Goal: Task Accomplishment & Management: Complete application form

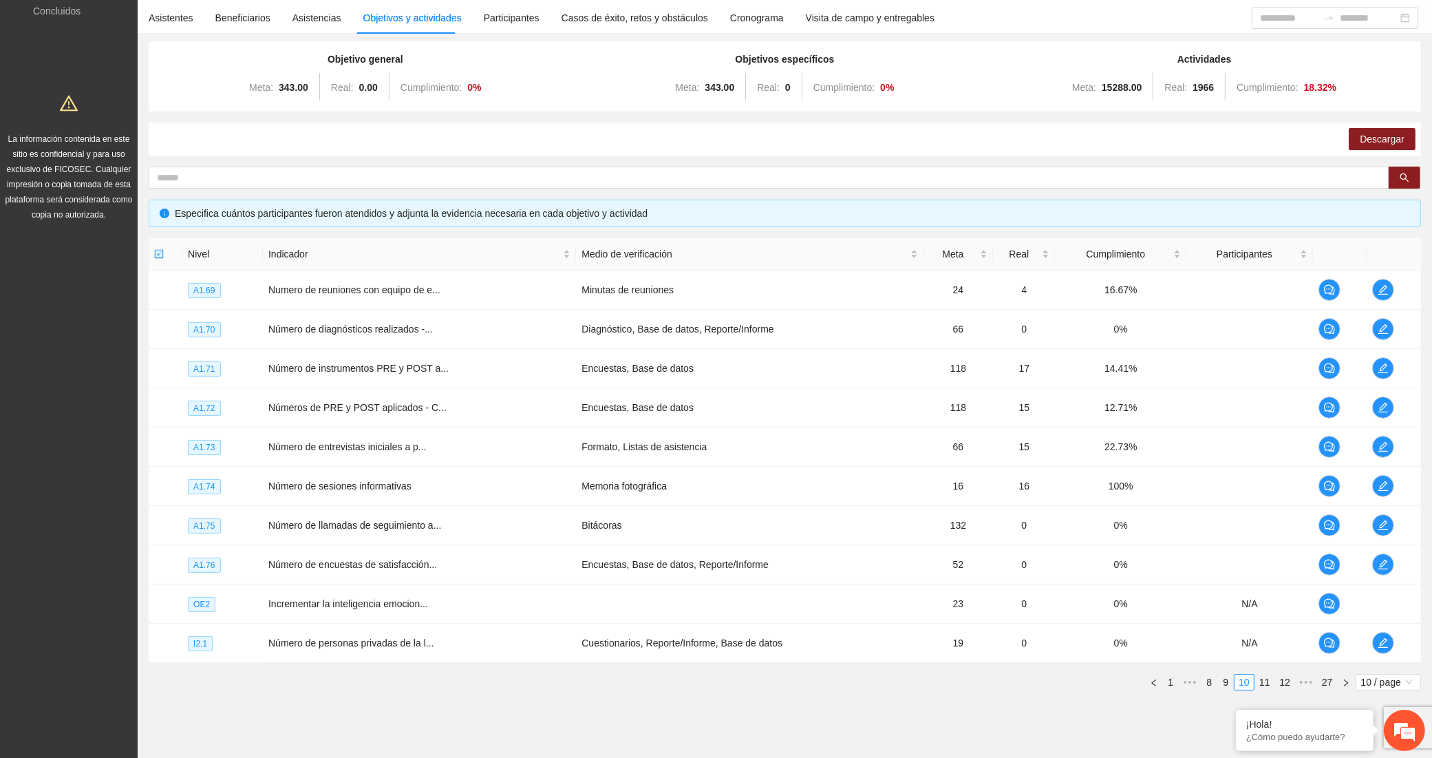
scroll to position [143, 0]
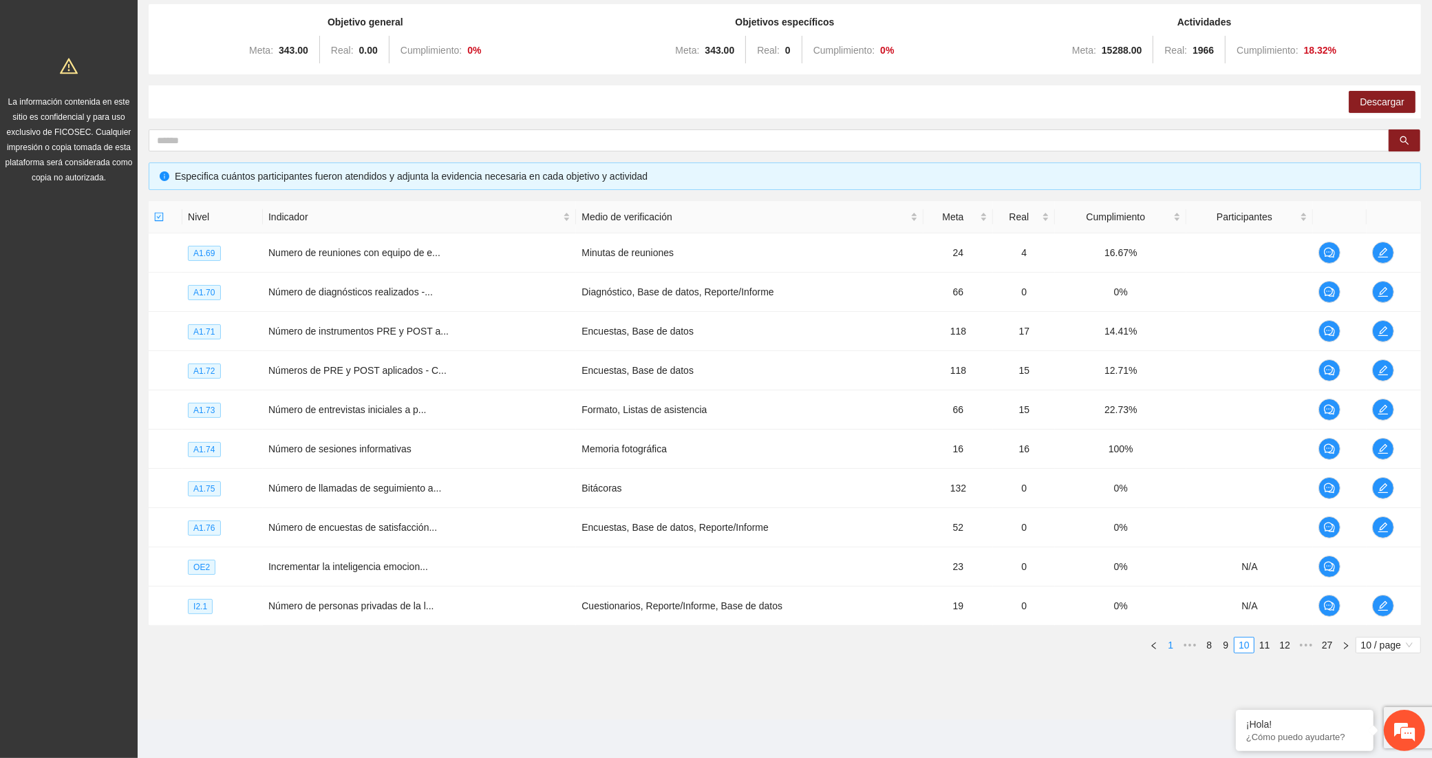
click at [1170, 643] on link "1" at bounding box center [1170, 644] width 15 height 15
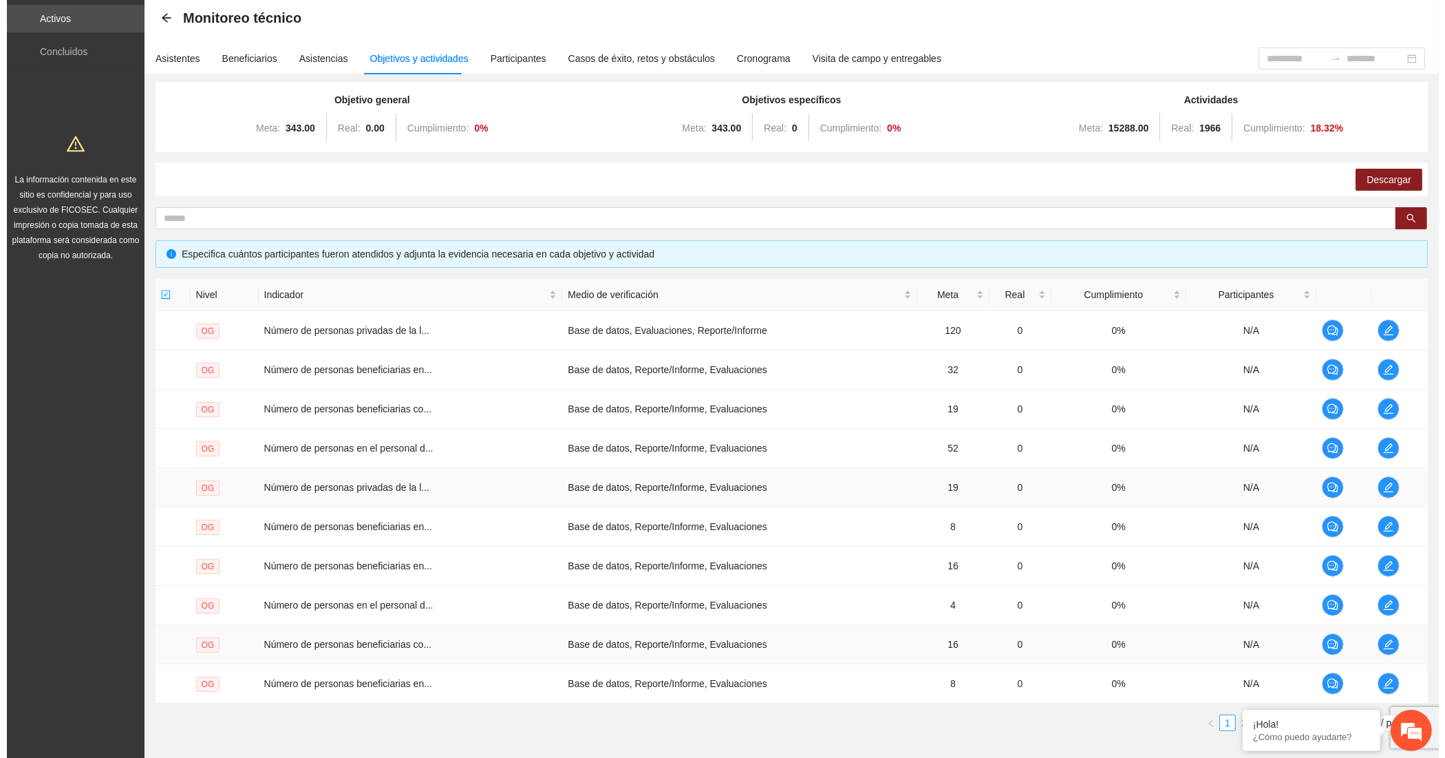
scroll to position [29, 0]
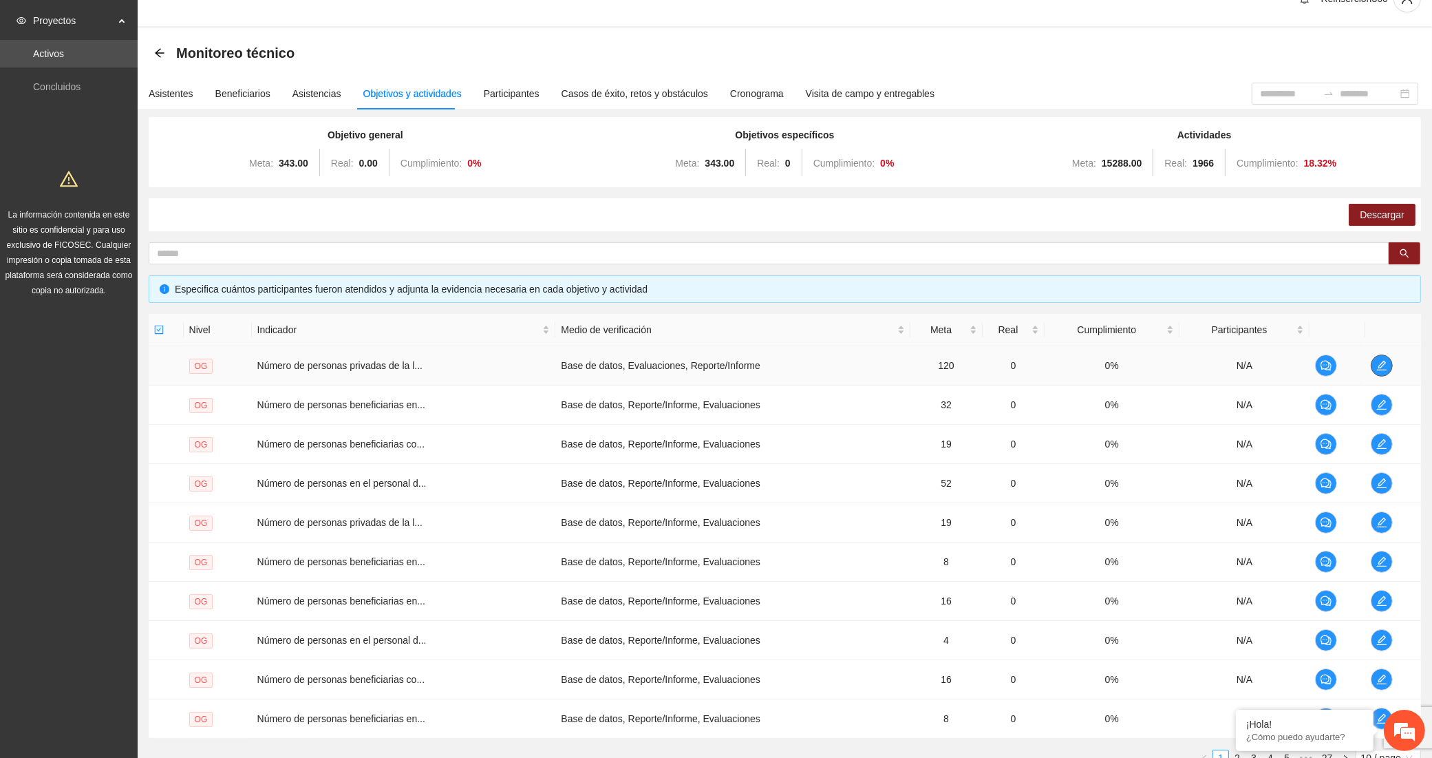
click at [1380, 368] on icon "edit" at bounding box center [1381, 365] width 11 height 11
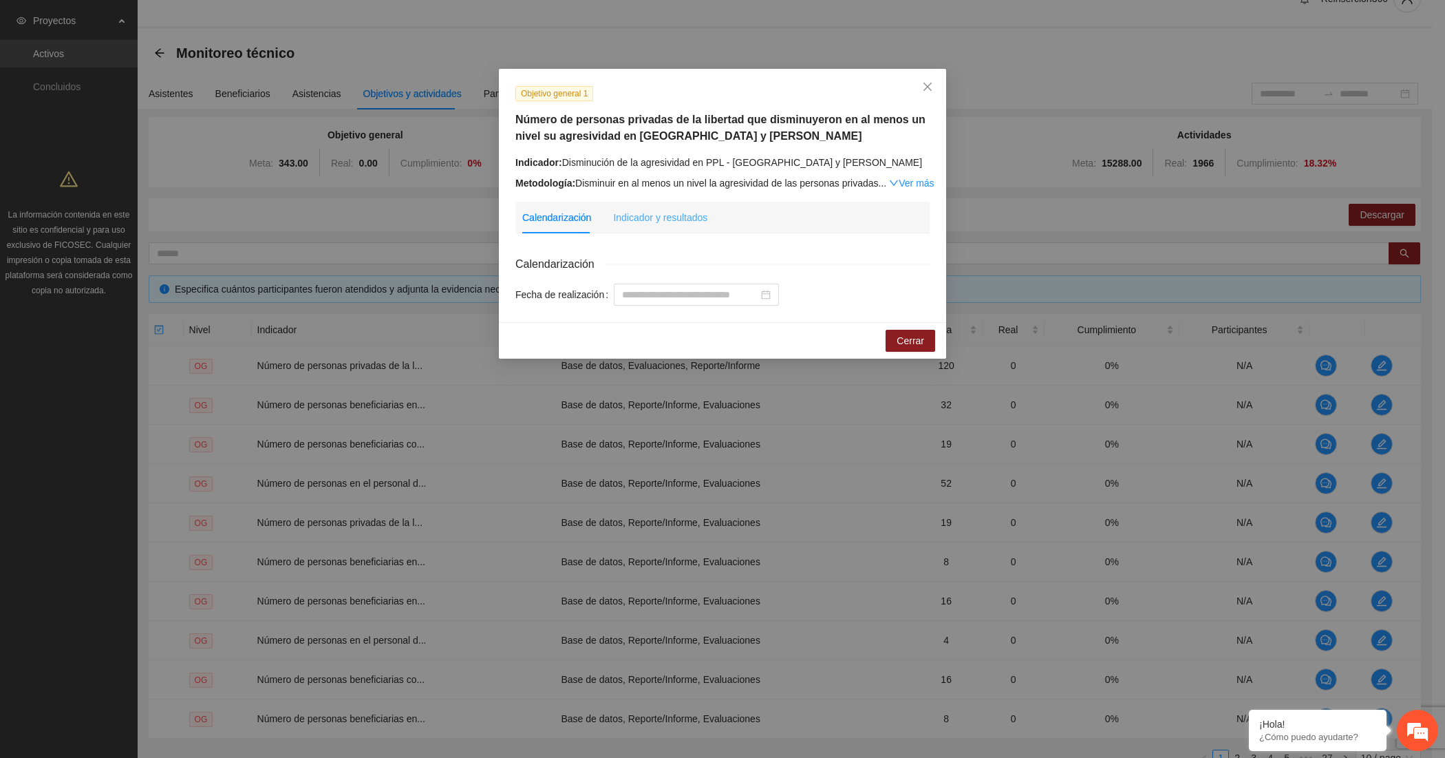
click at [645, 228] on div "Indicador y resultados" at bounding box center [660, 218] width 94 height 32
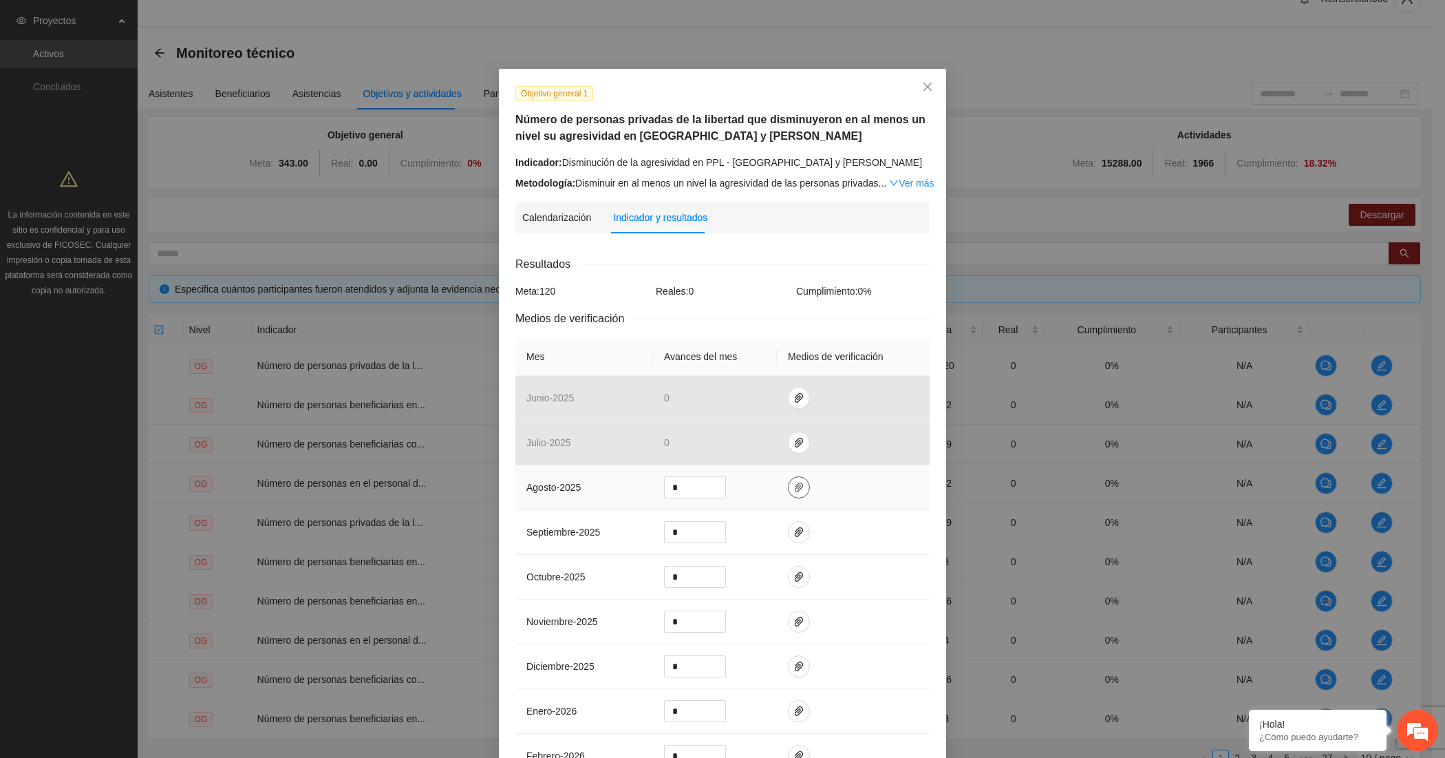
click at [796, 492] on span "paper-clip" at bounding box center [799, 487] width 21 height 11
click at [752, 440] on span "Adjuntar documento" at bounding box center [755, 445] width 86 height 15
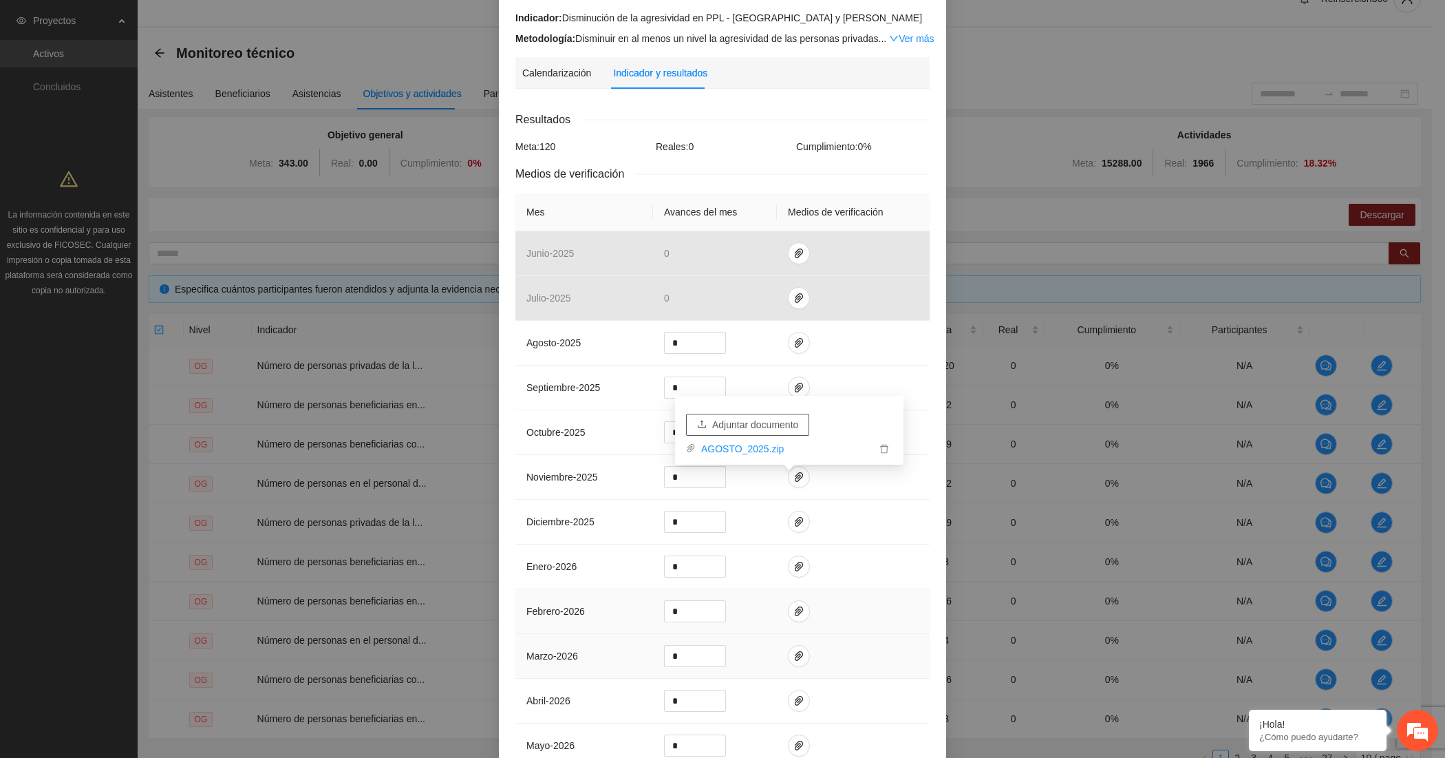
scroll to position [293, 0]
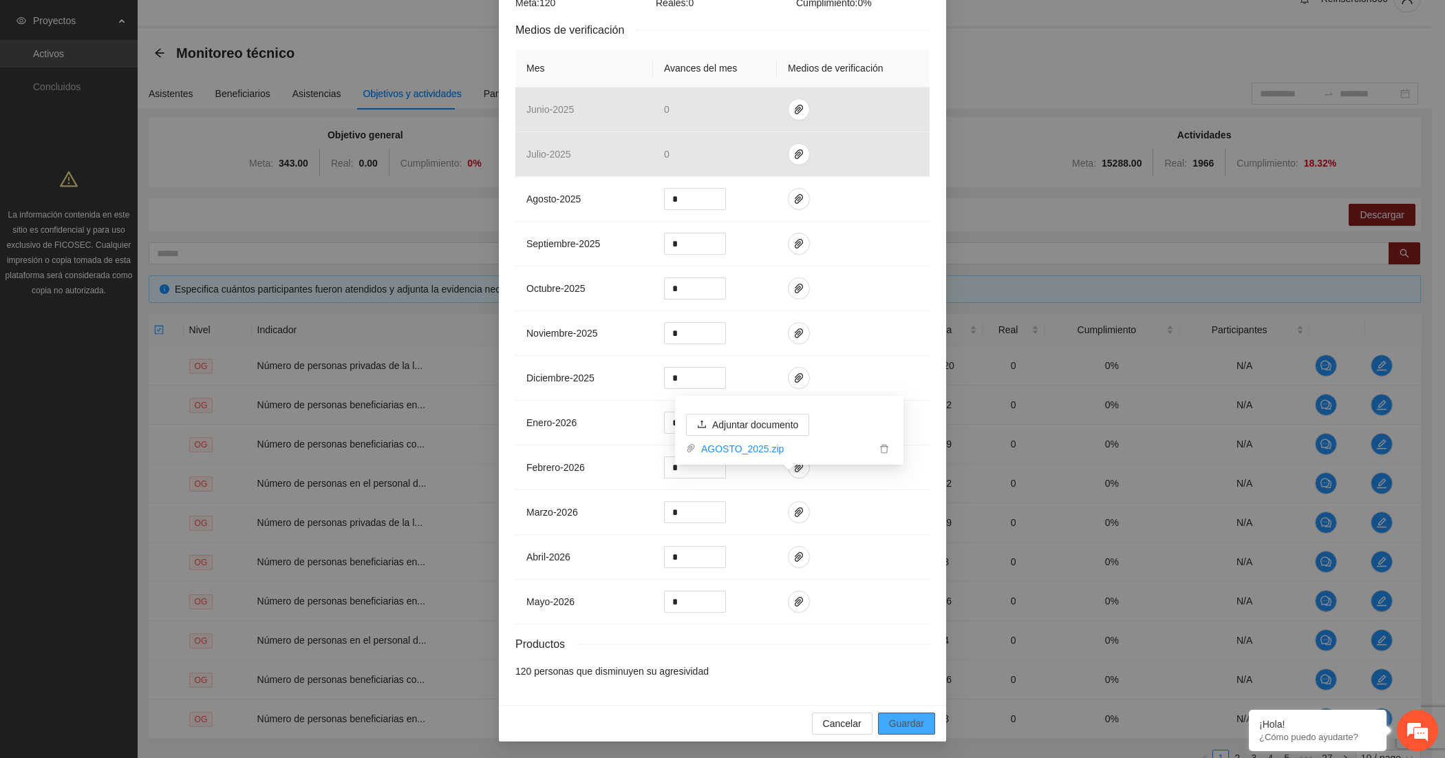
click at [915, 721] on span "Guardar" at bounding box center [906, 723] width 35 height 15
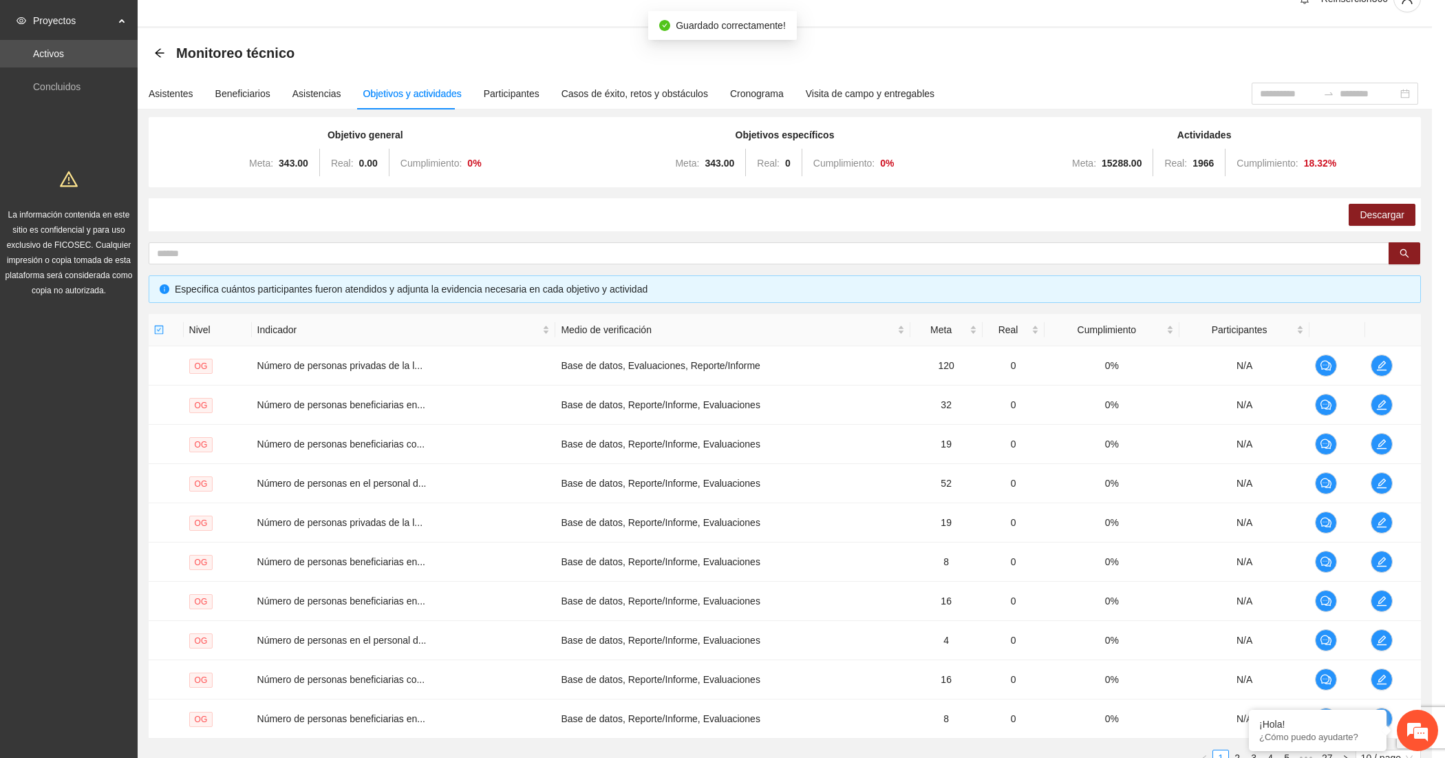
scroll to position [224, 0]
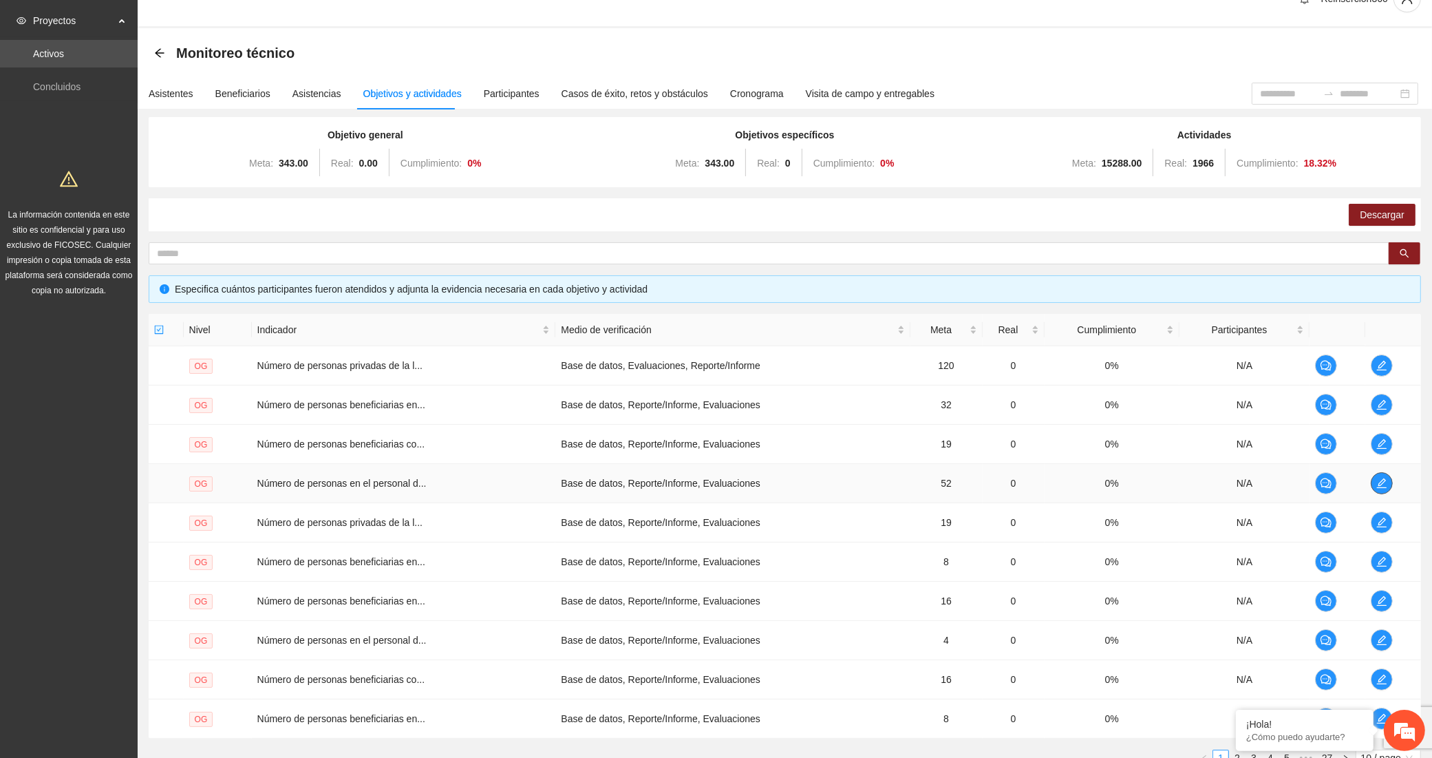
click at [1383, 484] on icon "edit" at bounding box center [1381, 483] width 11 height 11
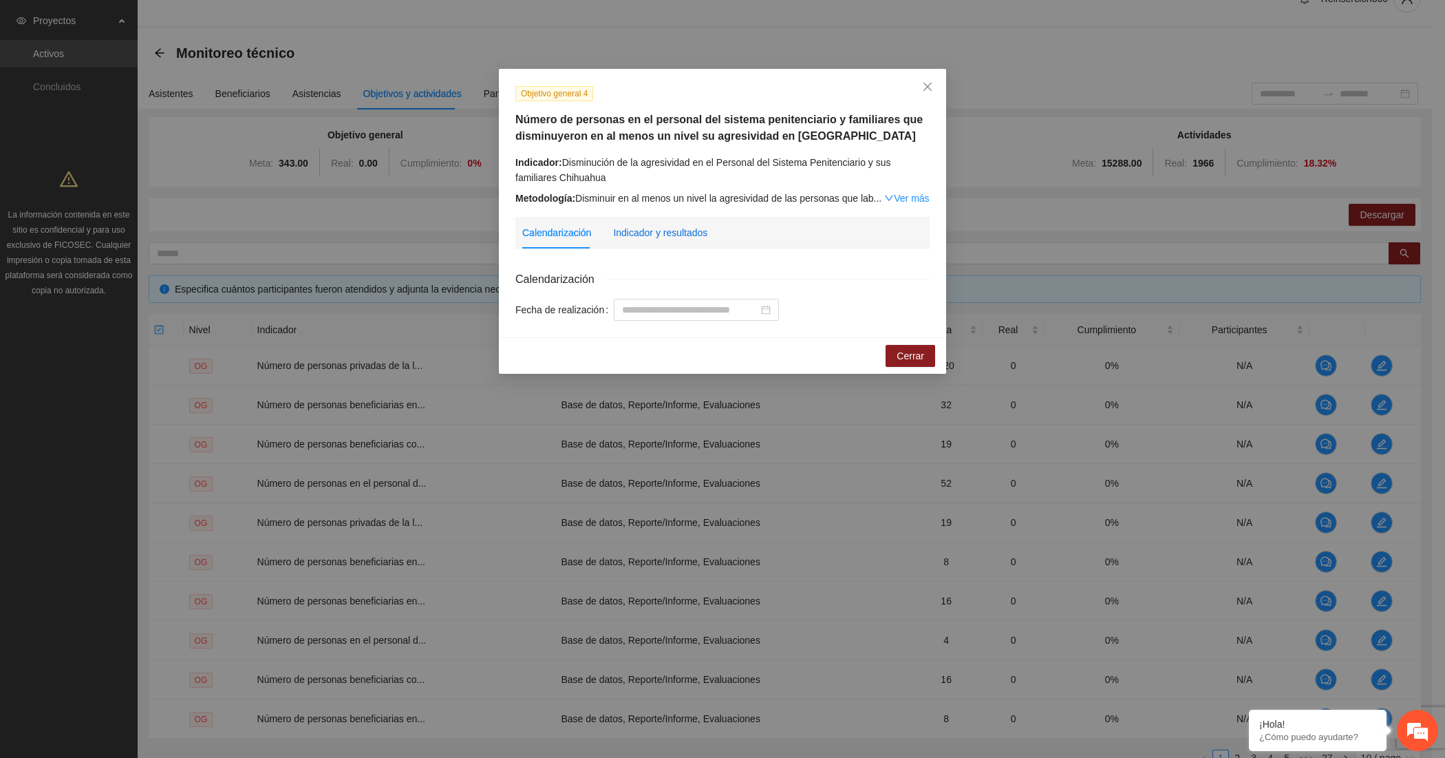
click at [654, 227] on div "Indicador y resultados" at bounding box center [660, 232] width 94 height 15
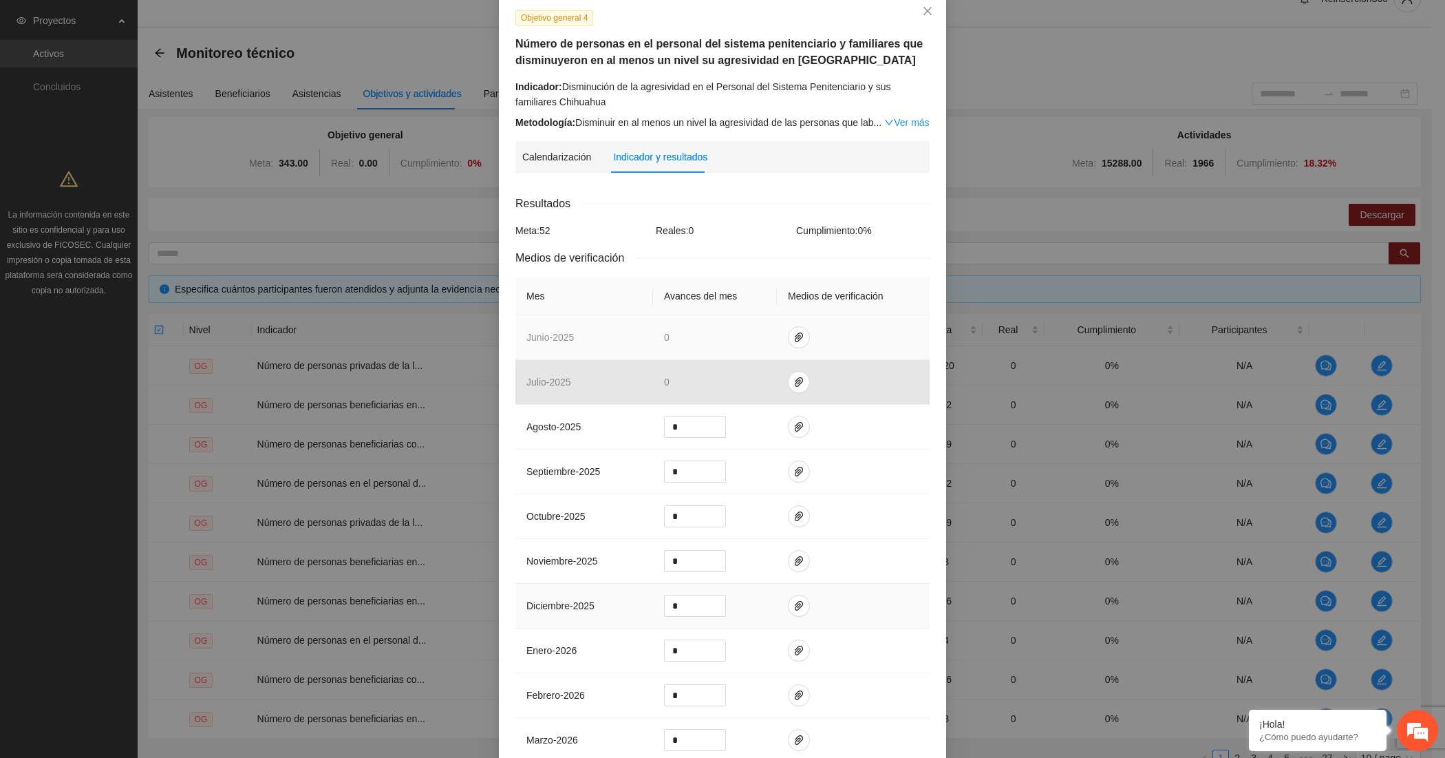
scroll to position [114, 0]
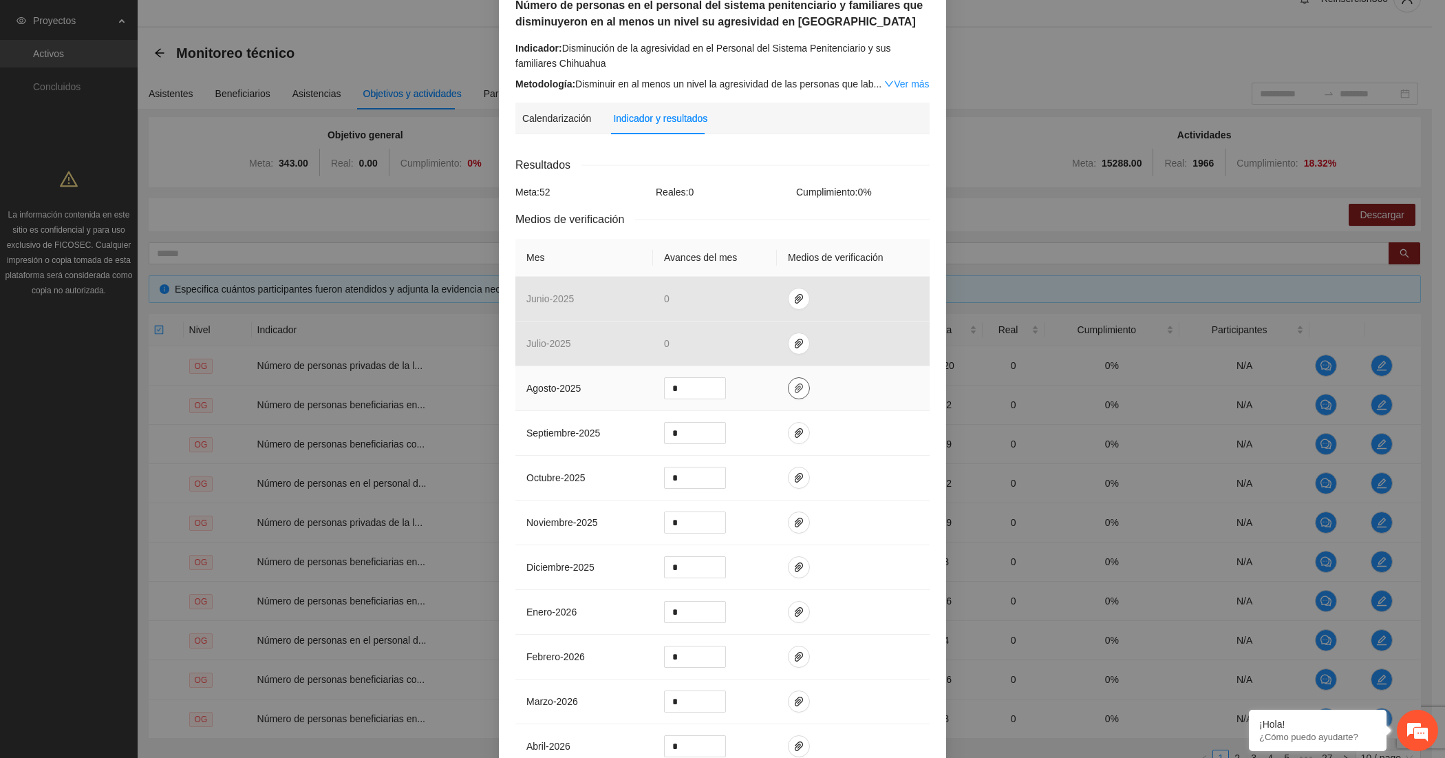
click at [790, 394] on button "button" at bounding box center [799, 388] width 22 height 22
click at [752, 345] on span "Adjuntar documento" at bounding box center [755, 346] width 86 height 15
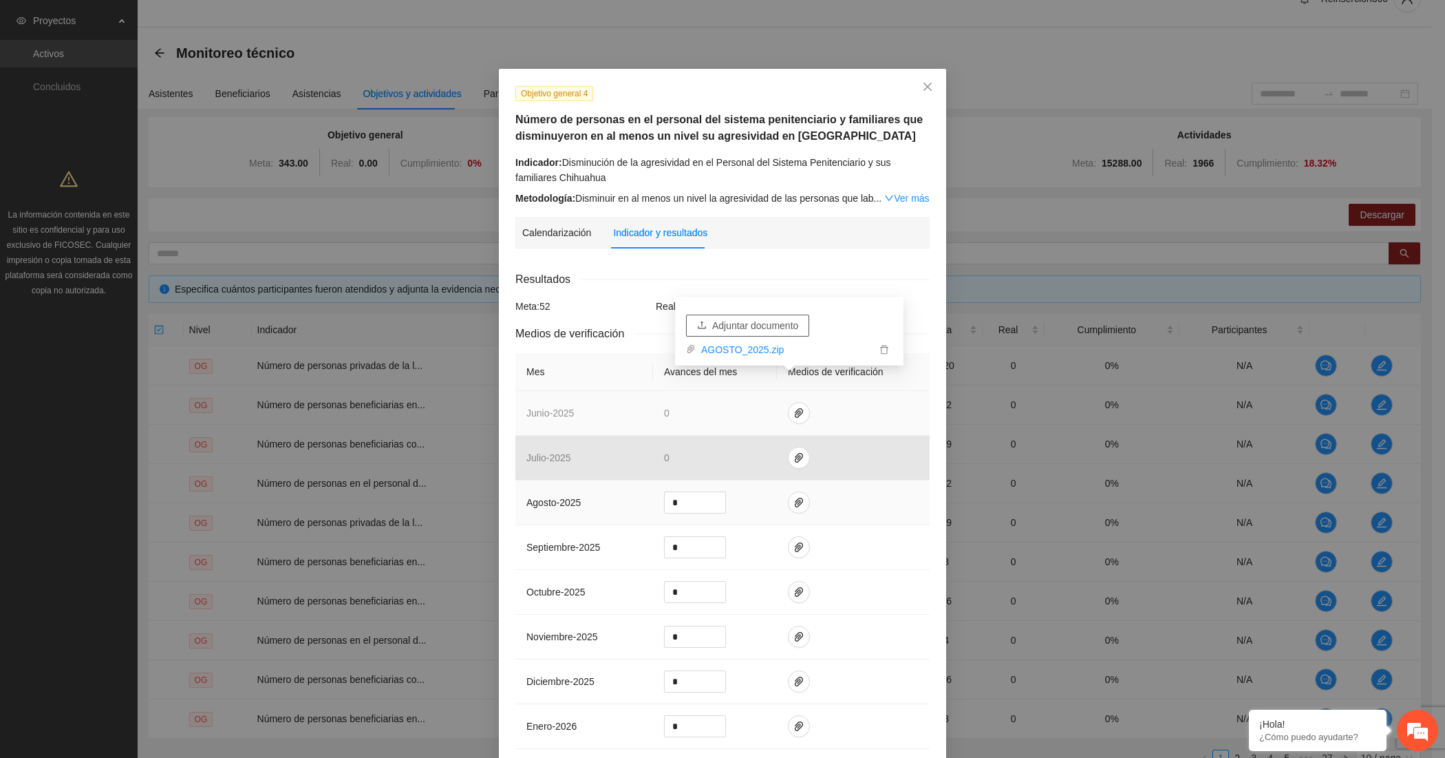
scroll to position [308, 0]
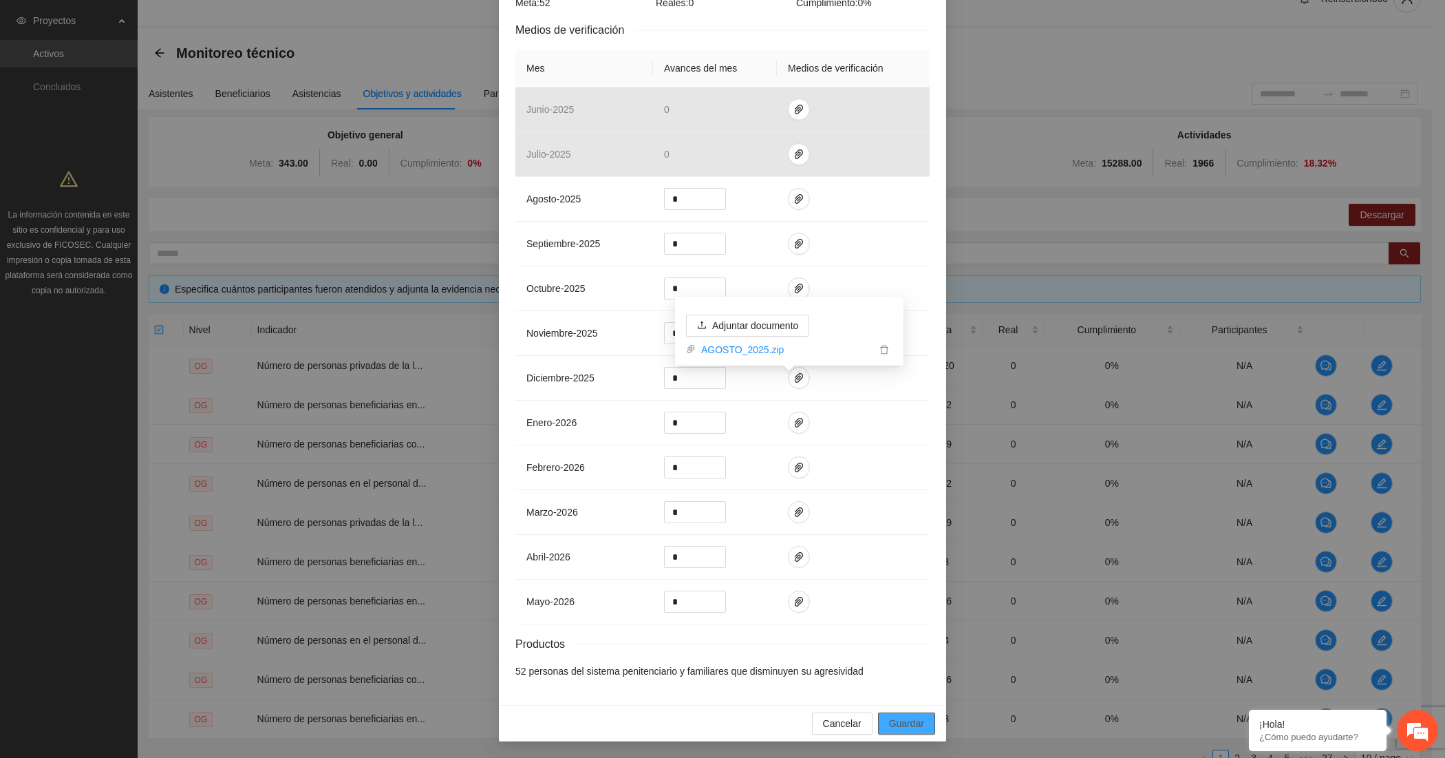
click at [895, 723] on span "Guardar" at bounding box center [906, 723] width 35 height 15
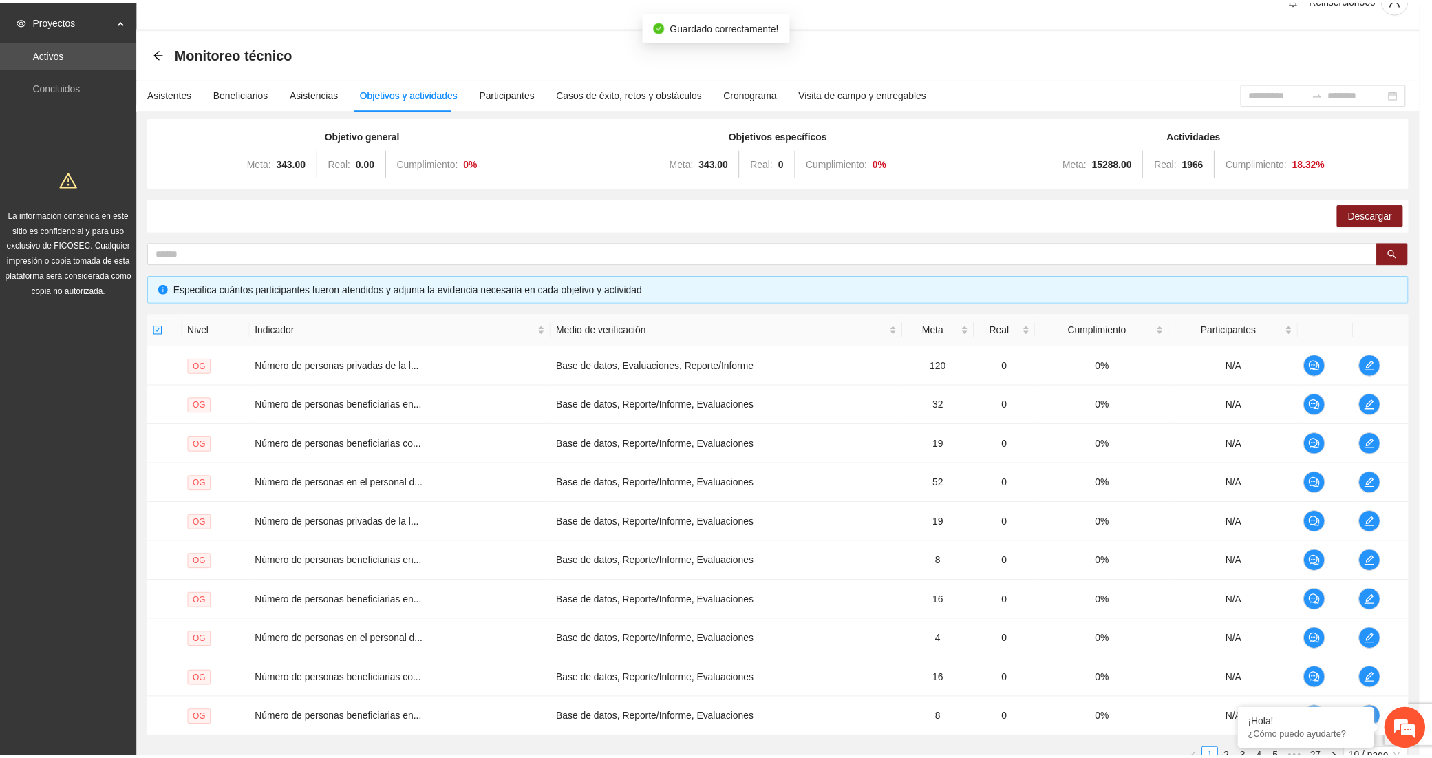
scroll to position [239, 0]
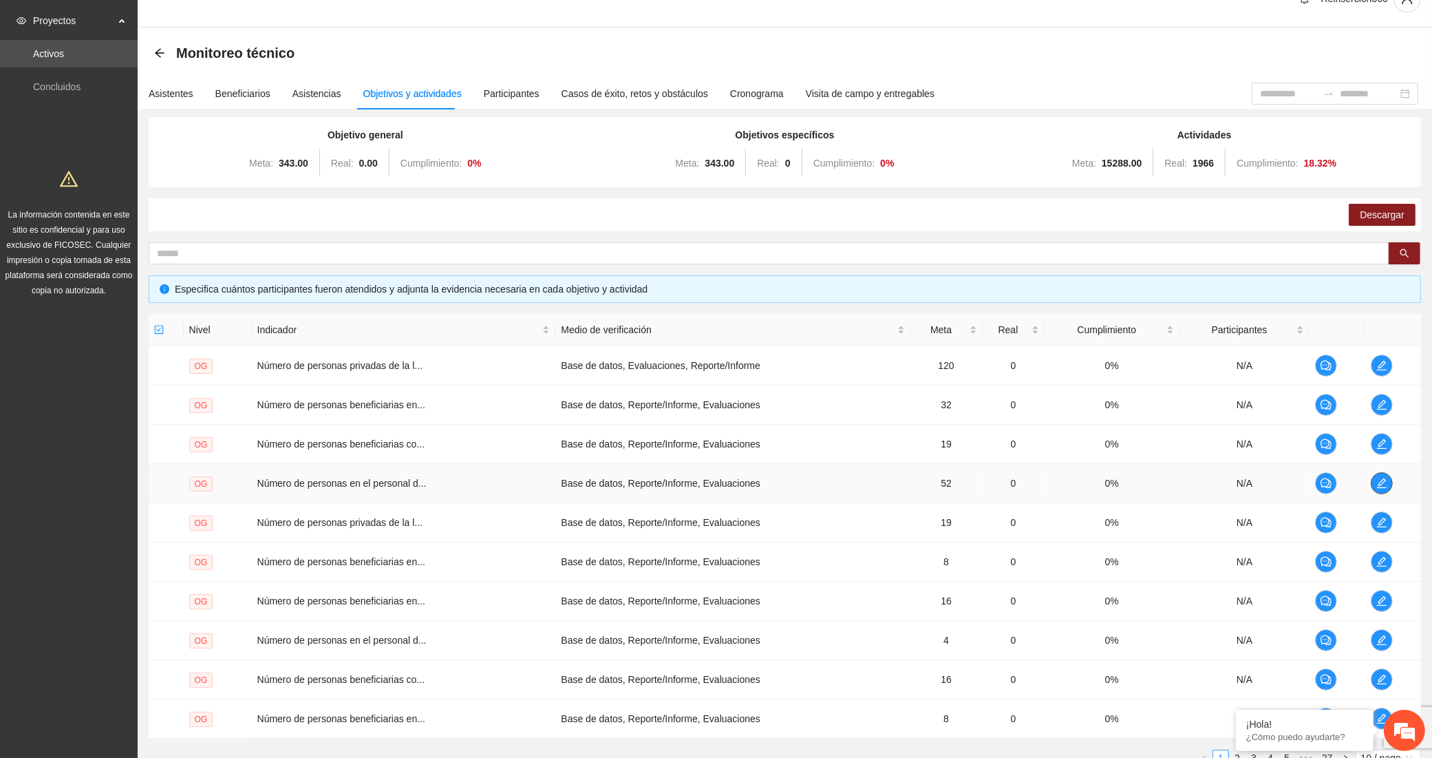
click at [1378, 480] on icon "edit" at bounding box center [1381, 483] width 11 height 11
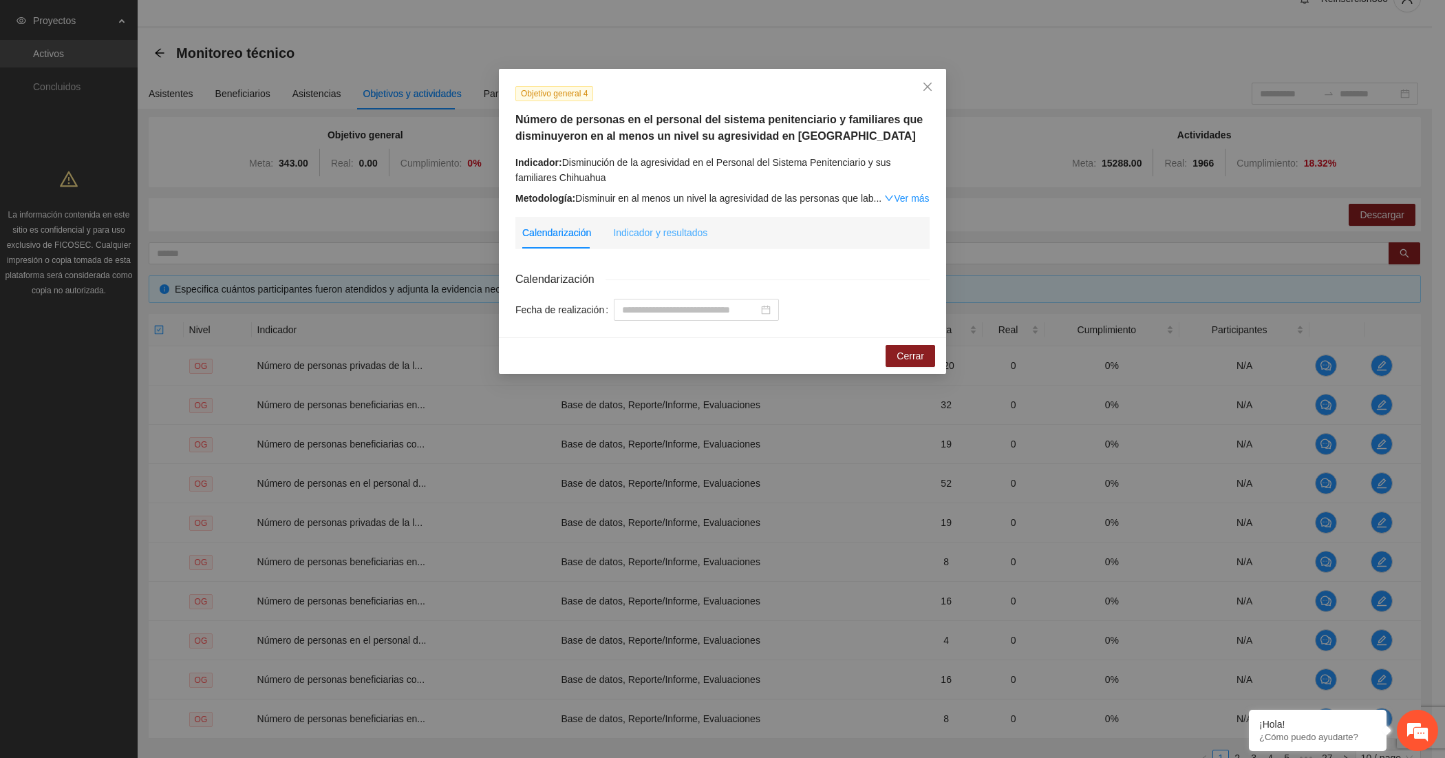
click at [670, 241] on div "Indicador y resultados" at bounding box center [660, 233] width 94 height 32
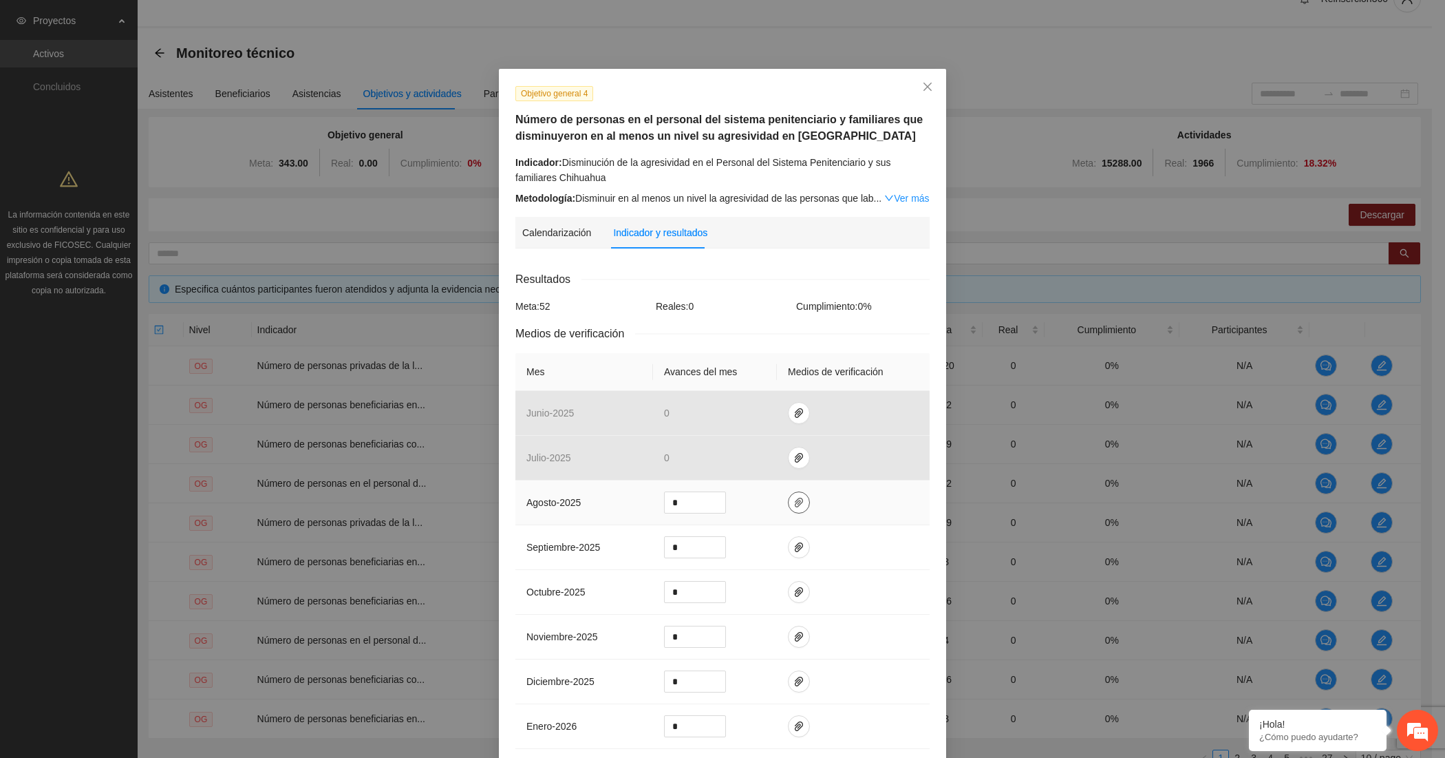
click at [793, 501] on icon "paper-clip" at bounding box center [798, 502] width 11 height 11
click at [922, 85] on icon "close" at bounding box center [927, 86] width 11 height 11
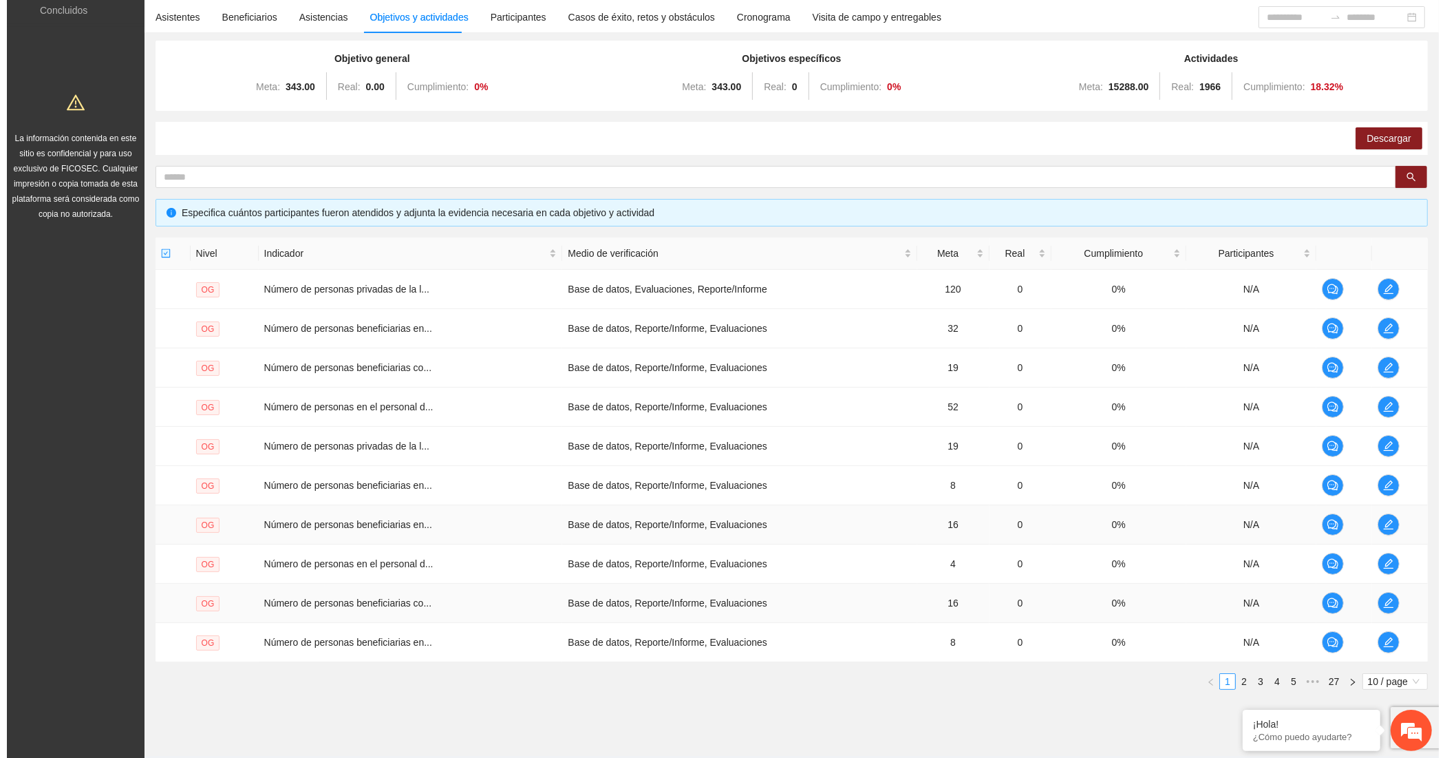
scroll to position [143, 0]
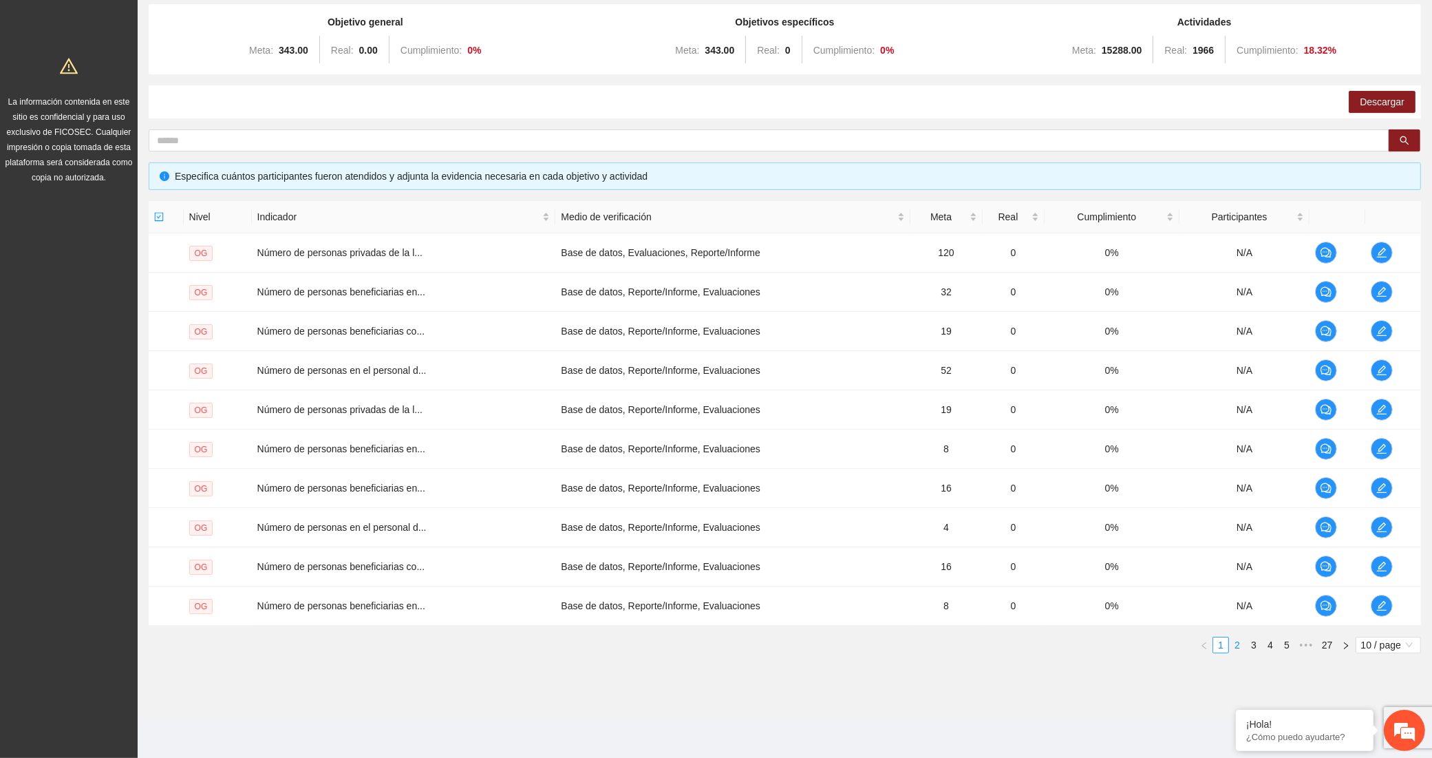
click at [1240, 645] on link "2" at bounding box center [1237, 644] width 15 height 15
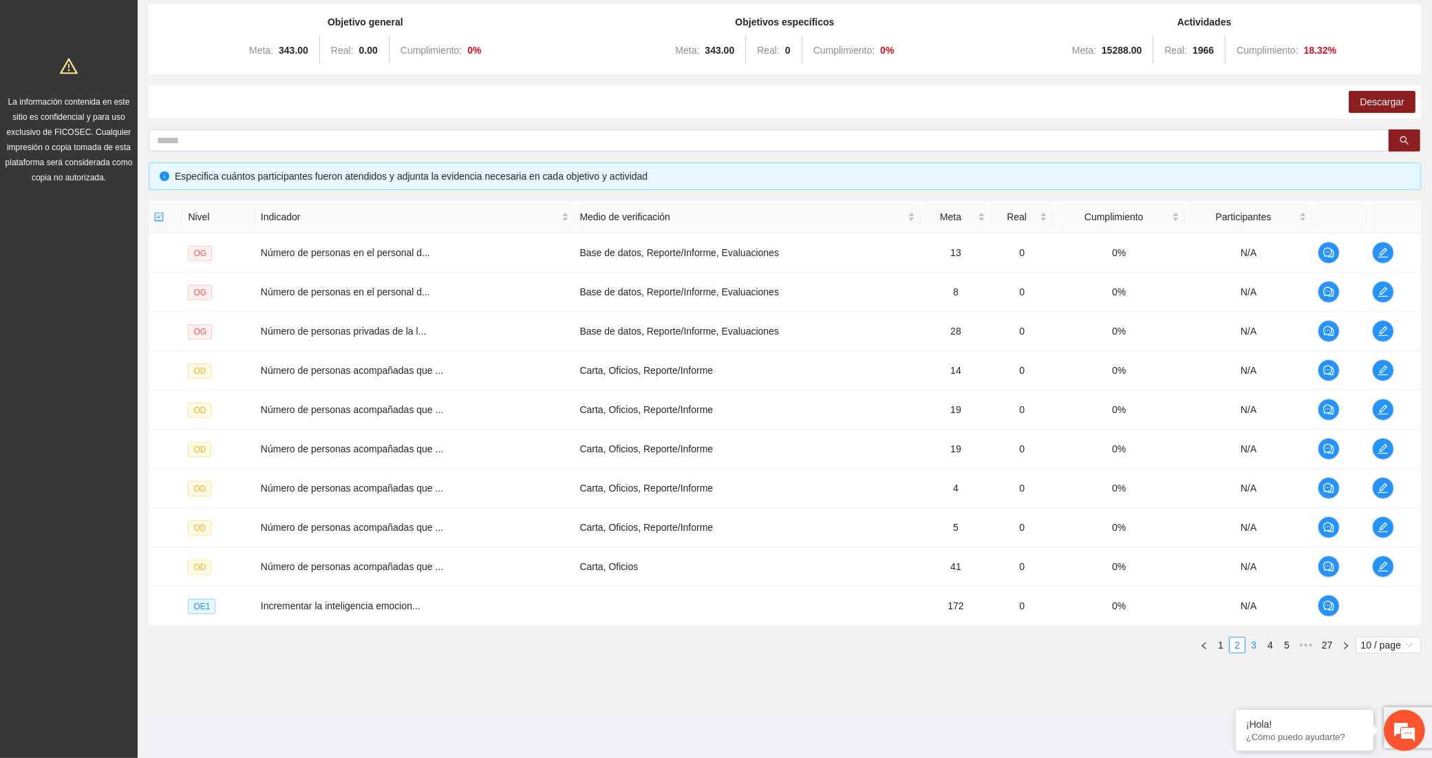
click at [1254, 641] on link "3" at bounding box center [1253, 644] width 15 height 15
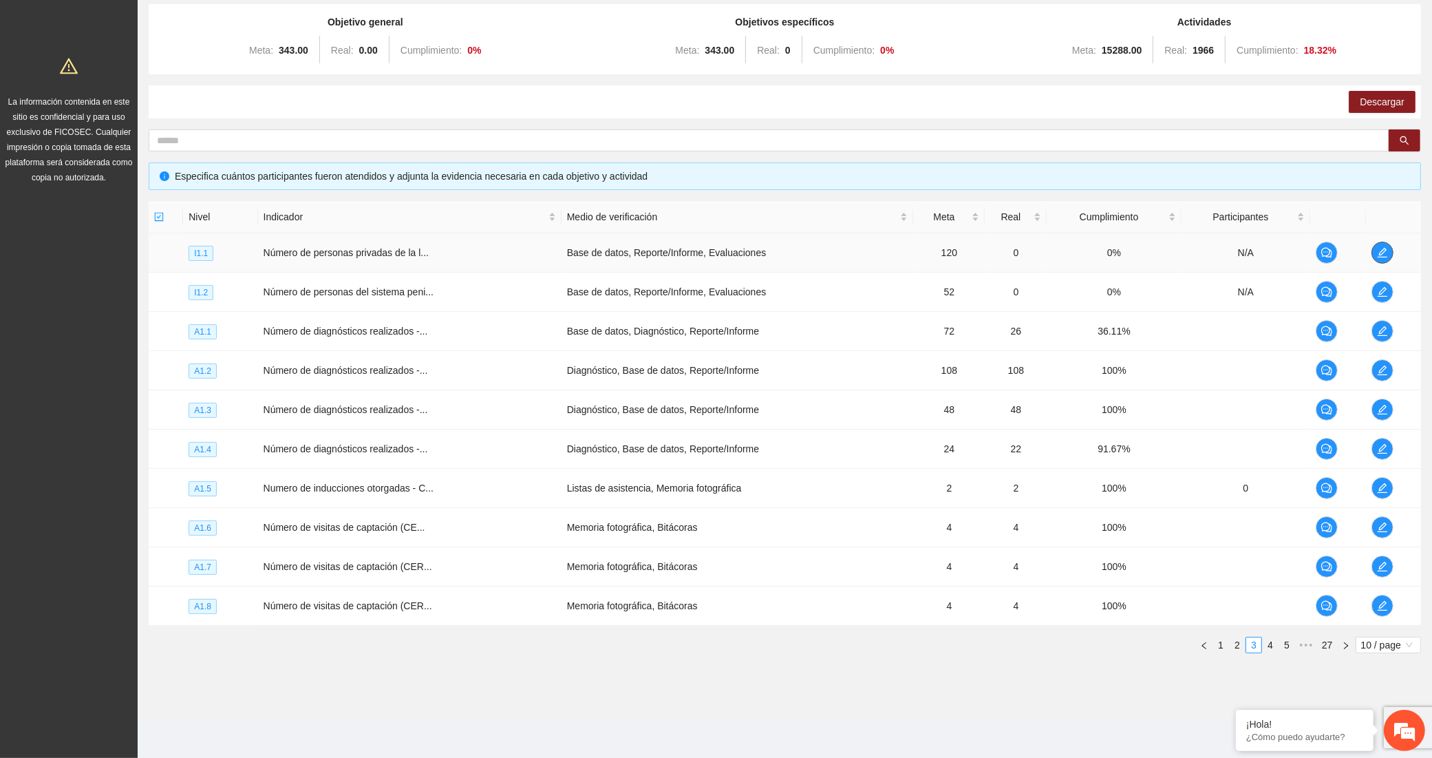
click at [1387, 253] on icon "edit" at bounding box center [1382, 252] width 11 height 11
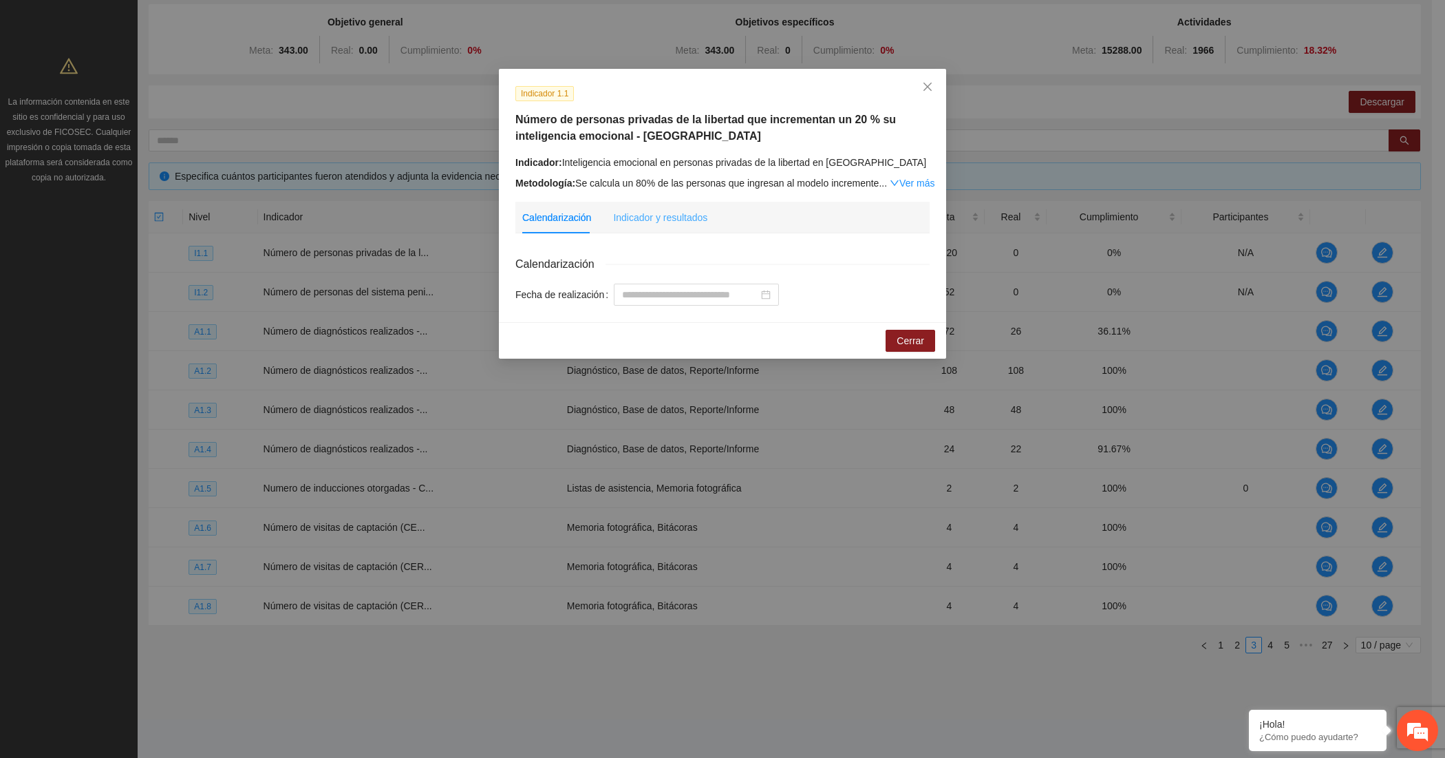
click at [666, 226] on div "Indicador y resultados" at bounding box center [660, 218] width 94 height 32
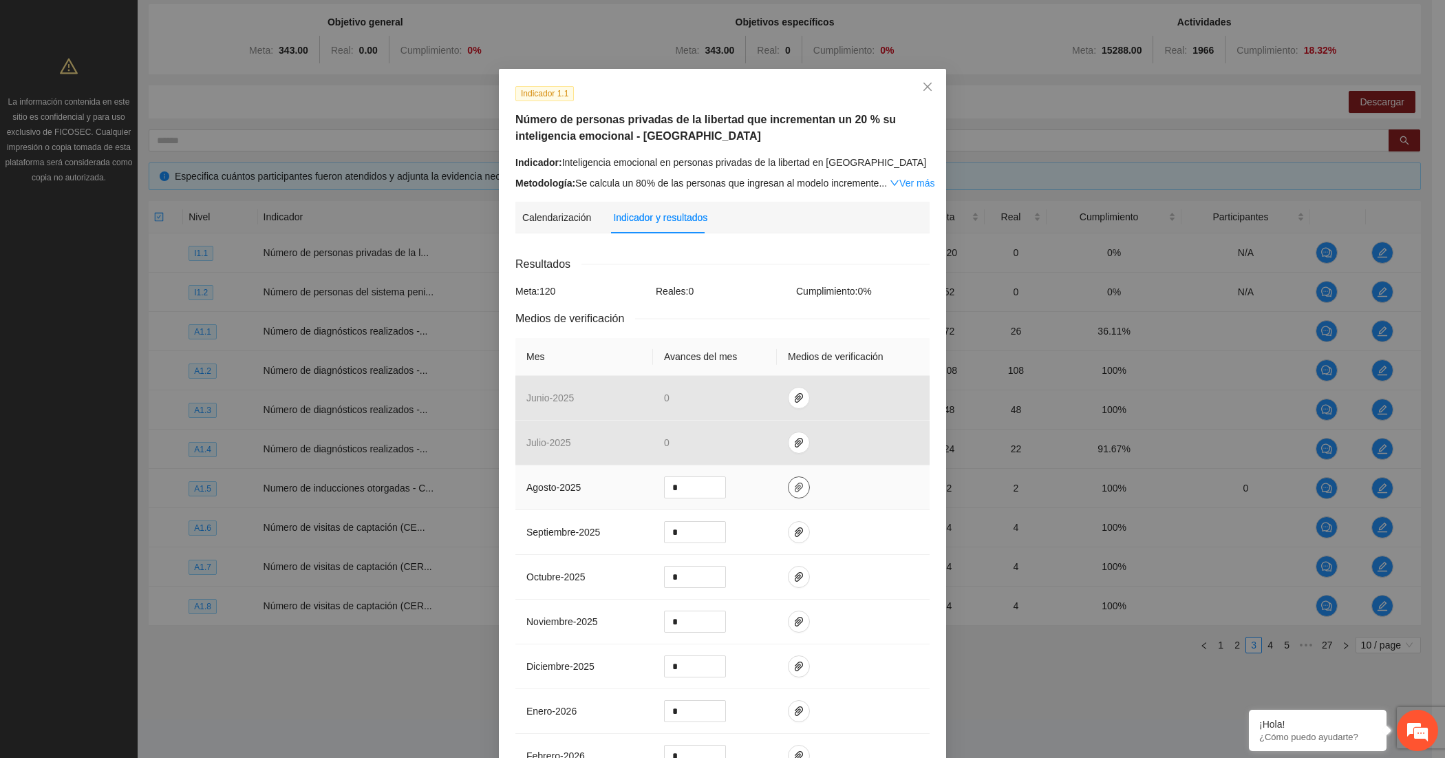
click at [793, 482] on icon "paper-clip" at bounding box center [798, 487] width 11 height 11
click at [773, 441] on span "Adjuntar documento" at bounding box center [755, 445] width 86 height 15
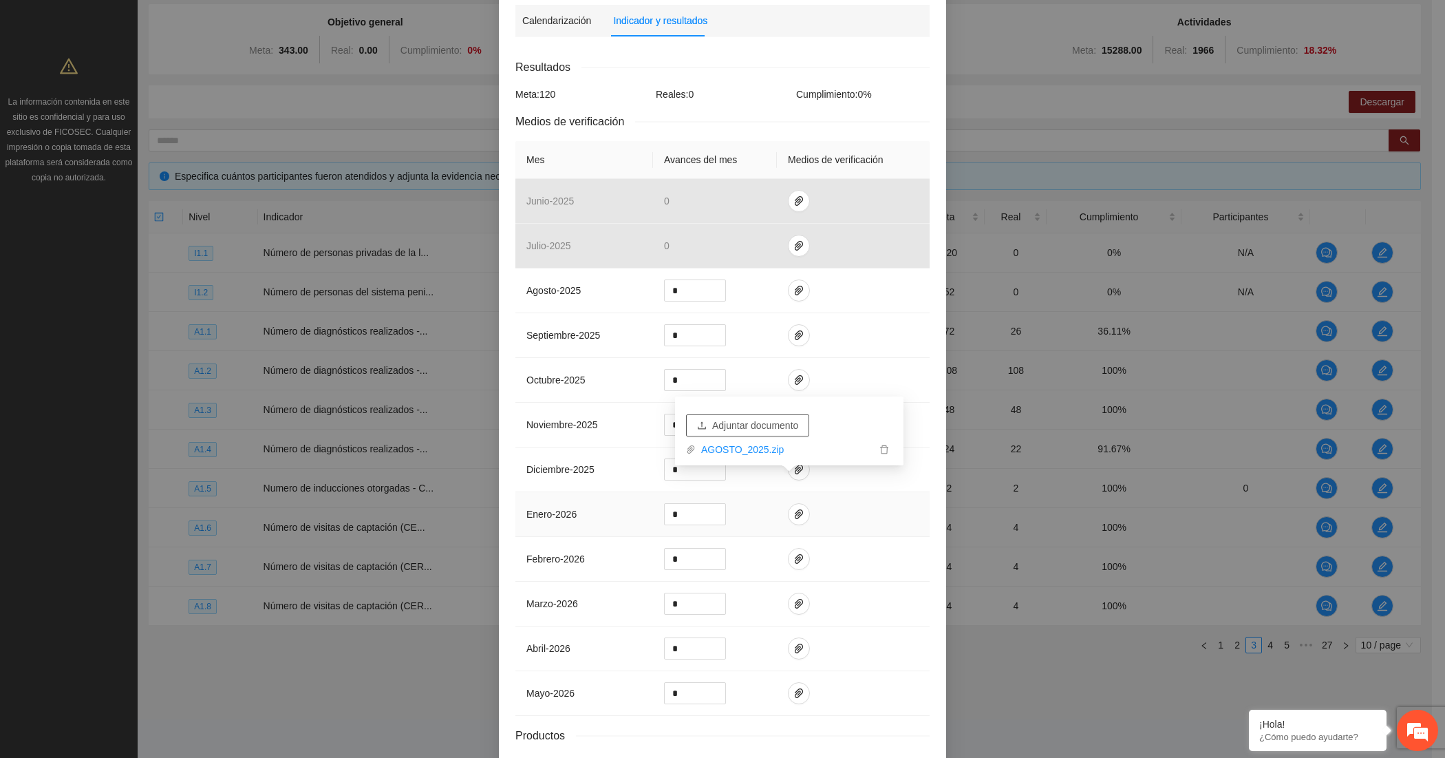
scroll to position [293, 0]
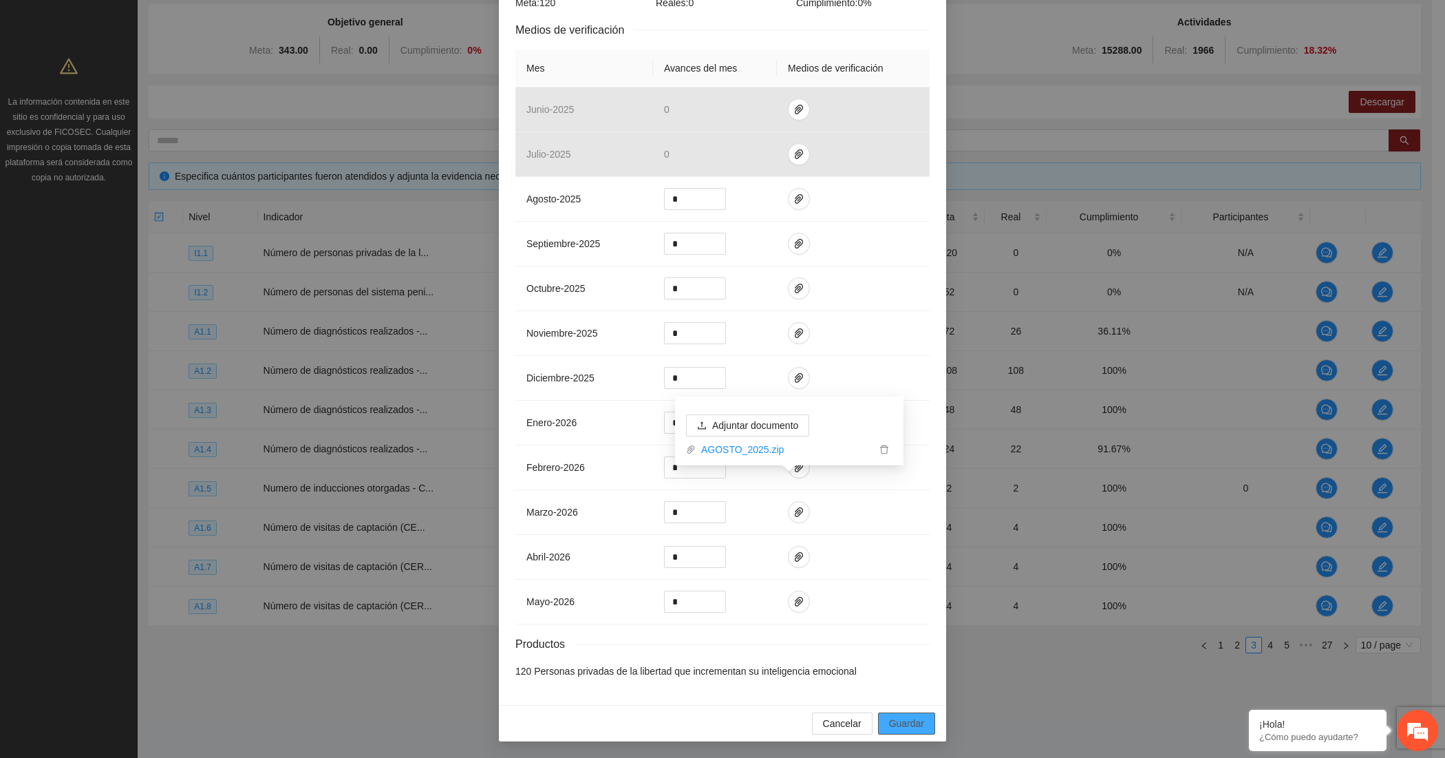
click at [903, 725] on span "Guardar" at bounding box center [906, 723] width 35 height 15
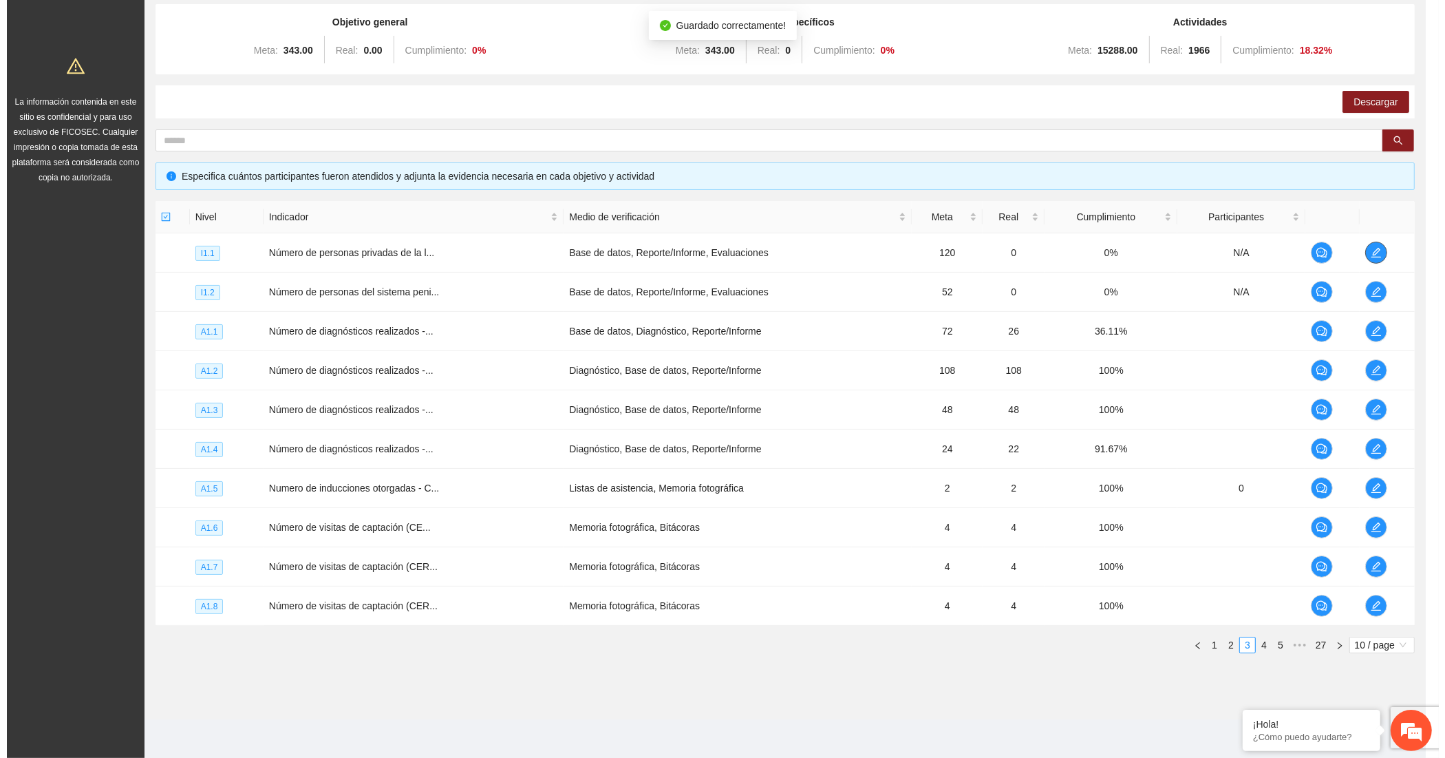
scroll to position [0, 0]
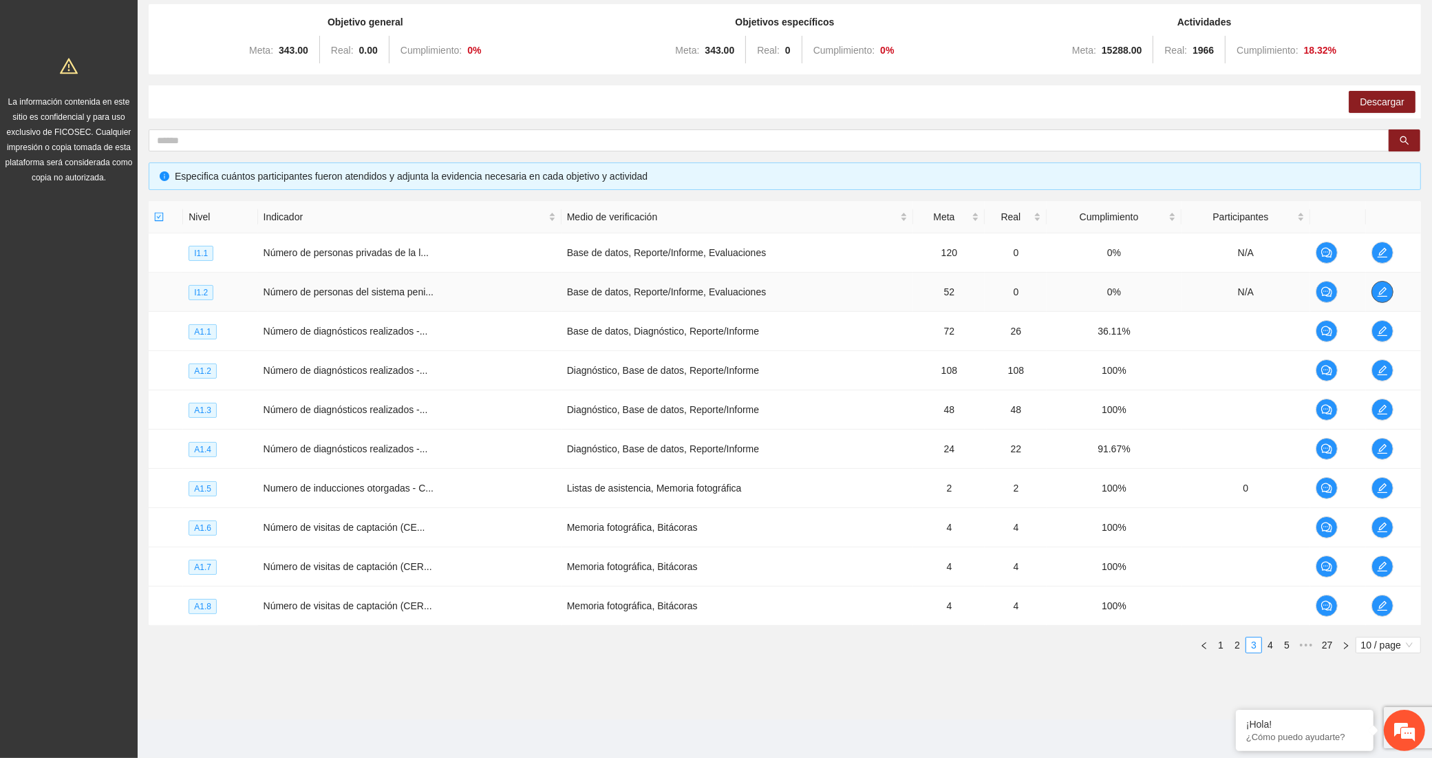
click at [1378, 290] on icon "edit" at bounding box center [1382, 291] width 11 height 11
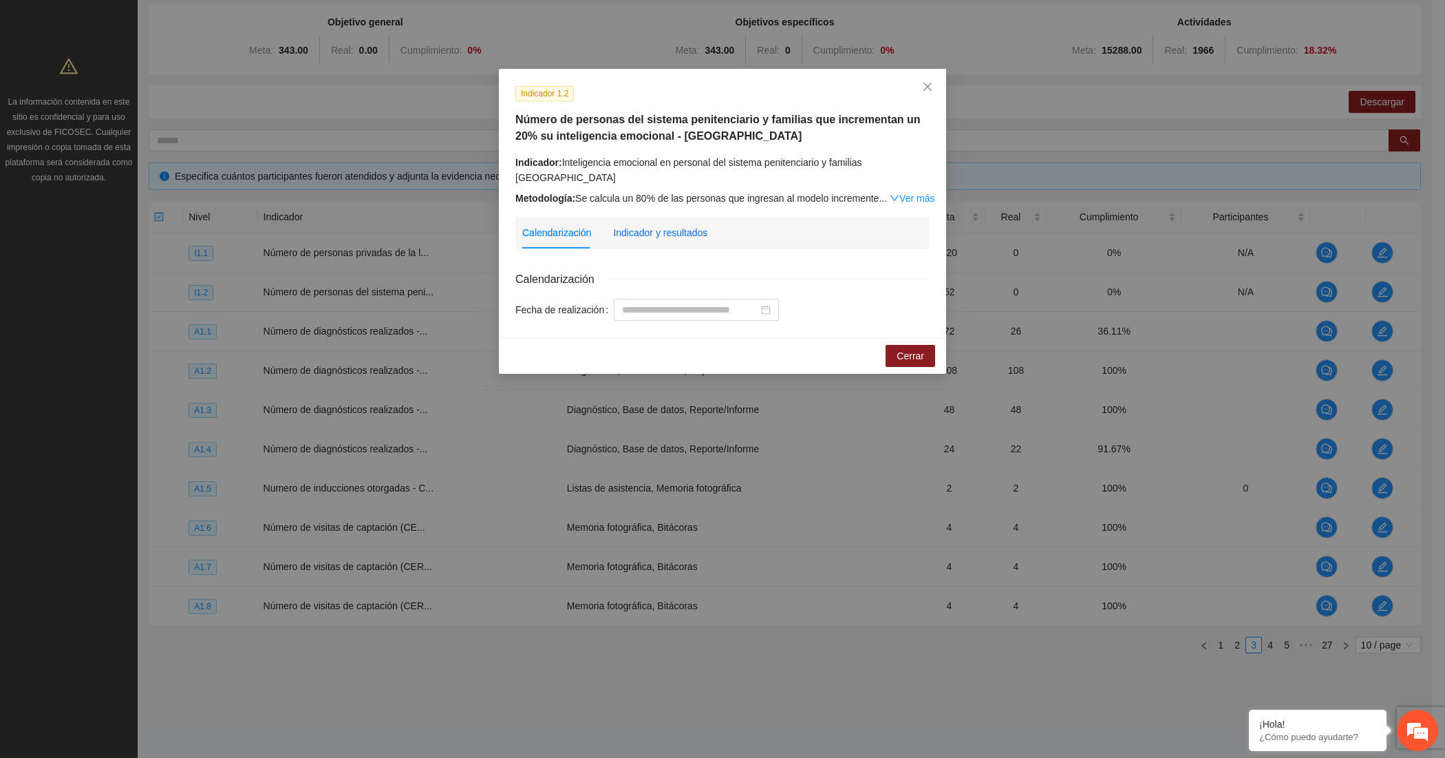
click at [676, 225] on div "Indicador y resultados" at bounding box center [660, 232] width 94 height 15
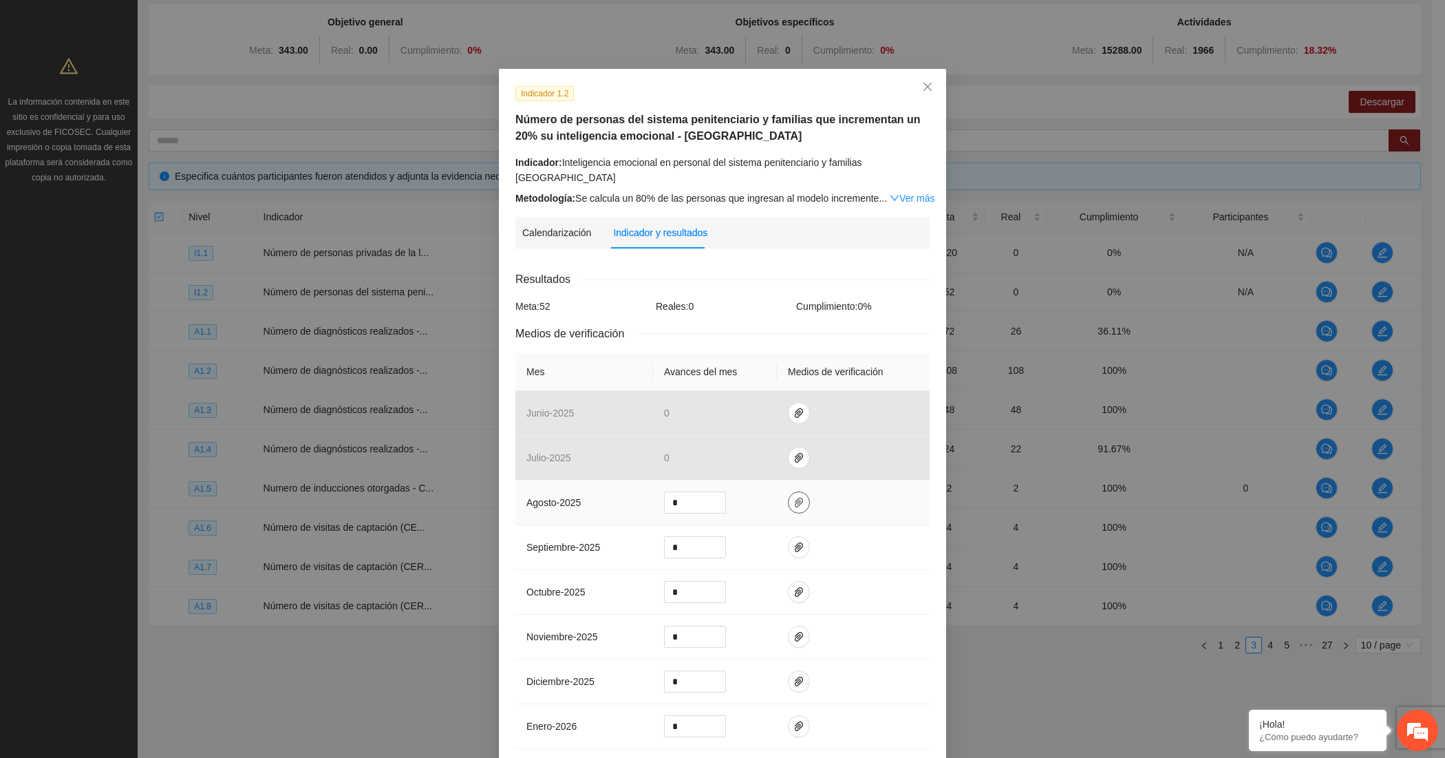
click at [791, 491] on button "button" at bounding box center [799, 502] width 22 height 22
click at [740, 449] on span "Adjuntar documento" at bounding box center [755, 445] width 86 height 15
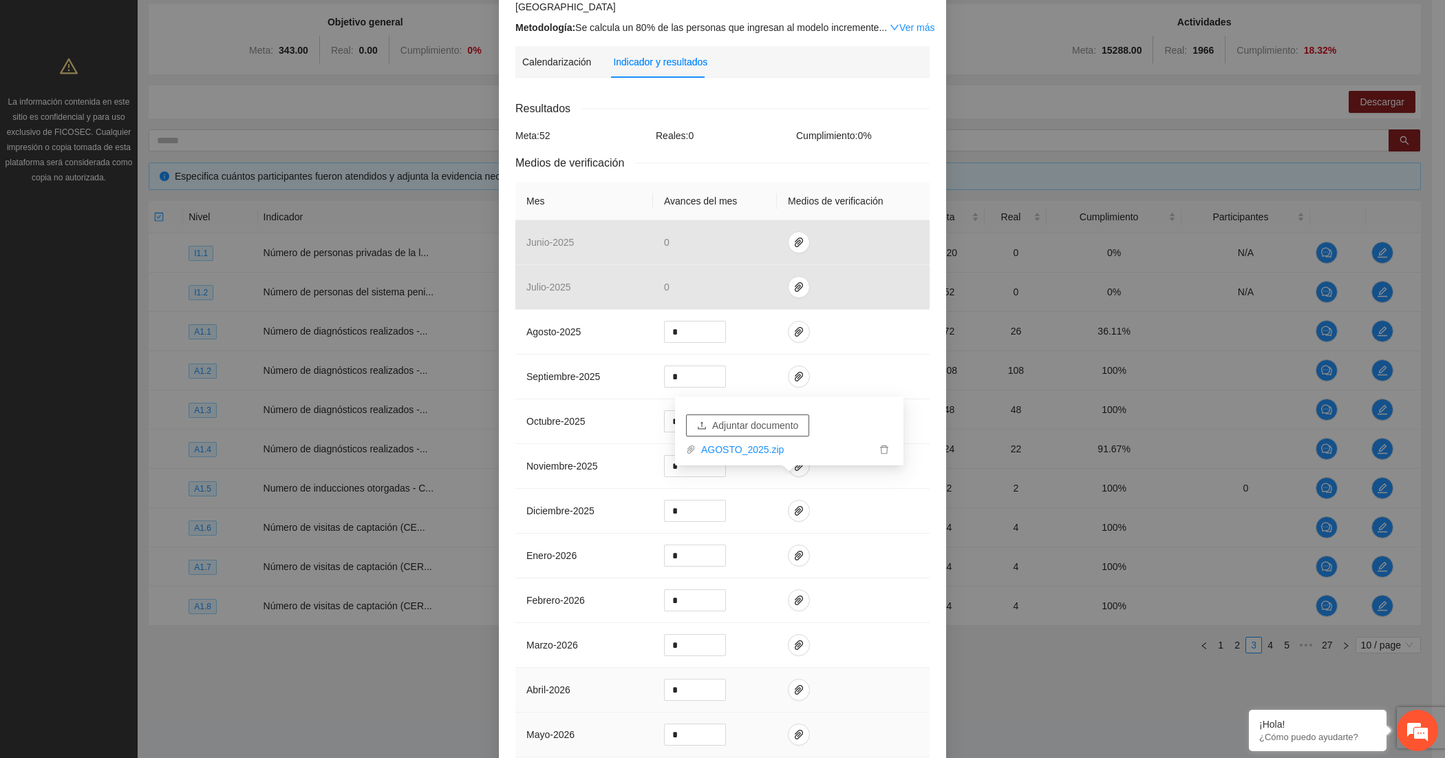
scroll to position [293, 0]
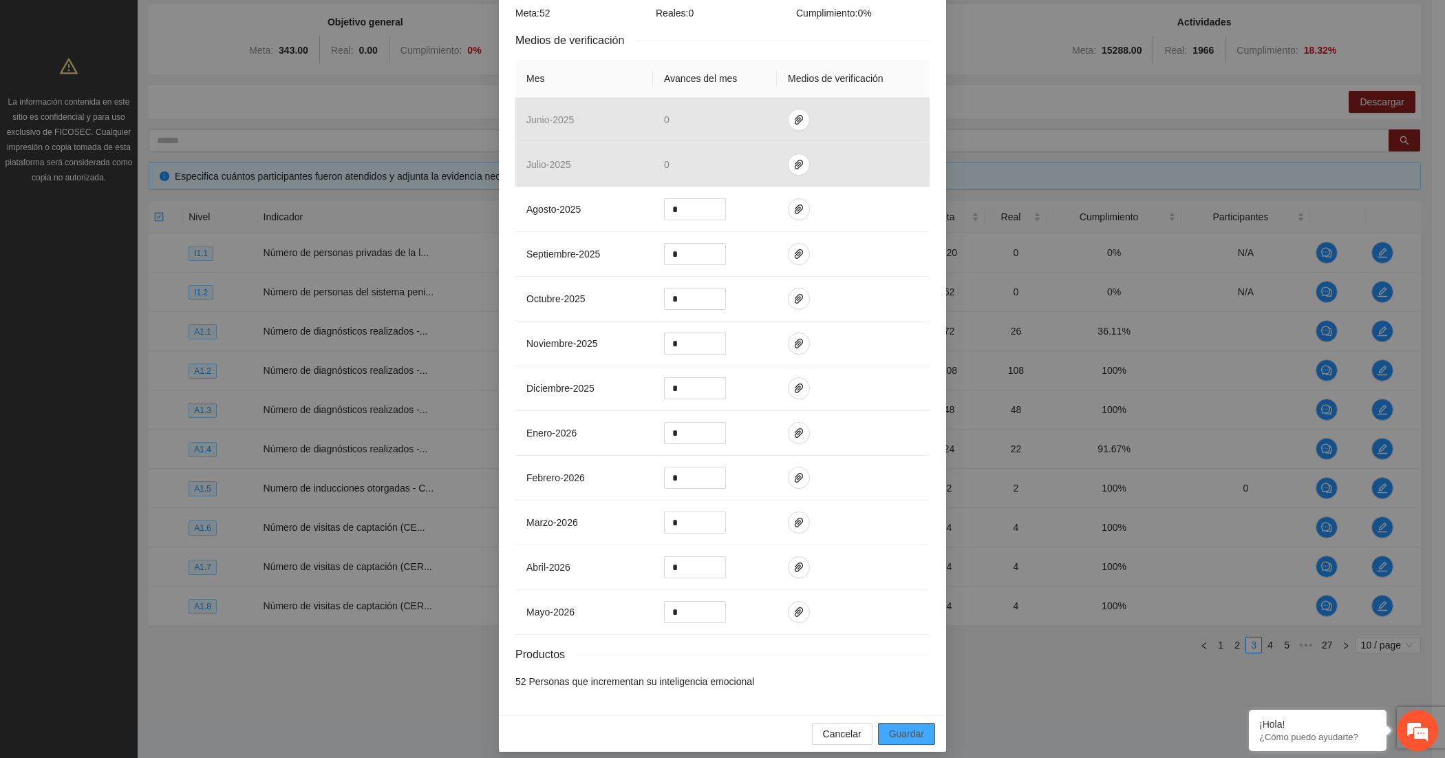
click at [889, 726] on span "Guardar" at bounding box center [906, 733] width 35 height 15
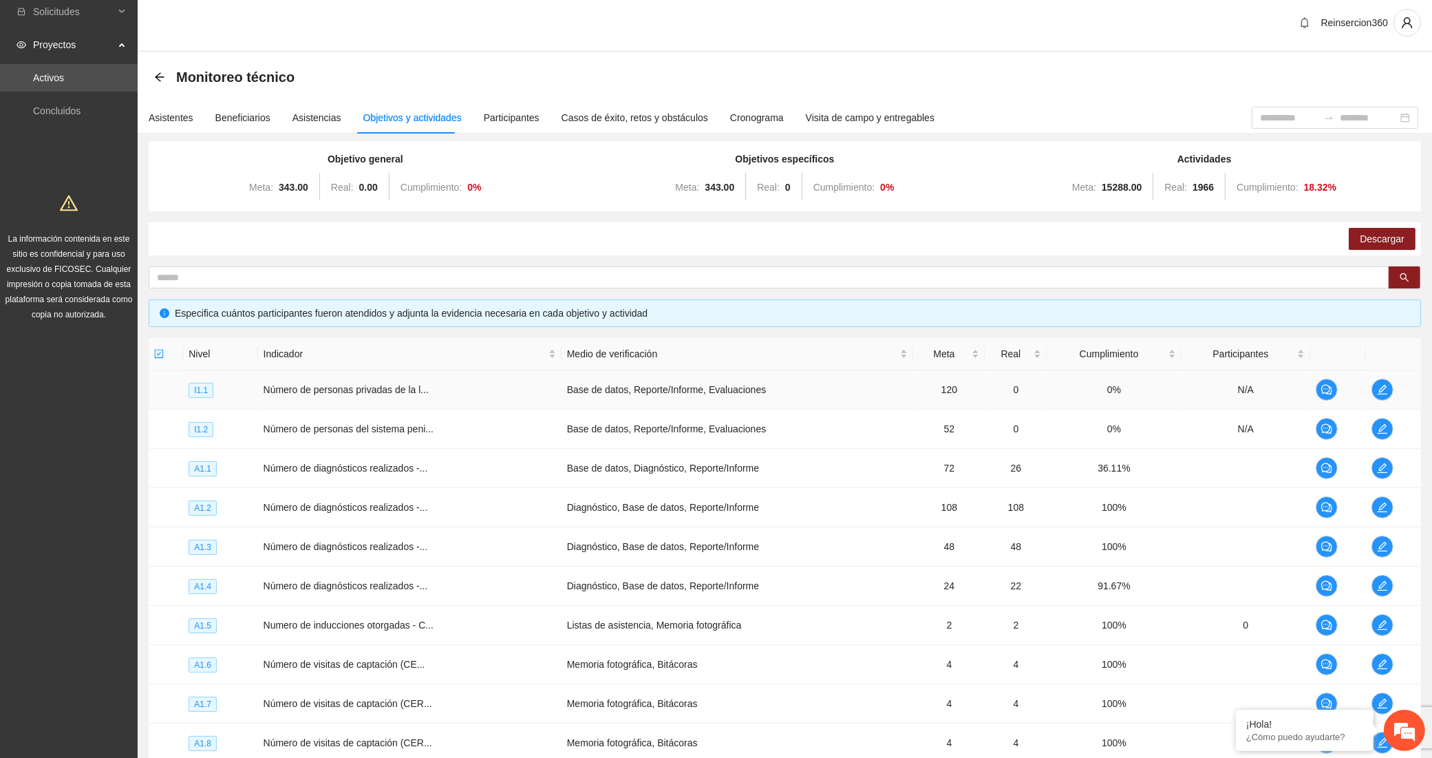
scroll to position [0, 0]
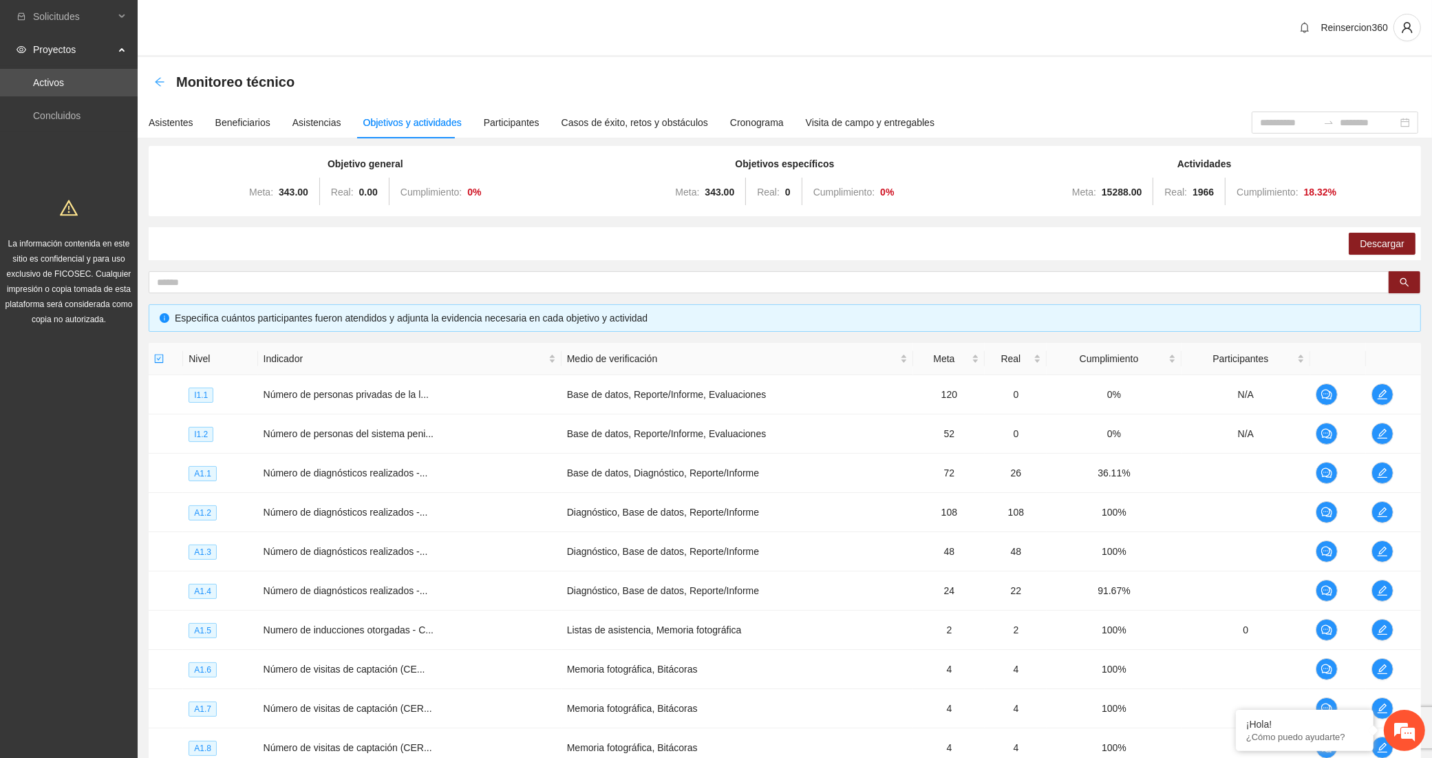
click at [158, 81] on icon "arrow-left" at bounding box center [159, 81] width 9 height 9
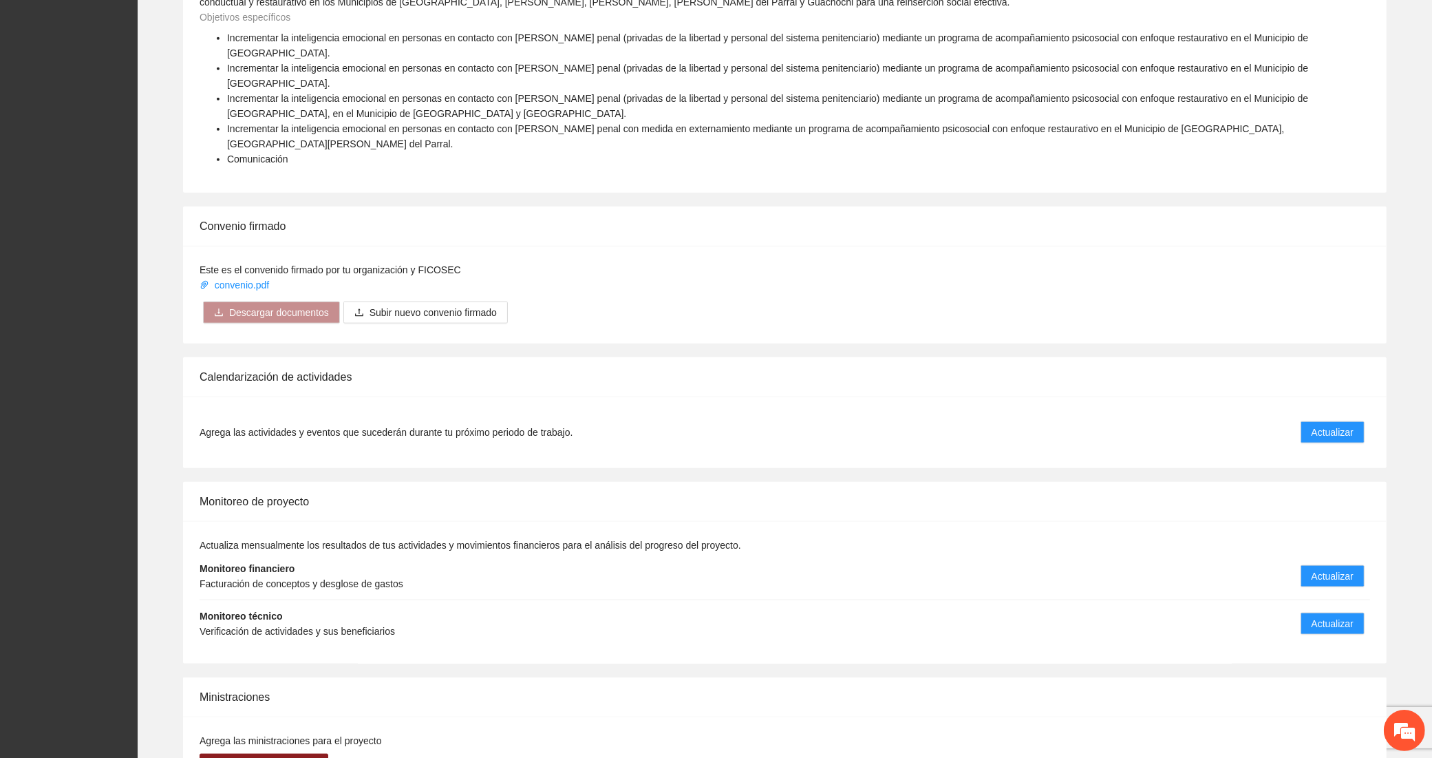
scroll to position [1658, 0]
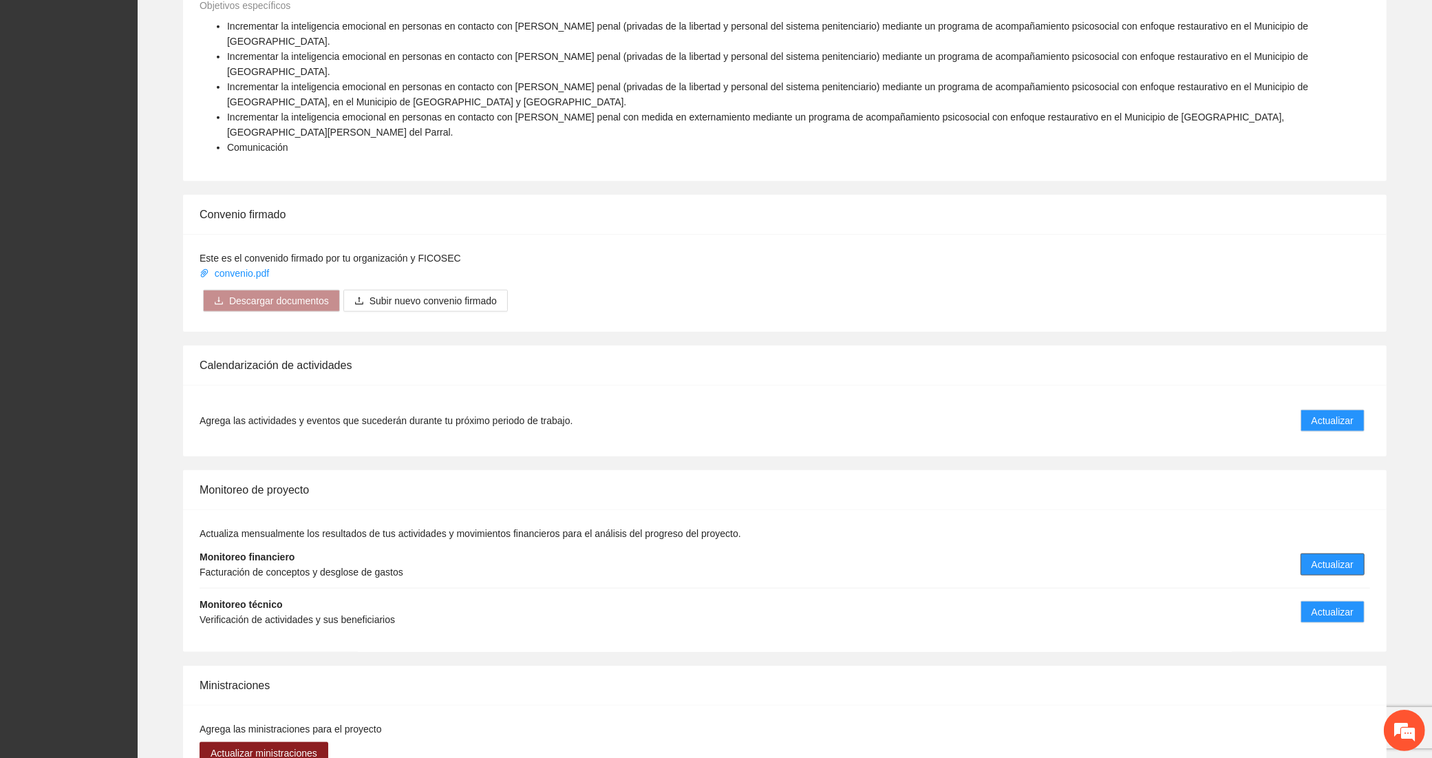
click at [1312, 553] on button "Actualizar" at bounding box center [1333, 564] width 64 height 22
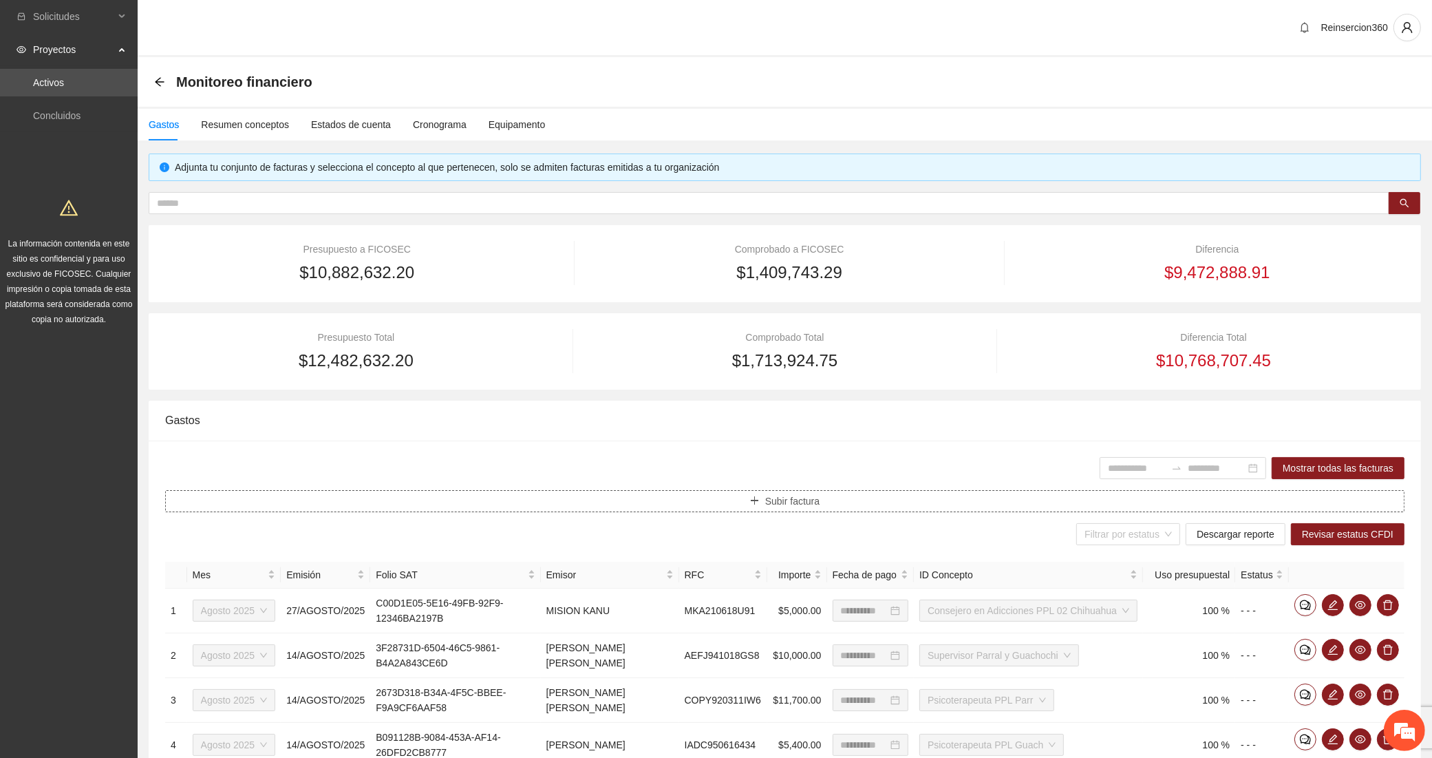
click at [589, 497] on button "Subir factura" at bounding box center [784, 501] width 1239 height 22
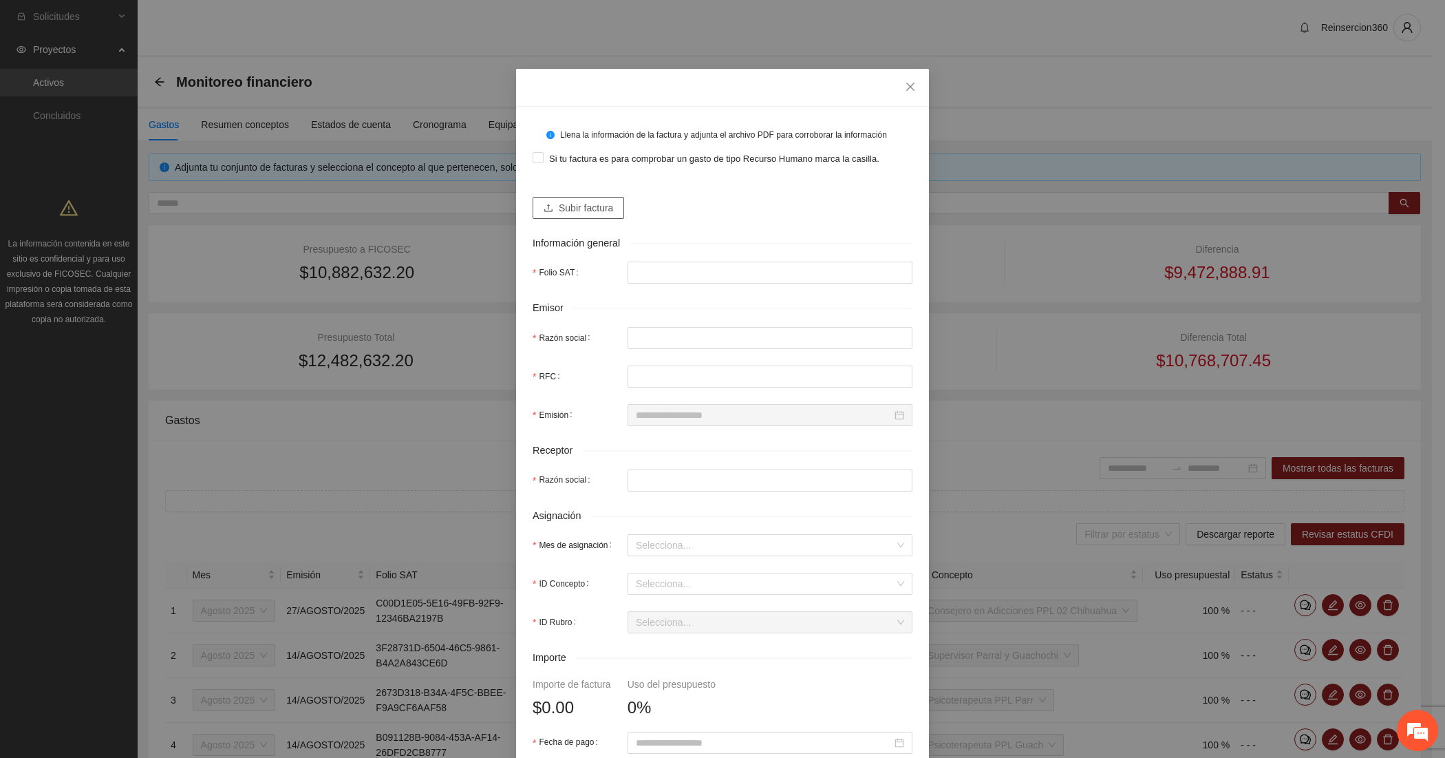
click at [572, 208] on span "Subir factura" at bounding box center [586, 207] width 54 height 15
type input "**********"
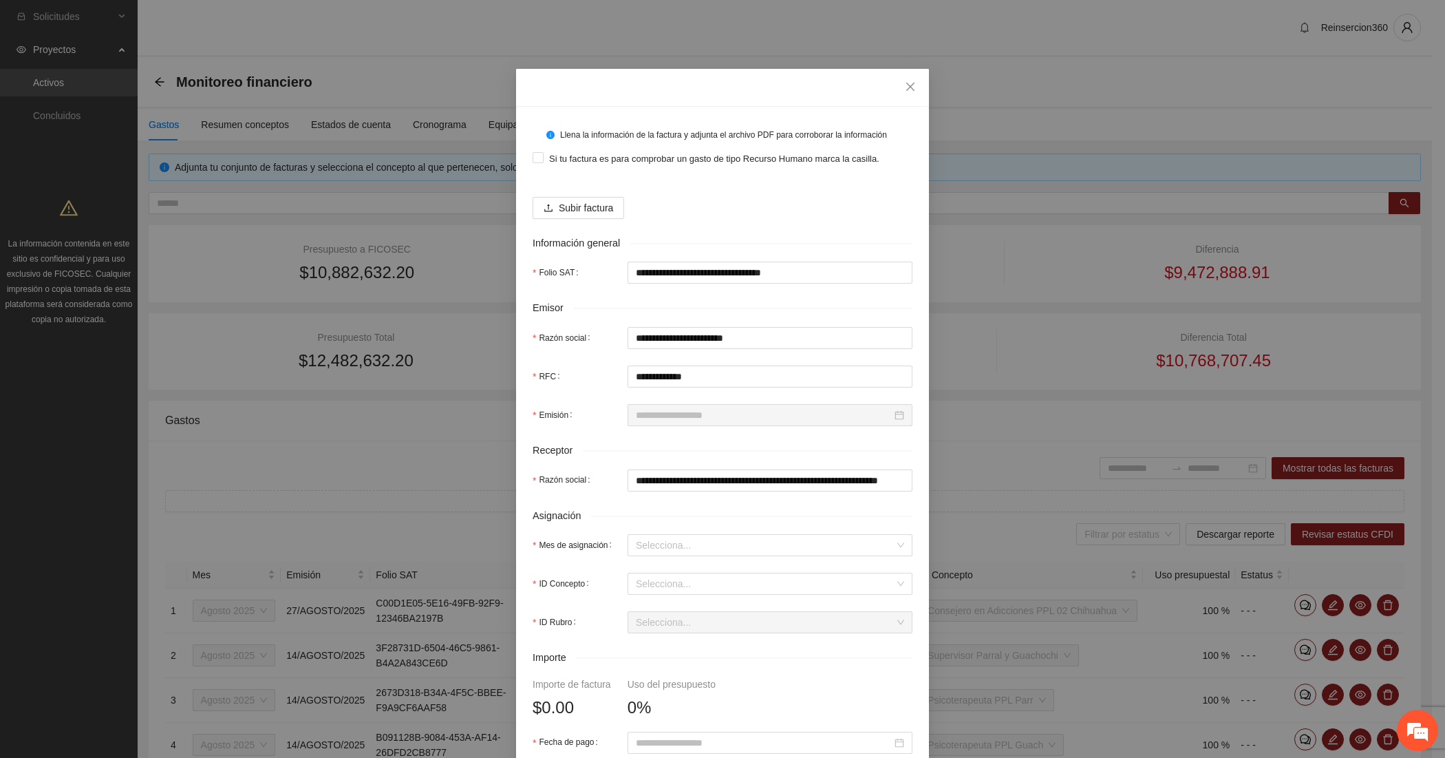
type input "**********"
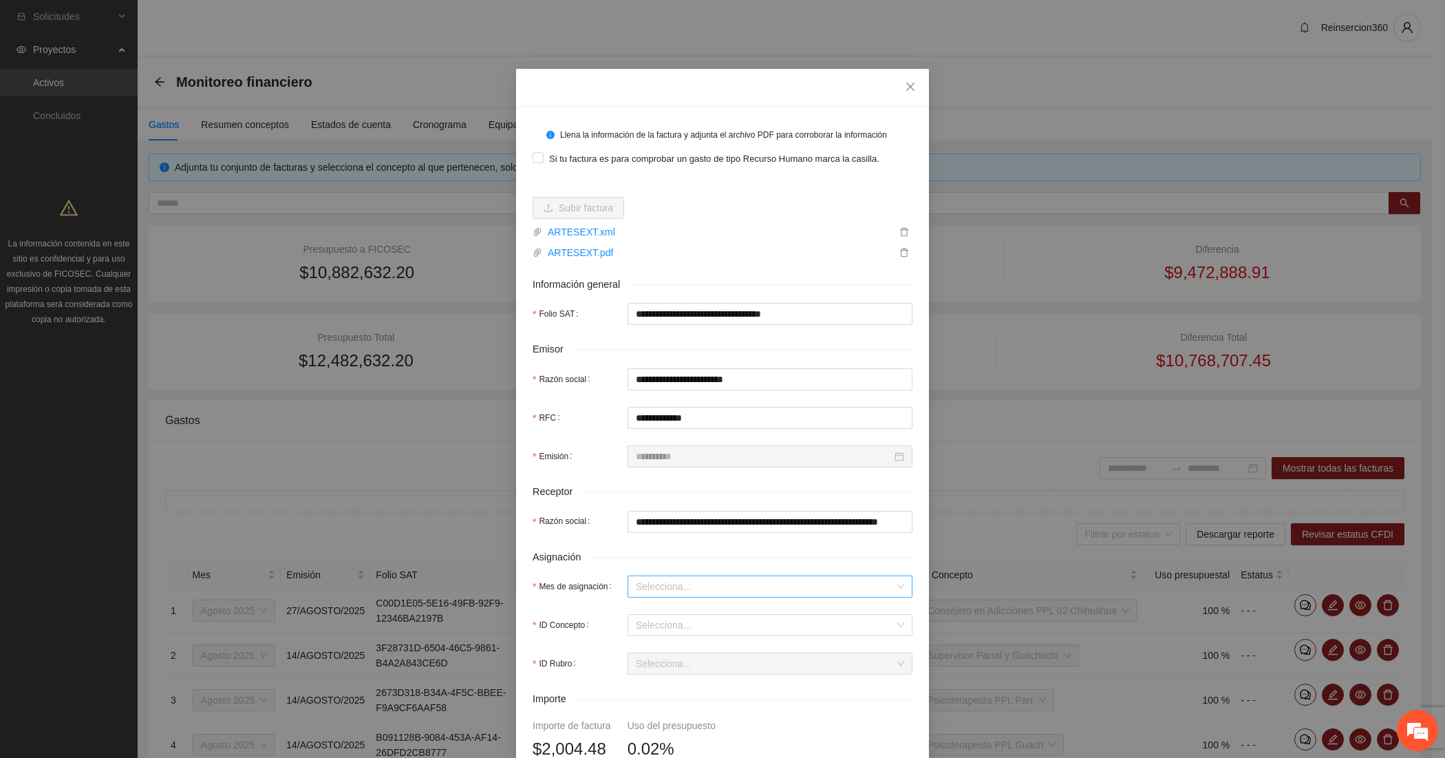
click at [696, 590] on input "Mes de asignación" at bounding box center [765, 586] width 259 height 21
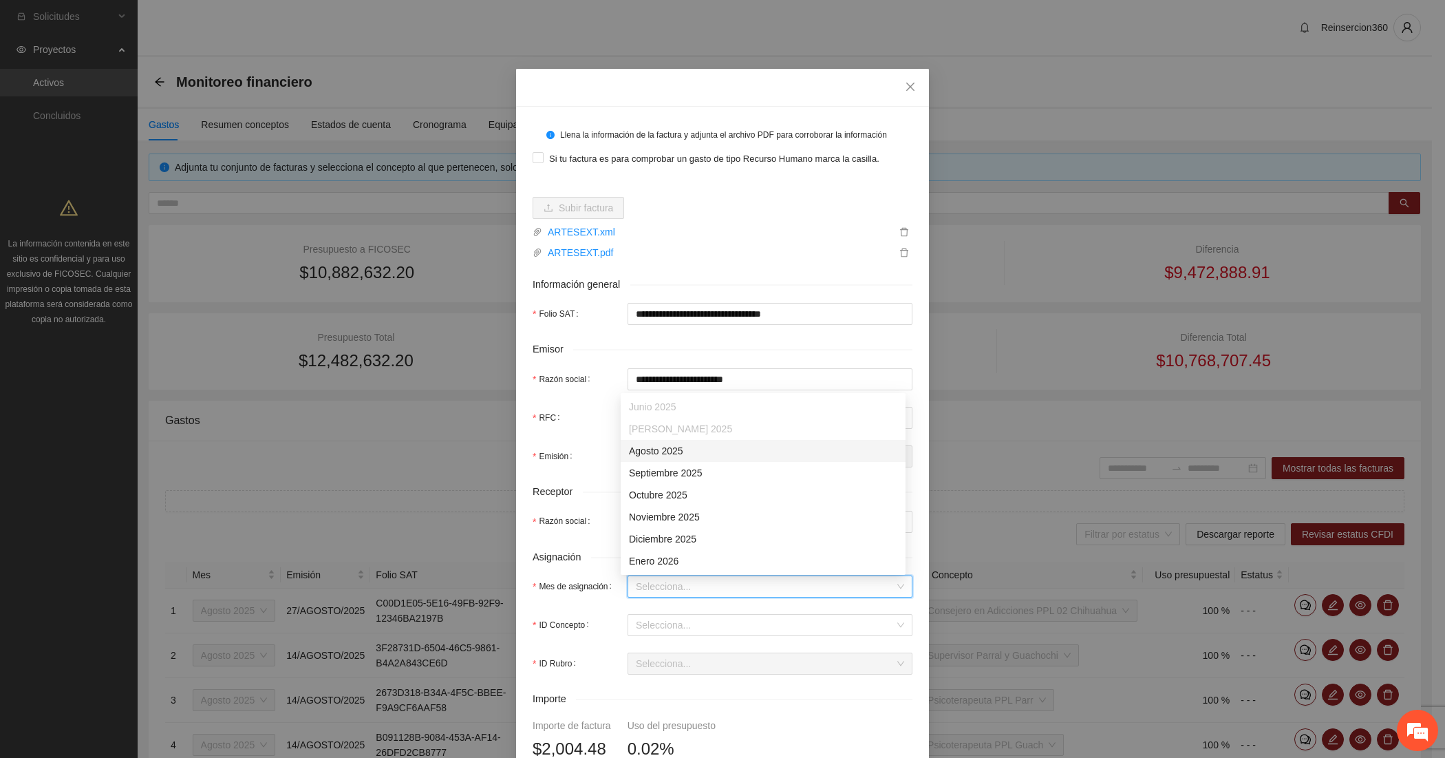
click at [670, 451] on div "Agosto 2025" at bounding box center [763, 450] width 268 height 15
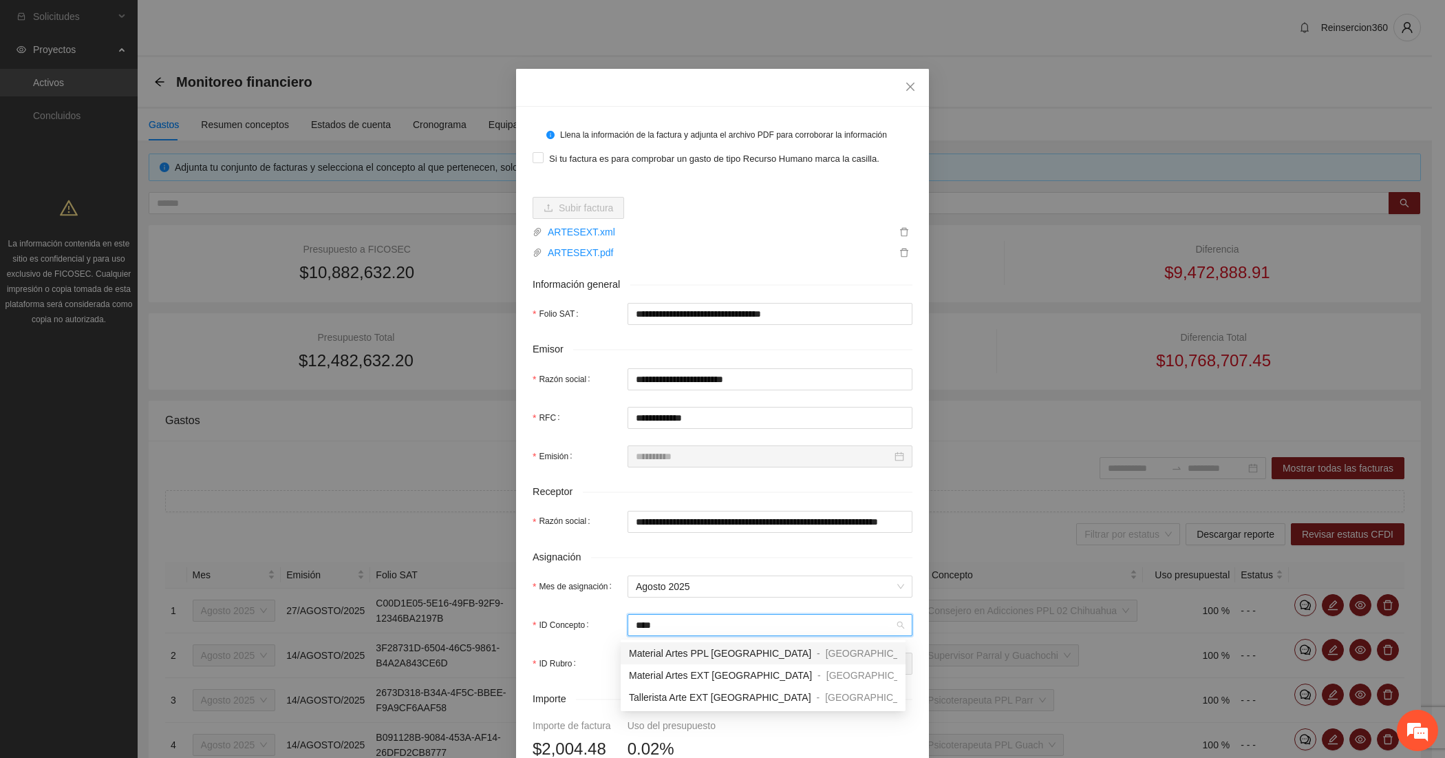
type input "*****"
click at [661, 675] on span "Material Artes EXT [GEOGRAPHIC_DATA]" at bounding box center [720, 675] width 183 height 11
type input "********"
type input "*"
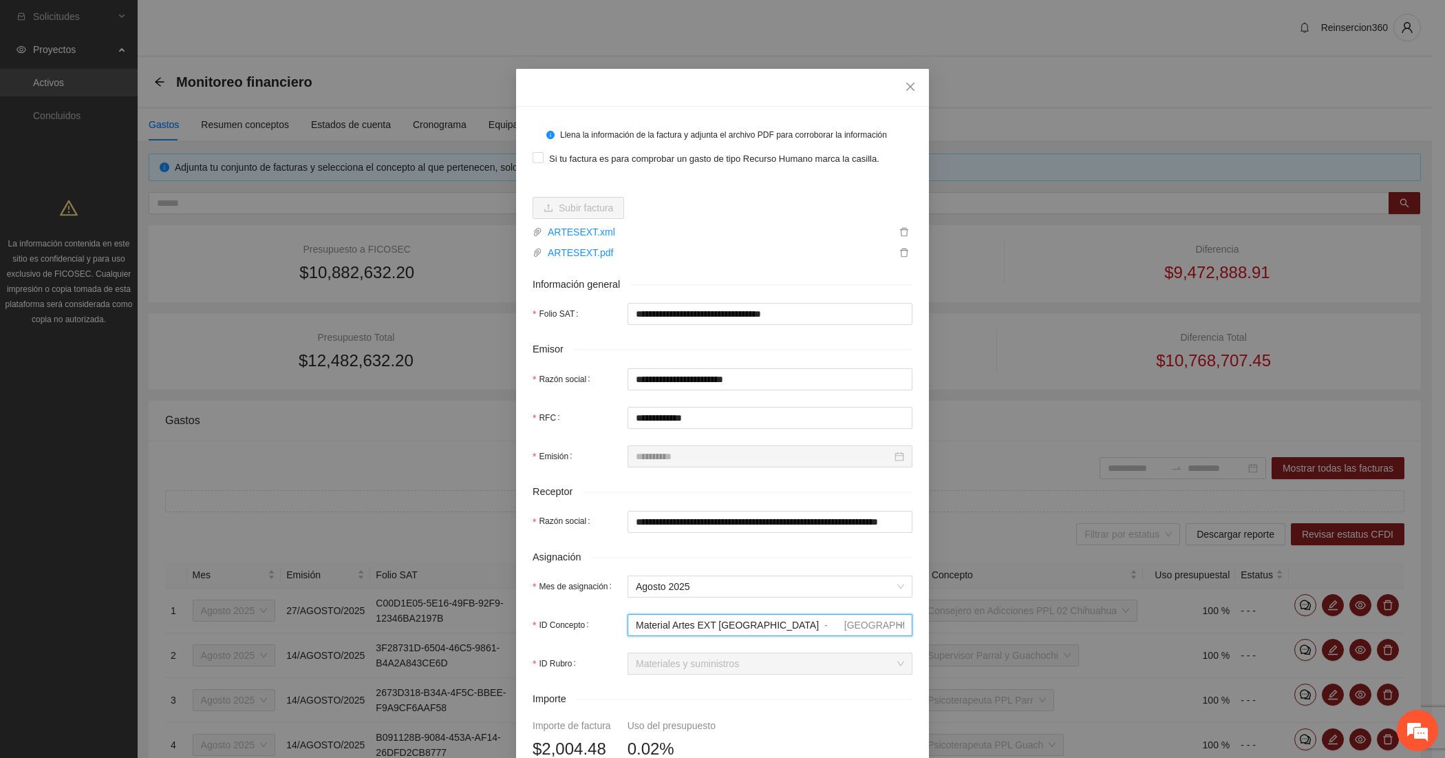
scroll to position [351, 0]
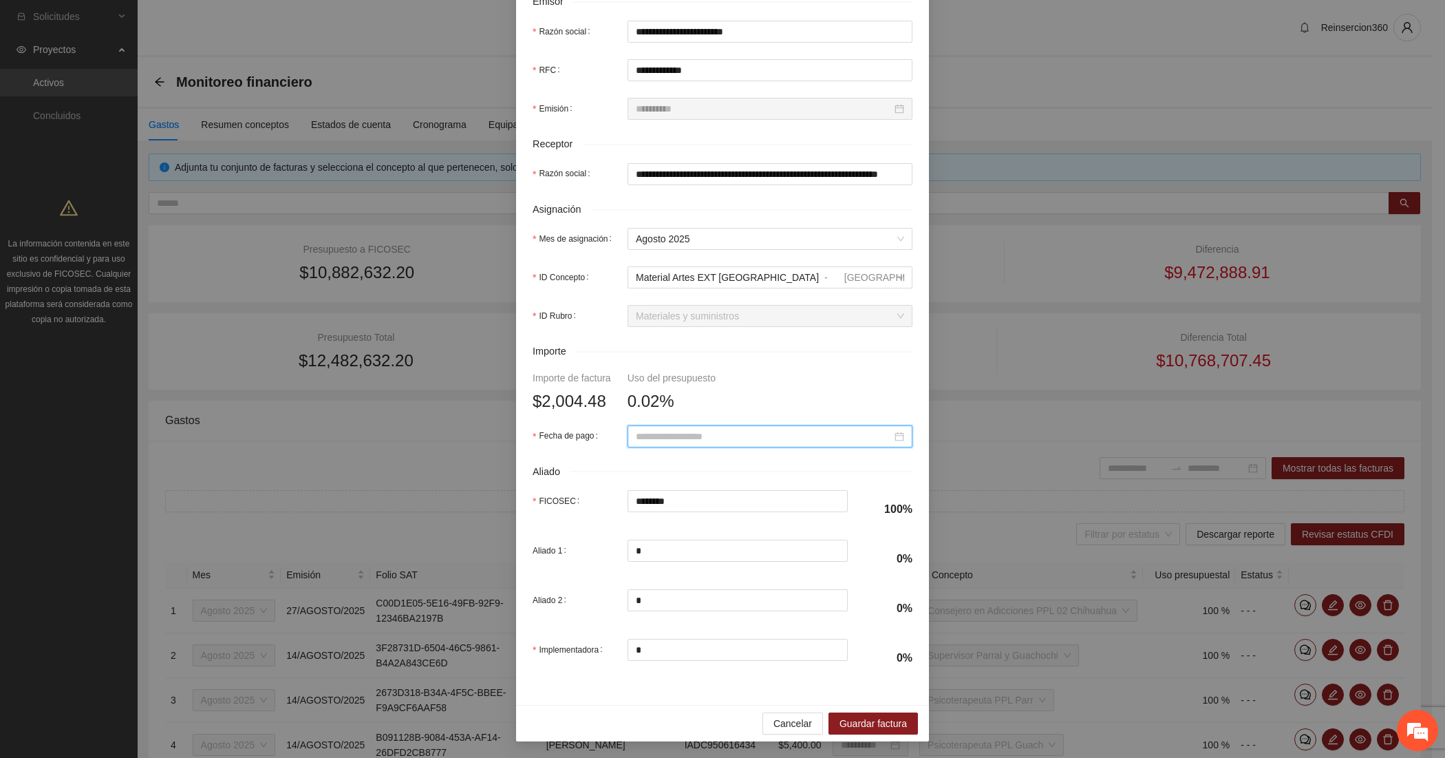
click at [683, 434] on input "Fecha de pago" at bounding box center [764, 436] width 256 height 15
click at [647, 458] on button "button" at bounding box center [648, 461] width 15 height 28
type input "**********"
click at [638, 616] on div "31" at bounding box center [641, 616] width 17 height 17
click at [850, 720] on span "Guardar factura" at bounding box center [873, 723] width 67 height 15
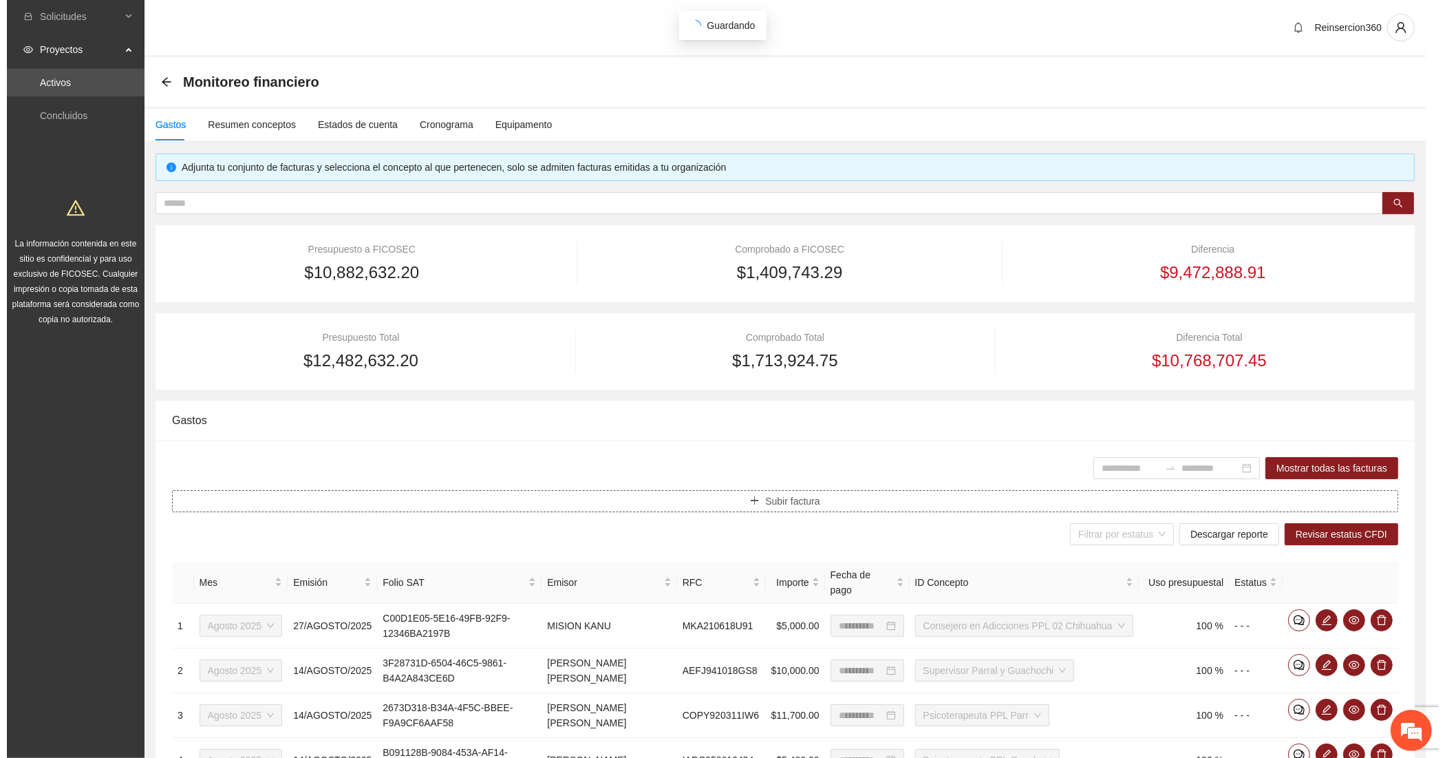
scroll to position [0, 0]
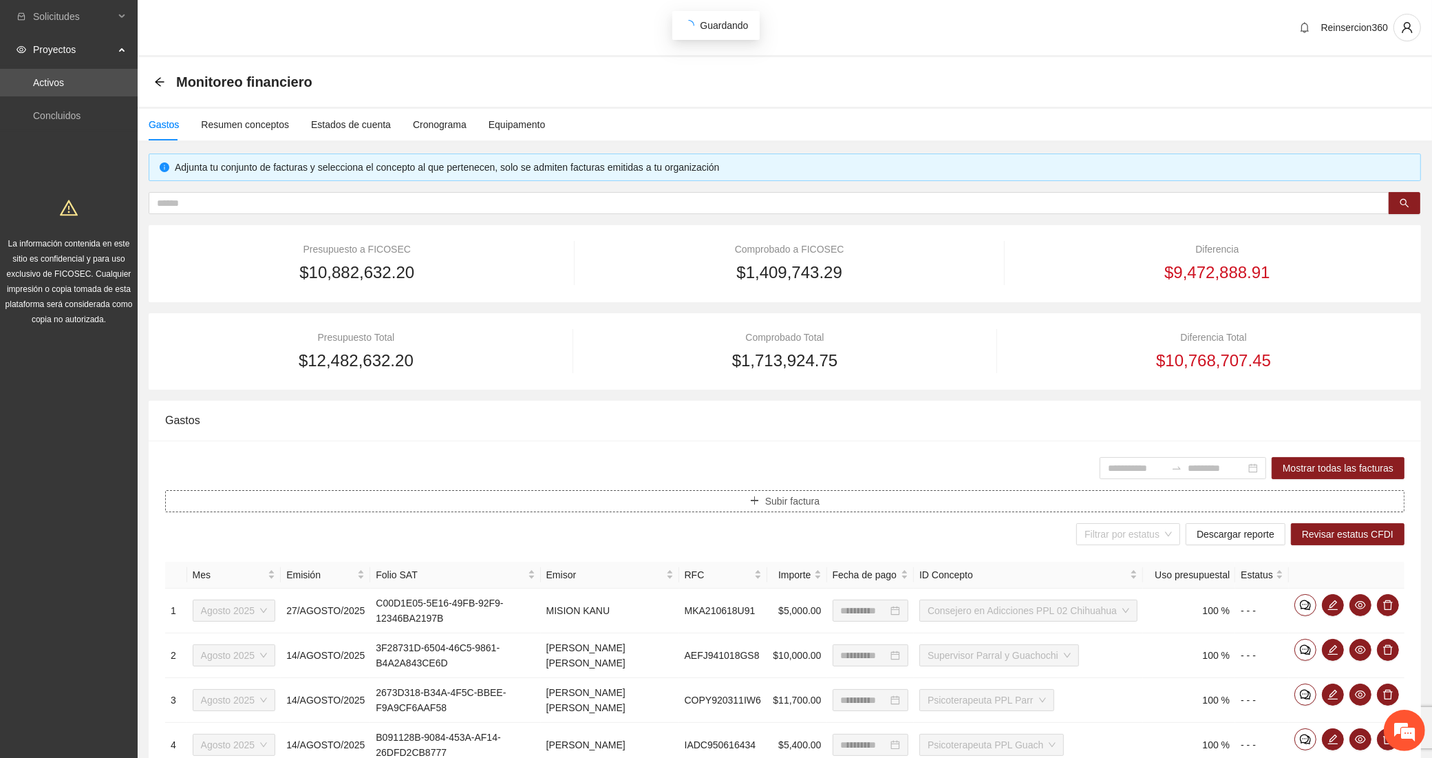
click at [734, 503] on button "Subir factura" at bounding box center [784, 501] width 1239 height 22
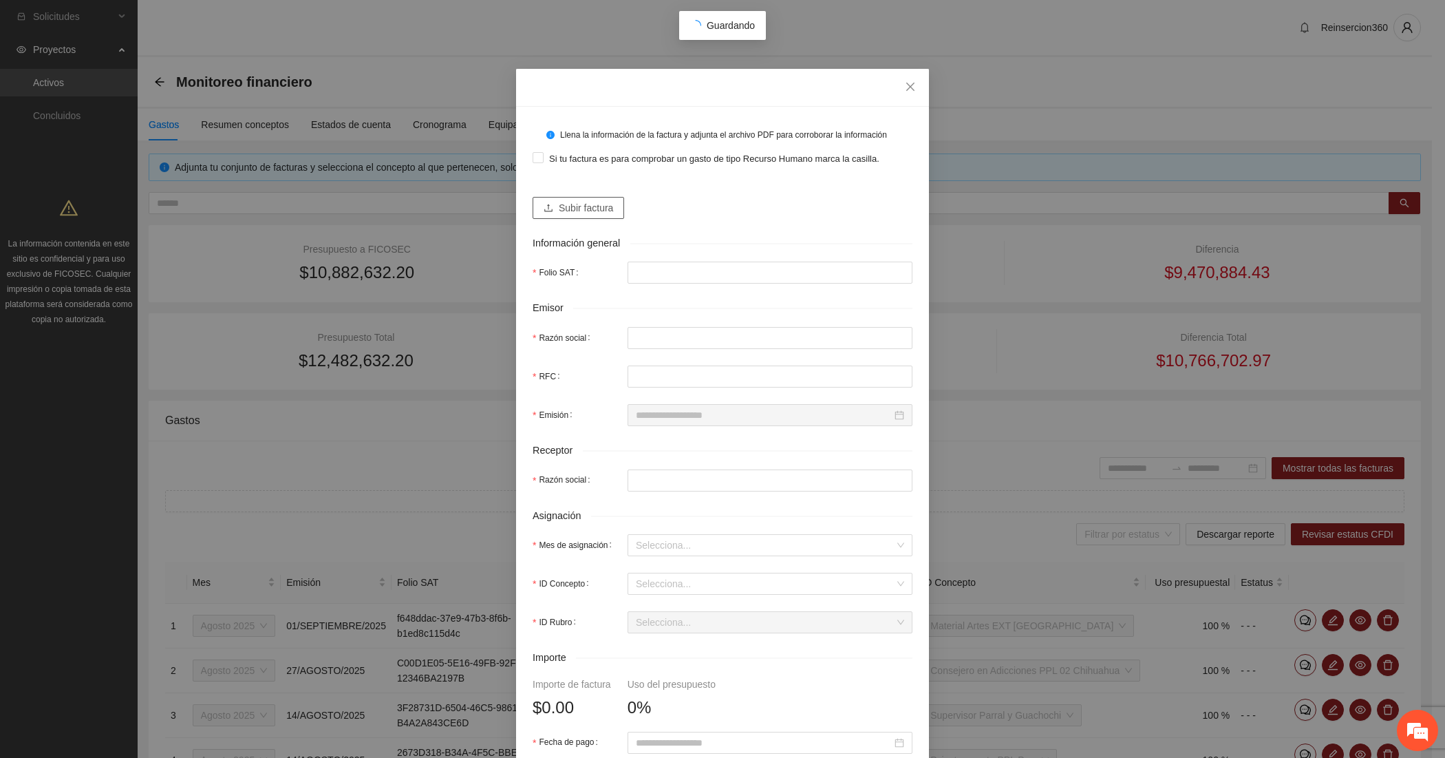
type input "**********"
click at [599, 215] on button "Subir factura" at bounding box center [579, 208] width 92 height 22
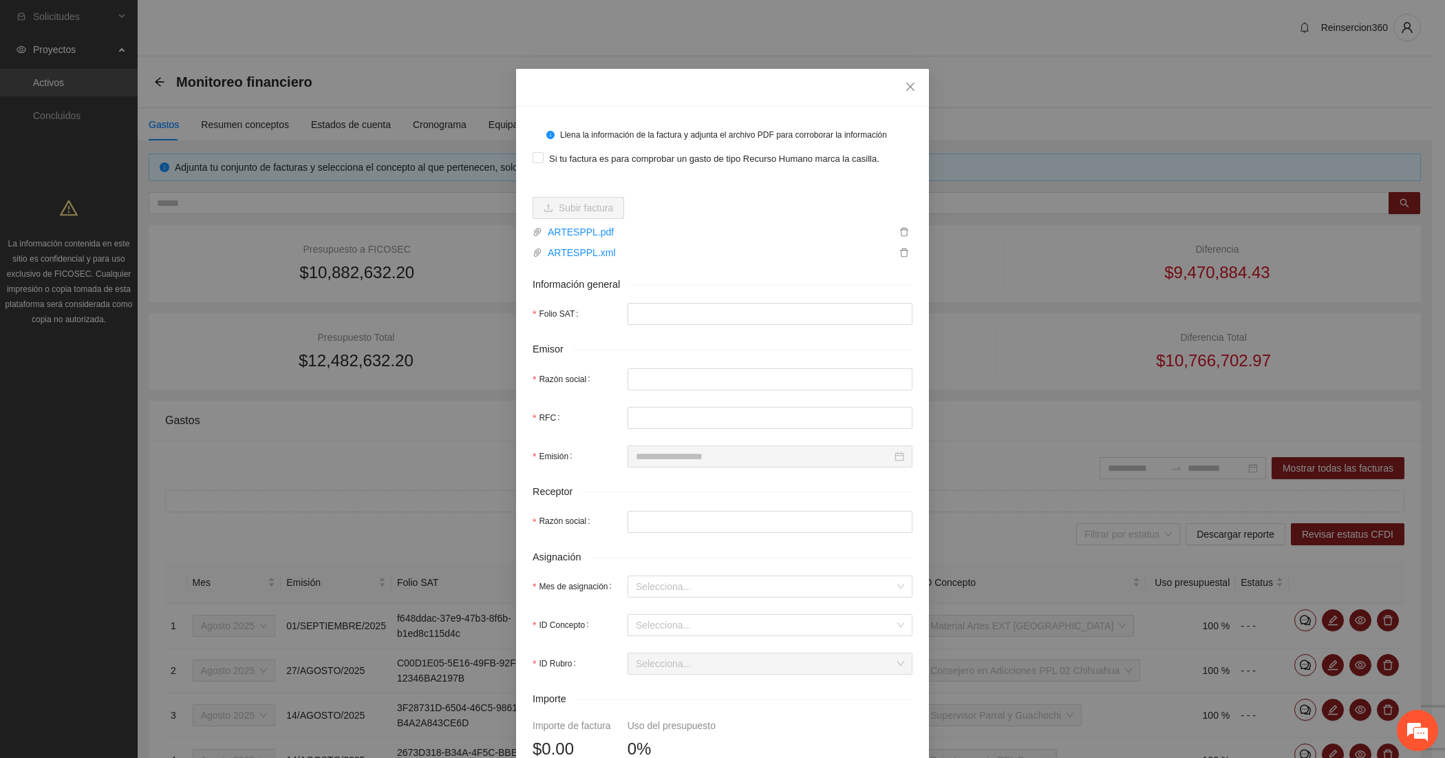
type input "**********"
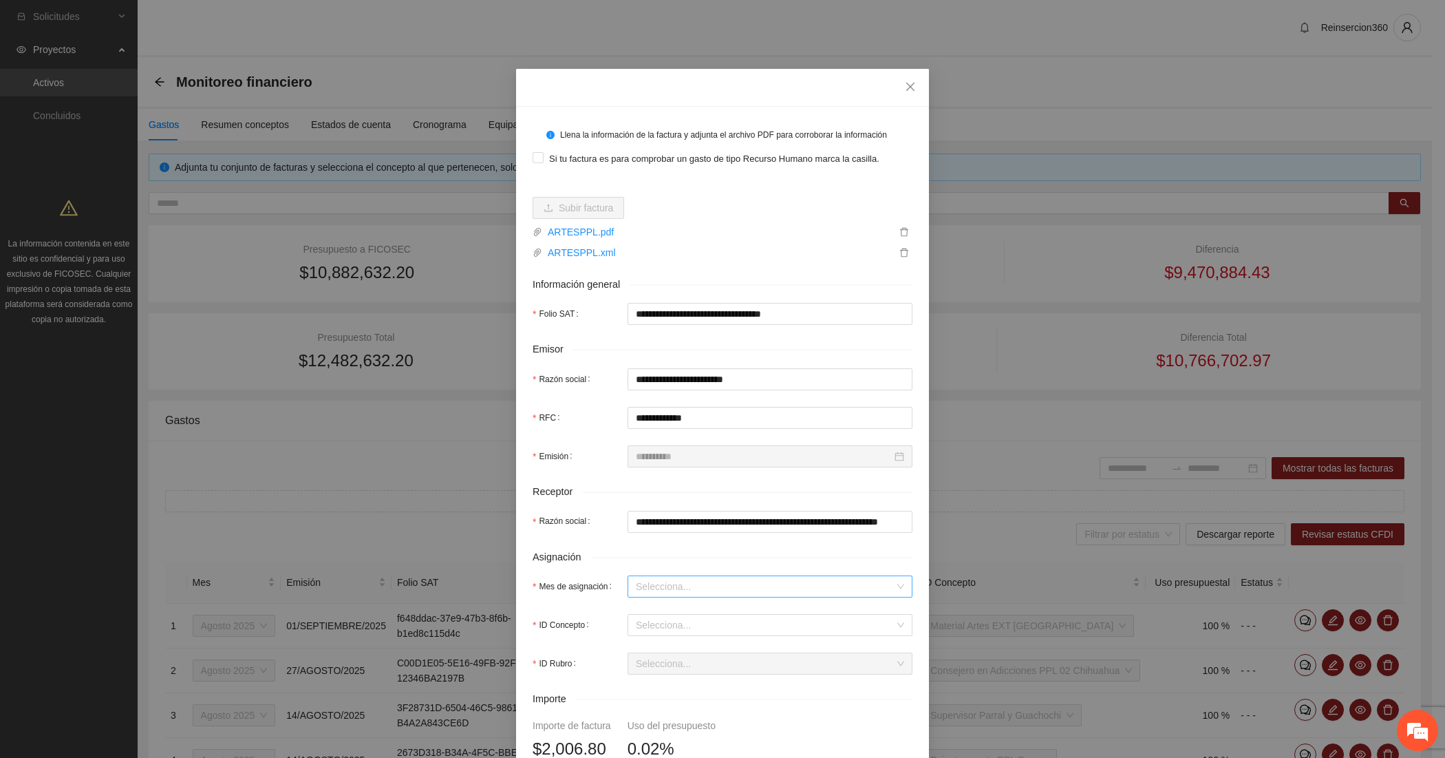
click at [652, 585] on input "Mes de asignación" at bounding box center [765, 586] width 259 height 21
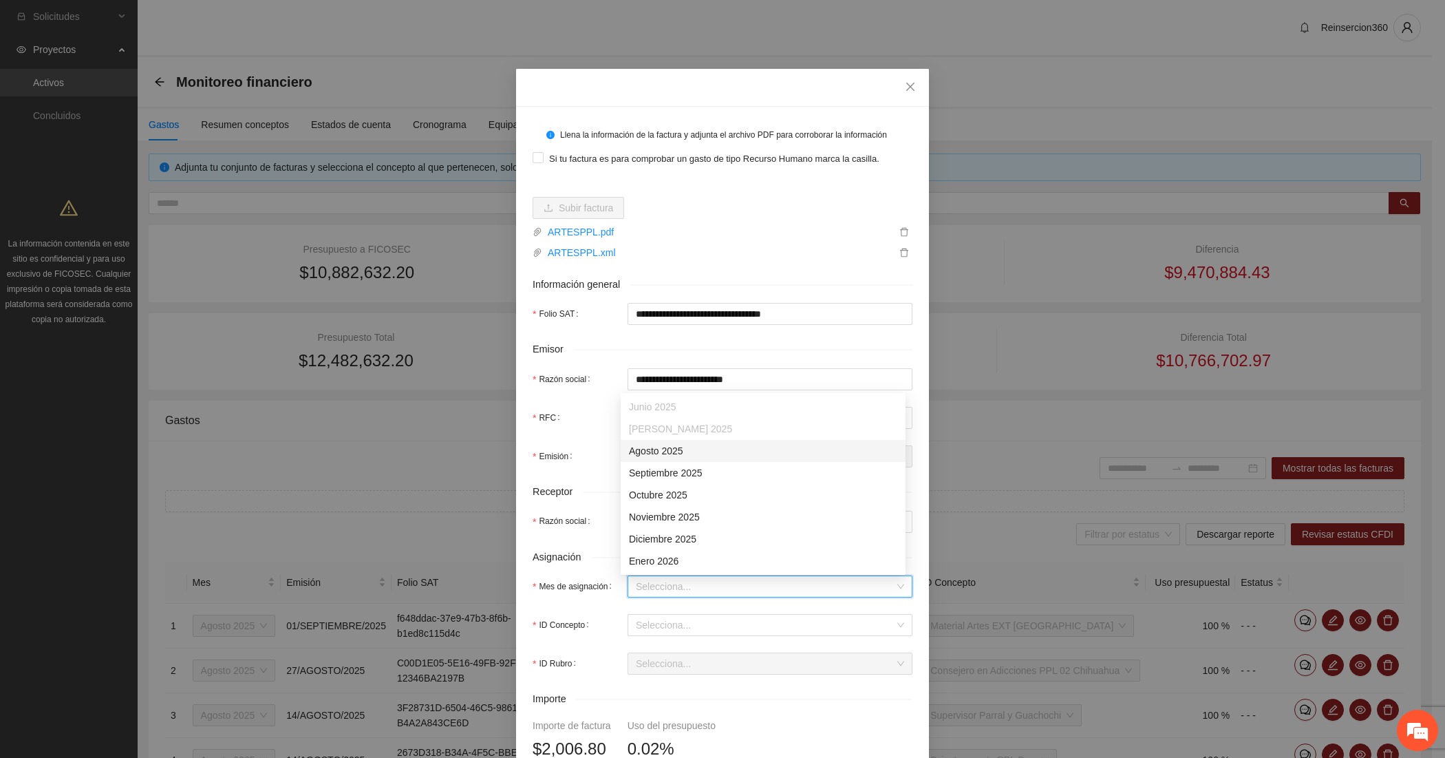
click at [712, 455] on div "Agosto 2025" at bounding box center [763, 450] width 268 height 15
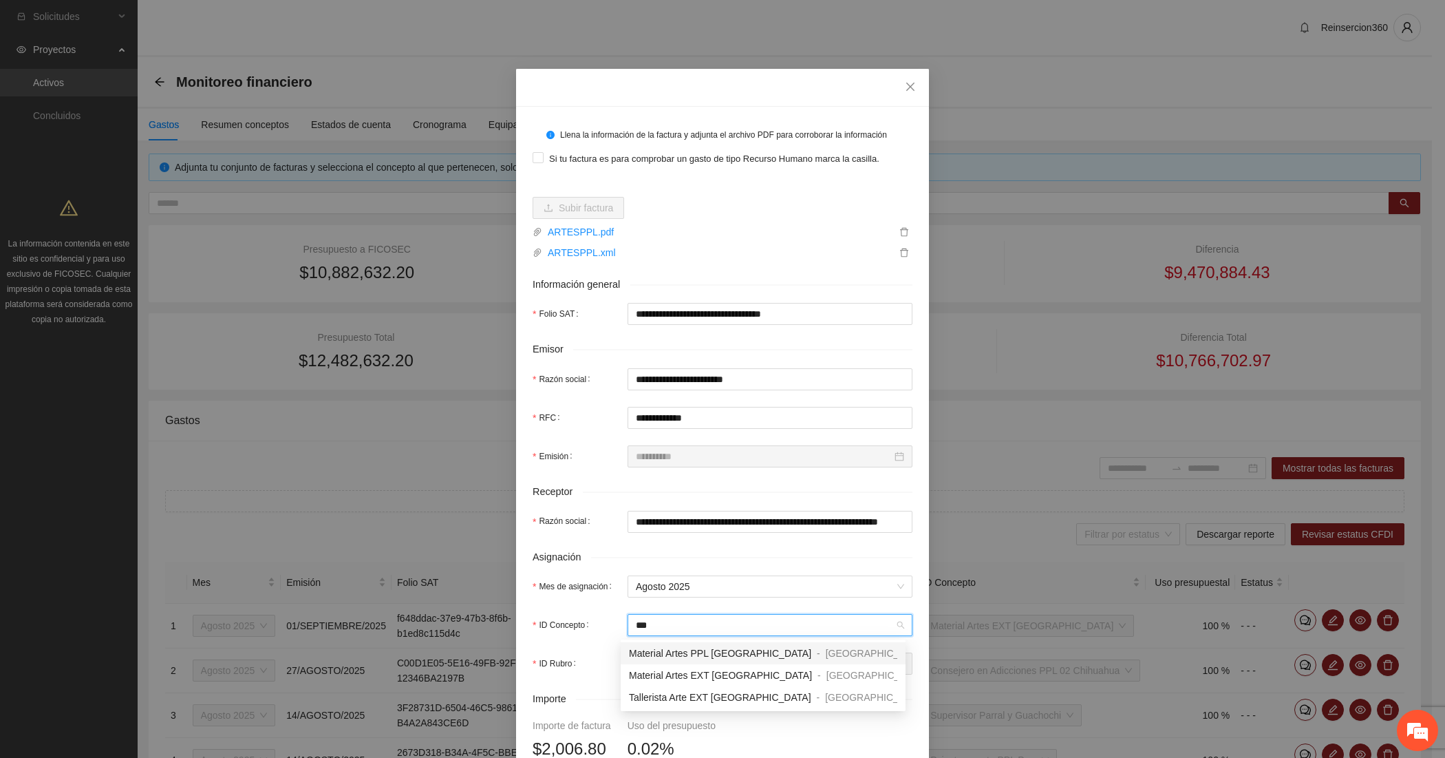
type input "****"
type input "*******"
type input "*"
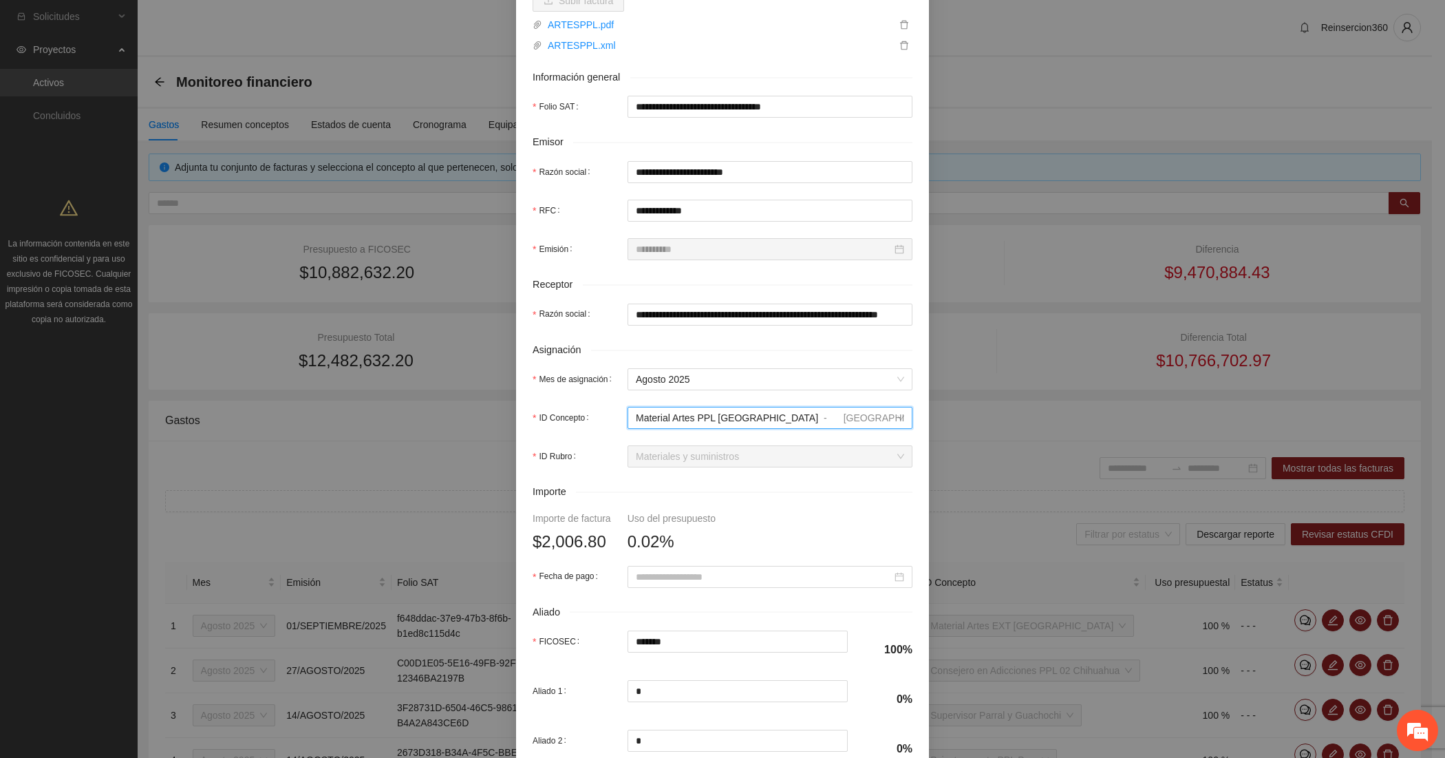
scroll to position [229, 0]
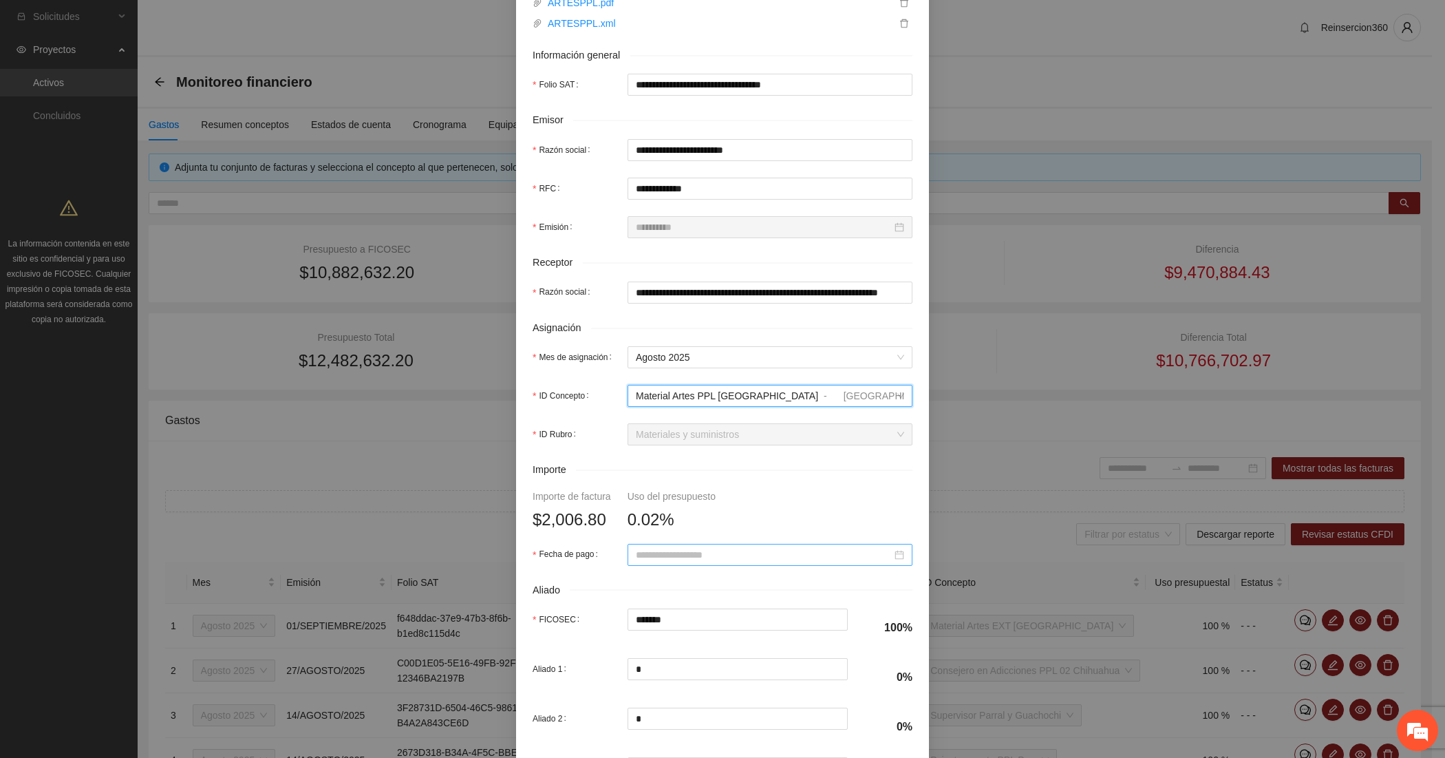
click at [674, 554] on input "Fecha de pago" at bounding box center [764, 554] width 256 height 15
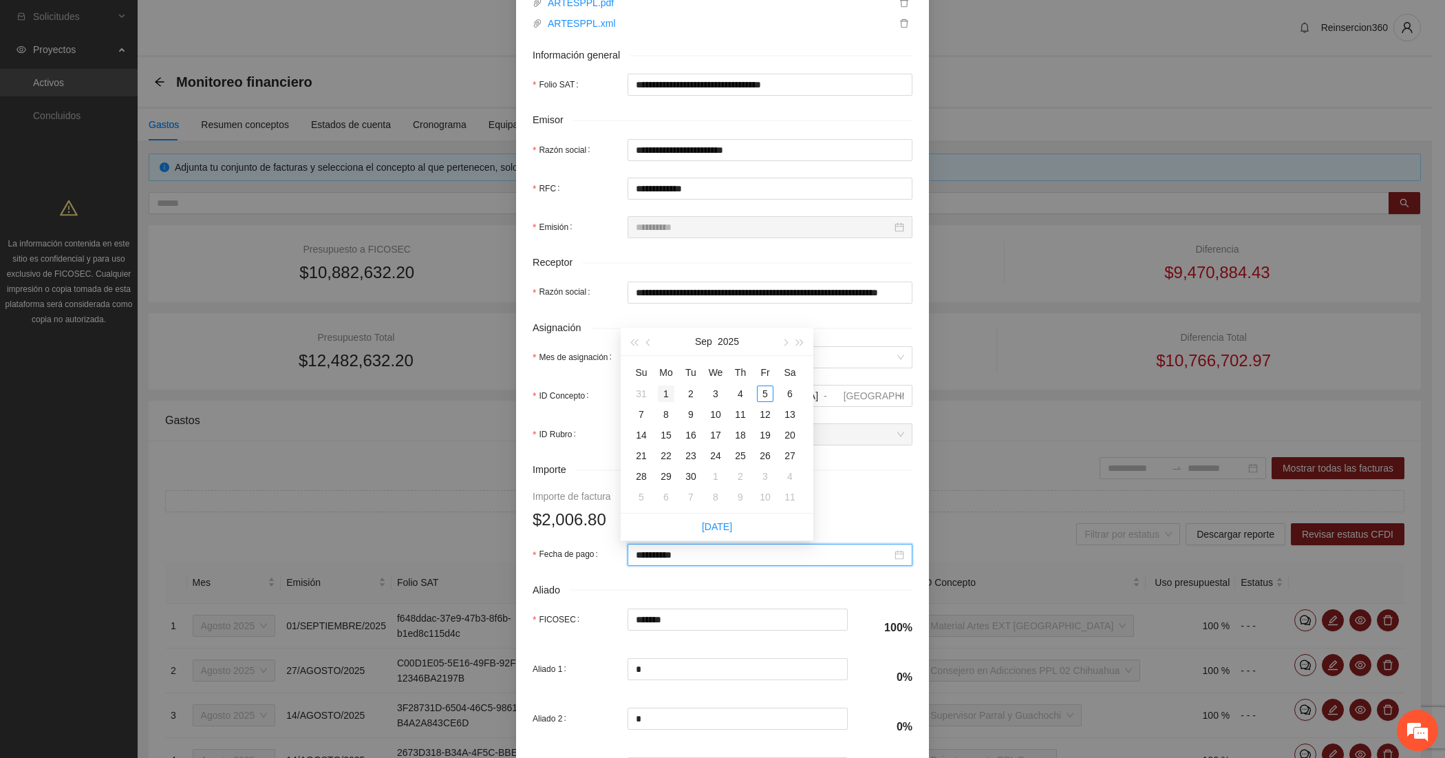
type input "**********"
click at [646, 342] on span "button" at bounding box center [649, 342] width 7 height 7
type input "**********"
click at [644, 506] on td "31" at bounding box center [641, 497] width 25 height 21
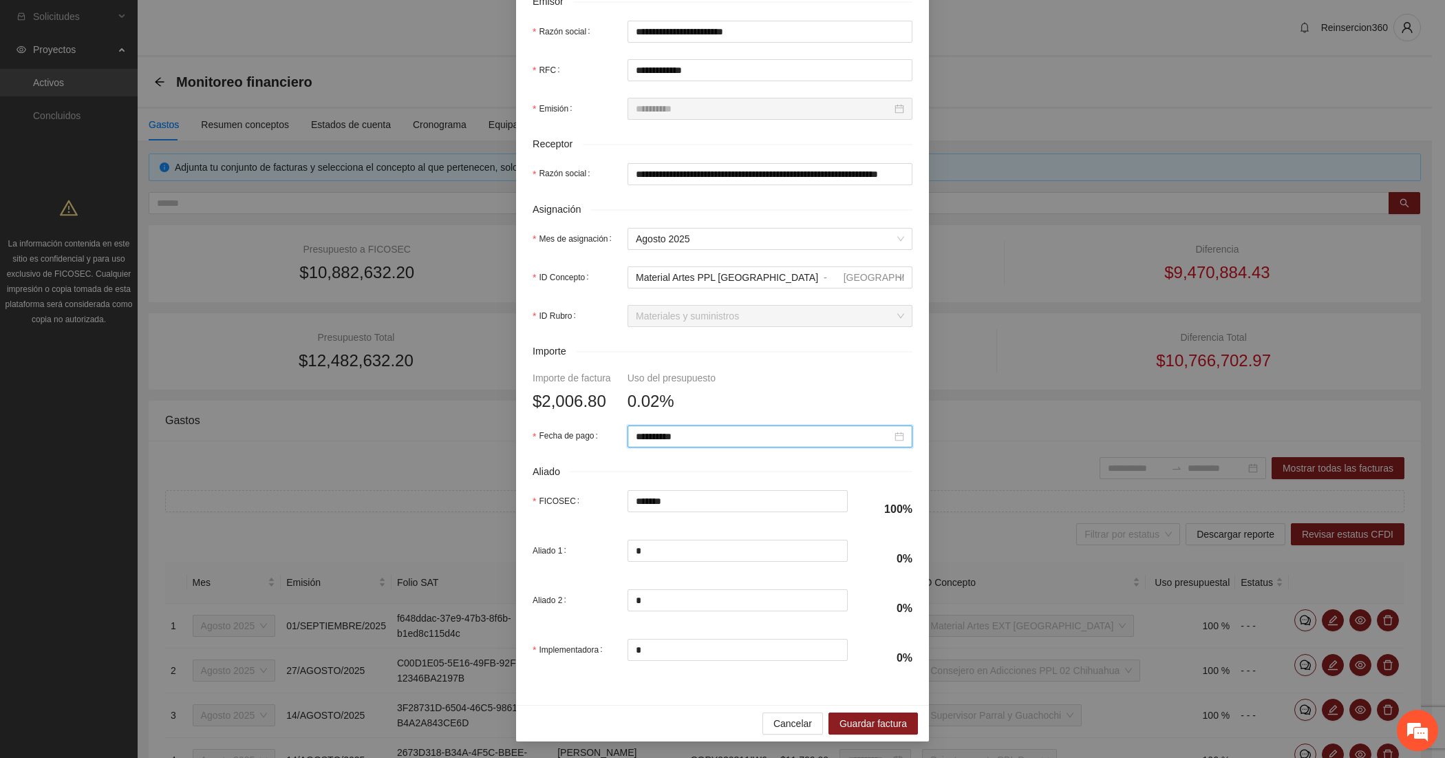
scroll to position [351, 0]
click at [866, 723] on span "Guardar factura" at bounding box center [873, 723] width 67 height 15
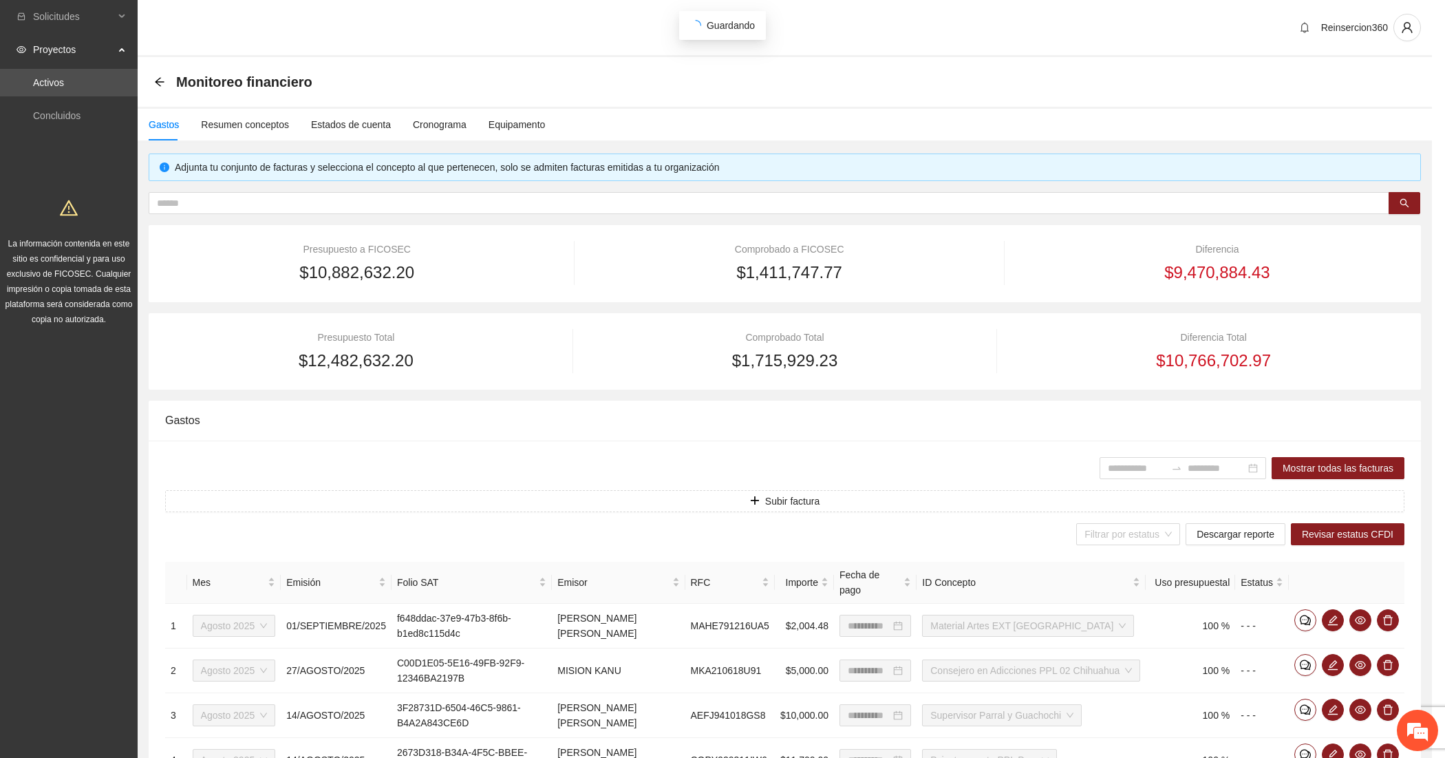
scroll to position [241, 0]
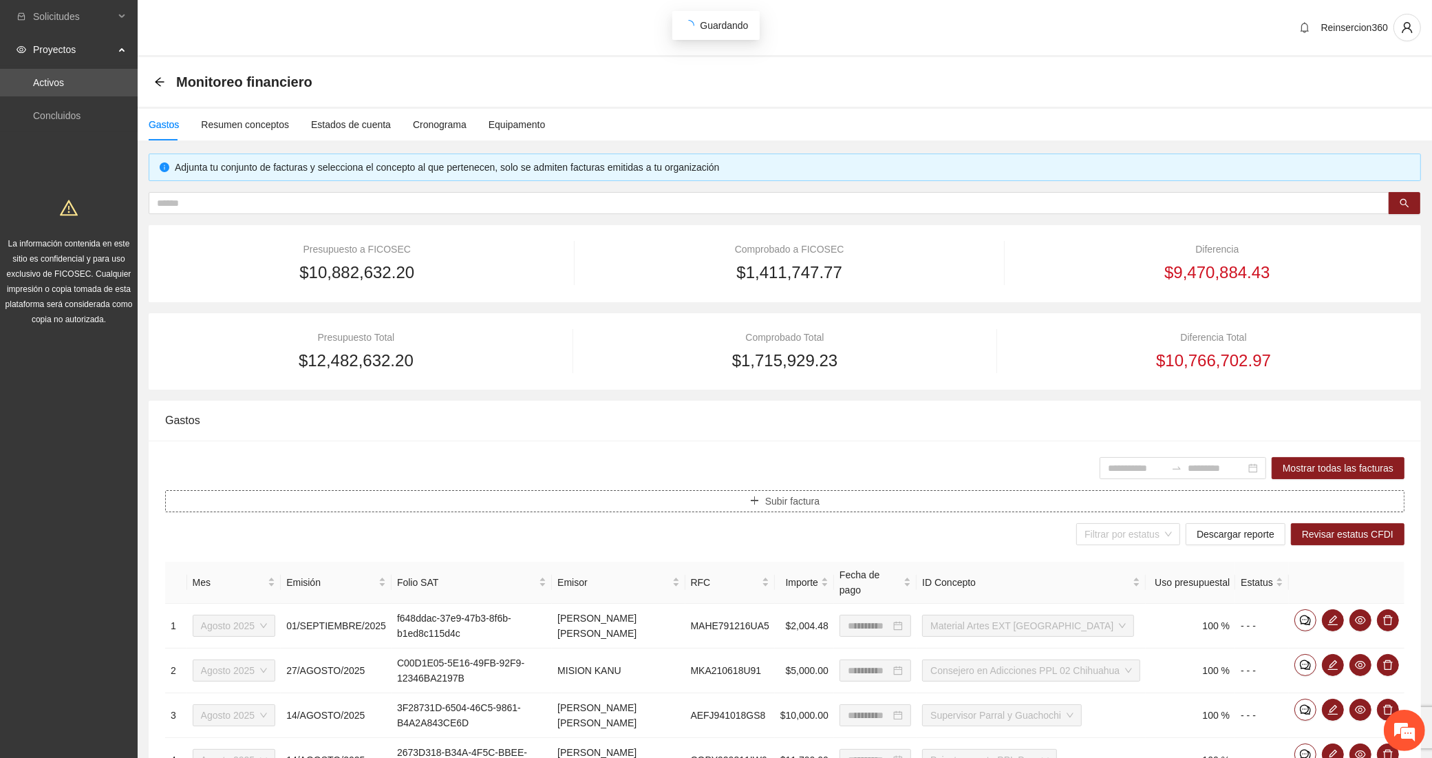
click at [747, 498] on button "Subir factura" at bounding box center [784, 501] width 1239 height 22
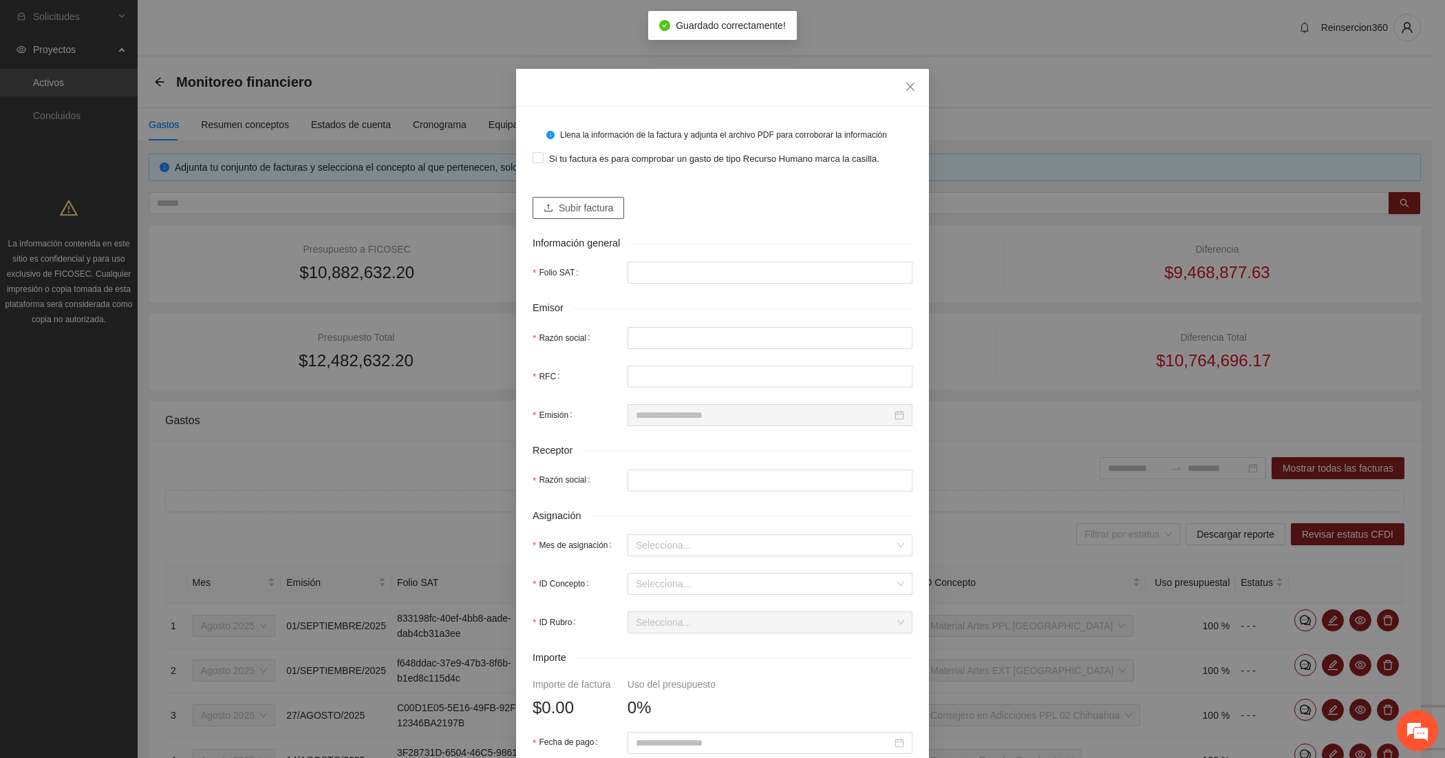
click at [595, 203] on span "Subir factura" at bounding box center [586, 207] width 54 height 15
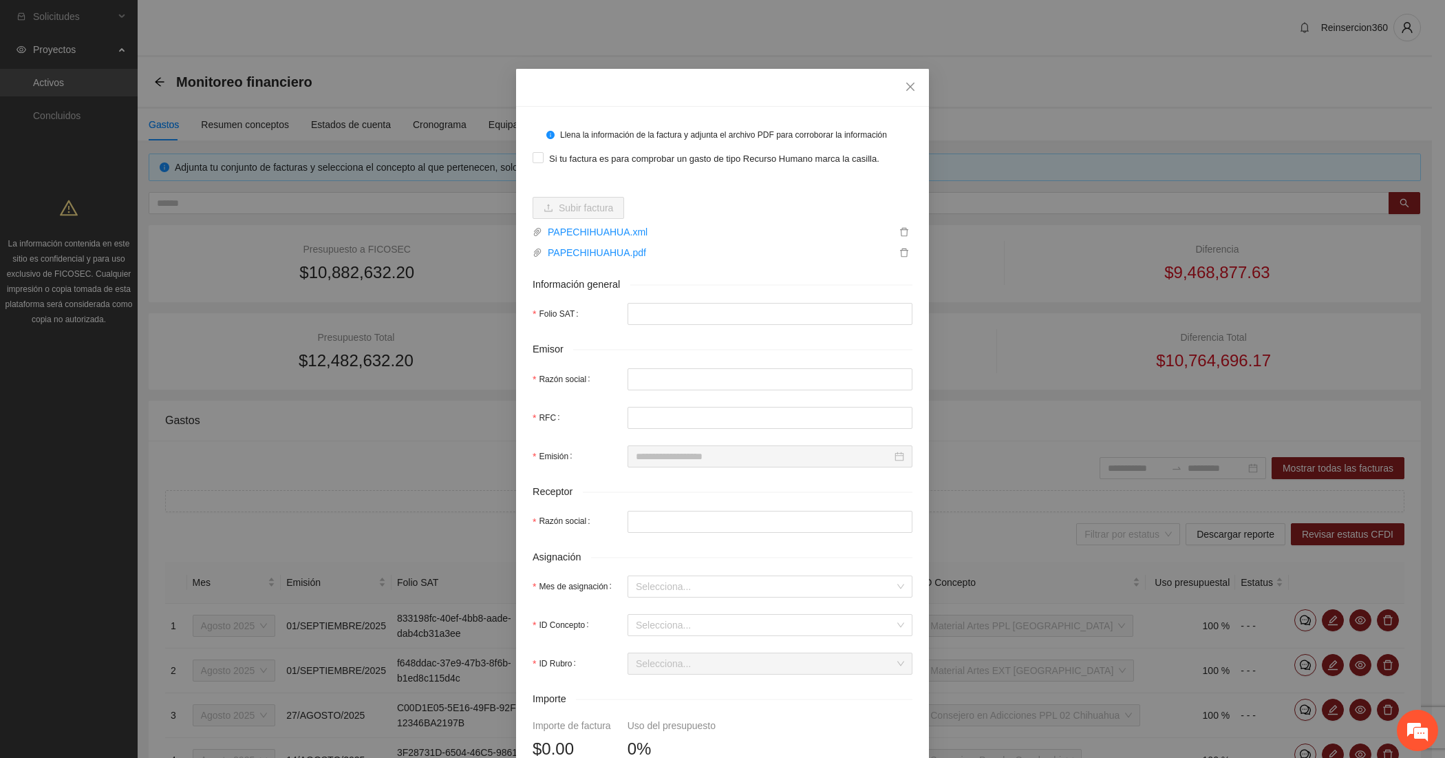
type input "**********"
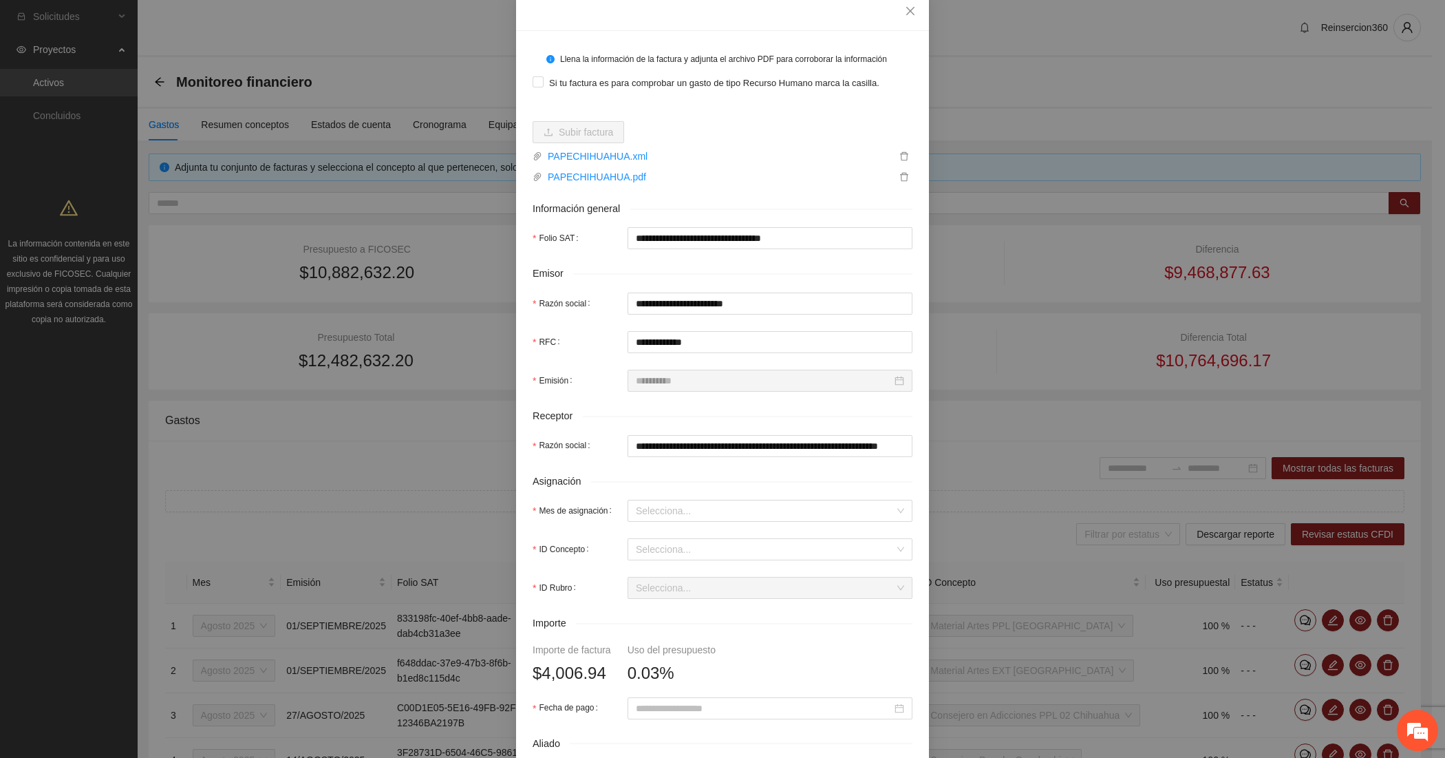
scroll to position [114, 0]
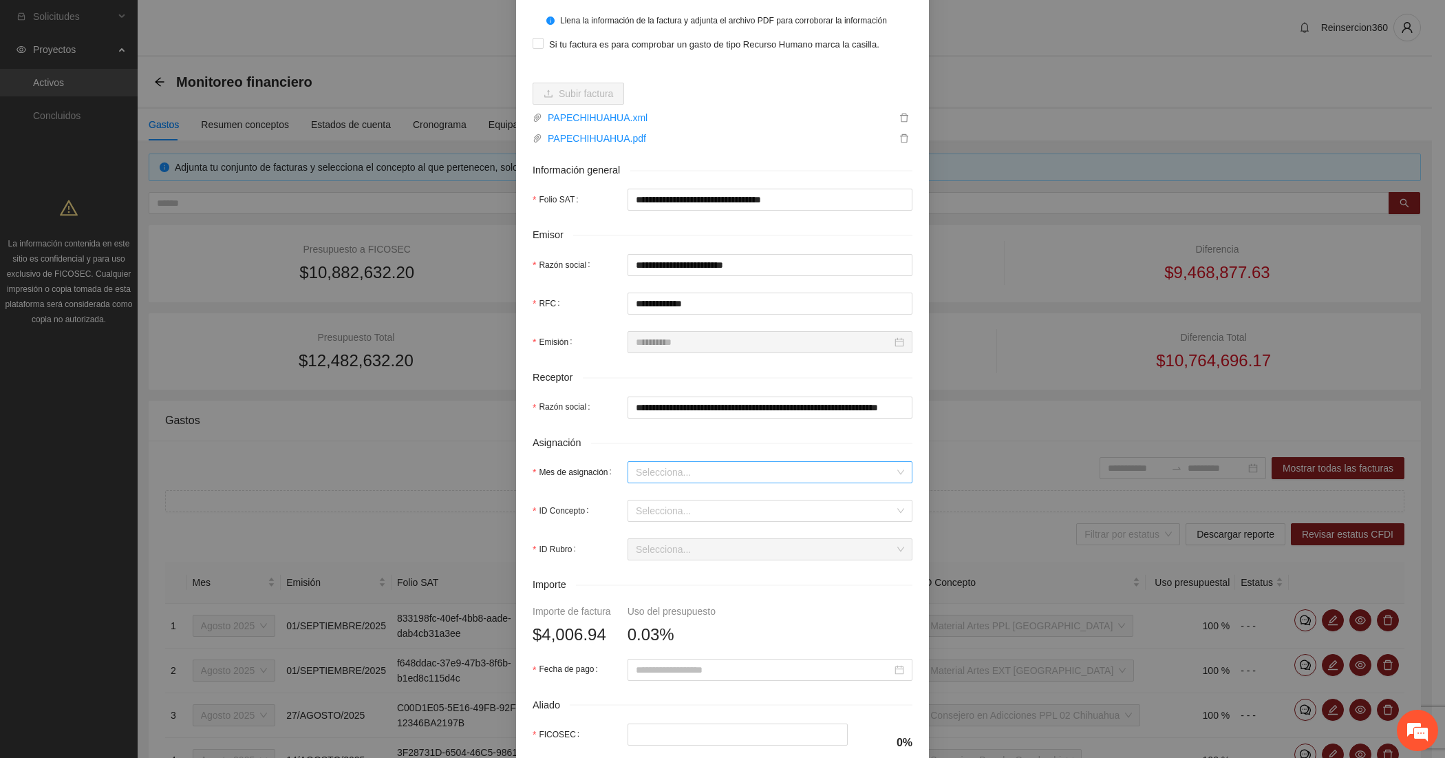
click at [667, 468] on input "Mes de asignación" at bounding box center [765, 472] width 259 height 21
click at [656, 545] on div "Agosto 2025" at bounding box center [763, 544] width 268 height 15
click at [665, 511] on input "ID Concepto" at bounding box center [765, 510] width 259 height 21
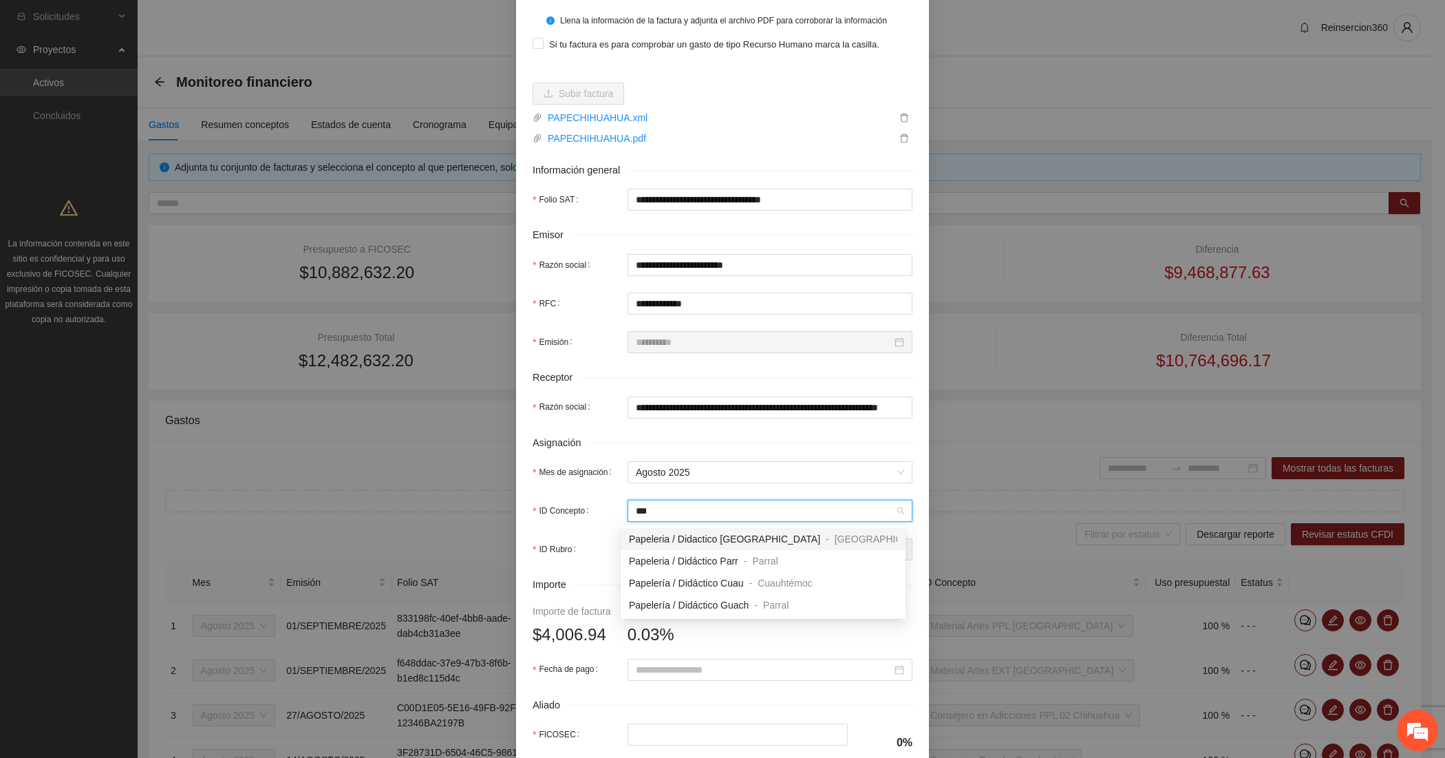
type input "****"
click at [747, 534] on span "Papeleria / Didactico [GEOGRAPHIC_DATA]" at bounding box center [724, 538] width 191 height 11
type input "********"
type input "******"
type input "*"
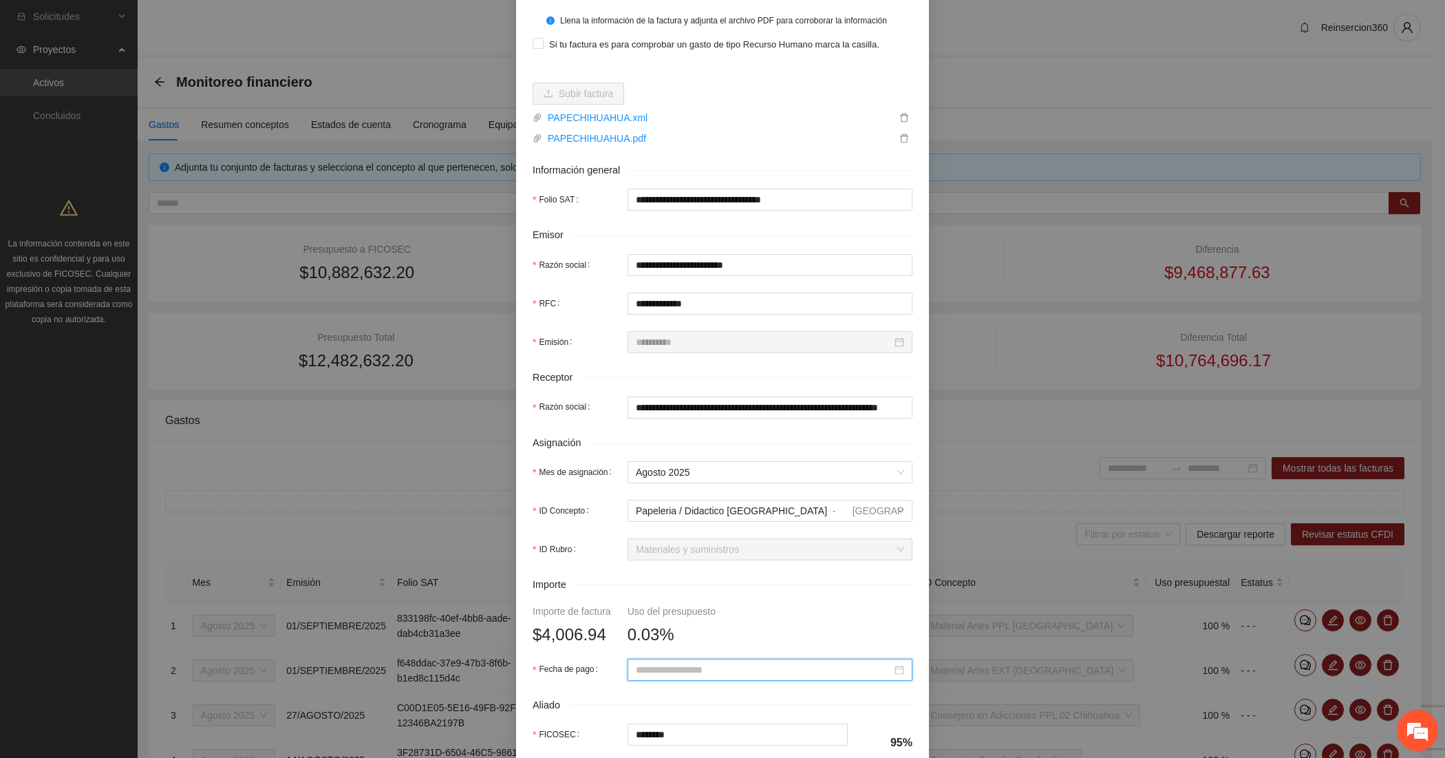
click at [692, 672] on input "Fecha de pago" at bounding box center [764, 669] width 256 height 15
type input "**********"
click at [654, 458] on button "button" at bounding box center [648, 457] width 15 height 28
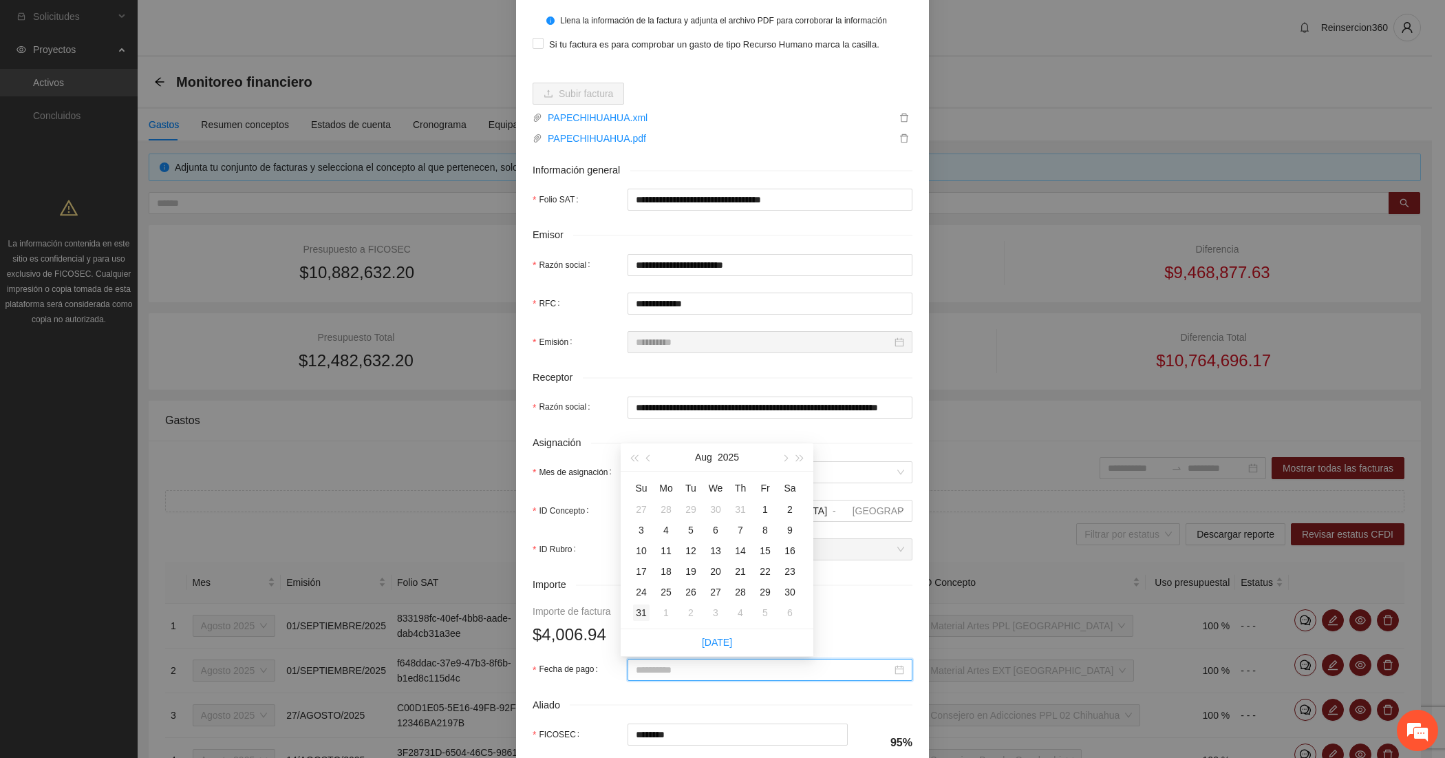
type input "**********"
click at [642, 611] on div "31" at bounding box center [641, 612] width 17 height 17
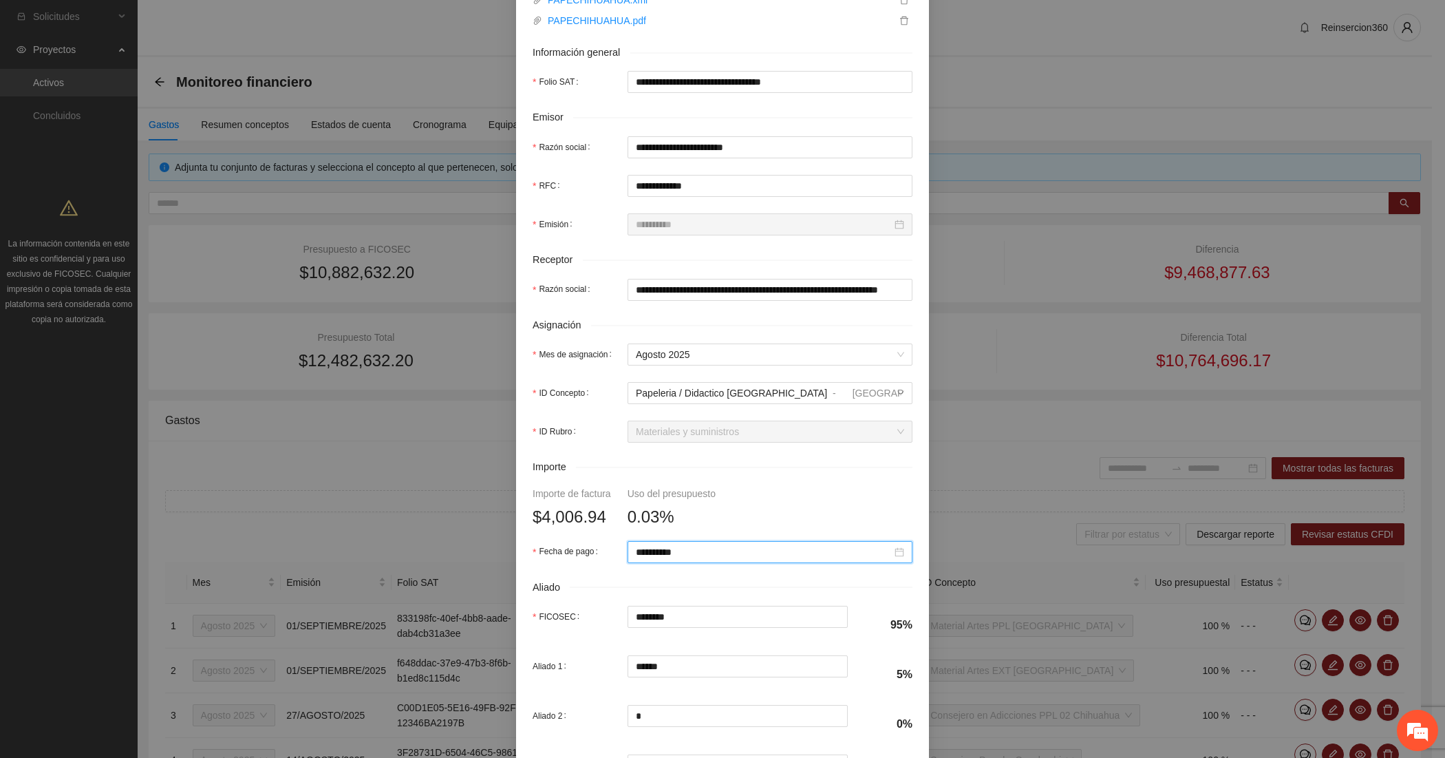
scroll to position [351, 0]
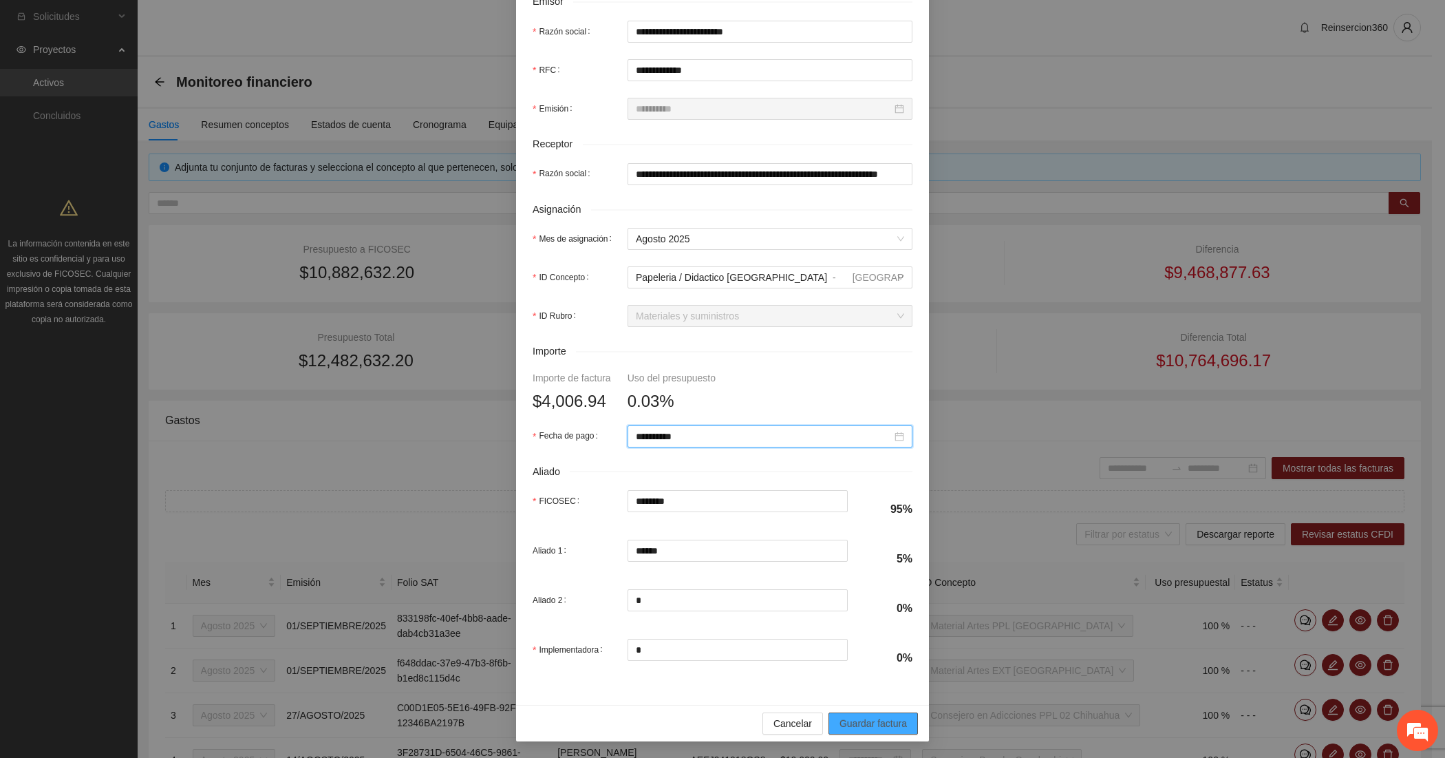
click at [852, 716] on span "Guardar factura" at bounding box center [873, 723] width 67 height 15
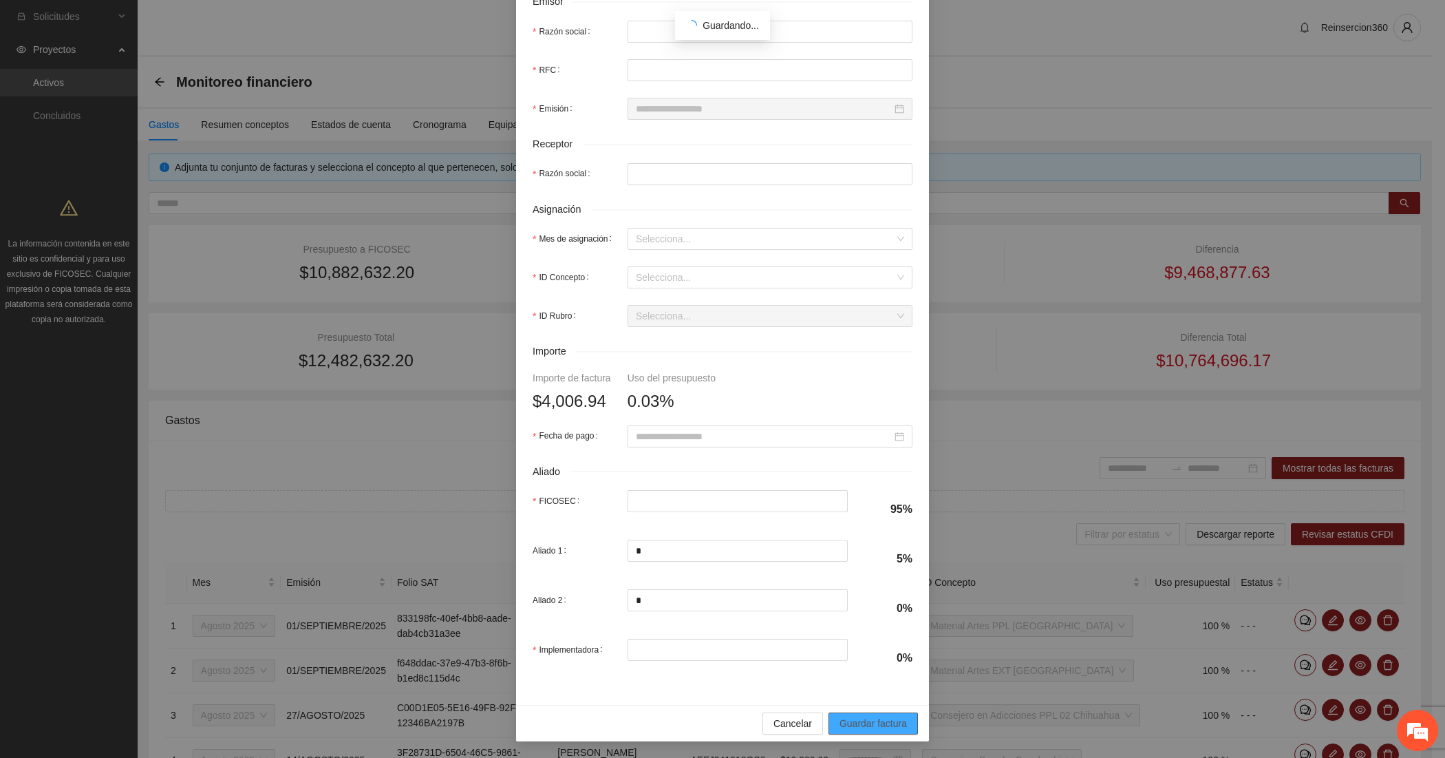
scroll to position [241, 0]
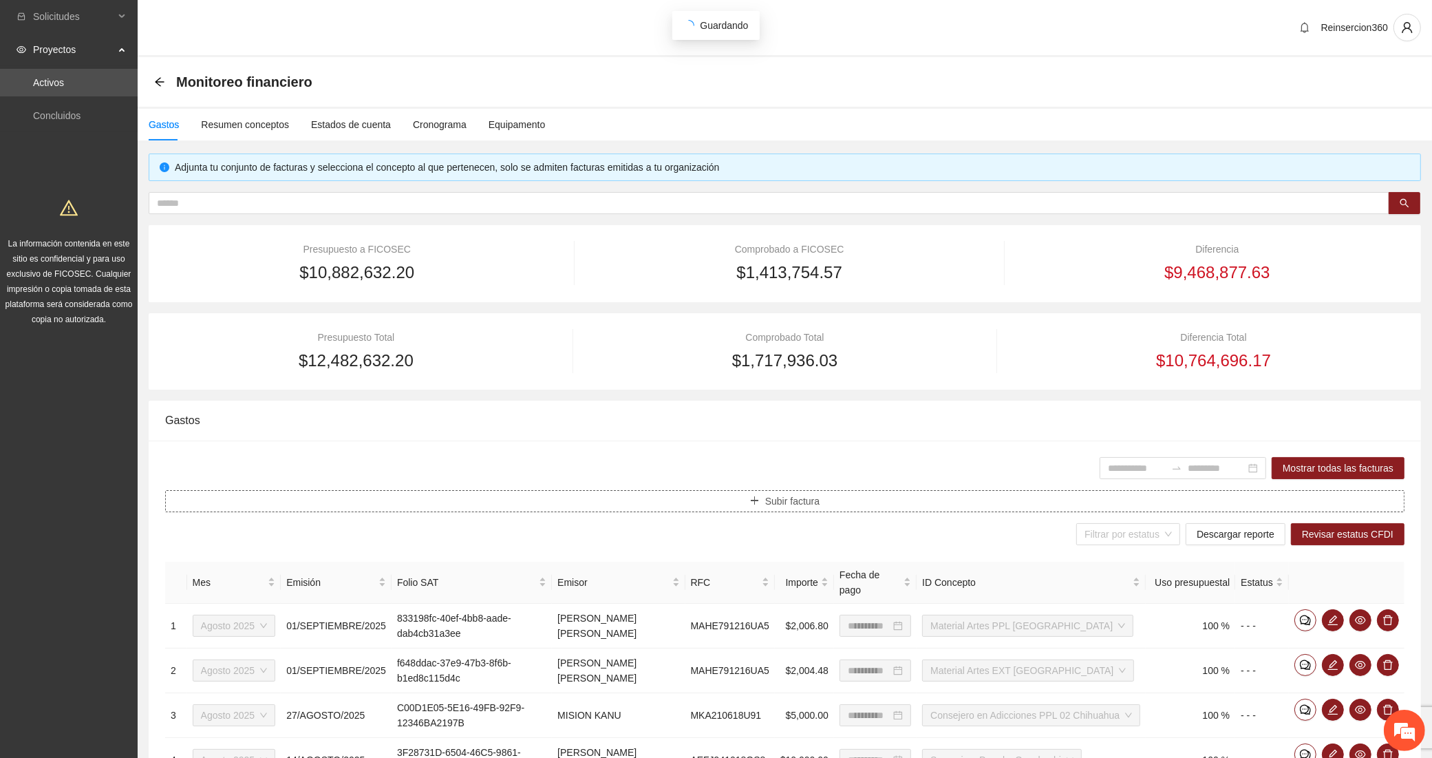
click at [723, 503] on button "Subir factura" at bounding box center [784, 501] width 1239 height 22
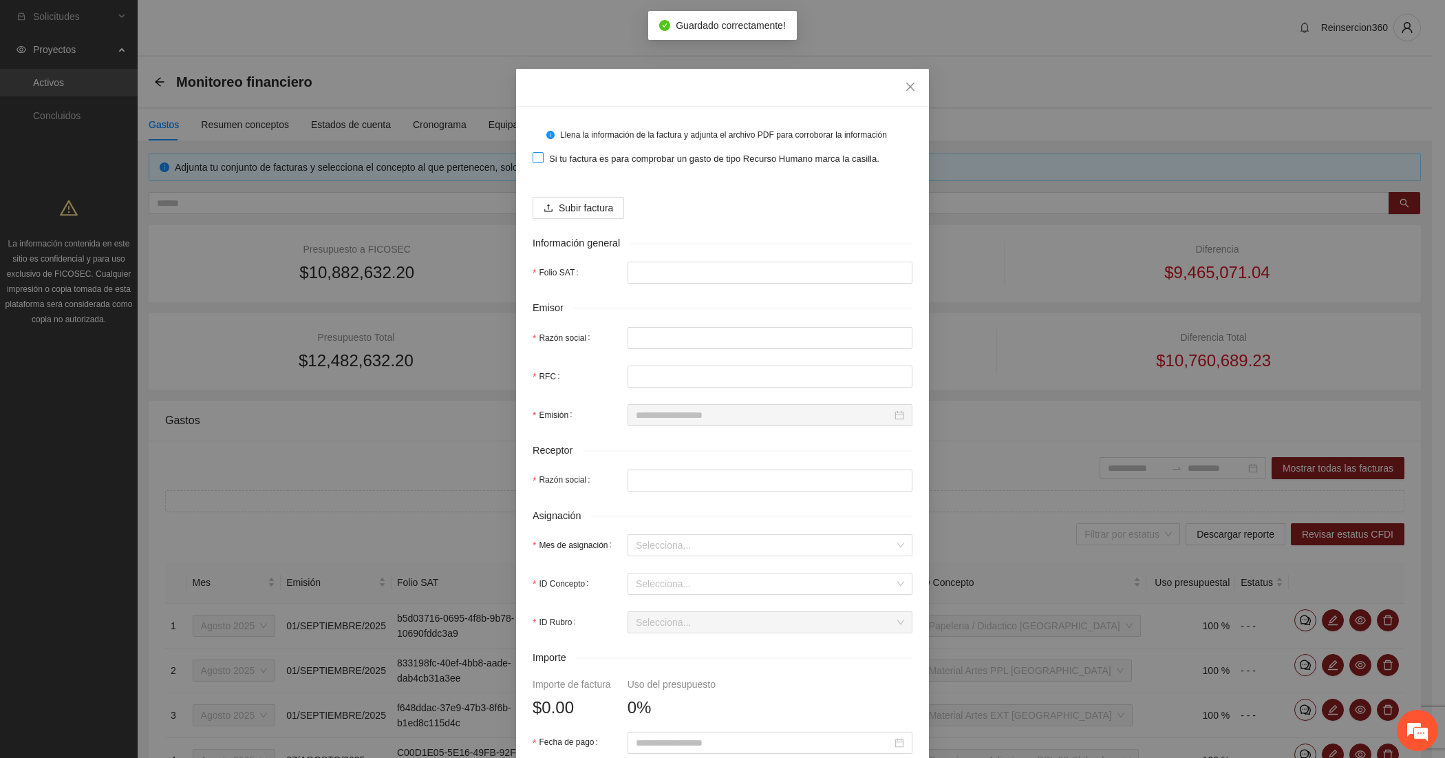
click at [568, 162] on span "Si tu factura es para comprobar un gasto de tipo Recurso Humano marca la casill…" at bounding box center [714, 159] width 341 height 14
click at [579, 159] on span "Si tu factura es para comprobar un gasto de tipo Recurso Humano marca la casill…" at bounding box center [714, 159] width 341 height 14
click at [576, 211] on span "Subir factura" at bounding box center [586, 207] width 54 height 15
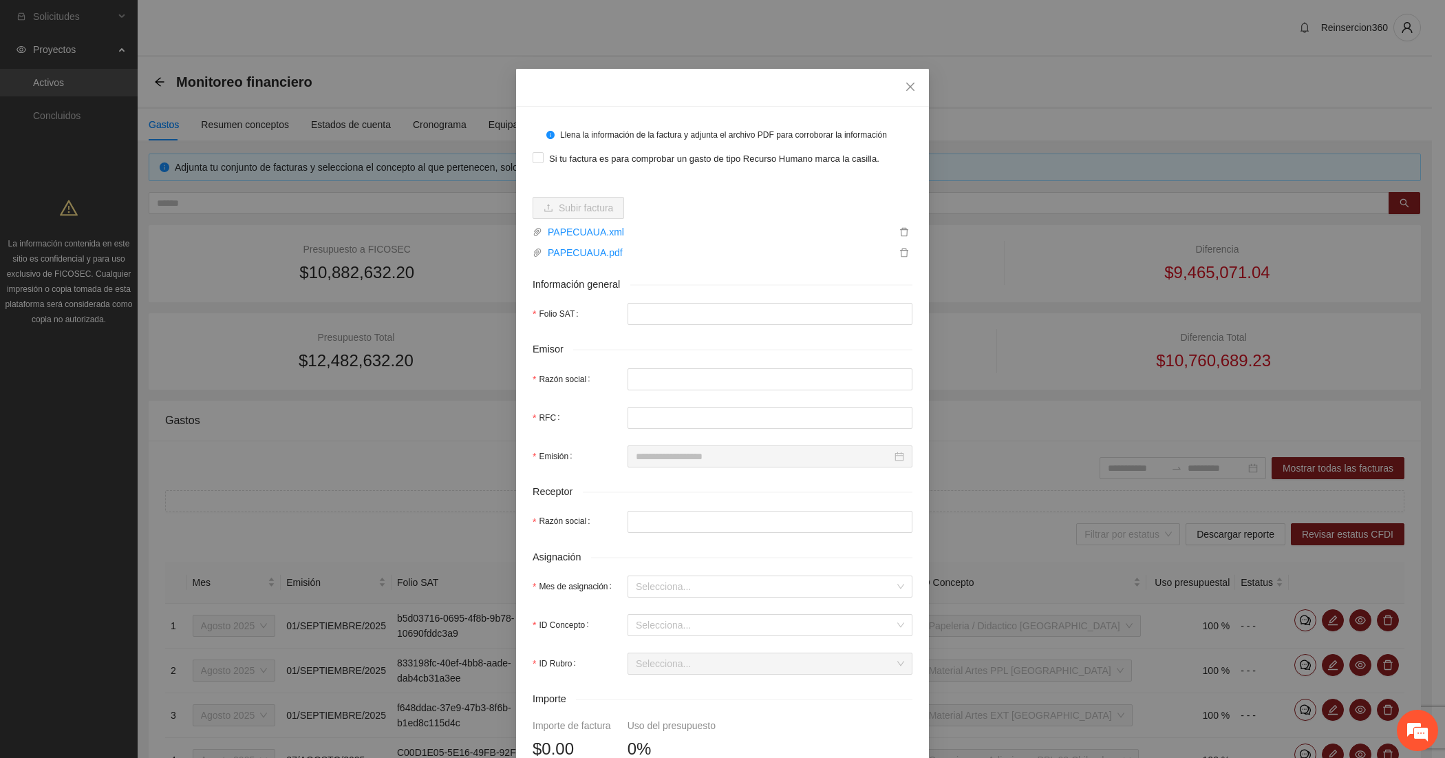
type input "**********"
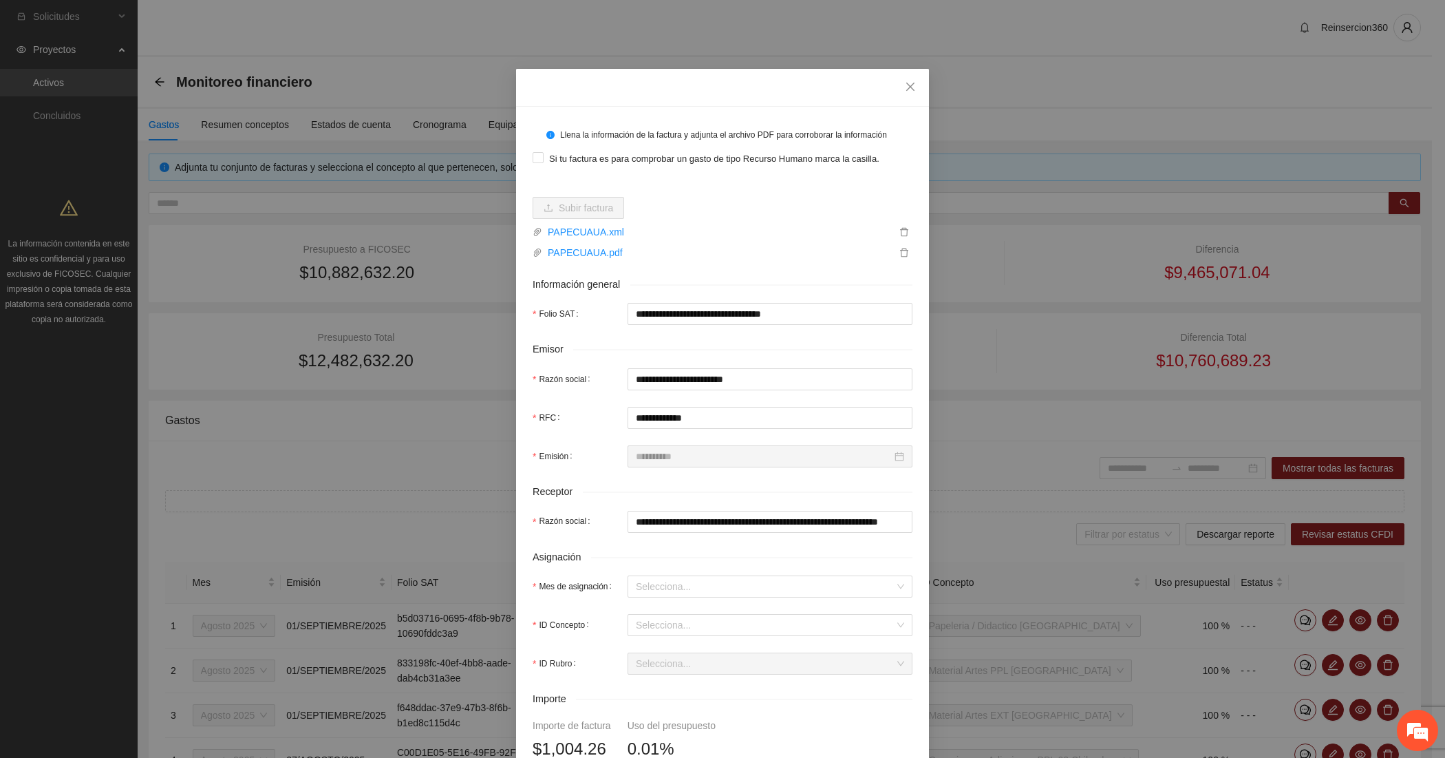
scroll to position [114, 0]
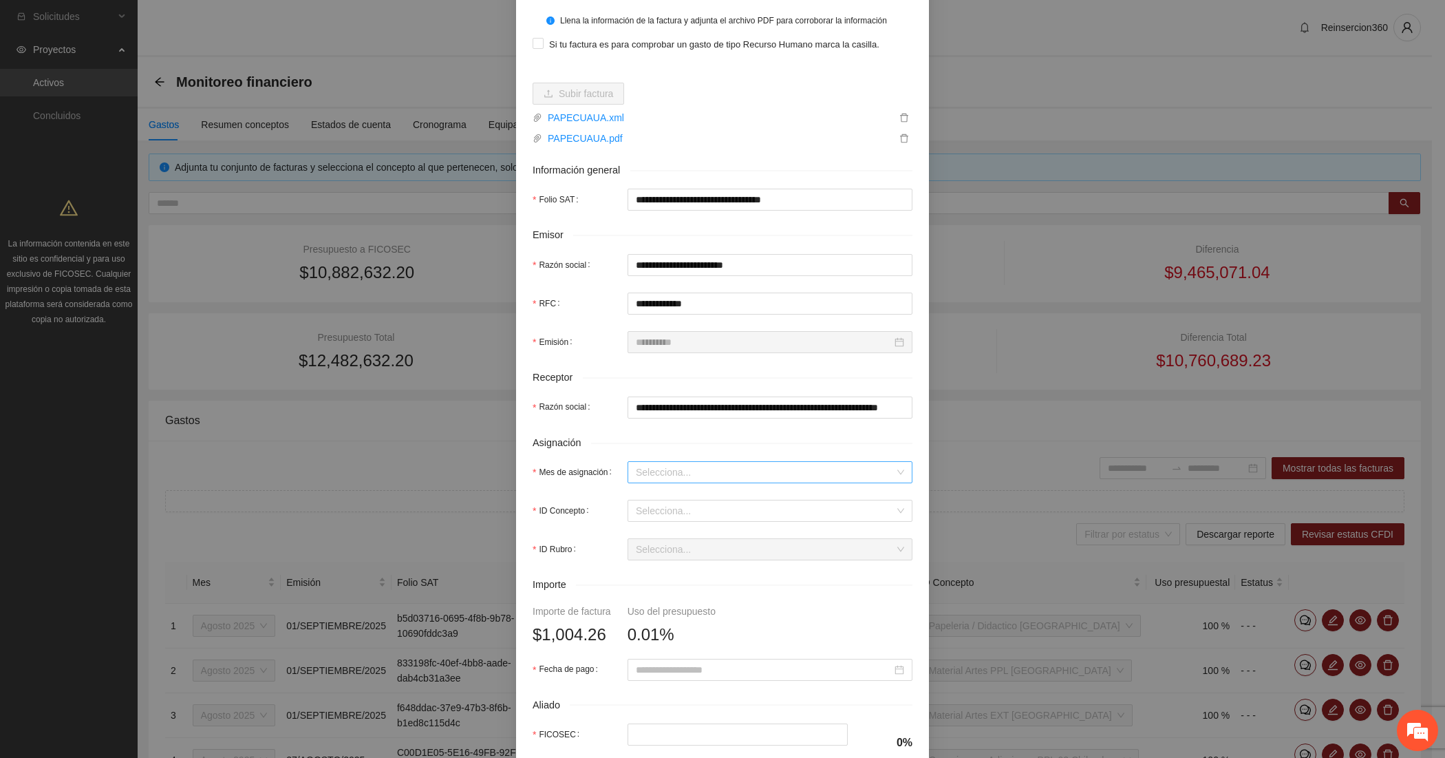
click at [652, 469] on input "Mes de asignación" at bounding box center [765, 472] width 259 height 21
click at [645, 542] on div "Agosto 2025" at bounding box center [763, 544] width 268 height 15
click at [655, 508] on input "ID Concepto" at bounding box center [765, 510] width 259 height 21
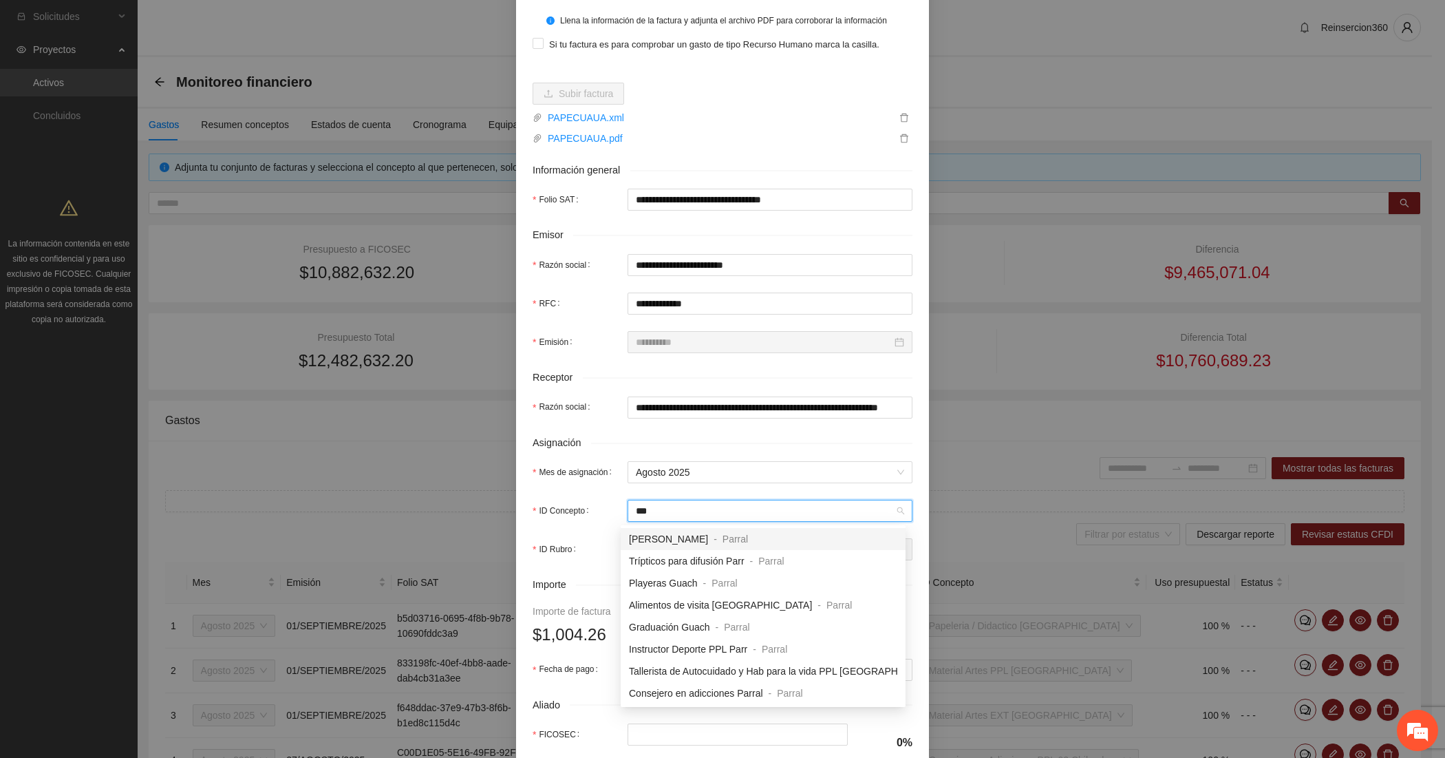
type input "****"
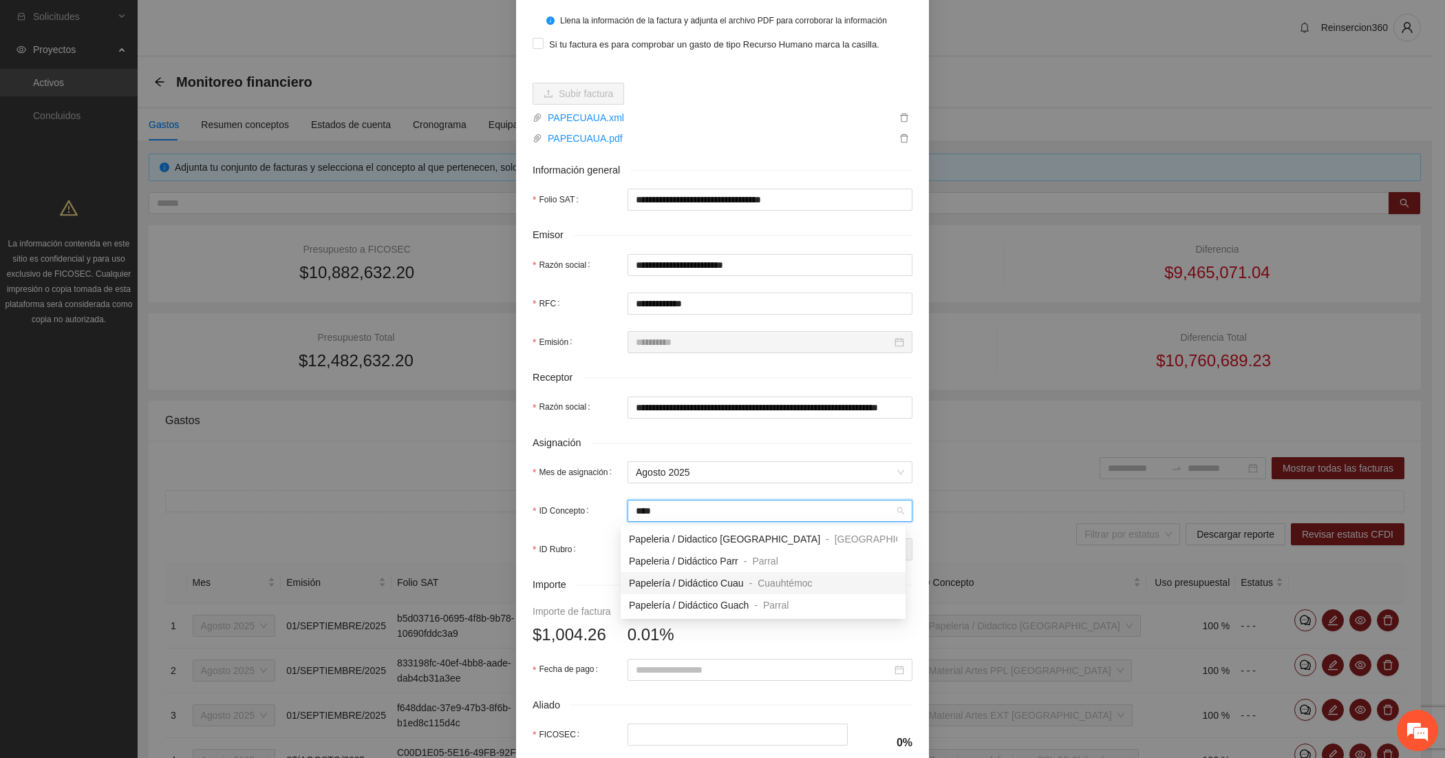
click at [685, 587] on span "Papelería / Didáctico Cuau" at bounding box center [686, 582] width 115 height 11
type input "********"
type input "*"
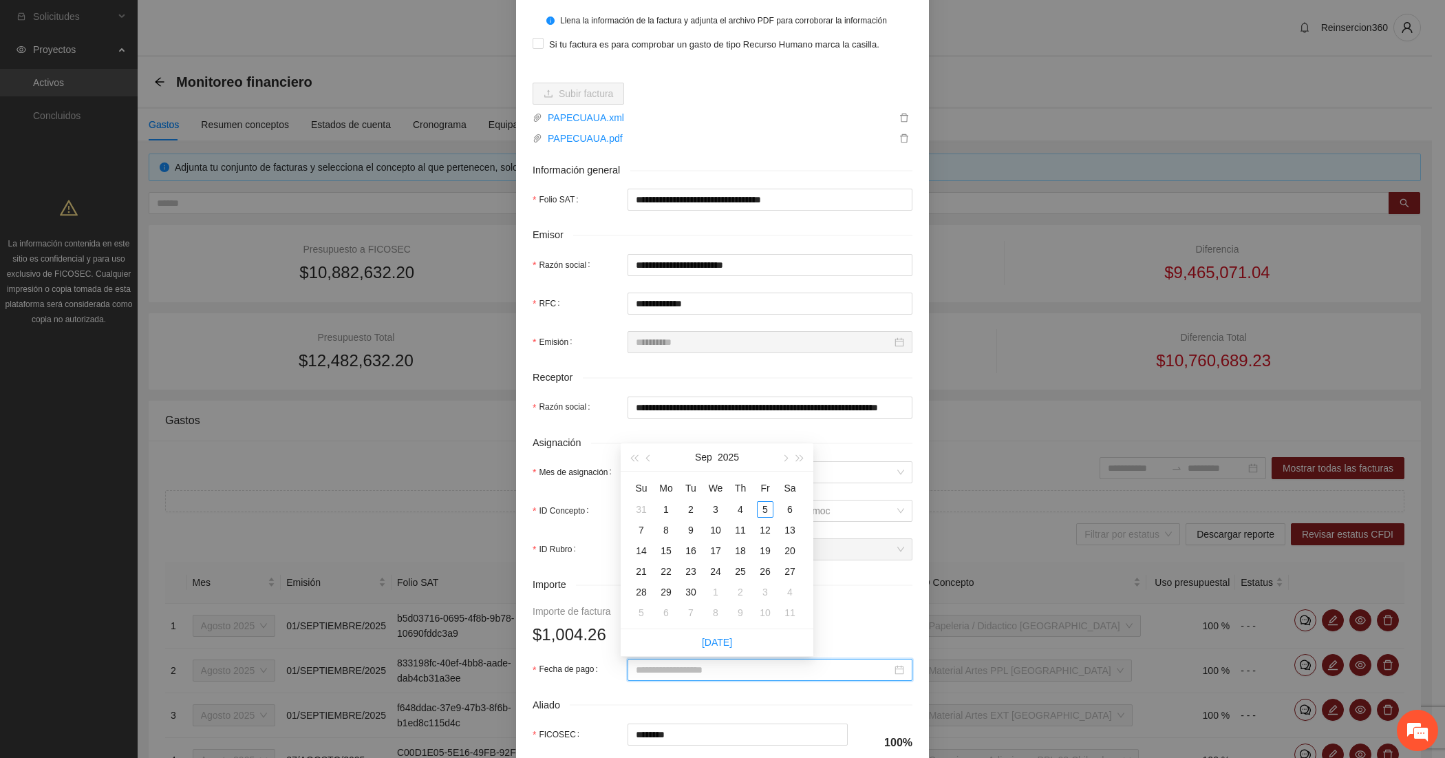
click at [645, 665] on input "Fecha de pago" at bounding box center [764, 669] width 256 height 15
type input "**********"
click at [648, 458] on span "button" at bounding box center [649, 458] width 7 height 7
type input "**********"
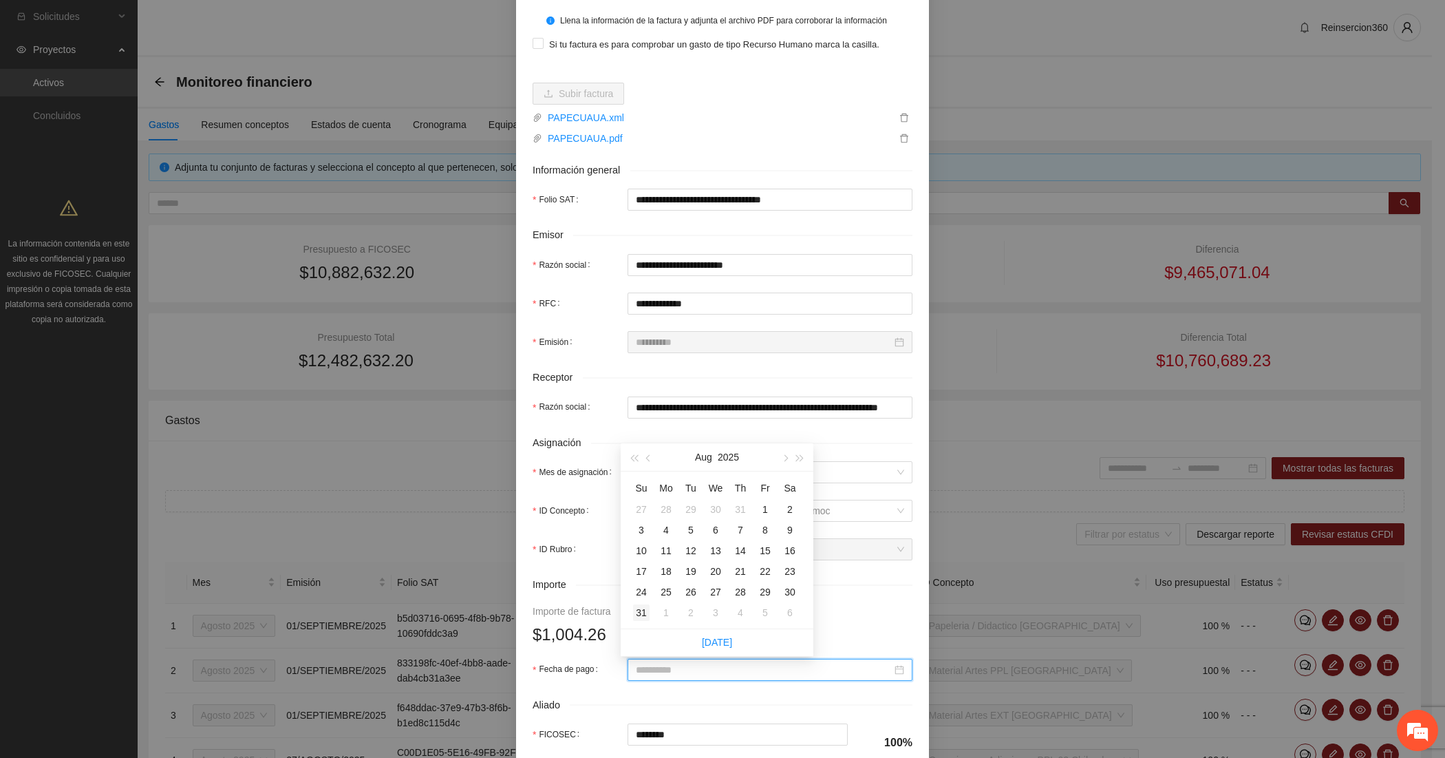
click at [637, 613] on div "31" at bounding box center [641, 612] width 17 height 17
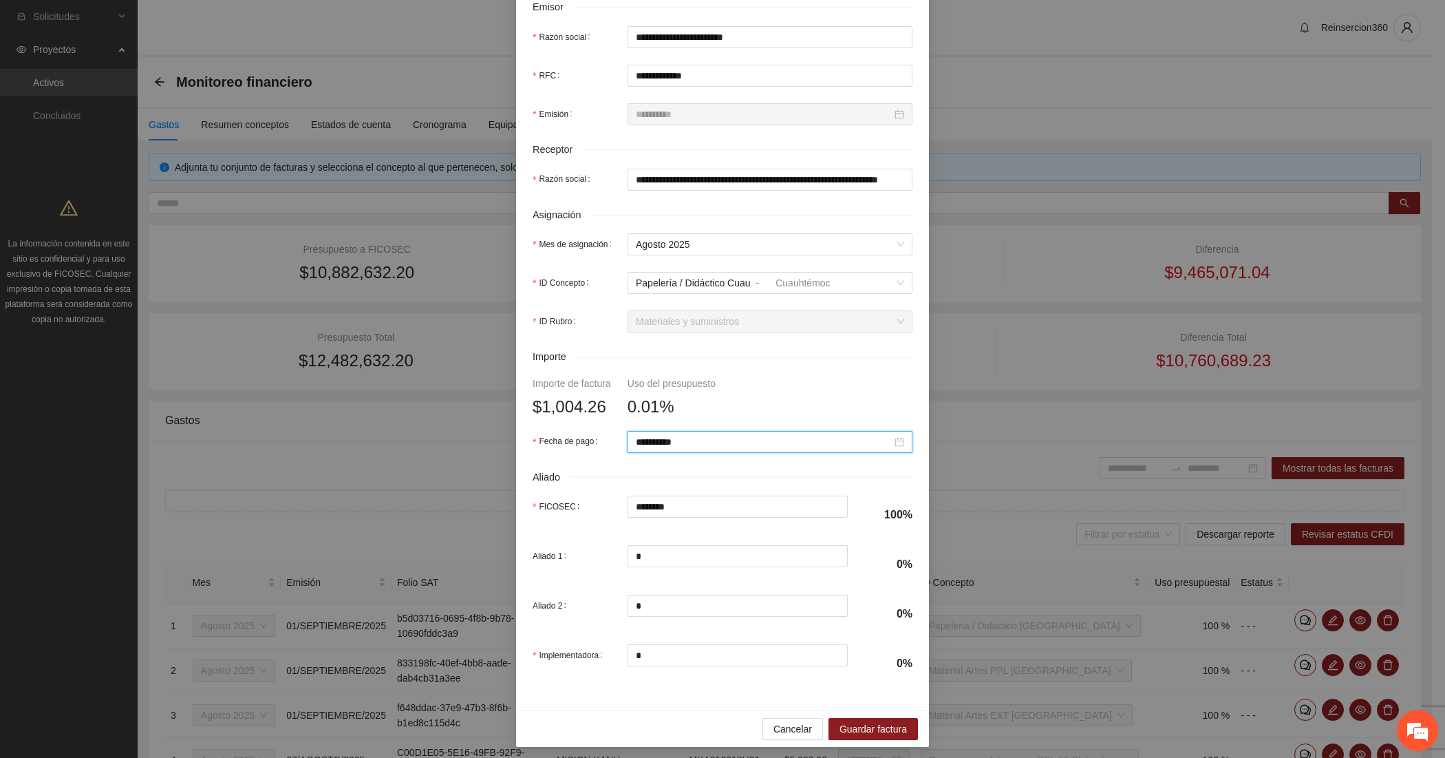
scroll to position [351, 0]
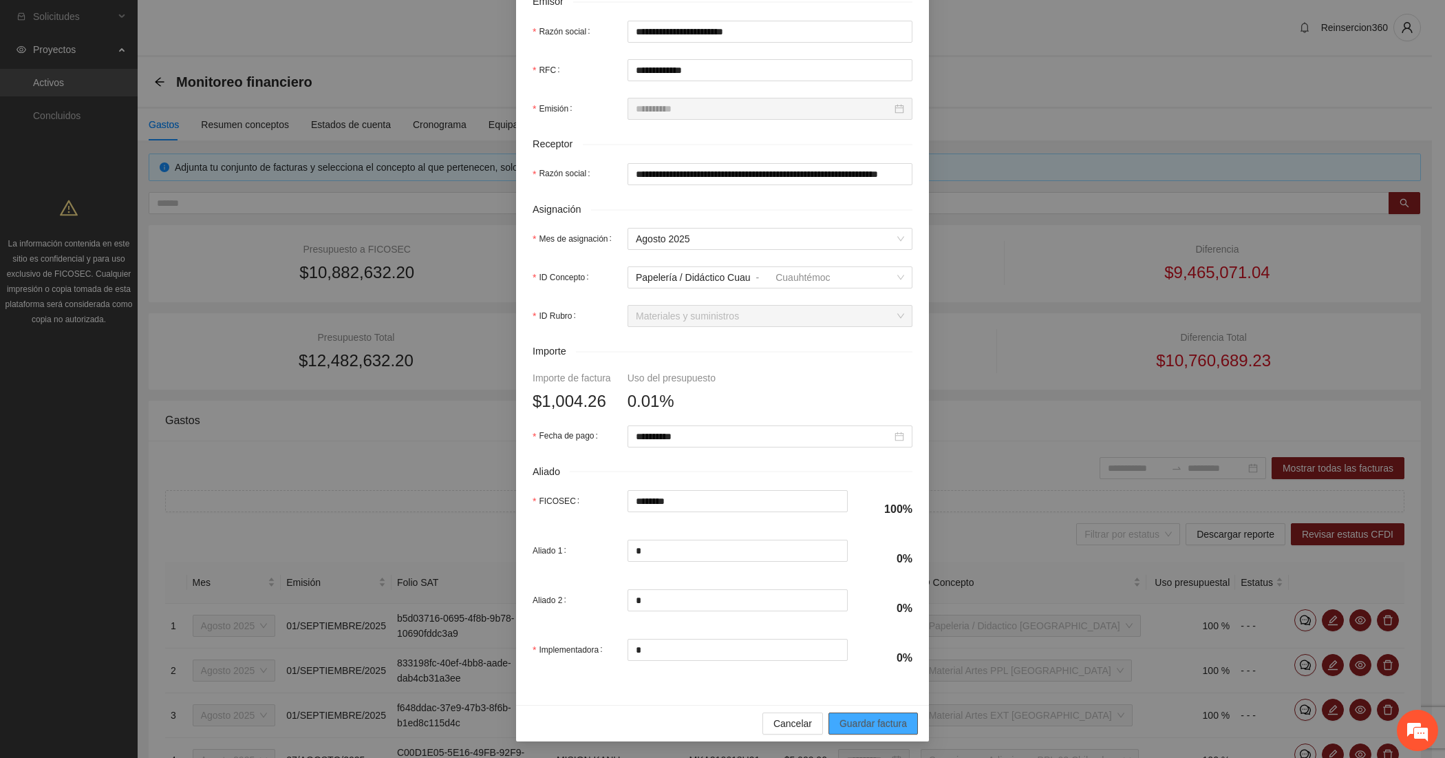
click at [857, 724] on span "Guardar factura" at bounding box center [873, 723] width 67 height 15
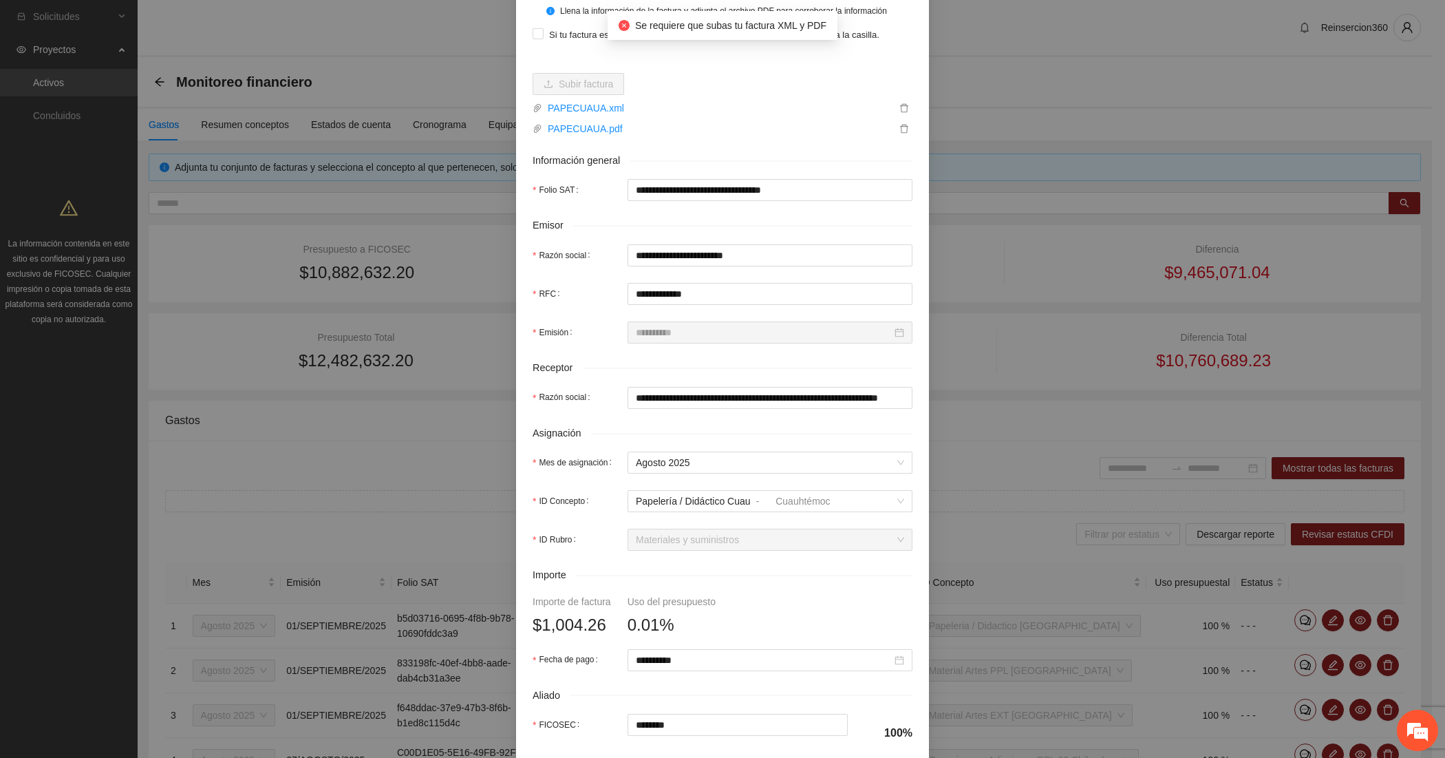
scroll to position [121, 0]
click at [899, 111] on icon "delete" at bounding box center [904, 111] width 10 height 10
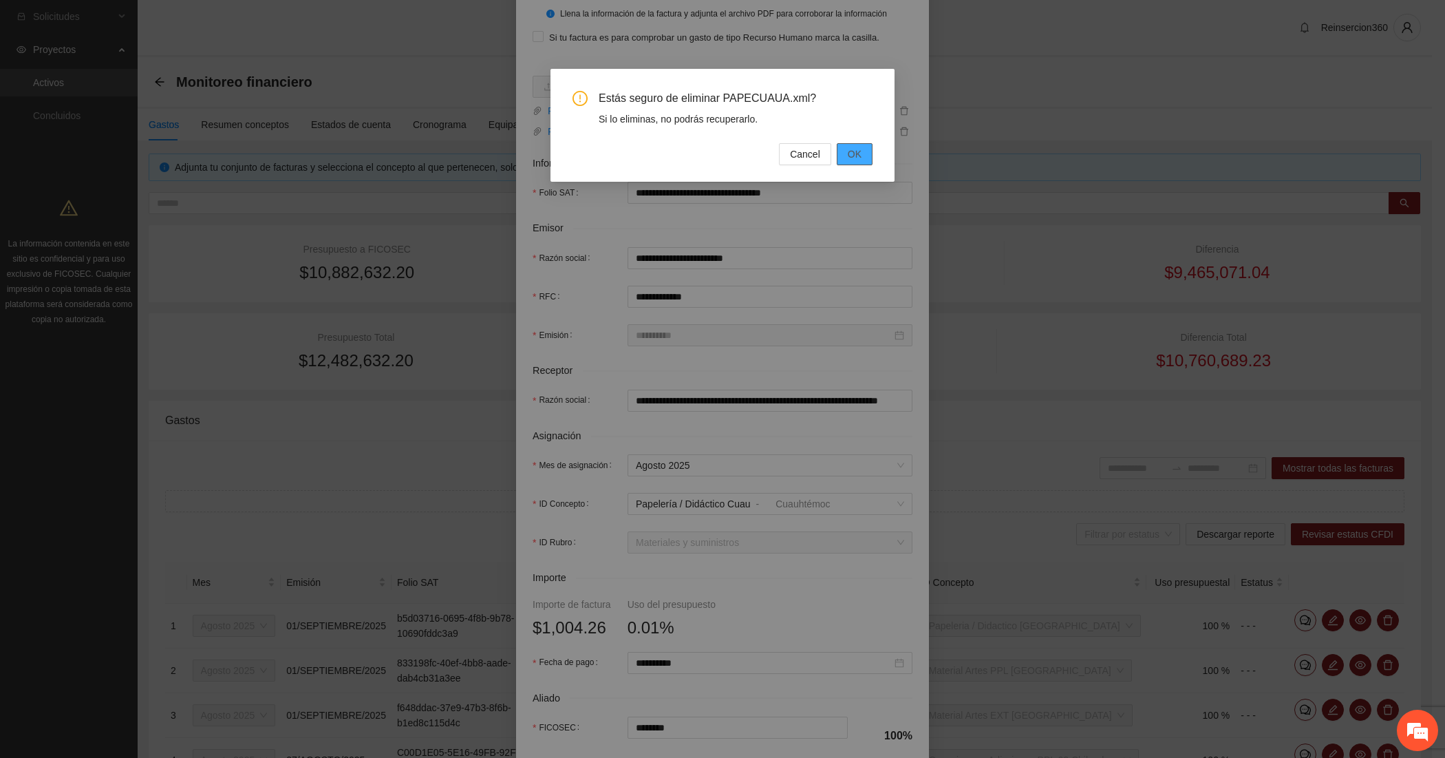
click at [853, 150] on span "OK" at bounding box center [855, 154] width 14 height 15
type input "*"
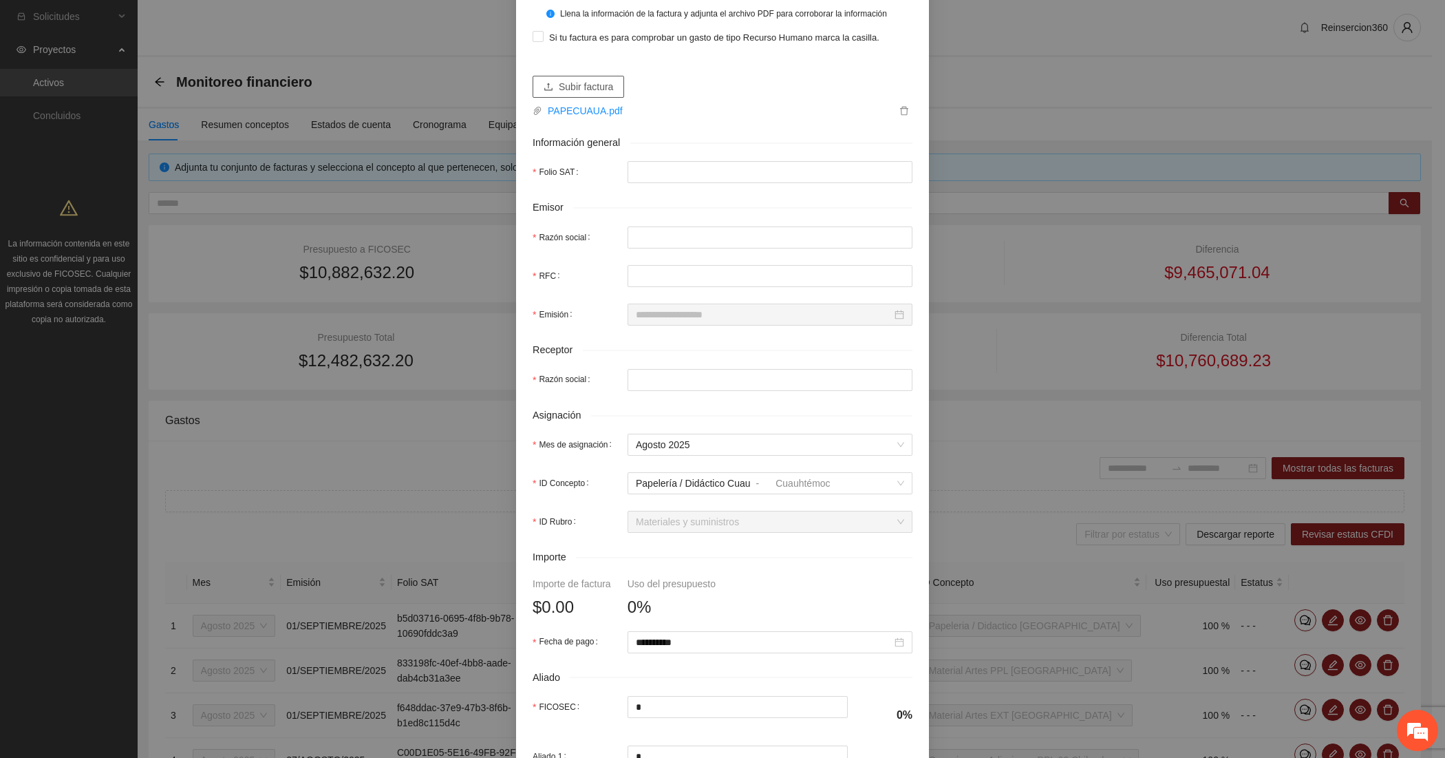
click at [570, 90] on span "Subir factura" at bounding box center [586, 86] width 54 height 15
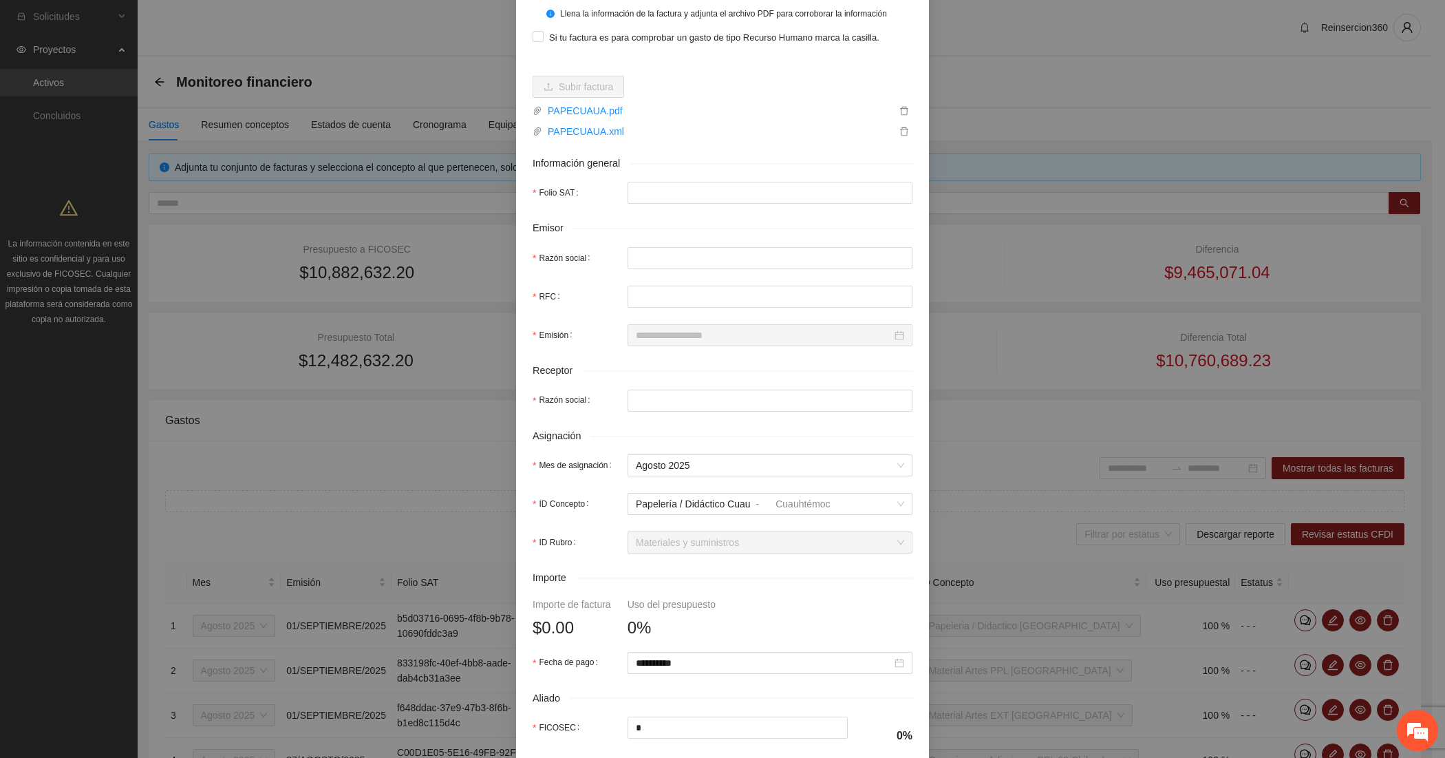
type input "**********"
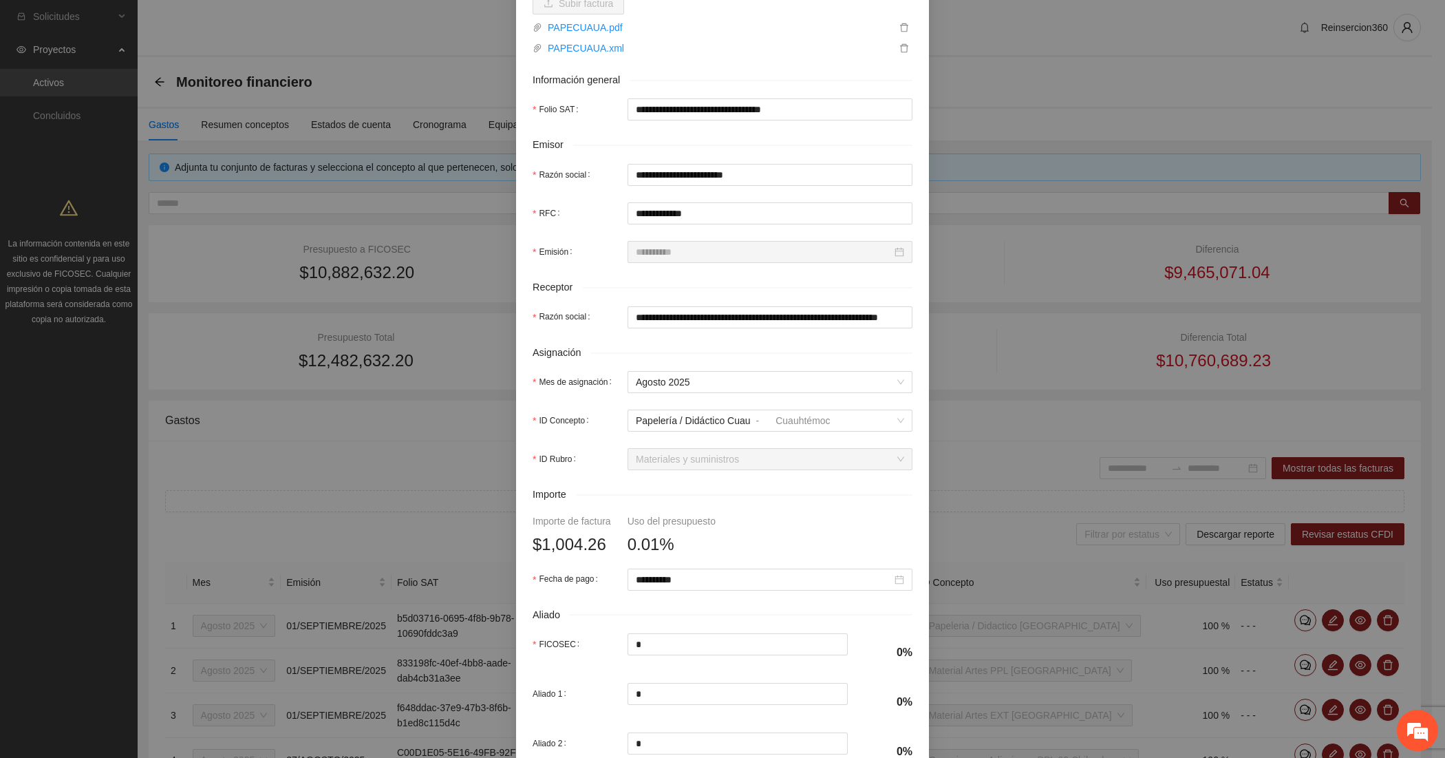
scroll to position [351, 0]
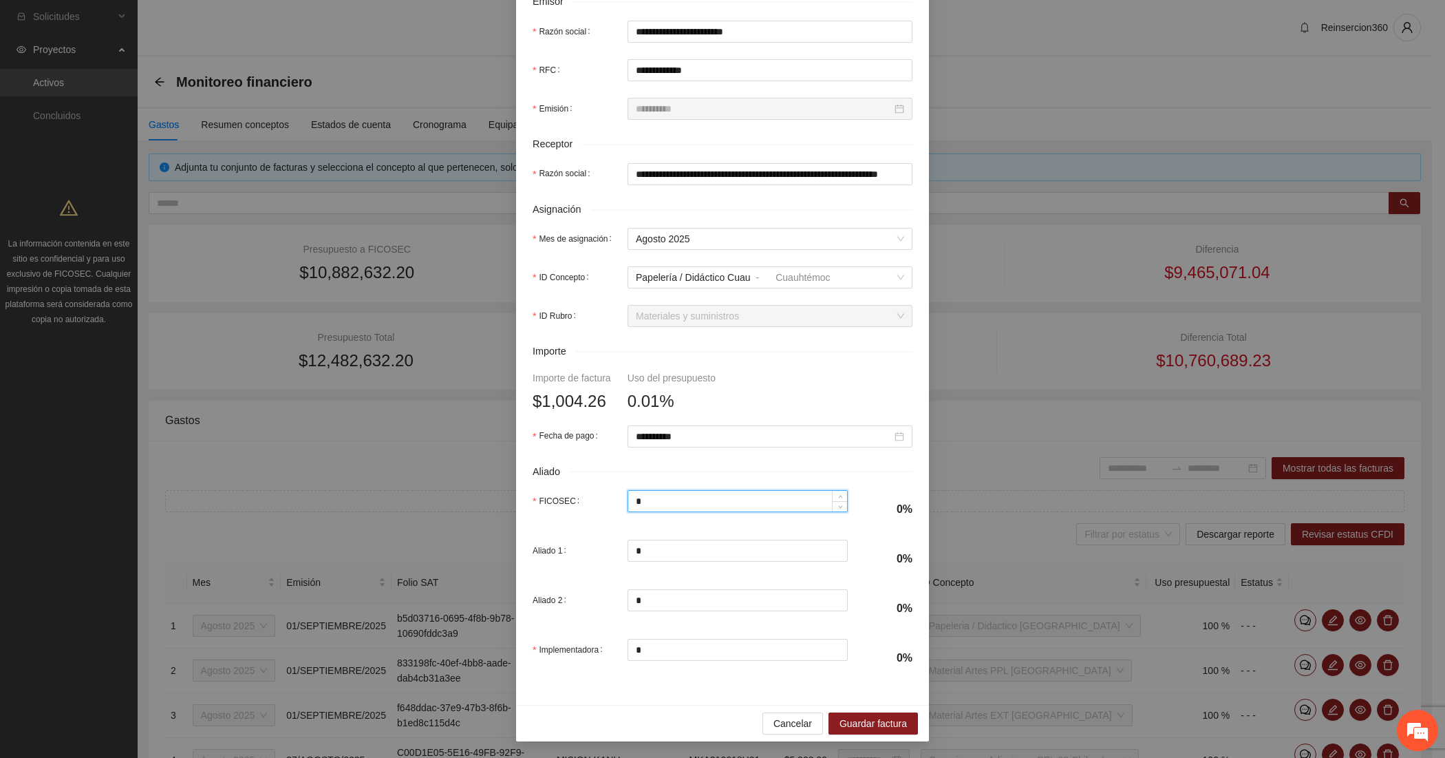
click at [694, 501] on input "*" at bounding box center [738, 501] width 220 height 21
click at [840, 719] on span "Guardar factura" at bounding box center [873, 723] width 67 height 15
click at [638, 502] on input "*********" at bounding box center [738, 501] width 220 height 21
type input "********"
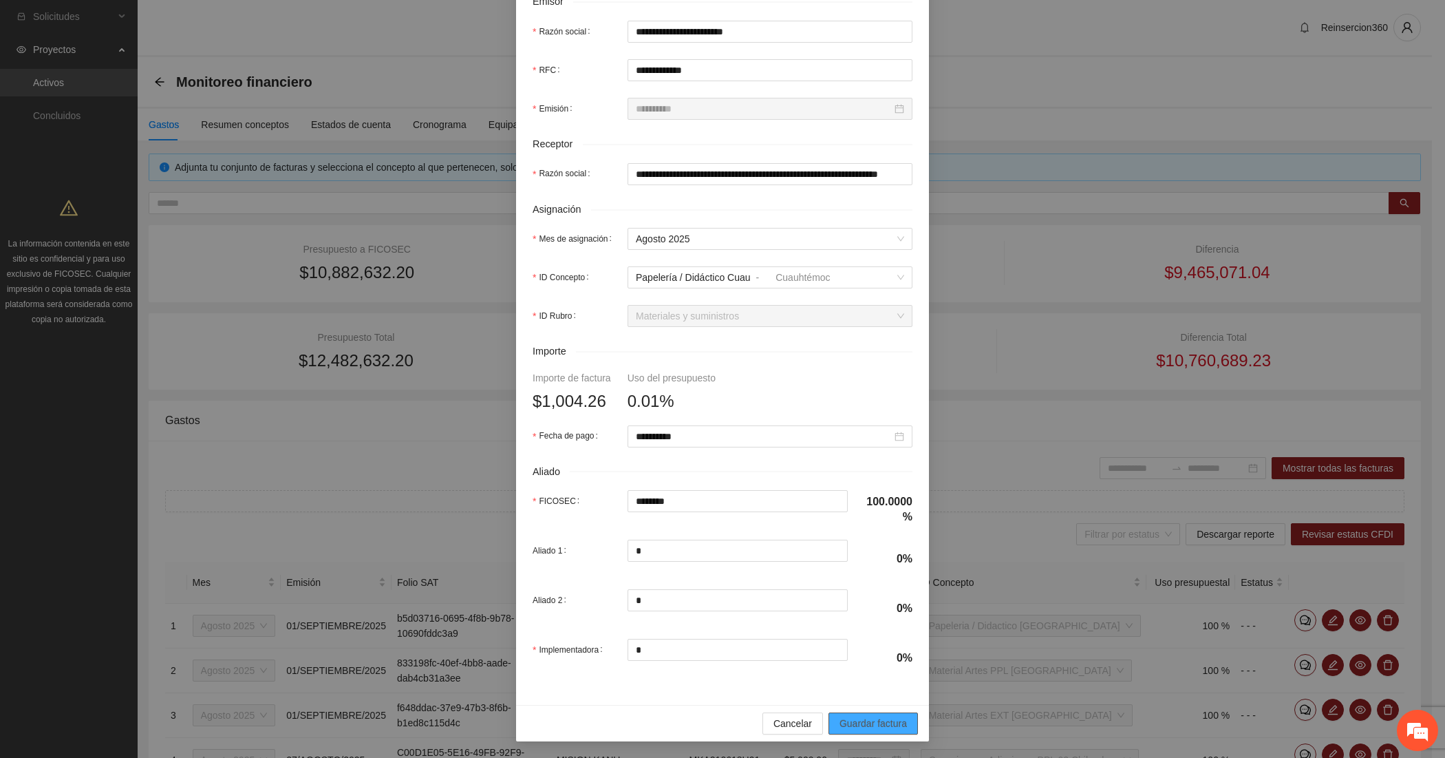
click at [857, 720] on span "Guardar factura" at bounding box center [873, 723] width 67 height 15
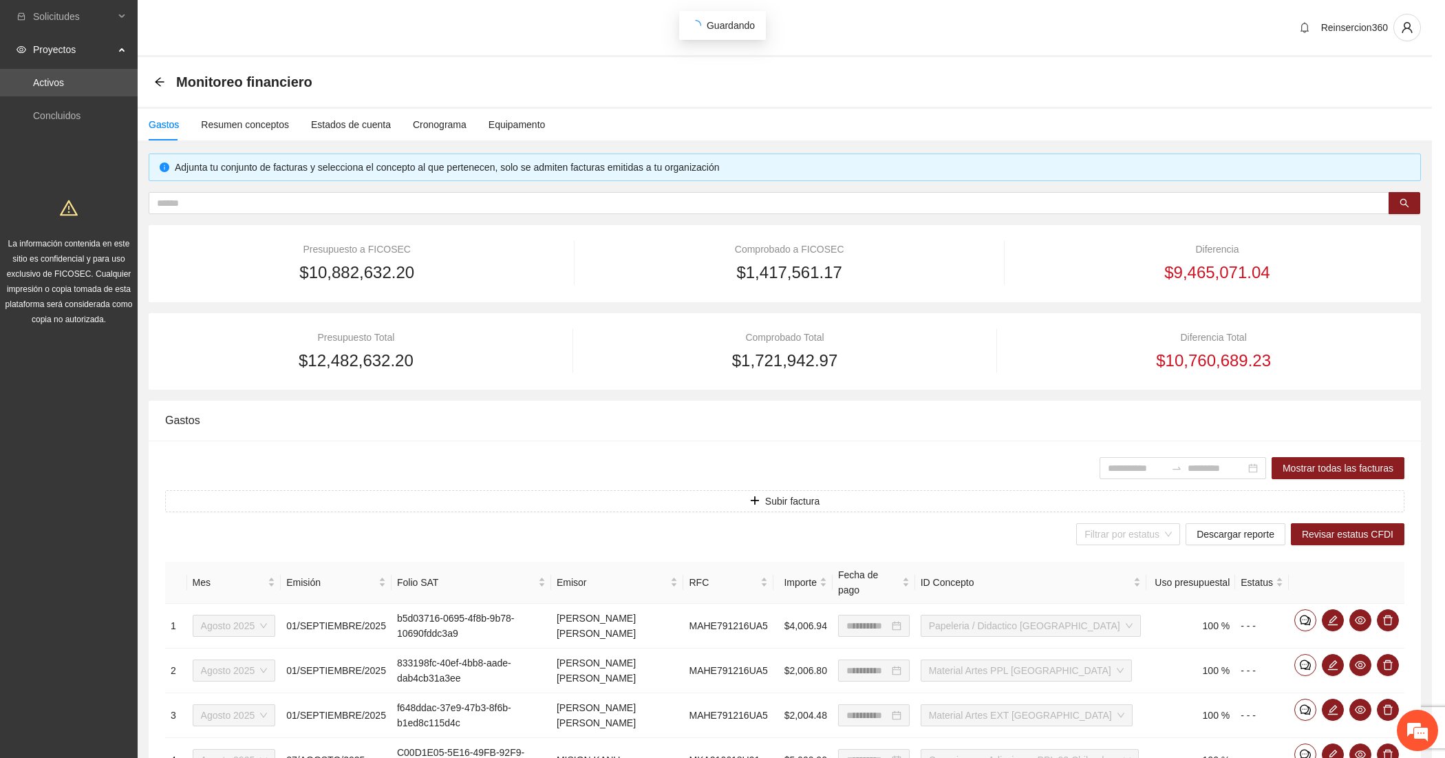
scroll to position [241, 0]
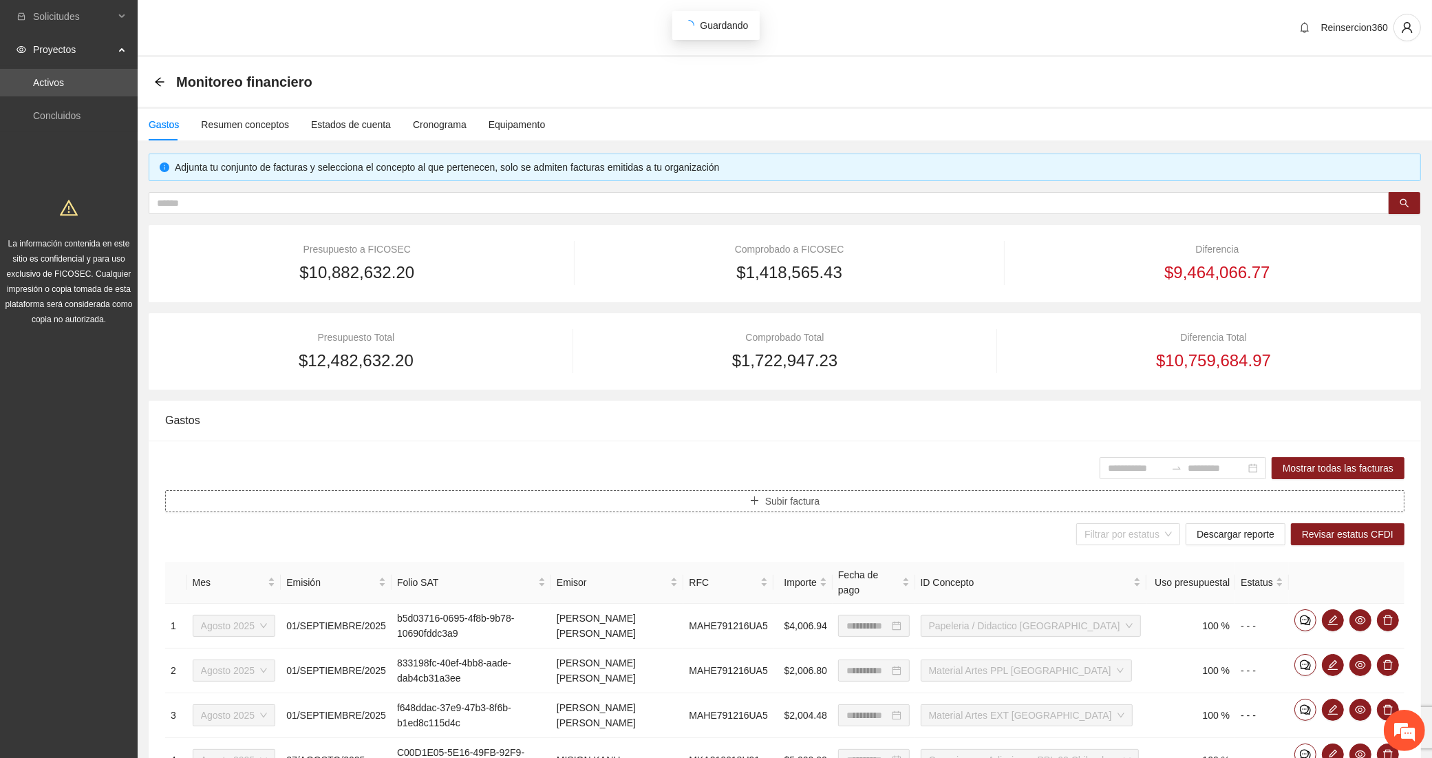
click at [667, 495] on button "Subir factura" at bounding box center [784, 501] width 1239 height 22
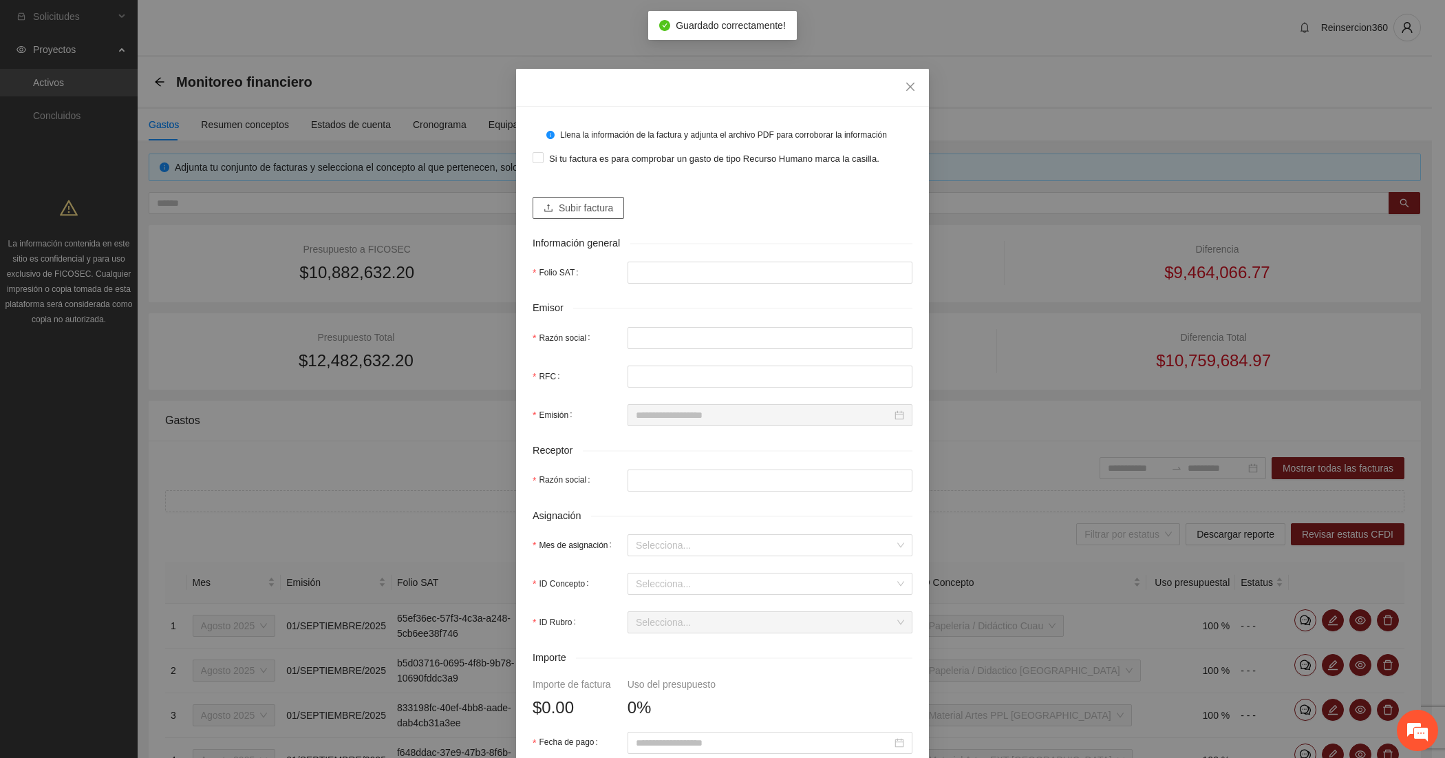
click at [592, 217] on button "Subir factura" at bounding box center [579, 208] width 92 height 22
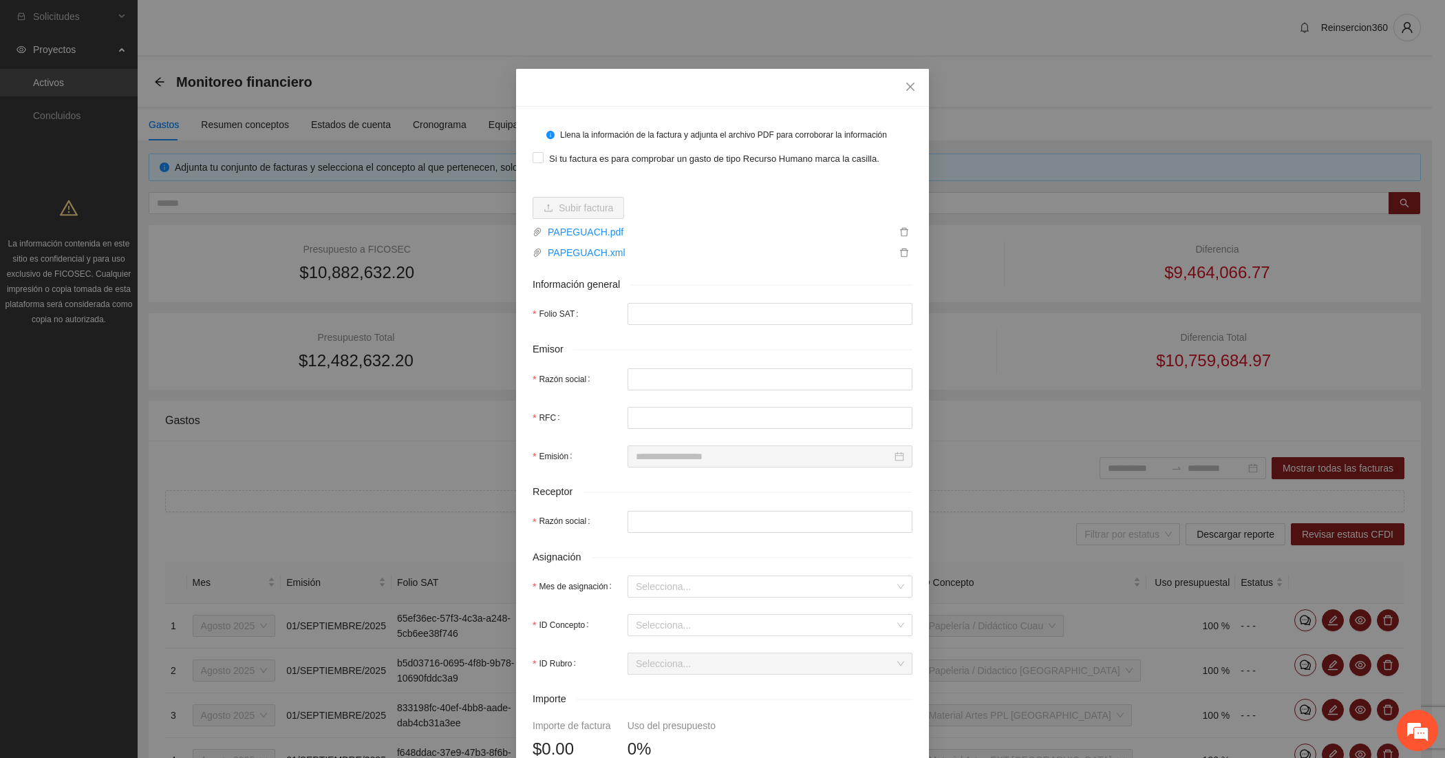
type input "**********"
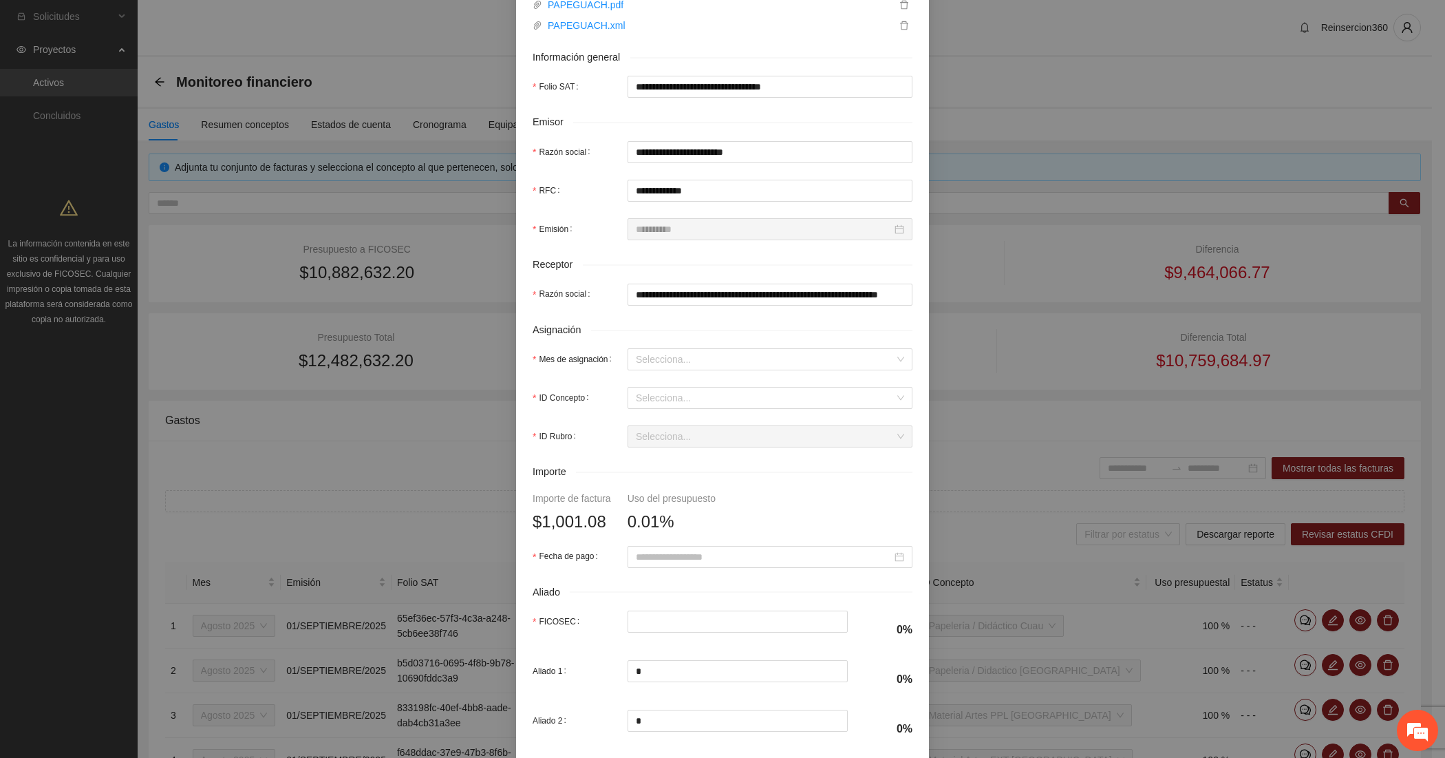
scroll to position [229, 0]
click at [678, 358] on input "Mes de asignación" at bounding box center [765, 357] width 259 height 21
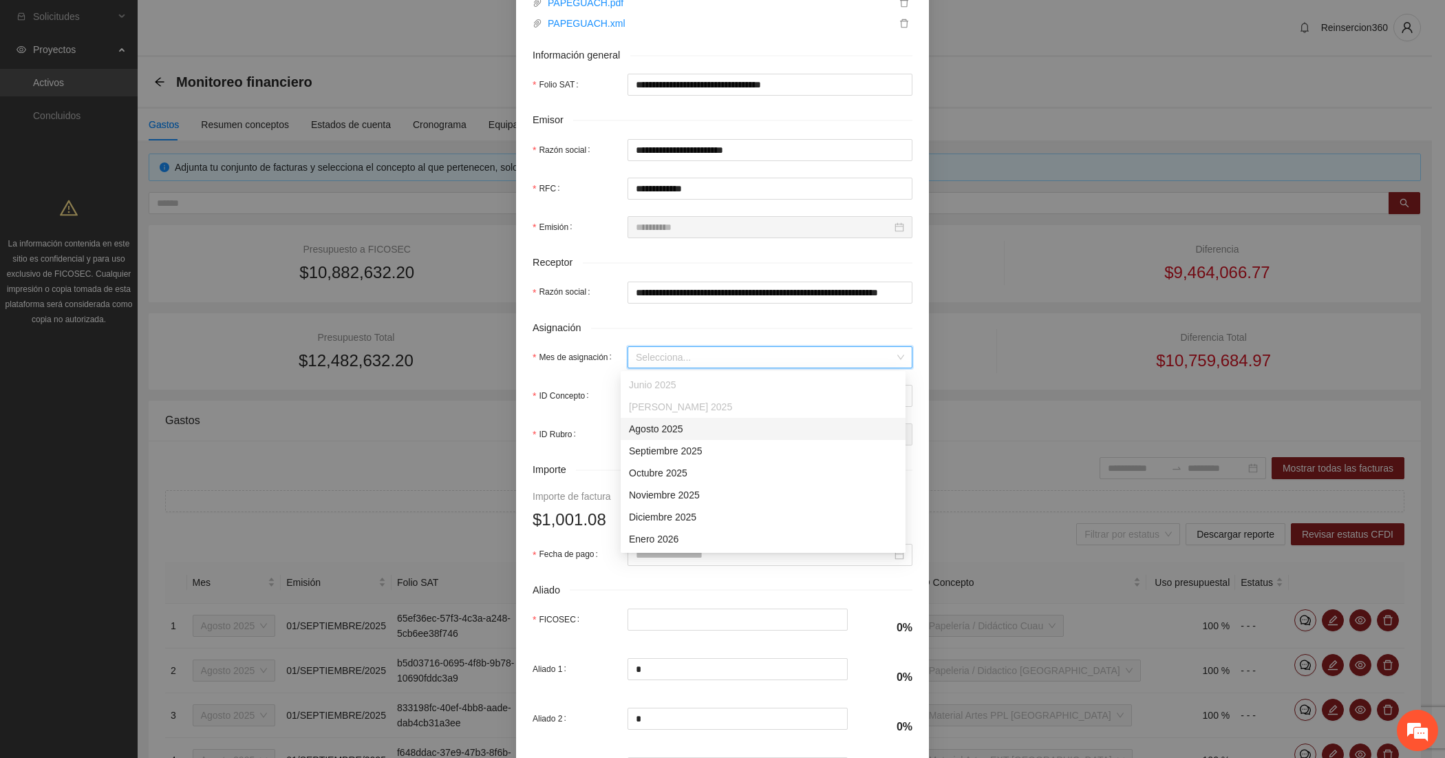
click at [662, 428] on div "Agosto 2025" at bounding box center [763, 428] width 268 height 15
click at [657, 396] on input "ID Concepto" at bounding box center [765, 395] width 259 height 21
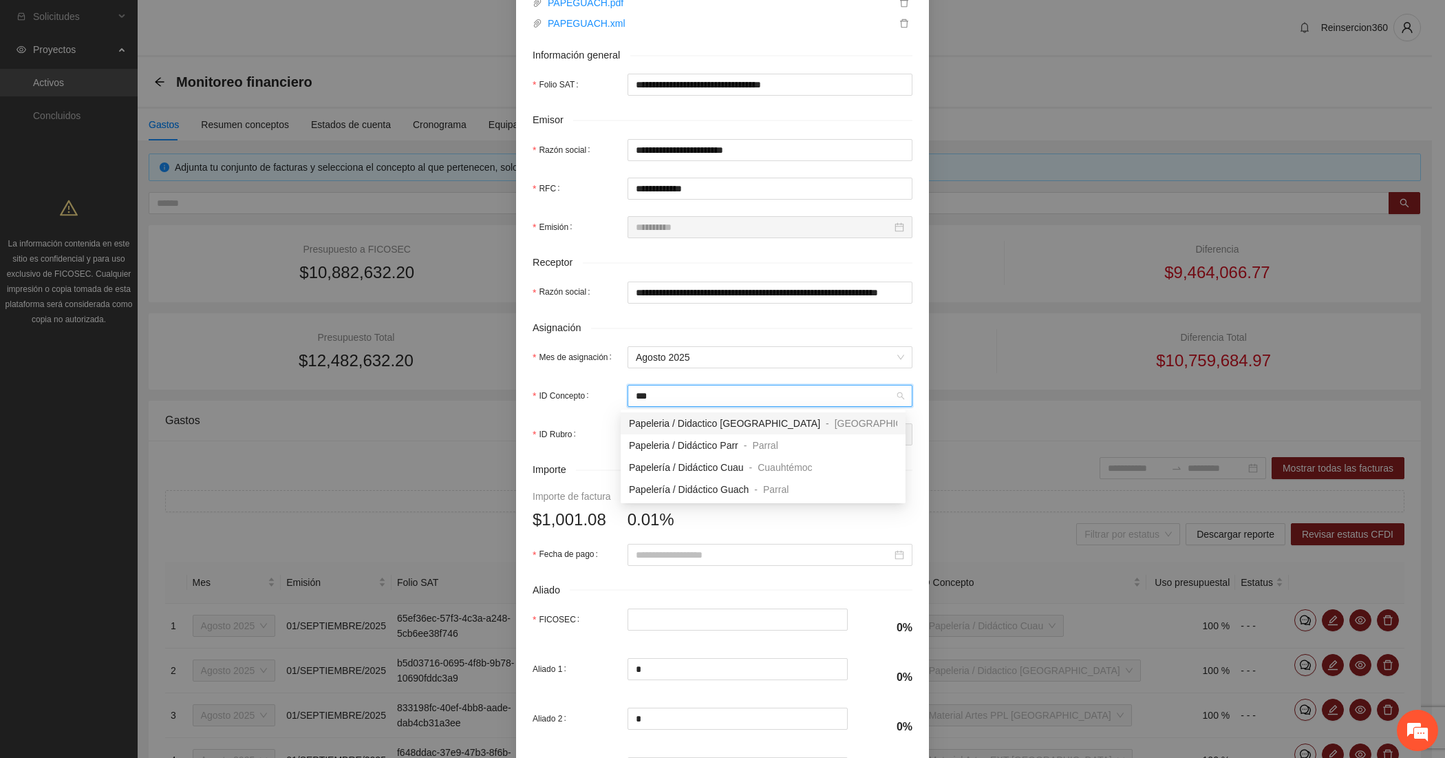
type input "****"
click at [670, 486] on span "Papelería / Didáctico Guach" at bounding box center [689, 489] width 120 height 11
type input "********"
type input "*"
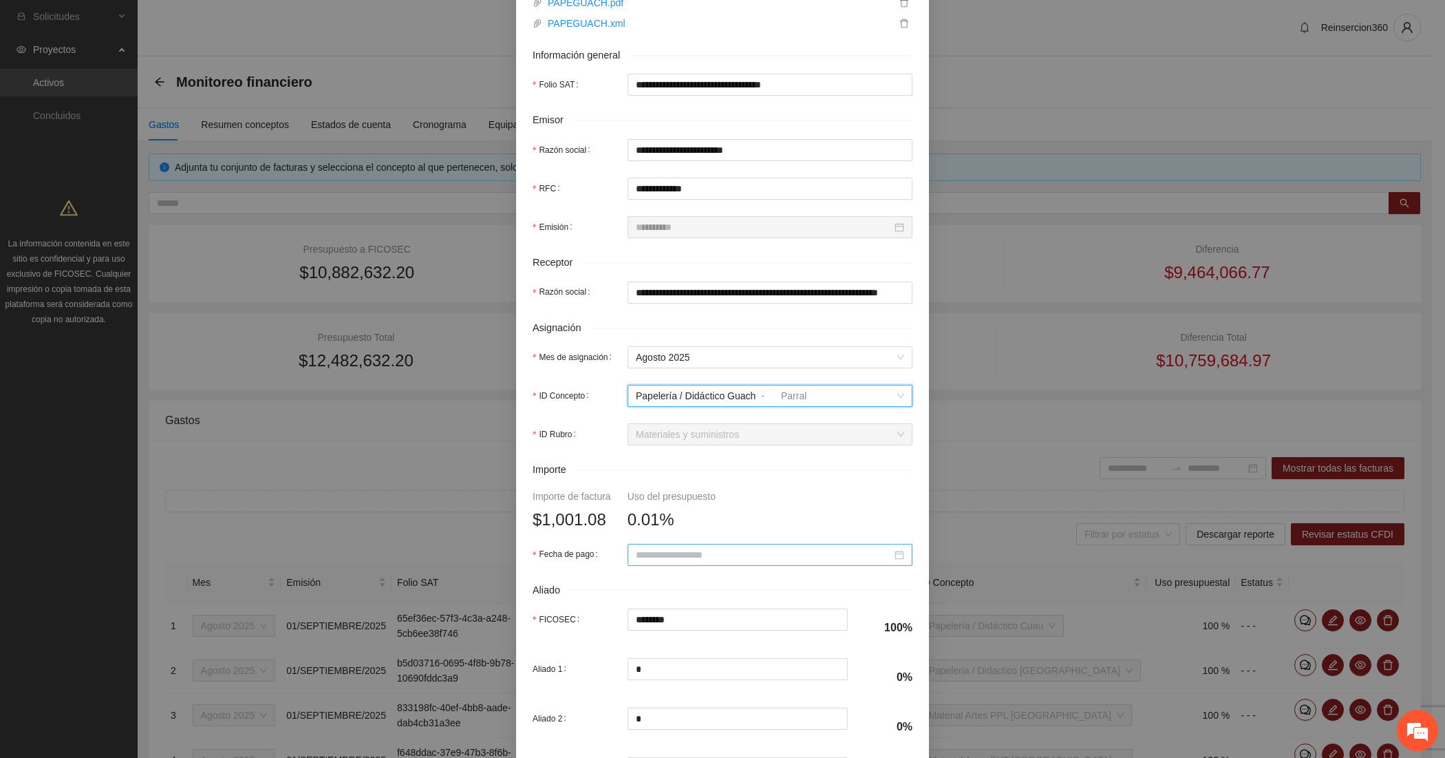
click at [654, 548] on input "Fecha de pago" at bounding box center [764, 554] width 256 height 15
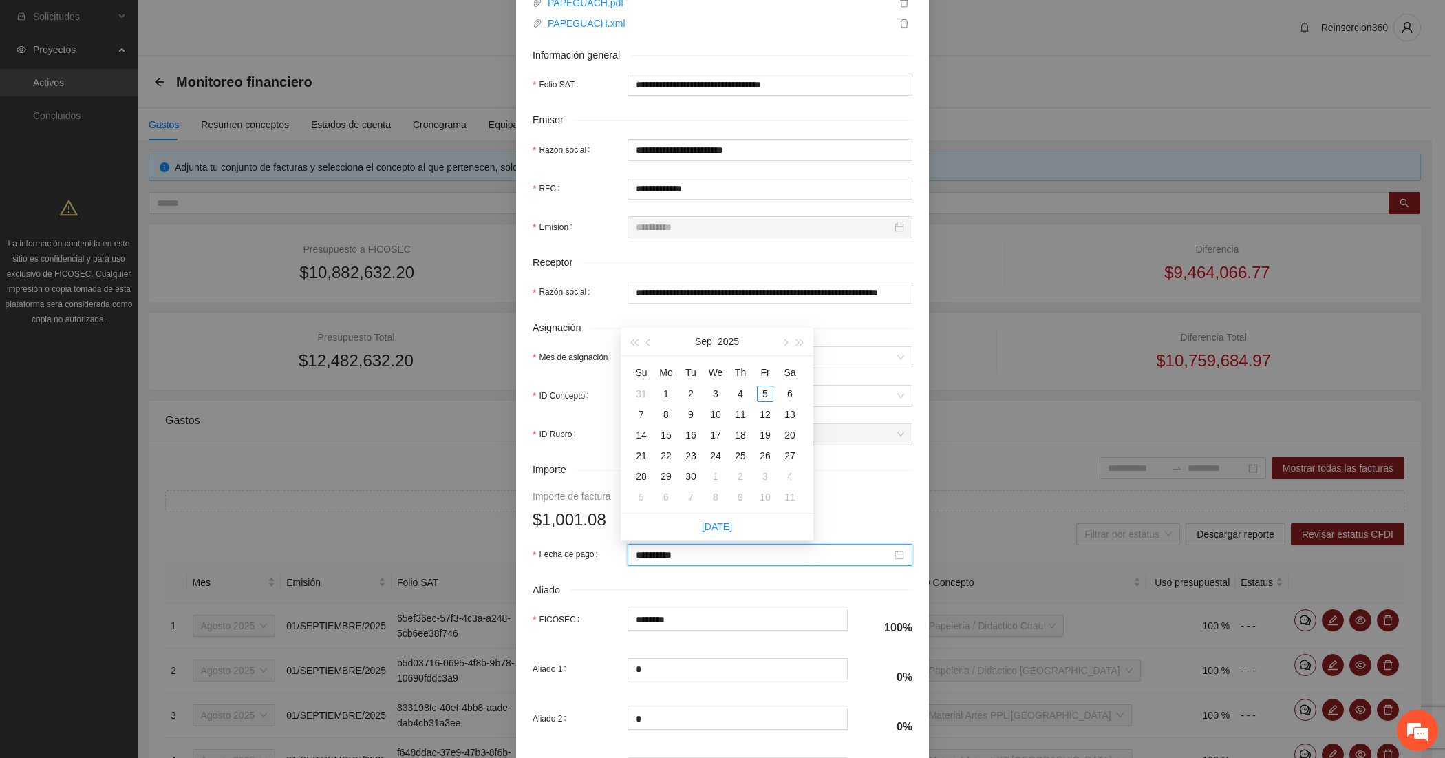
type input "**********"
click at [645, 346] on button "button" at bounding box center [648, 342] width 15 height 28
type input "**********"
click at [642, 494] on div "31" at bounding box center [641, 497] width 17 height 17
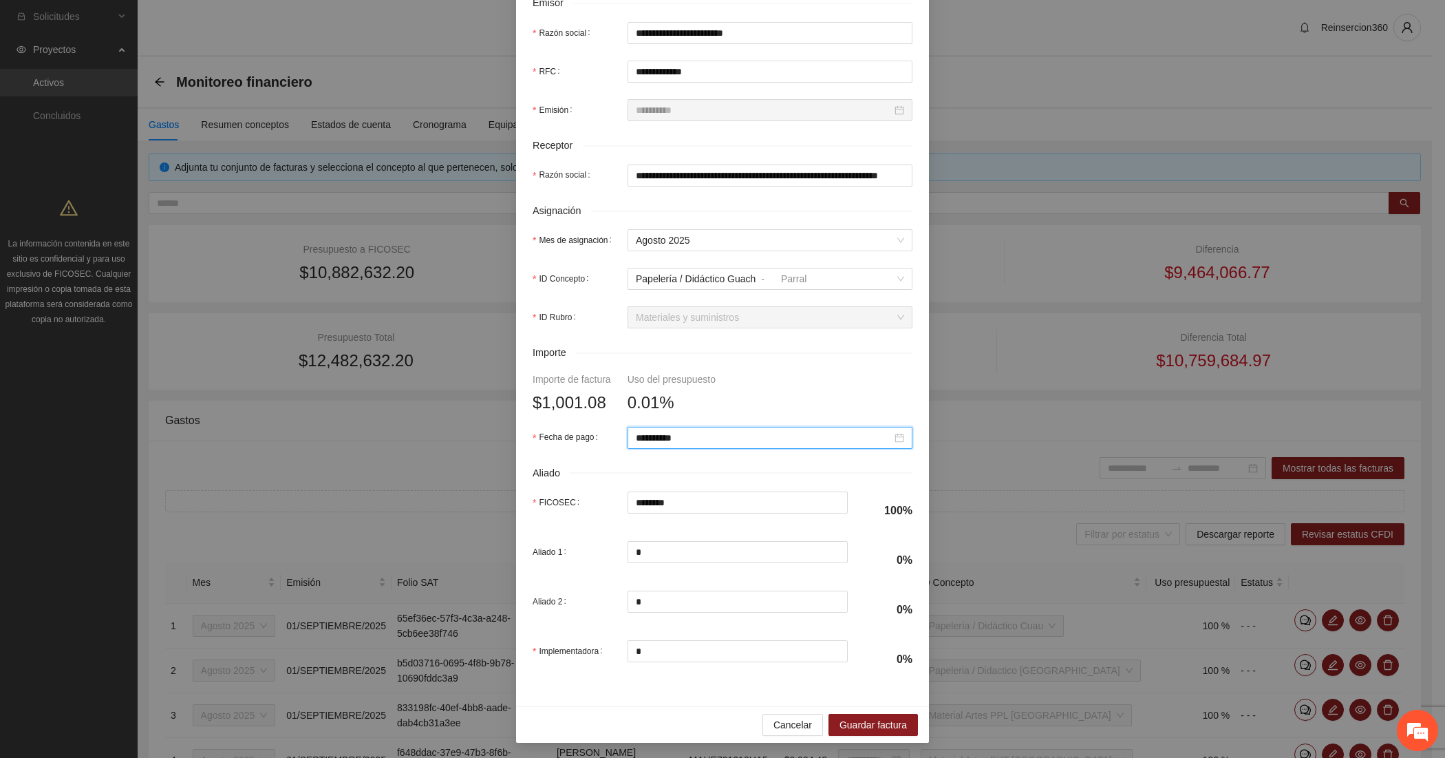
scroll to position [351, 0]
click at [840, 716] on span "Guardar factura" at bounding box center [873, 723] width 67 height 15
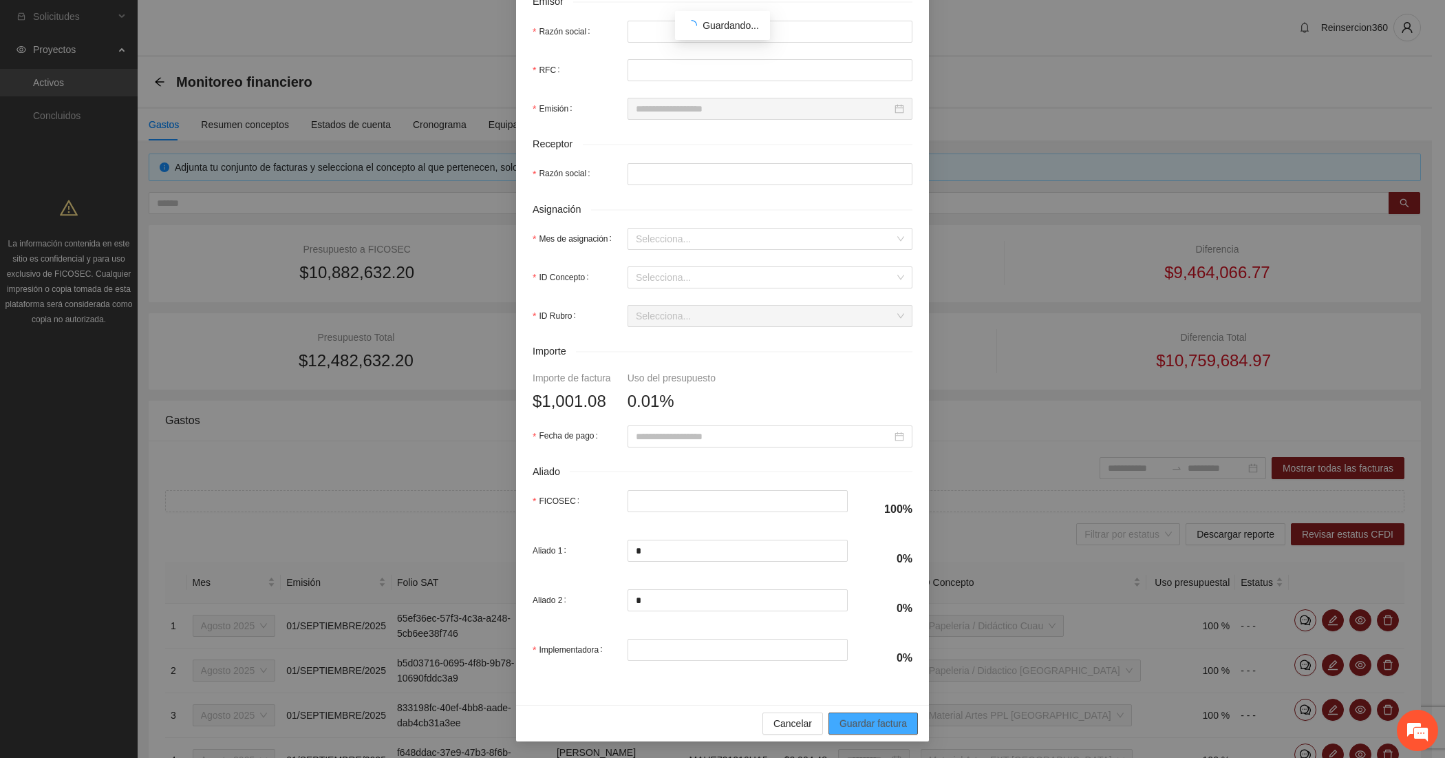
scroll to position [241, 0]
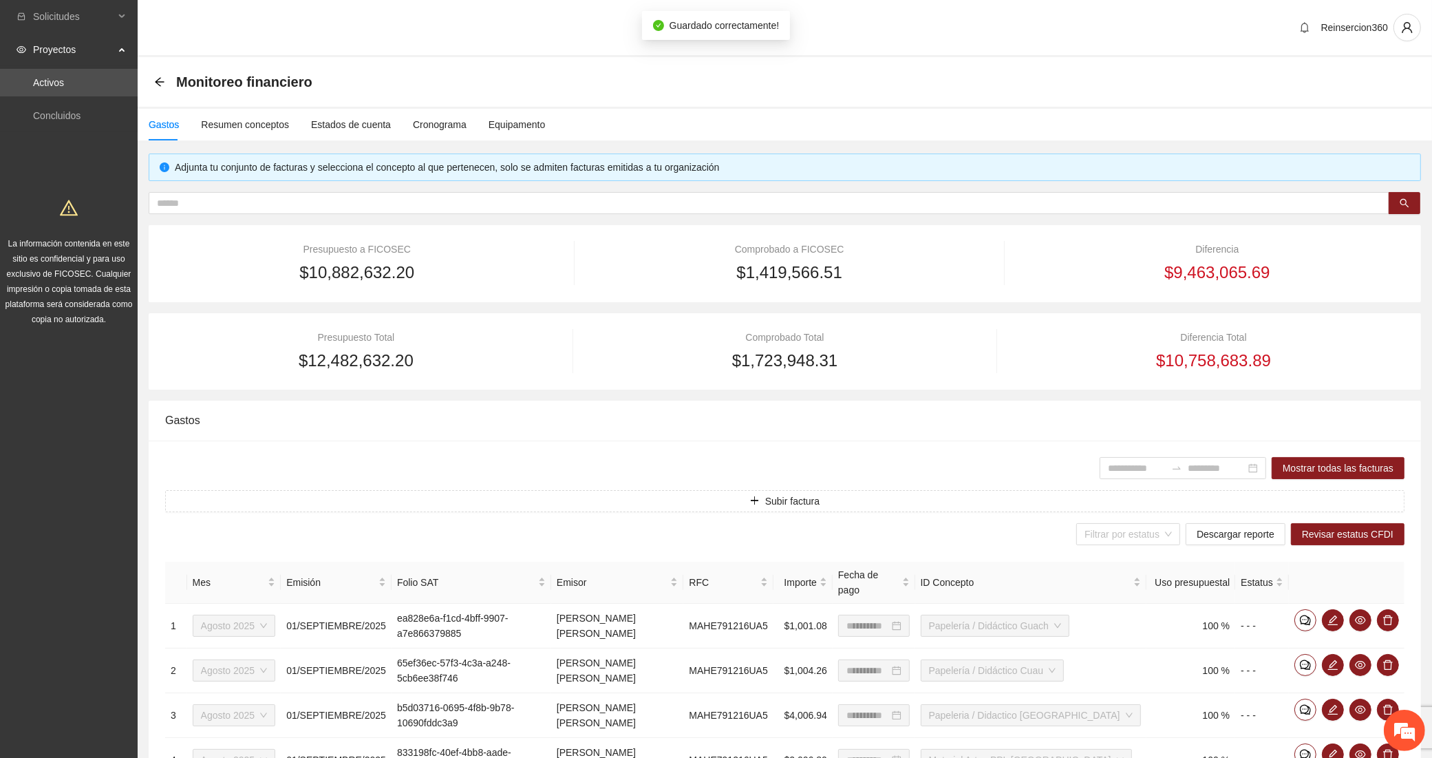
click at [661, 501] on button "Subir factura" at bounding box center [784, 501] width 1239 height 22
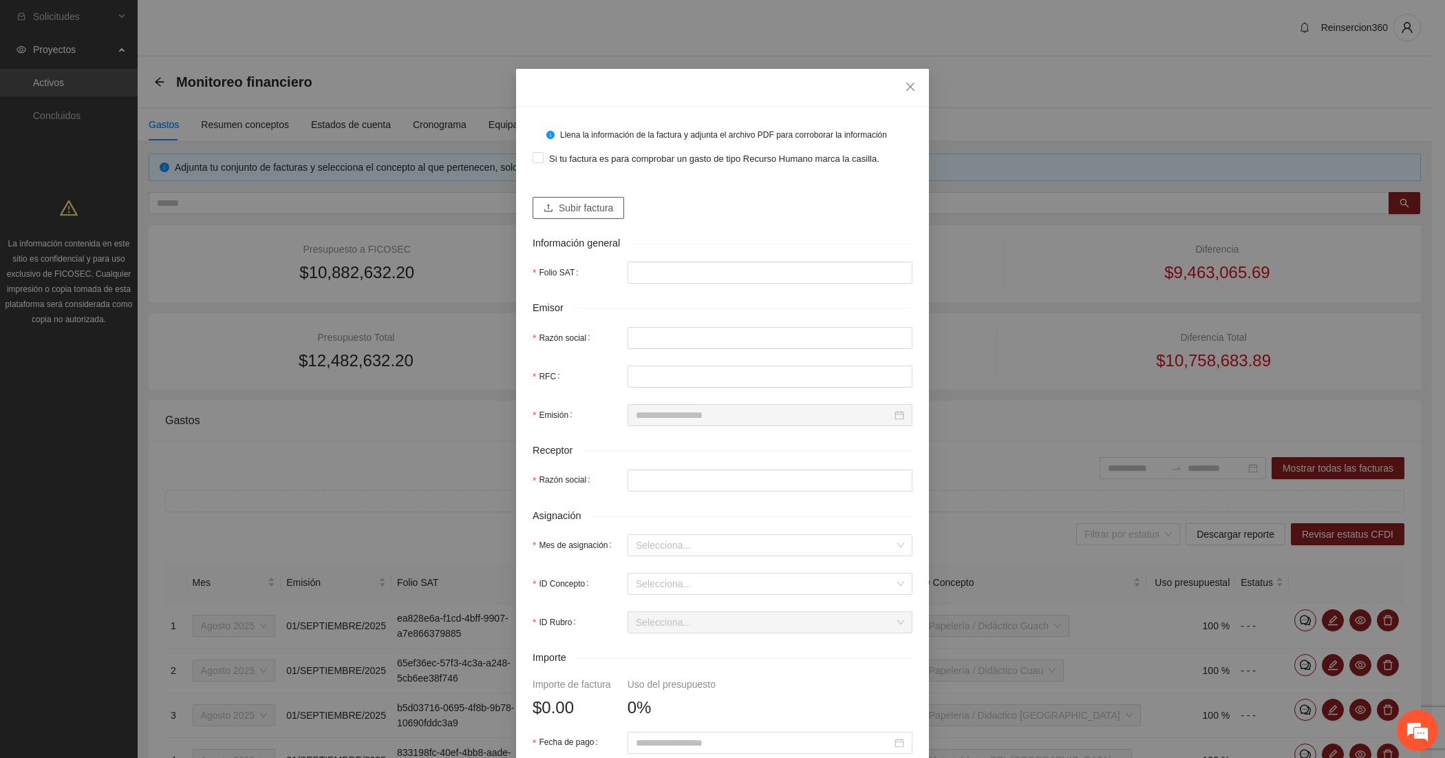
click at [604, 204] on span "Subir factura" at bounding box center [586, 207] width 54 height 15
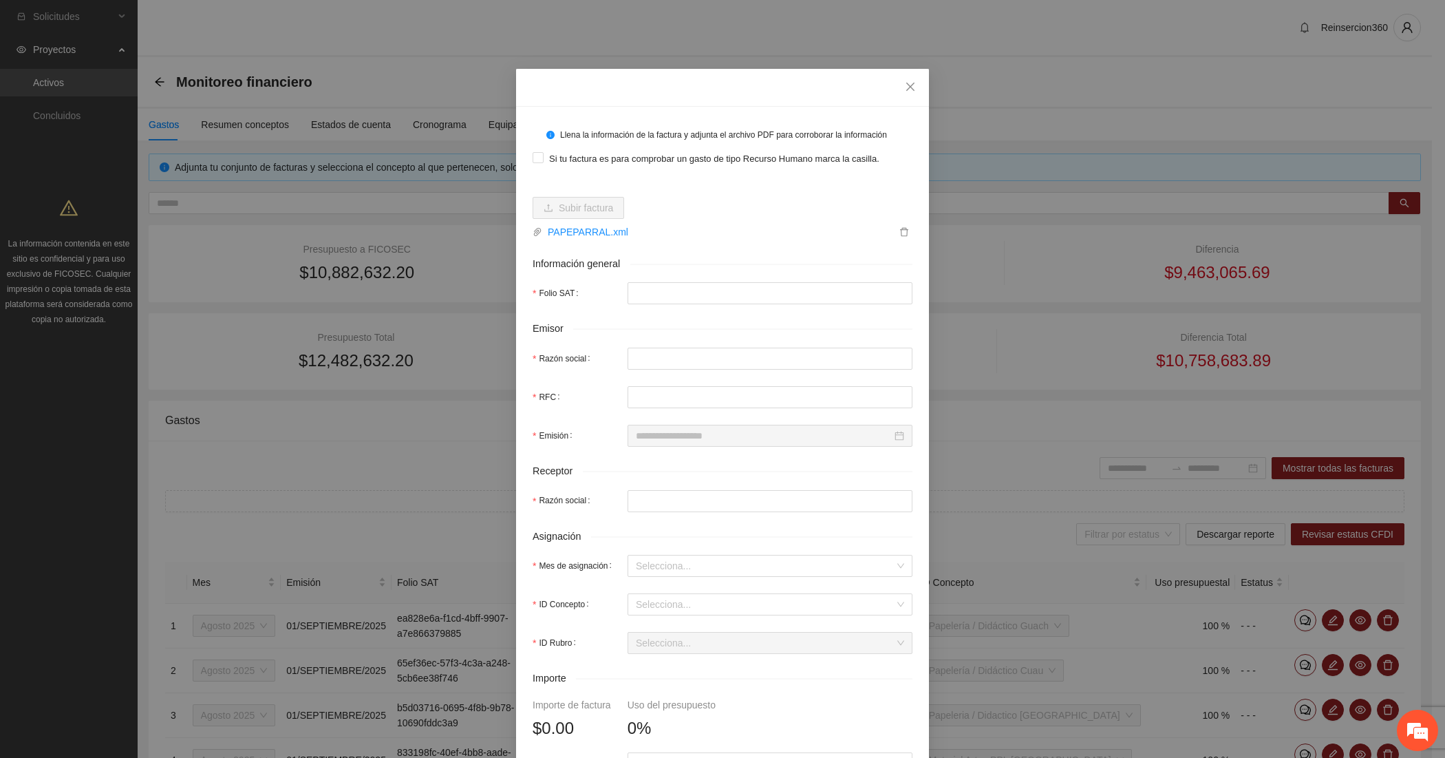
type input "**********"
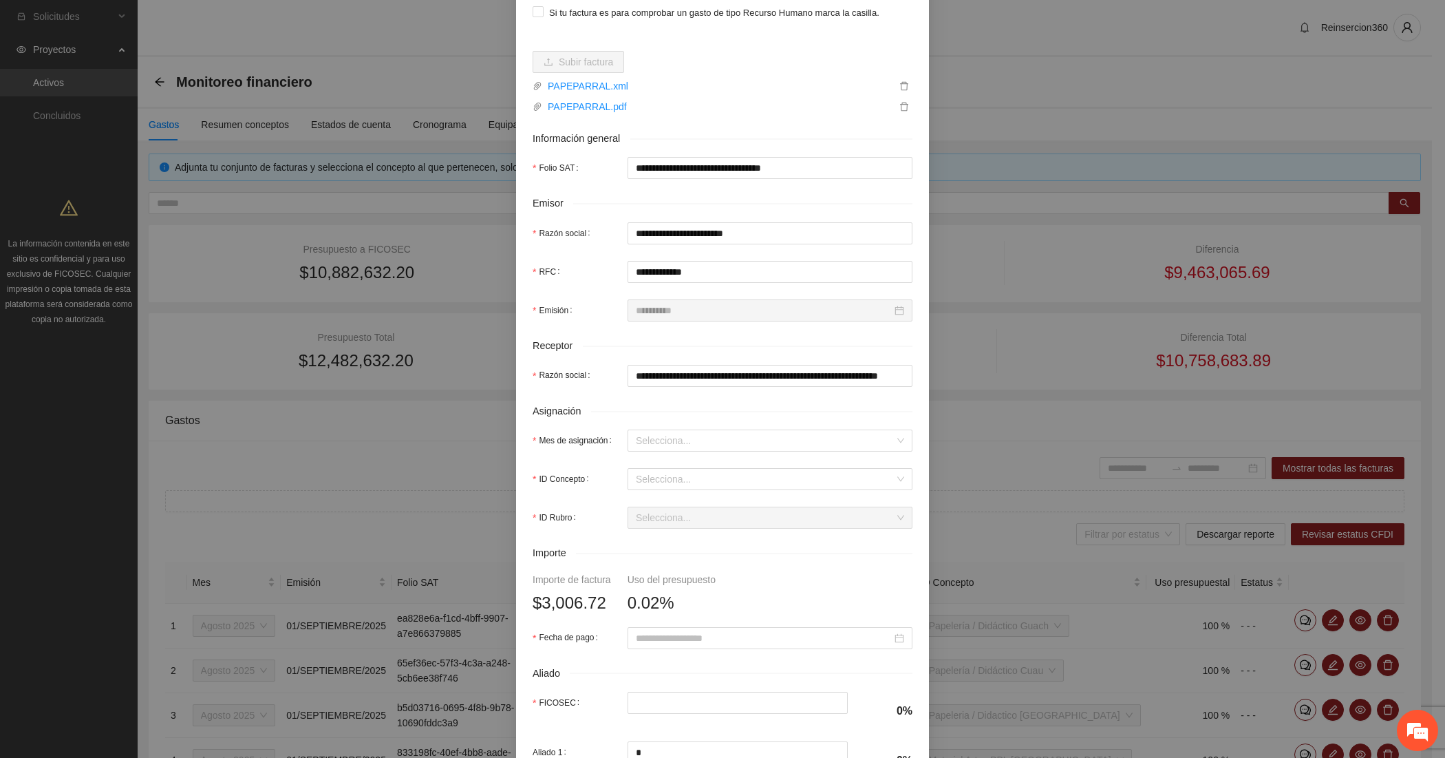
scroll to position [344, 0]
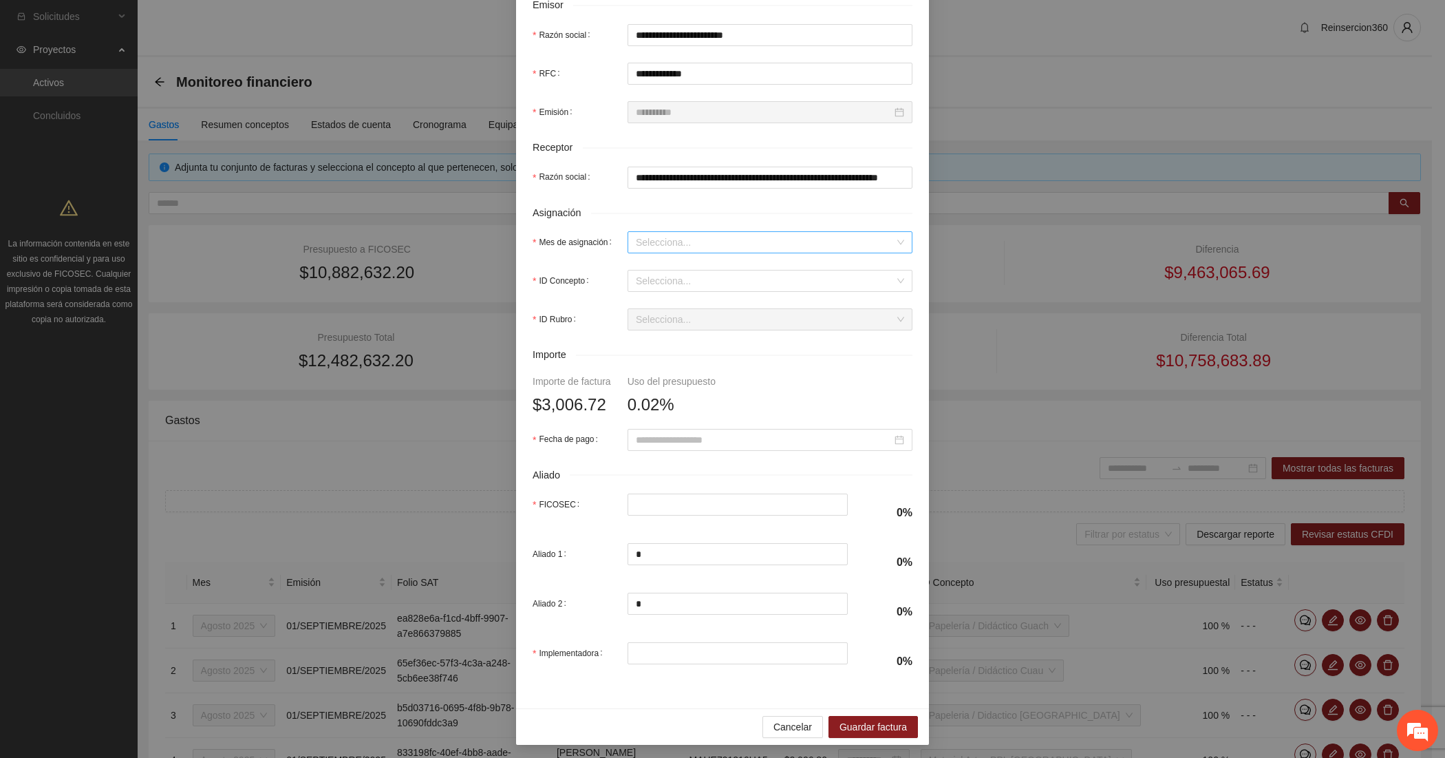
click at [645, 250] on input "Mes de asignación" at bounding box center [765, 242] width 259 height 21
click at [654, 314] on div "Agosto 2025" at bounding box center [763, 314] width 268 height 15
click at [650, 283] on input "ID Concepto" at bounding box center [765, 280] width 259 height 21
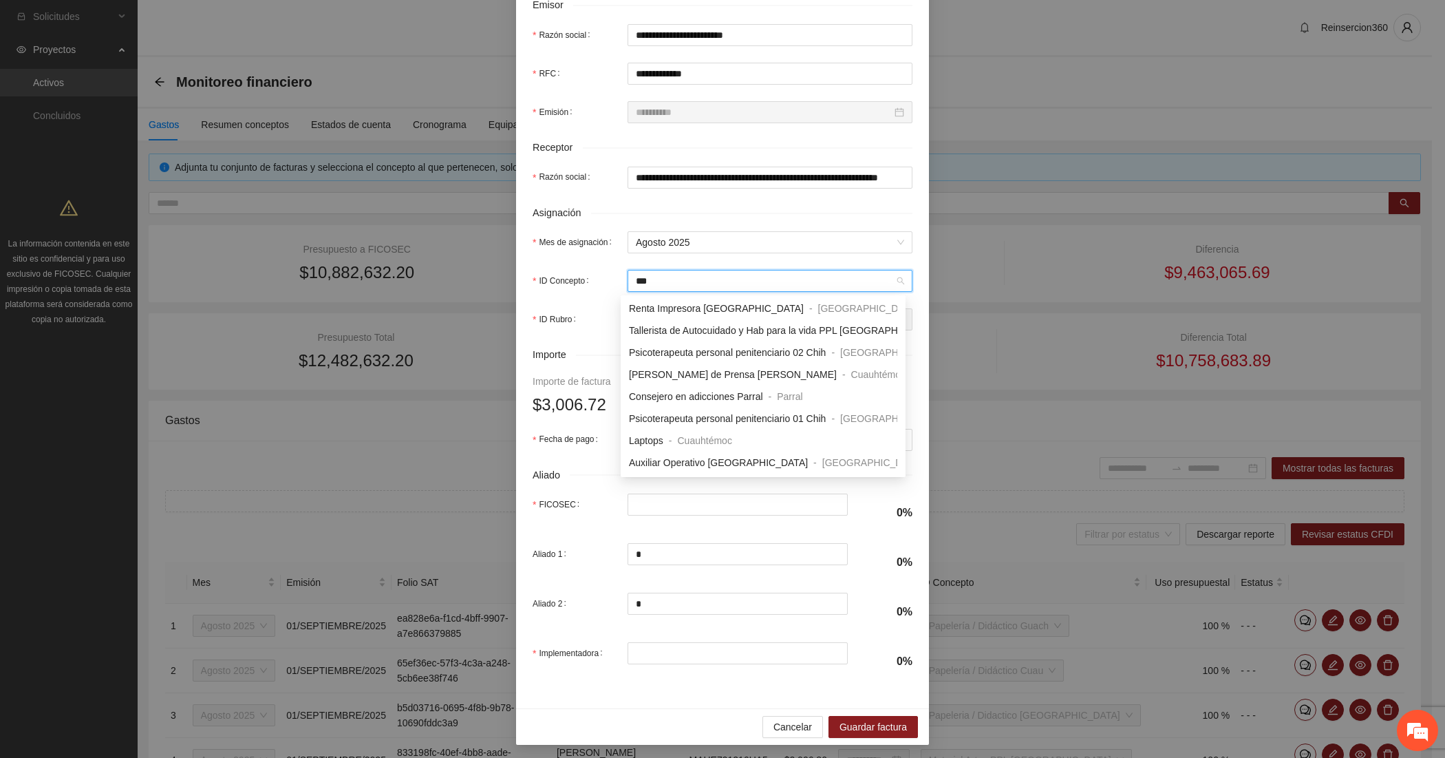
scroll to position [0, 0]
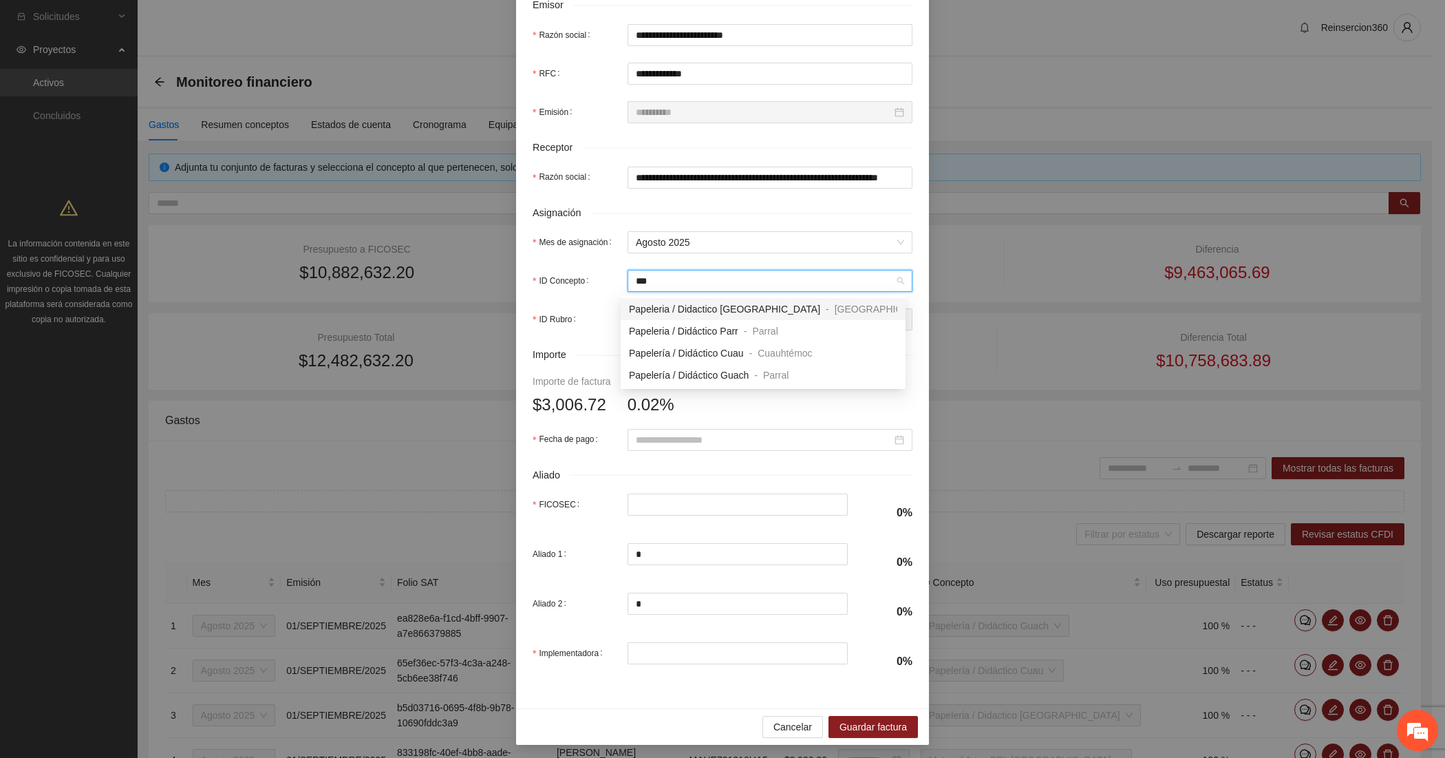
type input "****"
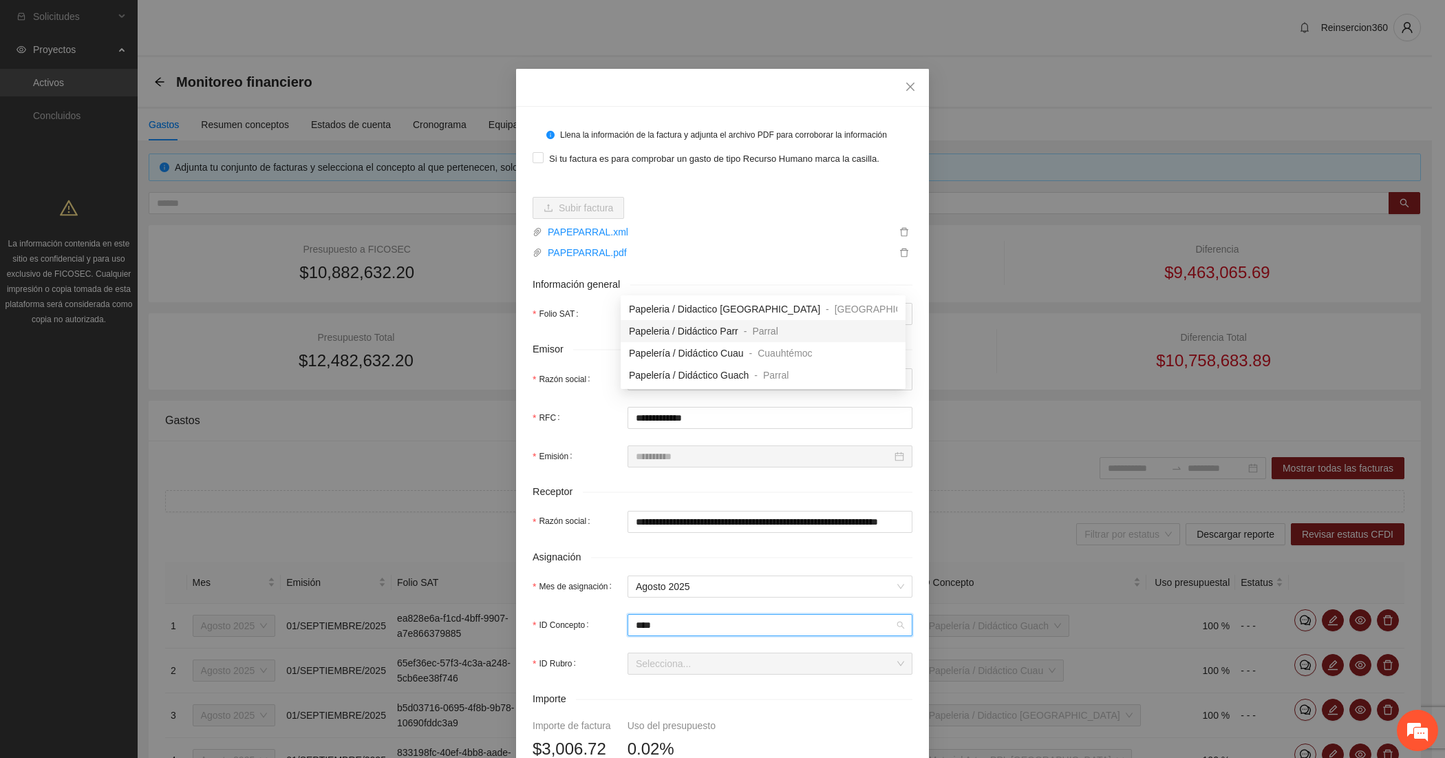
click at [710, 339] on div "Papeleria / Didáctico Parr - Parral" at bounding box center [763, 331] width 285 height 22
type input "********"
type input "*"
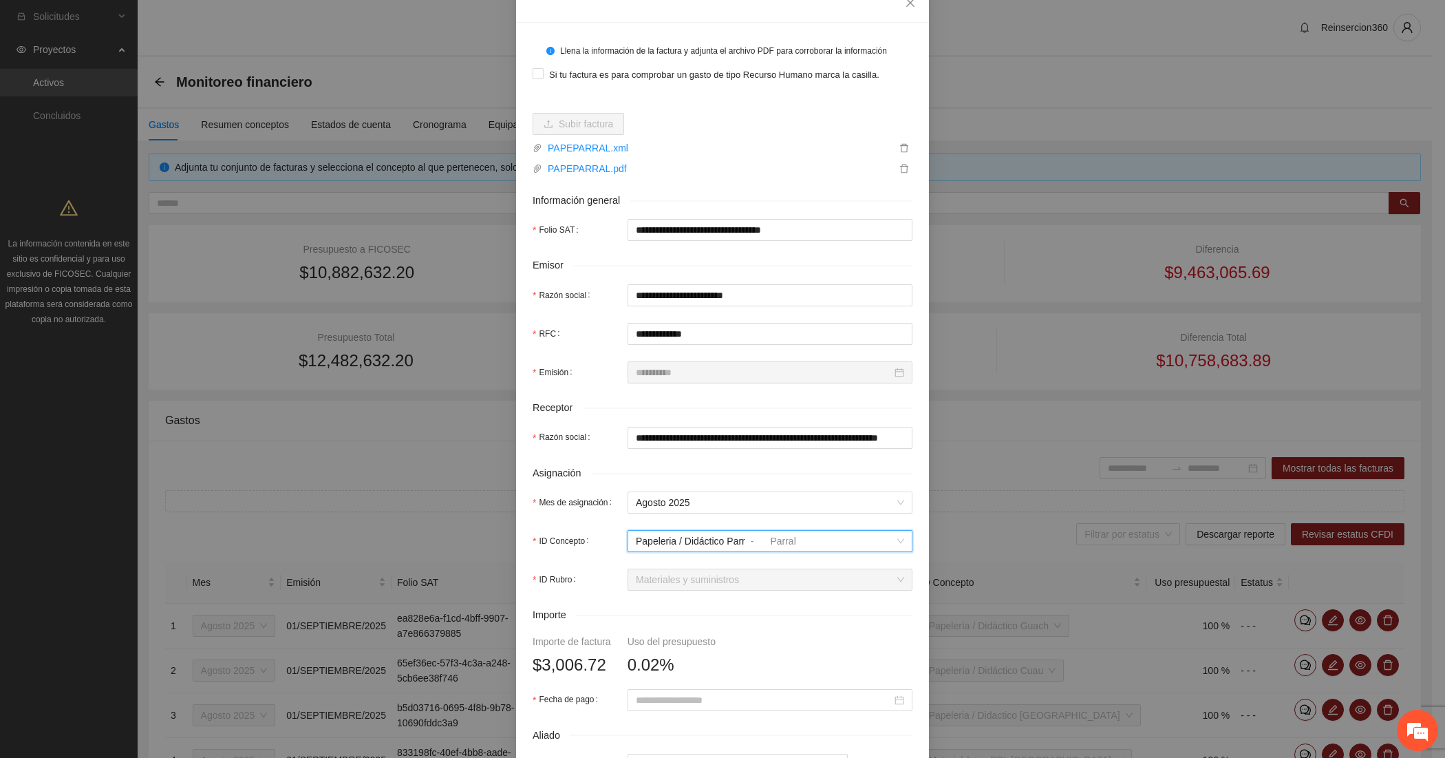
scroll to position [229, 0]
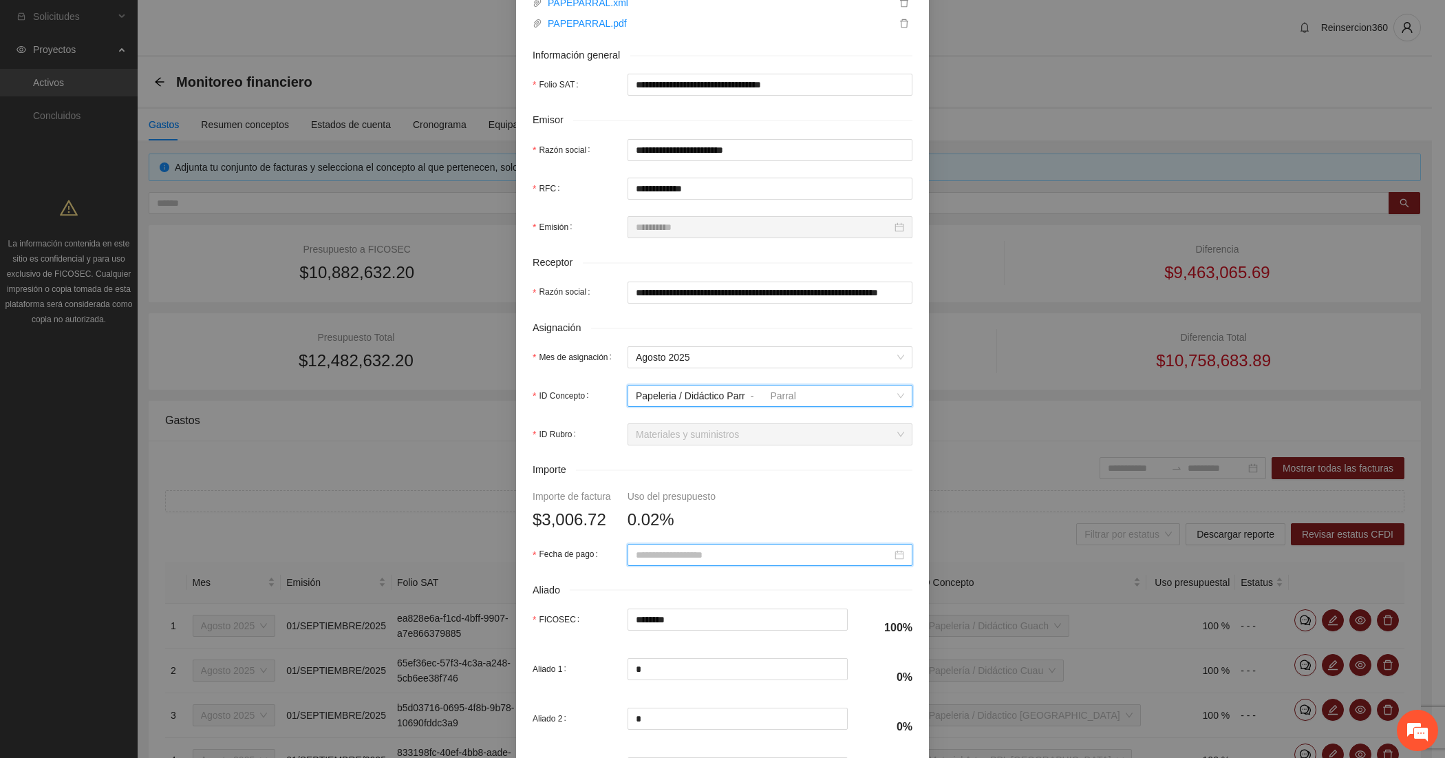
click at [680, 555] on input "Fecha de pago" at bounding box center [764, 554] width 256 height 15
type input "**********"
click at [648, 341] on span "button" at bounding box center [649, 342] width 7 height 7
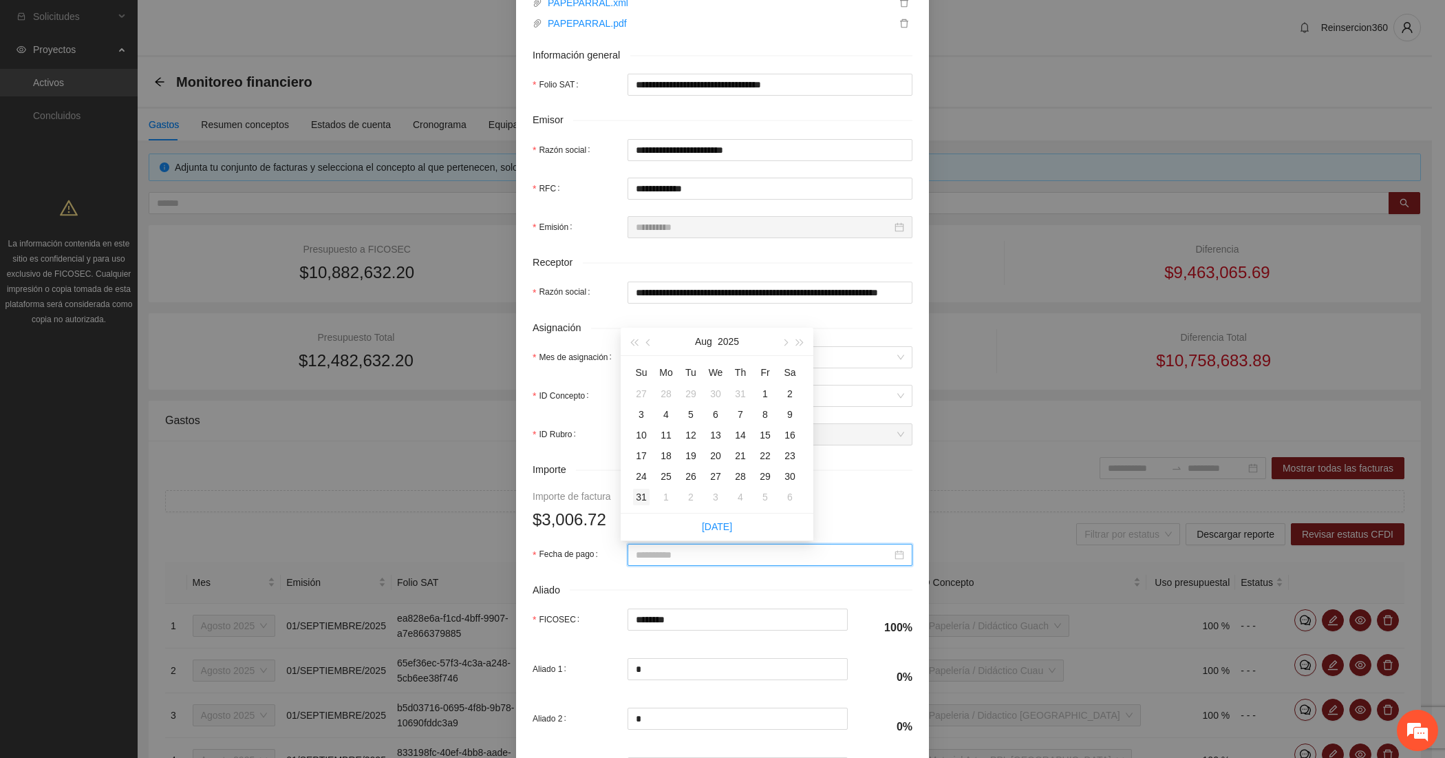
type input "**********"
click at [641, 496] on div "31" at bounding box center [641, 497] width 17 height 17
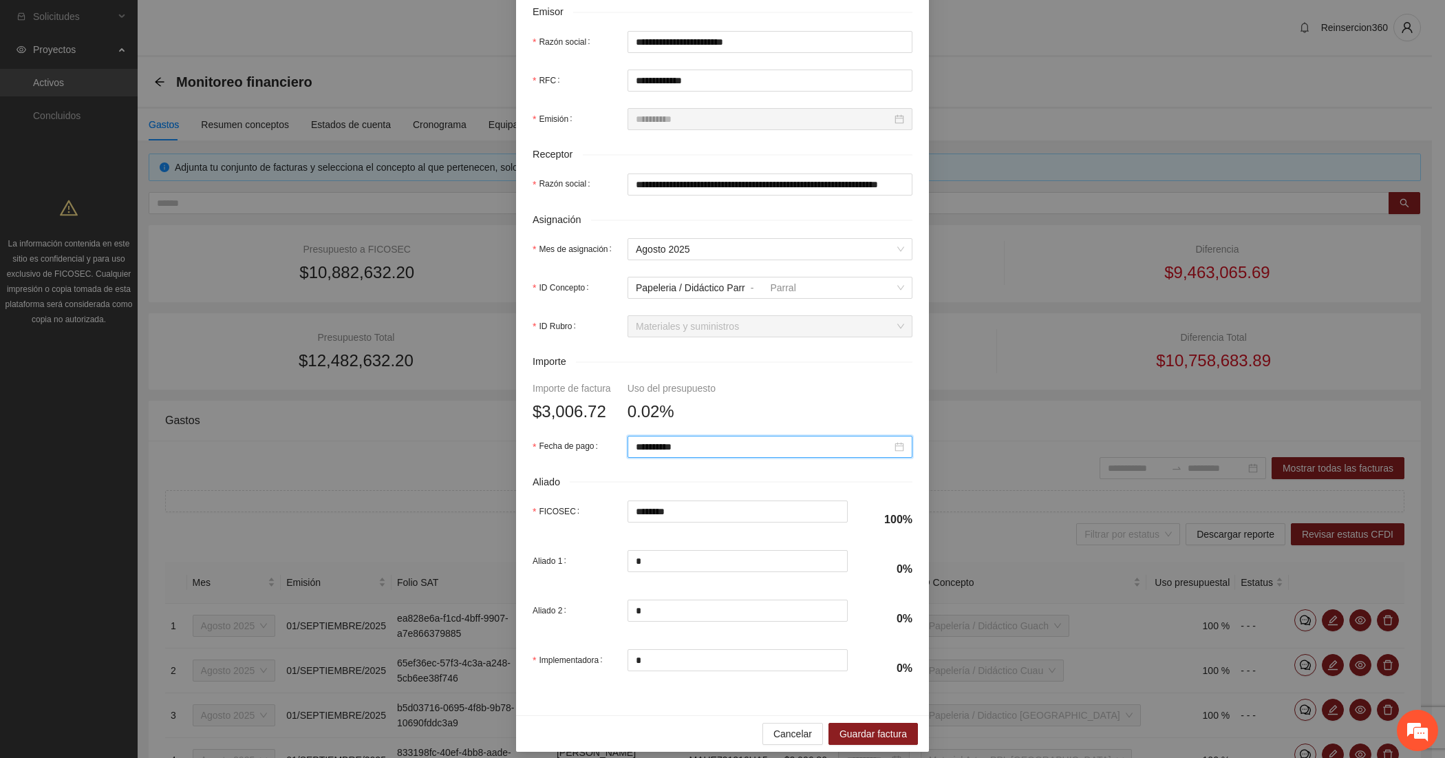
scroll to position [351, 0]
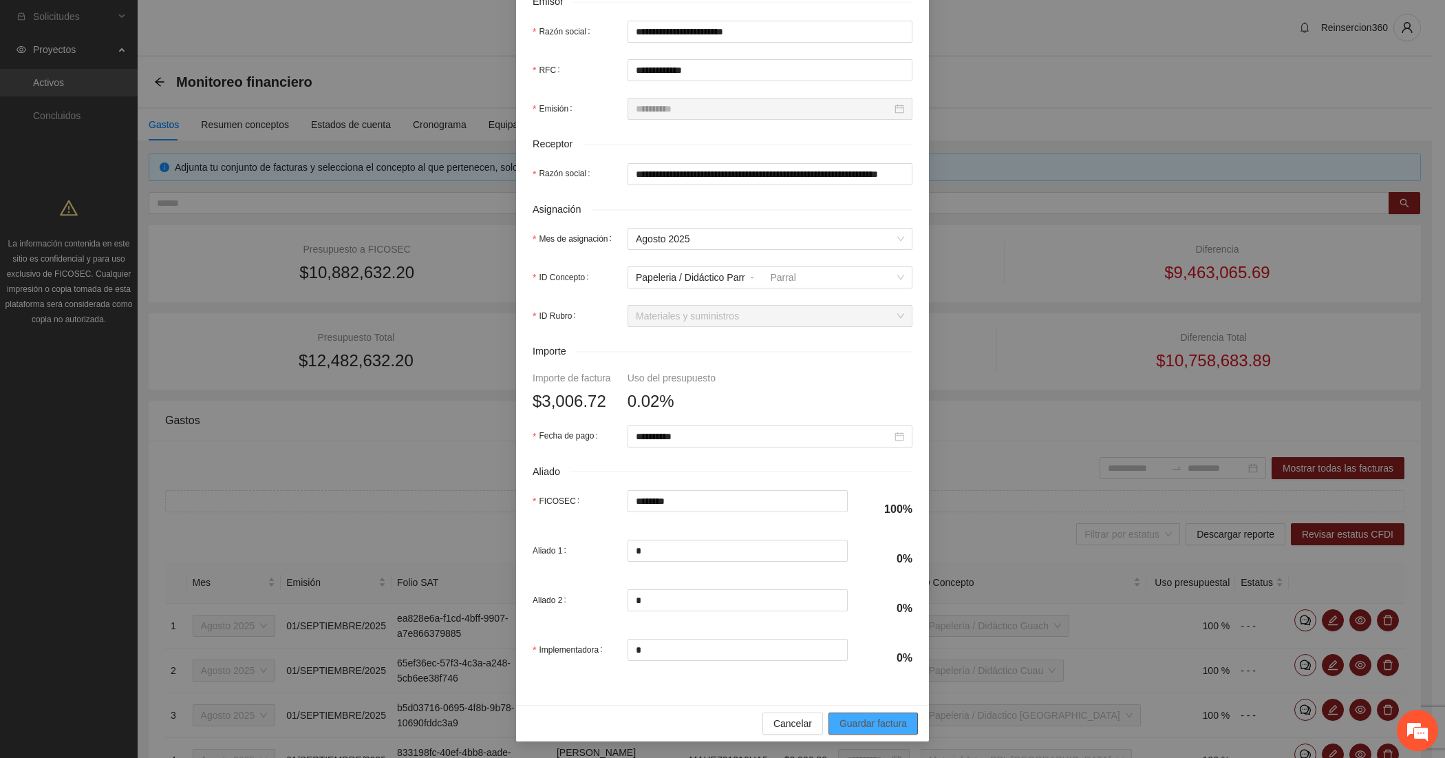
click at [844, 721] on span "Guardar factura" at bounding box center [873, 723] width 67 height 15
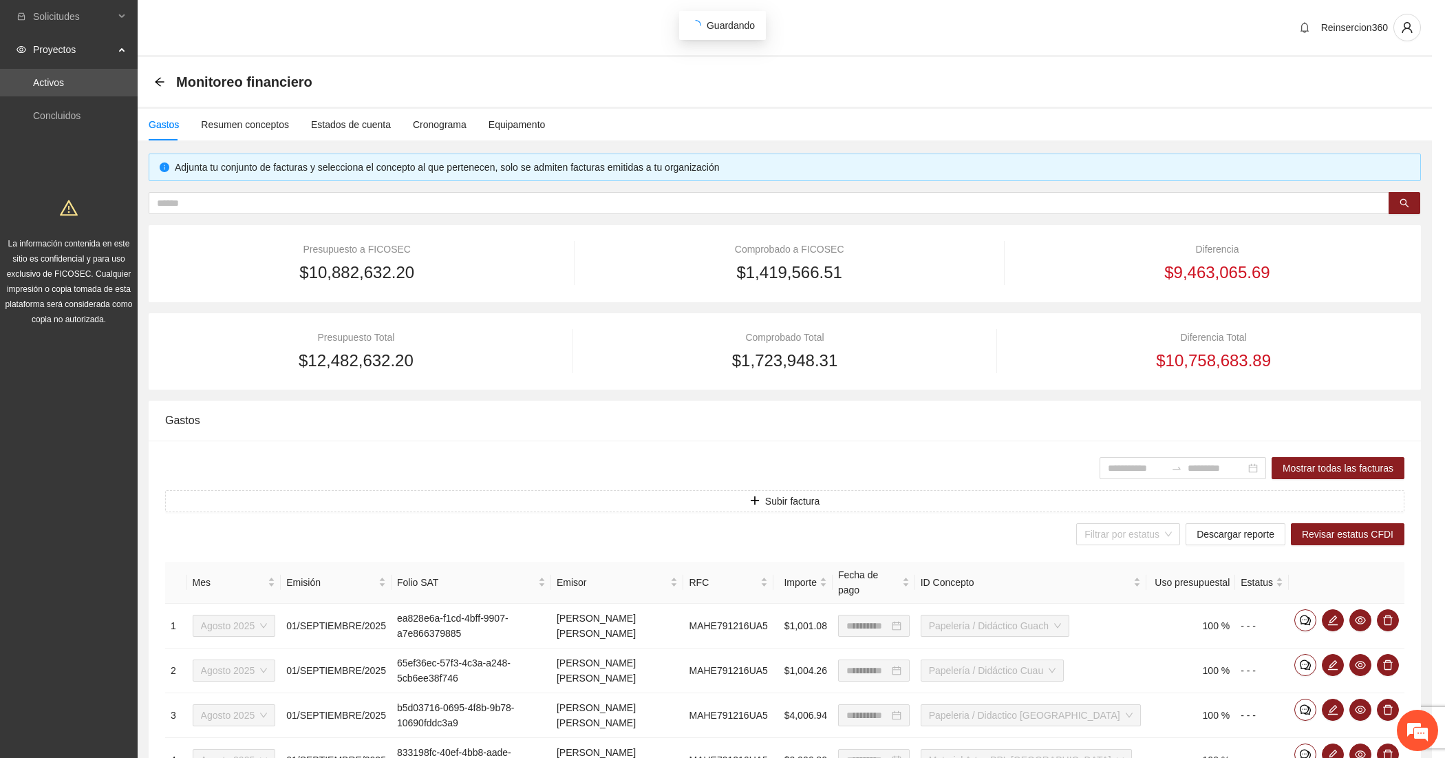
scroll to position [241, 0]
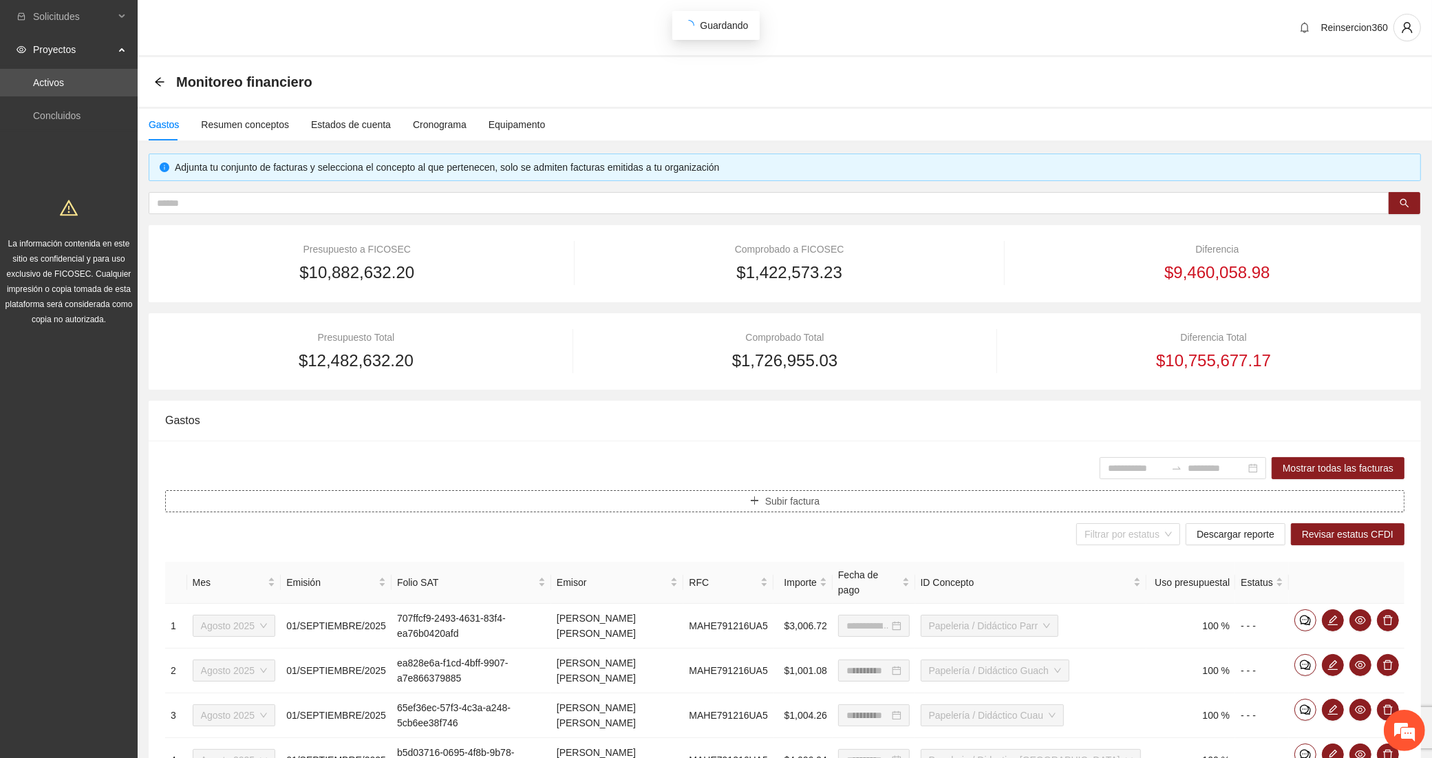
type input "**********"
click at [363, 119] on div "Estados de cuenta" at bounding box center [351, 124] width 80 height 15
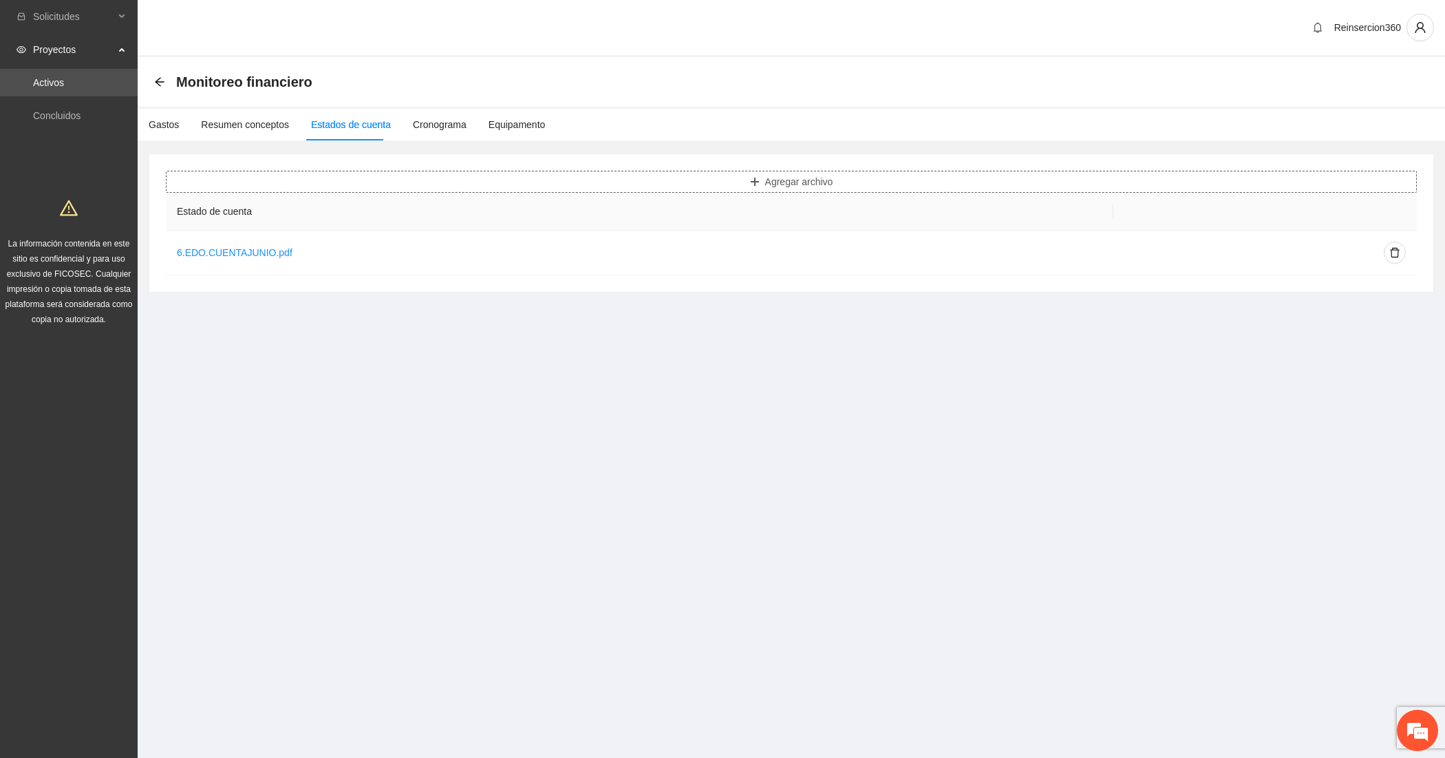
click at [741, 186] on button "Agregar archivo" at bounding box center [791, 182] width 1251 height 22
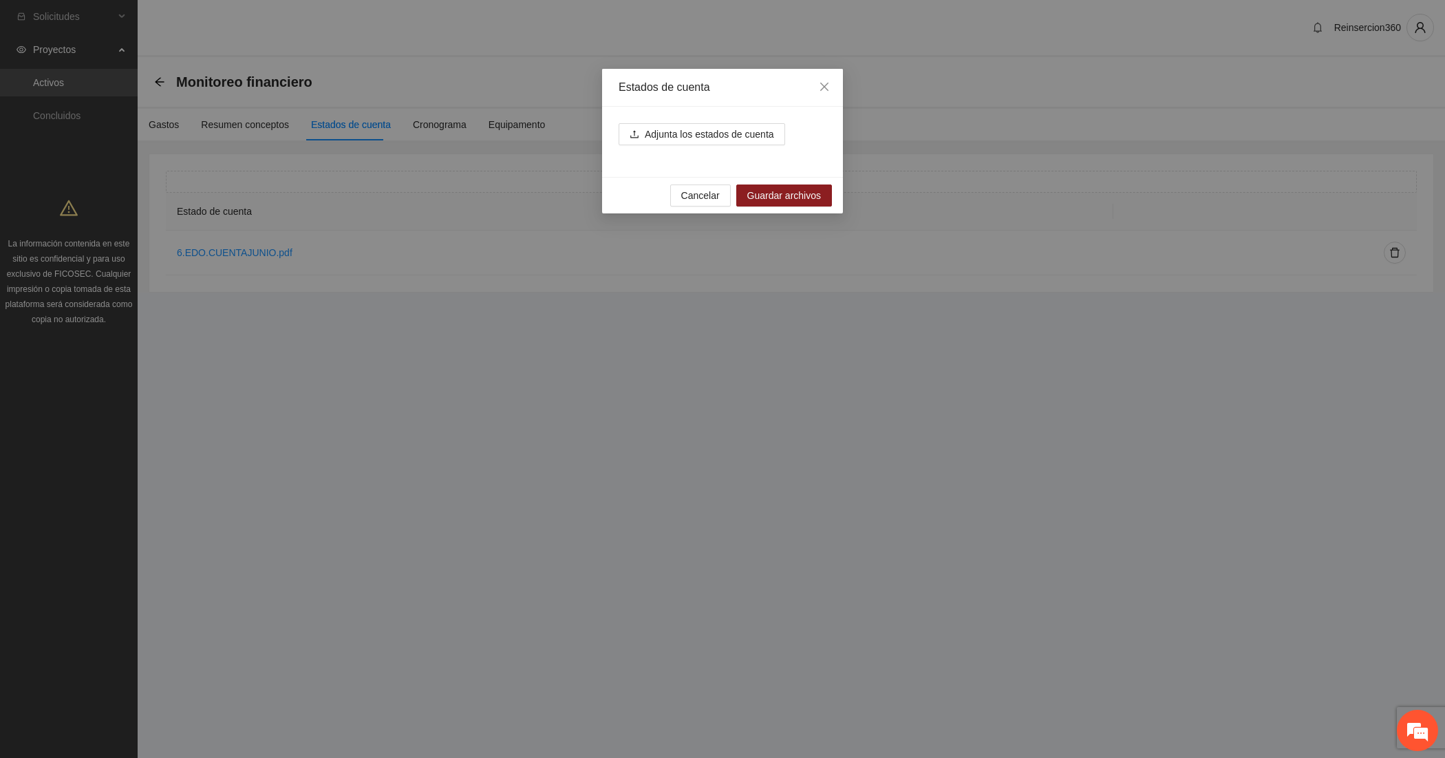
click at [667, 122] on div "Adjunta los estados de cuenta" at bounding box center [722, 142] width 241 height 70
click at [666, 129] on span "Adjunta los estados de cuenta" at bounding box center [709, 134] width 129 height 15
click at [775, 212] on span "Guardar archivos" at bounding box center [784, 216] width 74 height 15
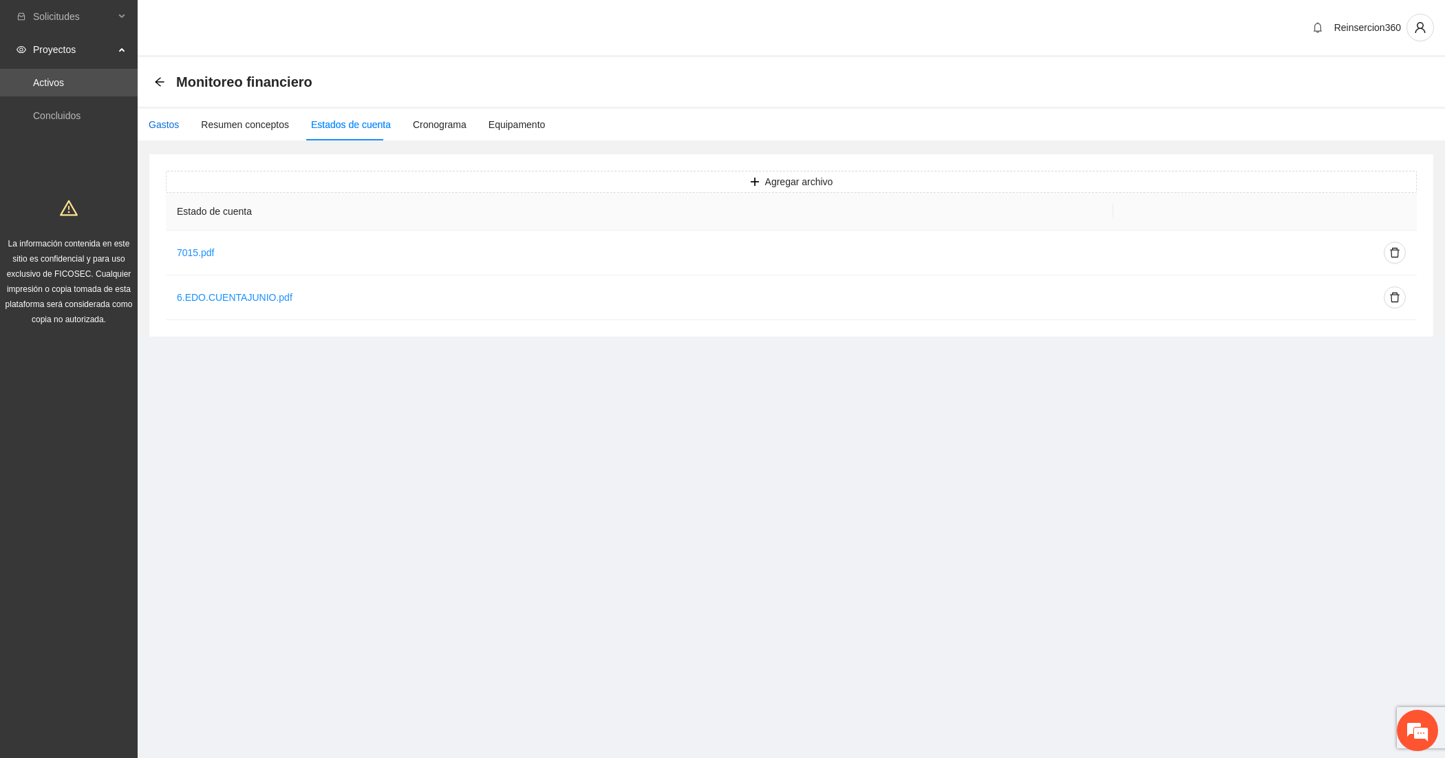
click at [158, 125] on div "Gastos" at bounding box center [164, 124] width 30 height 15
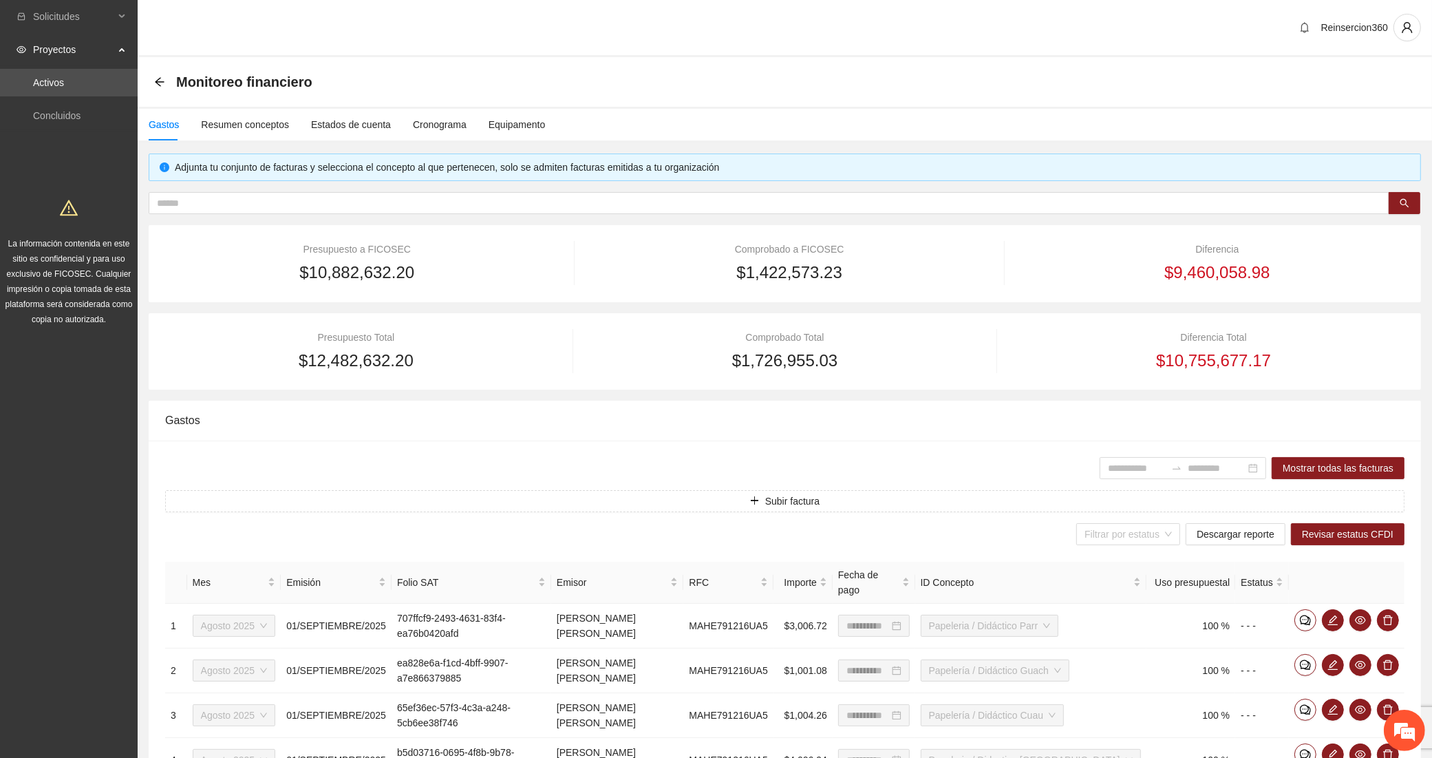
click at [586, 508] on button "Subir factura" at bounding box center [784, 501] width 1239 height 22
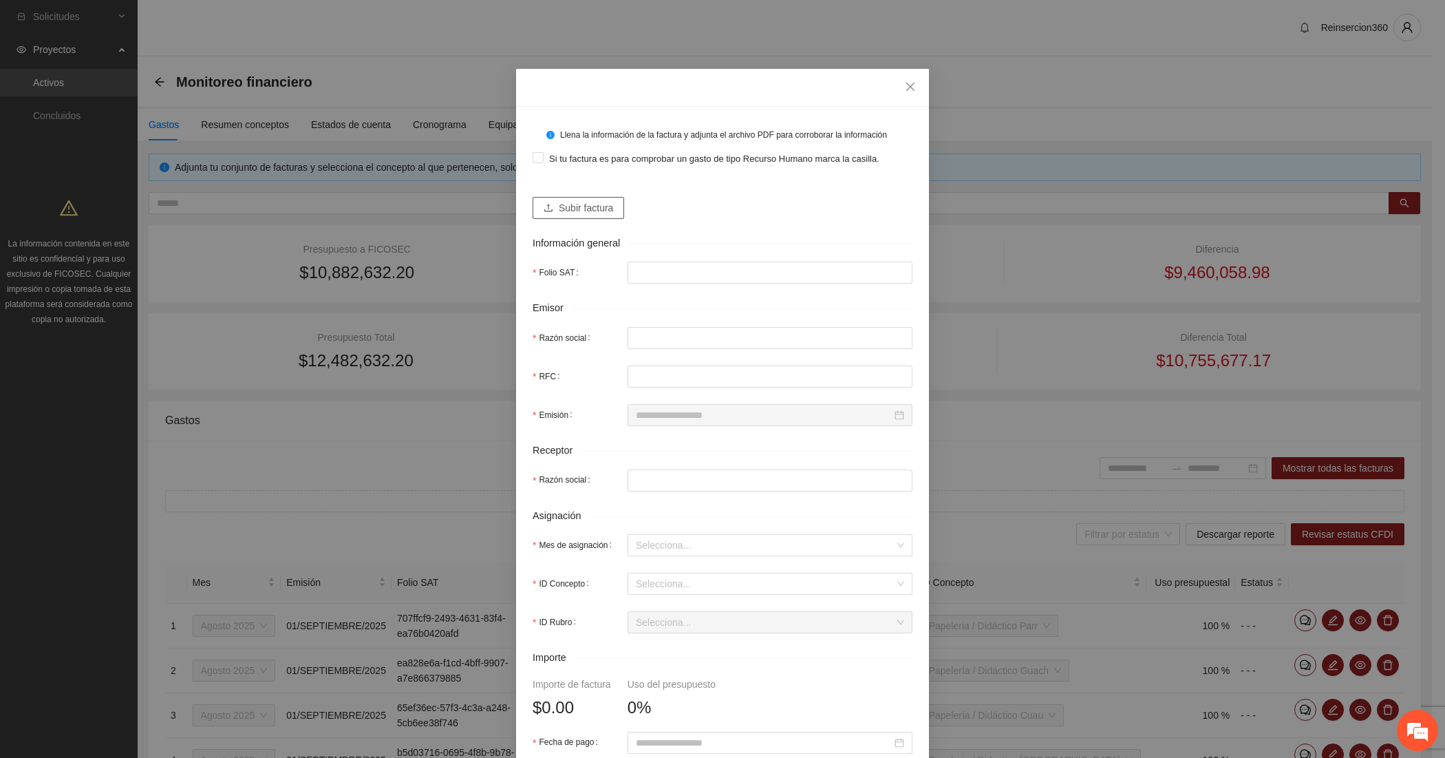
click at [575, 204] on span "Subir factura" at bounding box center [586, 207] width 54 height 15
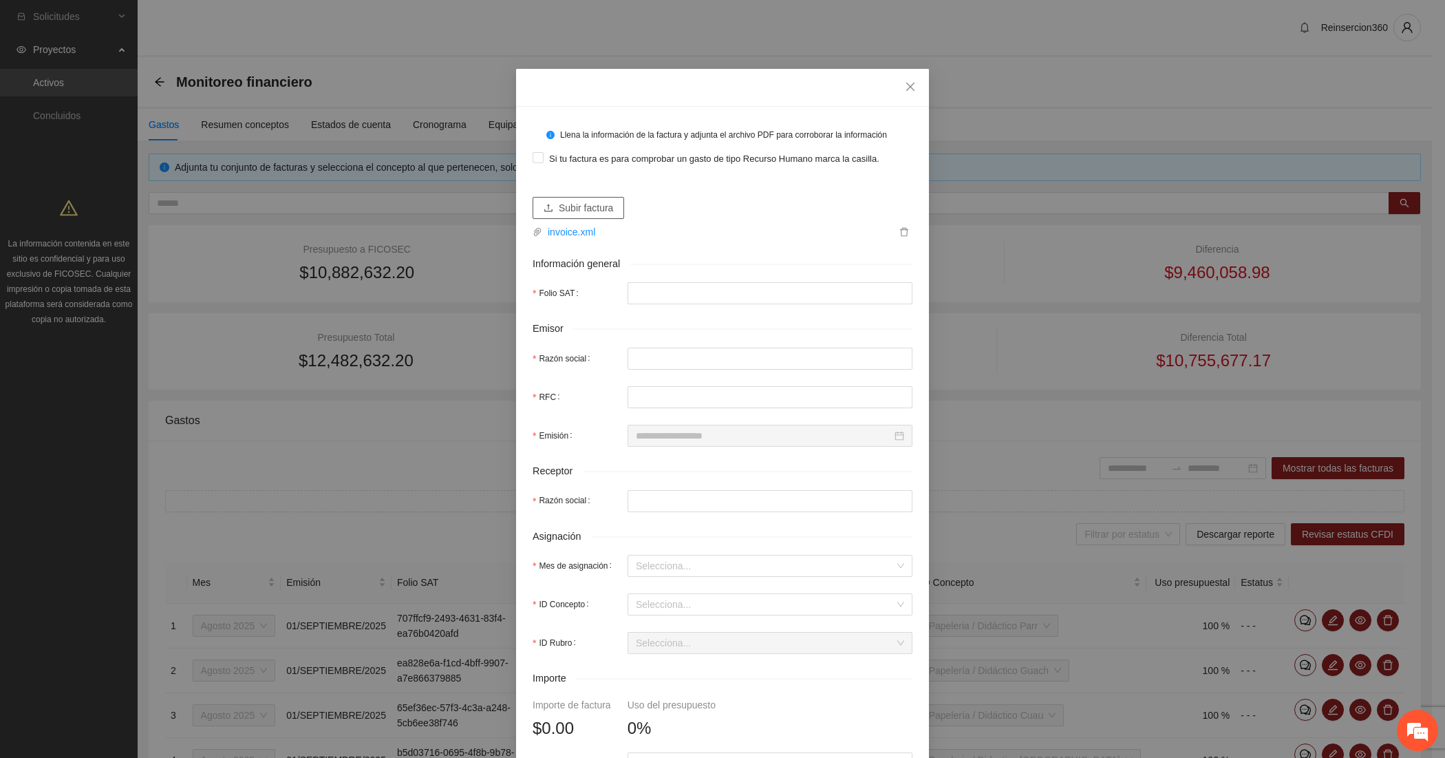
type input "**********"
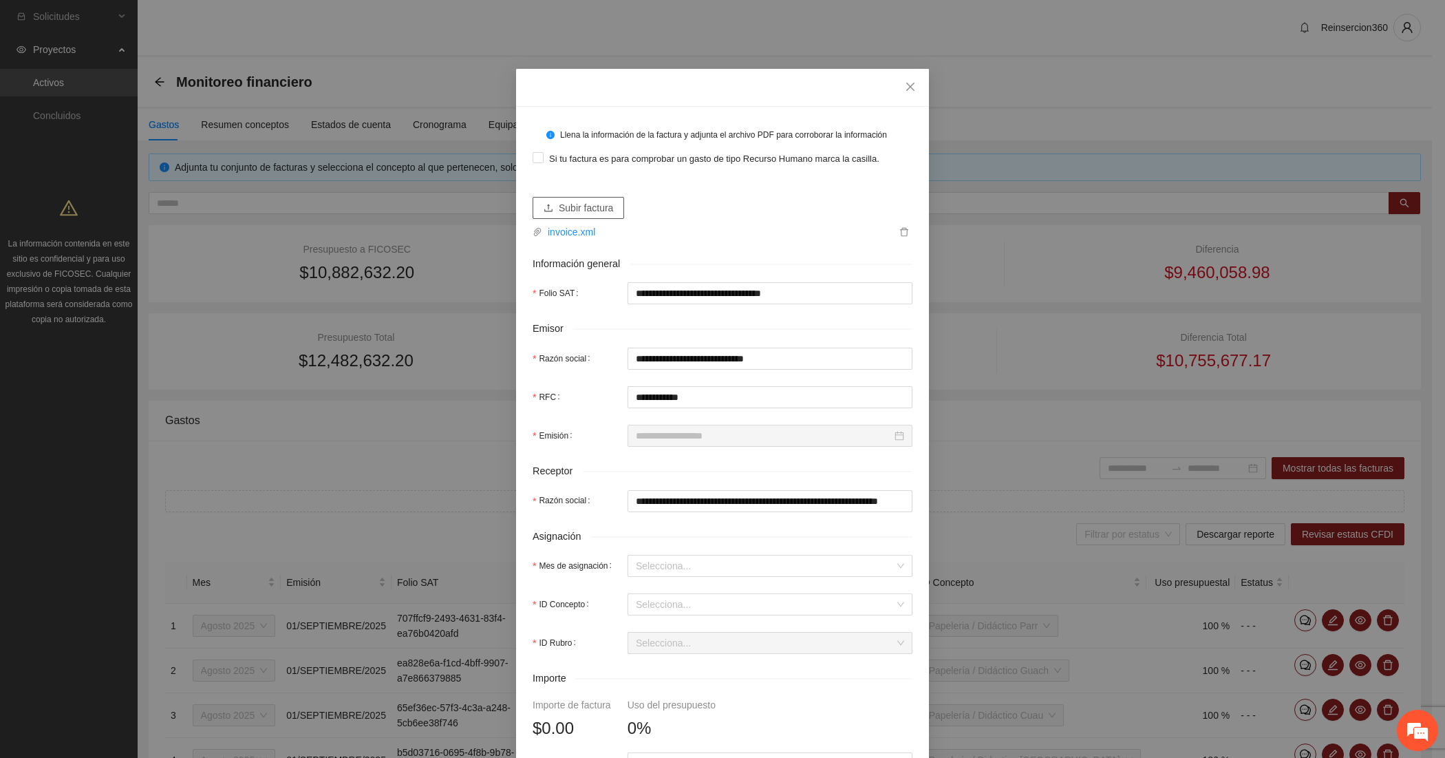
type input "**********"
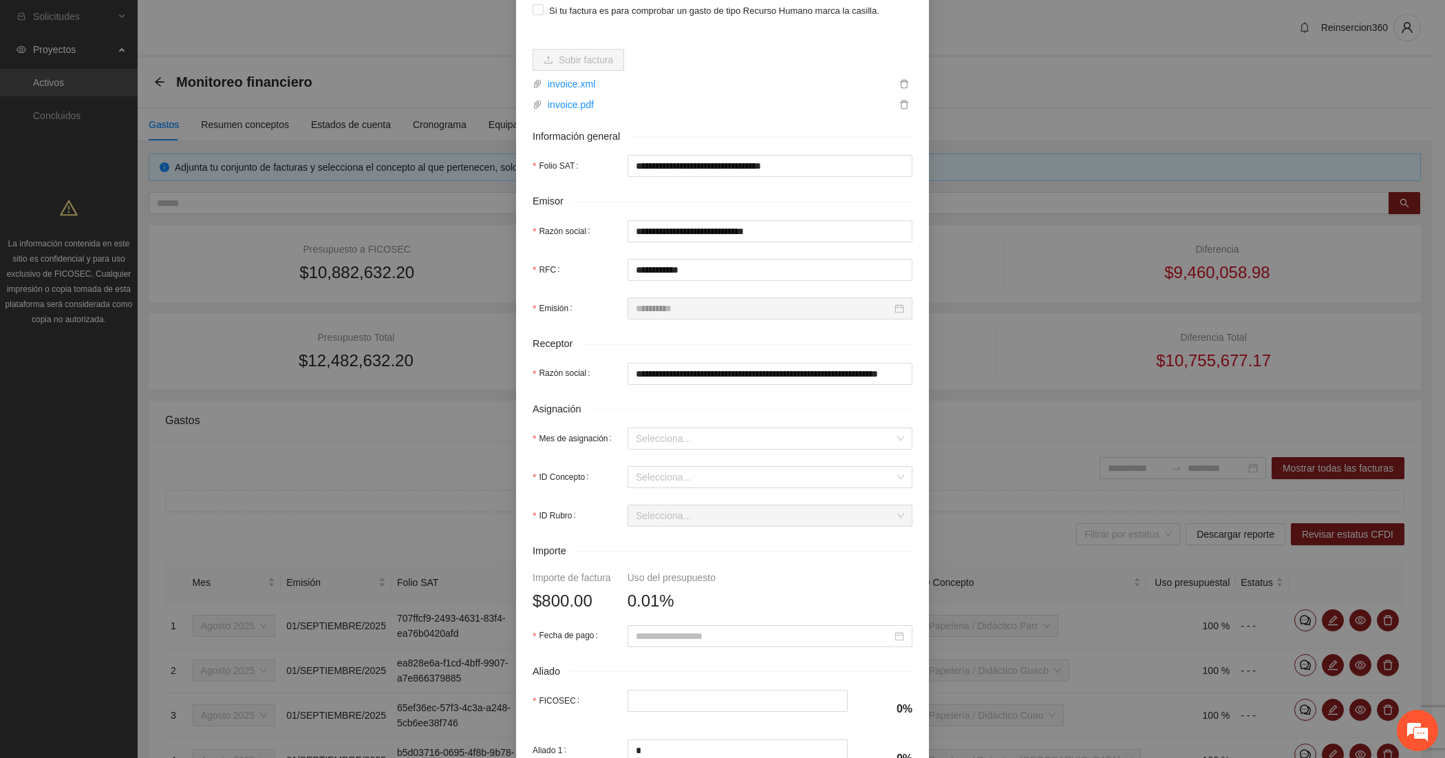
scroll to position [229, 0]
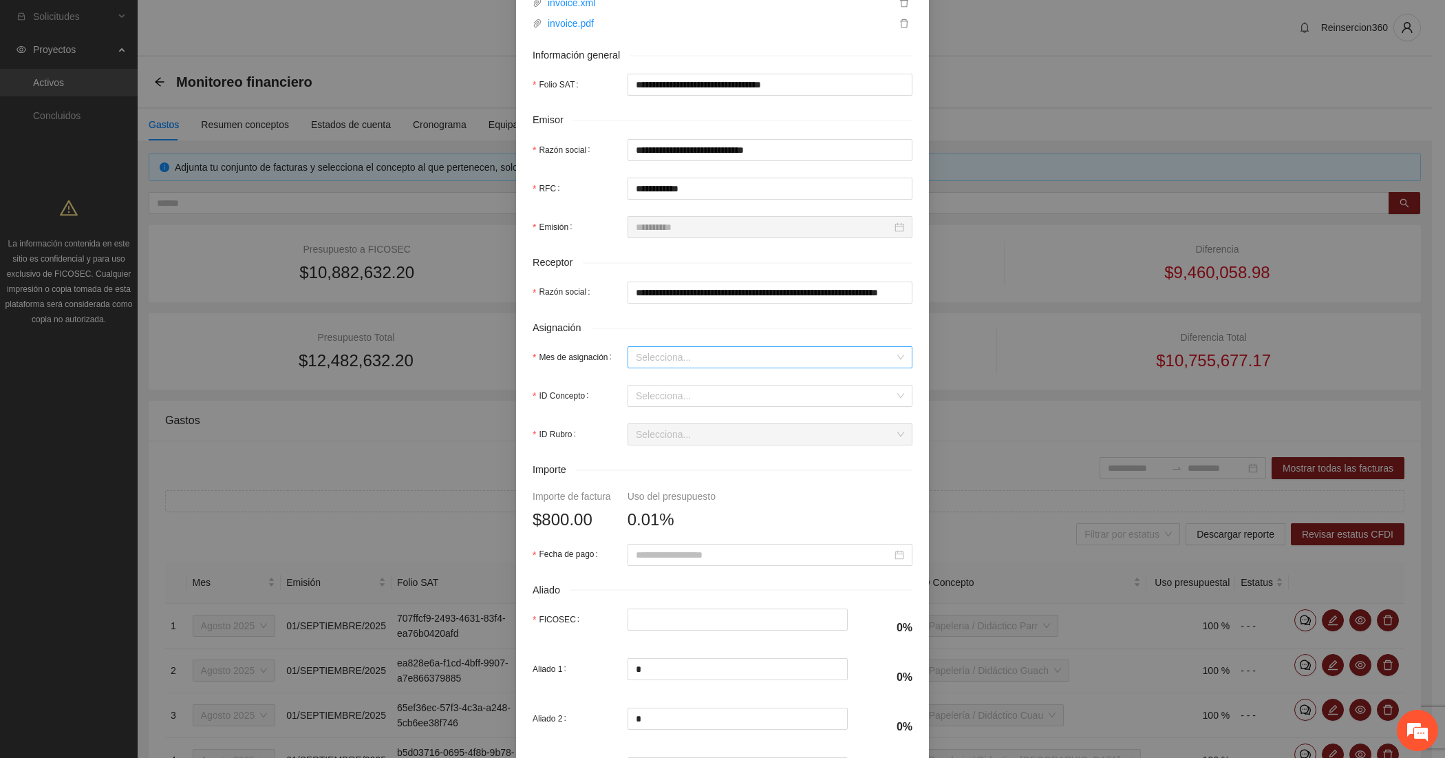
click at [638, 354] on input "Mes de asignación" at bounding box center [765, 357] width 259 height 21
click at [659, 430] on div "Agosto 2025" at bounding box center [763, 428] width 268 height 15
click at [656, 394] on input "ID Concepto" at bounding box center [765, 395] width 259 height 21
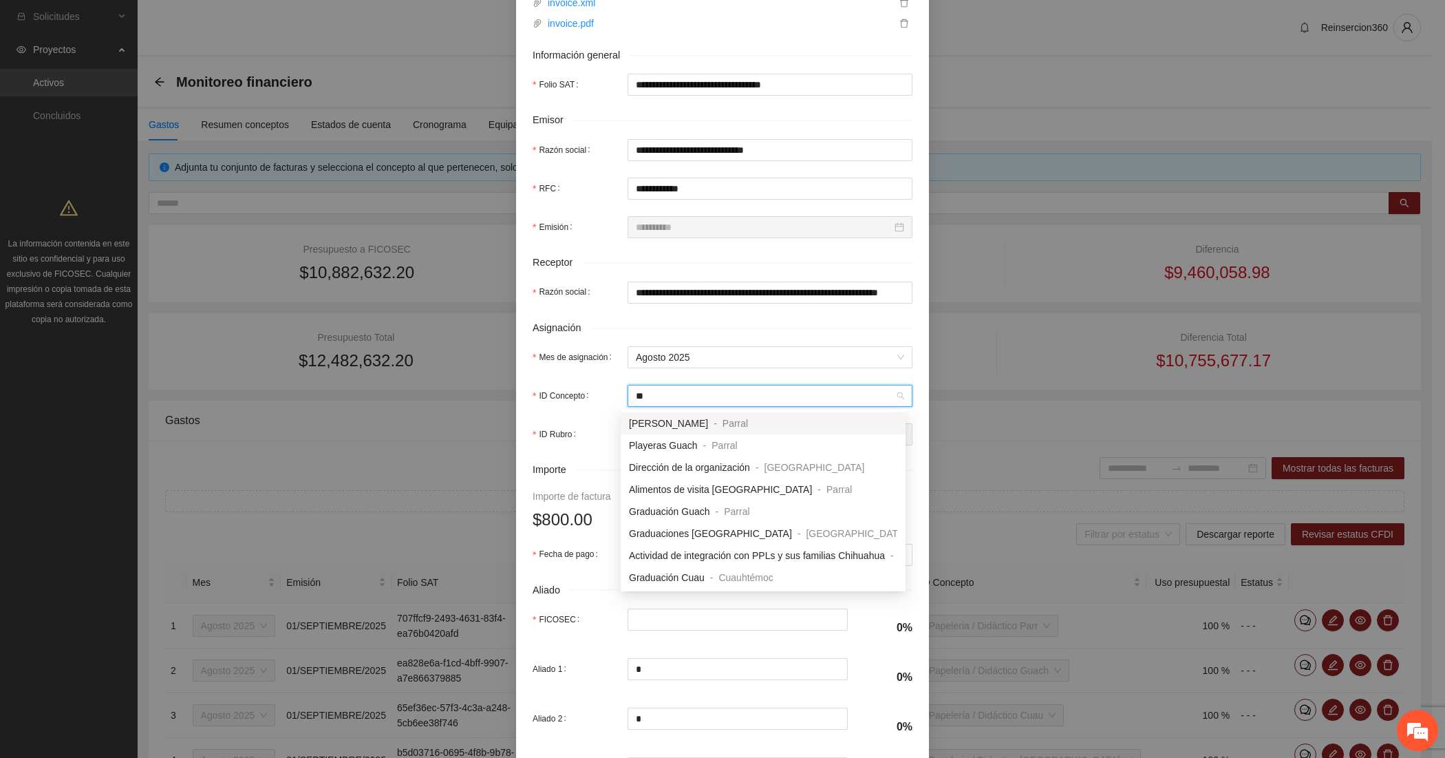
type input "***"
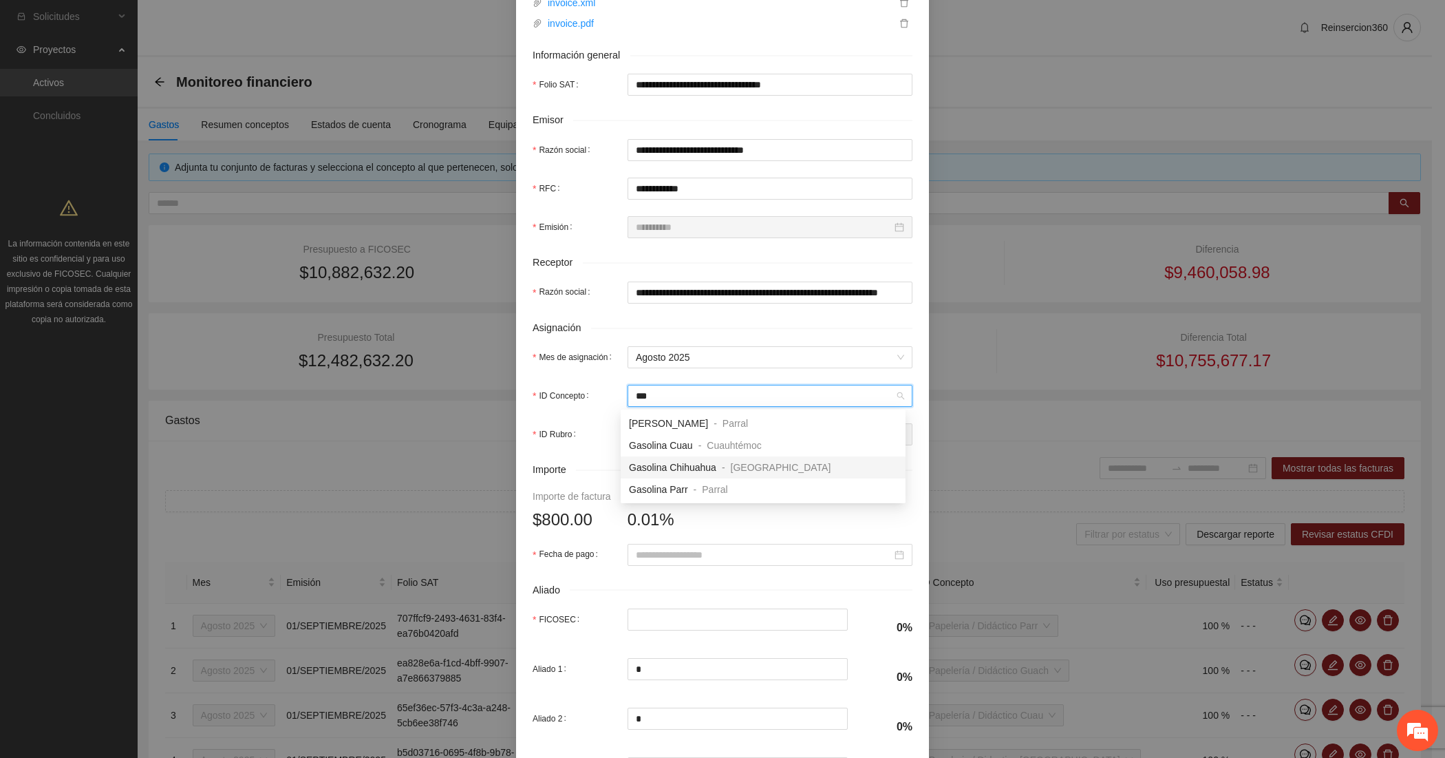
click at [652, 458] on div "Gasolina Chihuahua - Chihuahua" at bounding box center [763, 467] width 285 height 22
type input "***"
type input "*"
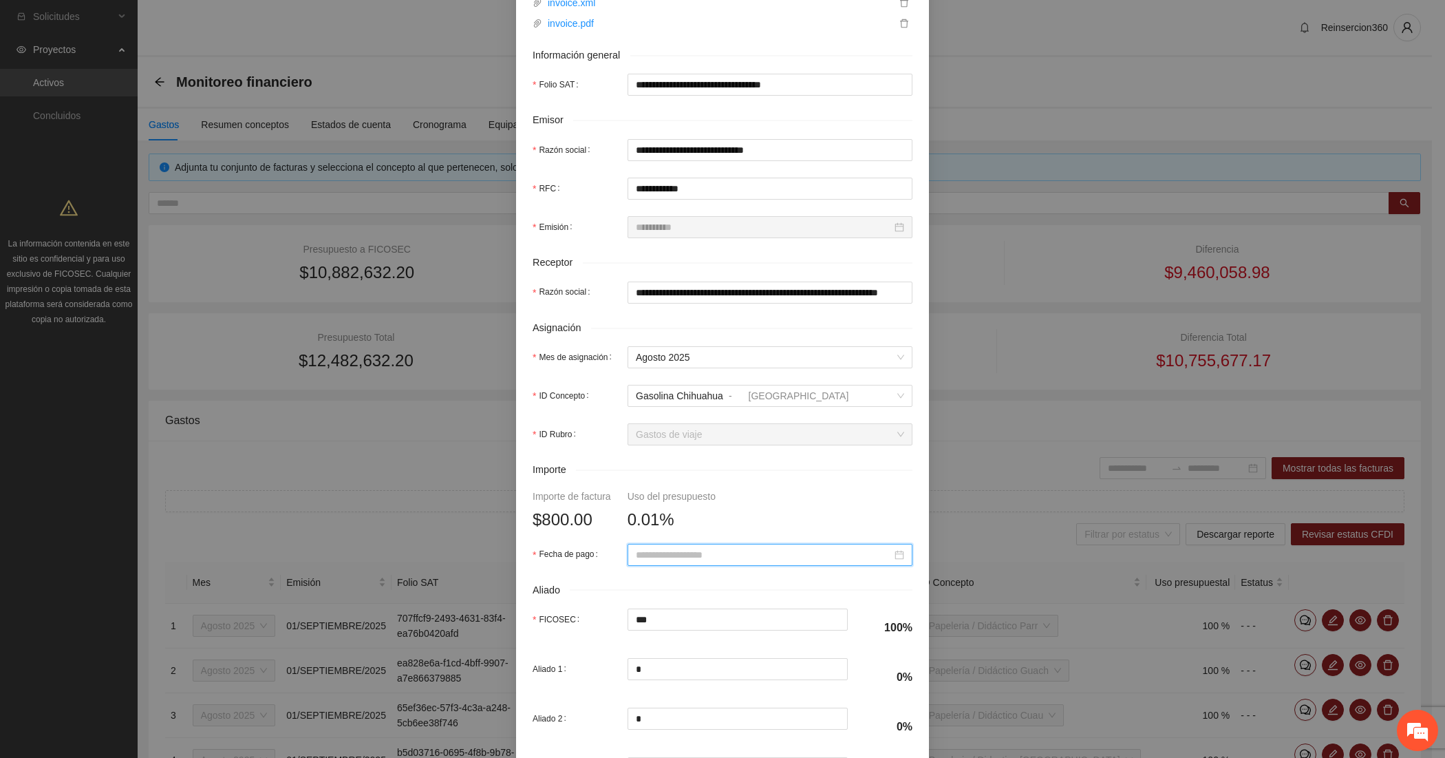
click at [666, 553] on input "Fecha de pago" at bounding box center [764, 554] width 256 height 15
type input "**********"
click at [649, 341] on span "button" at bounding box center [649, 342] width 7 height 7
type input "**********"
click at [713, 407] on div "6" at bounding box center [715, 414] width 17 height 17
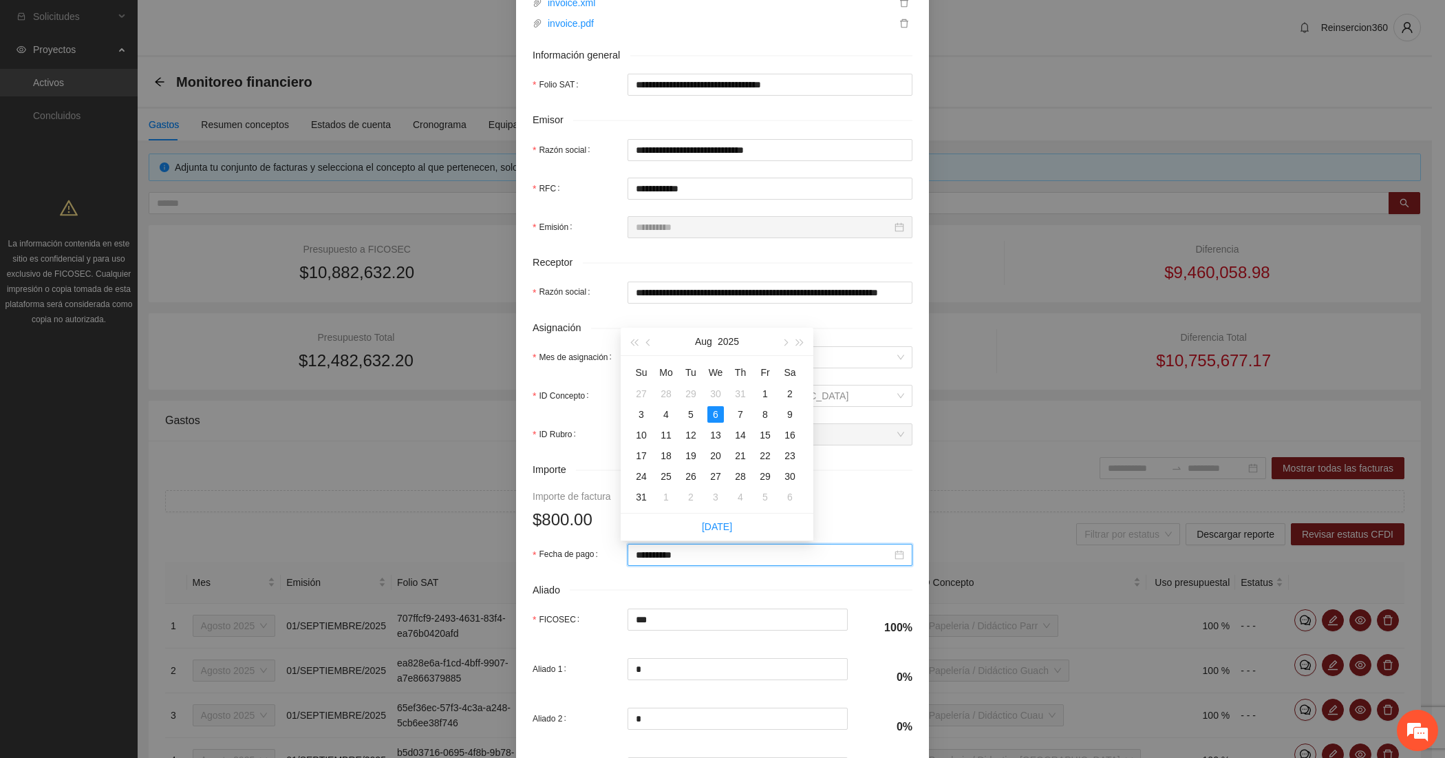
drag, startPoint x: 693, startPoint y: 555, endPoint x: 594, endPoint y: 557, distance: 99.1
click at [594, 557] on div "**********" at bounding box center [723, 555] width 380 height 22
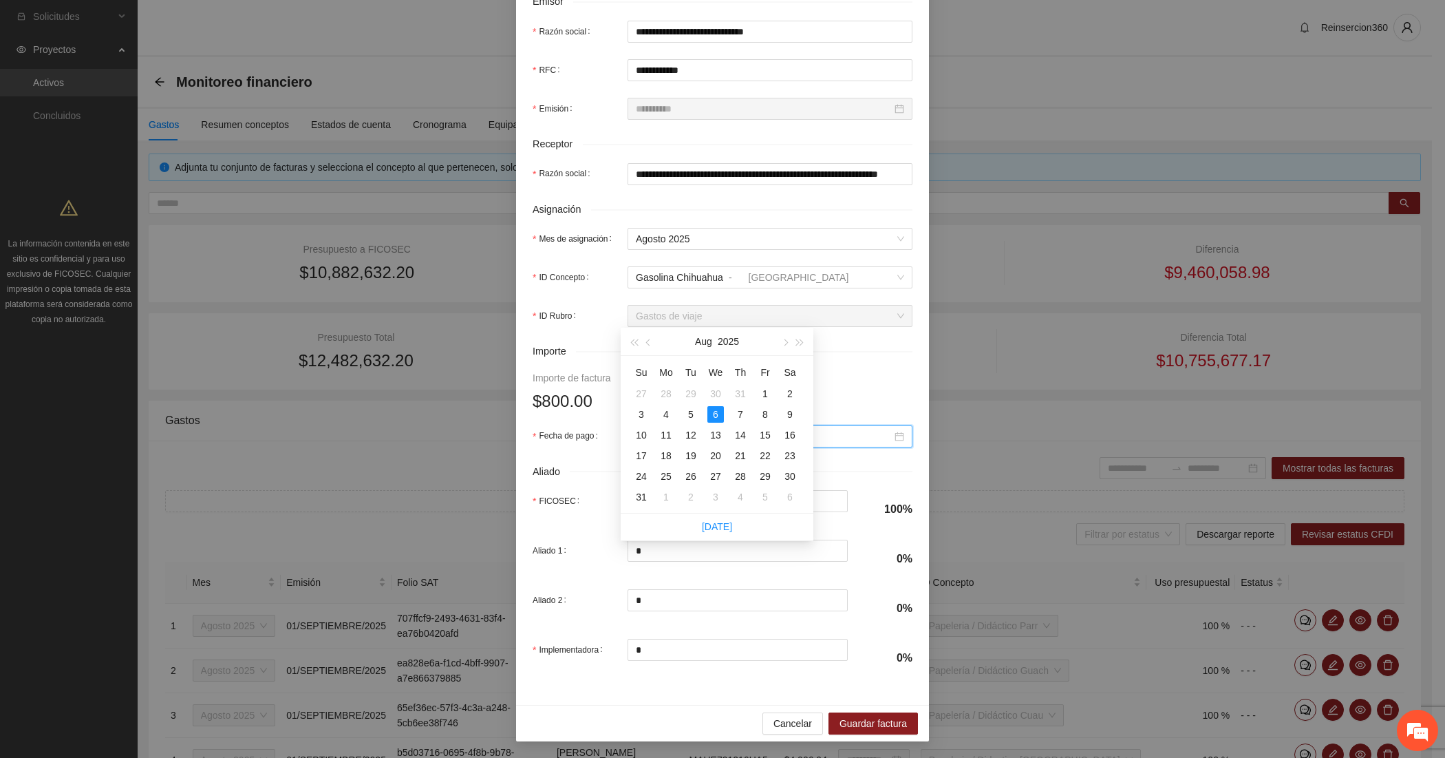
scroll to position [351, 0]
click at [867, 725] on span "Guardar factura" at bounding box center [873, 723] width 67 height 15
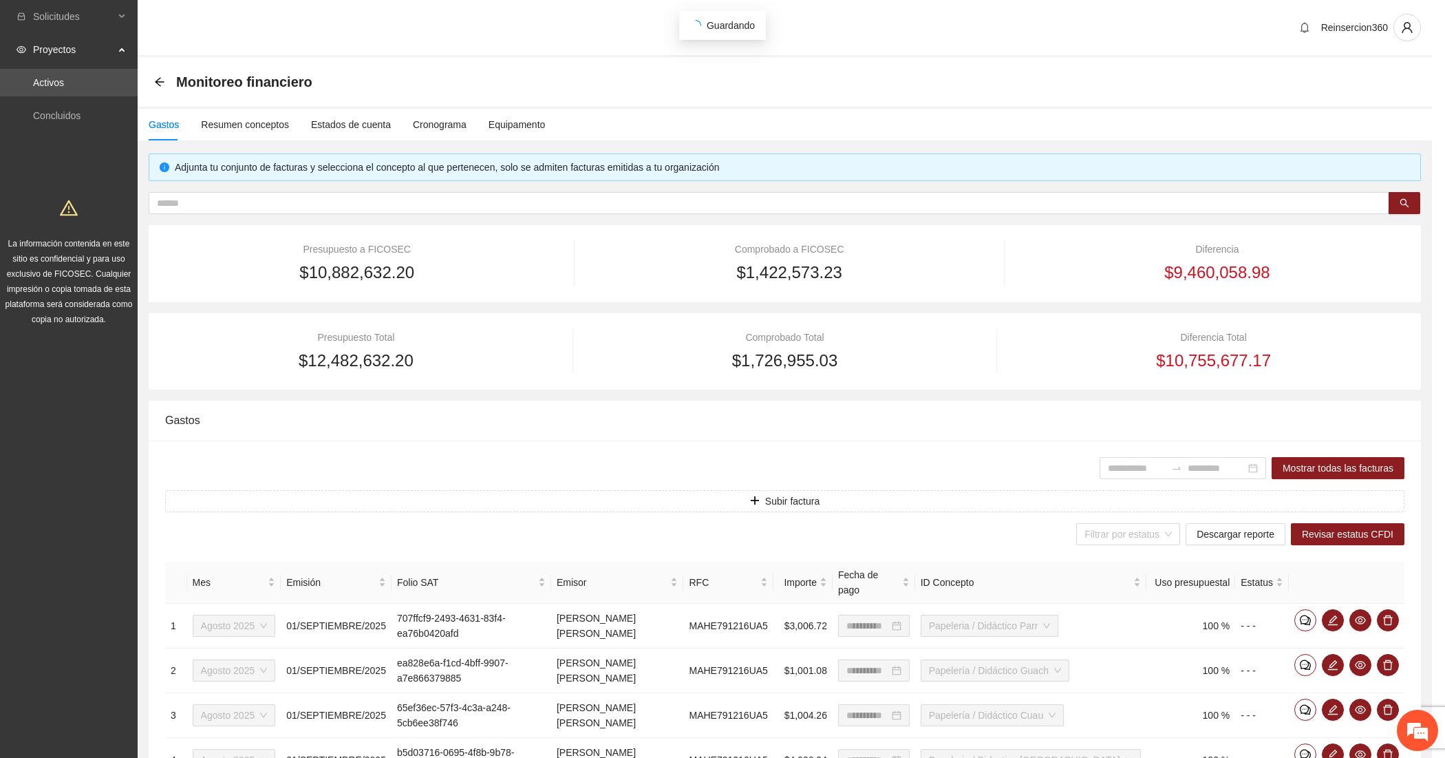
scroll to position [241, 0]
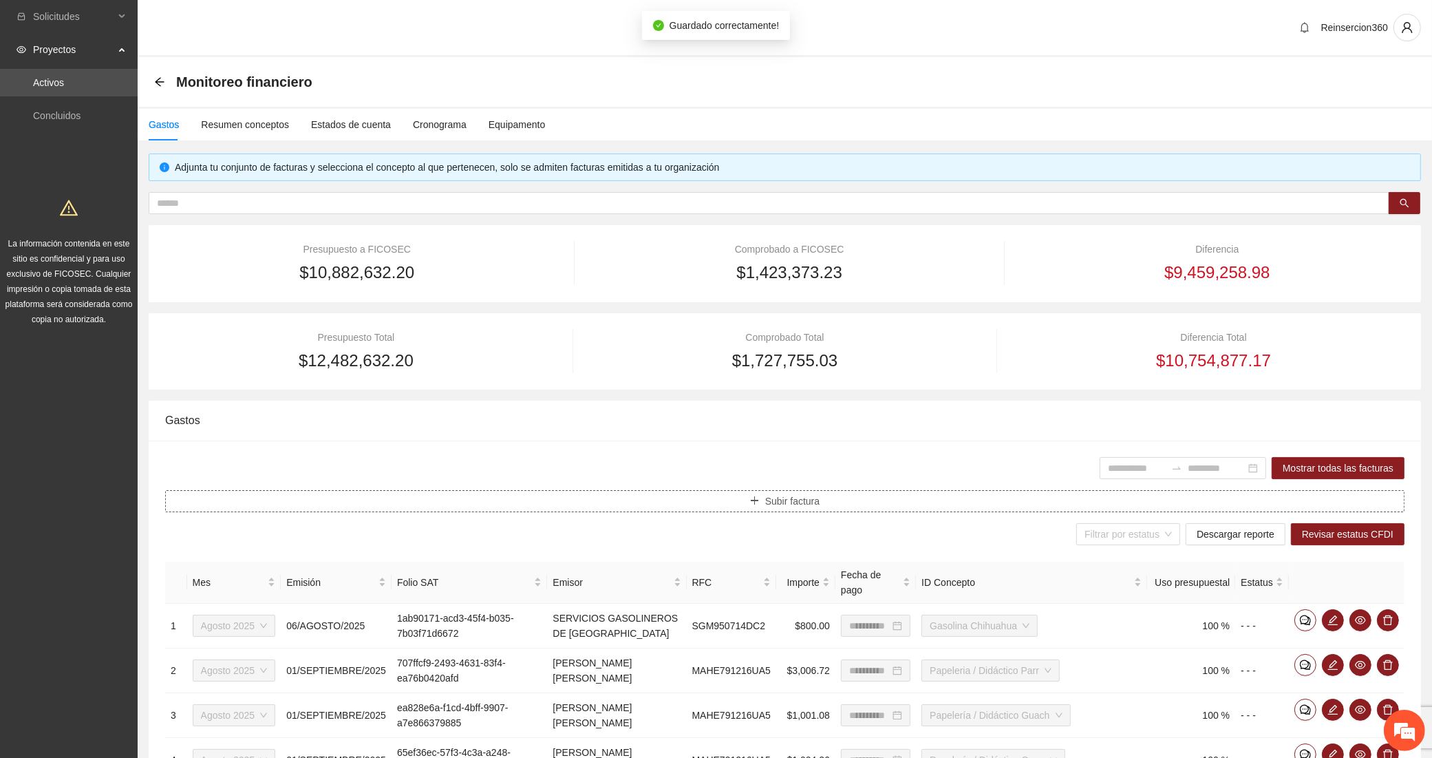
click at [537, 498] on button "Subir factura" at bounding box center [784, 501] width 1239 height 22
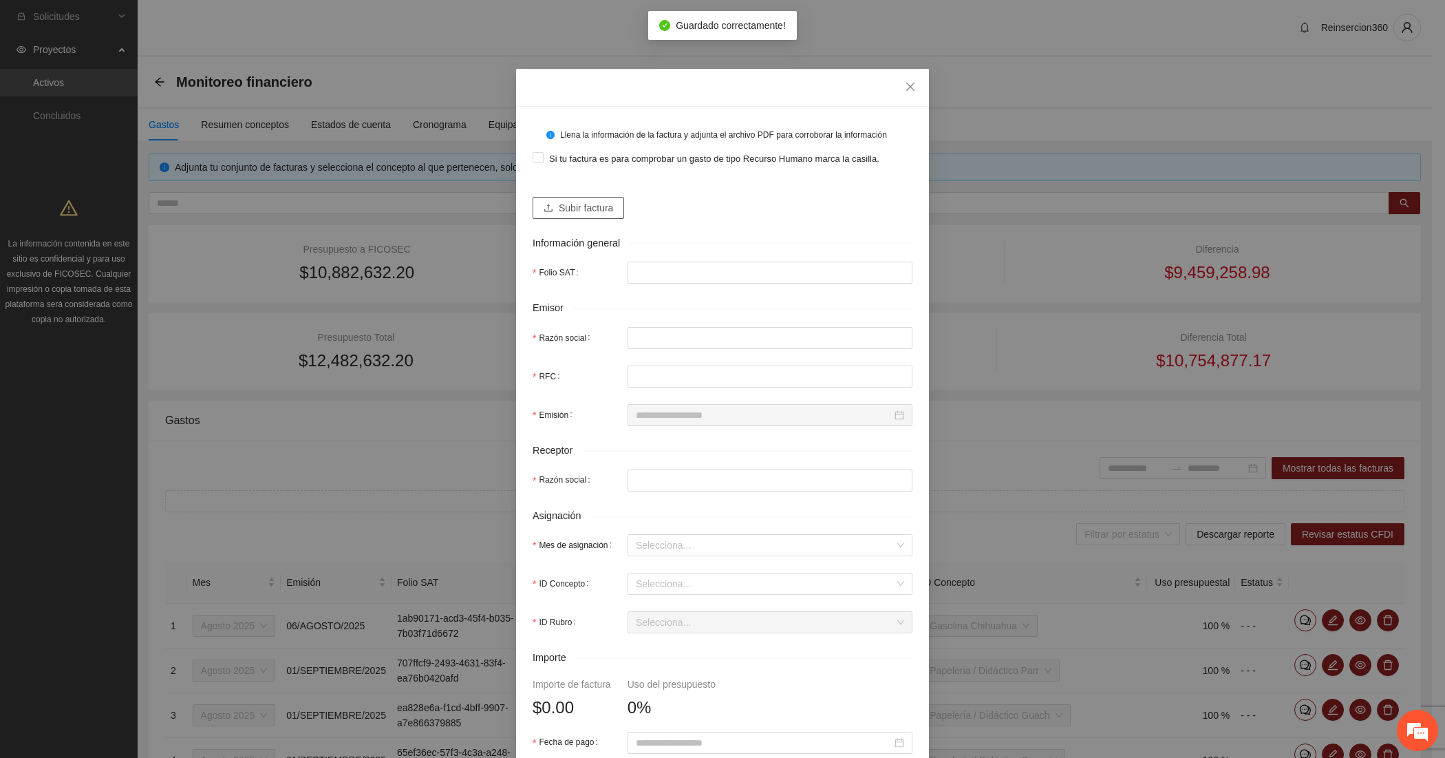
click at [565, 206] on span "Subir factura" at bounding box center [586, 207] width 54 height 15
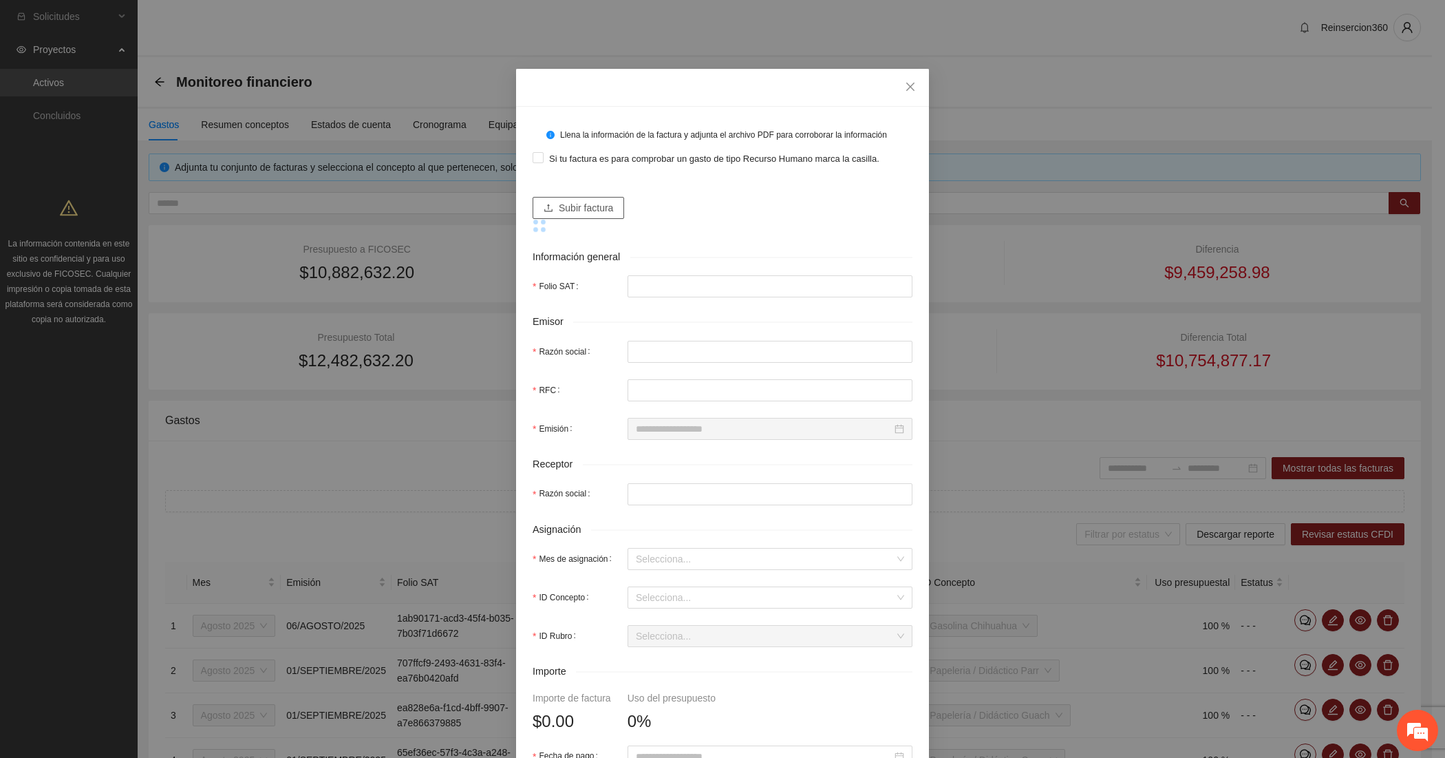
type input "**********"
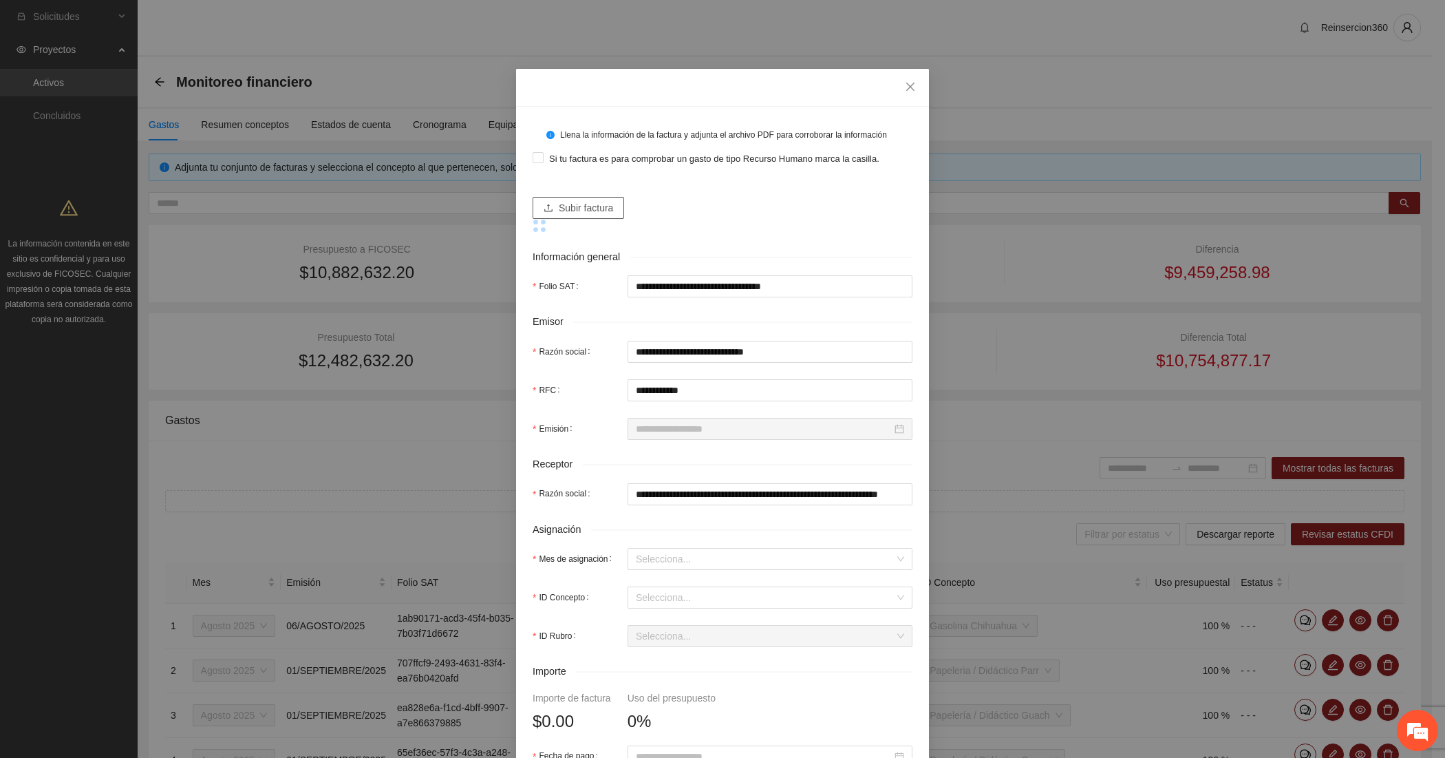
type input "**********"
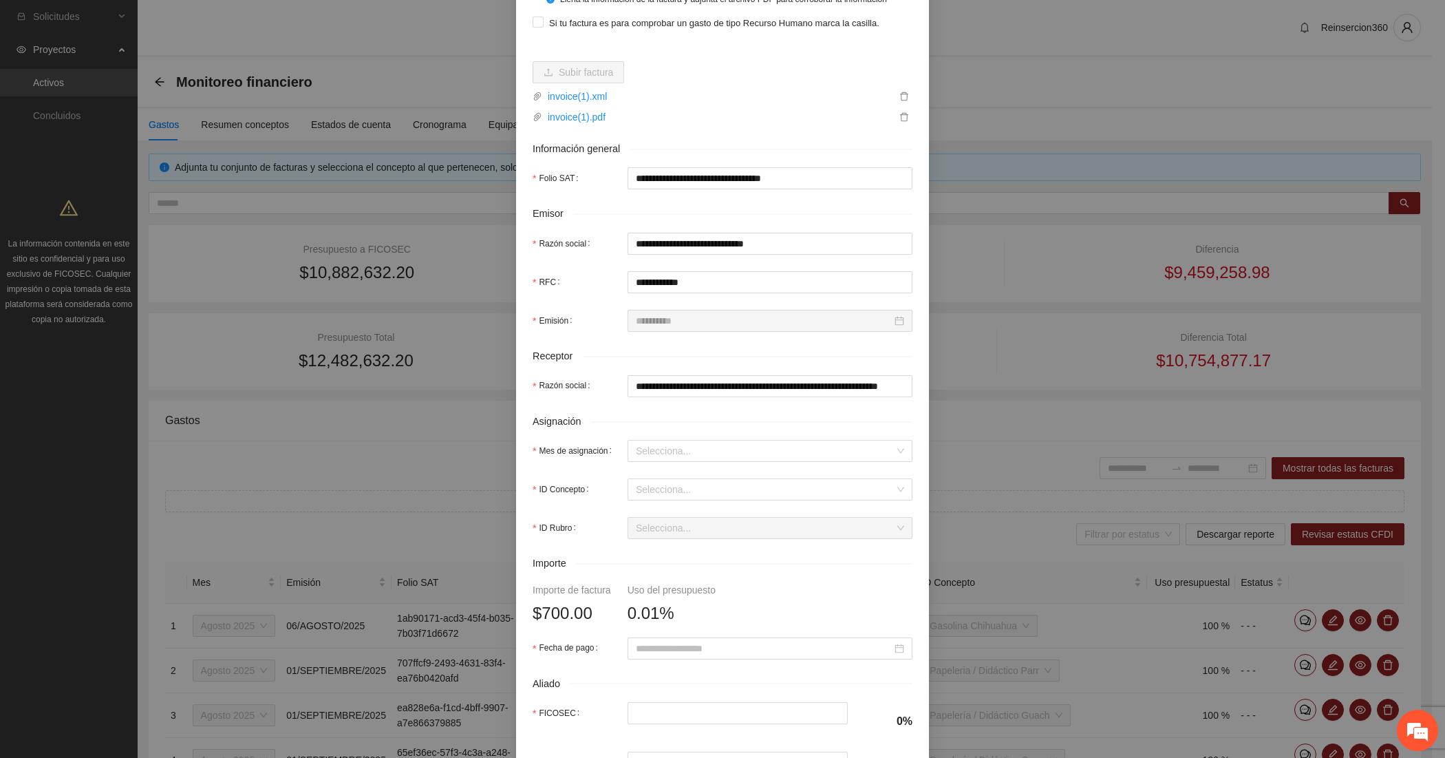
scroll to position [229, 0]
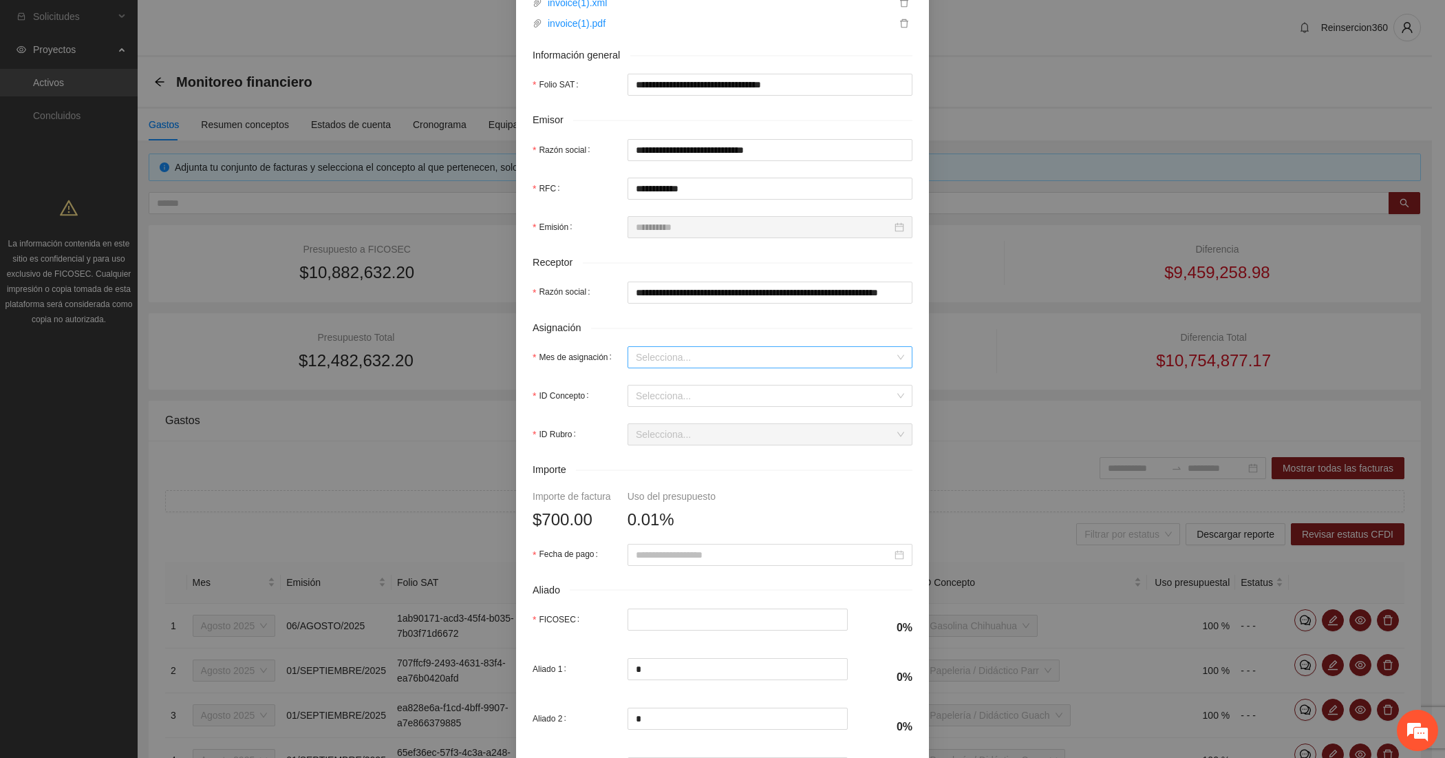
click at [649, 356] on input "Mes de asignación" at bounding box center [765, 357] width 259 height 21
click at [645, 429] on div "Agosto 2025" at bounding box center [763, 428] width 268 height 15
click at [661, 396] on input "ID Concepto" at bounding box center [765, 395] width 259 height 21
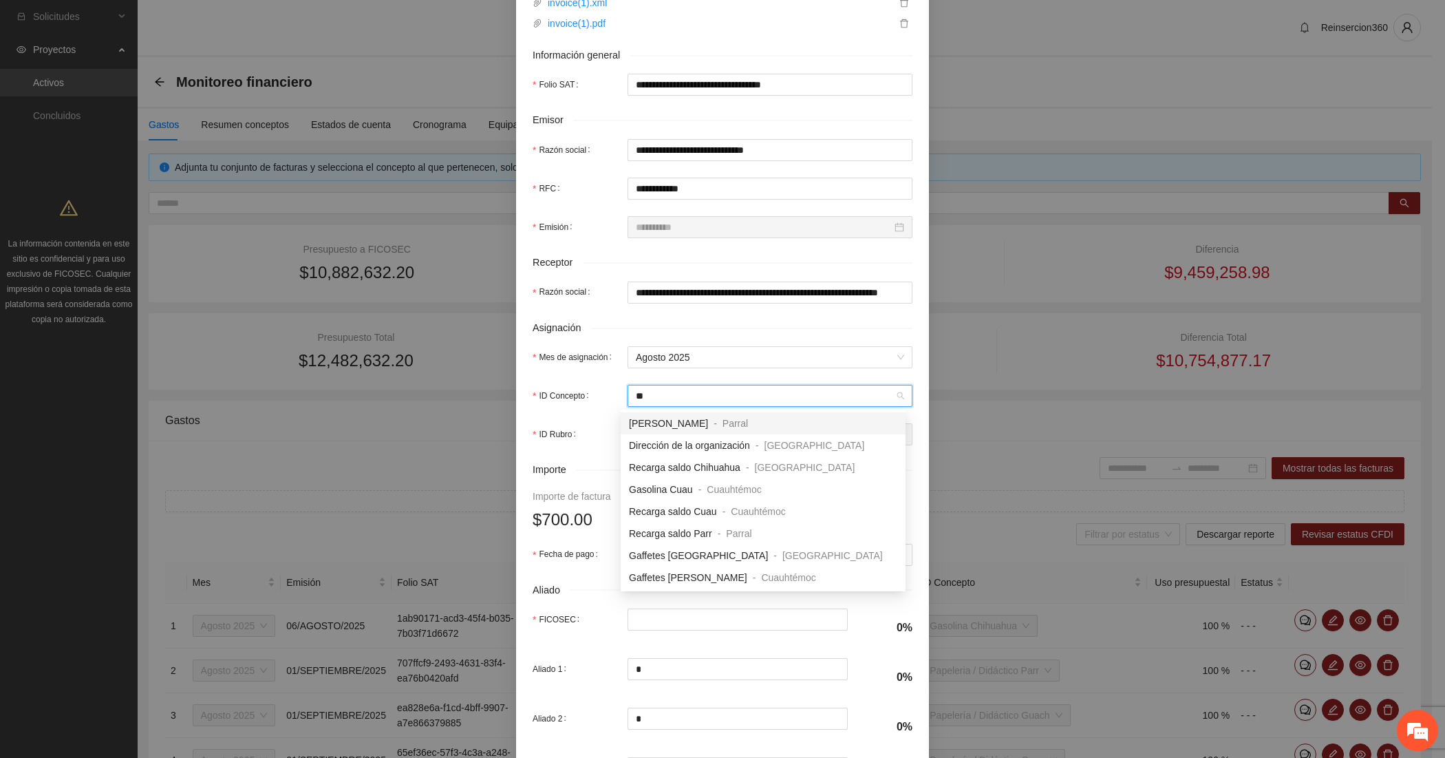
type input "***"
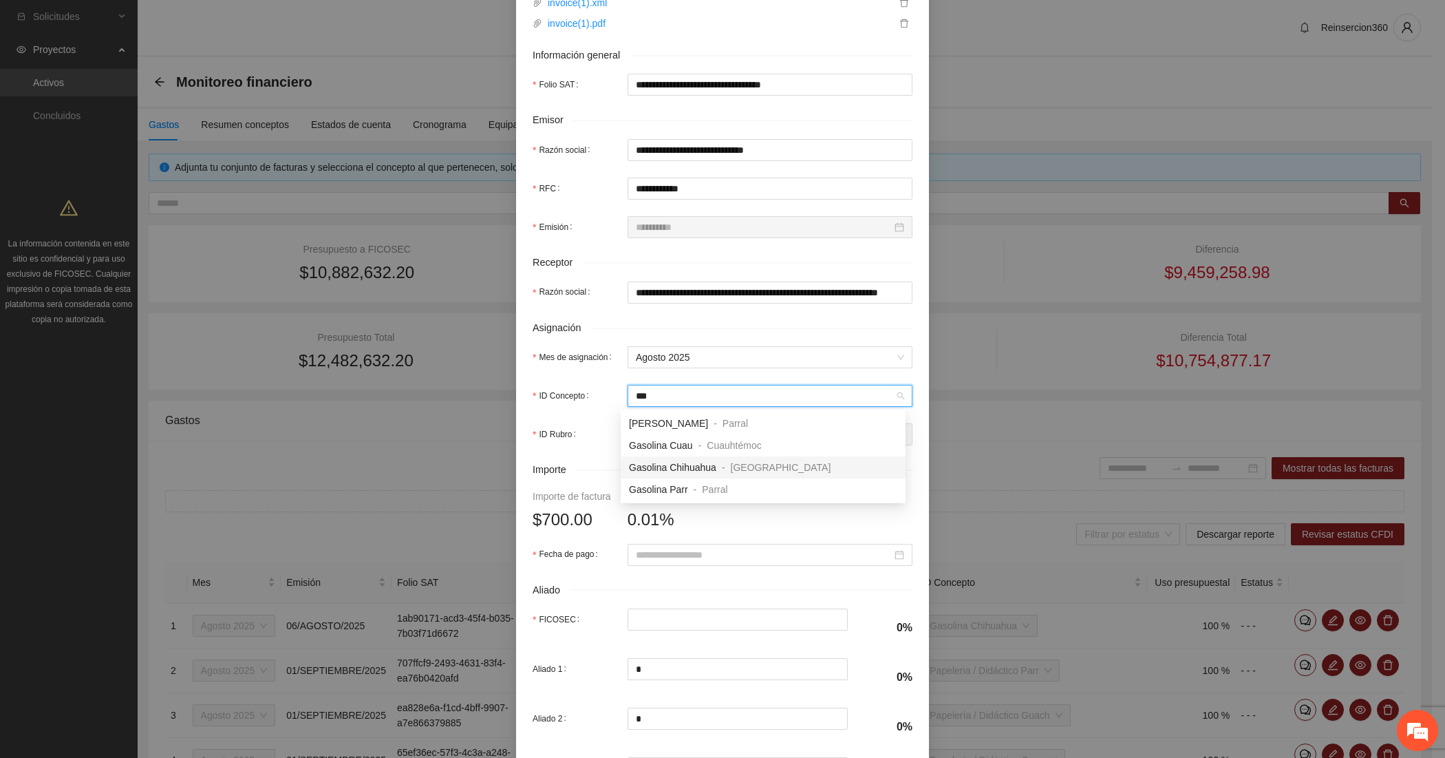
click at [654, 462] on span "Gasolina Chihuahua" at bounding box center [672, 467] width 87 height 11
type input "***"
type input "*"
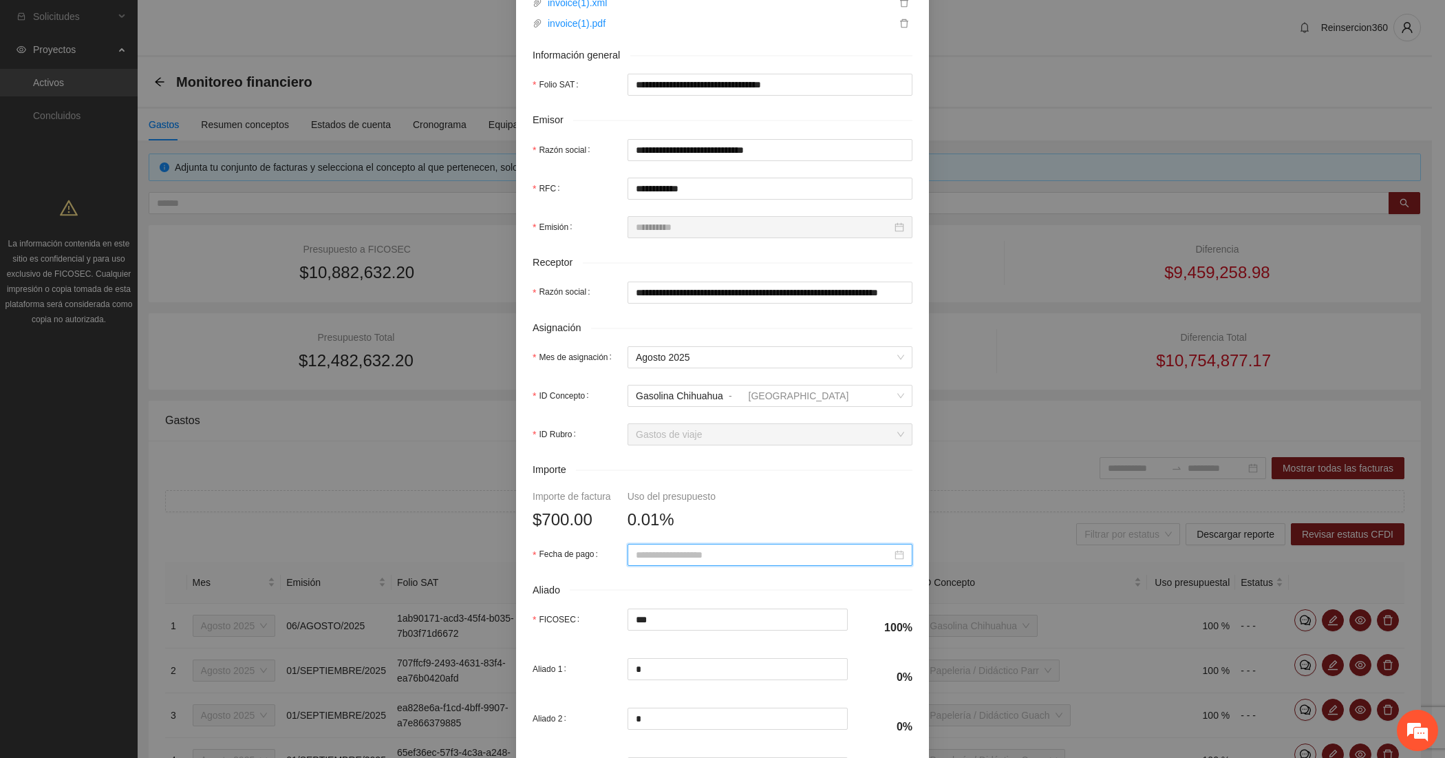
paste input "**********"
click at [790, 411] on div "9" at bounding box center [790, 414] width 17 height 17
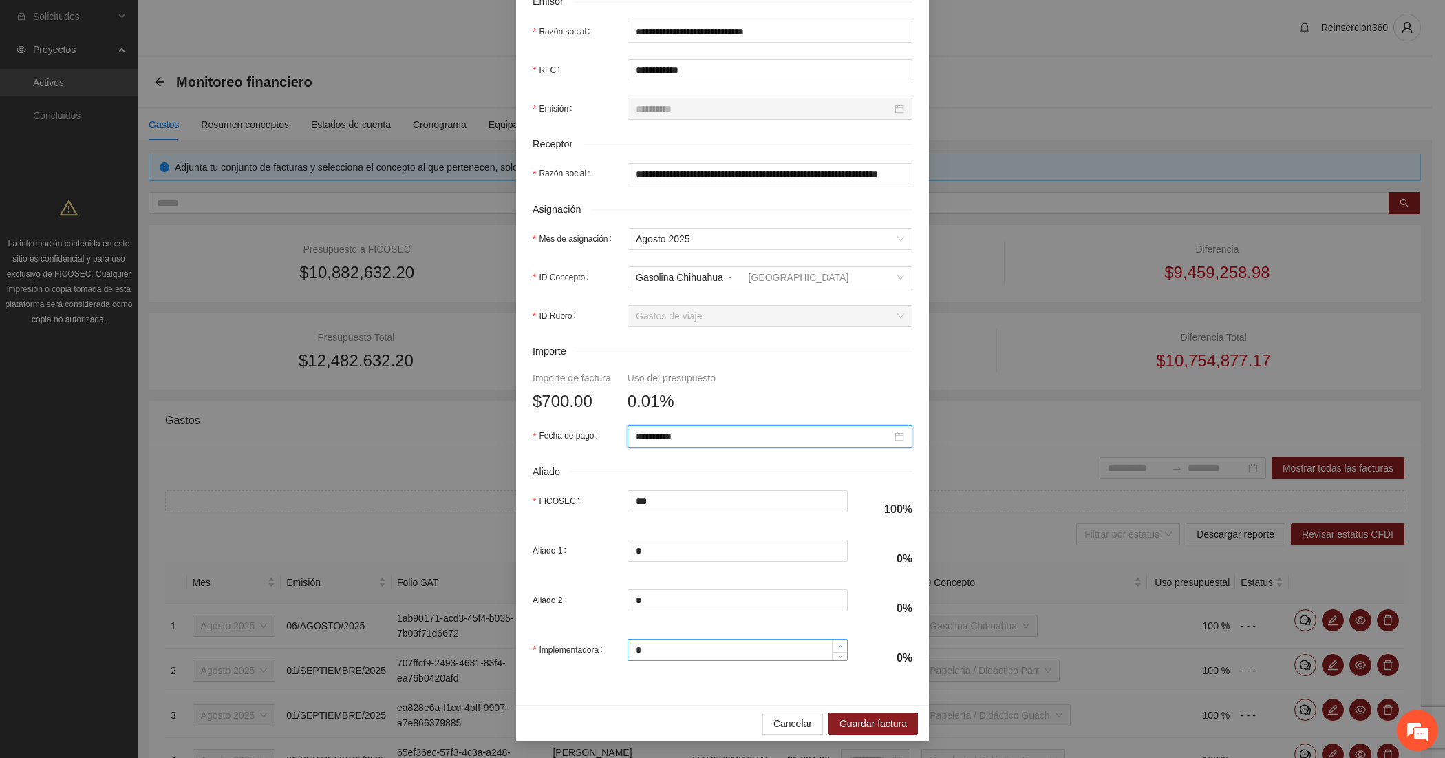
scroll to position [351, 0]
type input "**********"
click at [851, 720] on span "Guardar factura" at bounding box center [873, 723] width 67 height 15
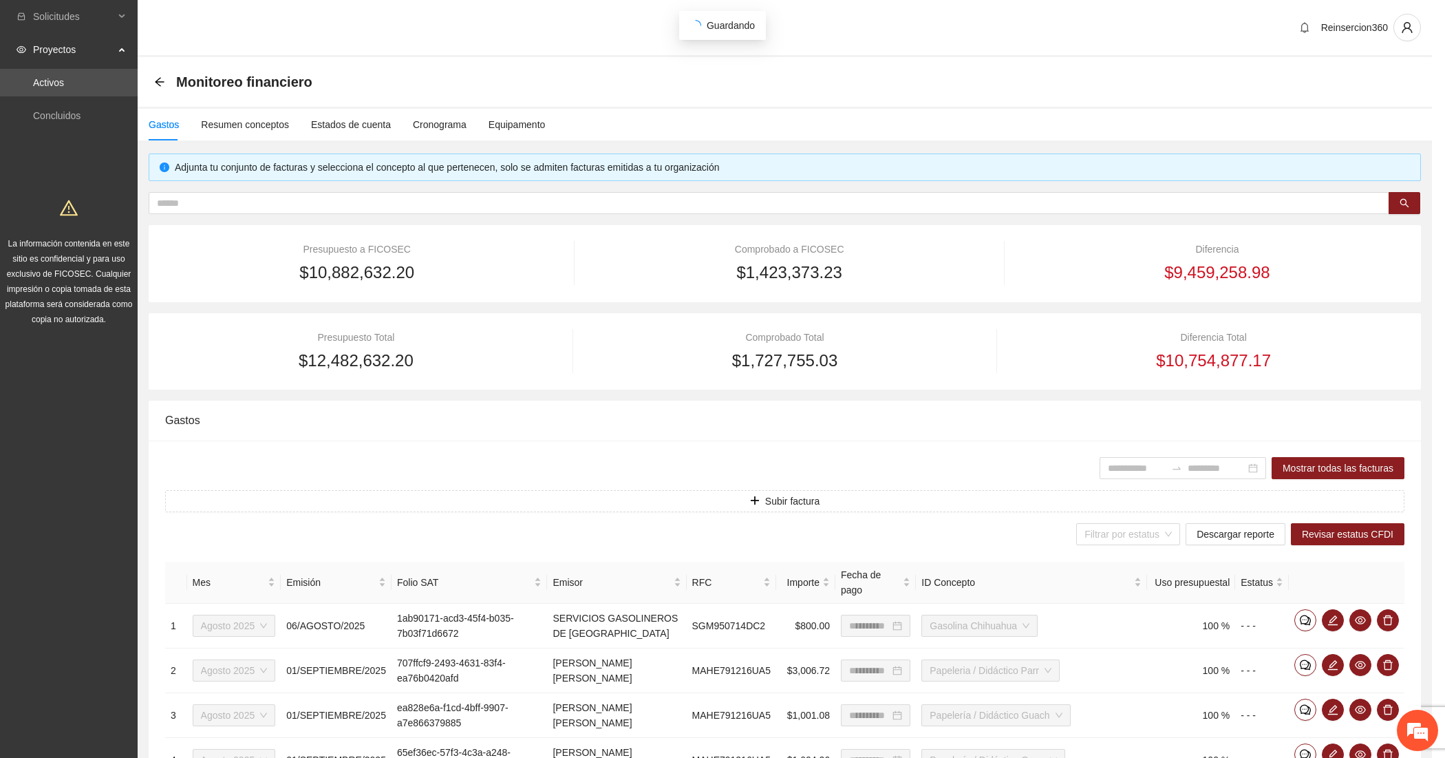
scroll to position [241, 0]
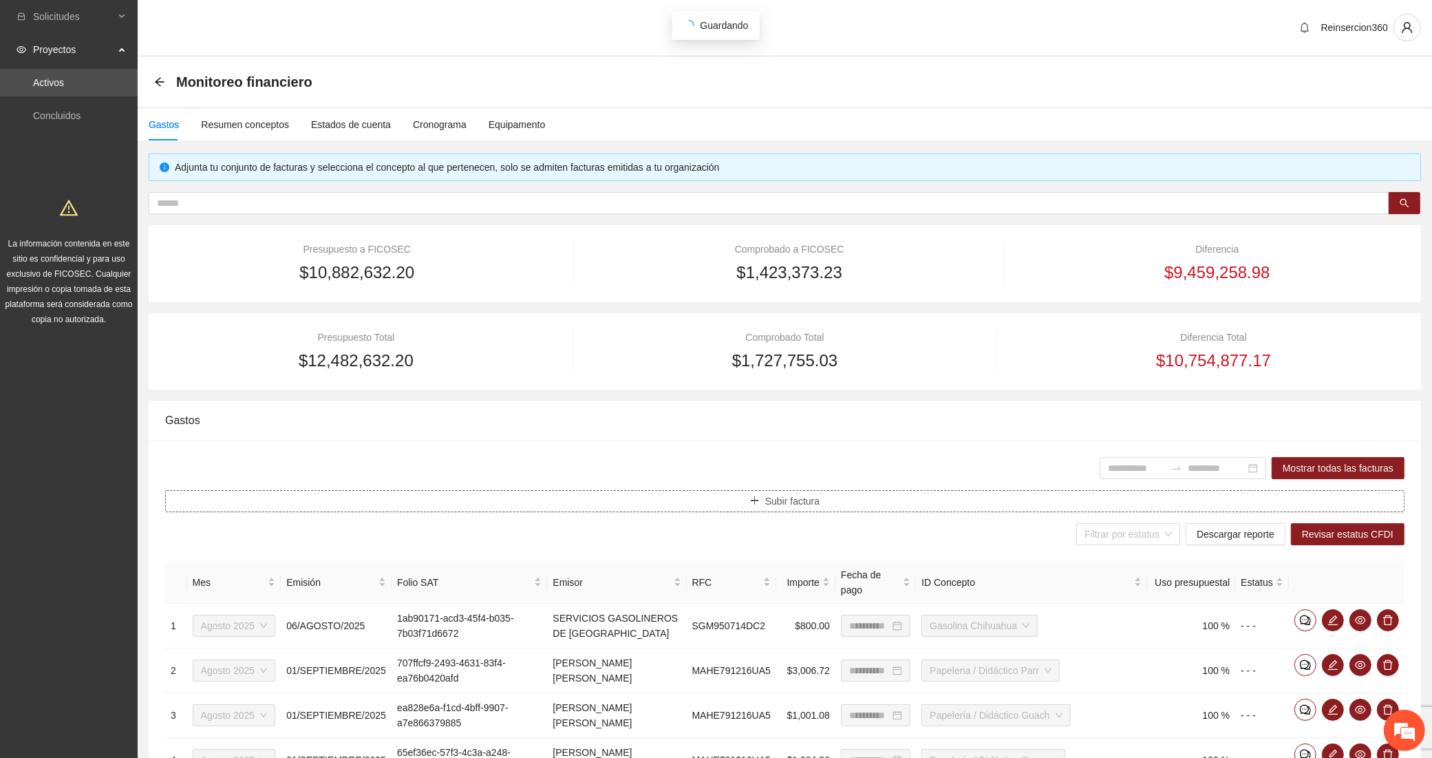
click at [394, 494] on button "Subir factura" at bounding box center [784, 501] width 1239 height 22
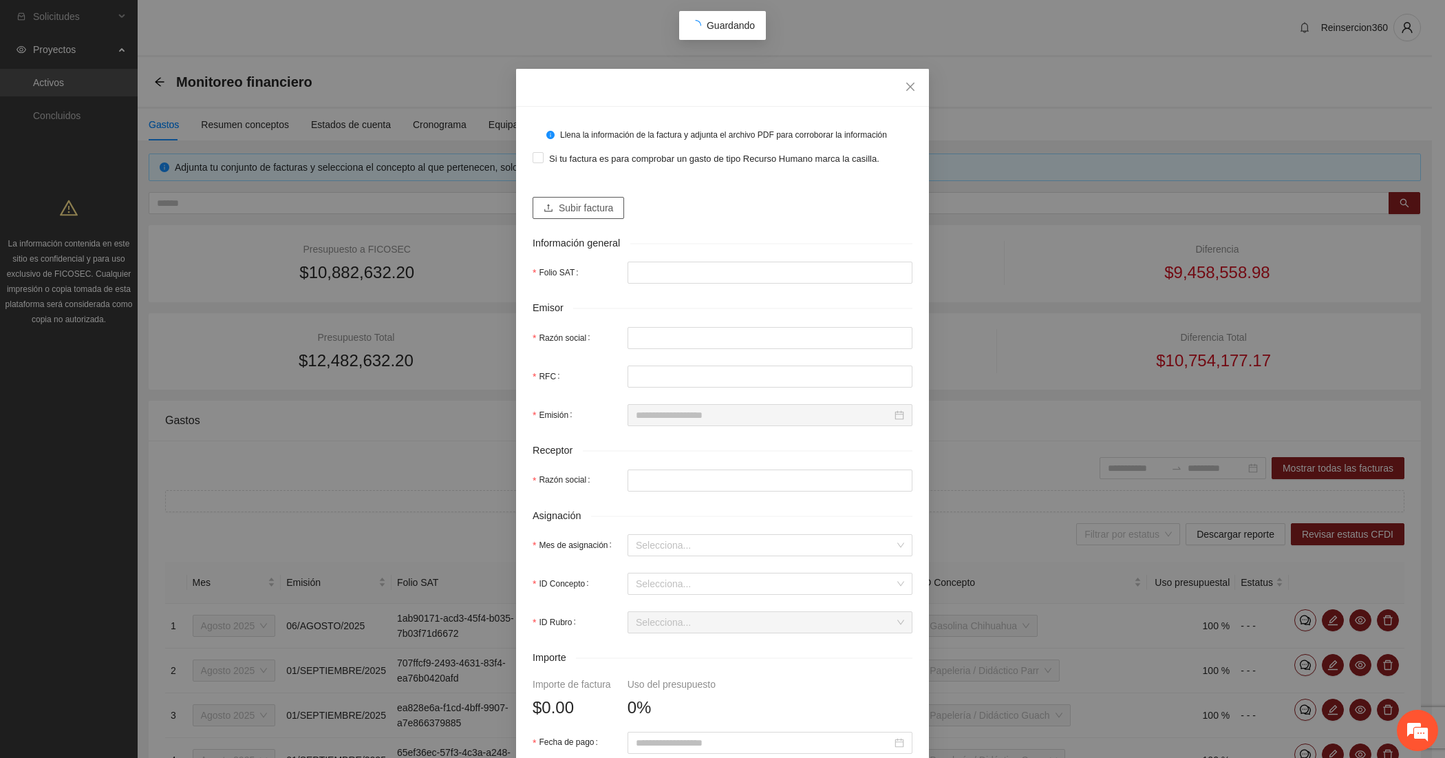
click at [578, 208] on span "Subir factura" at bounding box center [586, 207] width 54 height 15
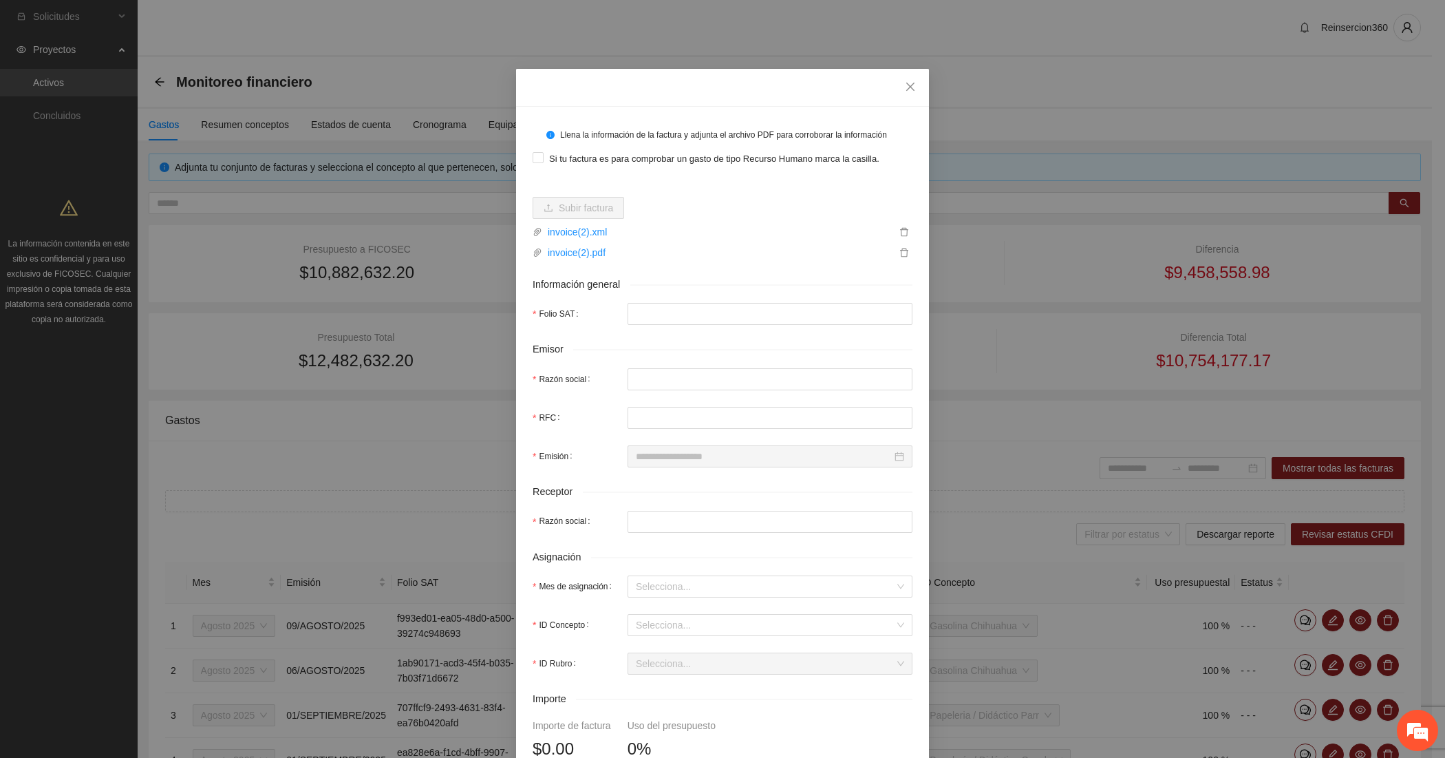
type input "**********"
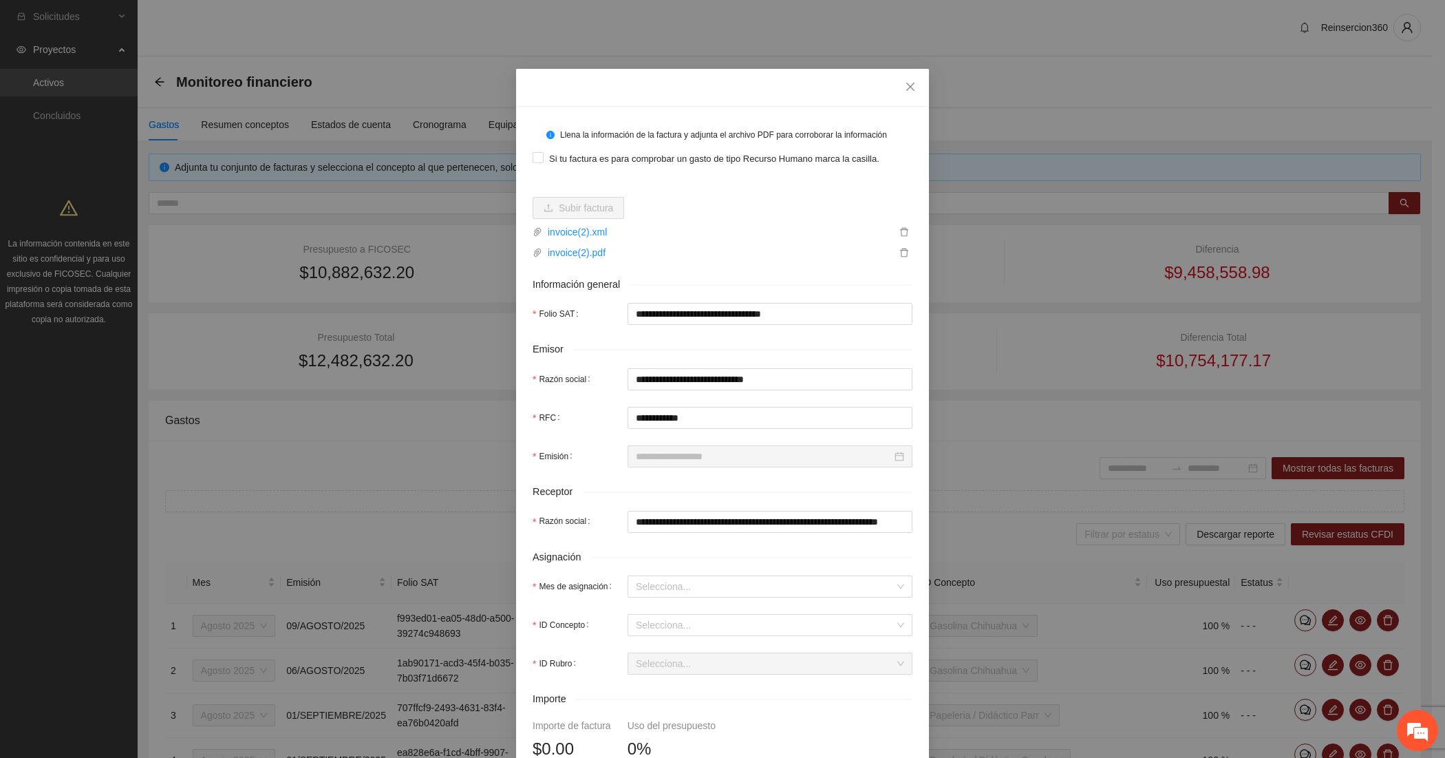
type input "**********"
click at [637, 589] on input "Mes de asignación" at bounding box center [765, 586] width 259 height 21
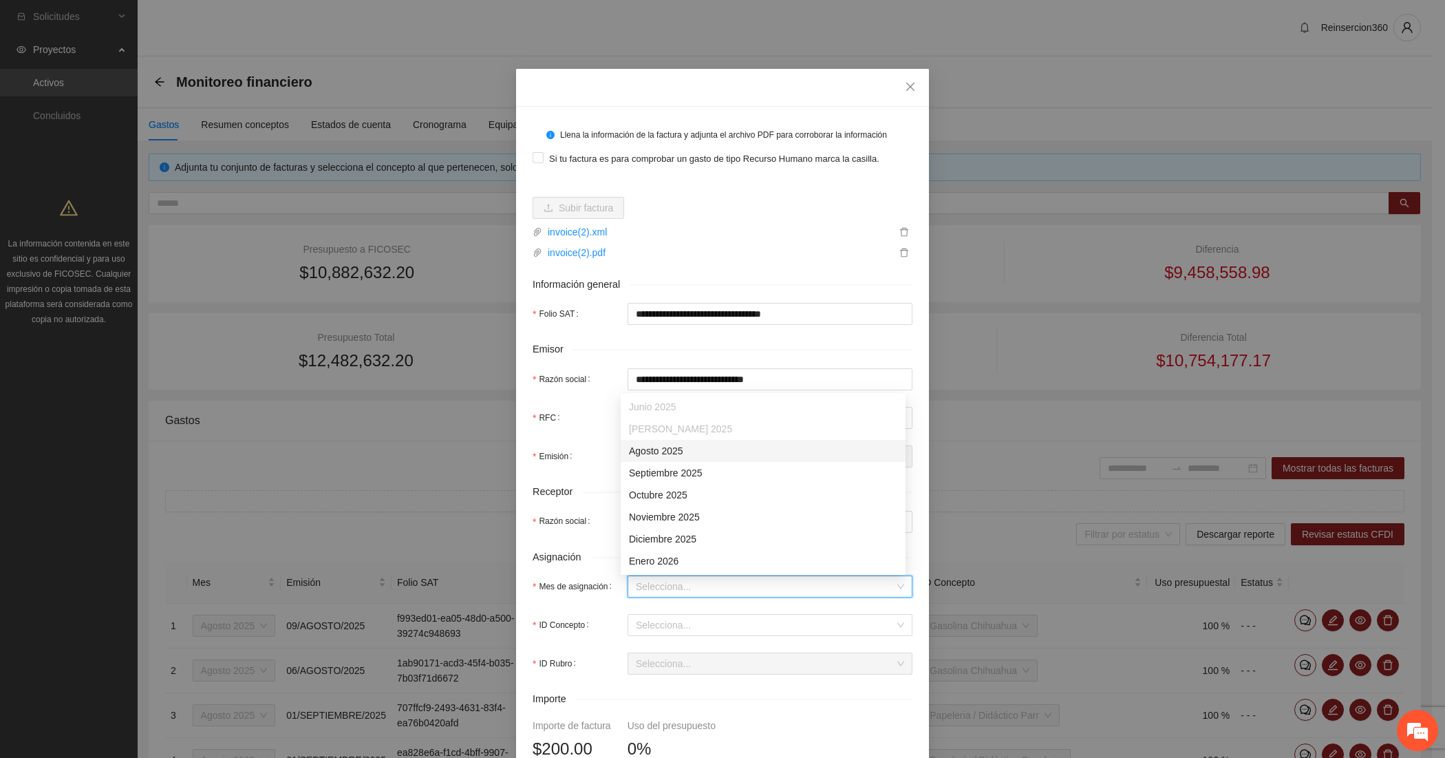
click at [667, 449] on div "Agosto 2025" at bounding box center [763, 450] width 268 height 15
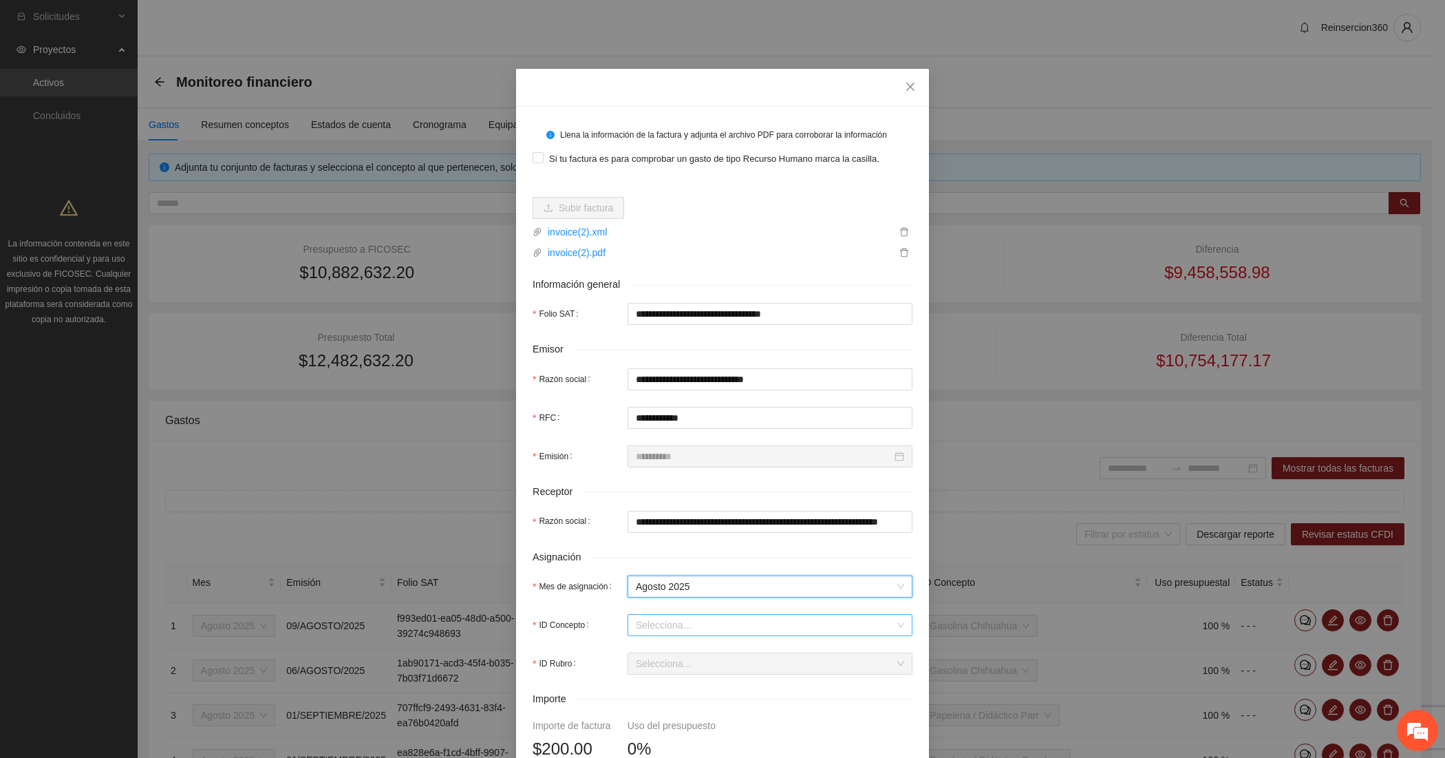
click at [651, 621] on input "ID Concepto" at bounding box center [765, 624] width 259 height 21
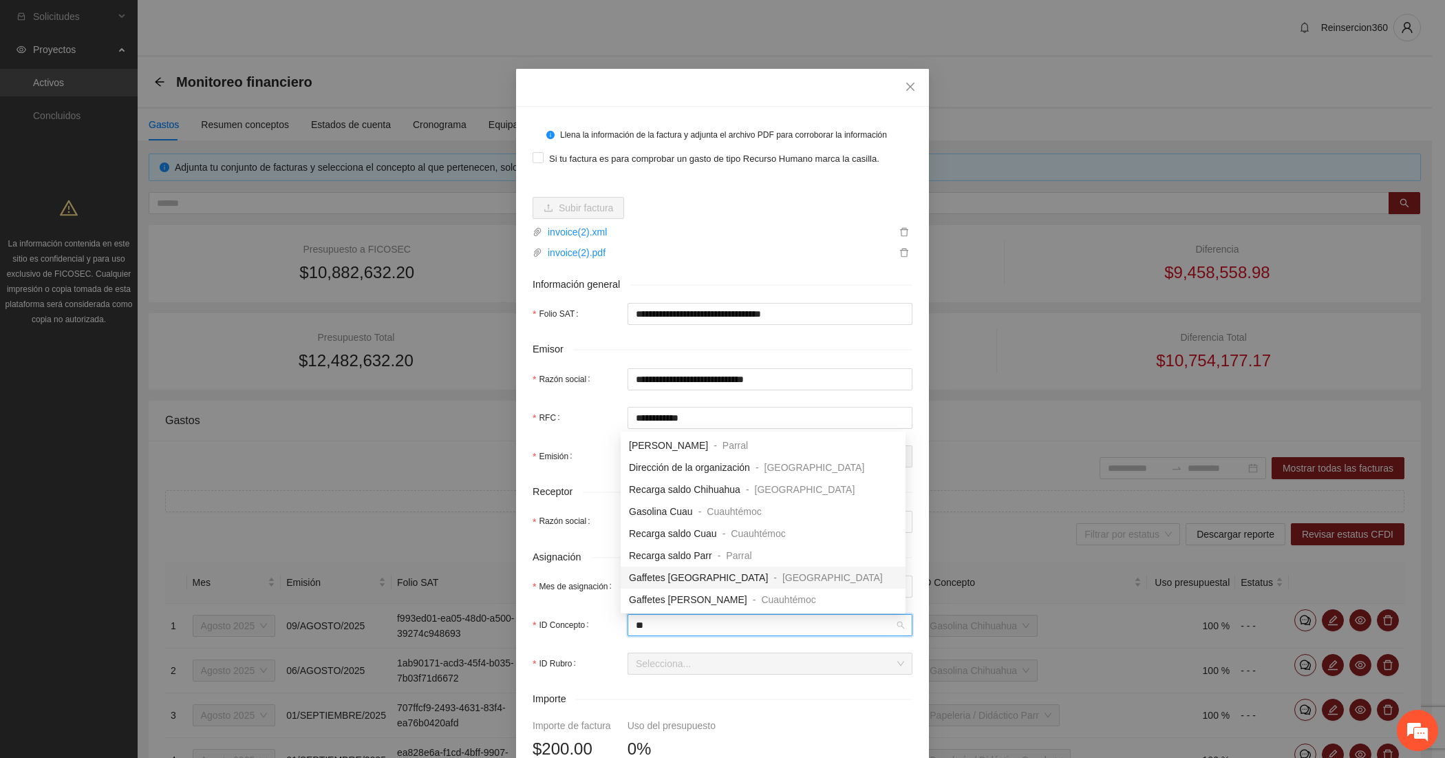
type input "***"
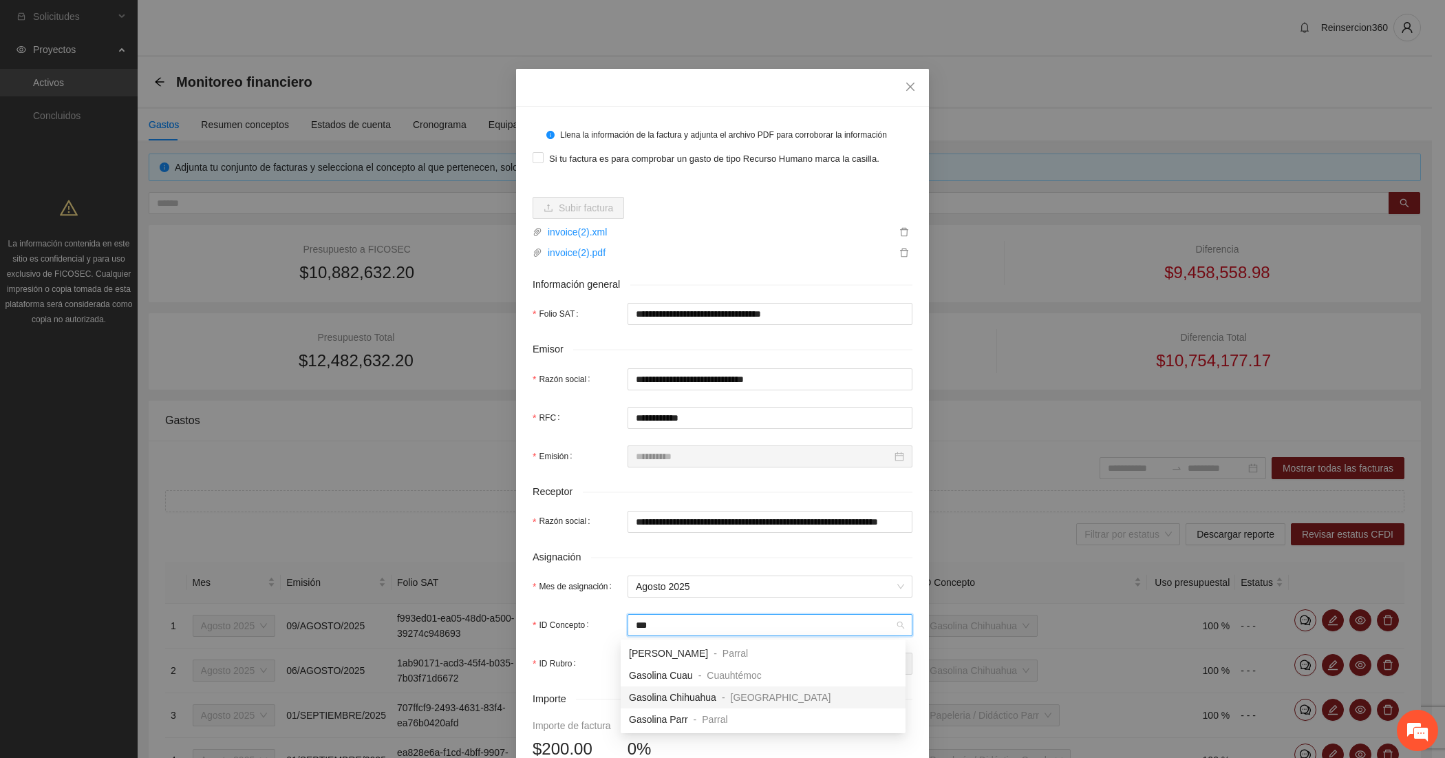
click at [657, 692] on span "Gasolina Chihuahua" at bounding box center [672, 697] width 87 height 11
type input "***"
type input "*"
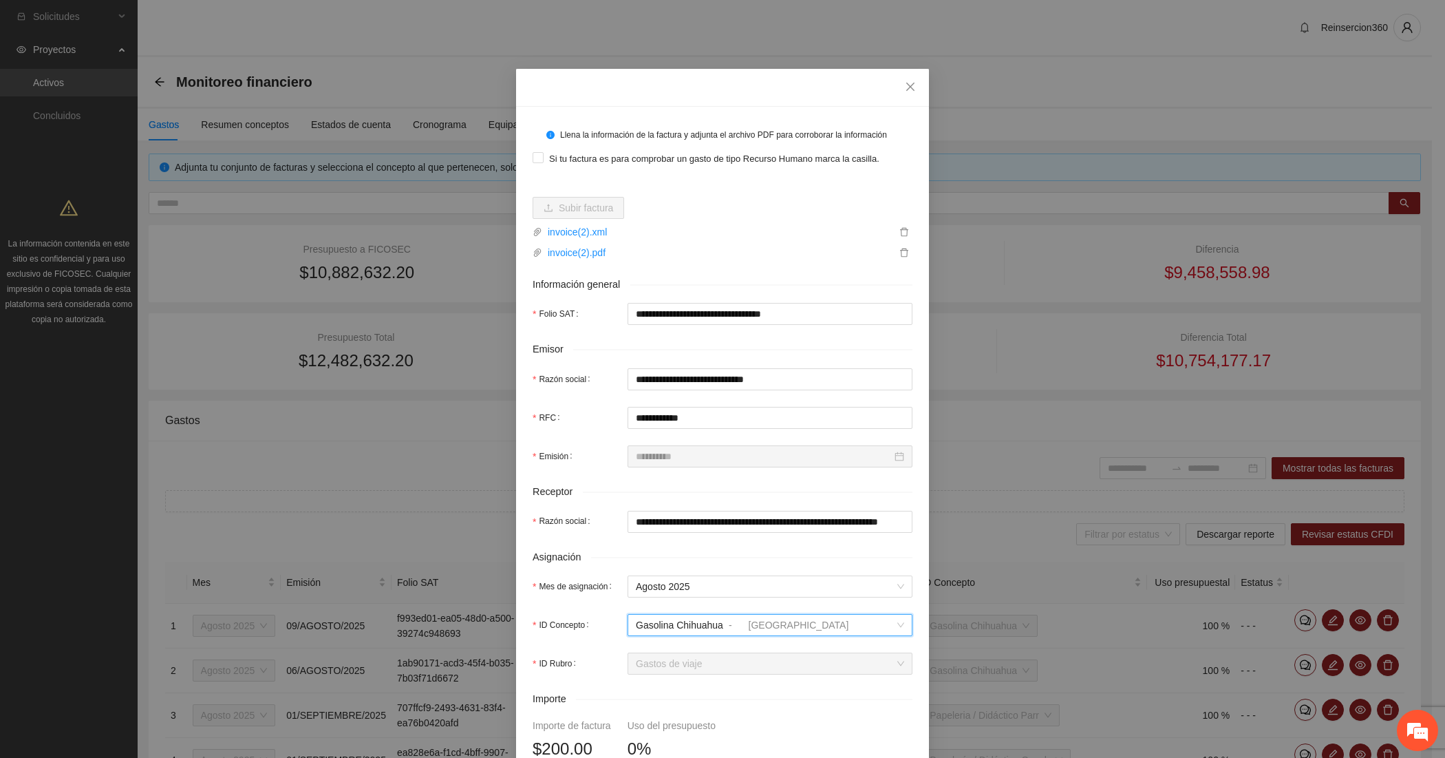
scroll to position [351, 0]
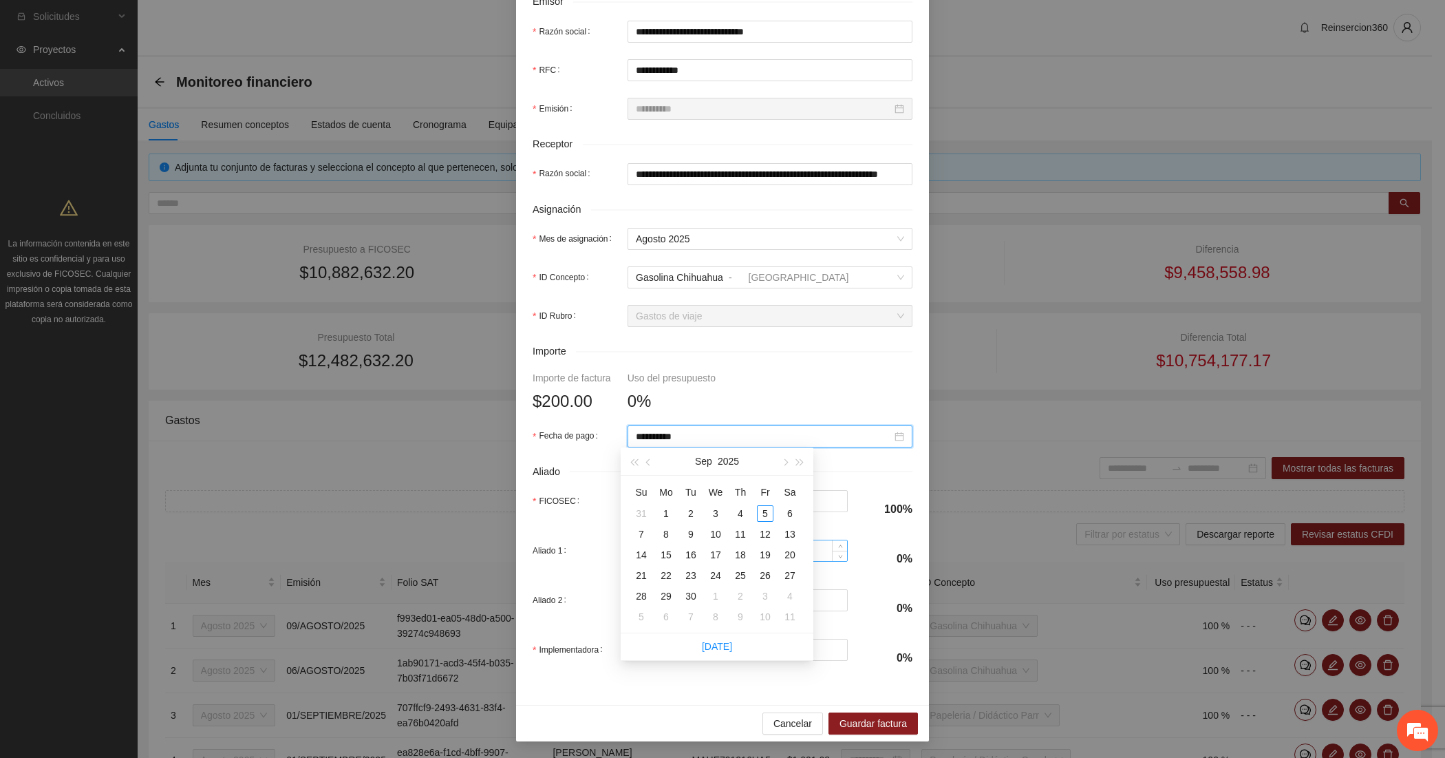
paste input "**********"
drag, startPoint x: 736, startPoint y: 436, endPoint x: 575, endPoint y: 438, distance: 161.0
click at [575, 438] on div "**********" at bounding box center [723, 436] width 380 height 22
paste input
click at [638, 553] on div "10" at bounding box center [641, 554] width 17 height 17
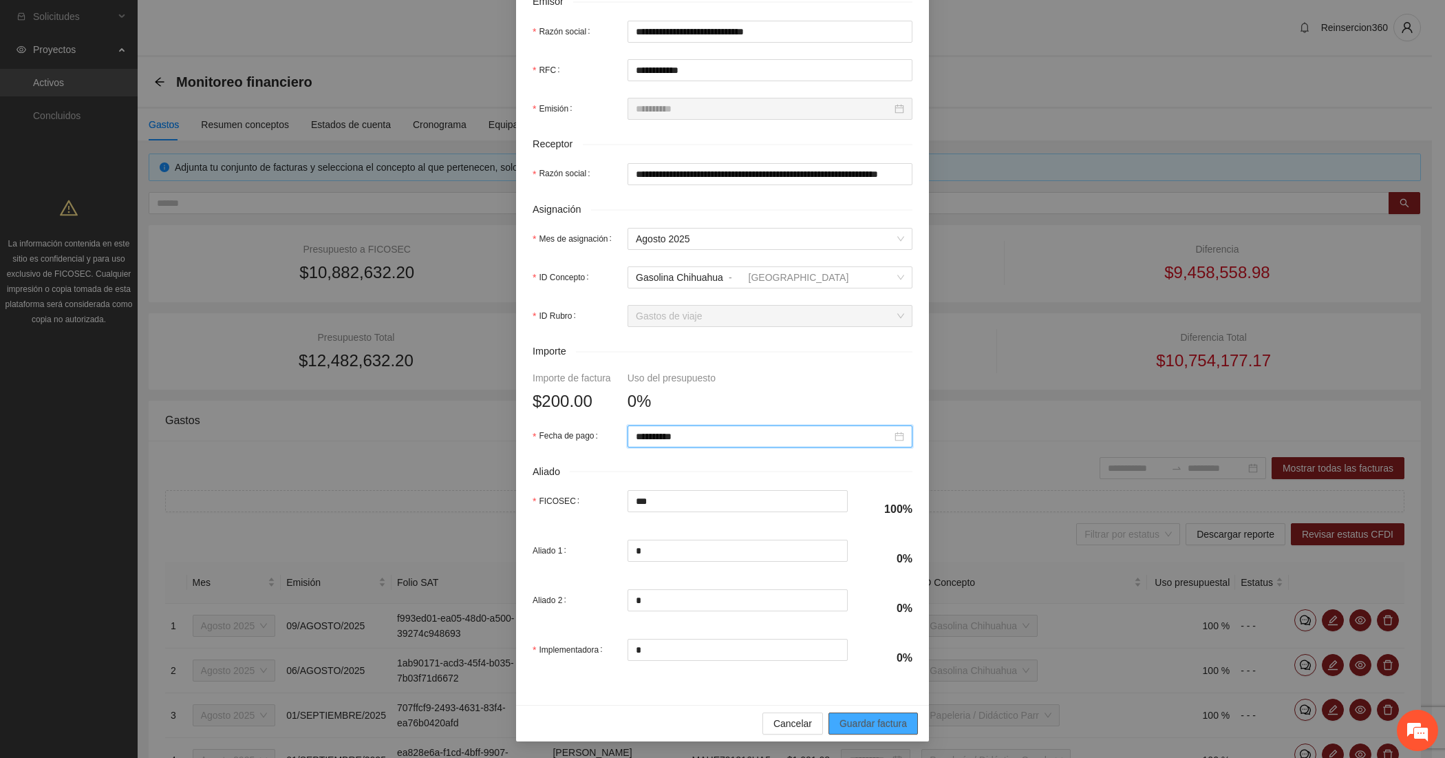
type input "**********"
click at [841, 716] on span "Guardar factura" at bounding box center [873, 723] width 67 height 15
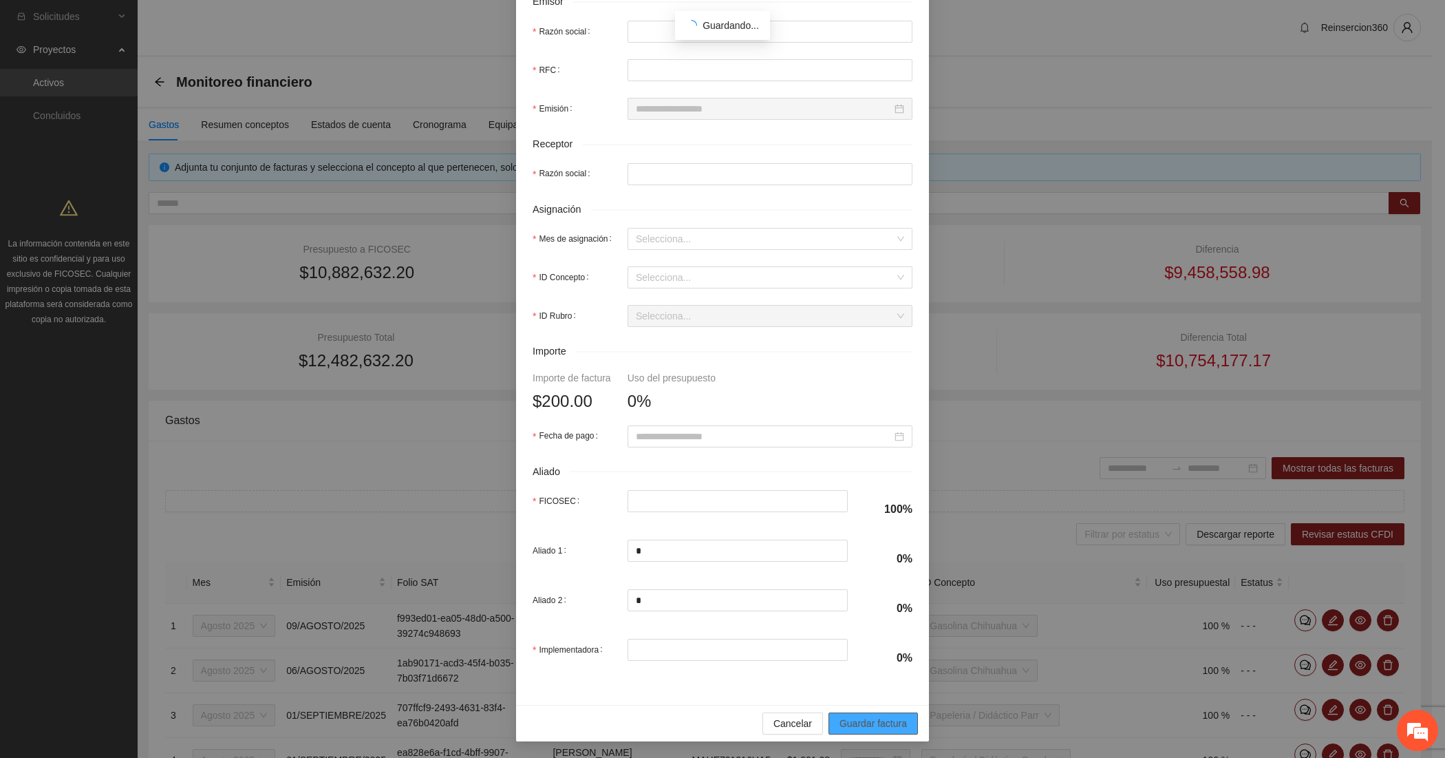
scroll to position [241, 0]
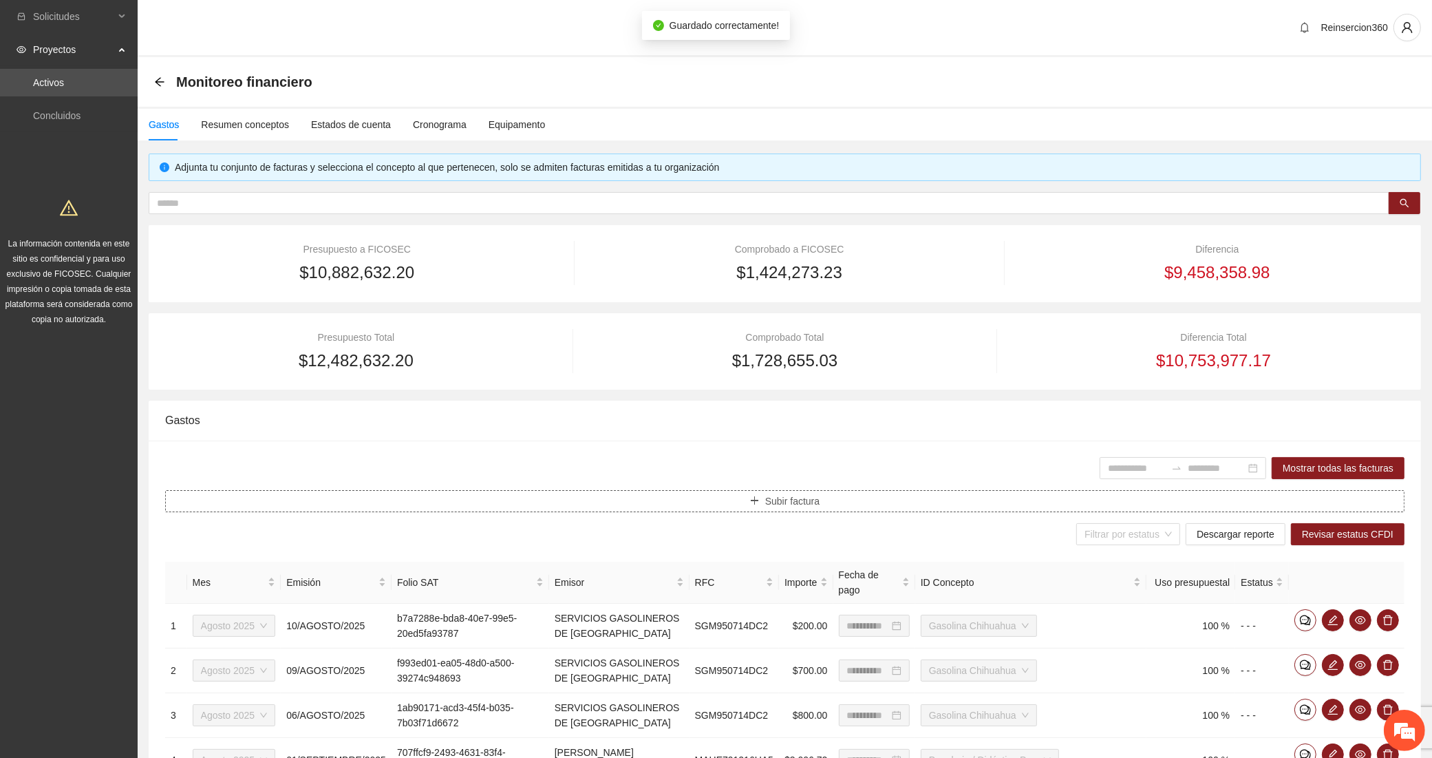
click at [639, 503] on button "Subir factura" at bounding box center [784, 501] width 1239 height 22
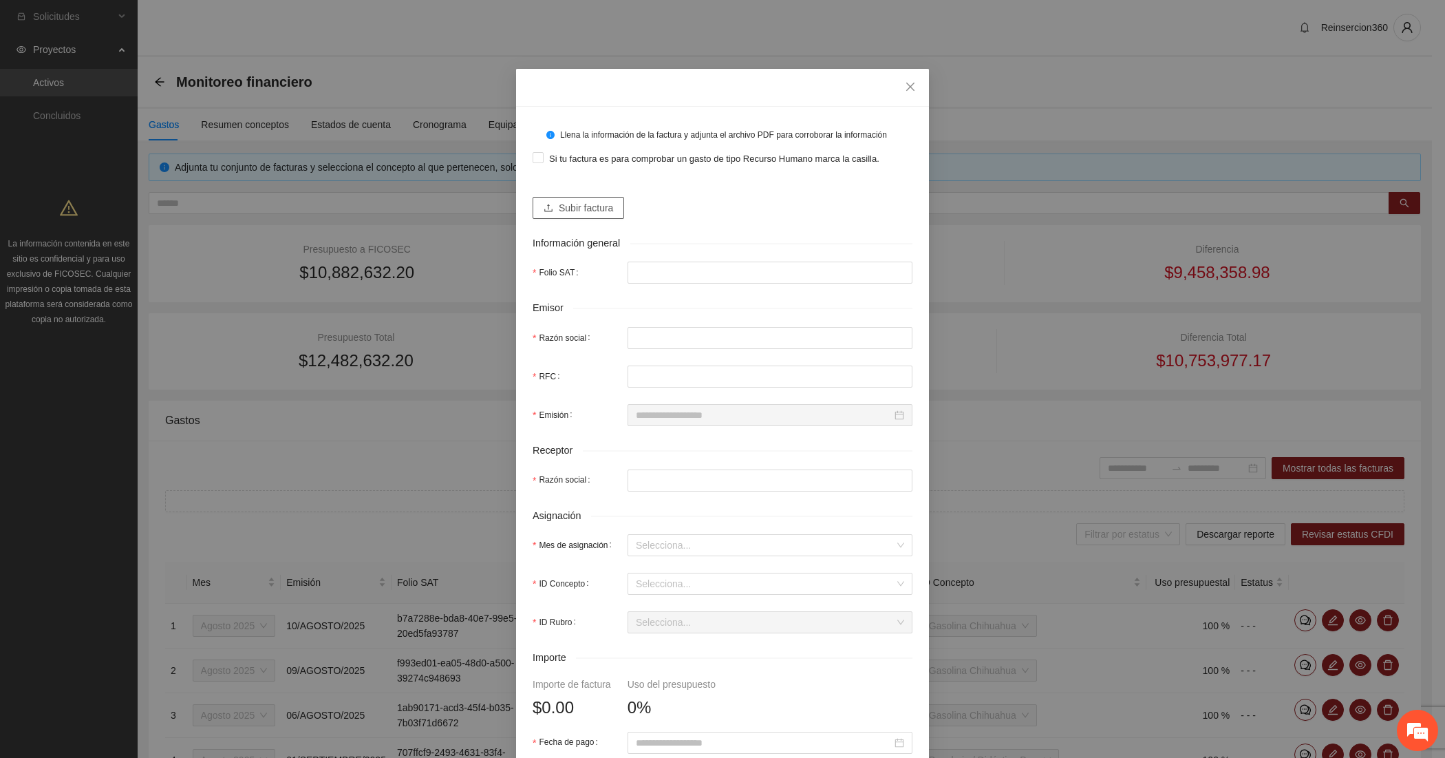
click at [544, 203] on icon "upload" at bounding box center [549, 208] width 10 height 10
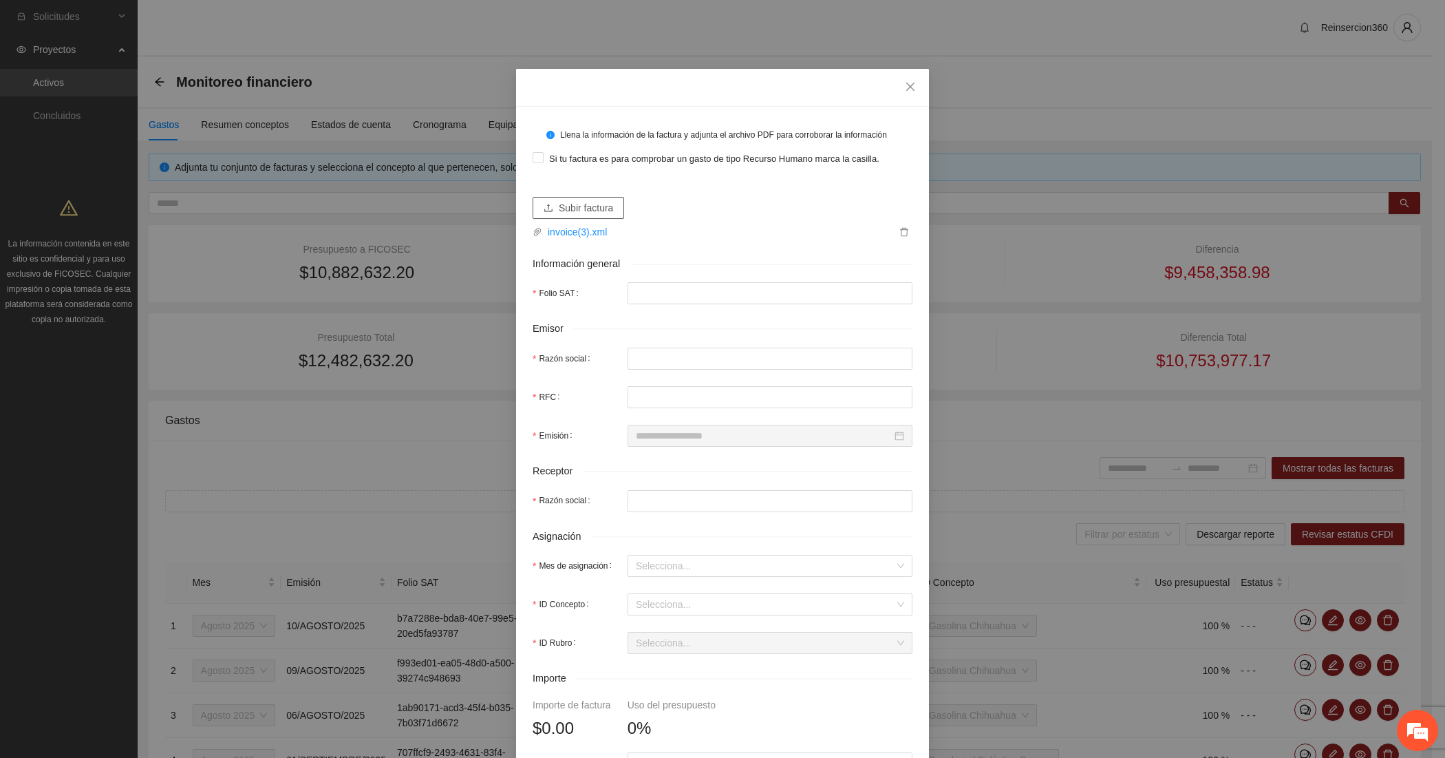
type input "**********"
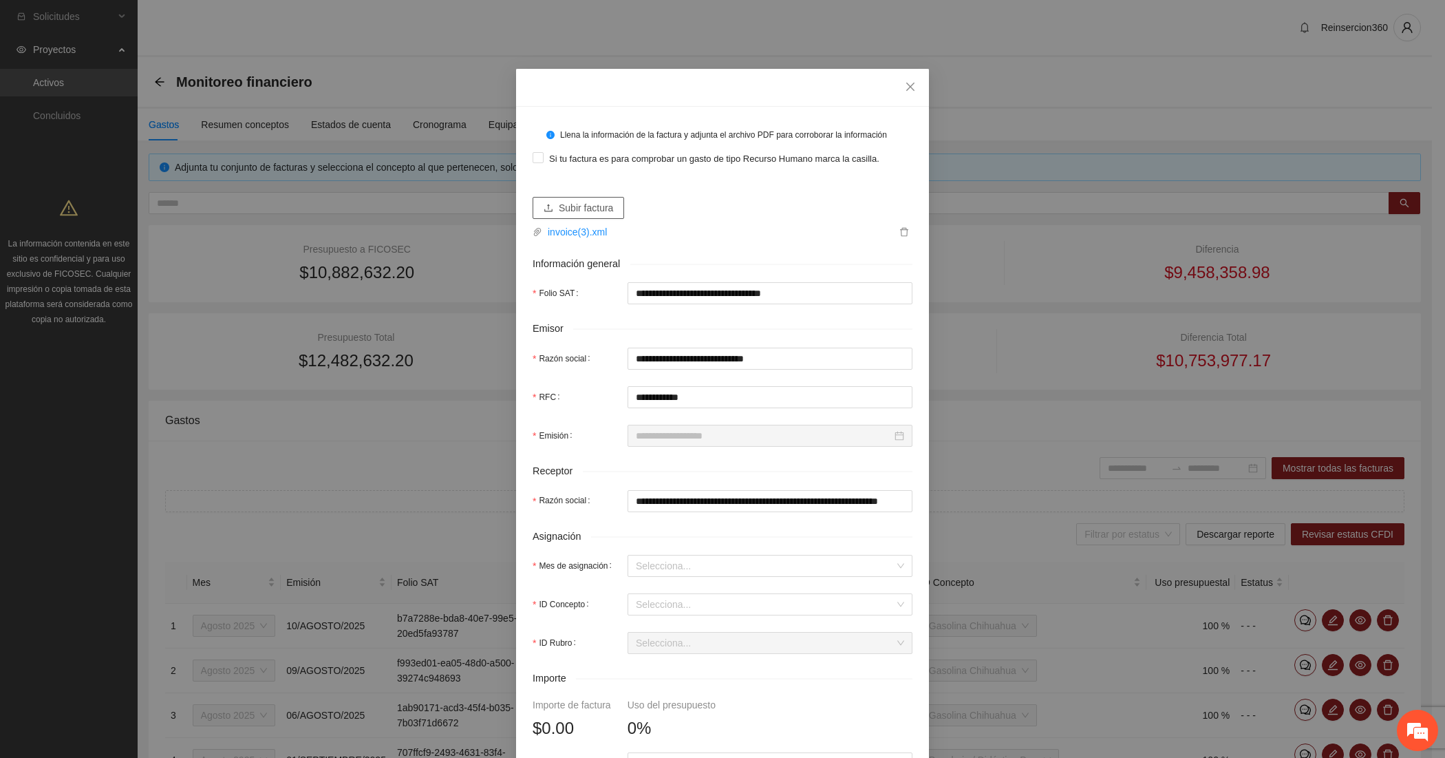
type input "**********"
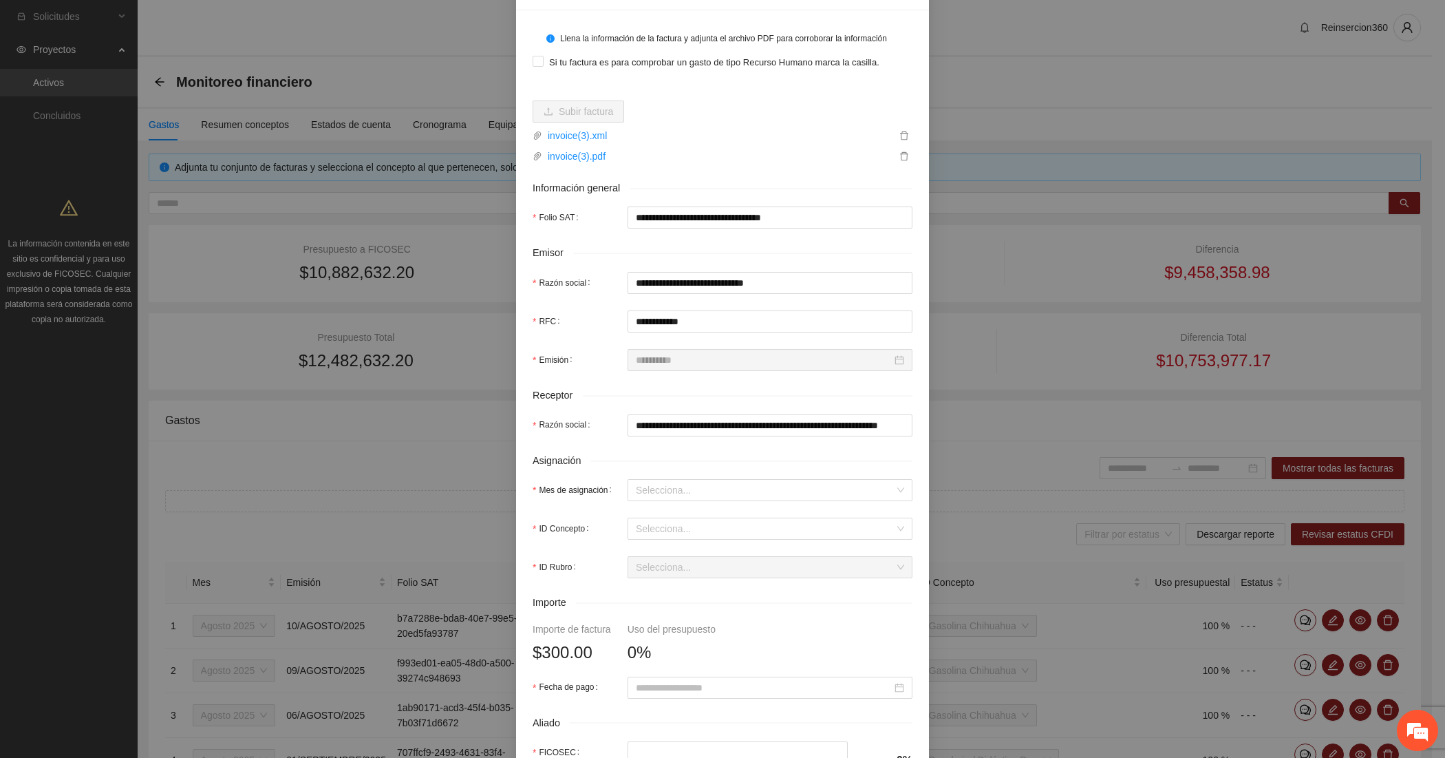
scroll to position [229, 0]
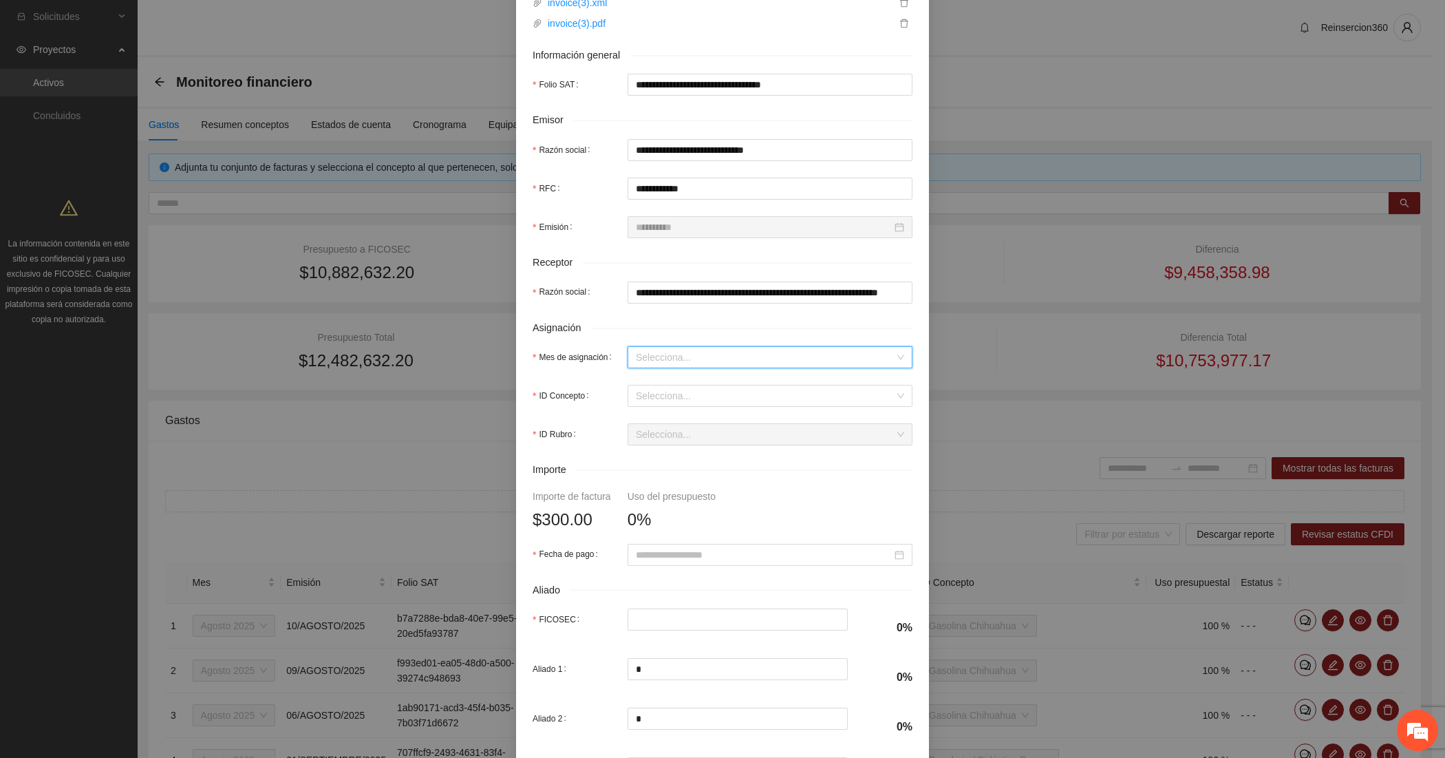
click at [645, 352] on input "Mes de asignación" at bounding box center [765, 357] width 259 height 21
click at [648, 424] on div "Agosto 2025" at bounding box center [763, 428] width 268 height 15
click at [639, 404] on input "ID Concepto" at bounding box center [765, 395] width 259 height 21
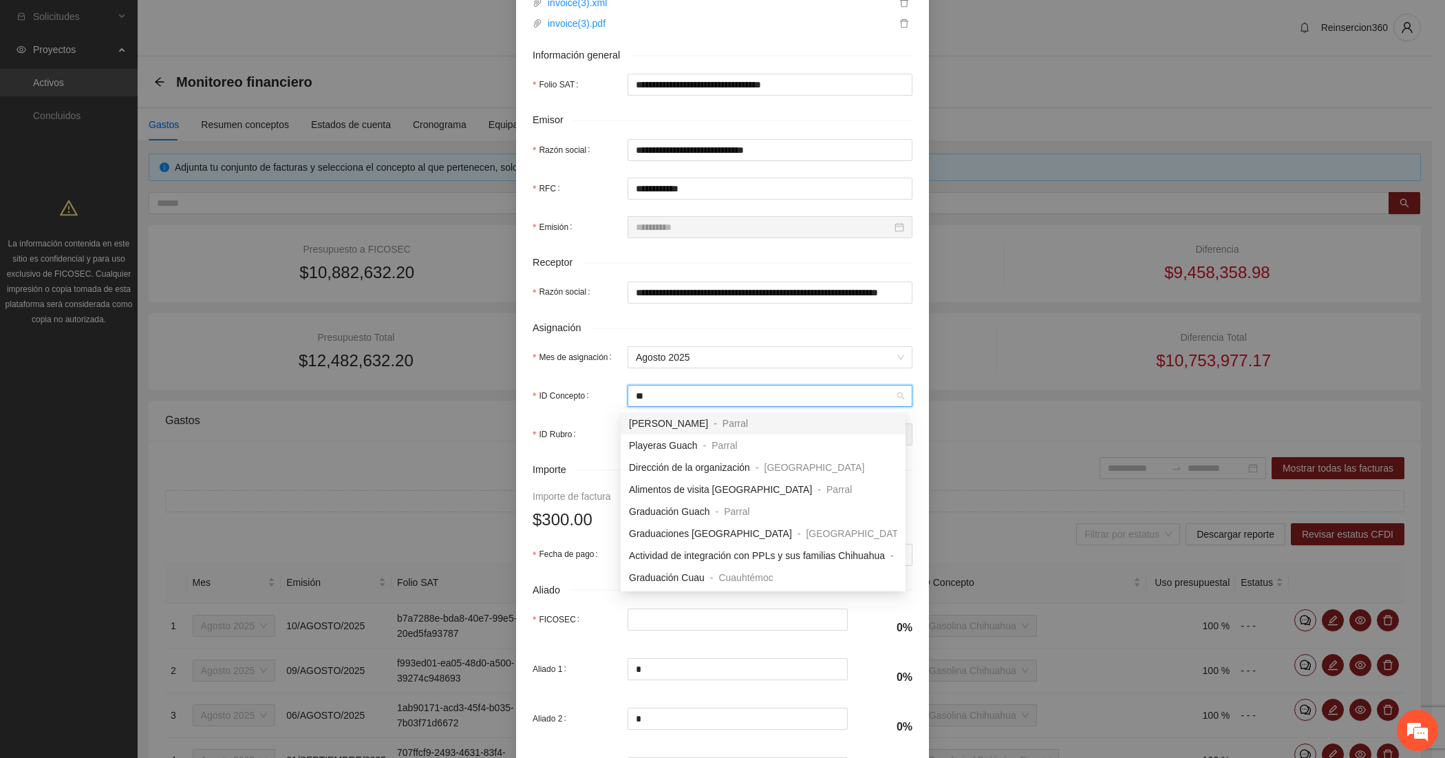
type input "***"
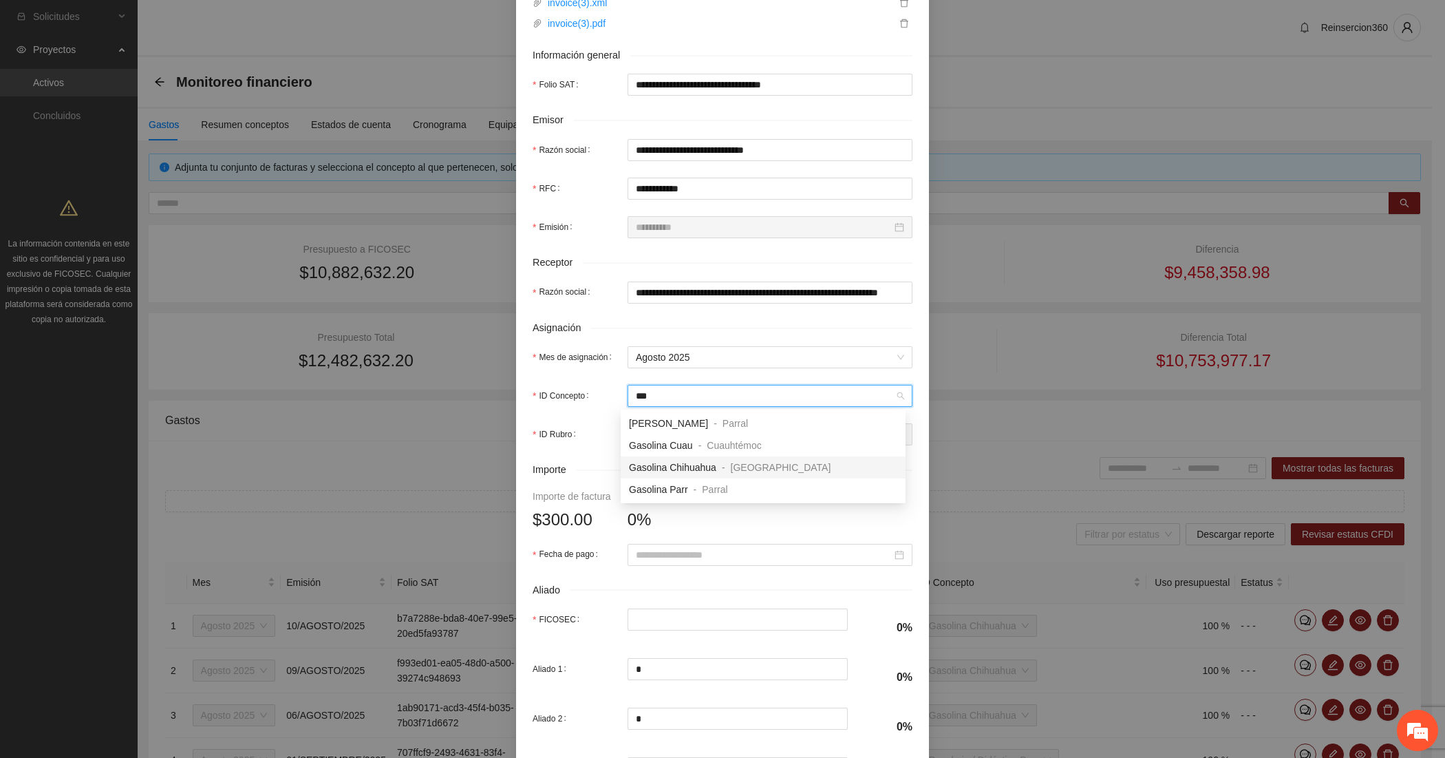
click at [659, 469] on span "Gasolina Chihuahua" at bounding box center [672, 467] width 87 height 11
type input "***"
type input "*"
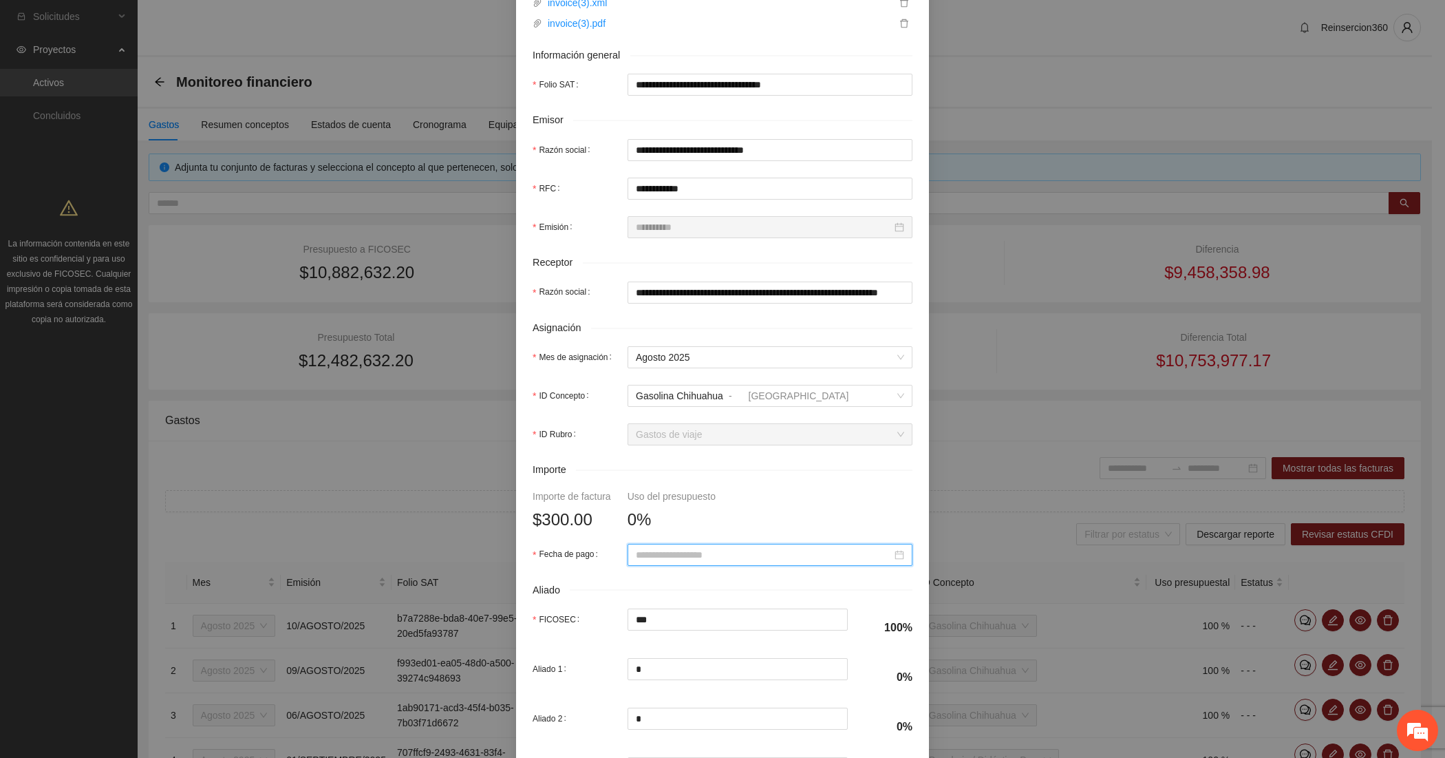
paste input "**********"
click at [704, 434] on td "13" at bounding box center [715, 435] width 25 height 21
click at [670, 548] on input "**********" at bounding box center [764, 554] width 256 height 15
click at [690, 434] on div "12" at bounding box center [691, 435] width 17 height 17
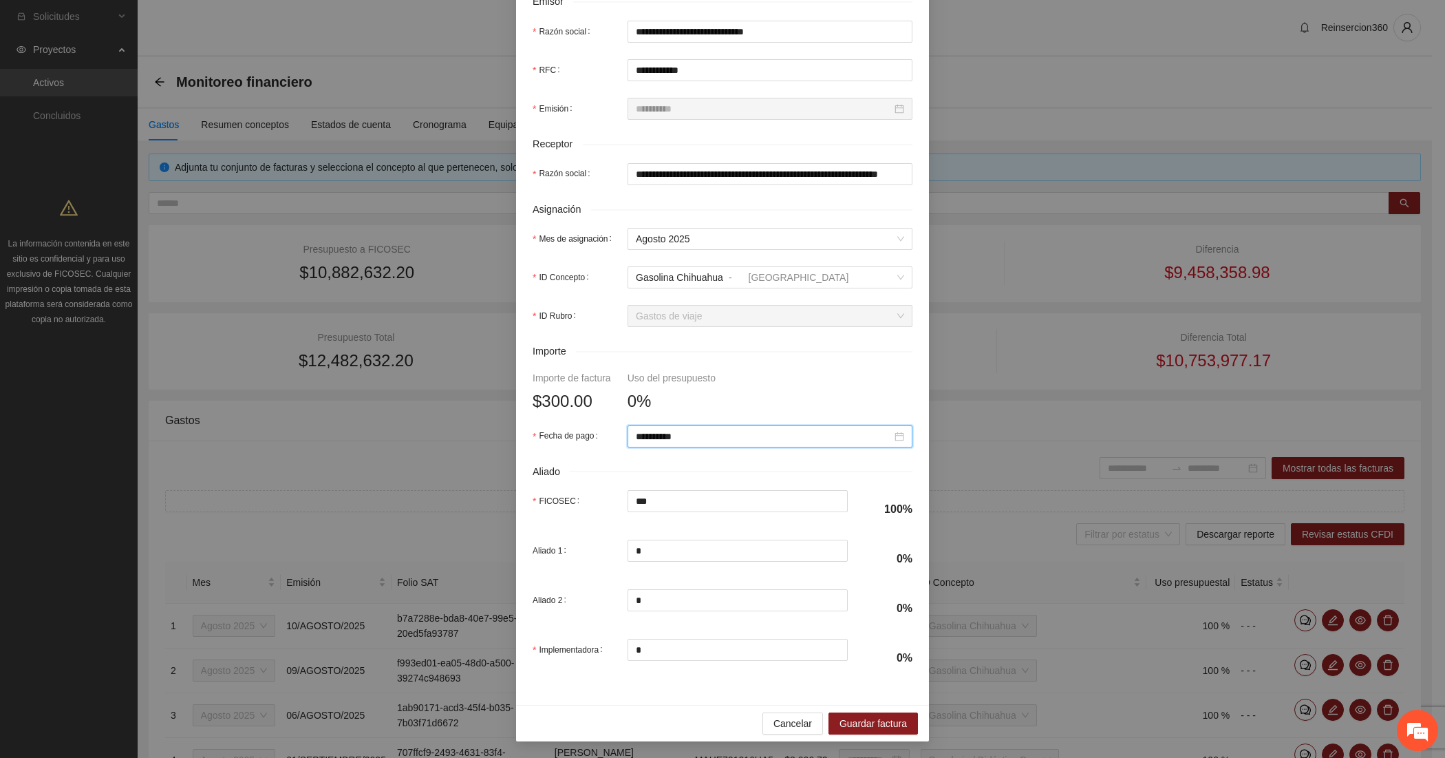
scroll to position [351, 0]
type input "**********"
click at [861, 723] on span "Guardar factura" at bounding box center [873, 723] width 67 height 15
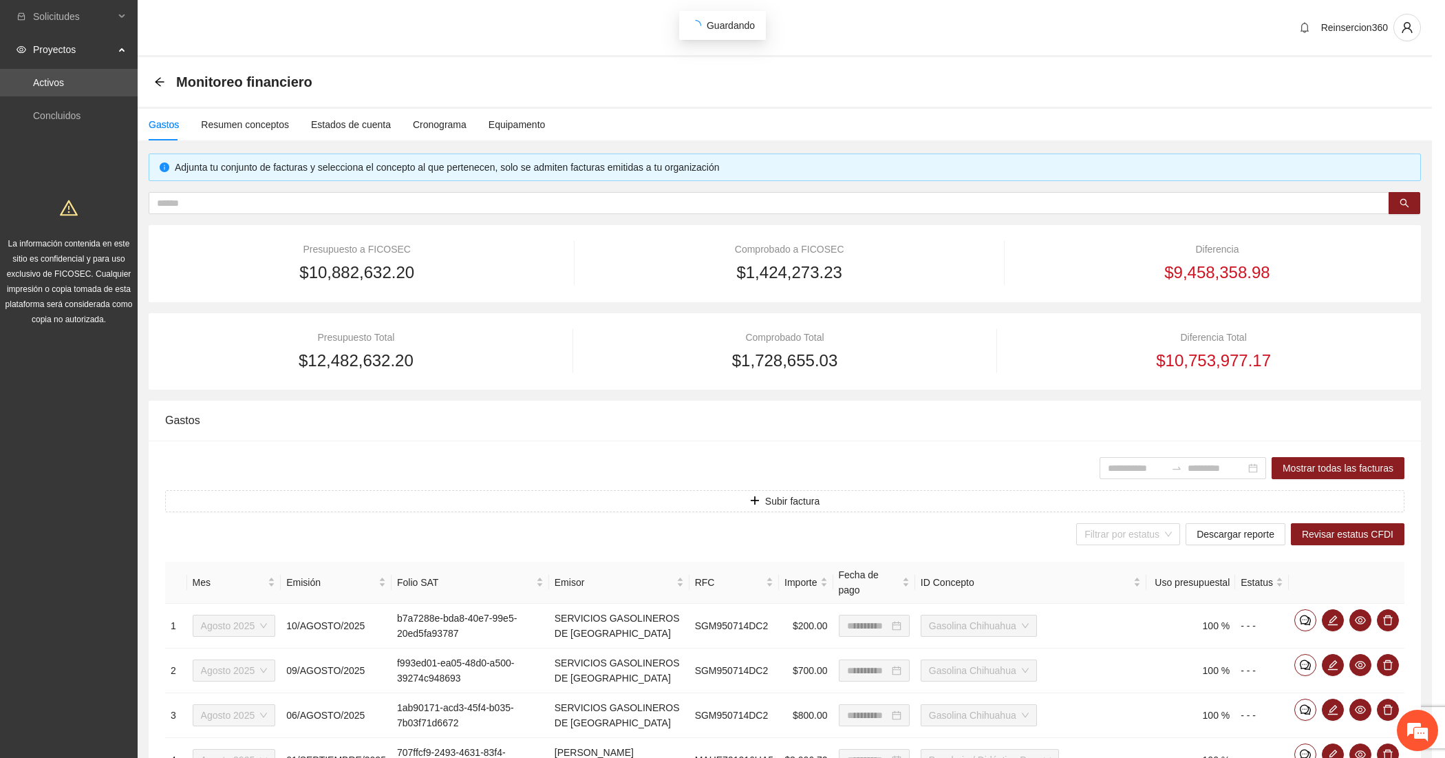
scroll to position [241, 0]
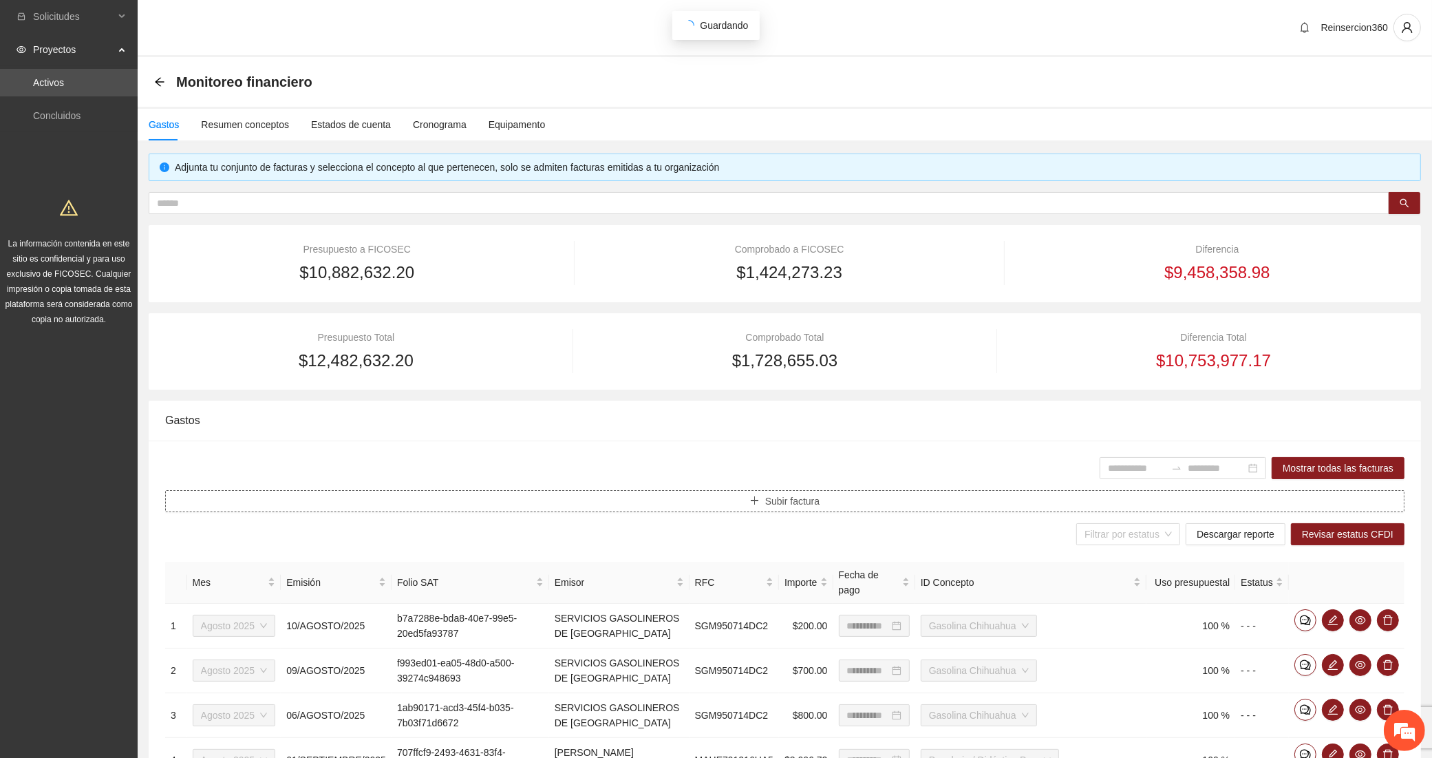
click at [442, 500] on button "Subir factura" at bounding box center [784, 501] width 1239 height 22
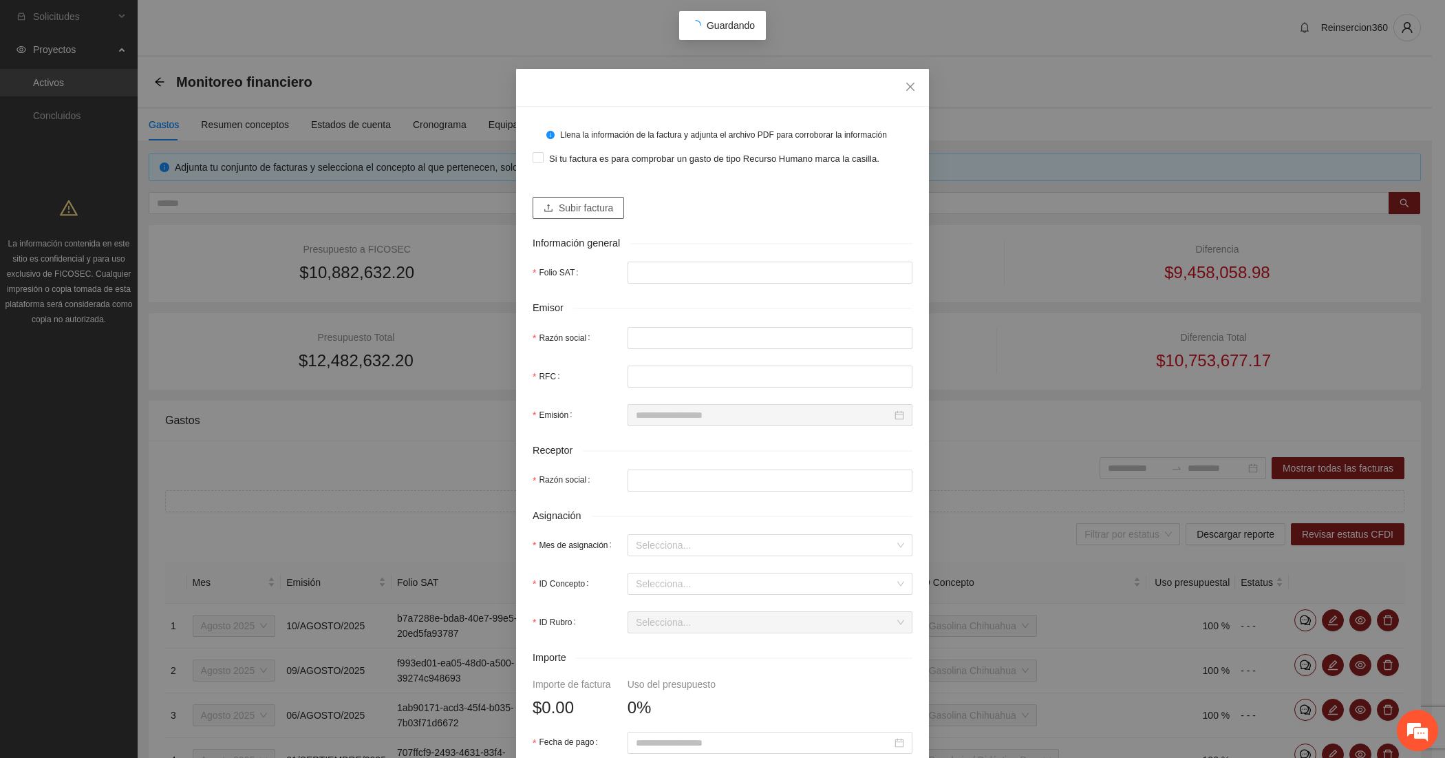
click at [545, 213] on span "upload" at bounding box center [549, 208] width 10 height 11
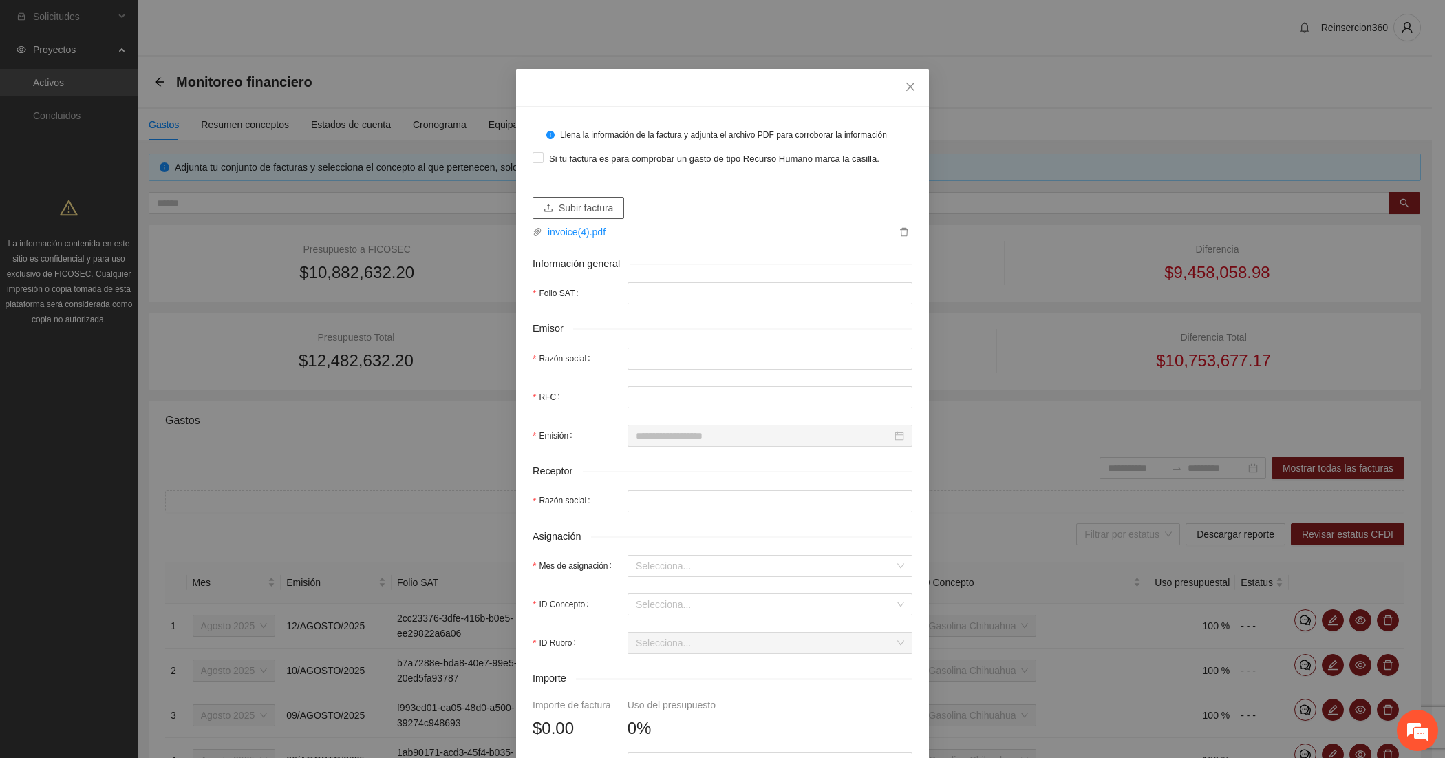
click at [575, 212] on span "Subir factura" at bounding box center [586, 207] width 54 height 15
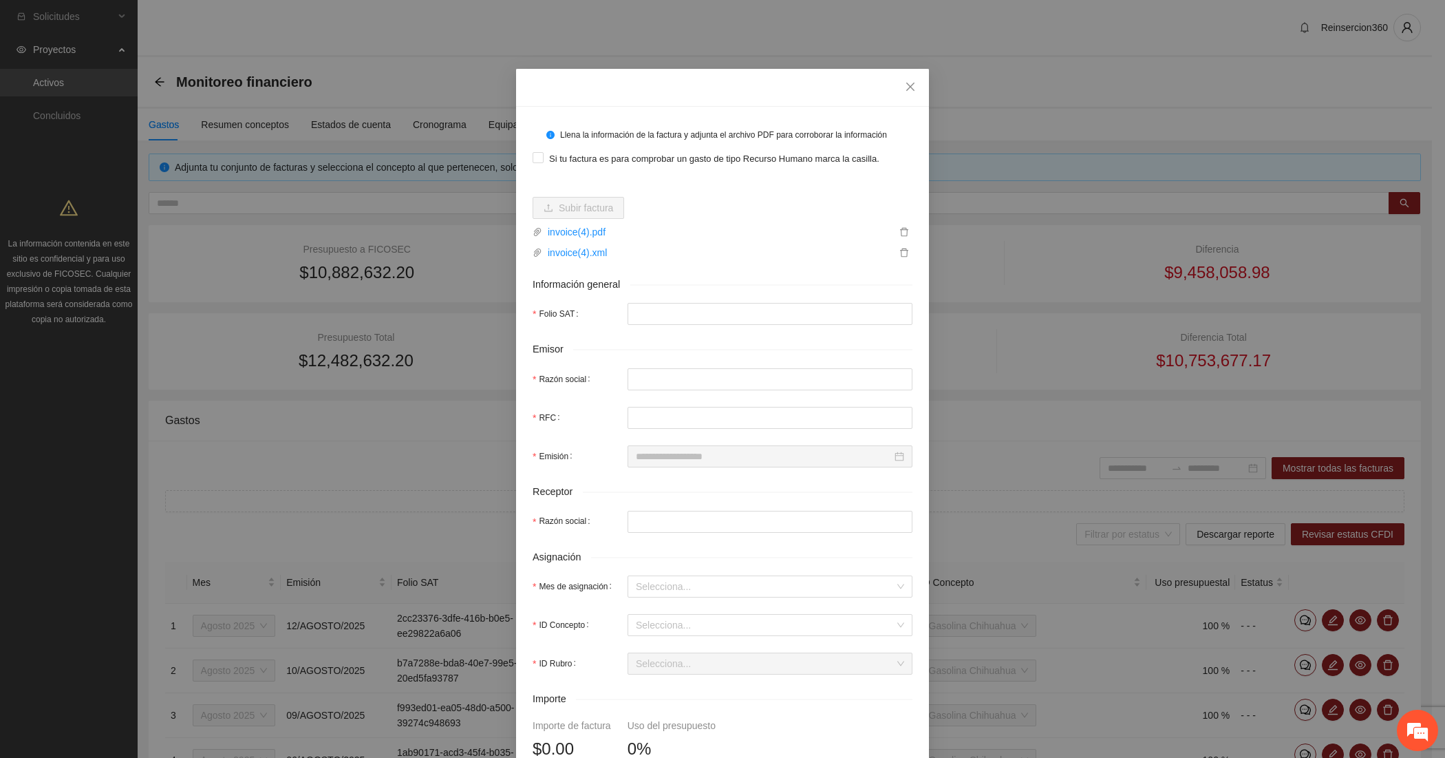
type input "**********"
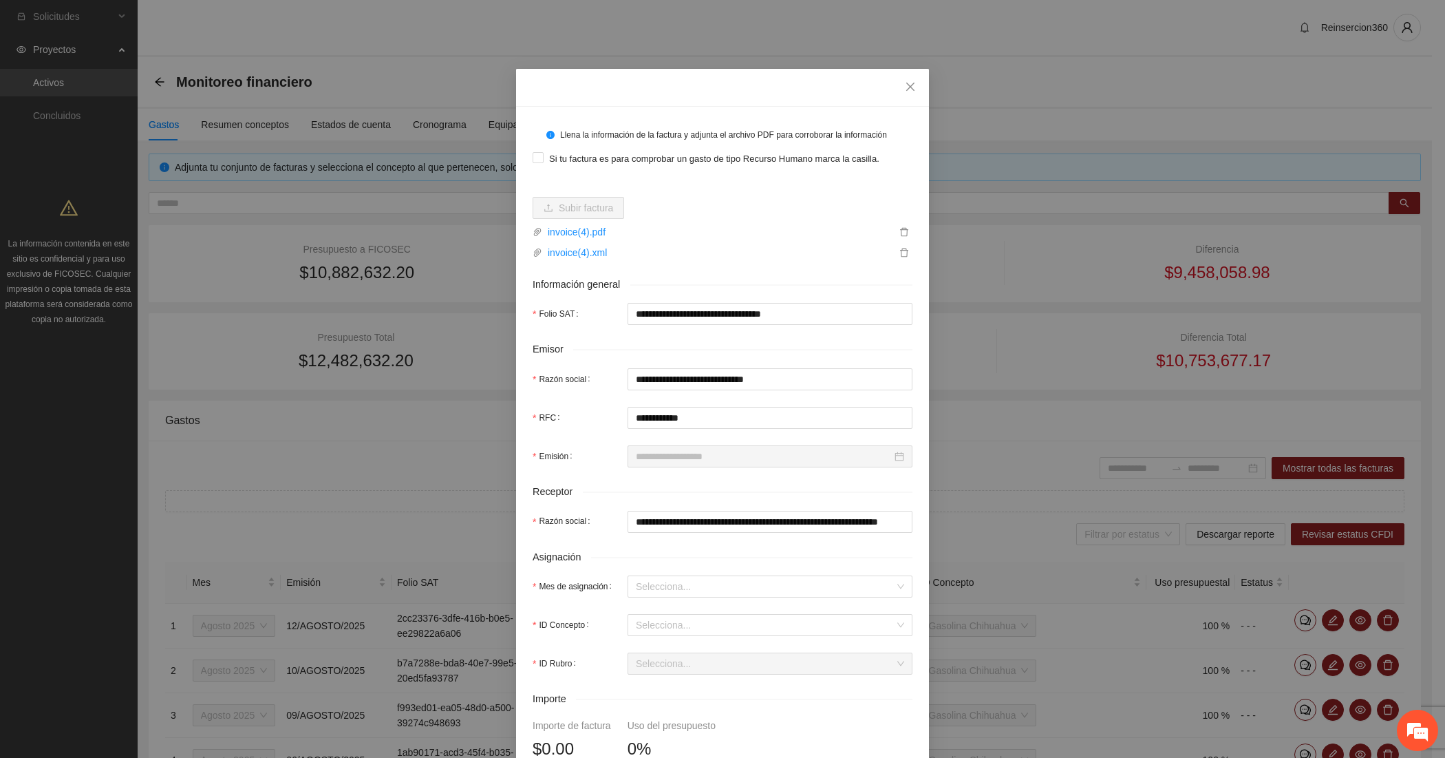
type input "**********"
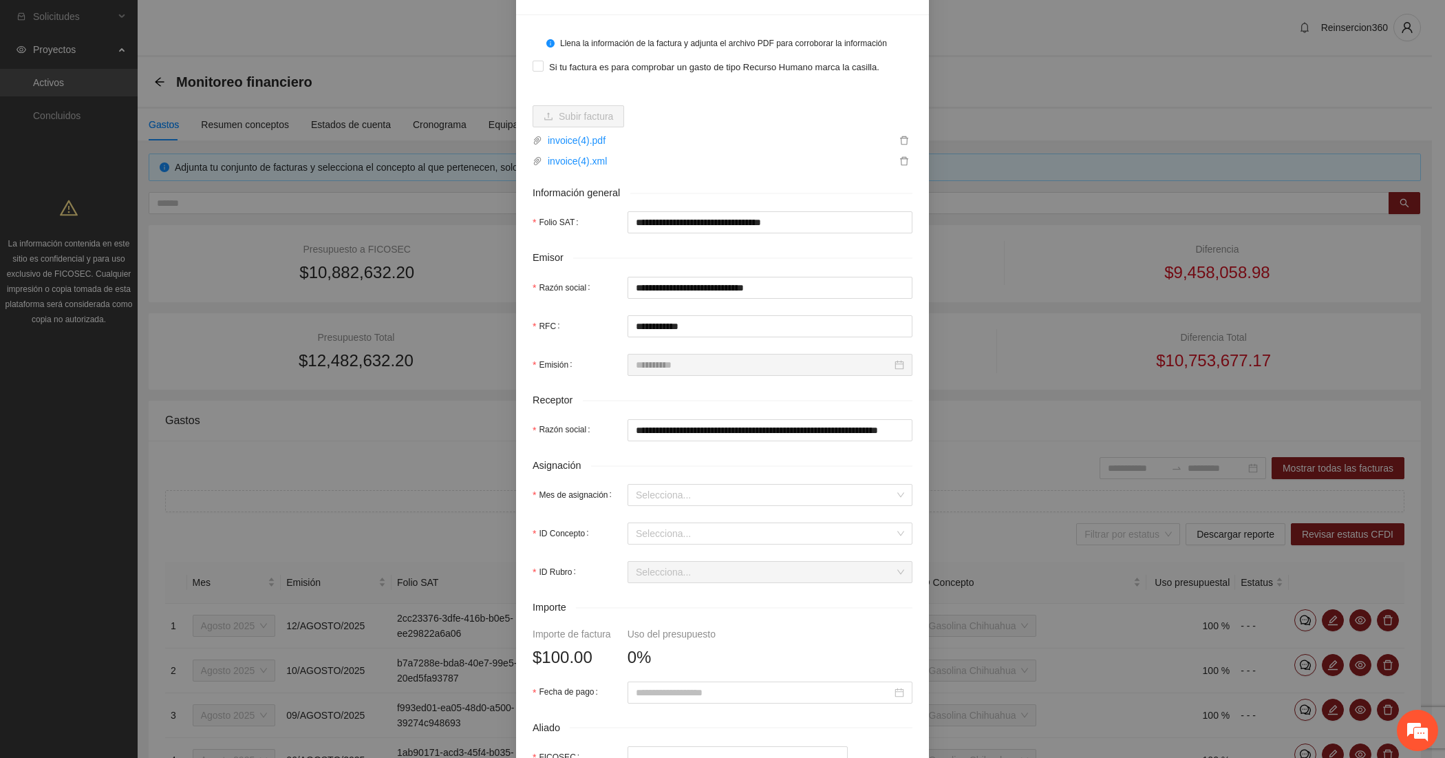
scroll to position [229, 0]
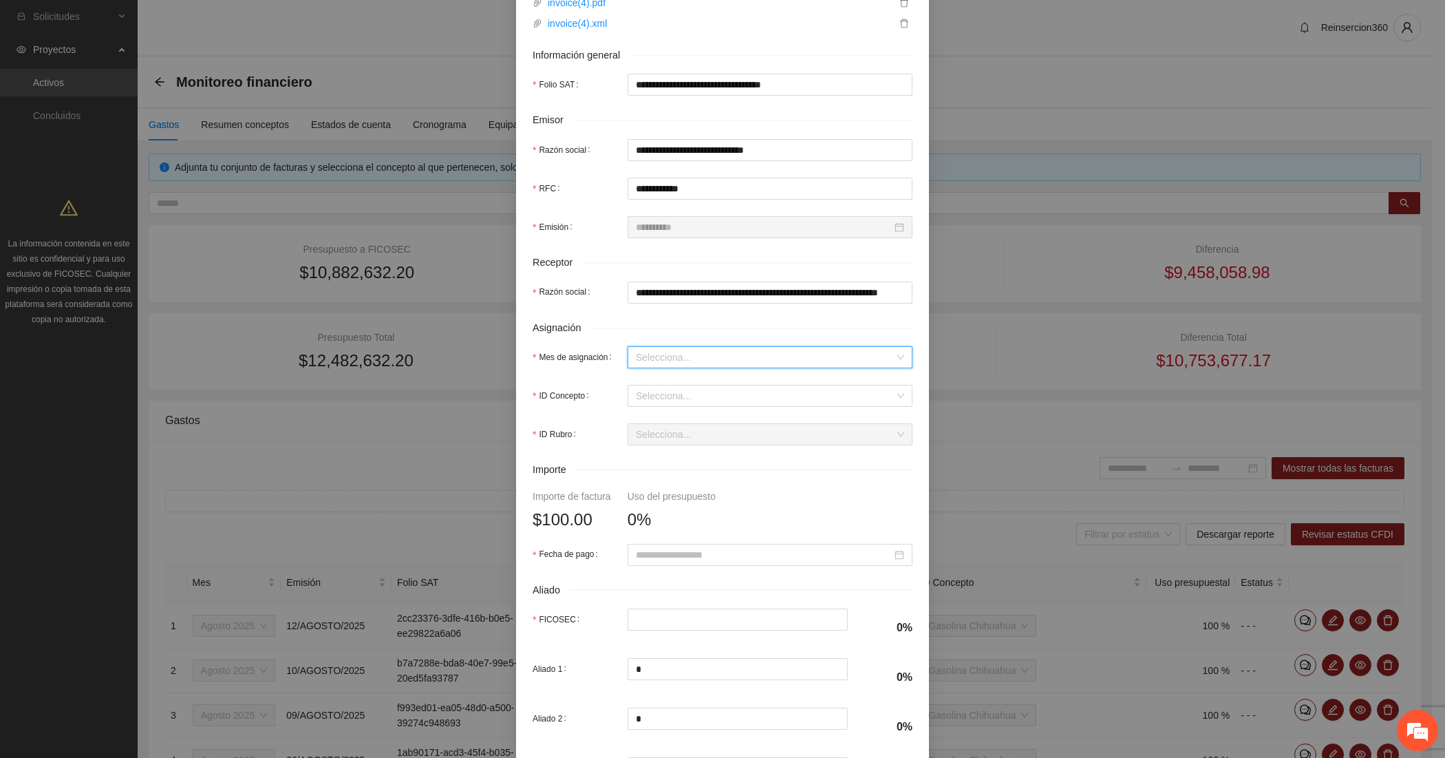
click at [738, 356] on input "Mes de asignación" at bounding box center [765, 357] width 259 height 21
click at [673, 429] on div "Agosto 2025" at bounding box center [763, 428] width 268 height 15
click at [661, 400] on input "ID Concepto" at bounding box center [765, 395] width 259 height 21
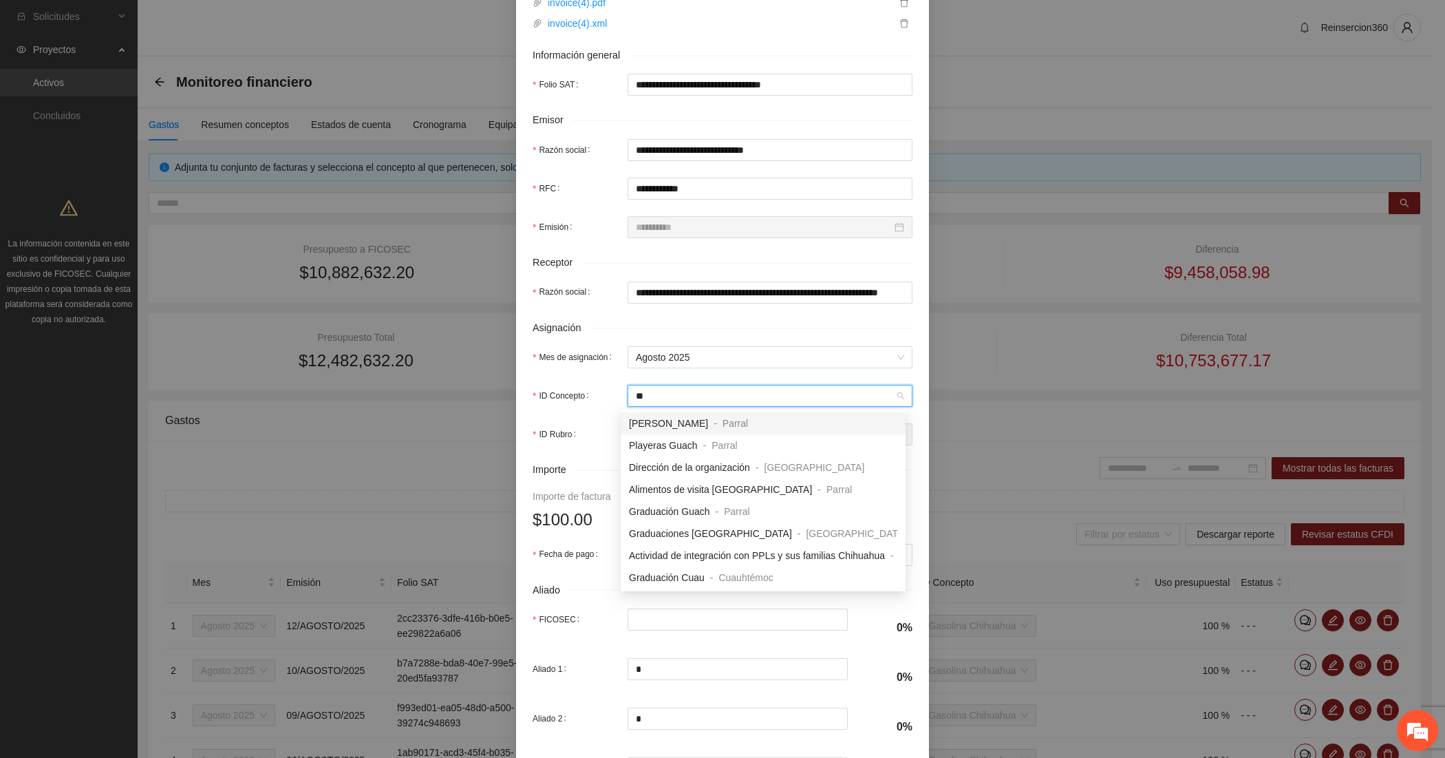
type input "***"
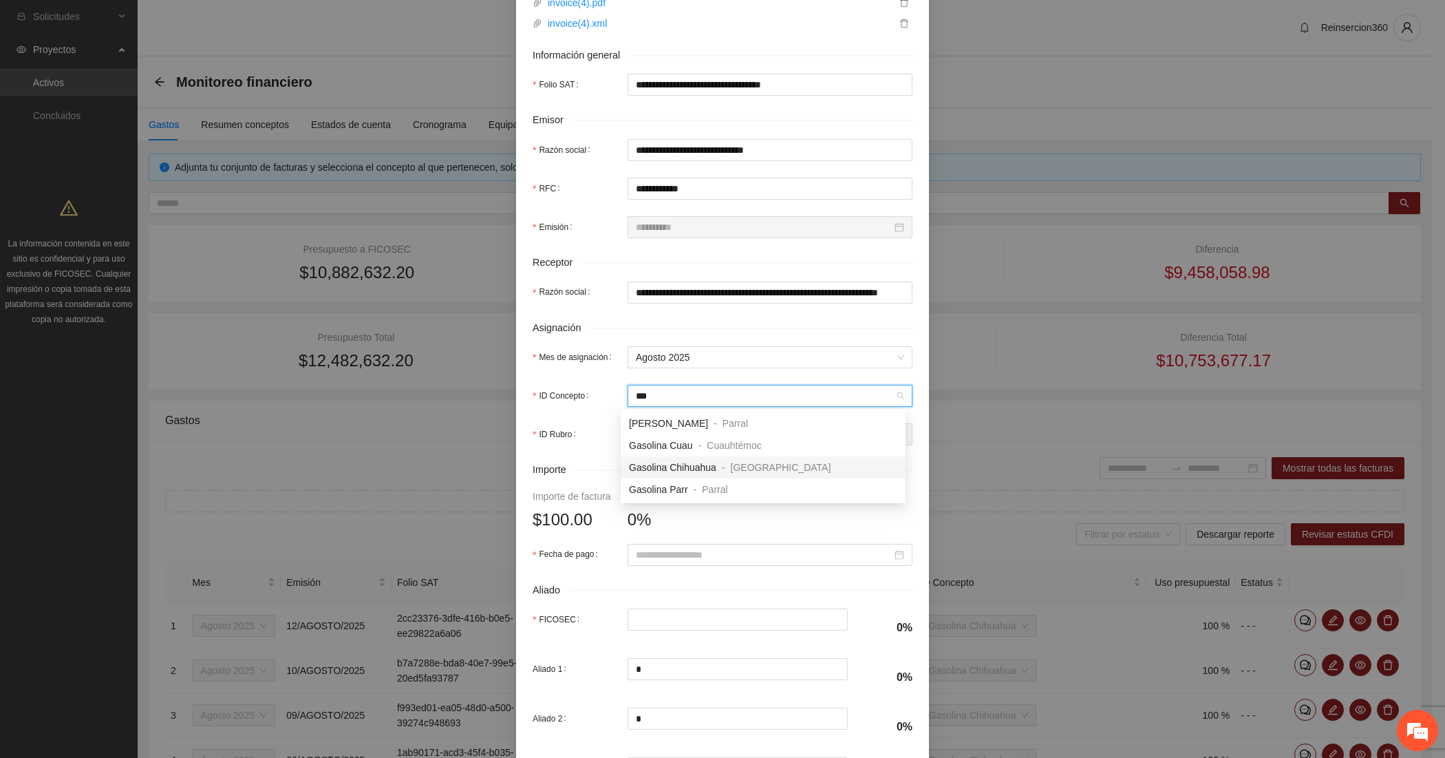
click at [652, 462] on span "Gasolina Chihuahua" at bounding box center [672, 467] width 87 height 11
type input "***"
type input "*"
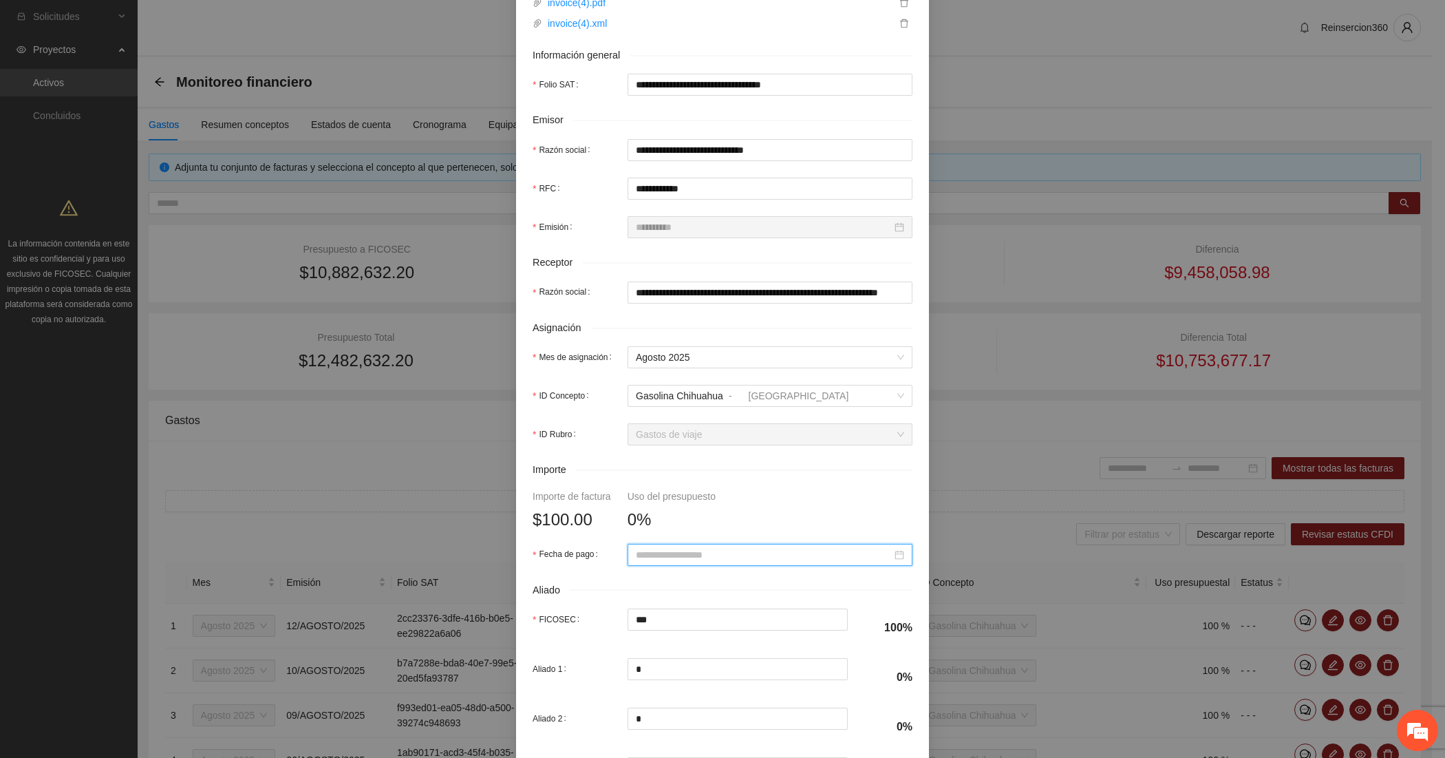
paste input "**********"
click at [738, 432] on div "14" at bounding box center [740, 435] width 17 height 17
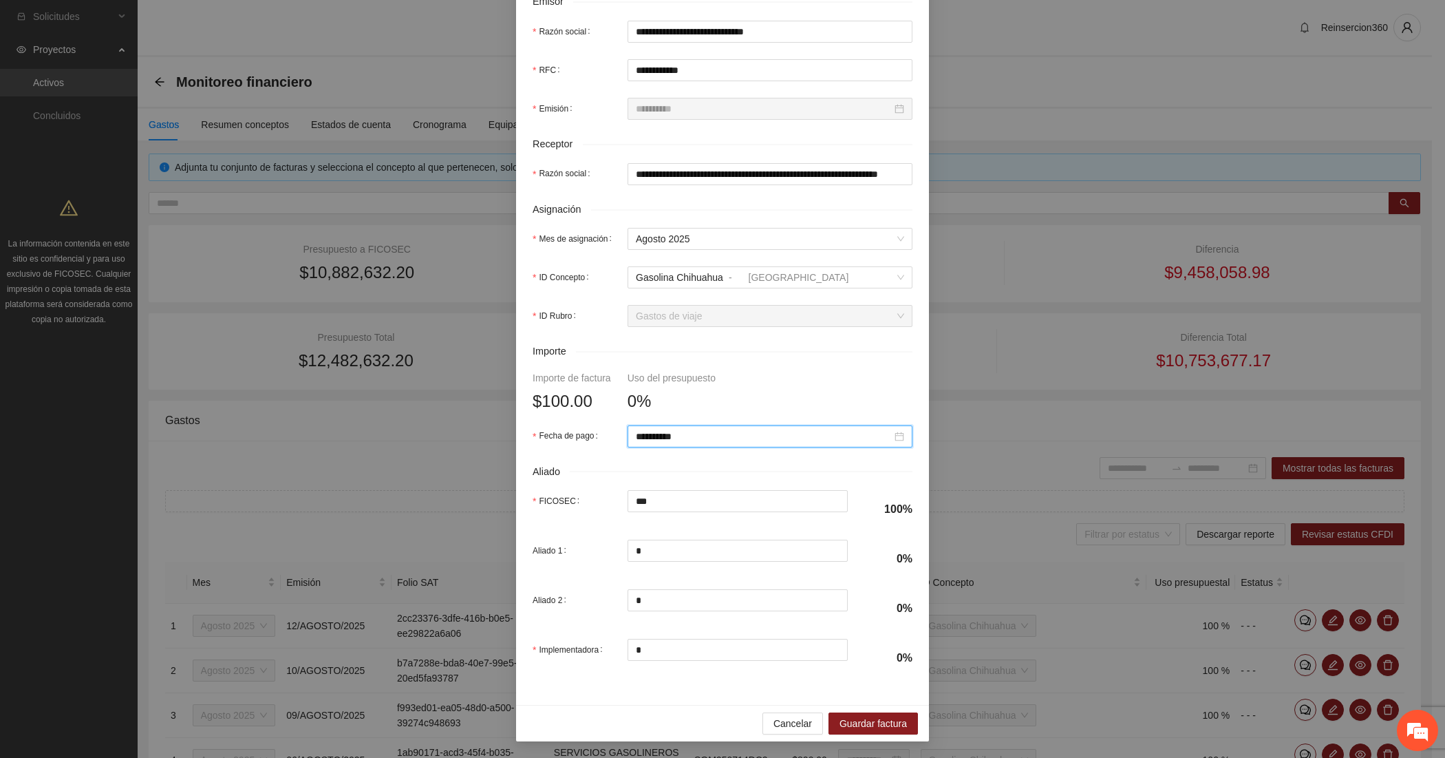
scroll to position [351, 0]
type input "**********"
click at [855, 718] on span "Guardar factura" at bounding box center [873, 723] width 67 height 15
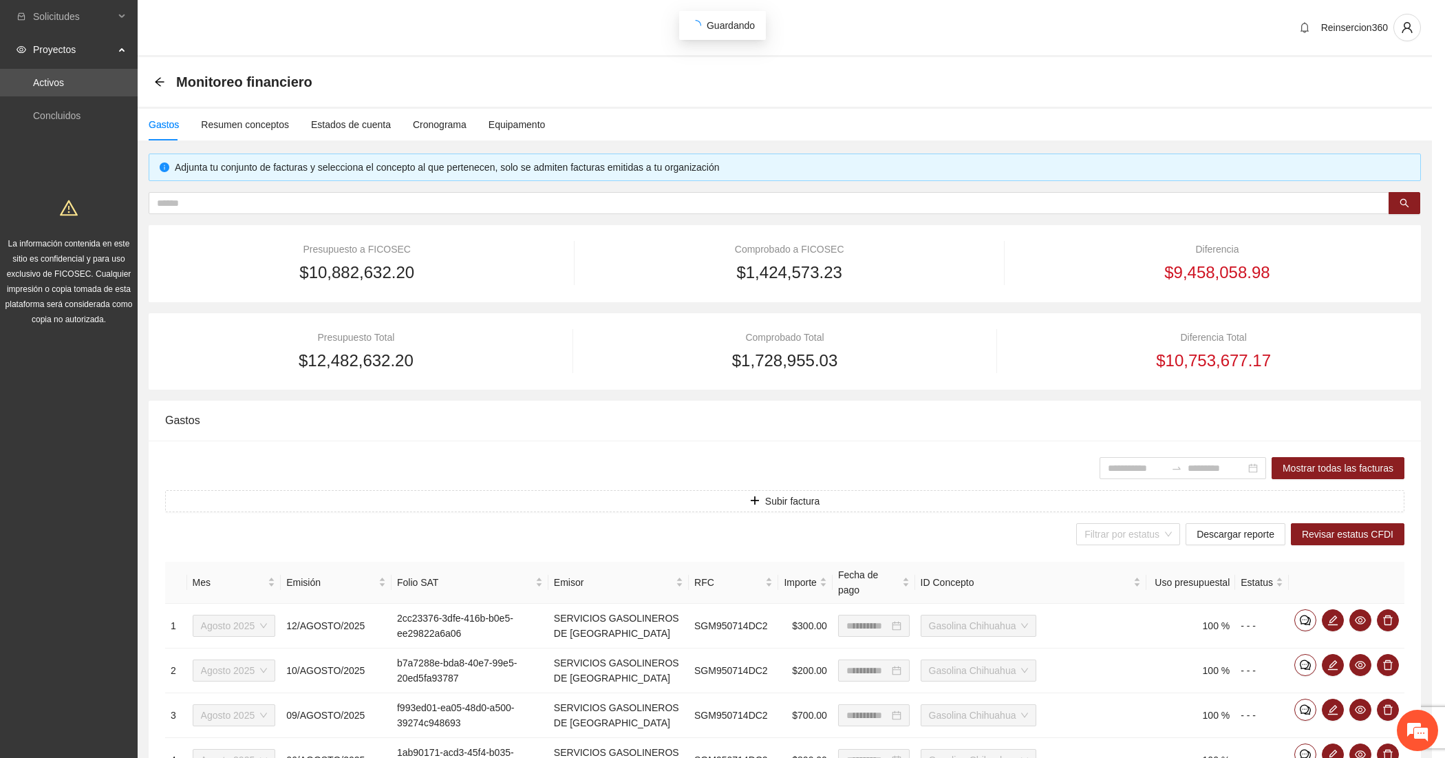
scroll to position [241, 0]
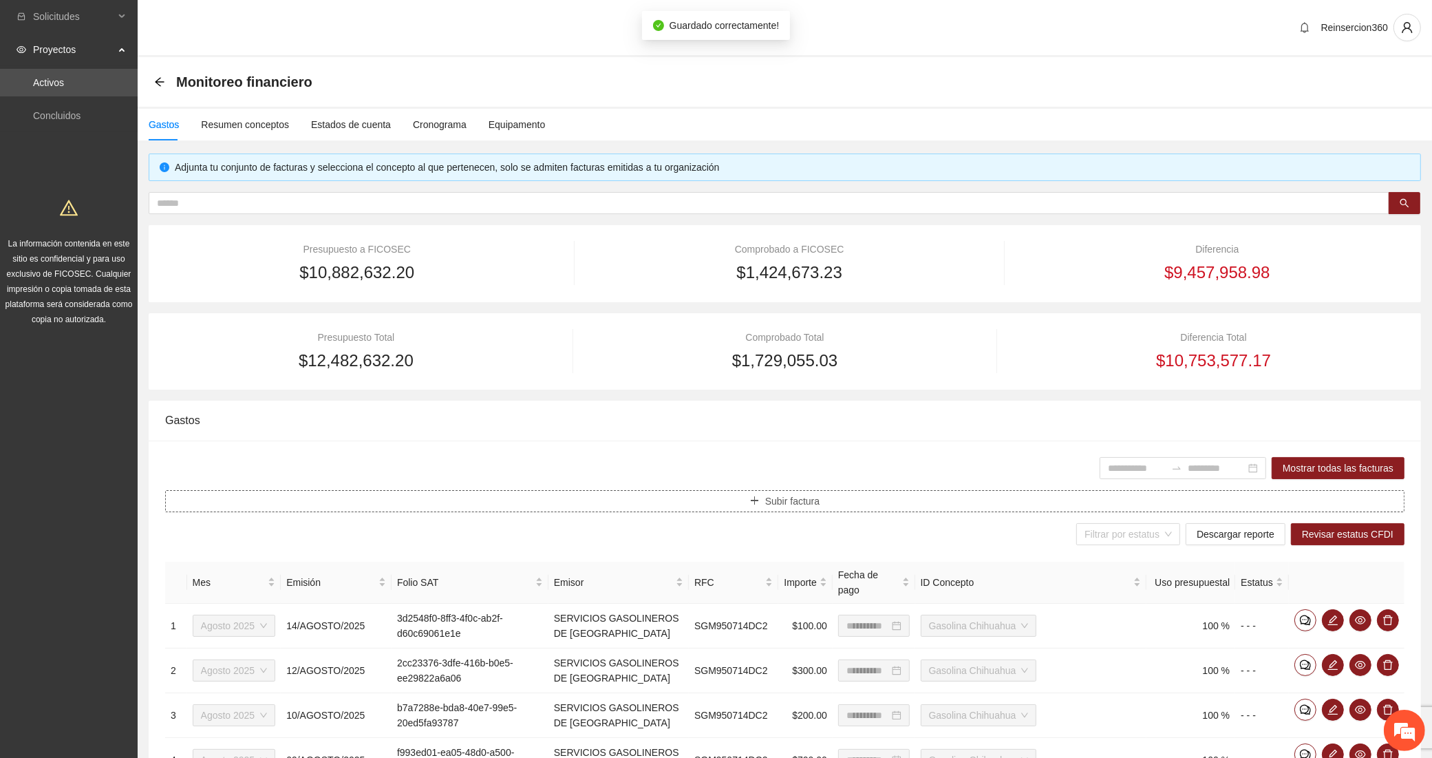
click at [452, 502] on button "Subir factura" at bounding box center [784, 501] width 1239 height 22
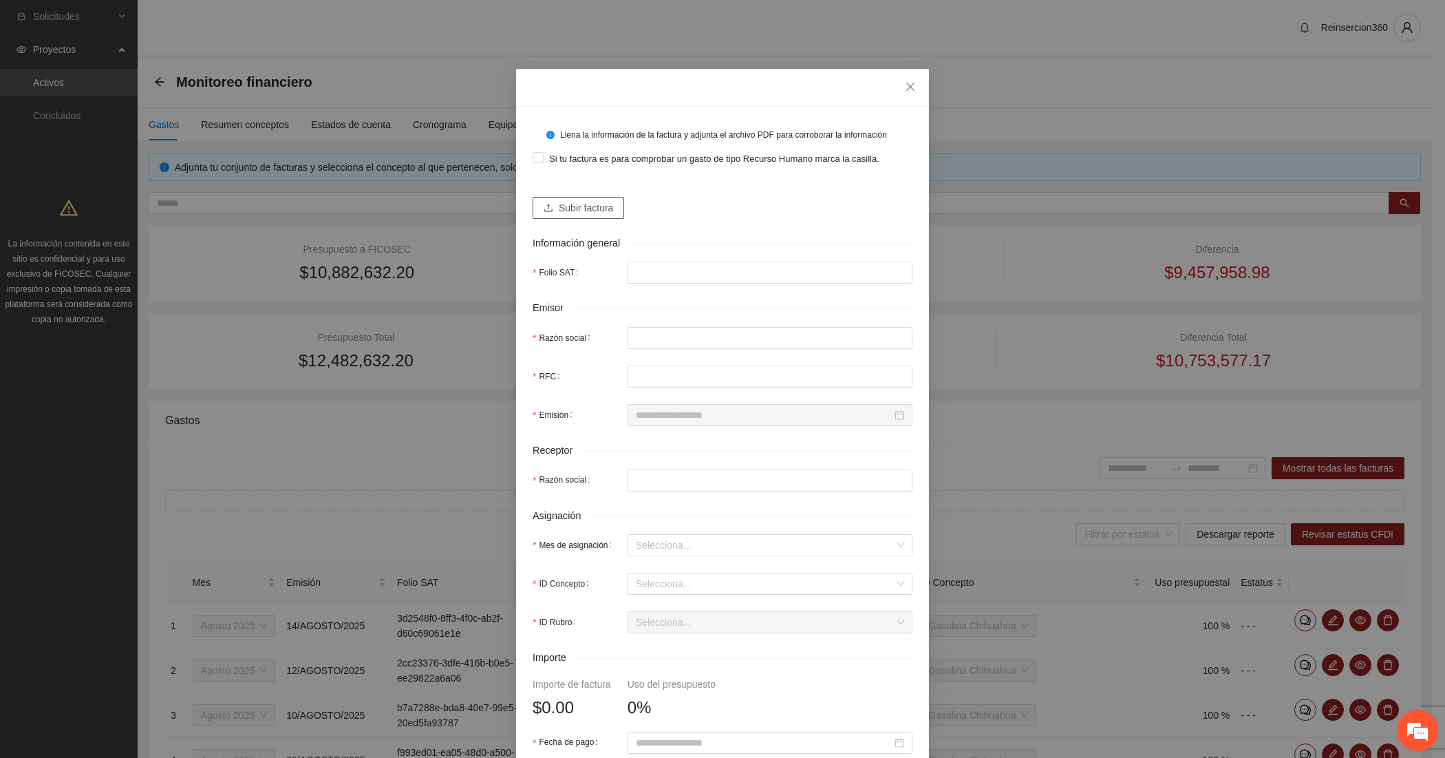
click at [600, 206] on span "Subir factura" at bounding box center [586, 207] width 54 height 15
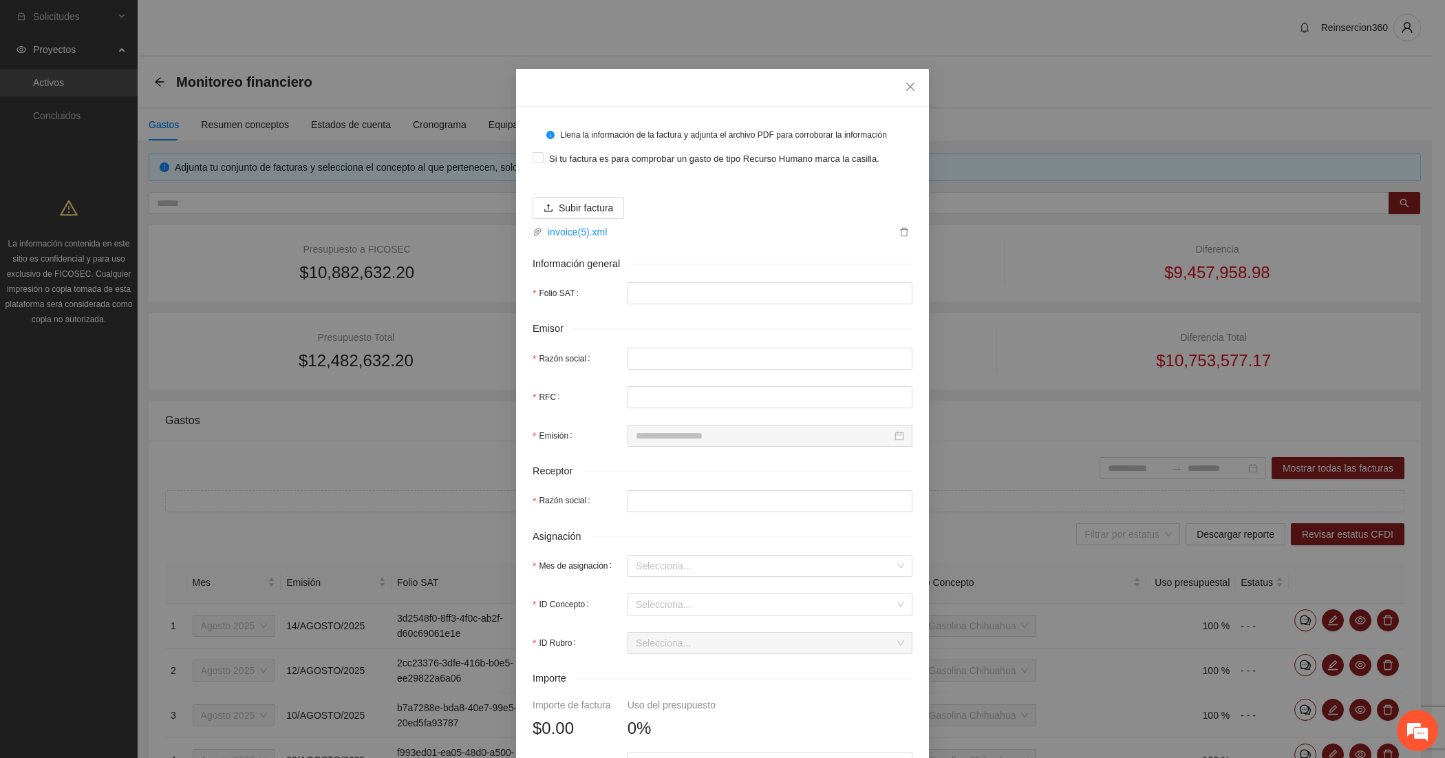
type input "**********"
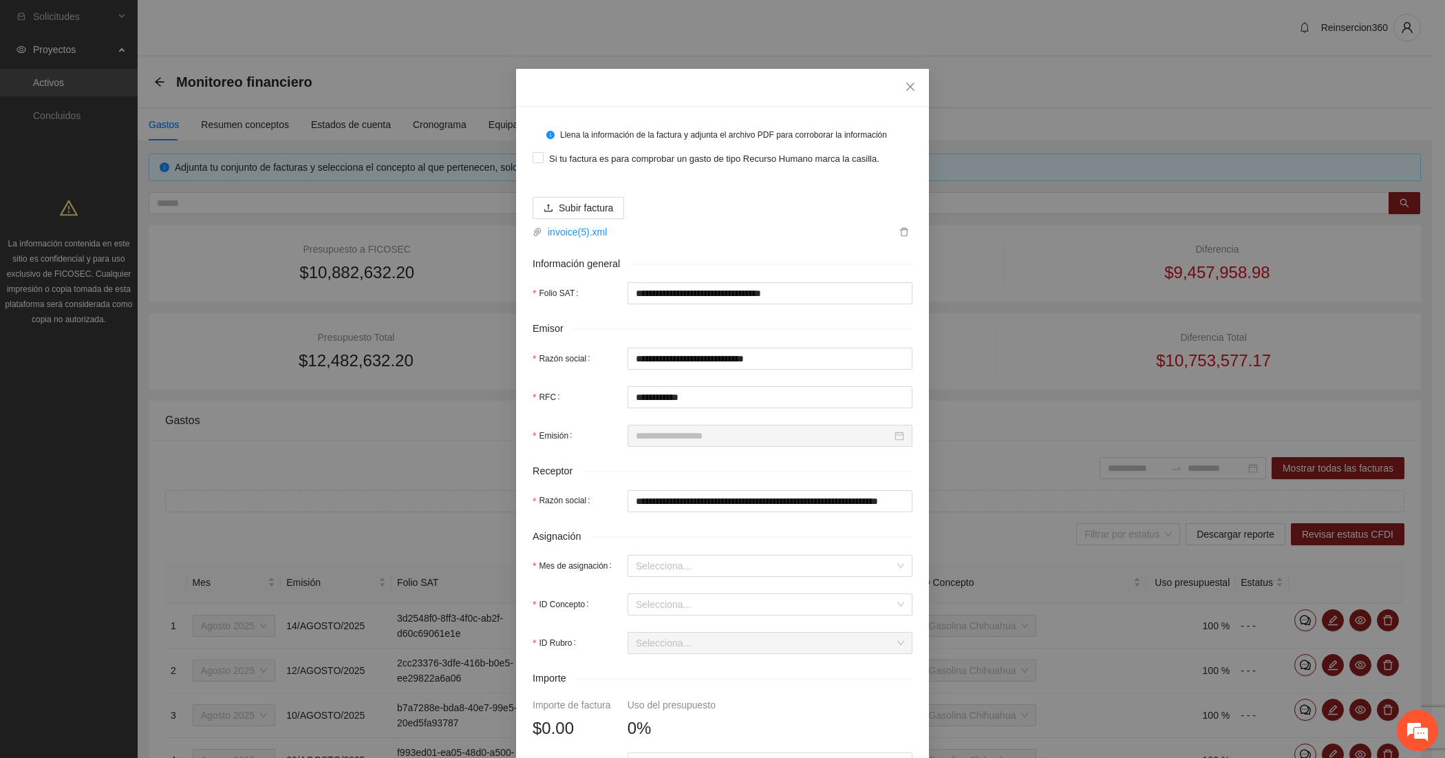
type input "**********"
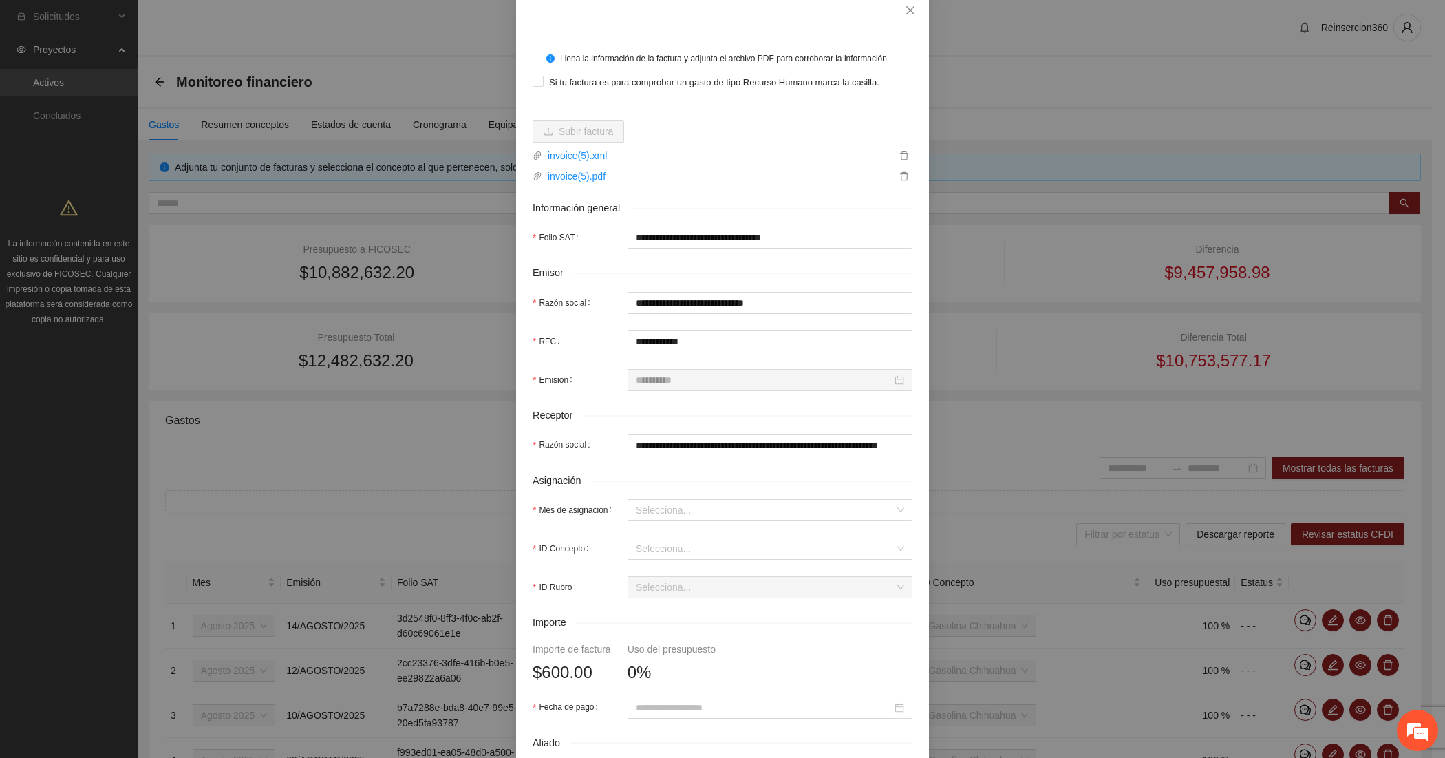
scroll to position [114, 0]
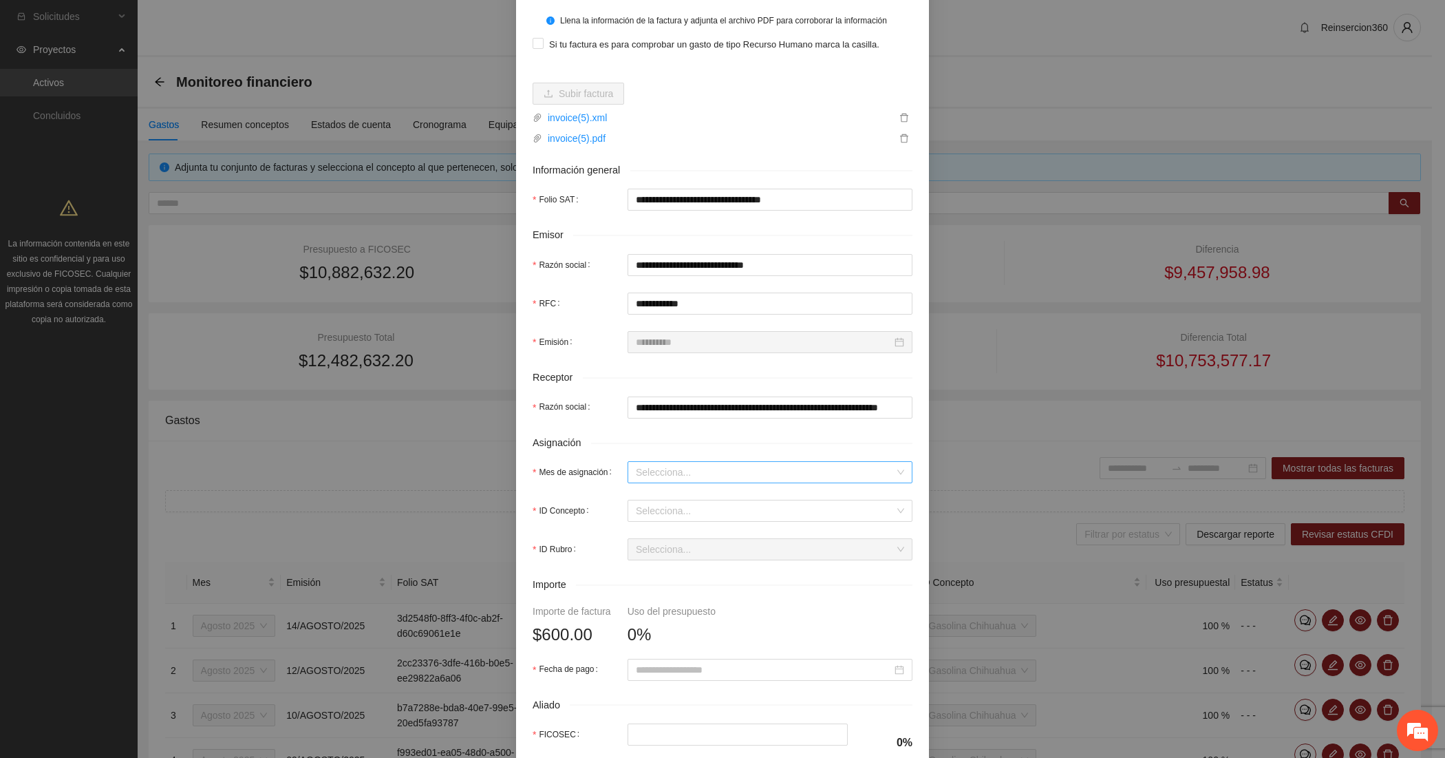
click at [649, 462] on input "Mes de asignación" at bounding box center [765, 472] width 259 height 21
click at [652, 546] on div "Agosto 2025" at bounding box center [763, 544] width 268 height 15
click at [654, 511] on input "ID Concepto" at bounding box center [765, 510] width 259 height 21
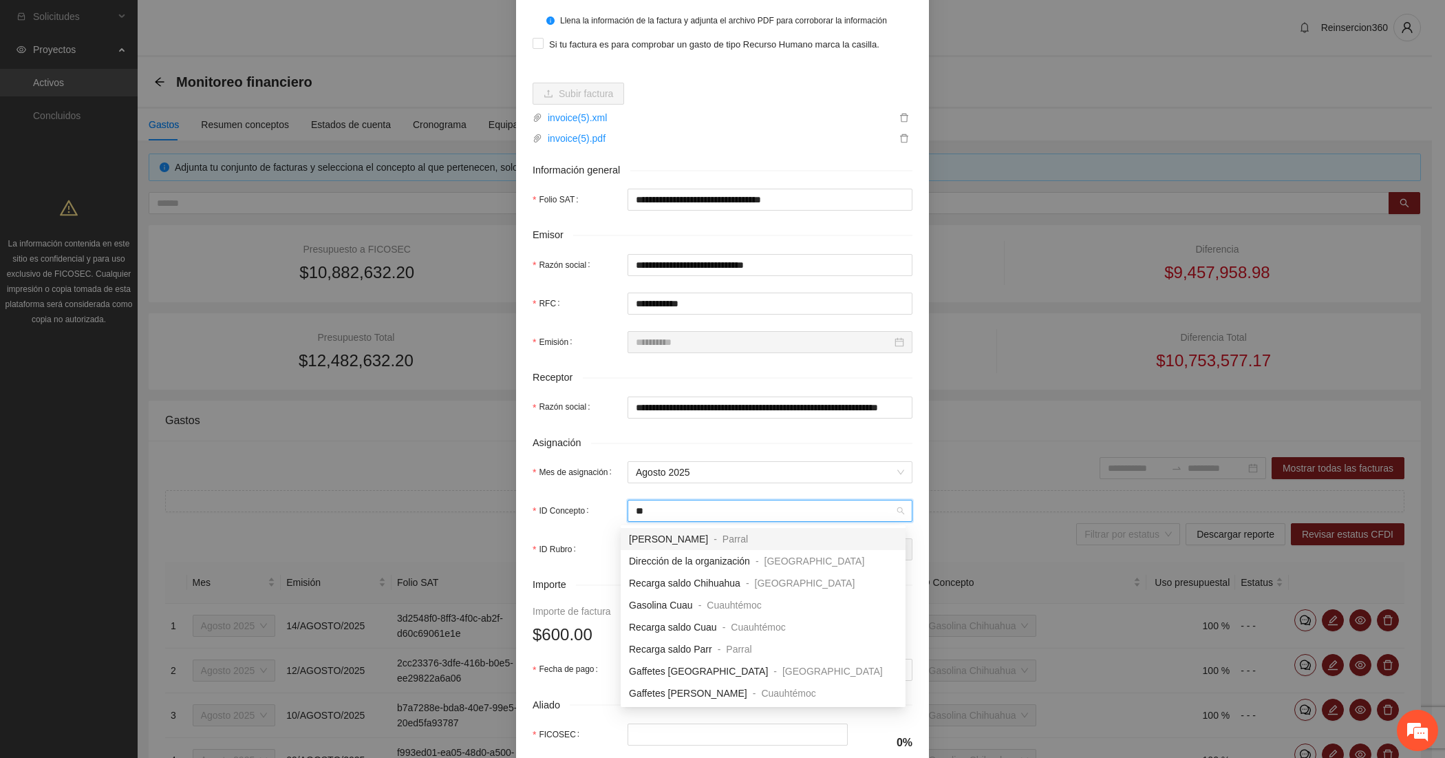
type input "***"
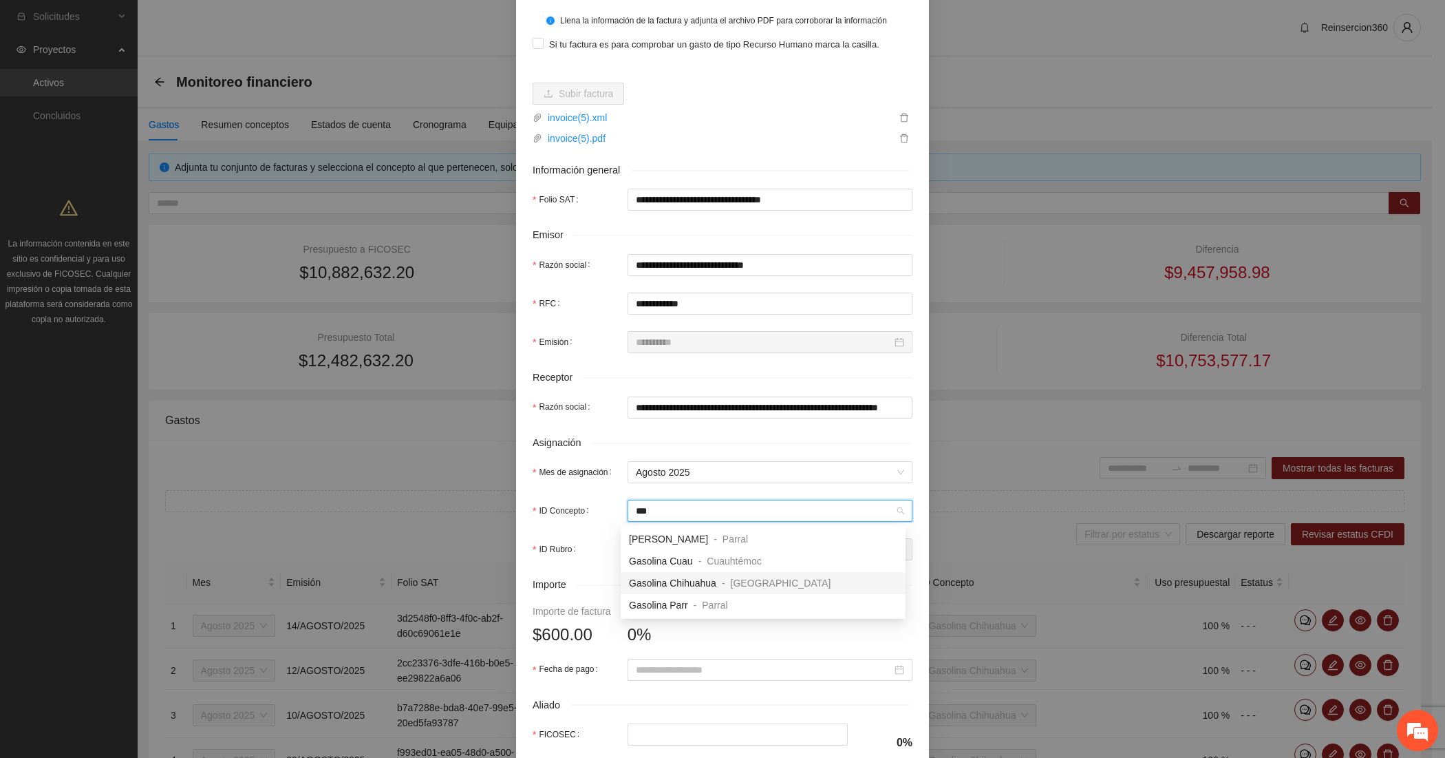
click at [681, 584] on span "Gasolina Chihuahua" at bounding box center [672, 582] width 87 height 11
type input "***"
type input "*"
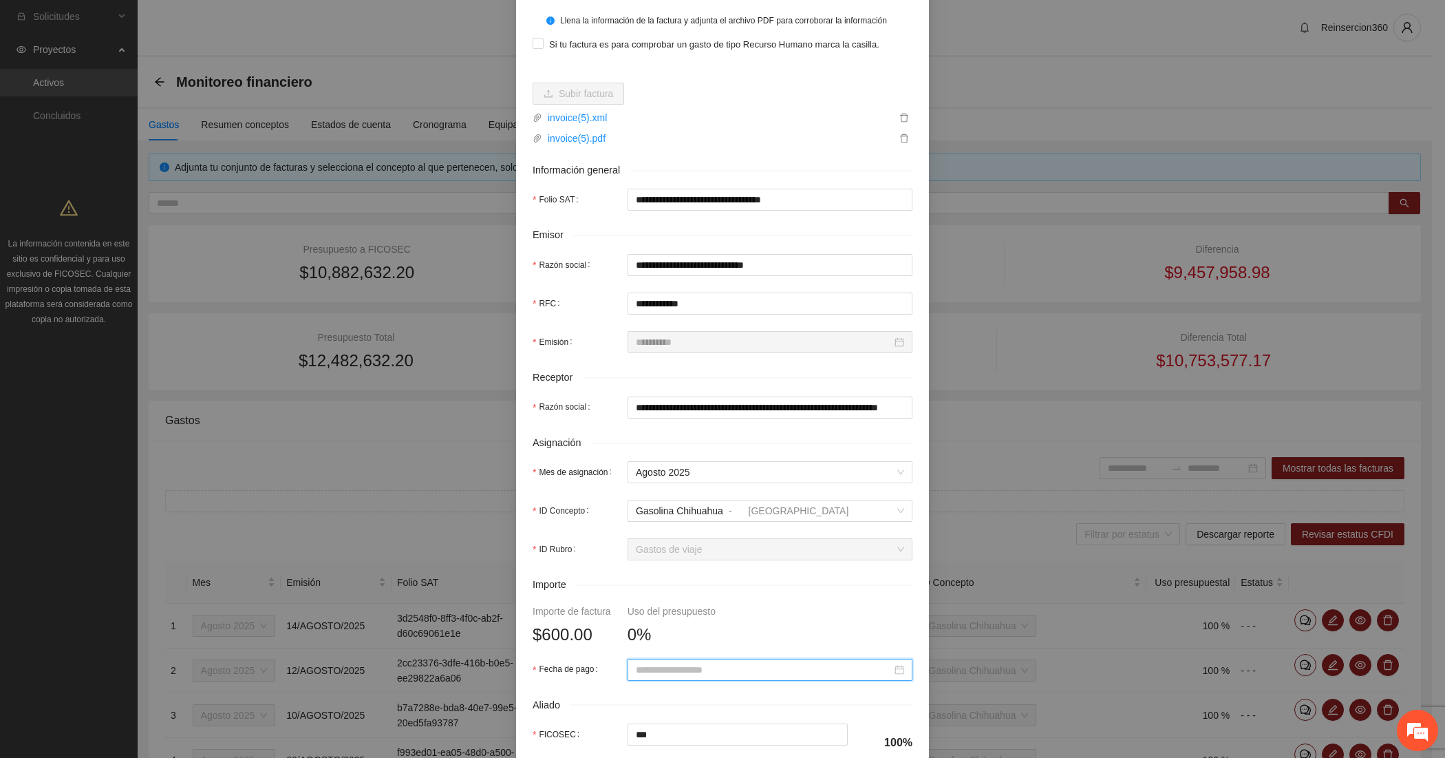
paste input "**********"
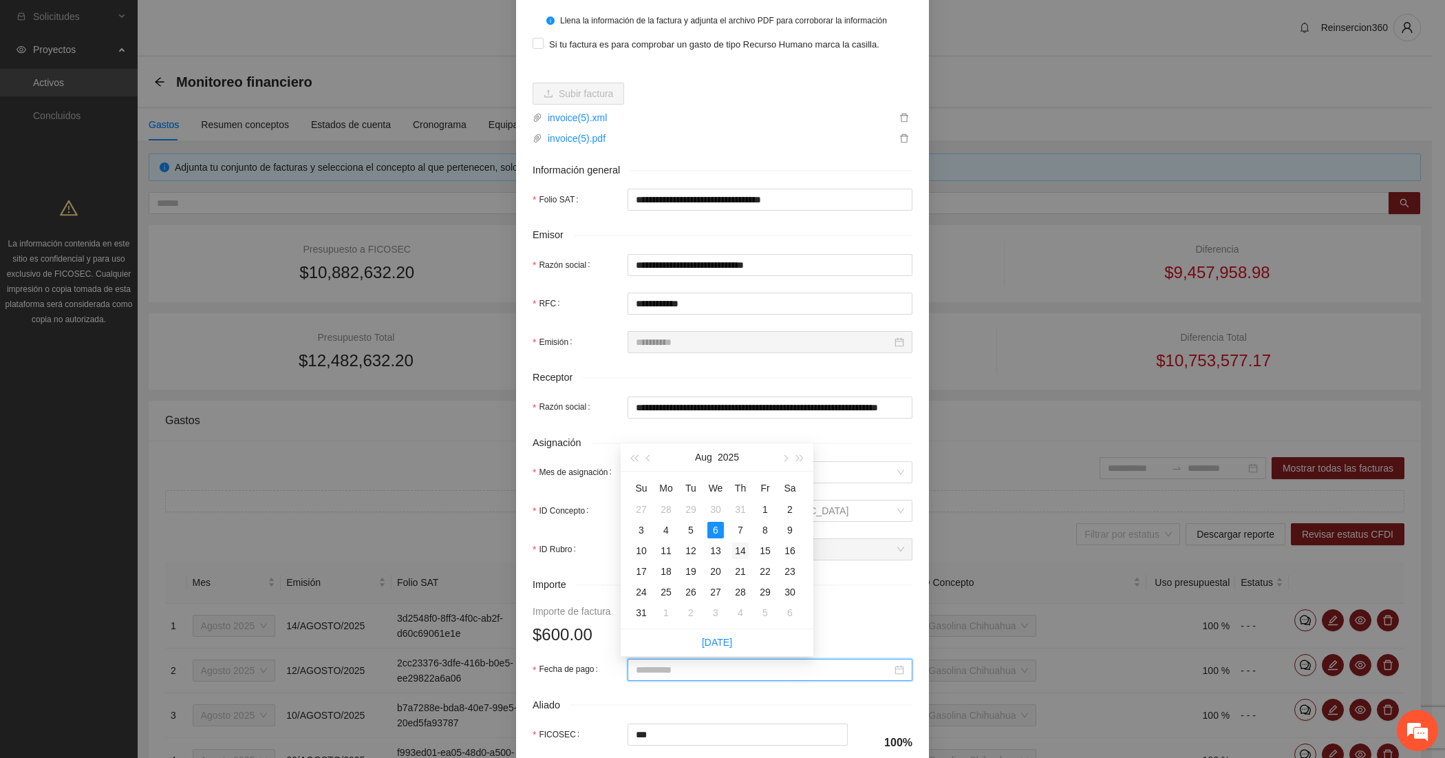
click at [742, 550] on div "14" at bounding box center [740, 550] width 17 height 17
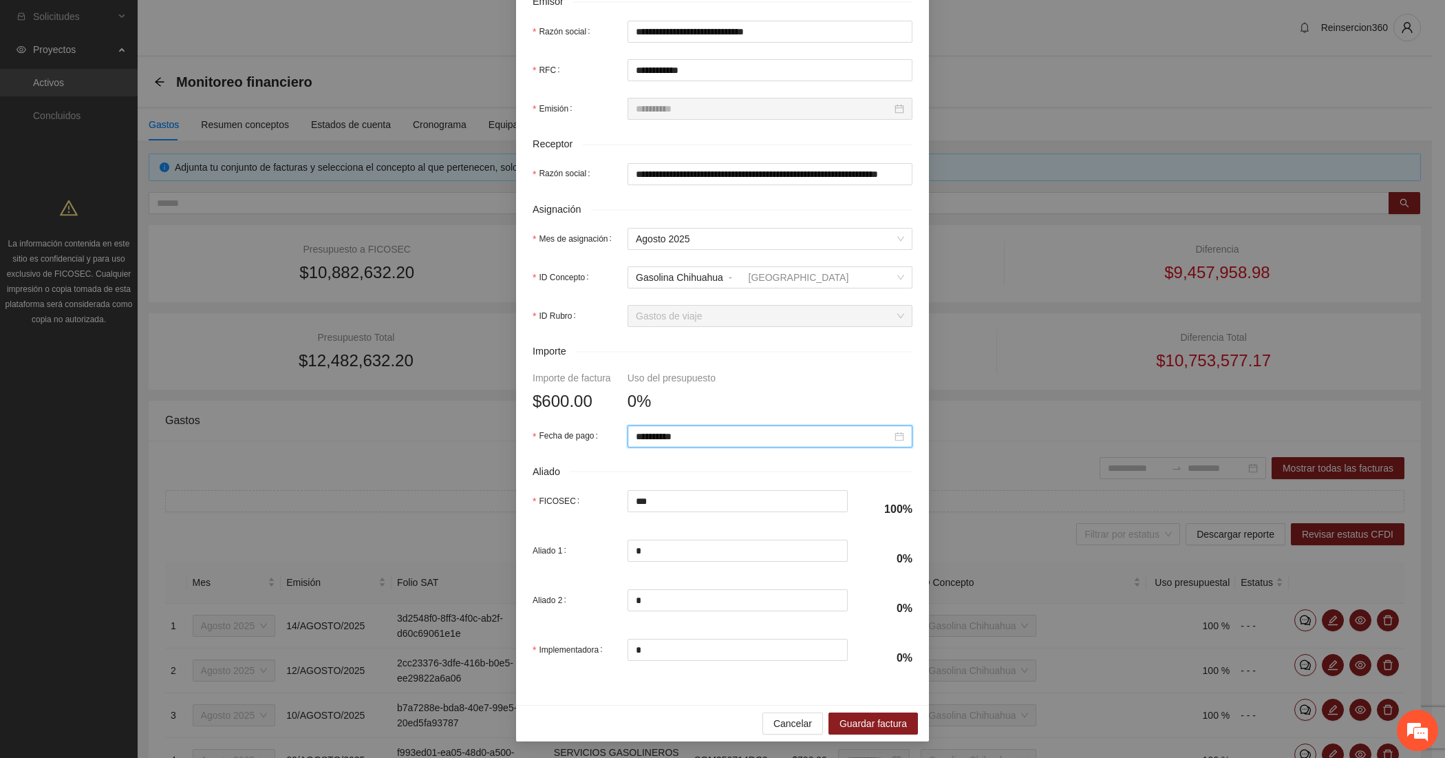
scroll to position [351, 0]
type input "**********"
click at [851, 720] on span "Guardar factura" at bounding box center [873, 723] width 67 height 15
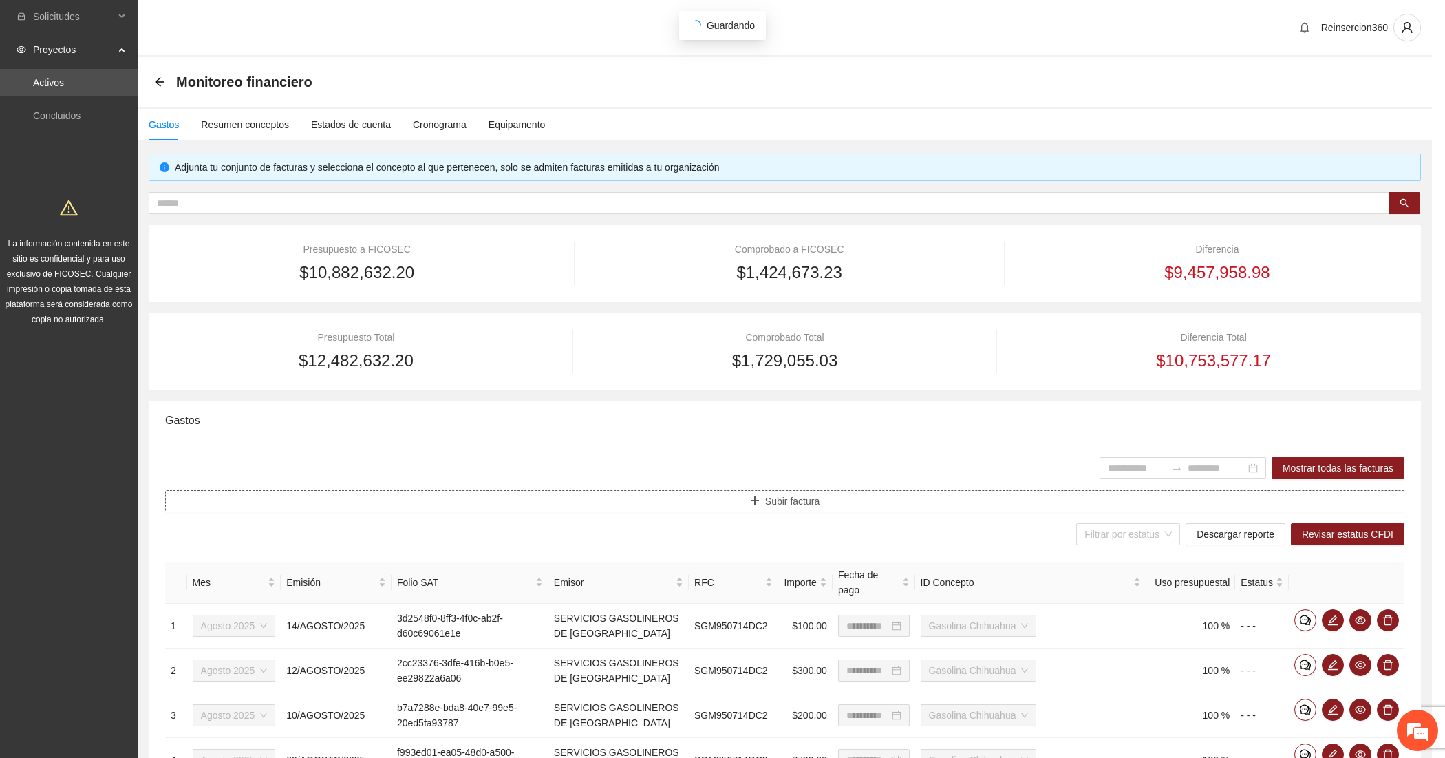
scroll to position [0, 0]
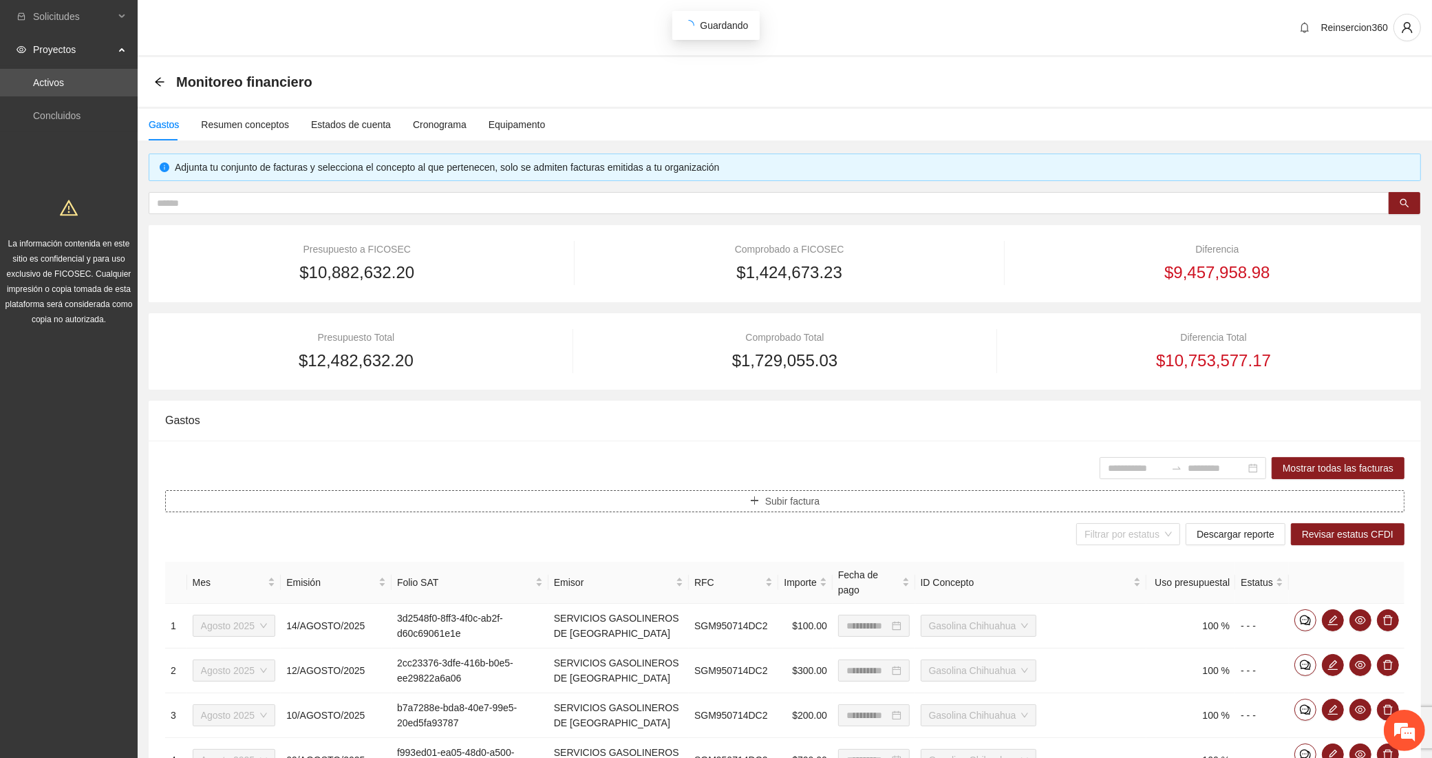
click at [451, 500] on button "Subir factura" at bounding box center [784, 501] width 1239 height 22
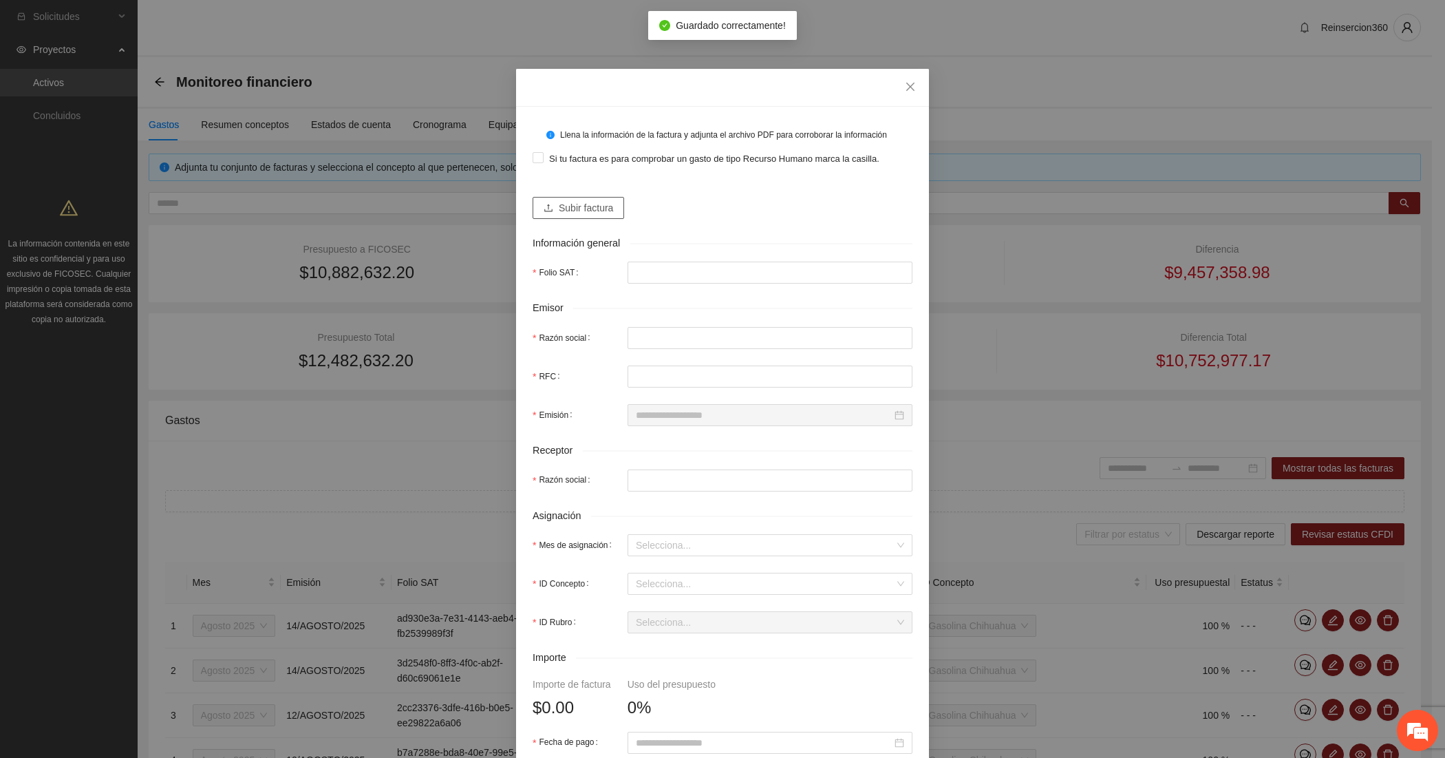
click at [555, 197] on button "Subir factura" at bounding box center [579, 208] width 92 height 22
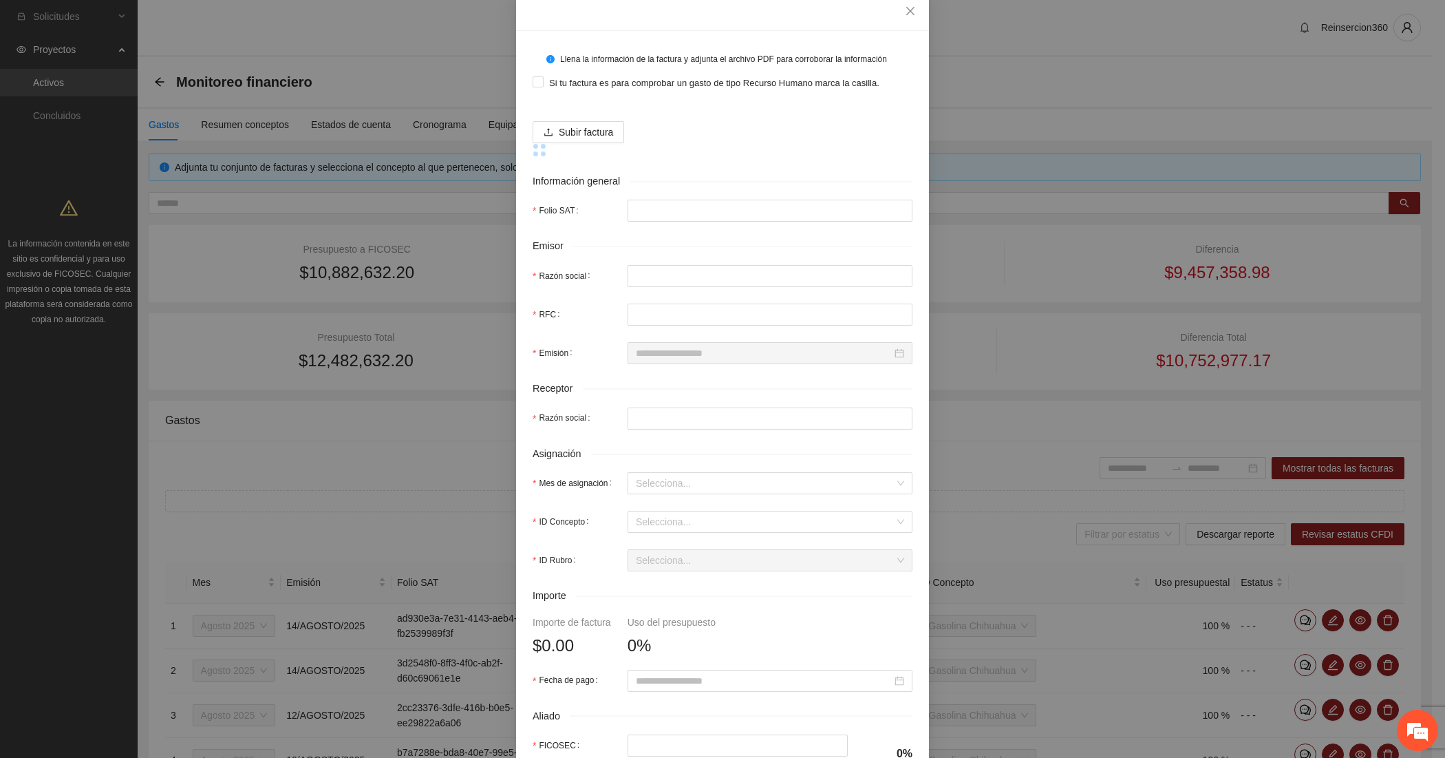
scroll to position [114, 0]
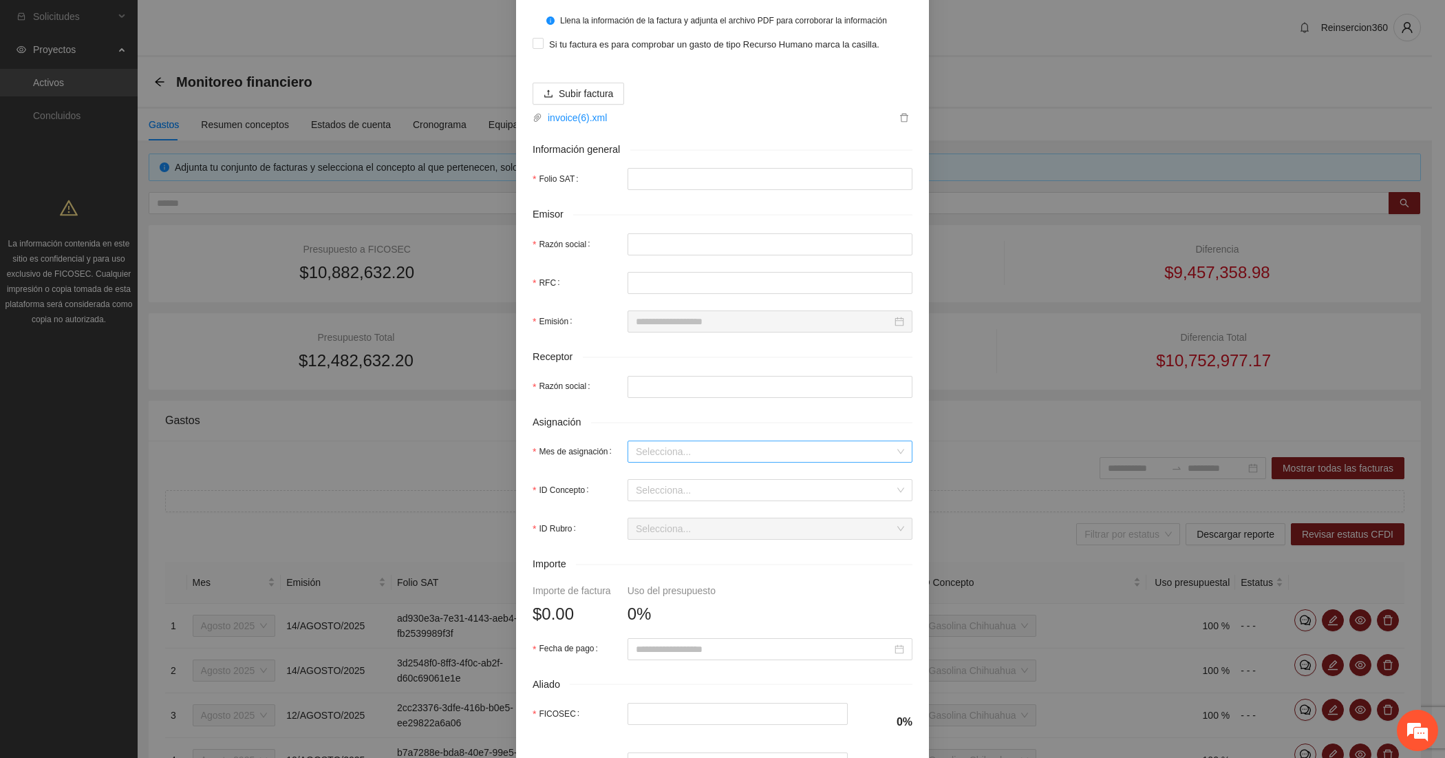
type input "**********"
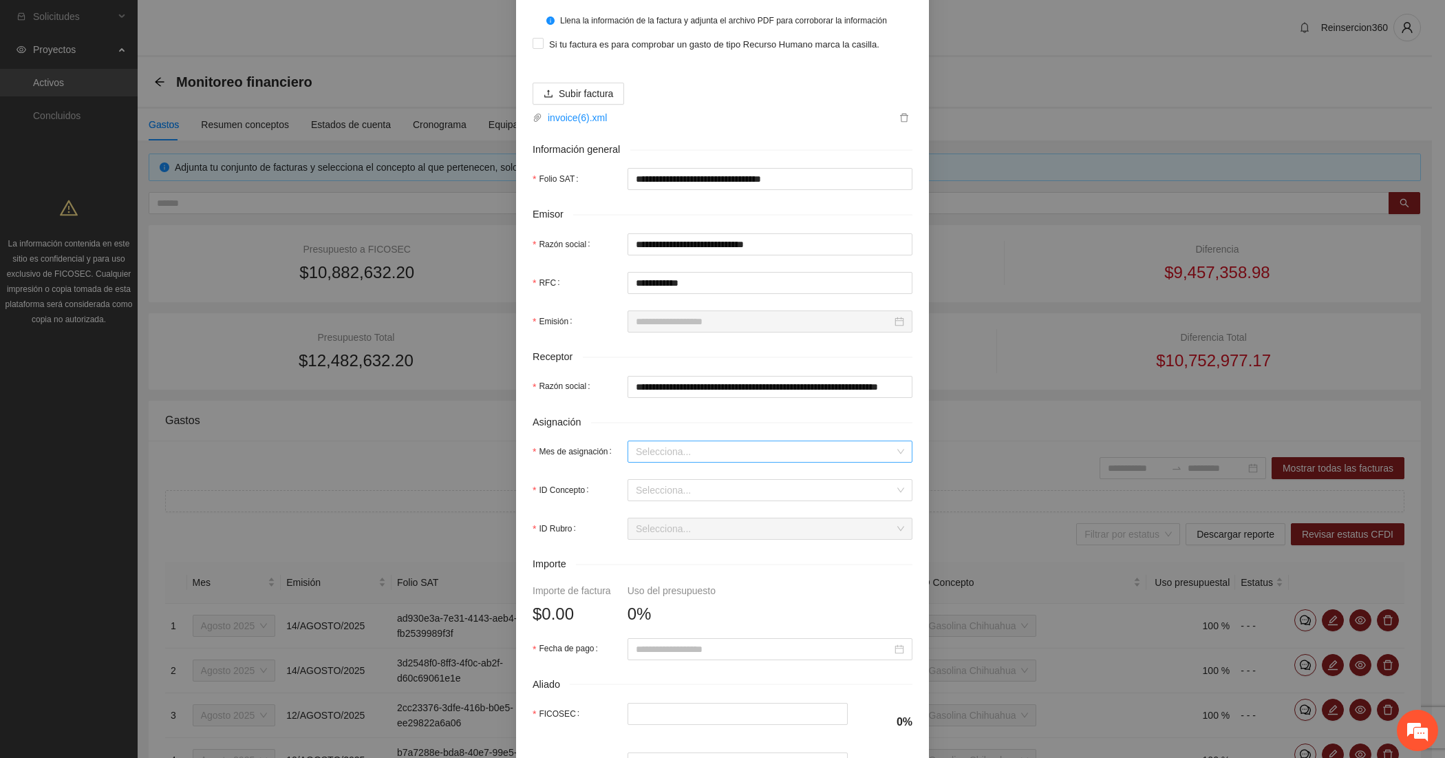
type input "**********"
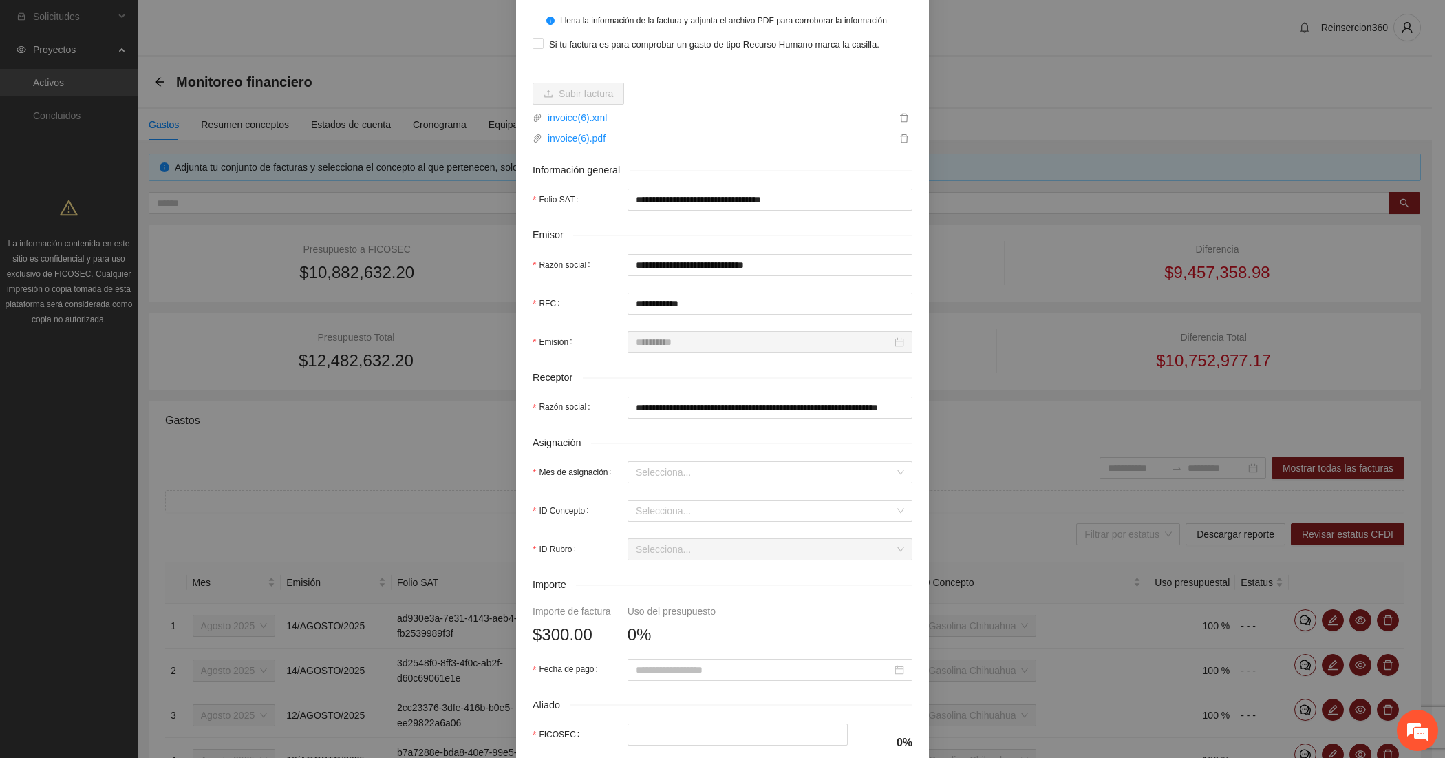
click at [665, 449] on div "Asignación" at bounding box center [723, 443] width 380 height 16
click at [665, 462] on input "Mes de asignación" at bounding box center [765, 472] width 259 height 21
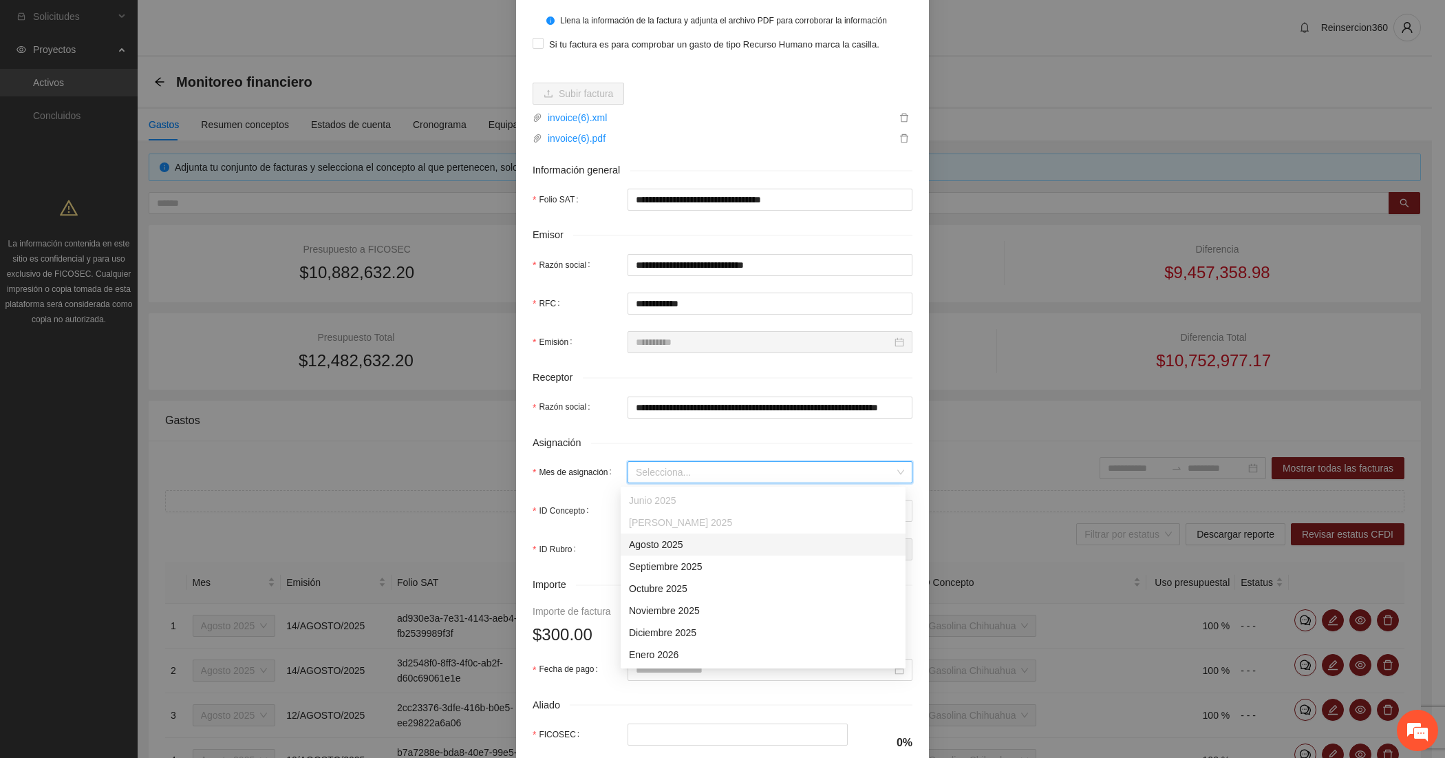
click at [648, 546] on div "Agosto 2025" at bounding box center [763, 544] width 268 height 15
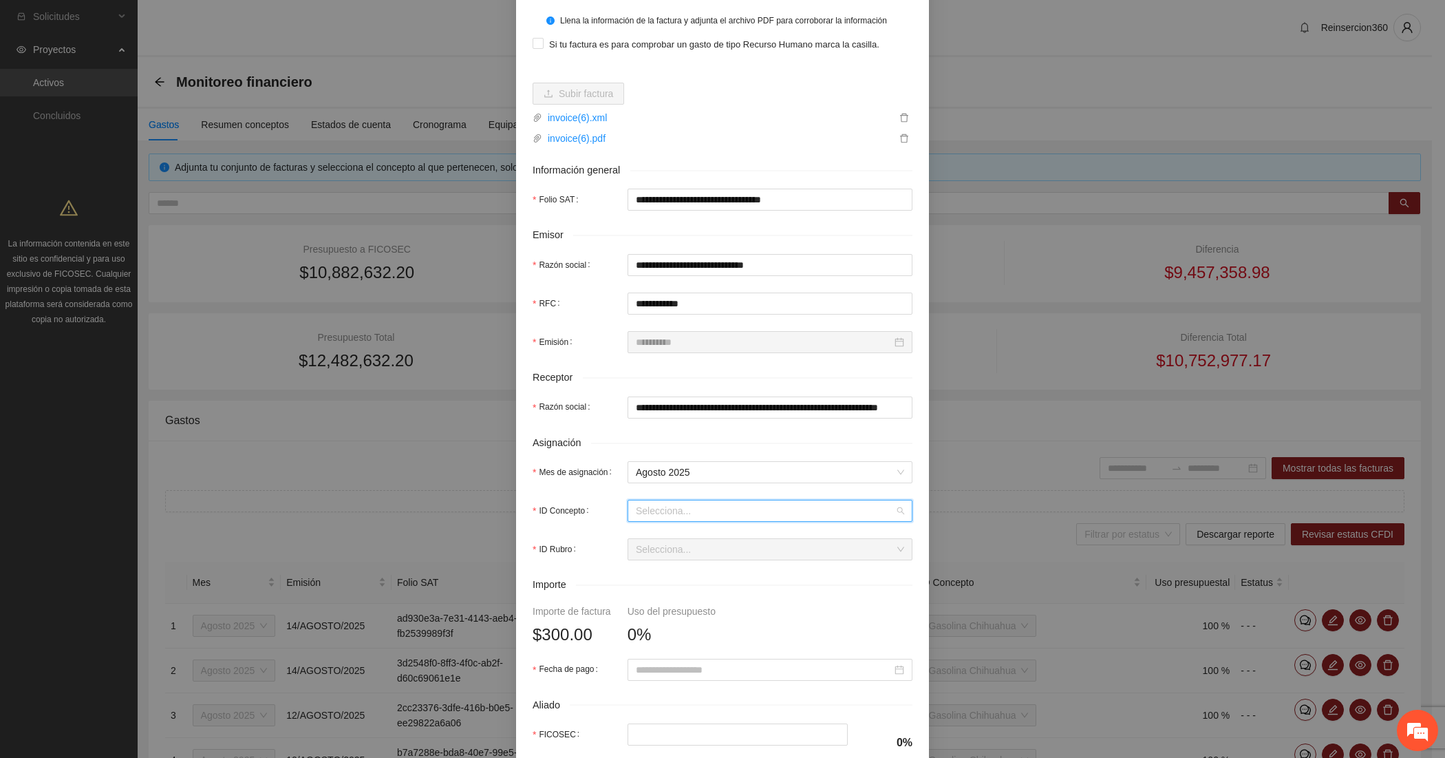
click at [650, 513] on input "ID Concepto" at bounding box center [765, 510] width 259 height 21
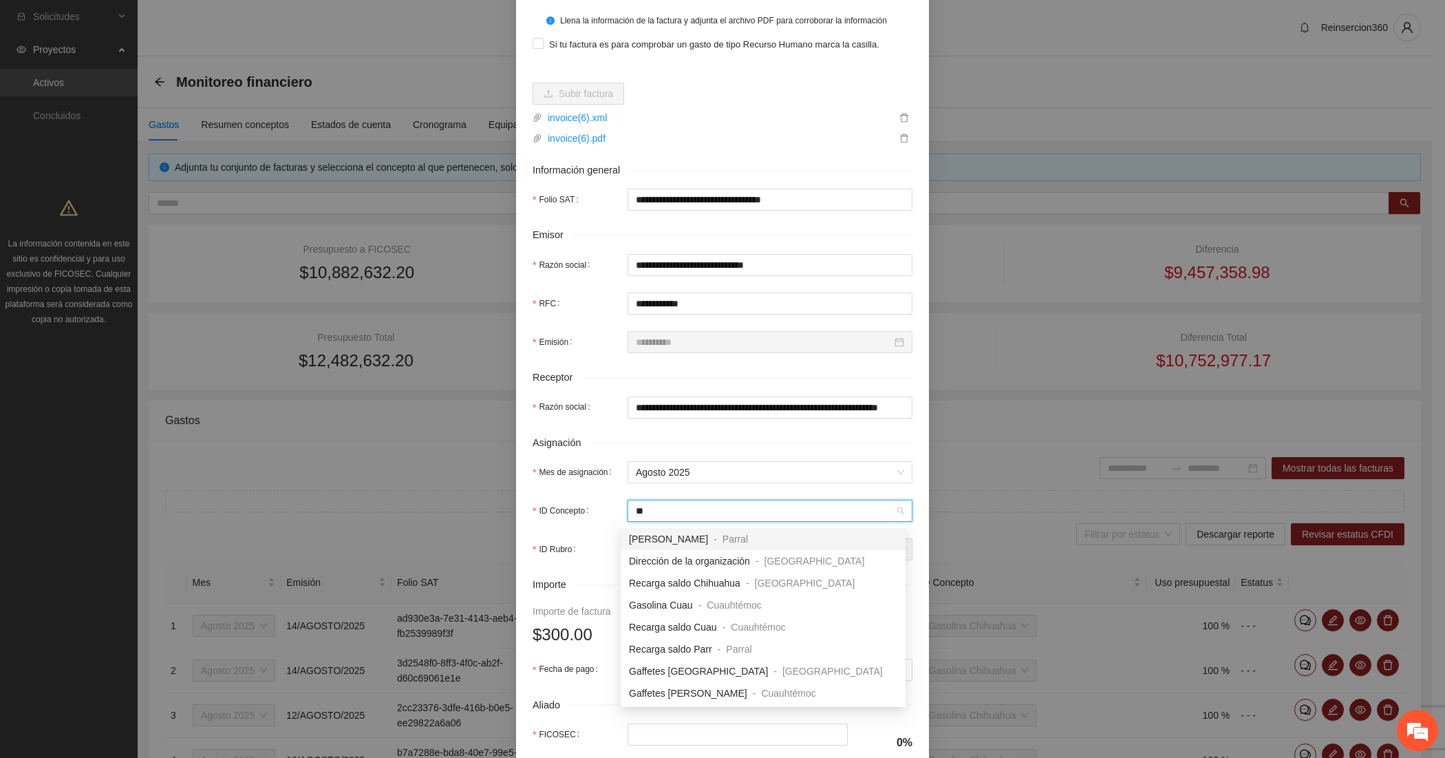
type input "***"
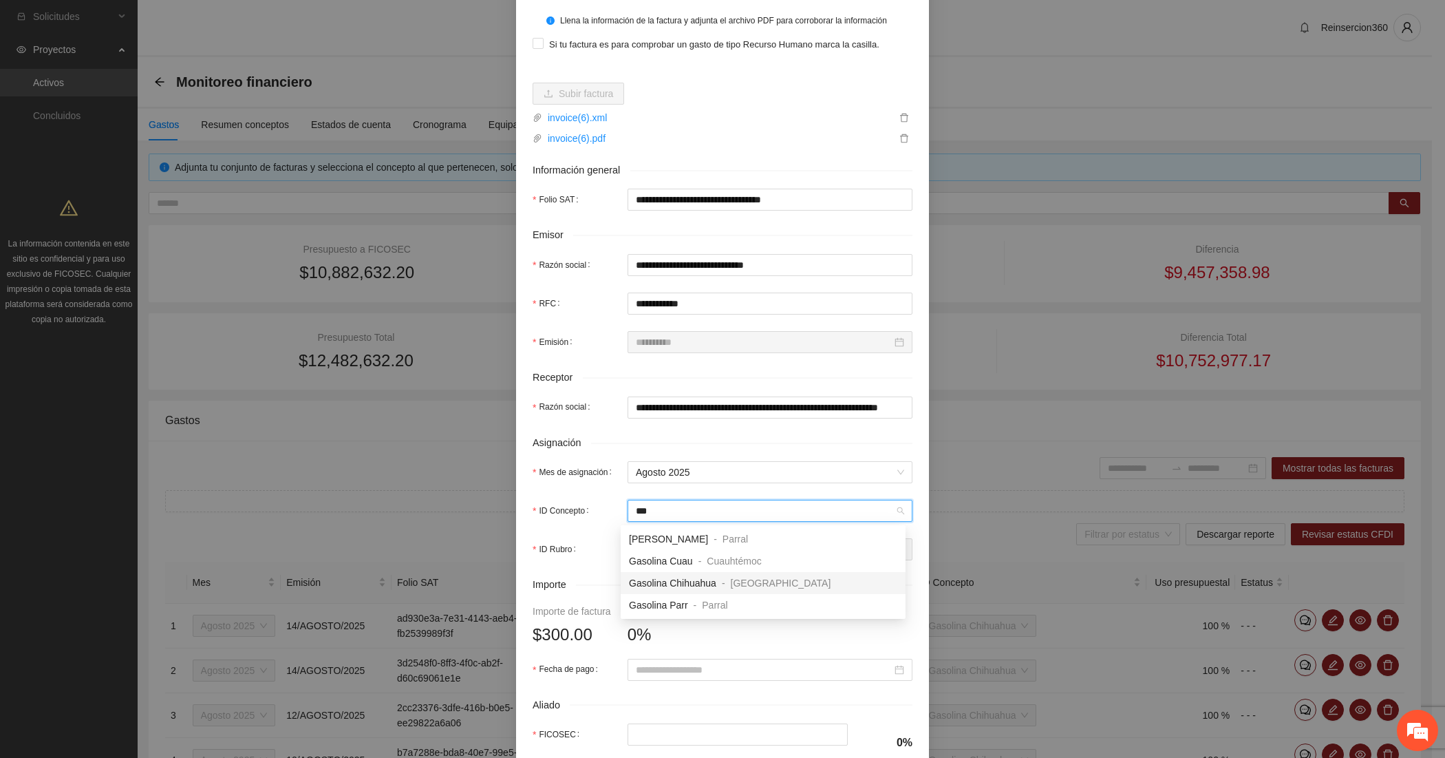
click at [659, 577] on span "Gasolina Chihuahua" at bounding box center [672, 582] width 87 height 11
type input "***"
type input "*"
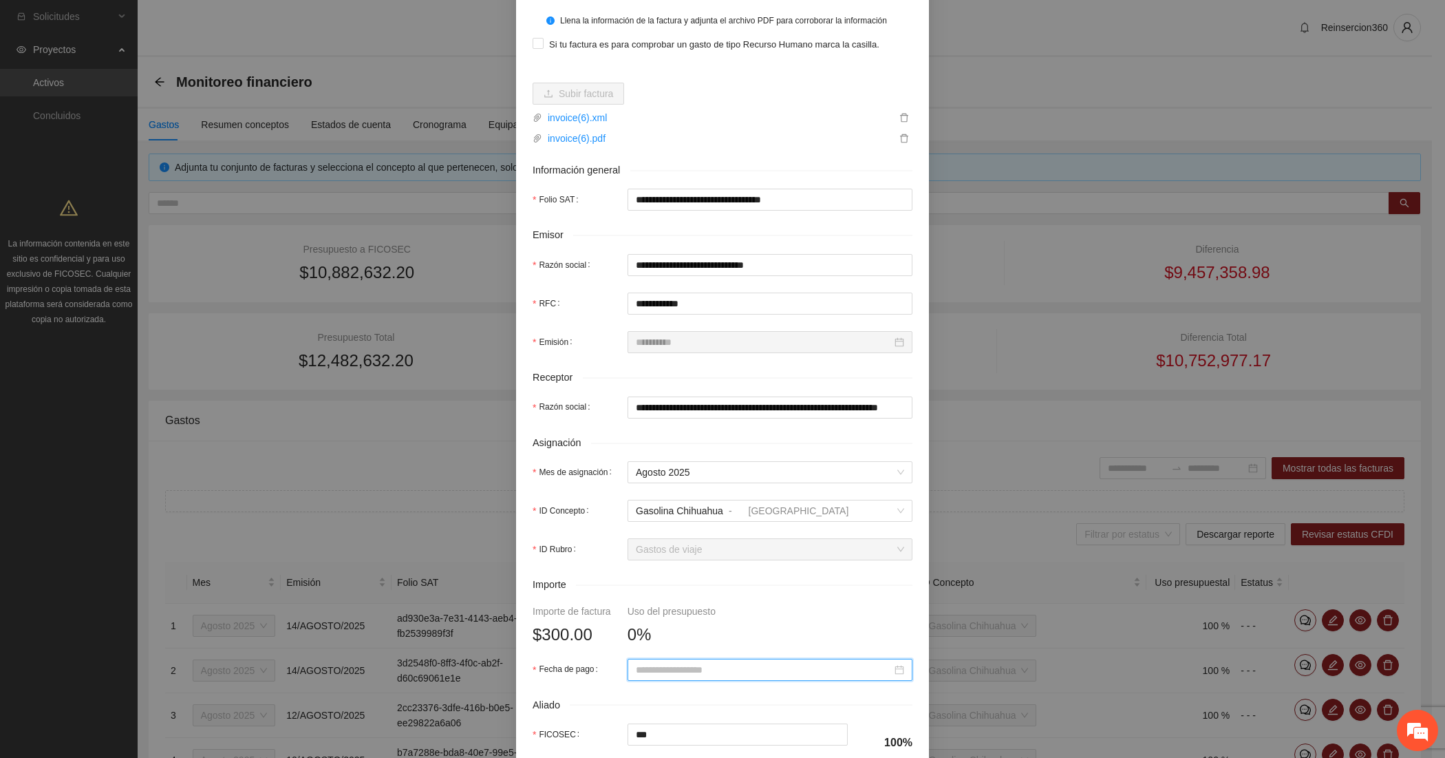
paste input "**********"
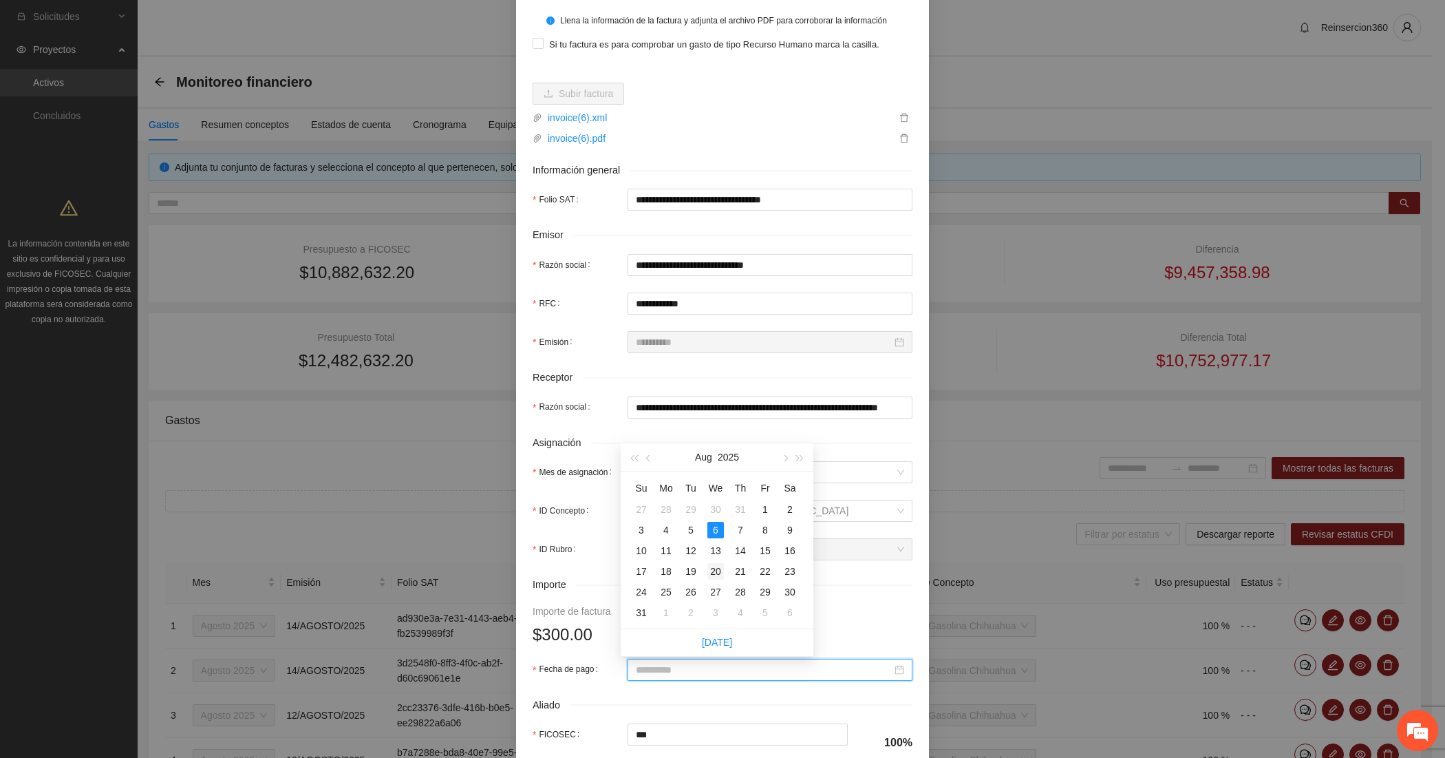
click at [716, 576] on div "20" at bounding box center [715, 571] width 17 height 17
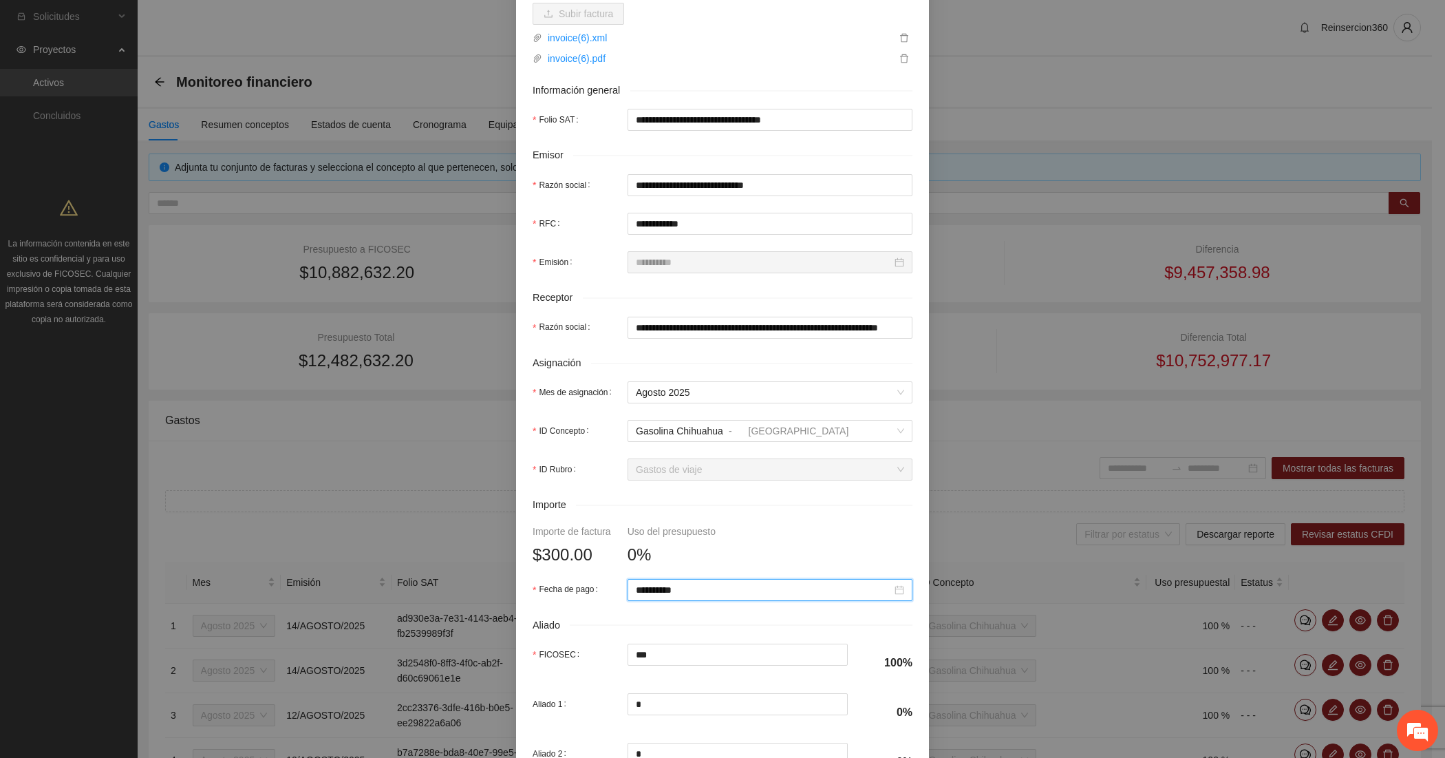
scroll to position [351, 0]
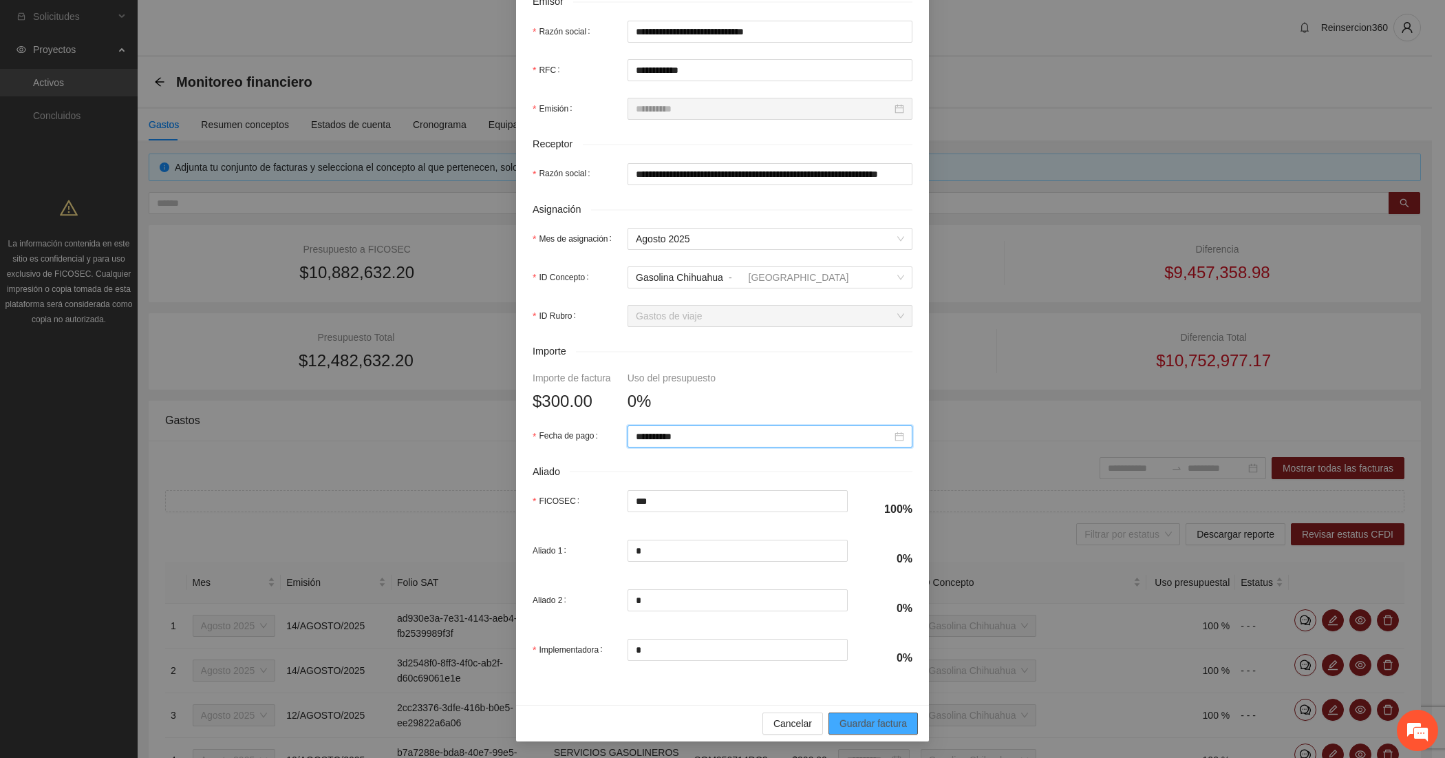
type input "**********"
click at [862, 719] on span "Guardar factura" at bounding box center [873, 723] width 67 height 15
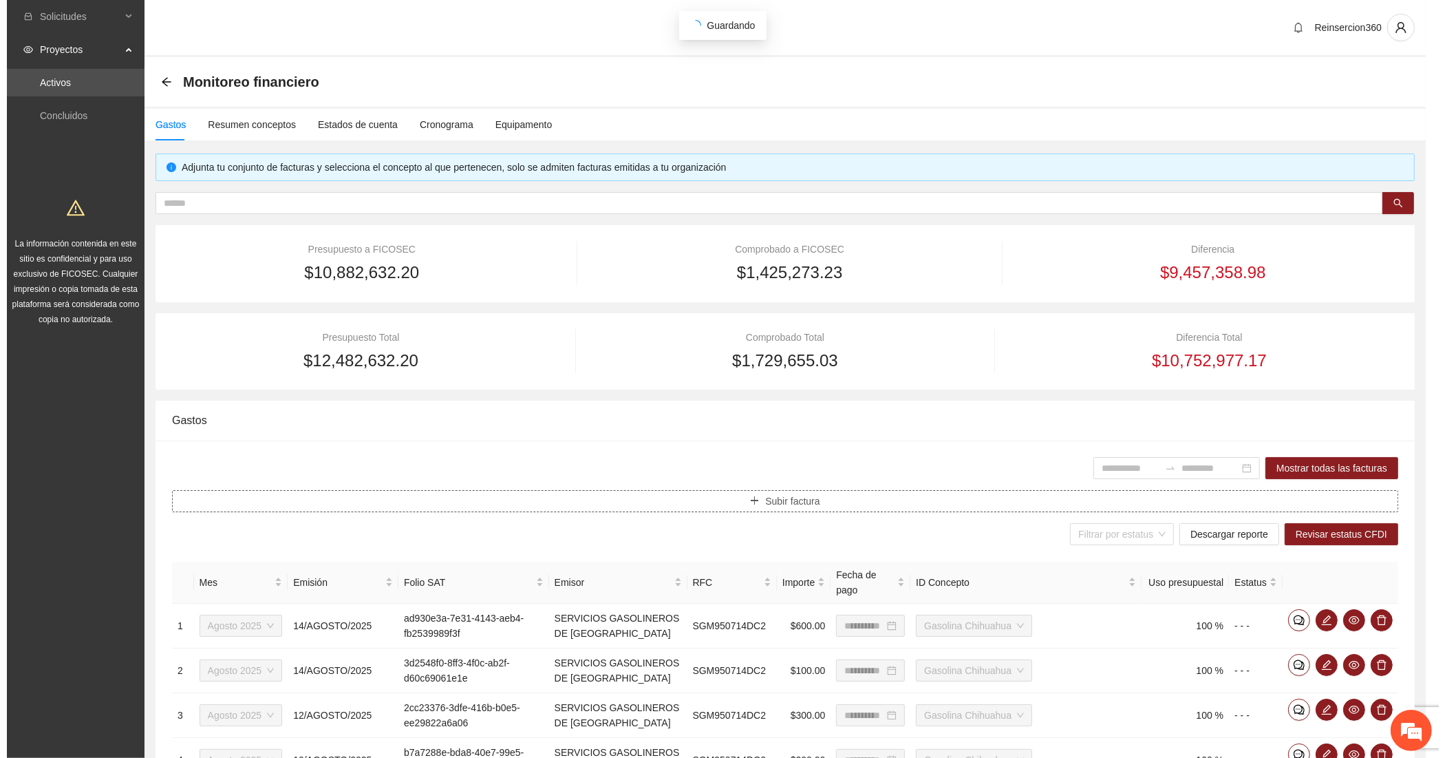
scroll to position [0, 0]
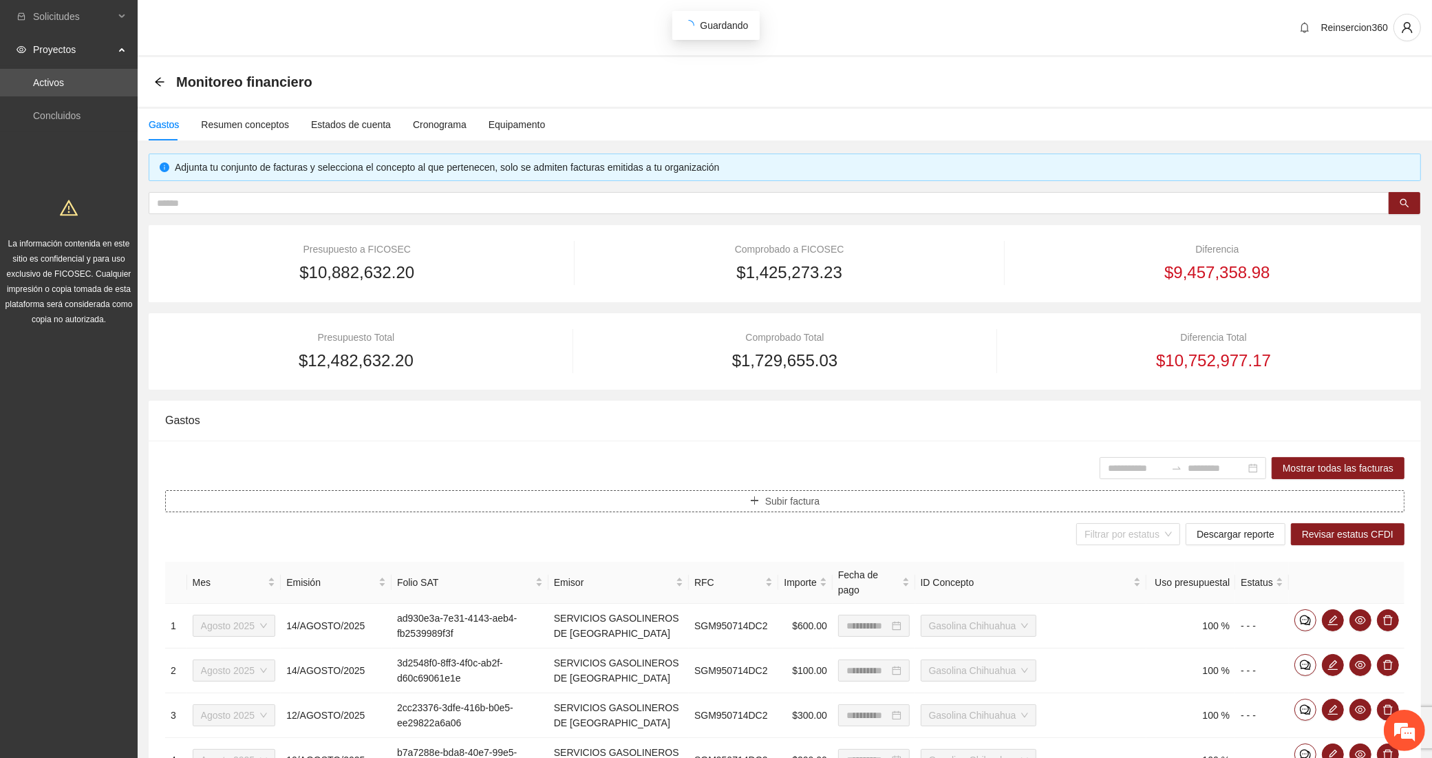
click at [489, 493] on button "Subir factura" at bounding box center [784, 501] width 1239 height 22
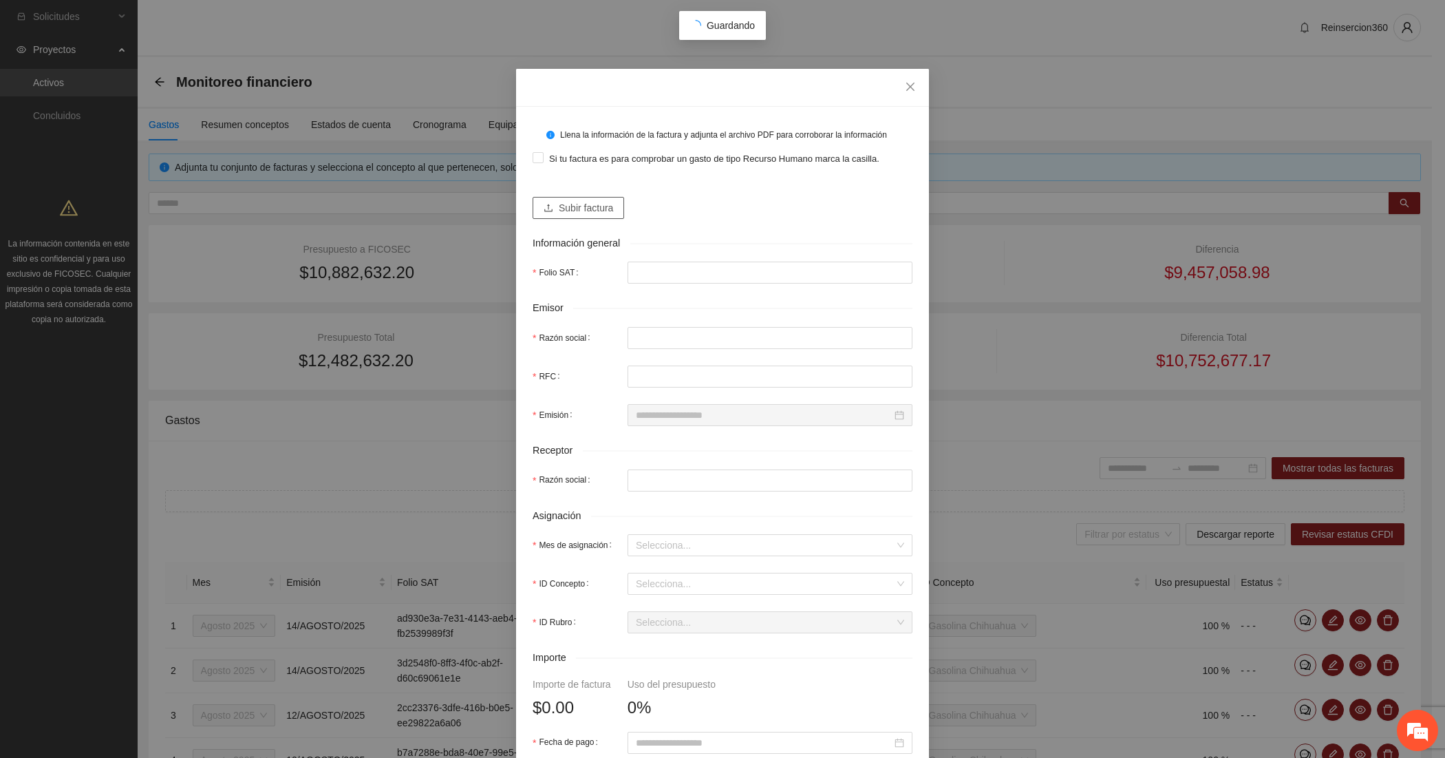
click at [579, 202] on span "Subir factura" at bounding box center [586, 207] width 54 height 15
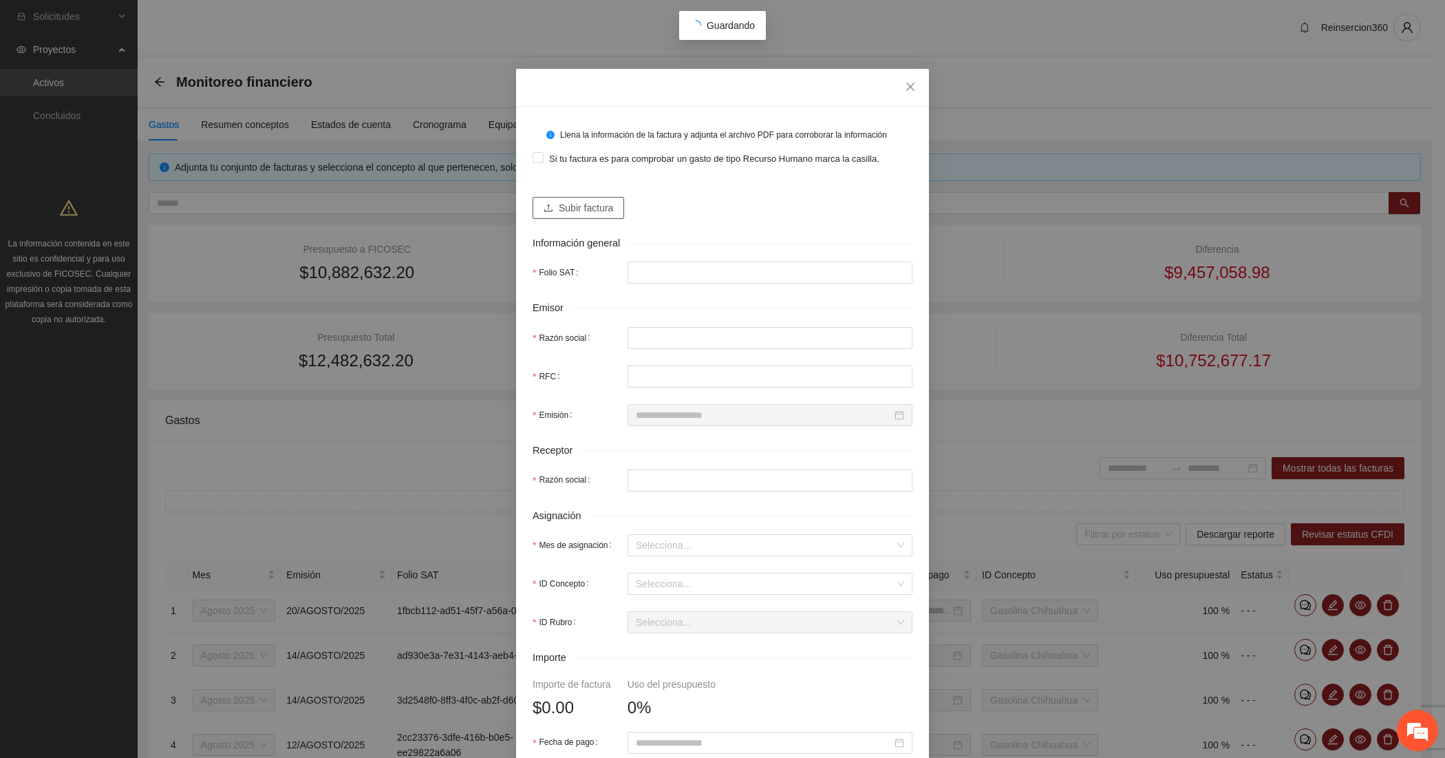
type input "**********"
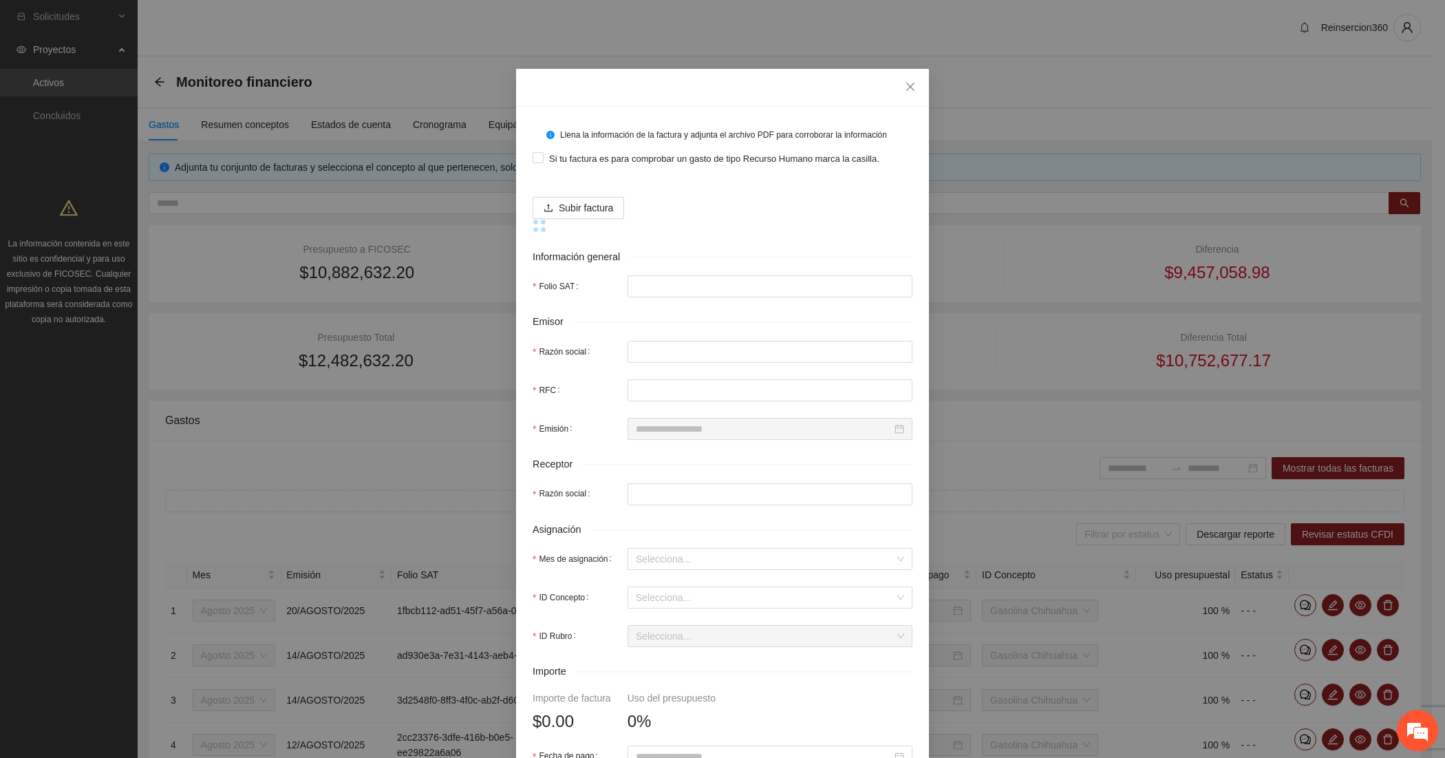
type input "**********"
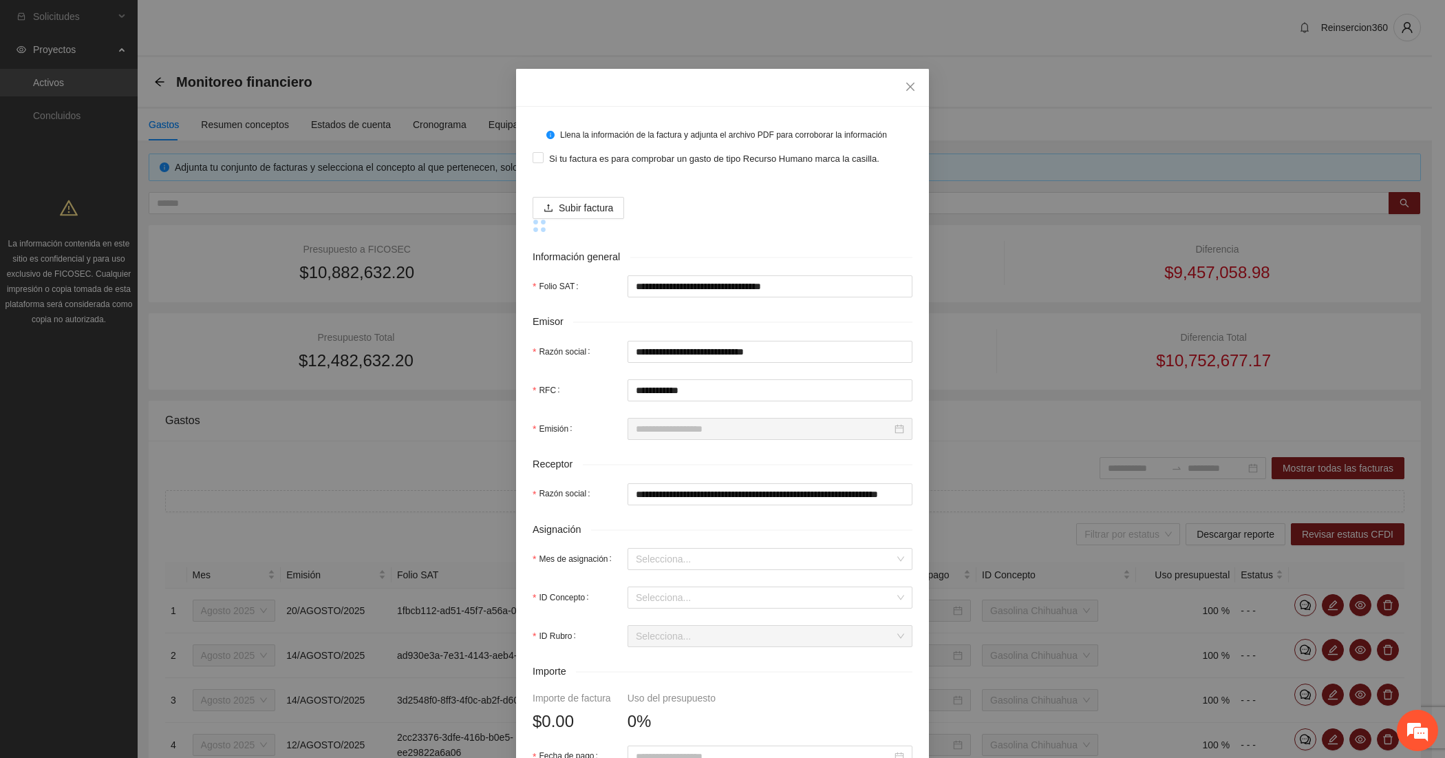
type input "**********"
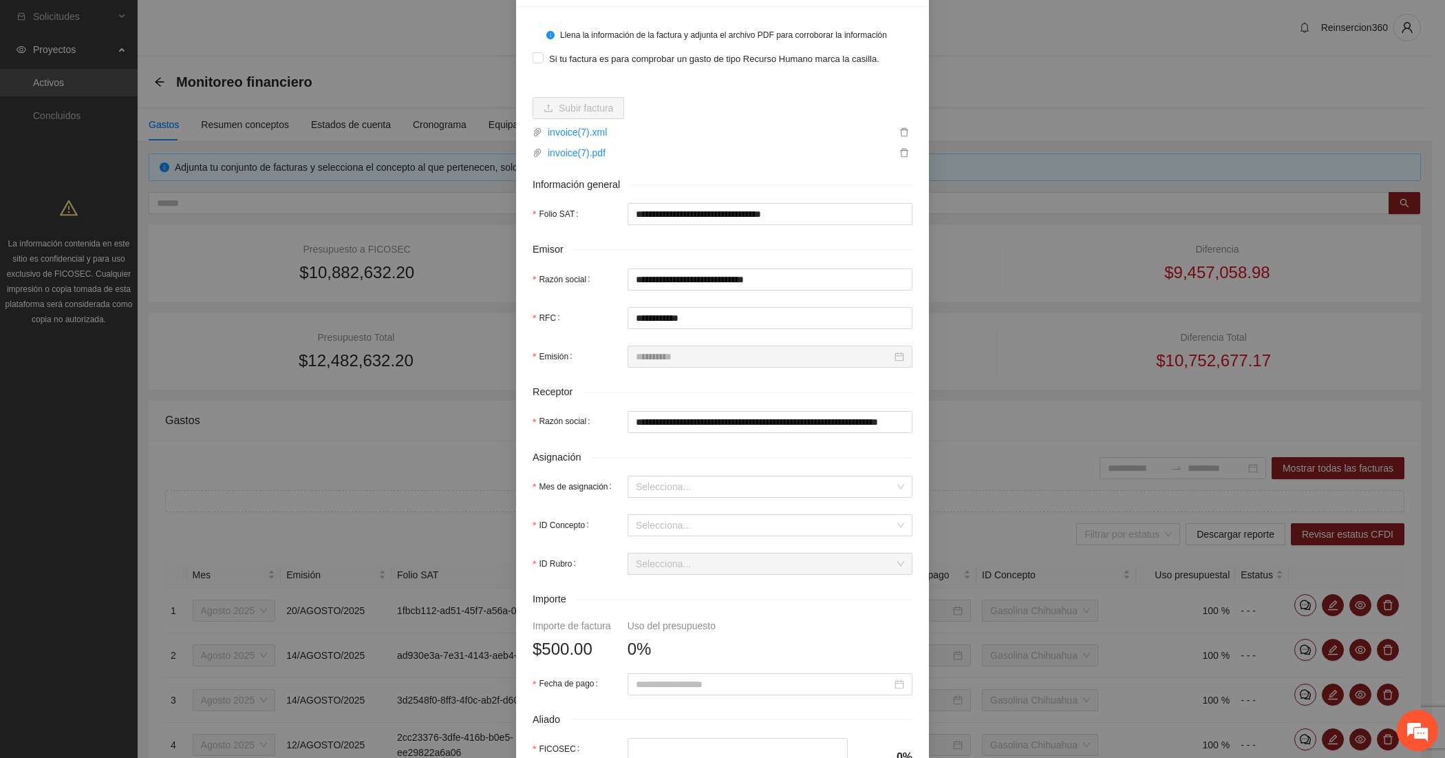
scroll to position [229, 0]
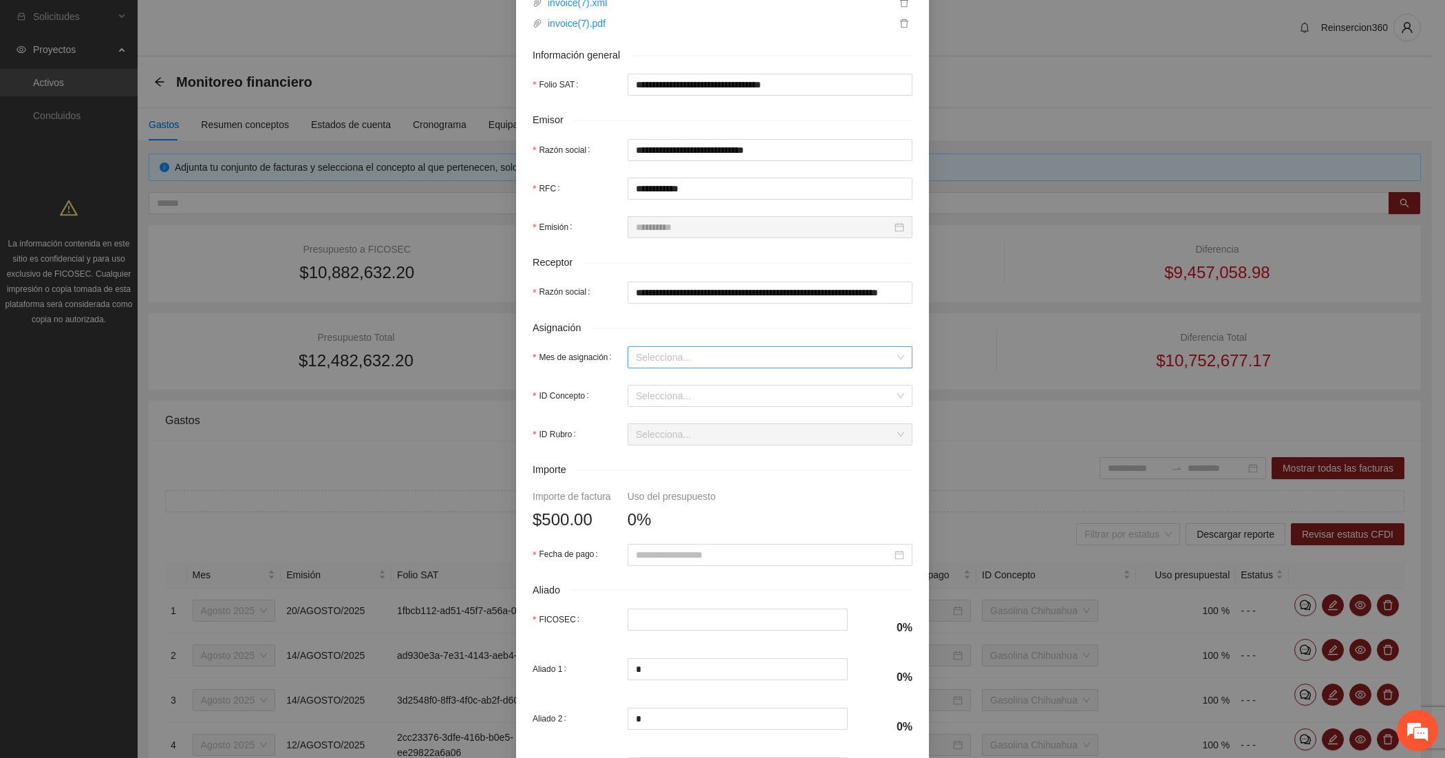
click at [655, 360] on input "Mes de asignación" at bounding box center [765, 357] width 259 height 21
click at [652, 432] on div "Agosto 2025" at bounding box center [763, 428] width 268 height 15
type input "*"
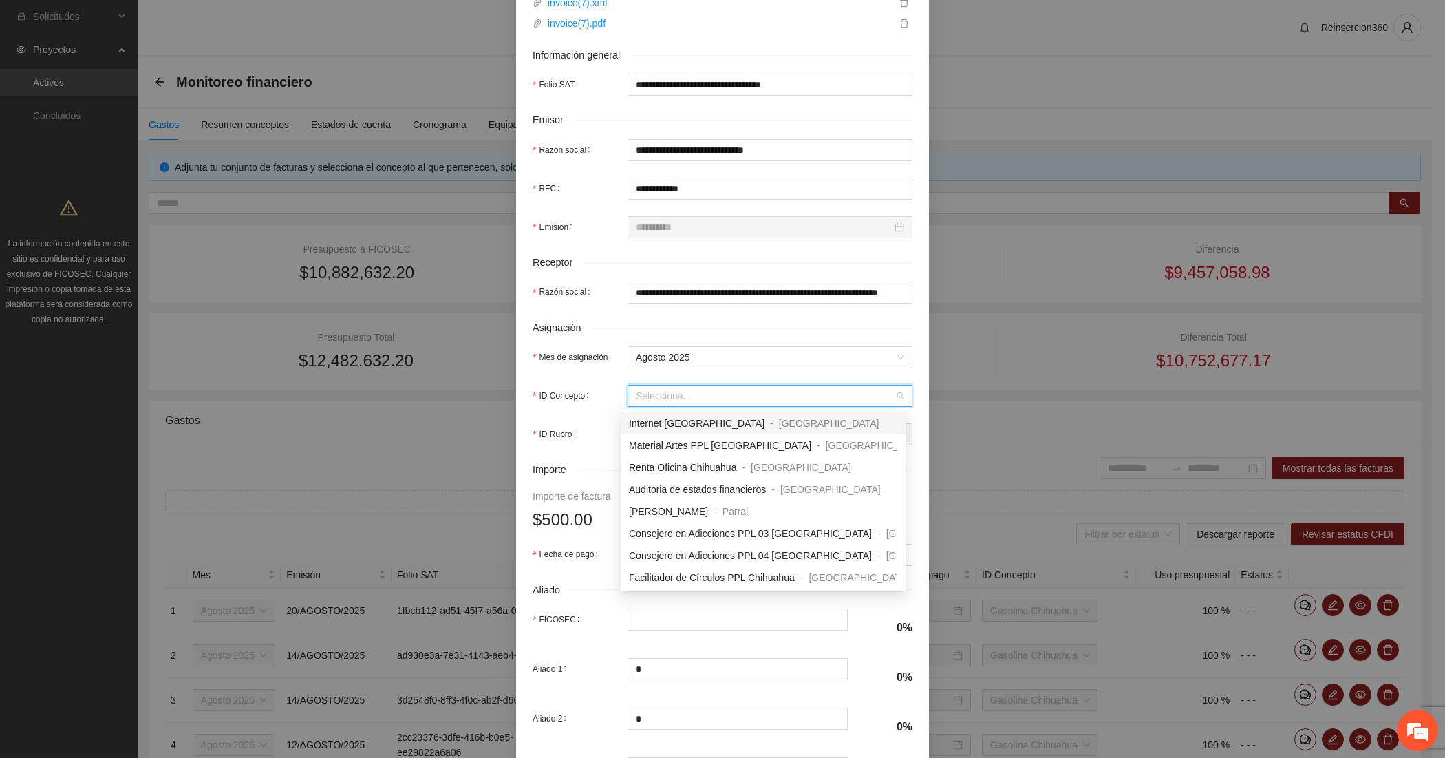
type input "*"
type input "***"
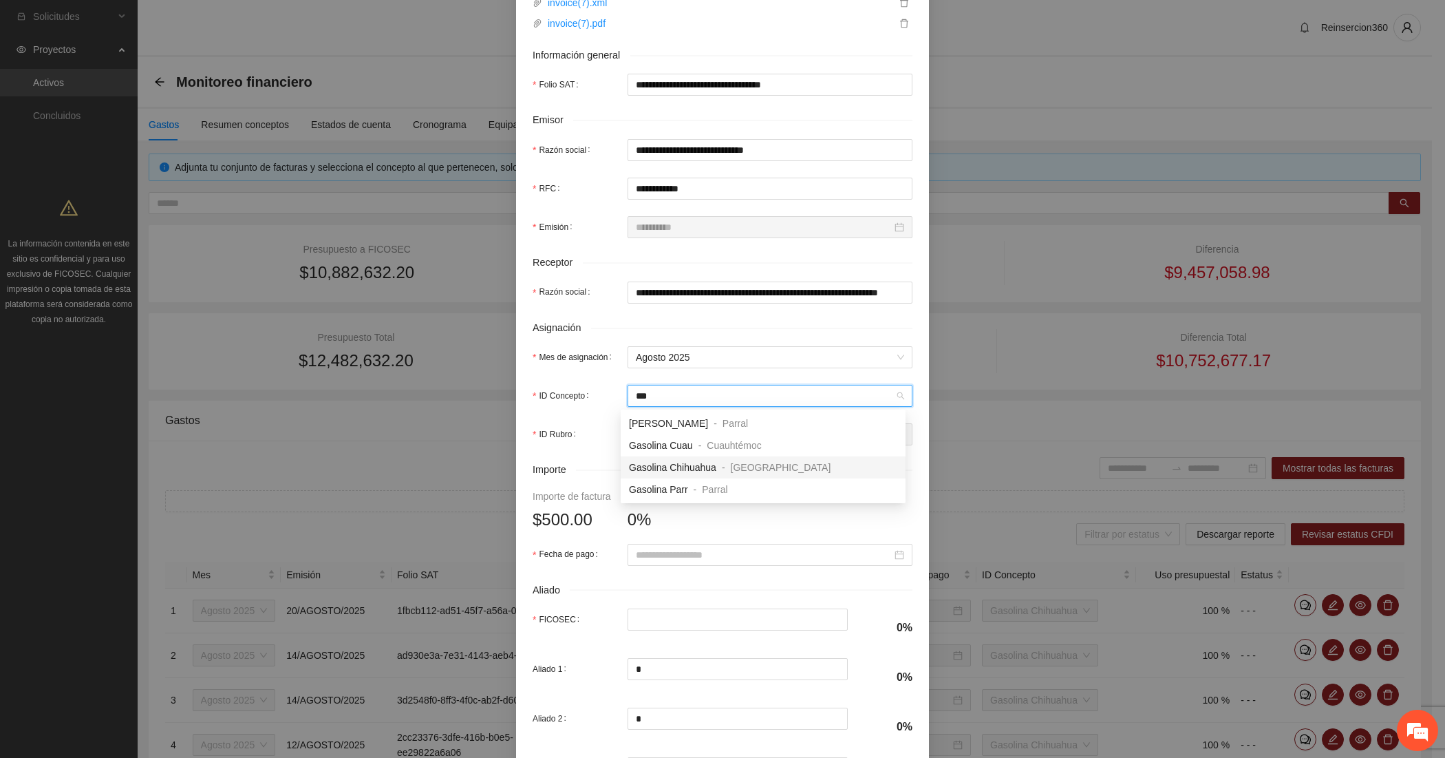
click at [661, 460] on div "Gasolina Chihuahua" at bounding box center [672, 467] width 87 height 15
type input "***"
type input "*"
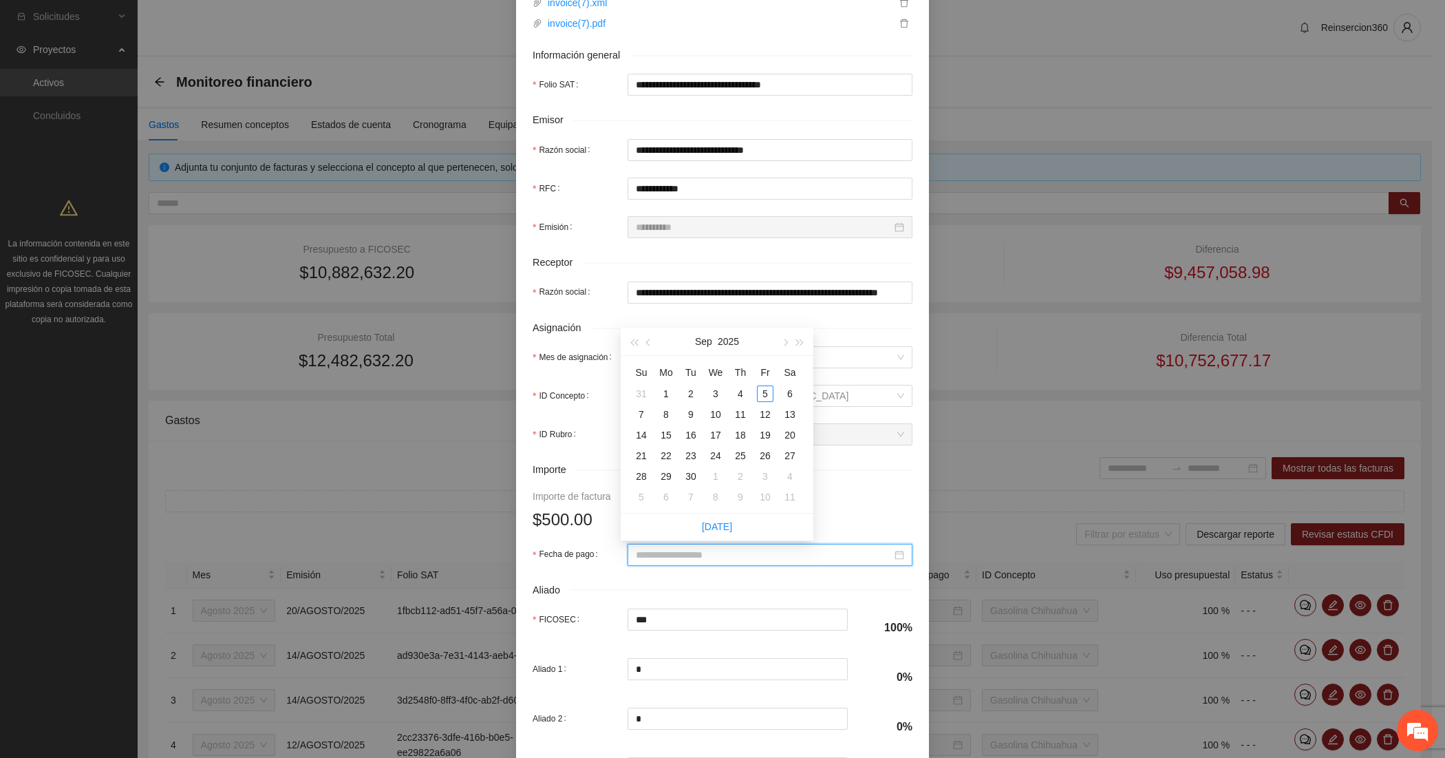
paste input "**********"
click at [765, 456] on div "22" at bounding box center [765, 455] width 17 height 17
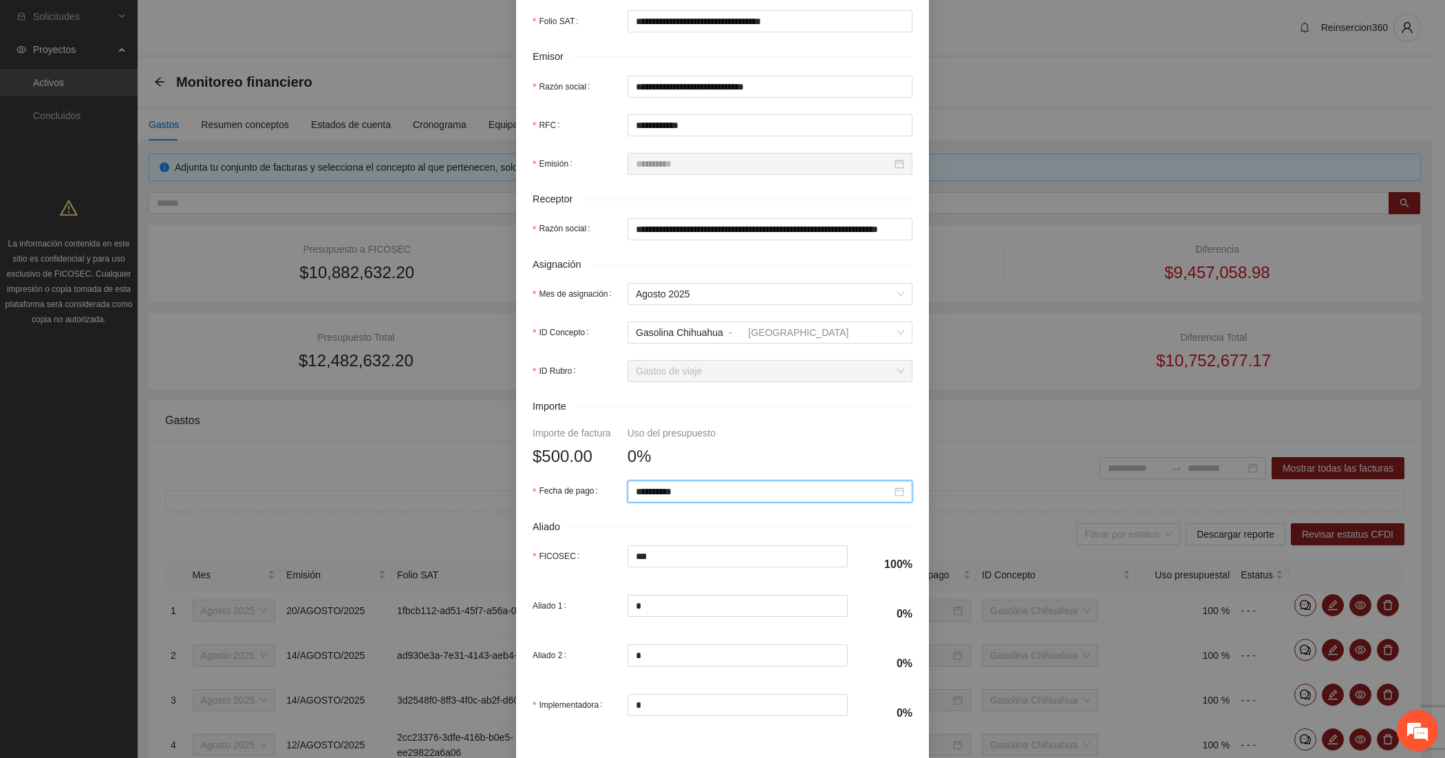
scroll to position [351, 0]
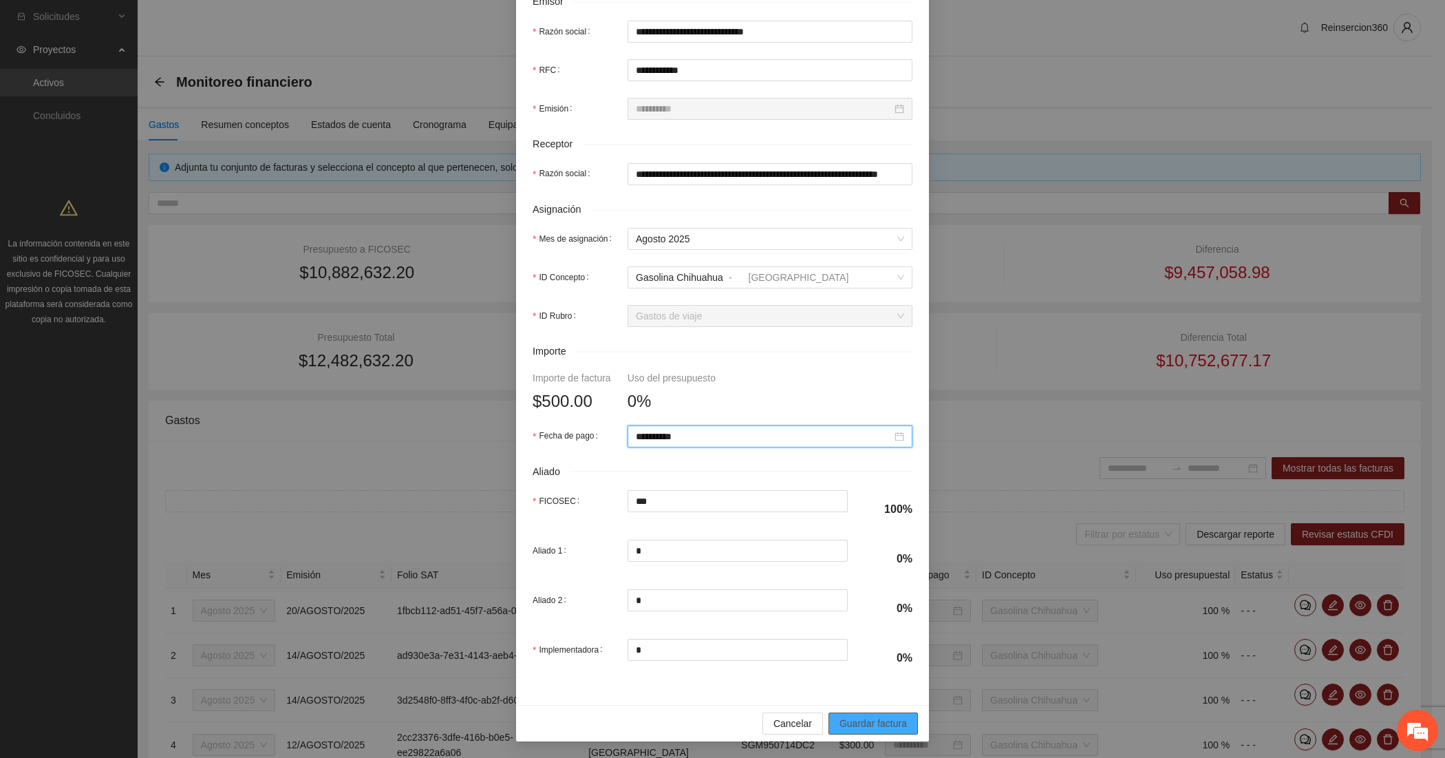
type input "**********"
click at [879, 730] on span "Guardar factura" at bounding box center [873, 723] width 67 height 15
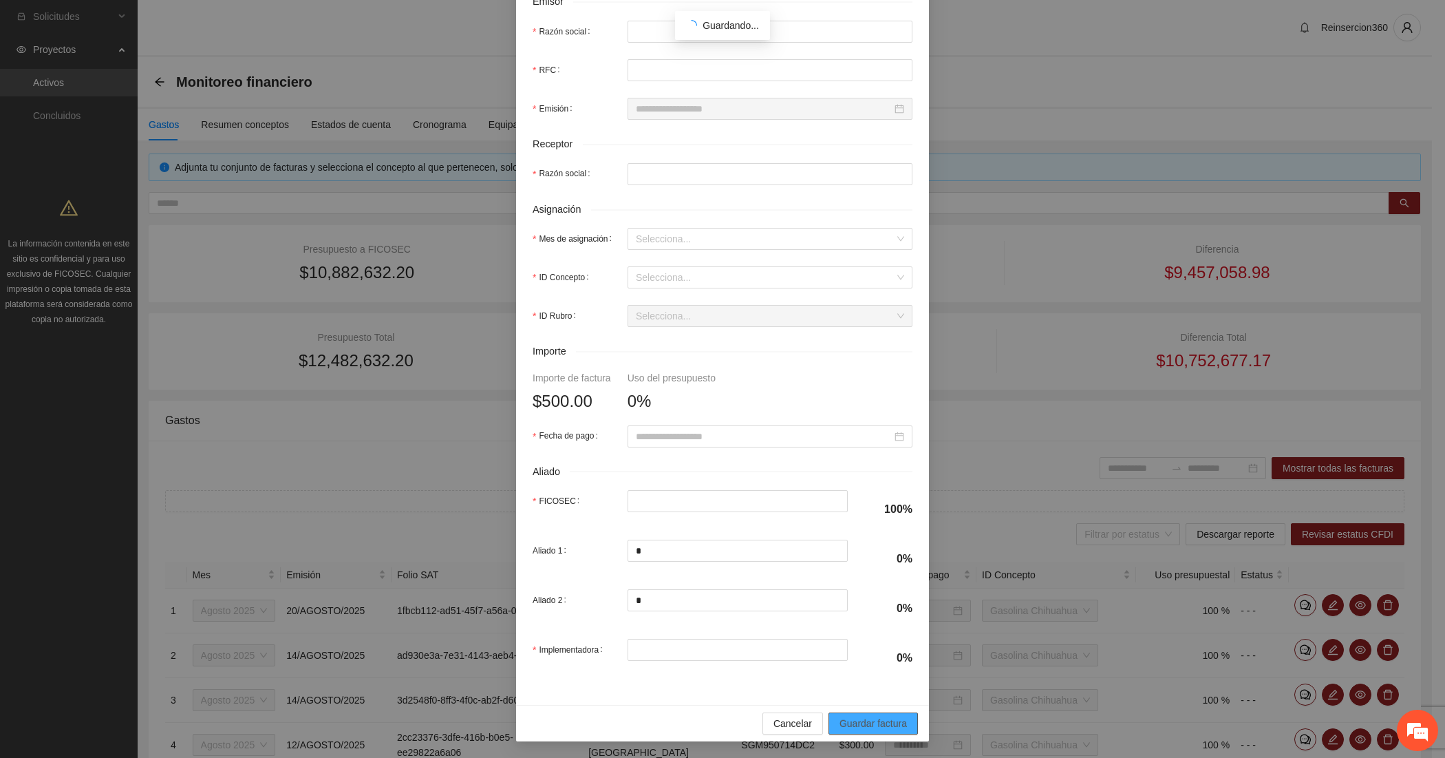
scroll to position [241, 0]
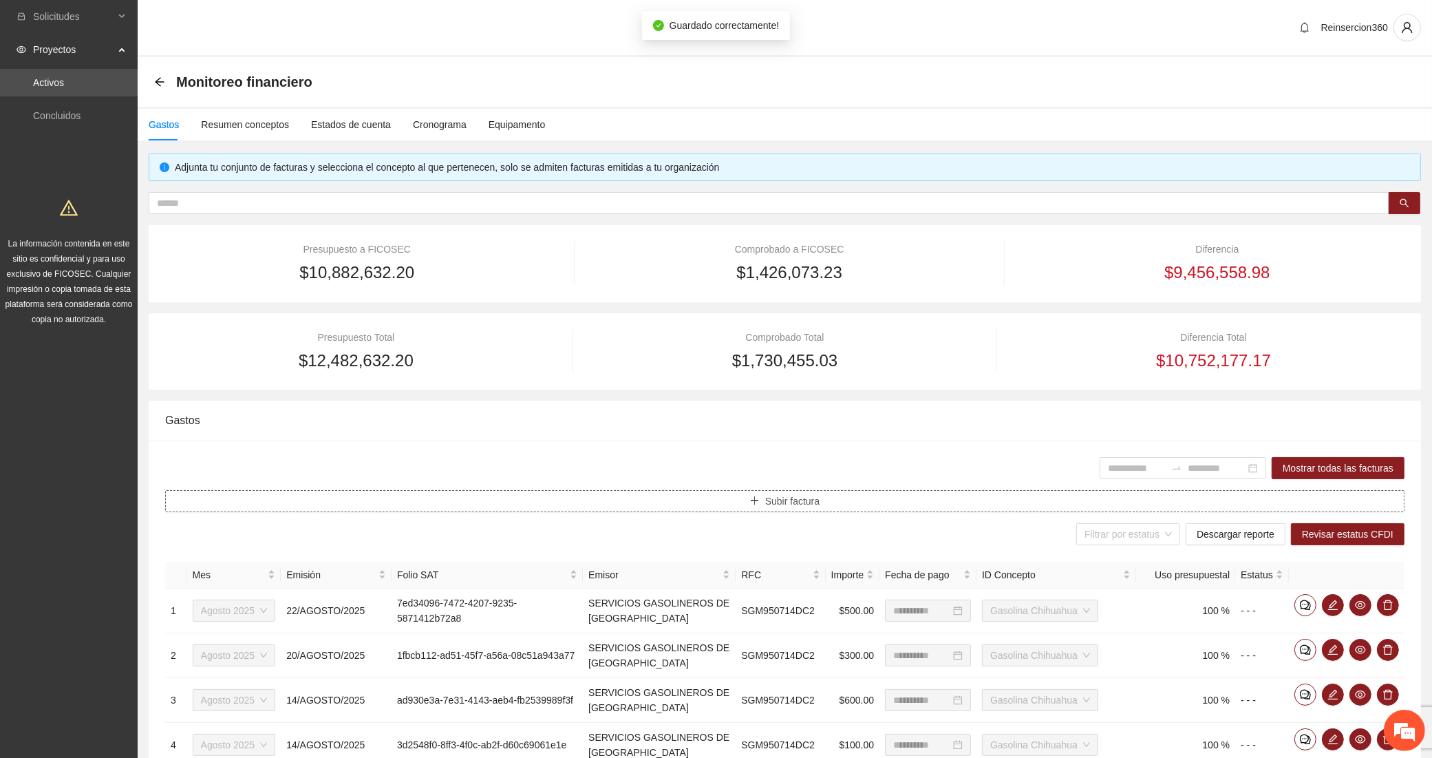
click at [503, 502] on button "Subir factura" at bounding box center [784, 501] width 1239 height 22
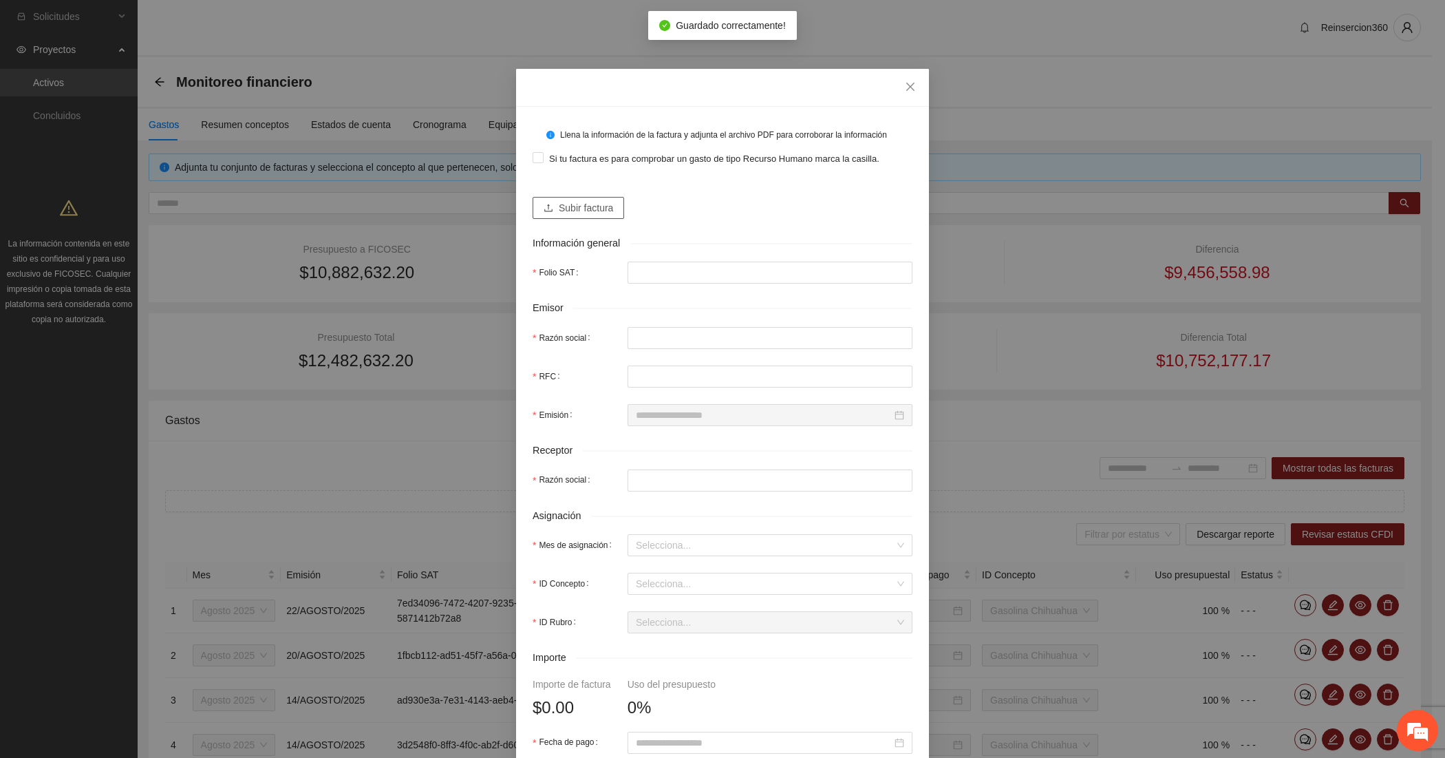
click at [582, 208] on span "Subir factura" at bounding box center [586, 207] width 54 height 15
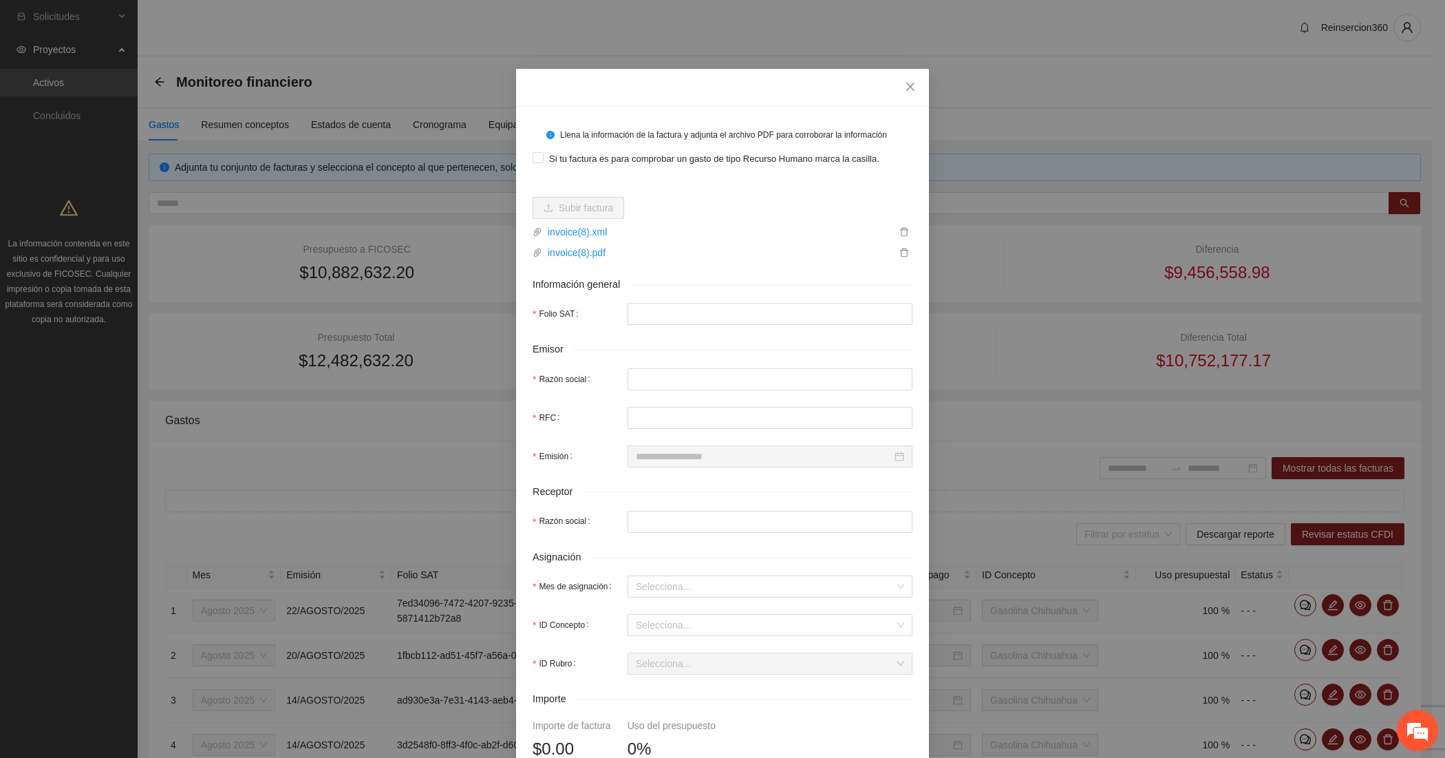
type input "**********"
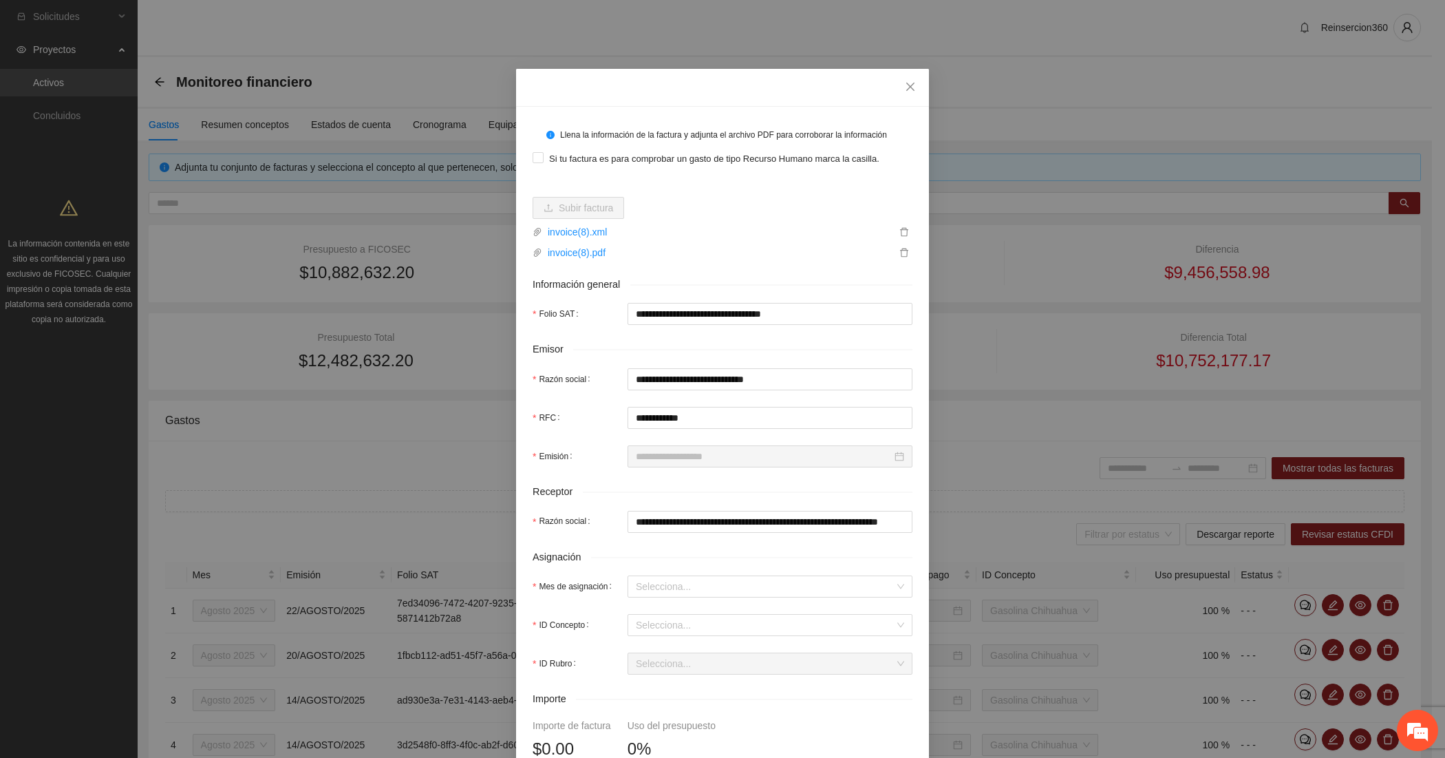
type input "**********"
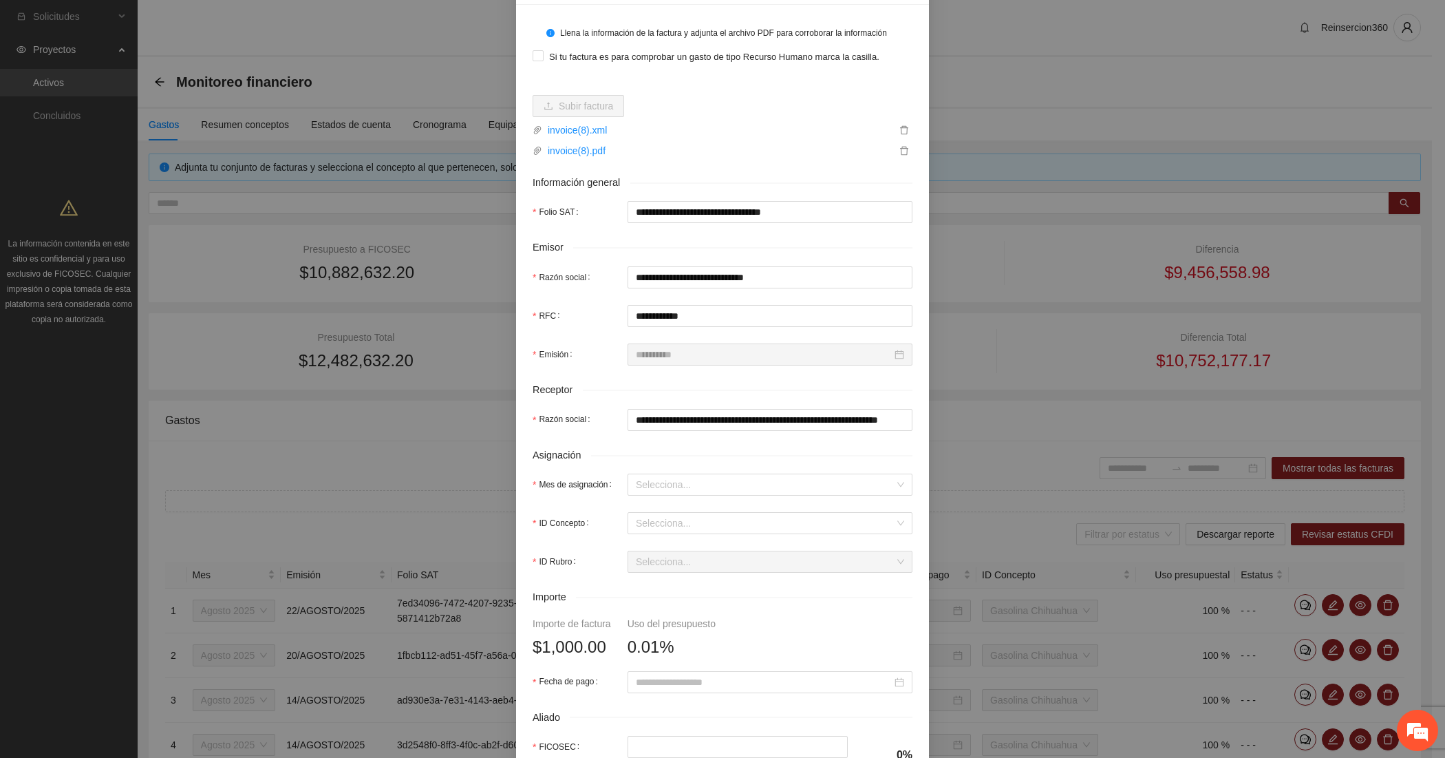
scroll to position [229, 0]
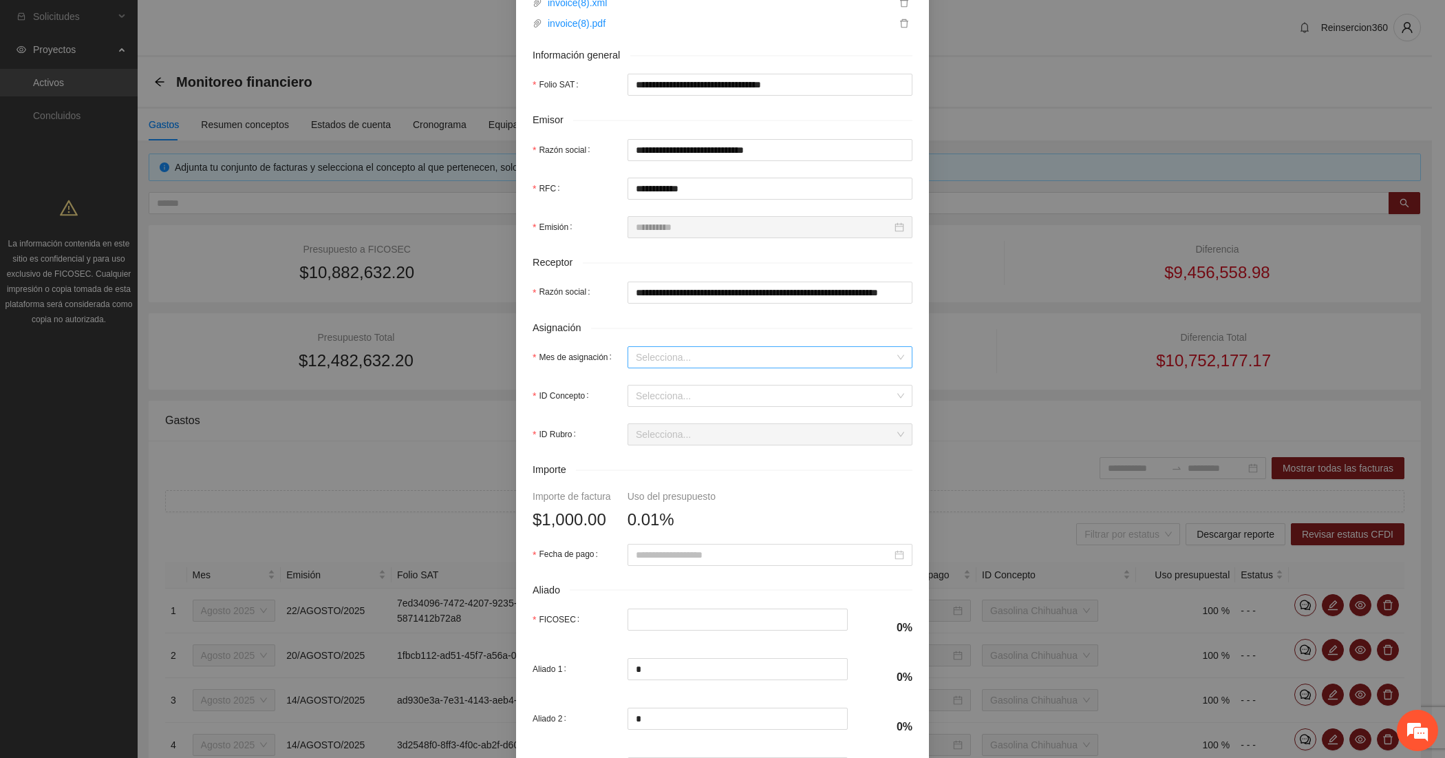
click at [636, 363] on input "Mes de asignación" at bounding box center [765, 357] width 259 height 21
click at [635, 430] on div "Agosto 2025" at bounding box center [763, 428] width 268 height 15
paste input "**********"
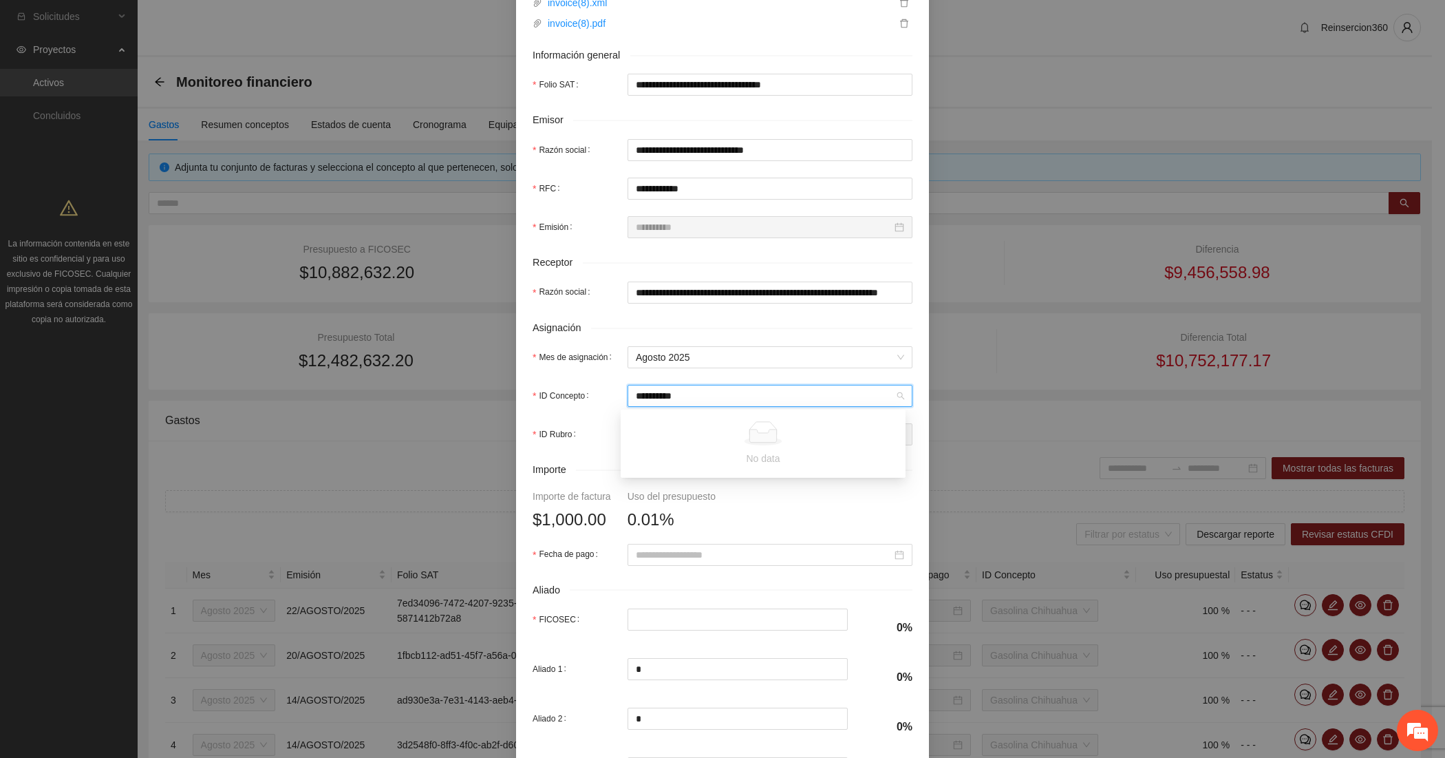
drag, startPoint x: 686, startPoint y: 394, endPoint x: 592, endPoint y: 394, distance: 94.3
click at [592, 394] on div "**********" at bounding box center [723, 396] width 380 height 22
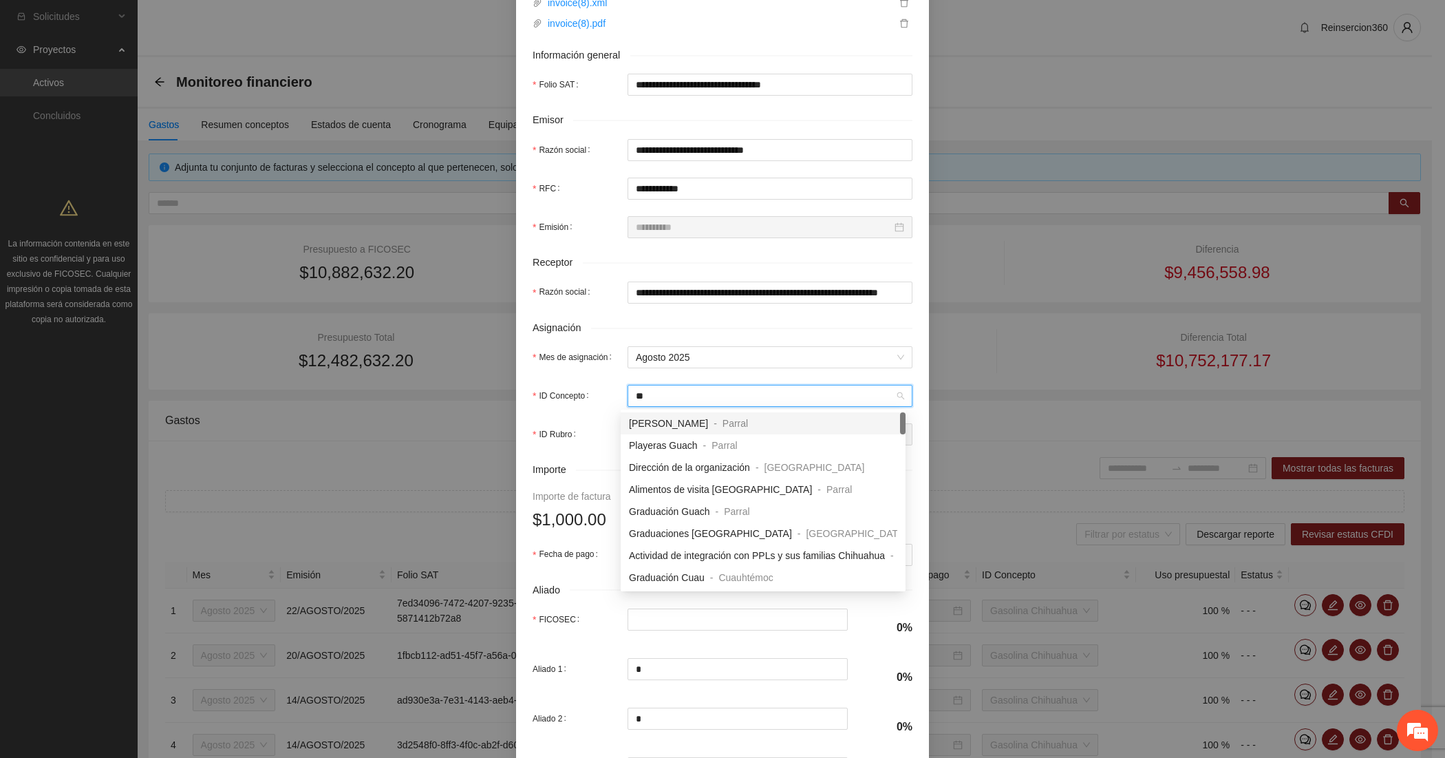
type input "***"
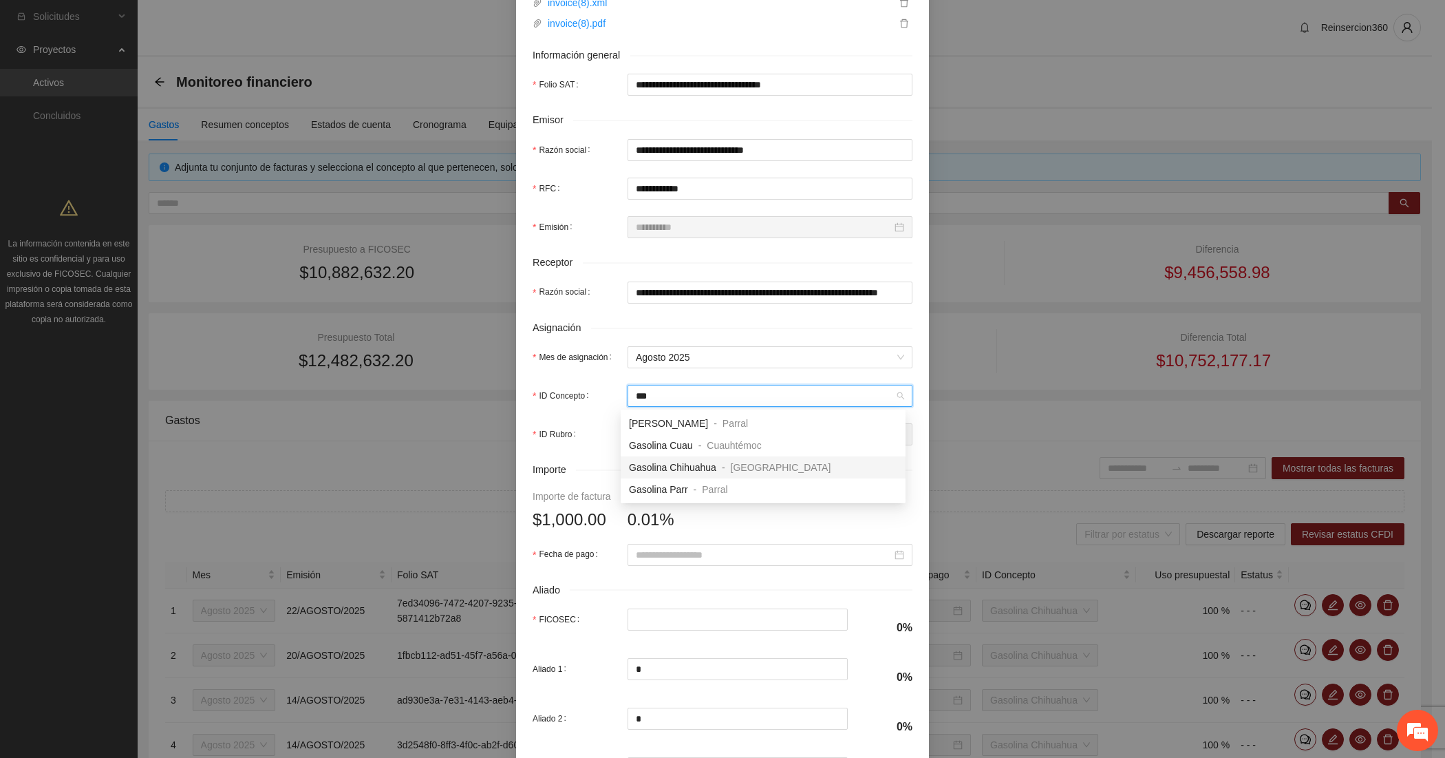
click at [652, 462] on span "Gasolina Chihuahua" at bounding box center [672, 467] width 87 height 11
type input "*****"
type input "*"
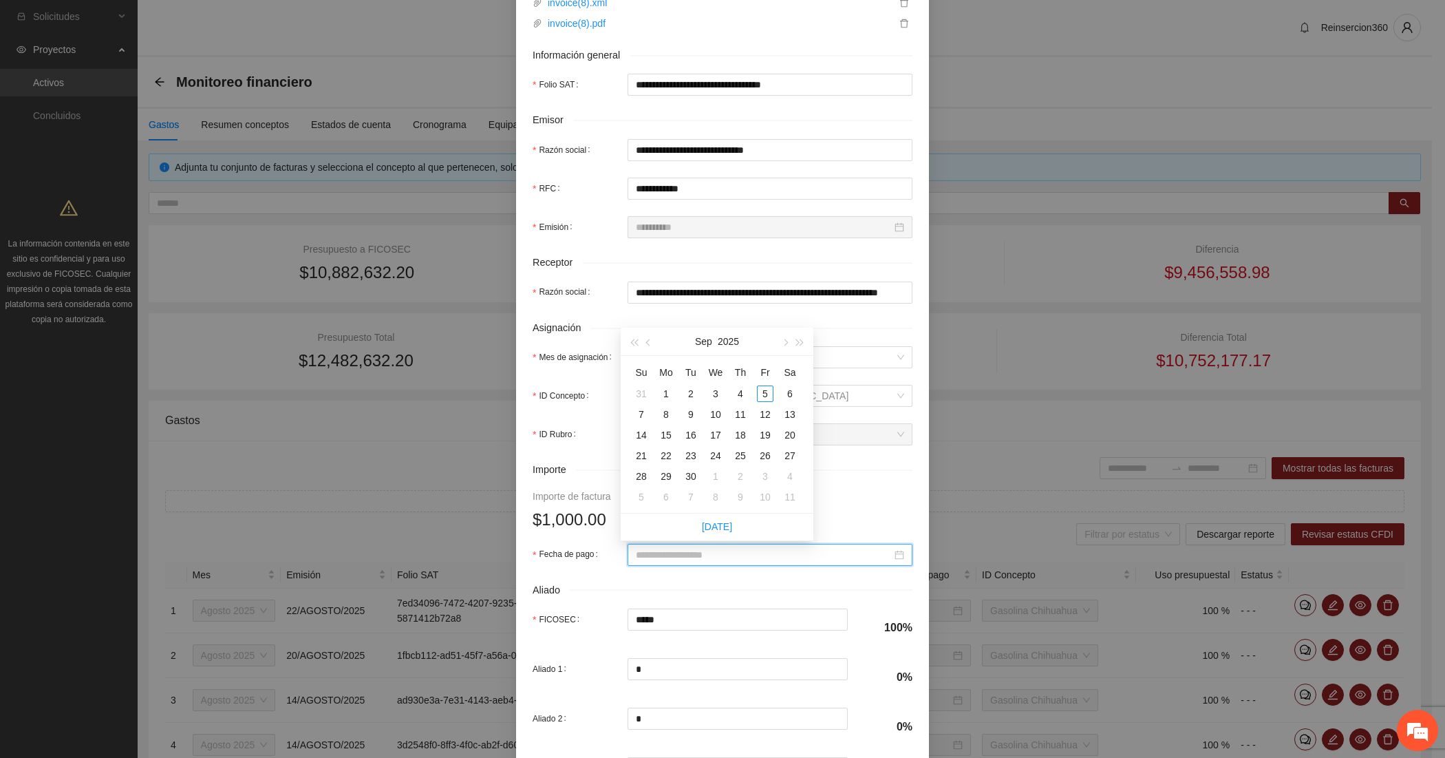
paste input "**********"
click at [784, 456] on div "23" at bounding box center [790, 455] width 17 height 17
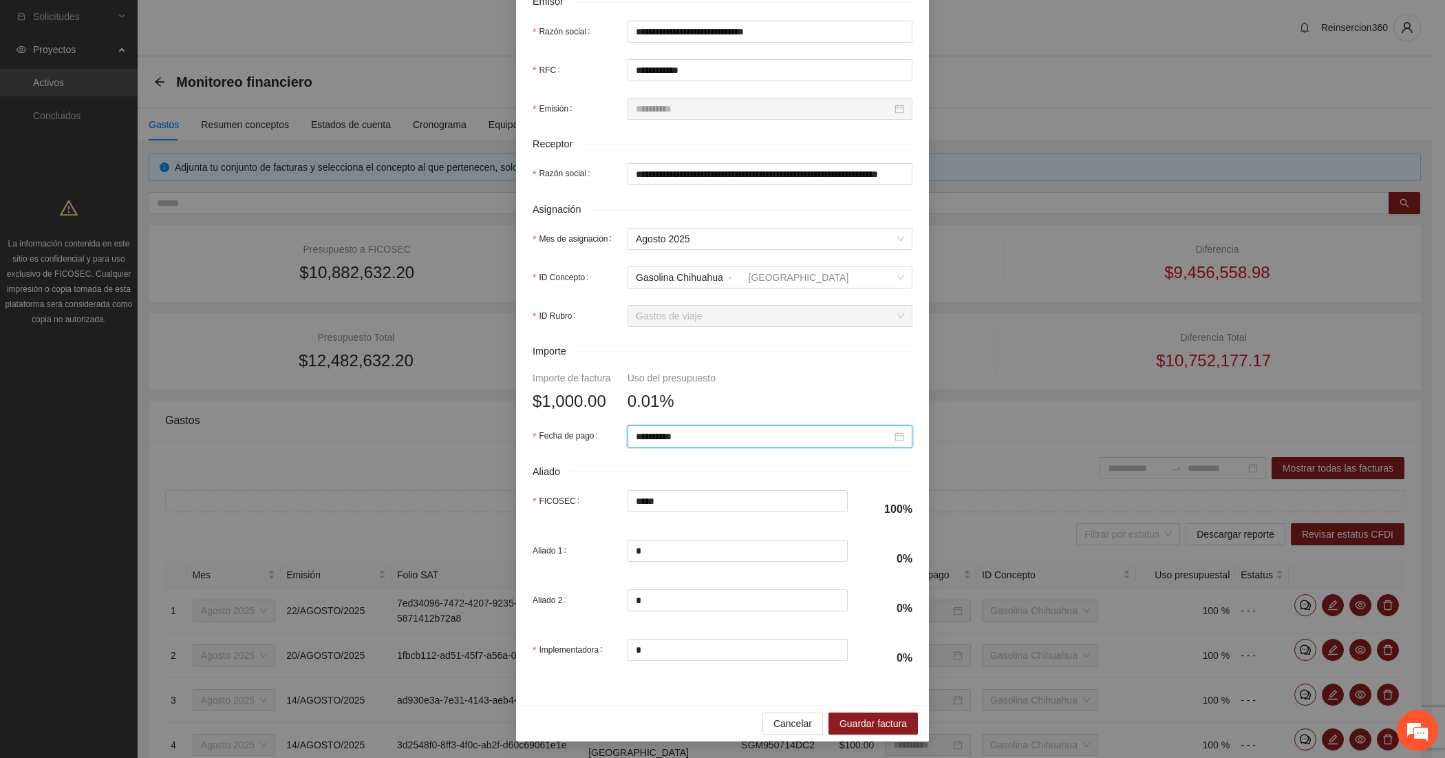
scroll to position [351, 0]
type input "**********"
click at [862, 720] on span "Guardar factura" at bounding box center [873, 723] width 67 height 15
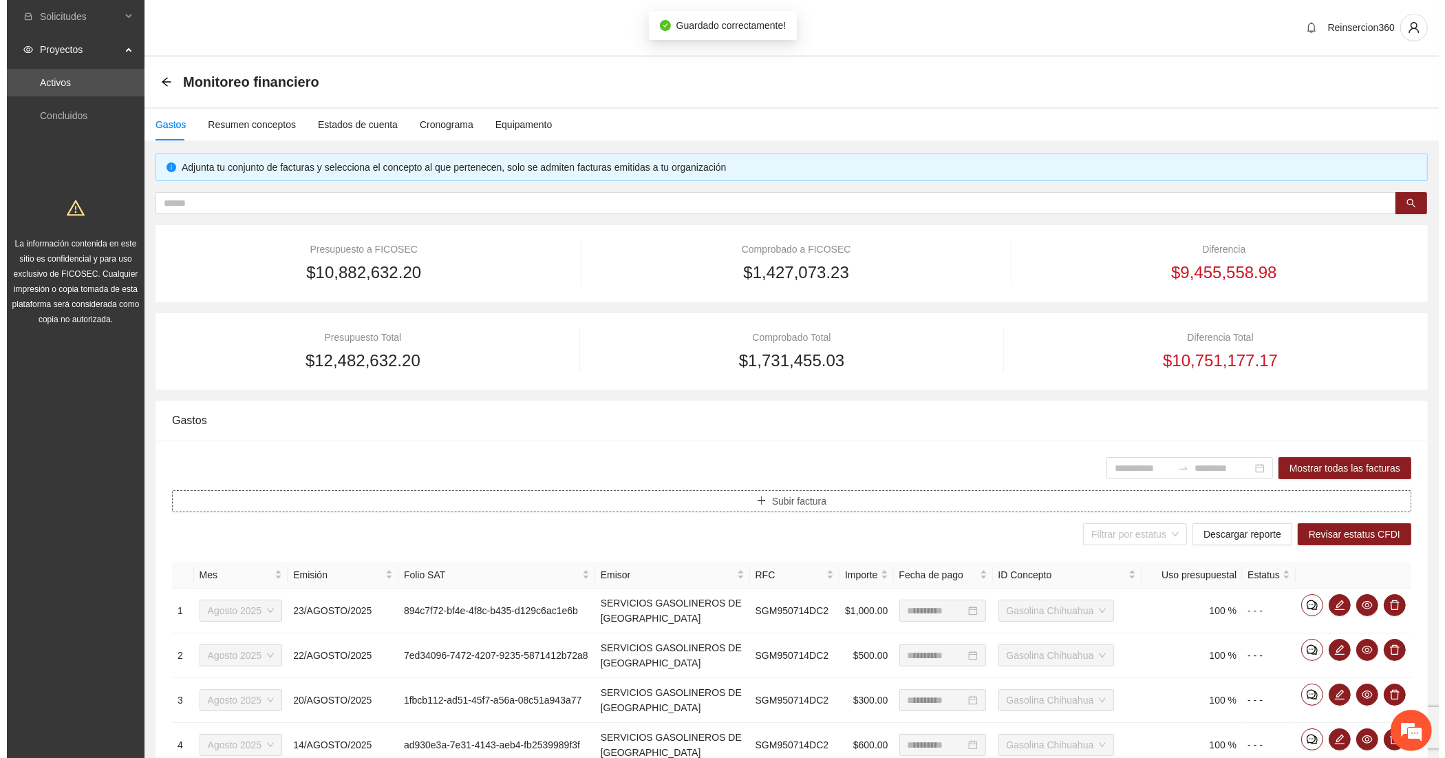
scroll to position [344, 0]
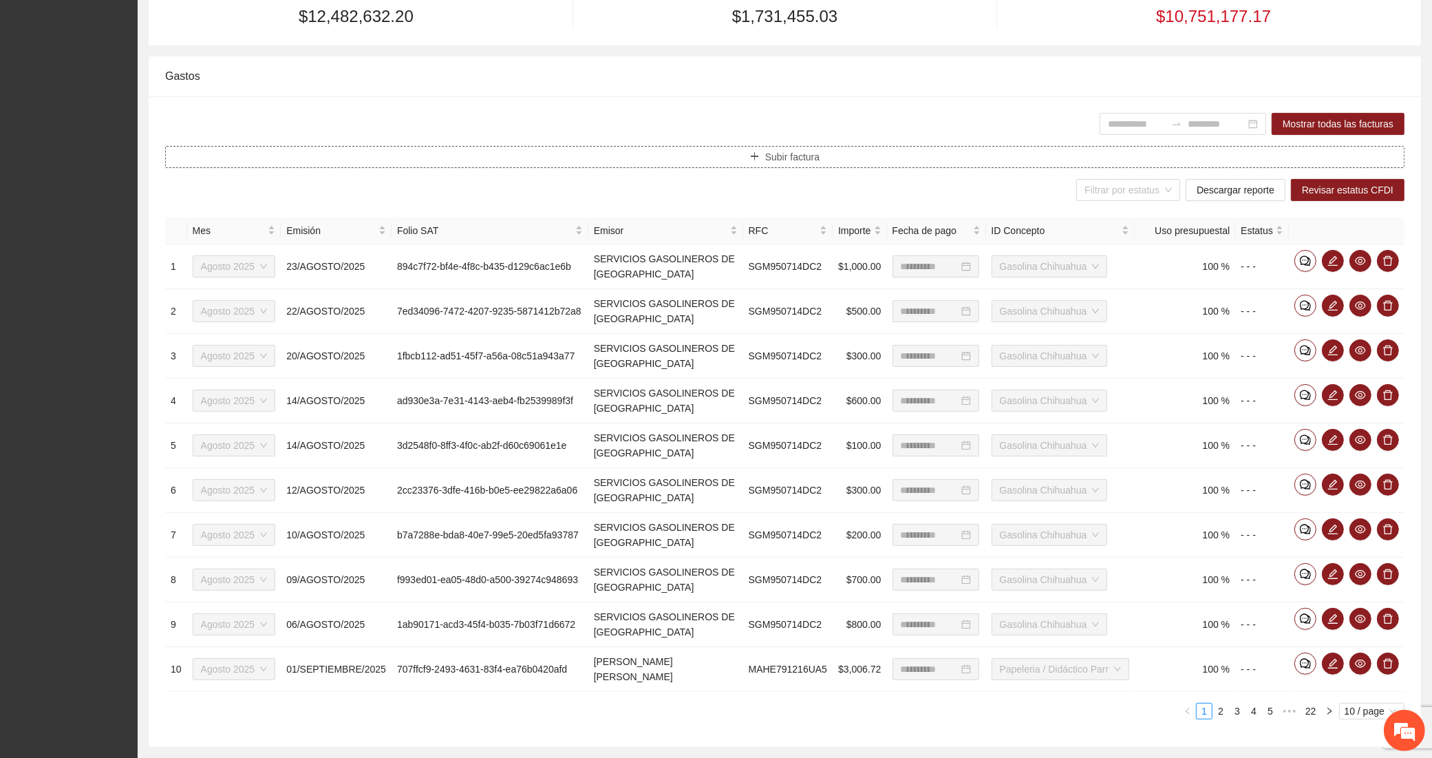
click at [624, 162] on button "Subir factura" at bounding box center [784, 157] width 1239 height 22
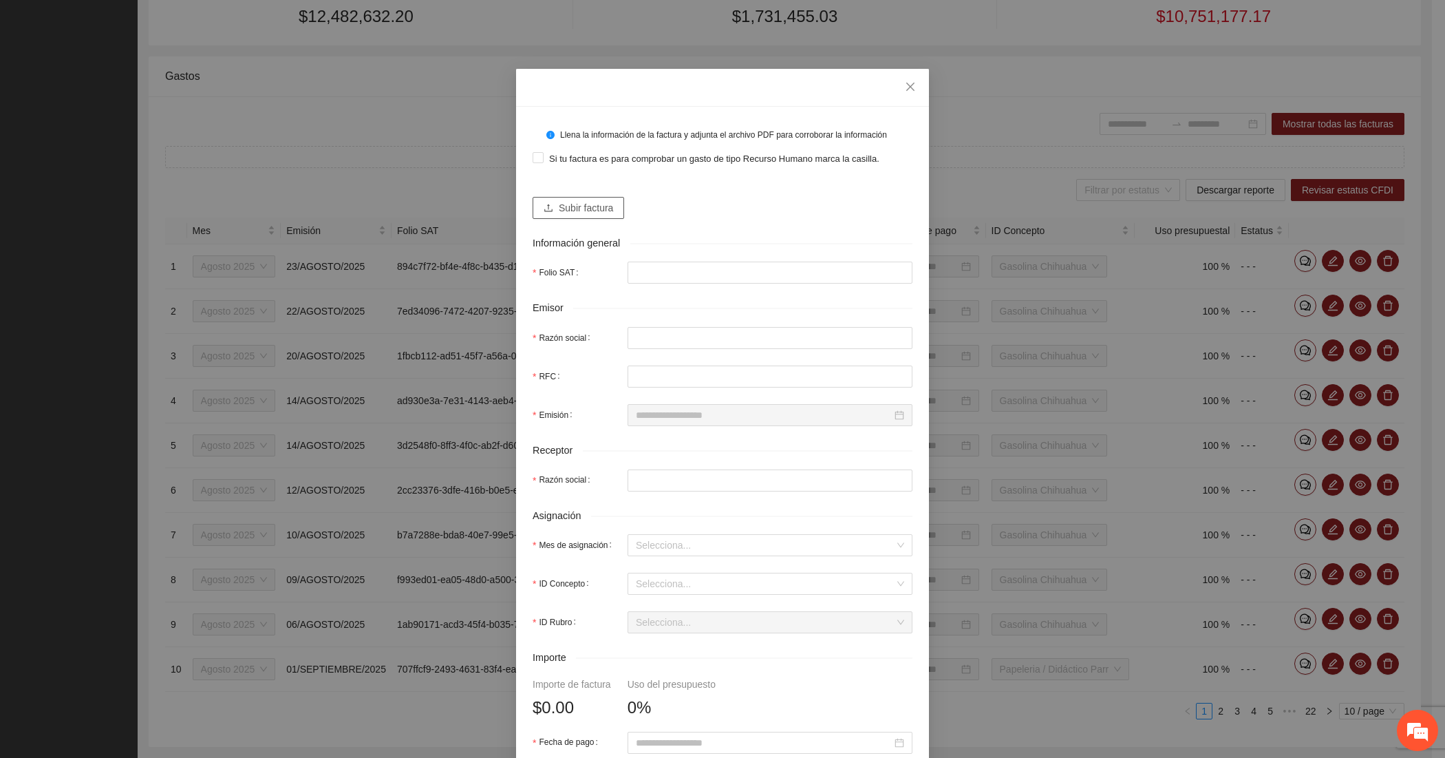
click at [575, 204] on span "Subir factura" at bounding box center [586, 207] width 54 height 15
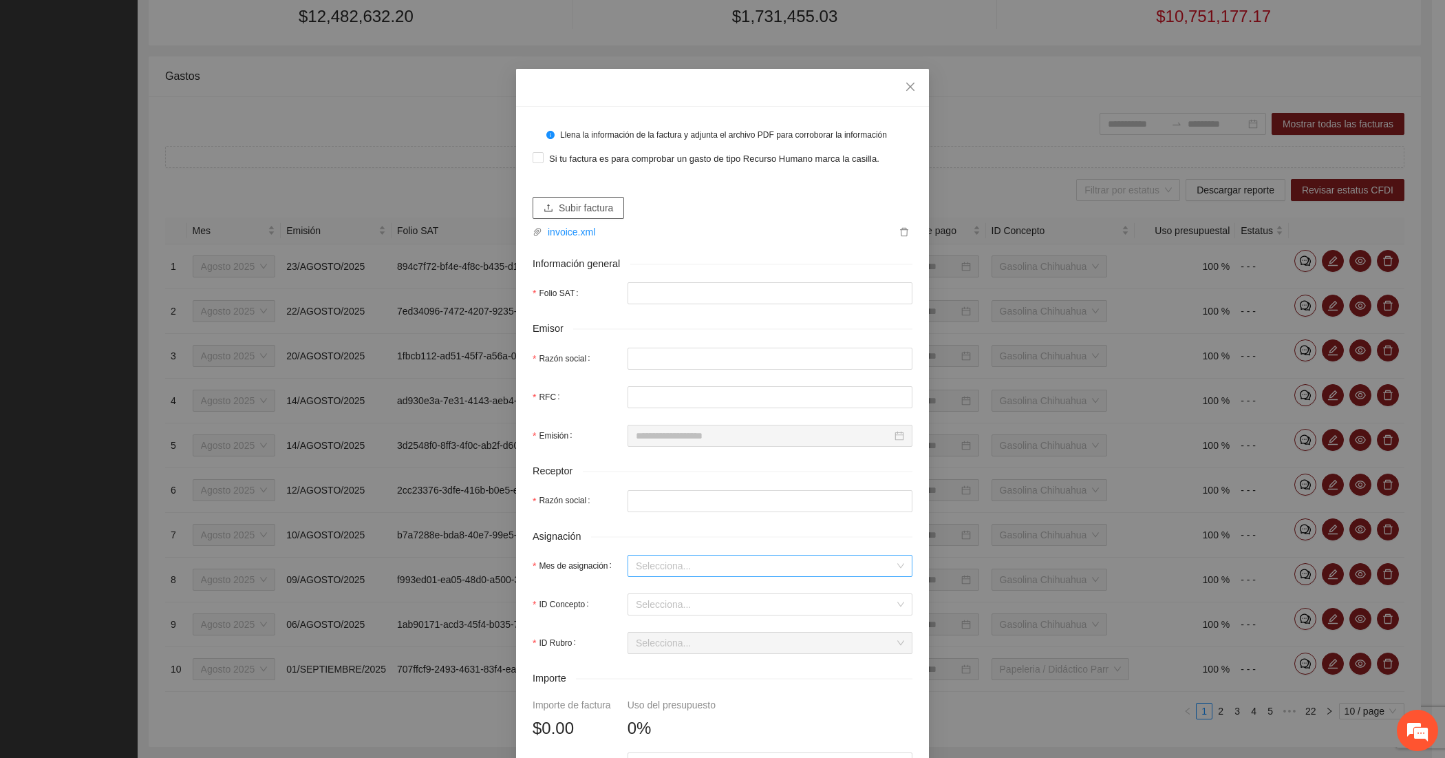
type input "**********"
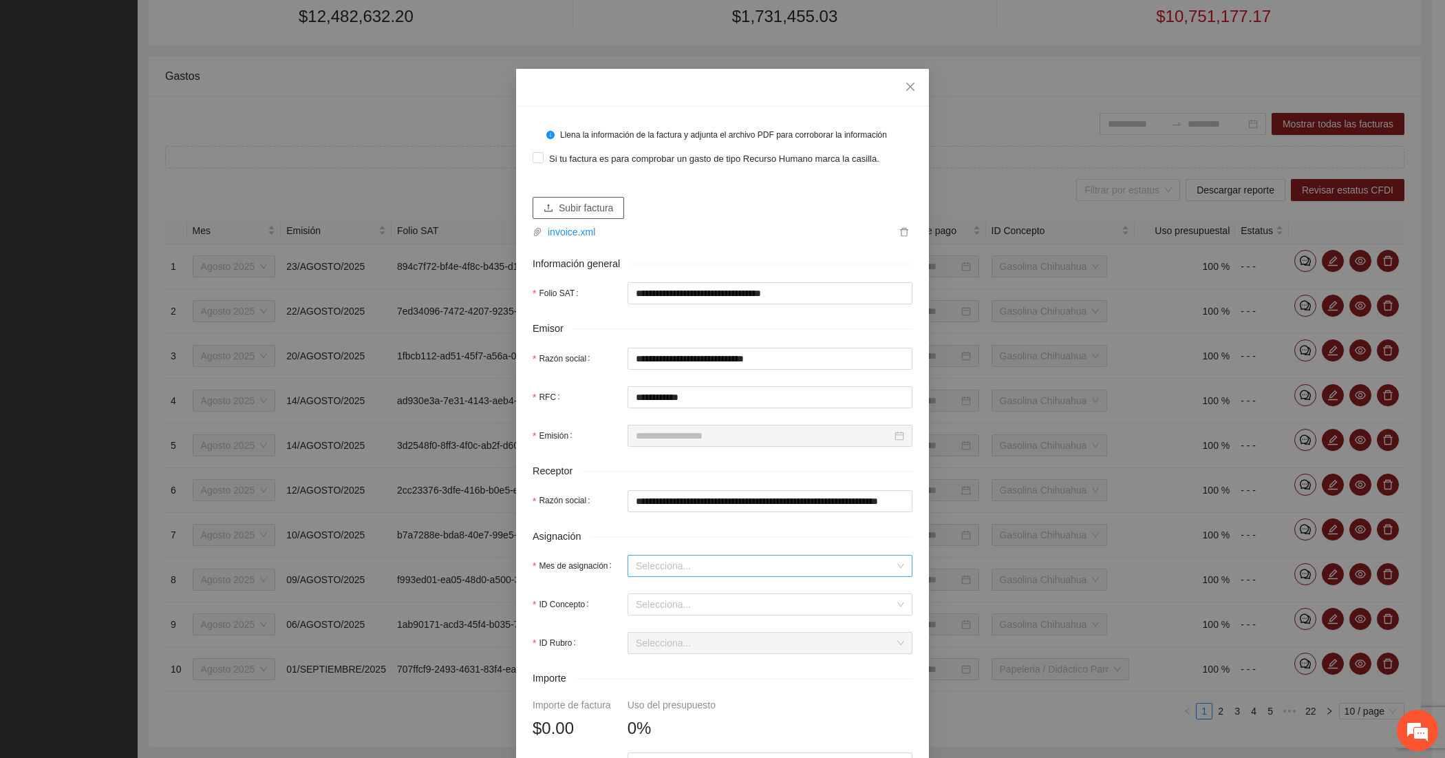
type input "**********"
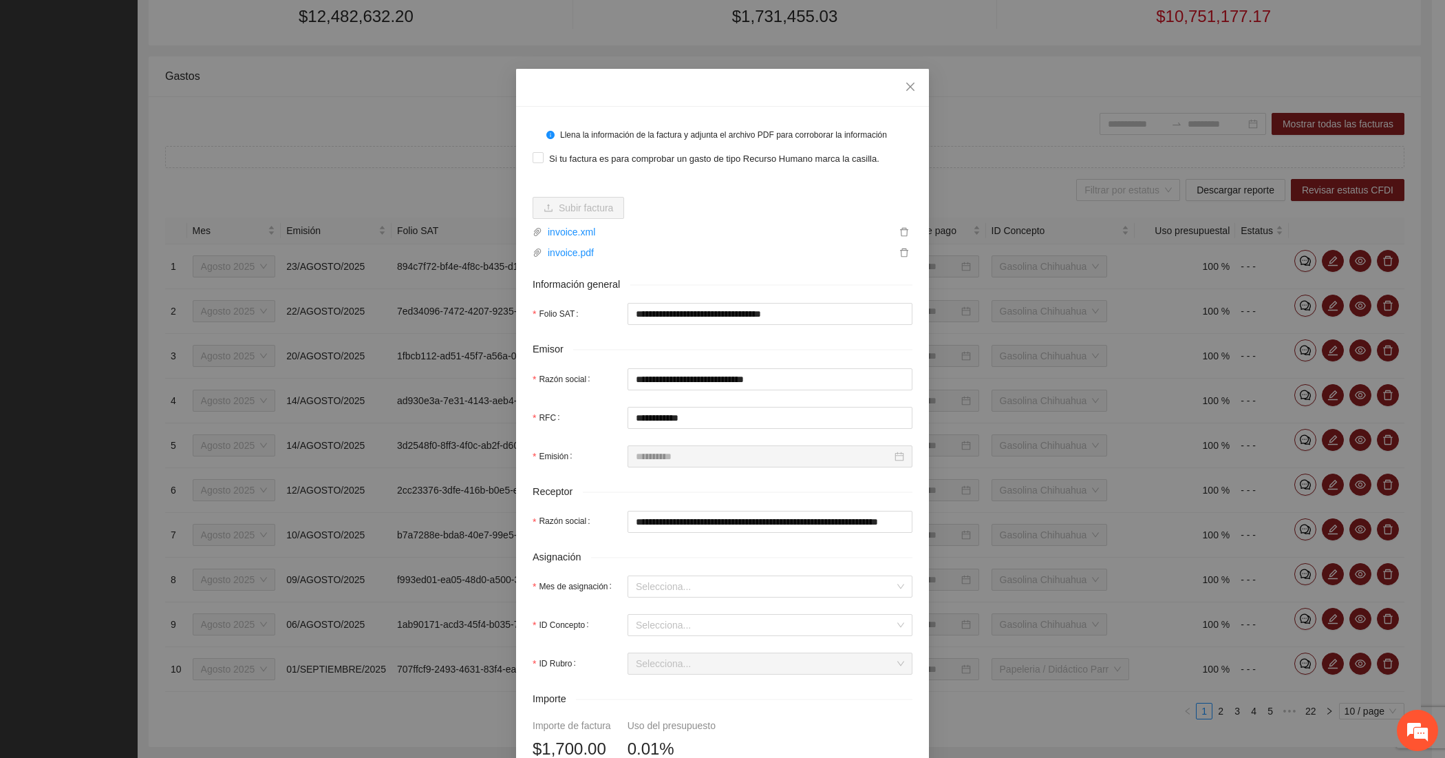
click at [645, 568] on form "**********" at bounding box center [723, 573] width 380 height 901
click at [642, 588] on input "Mes de asignación" at bounding box center [765, 586] width 259 height 21
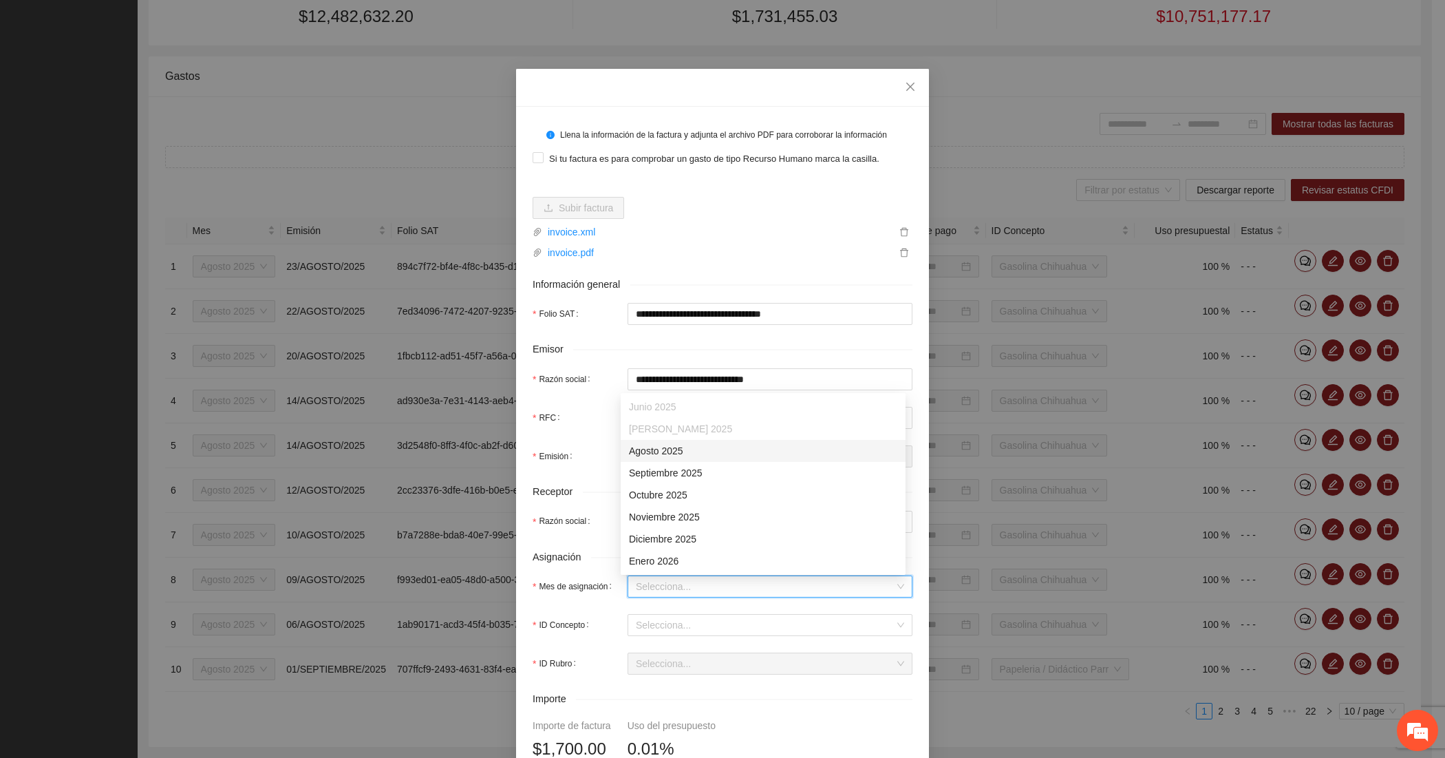
click at [661, 449] on div "Agosto 2025" at bounding box center [763, 450] width 268 height 15
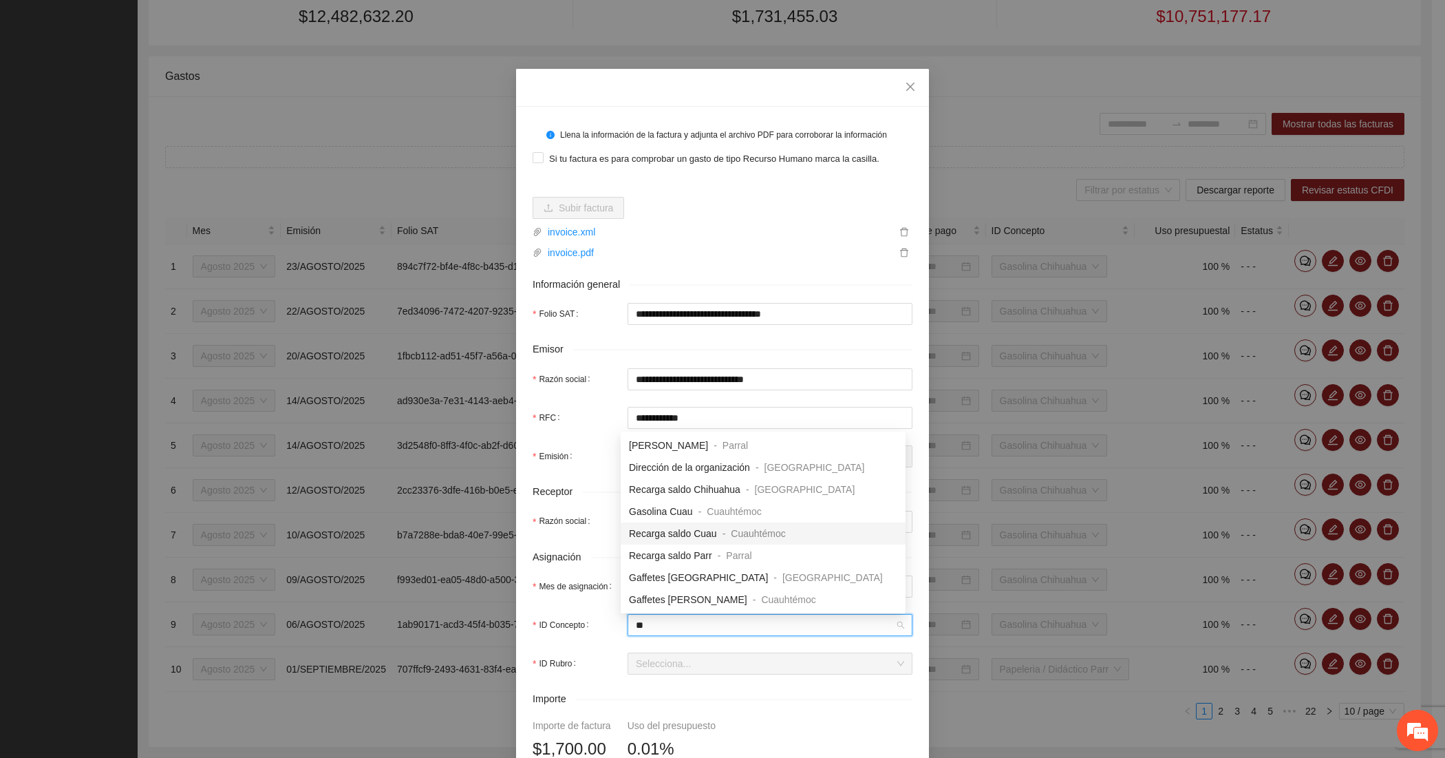
type input "***"
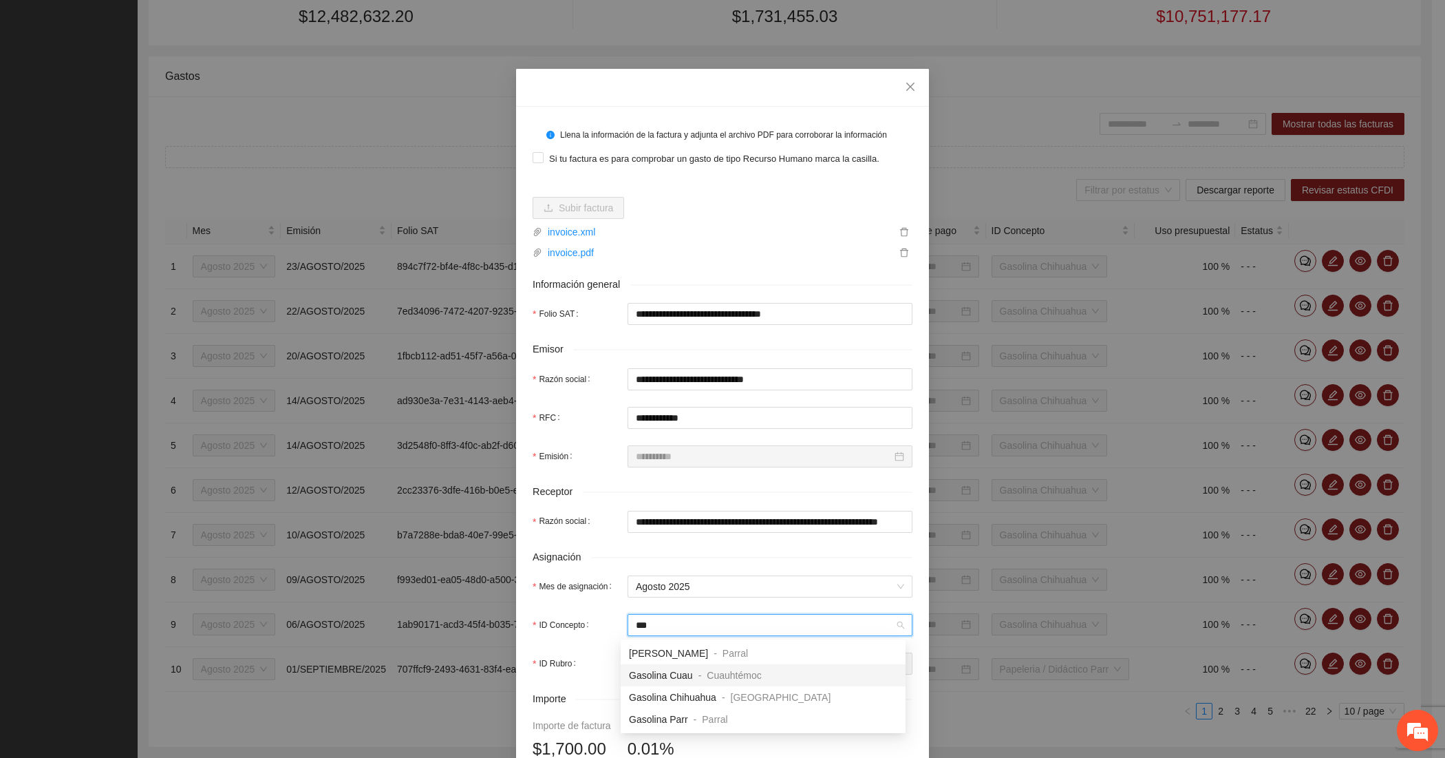
click at [657, 670] on span "Gasolina Cuau" at bounding box center [661, 675] width 64 height 11
type input "*****"
type input "*"
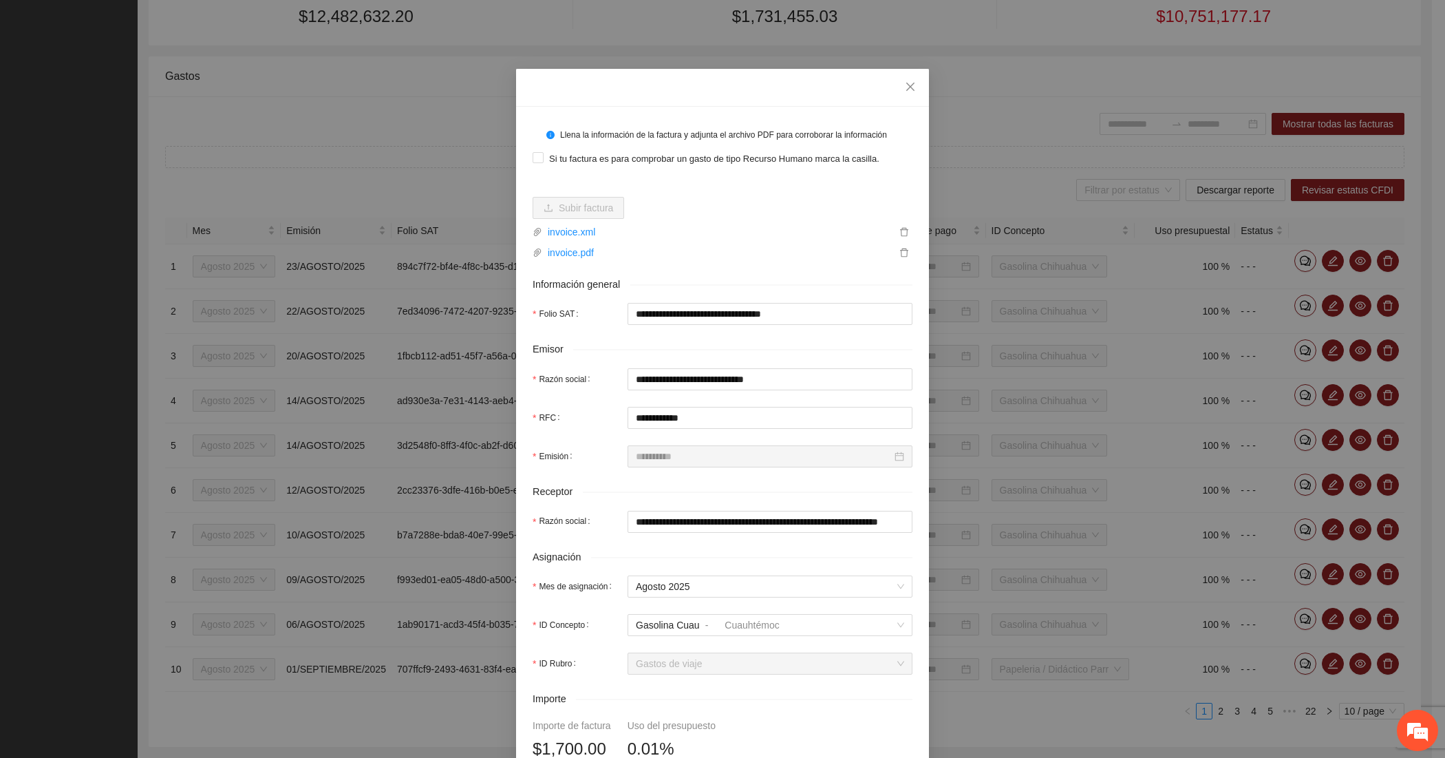
scroll to position [351, 0]
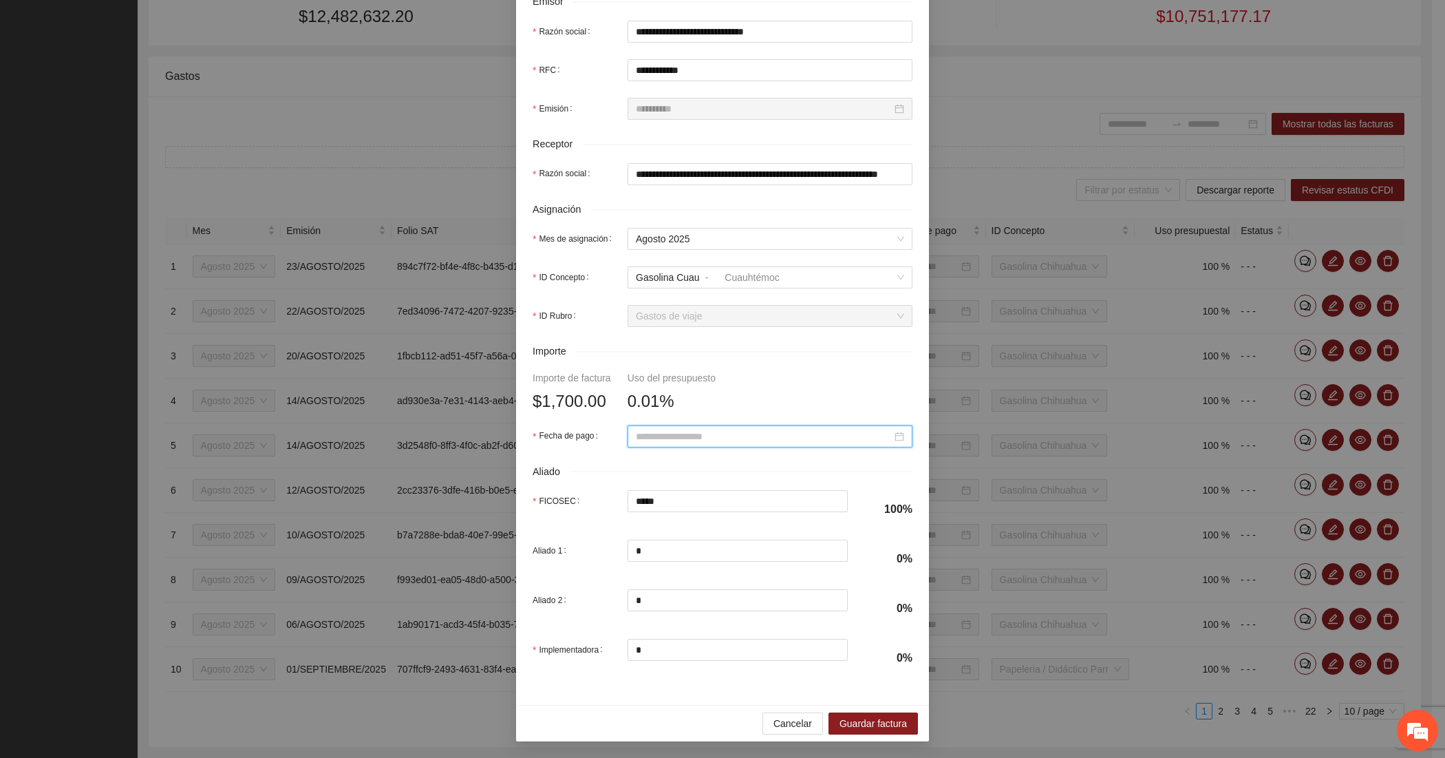
paste input "**********"
click at [744, 531] on div "7" at bounding box center [740, 534] width 17 height 17
type input "**********"
click at [867, 721] on span "Guardar factura" at bounding box center [873, 723] width 67 height 15
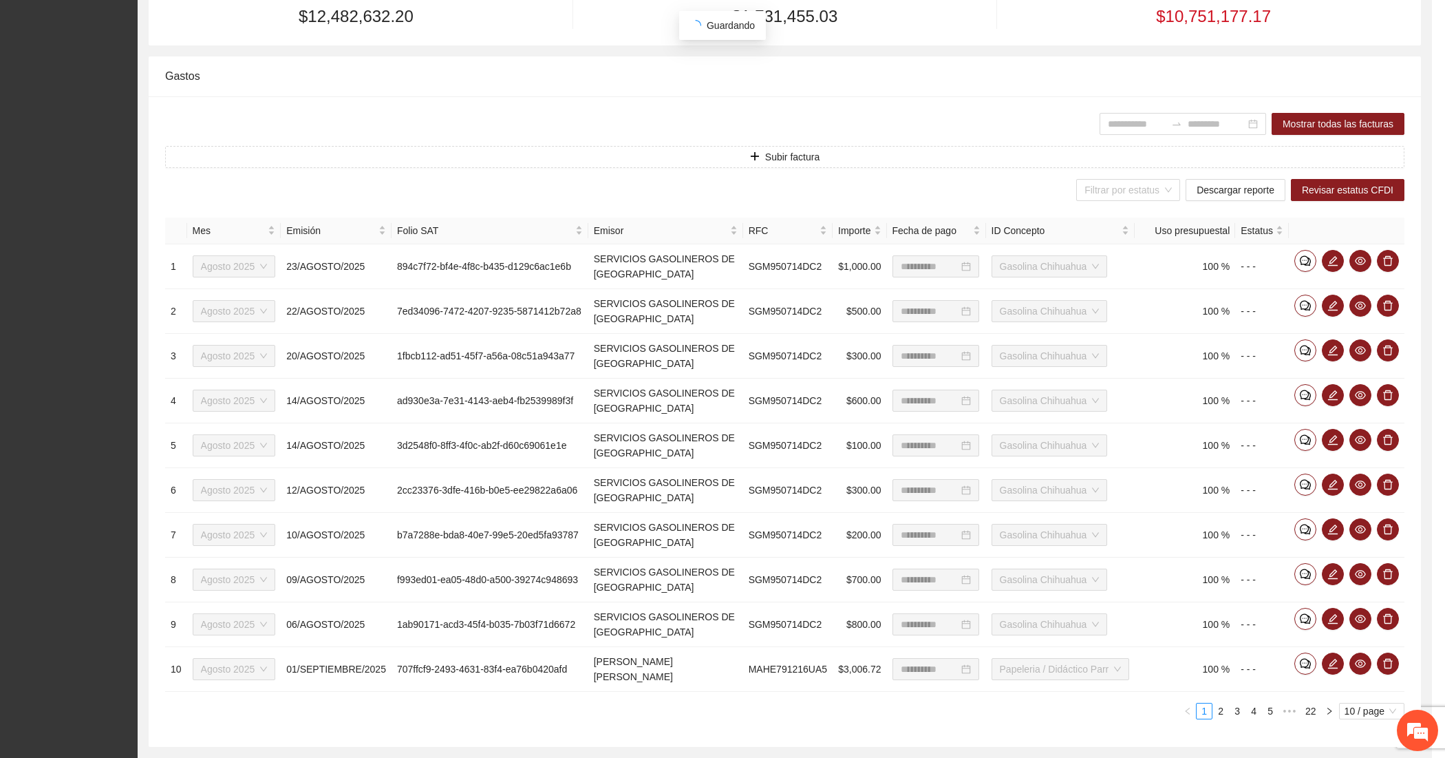
scroll to position [241, 0]
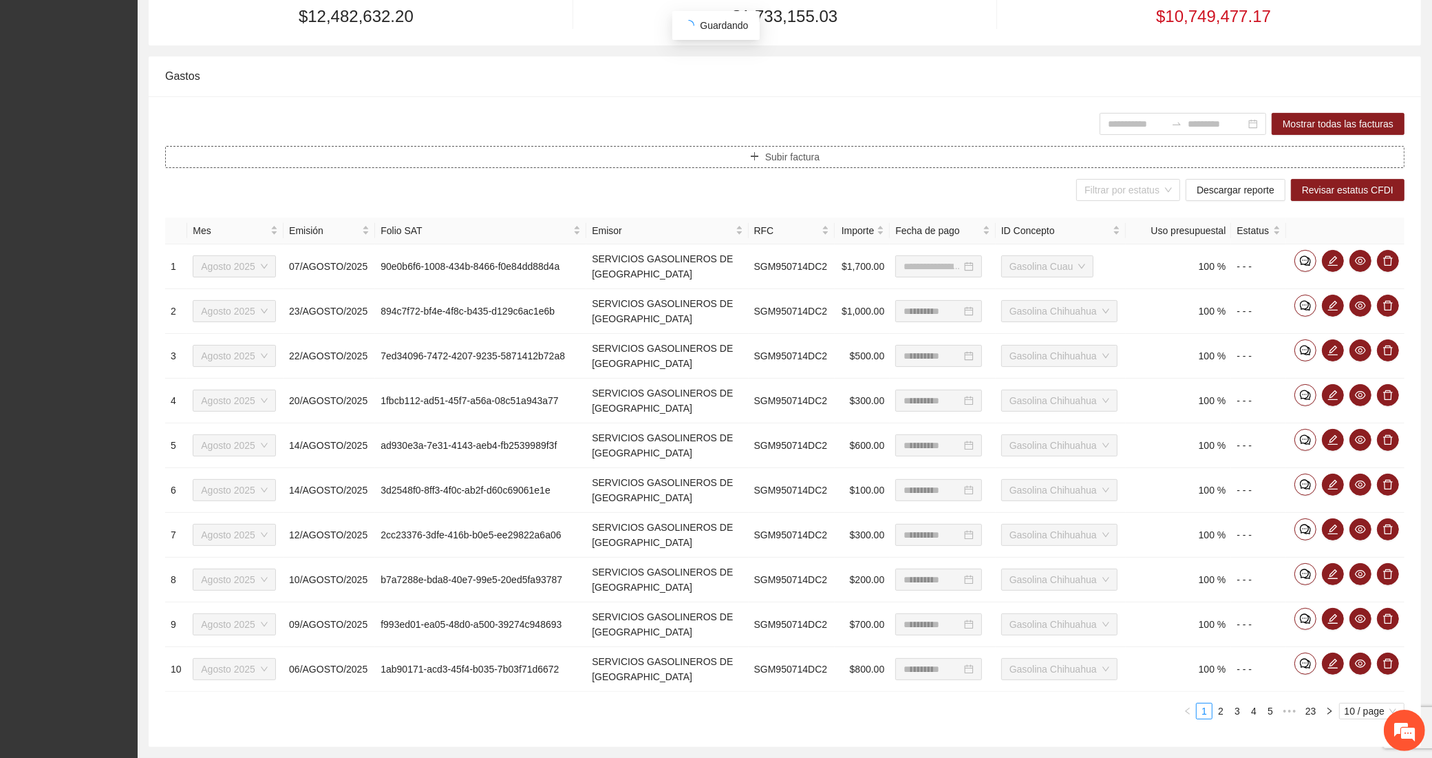
type input "**********"
click at [494, 160] on button "Subir factura" at bounding box center [784, 157] width 1239 height 22
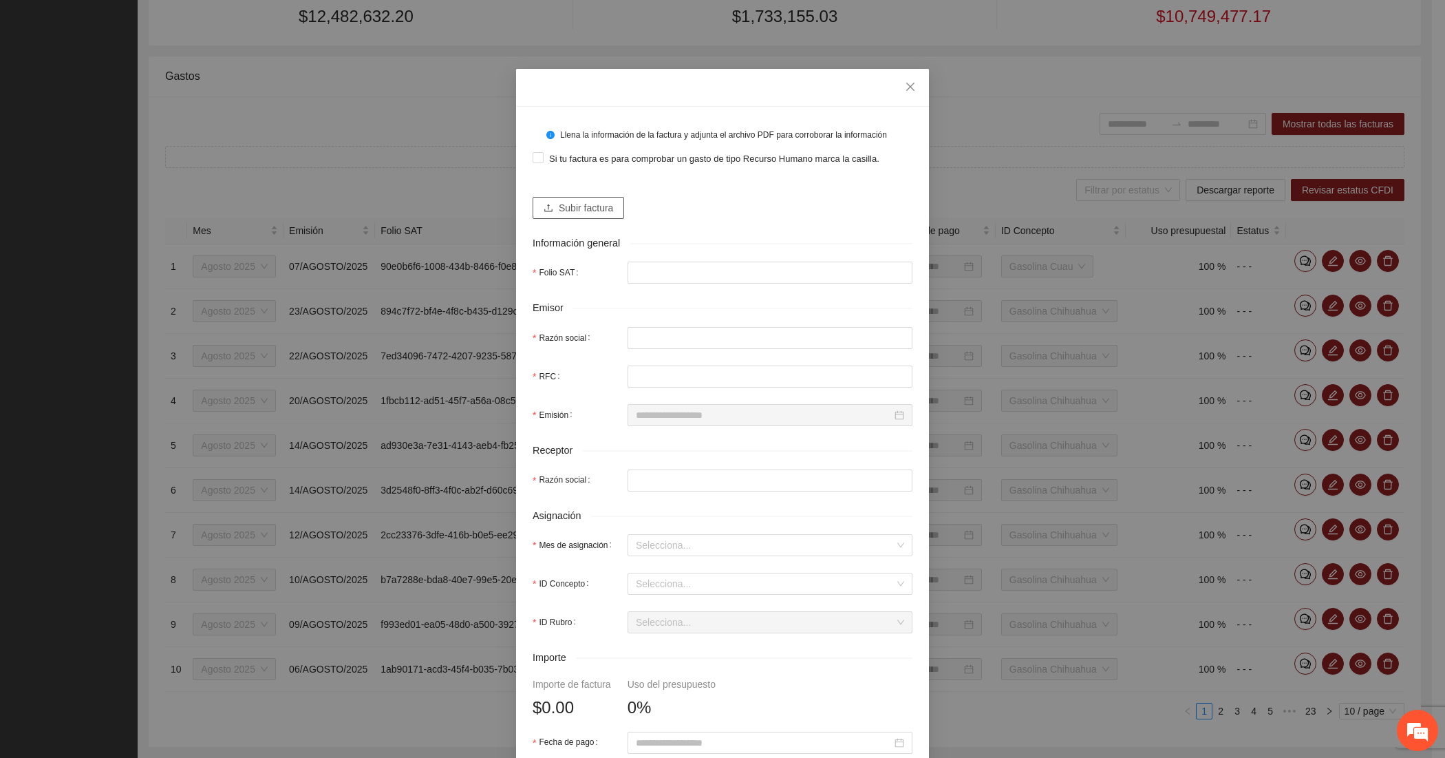
click at [561, 207] on span "Subir factura" at bounding box center [586, 207] width 54 height 15
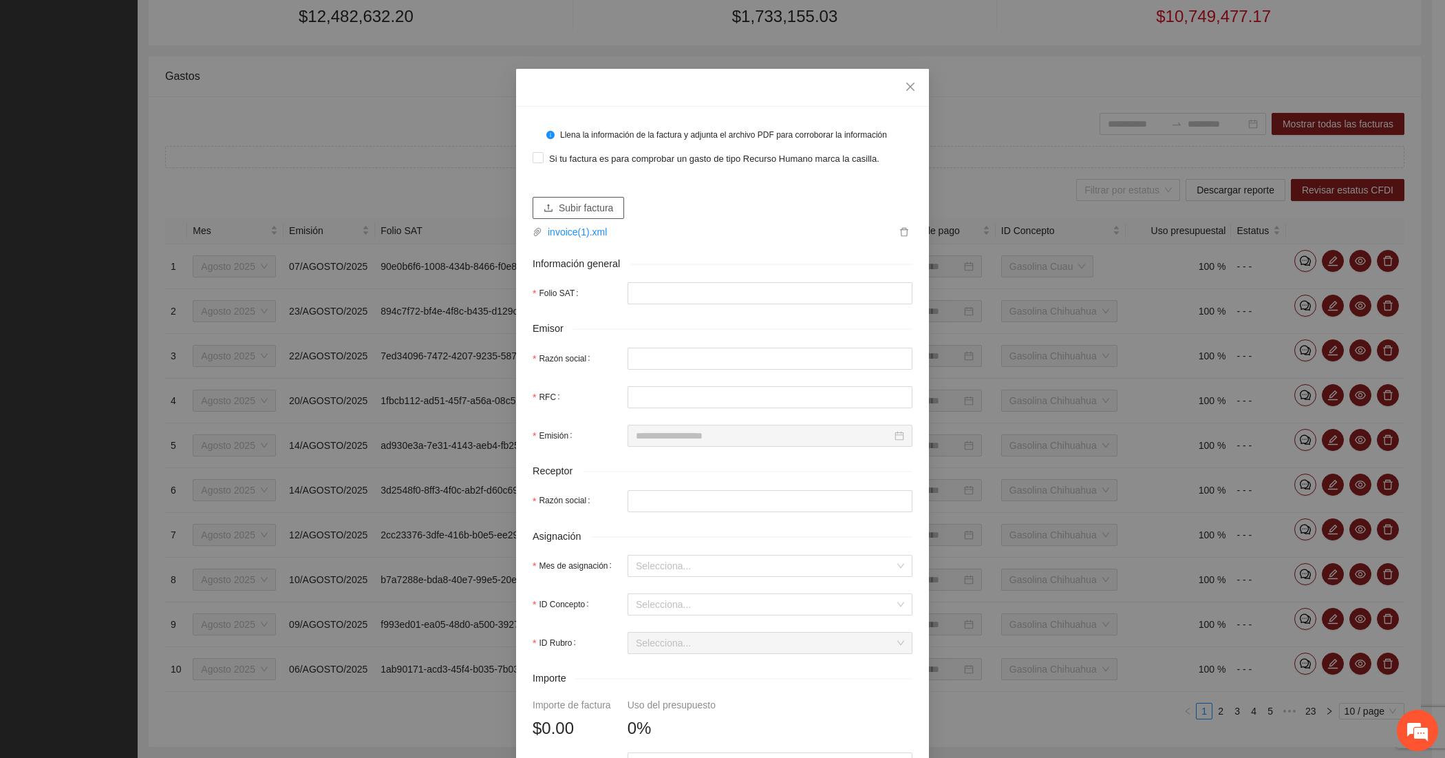
type input "**********"
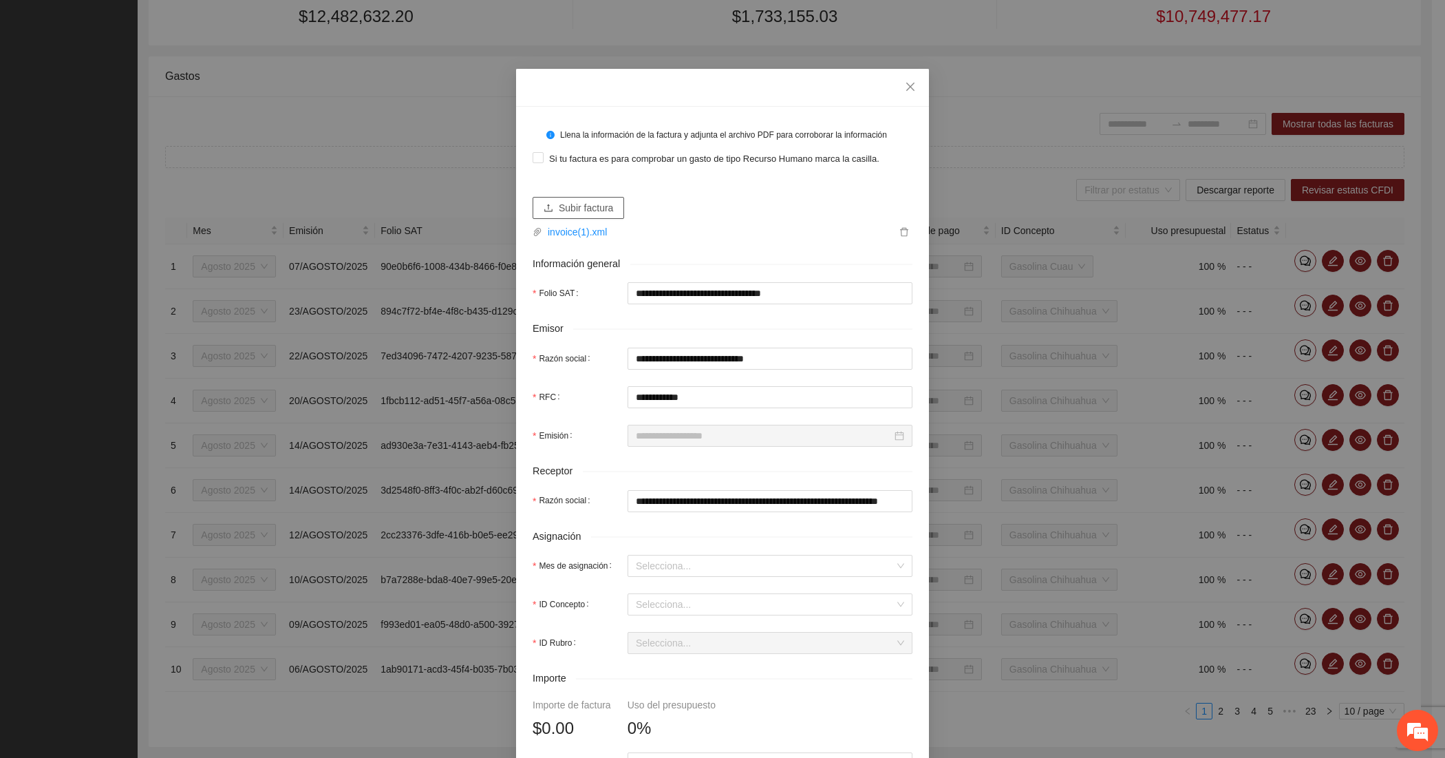
type input "**********"
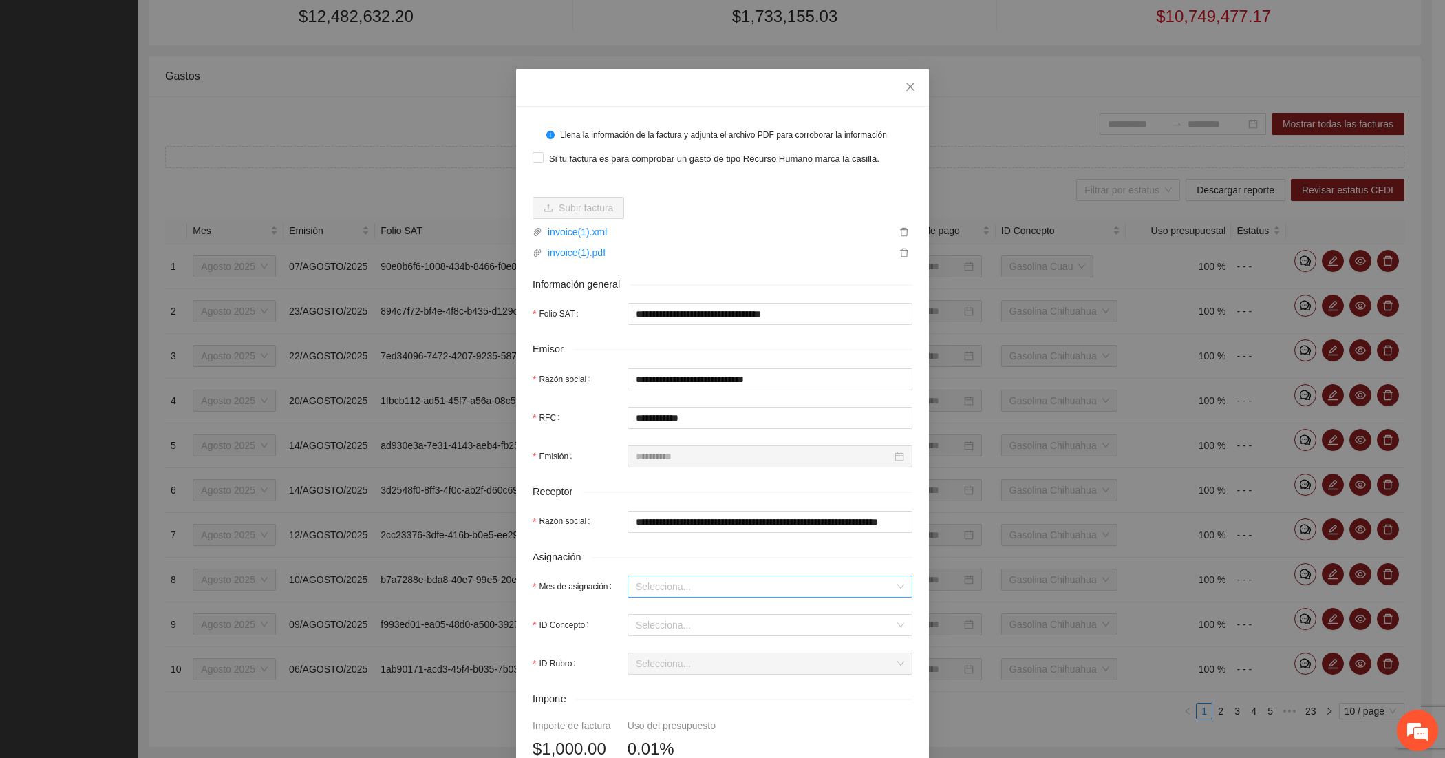
click at [676, 580] on input "Mes de asignación" at bounding box center [765, 586] width 259 height 21
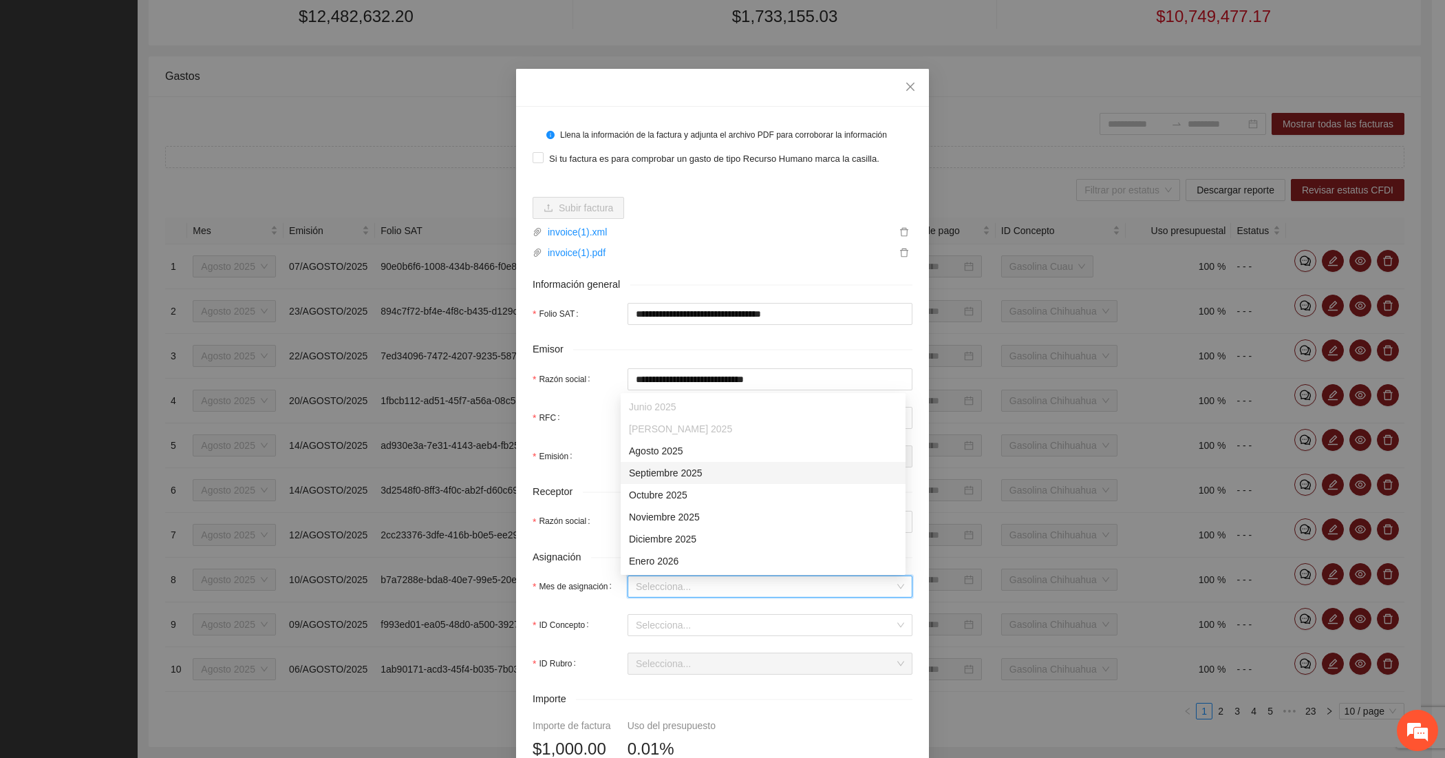
click at [676, 454] on div "Agosto 2025" at bounding box center [763, 450] width 268 height 15
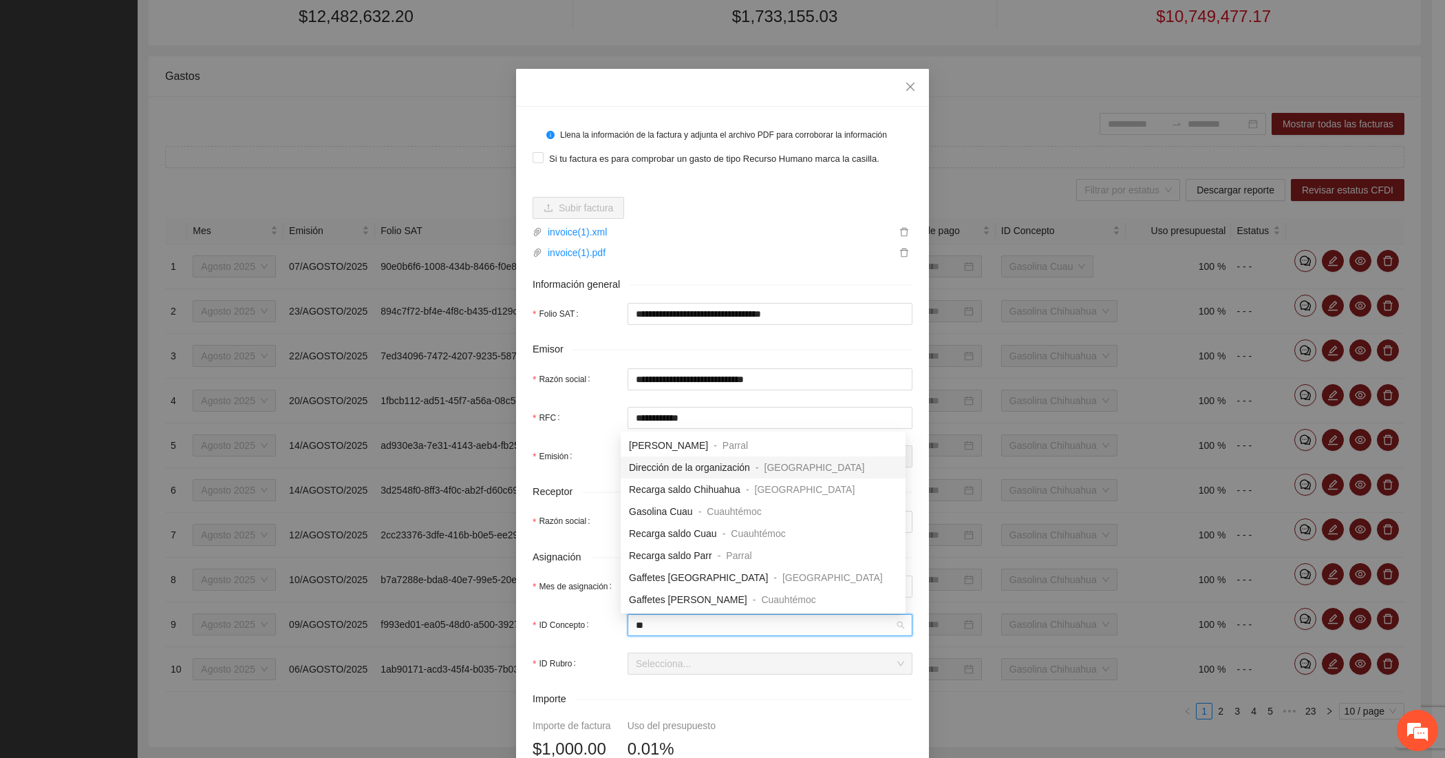
type input "***"
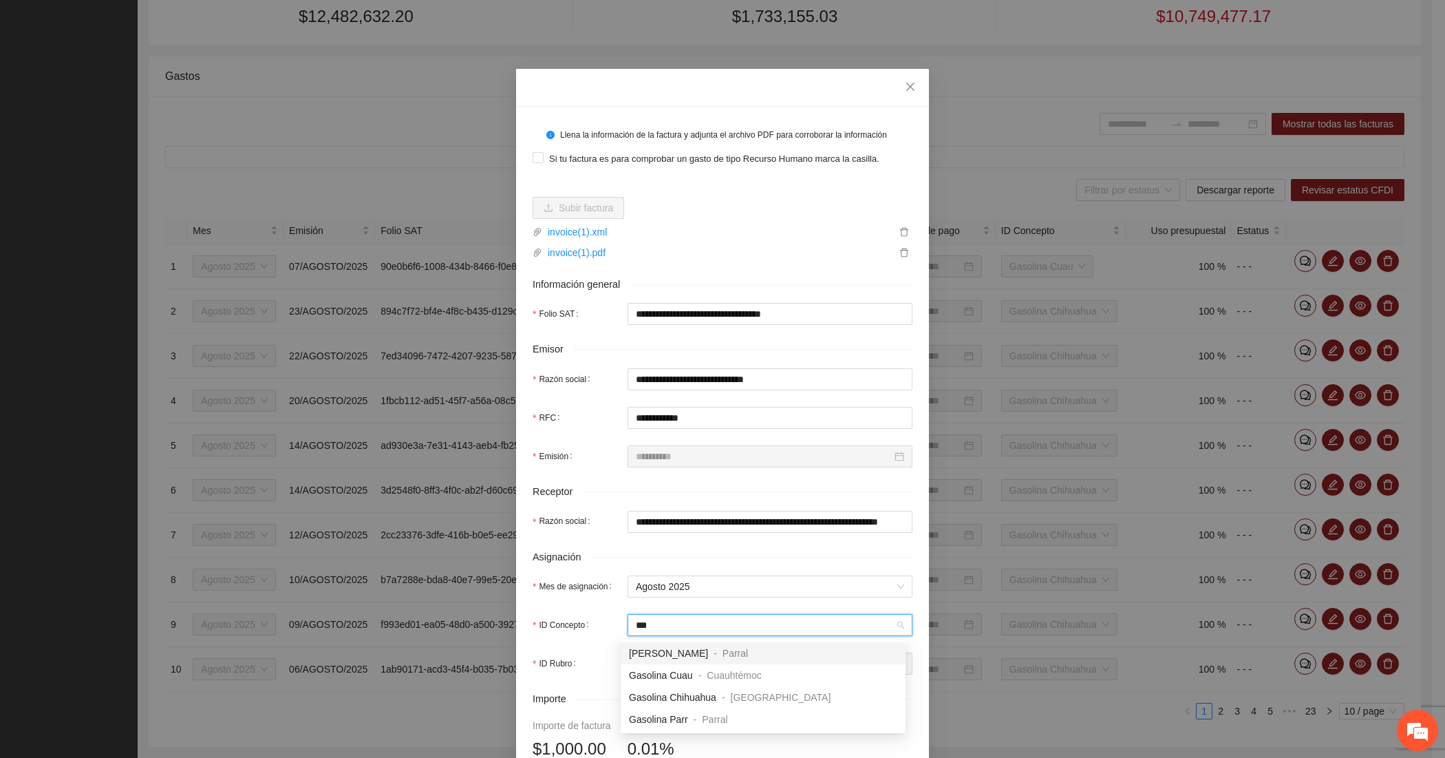
click at [665, 643] on div "Gasolina Guach - Parral" at bounding box center [763, 653] width 285 height 22
type input "*****"
type input "*"
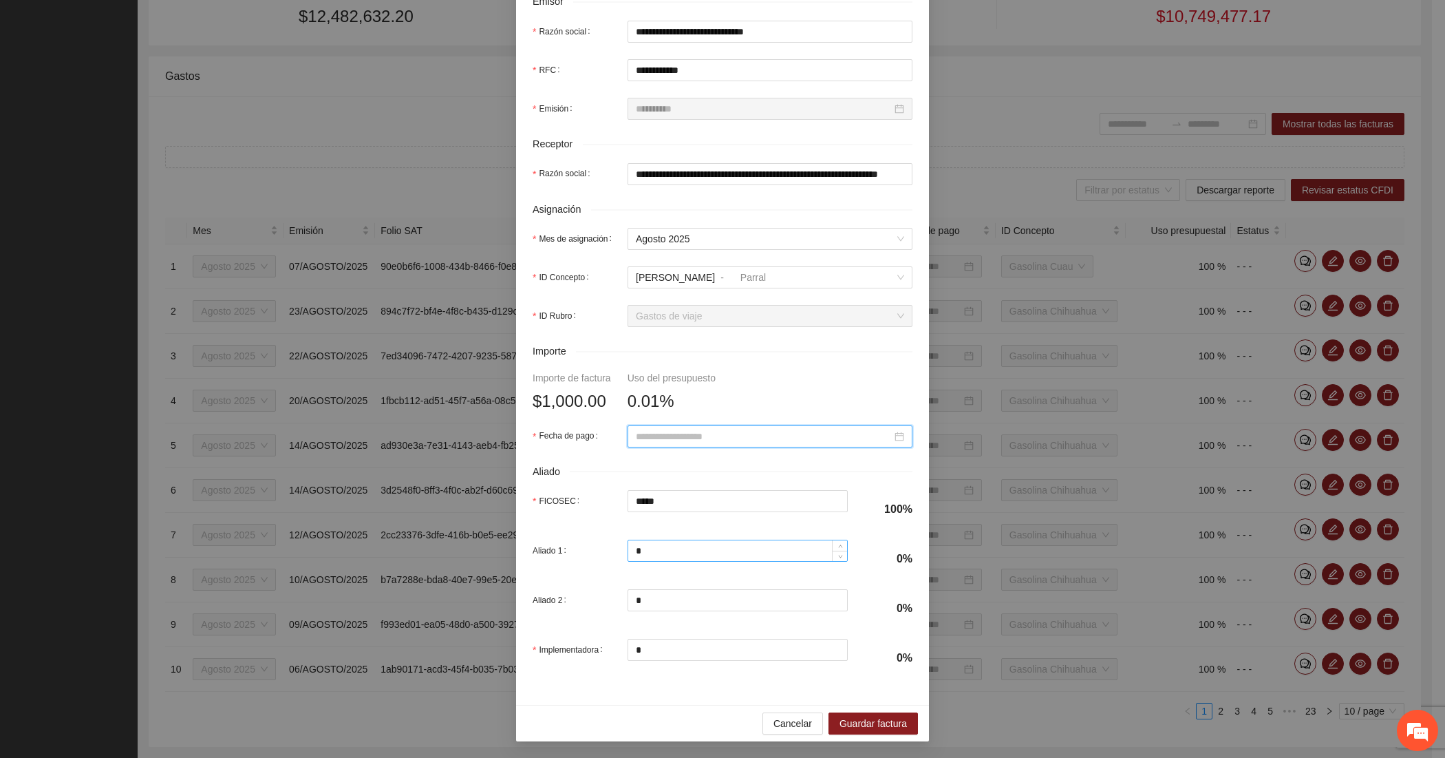
paste input "**********"
click at [728, 556] on td "14" at bounding box center [740, 554] width 25 height 21
type input "**********"
click at [876, 716] on span "Guardar factura" at bounding box center [873, 723] width 67 height 15
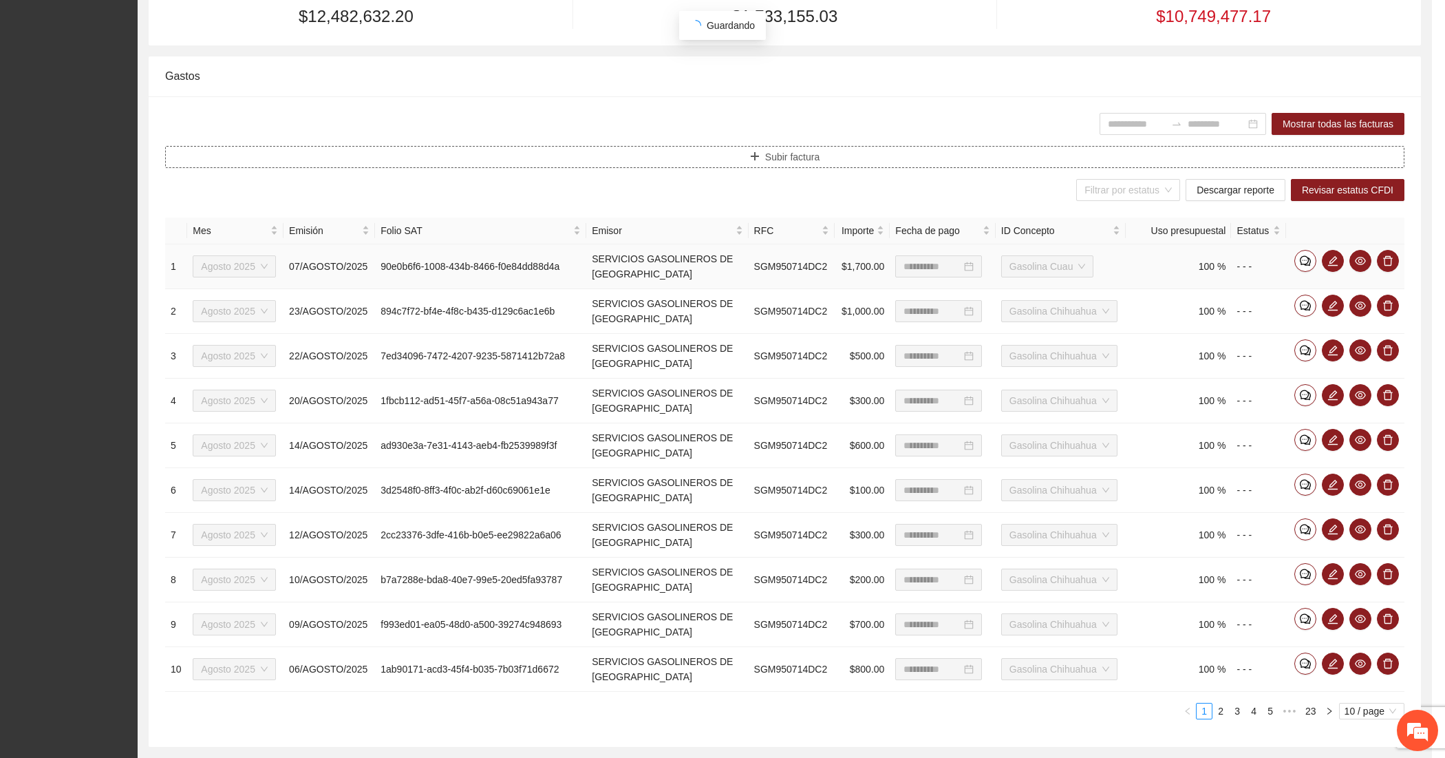
scroll to position [0, 0]
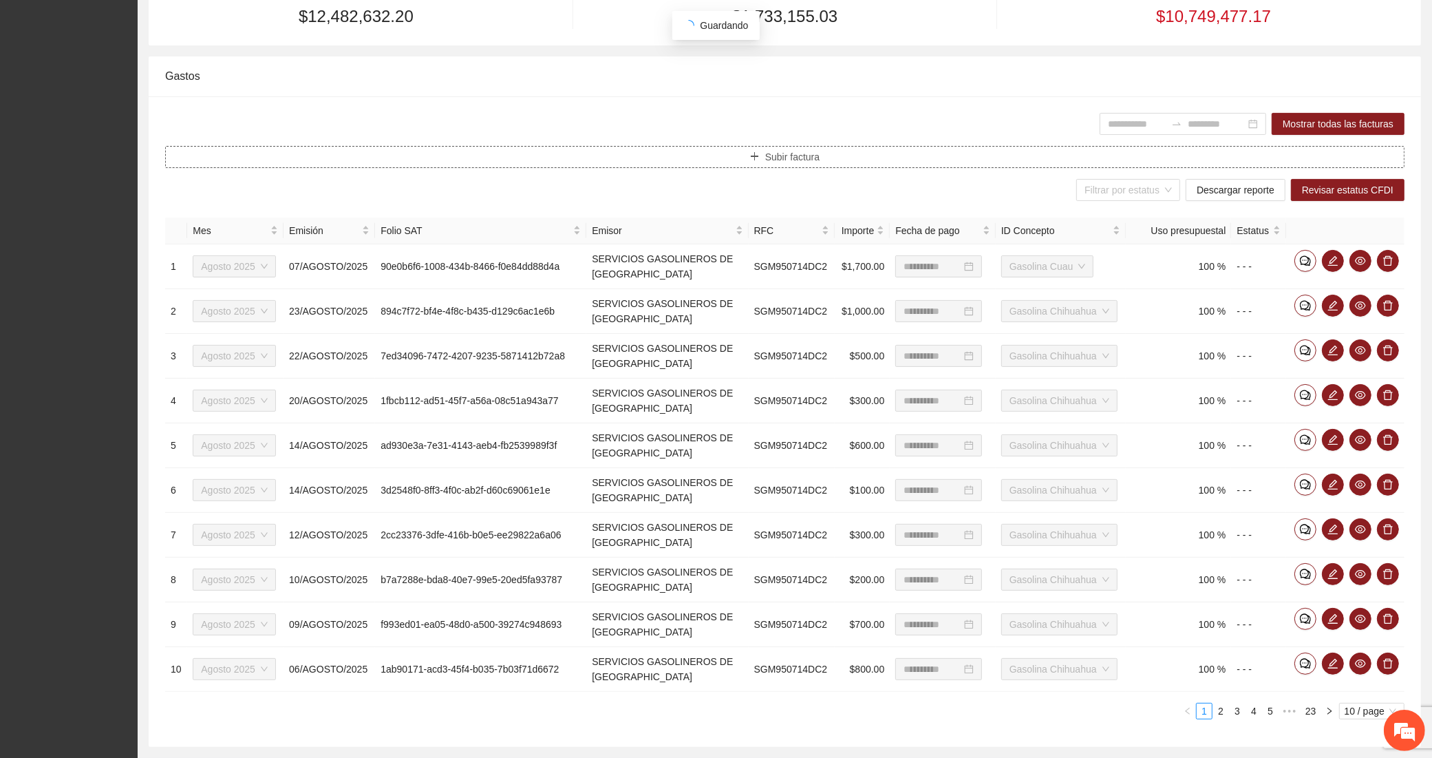
click at [524, 155] on button "Subir factura" at bounding box center [784, 157] width 1239 height 22
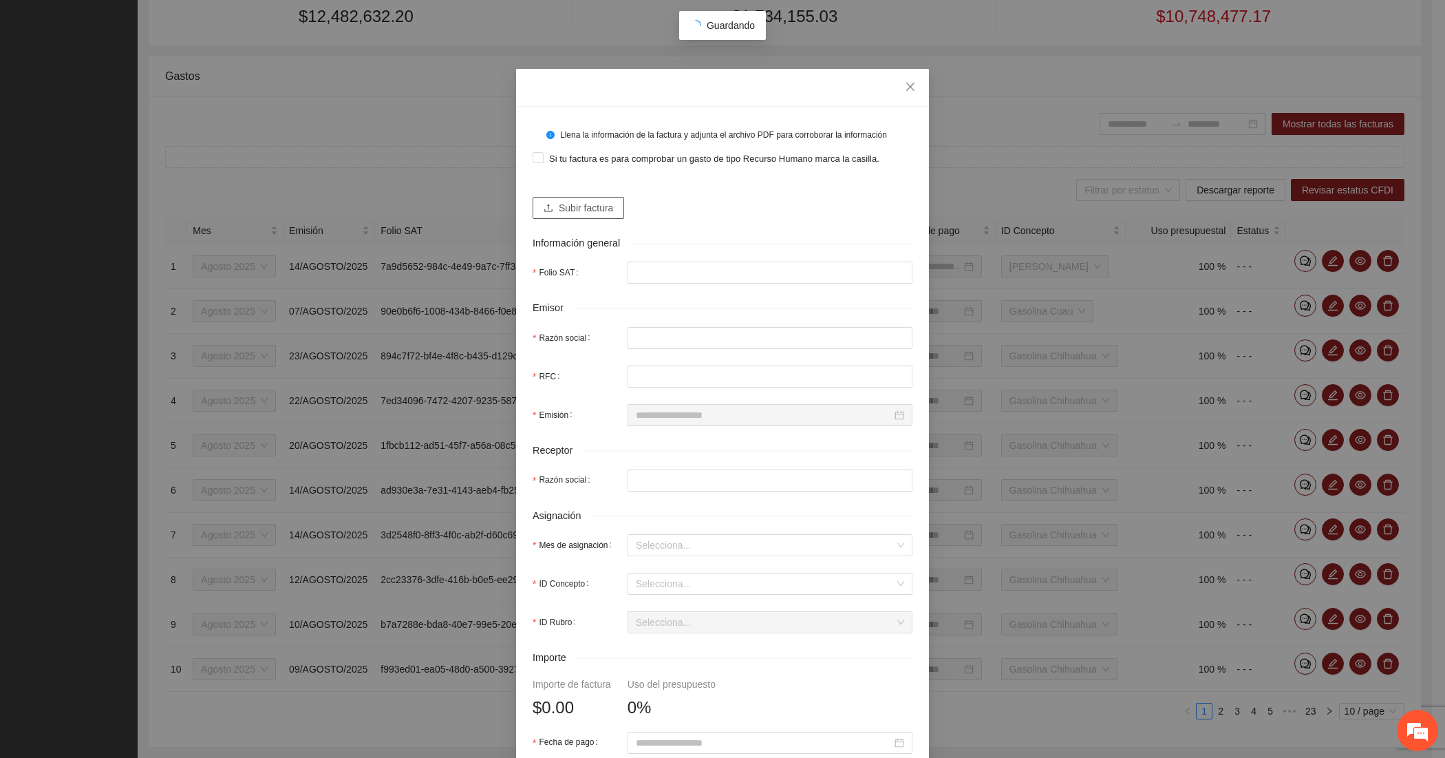
type input "**********"
click at [563, 204] on span "Subir factura" at bounding box center [586, 207] width 54 height 15
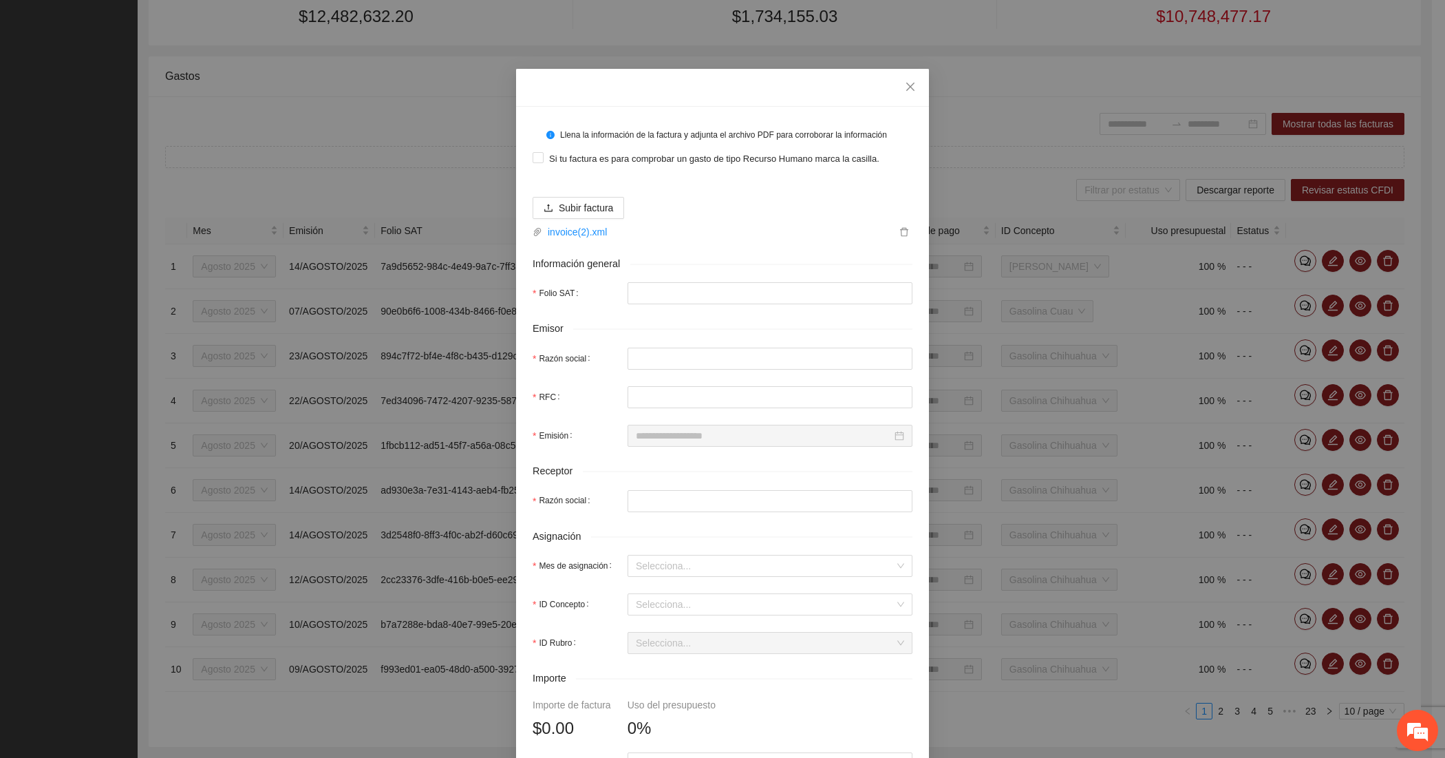
type input "**********"
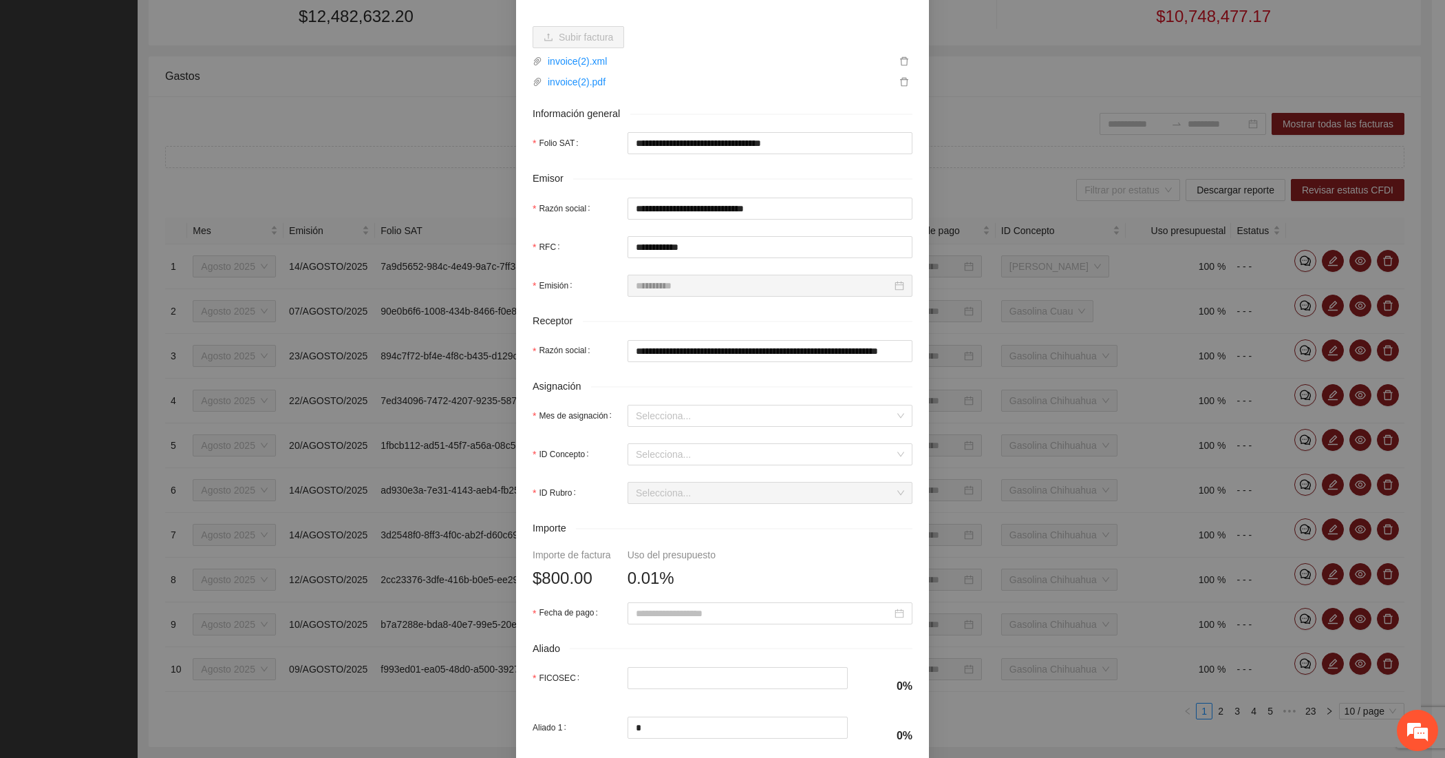
scroll to position [229, 0]
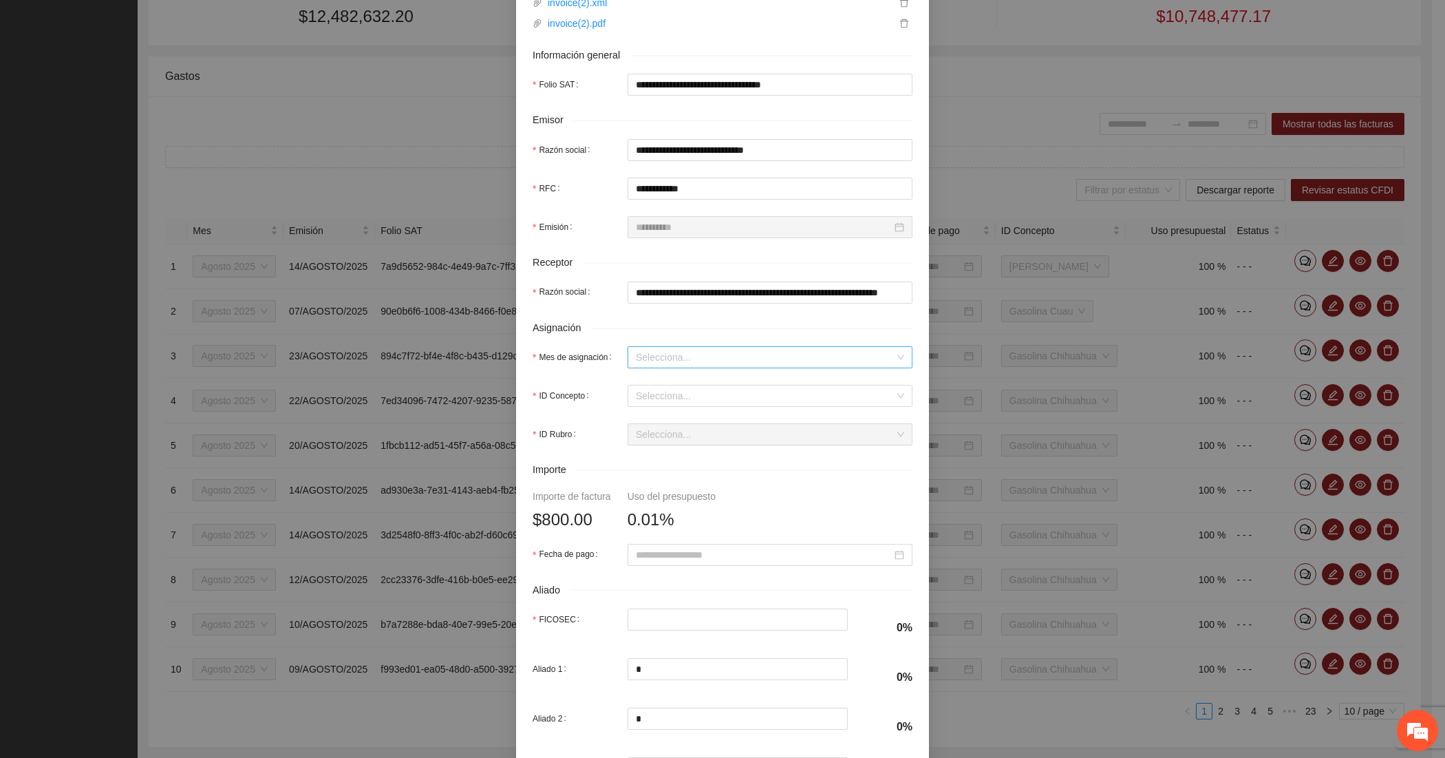
click at [680, 359] on input "Mes de asignación" at bounding box center [765, 357] width 259 height 21
click at [652, 432] on div "Agosto 2025" at bounding box center [763, 428] width 268 height 15
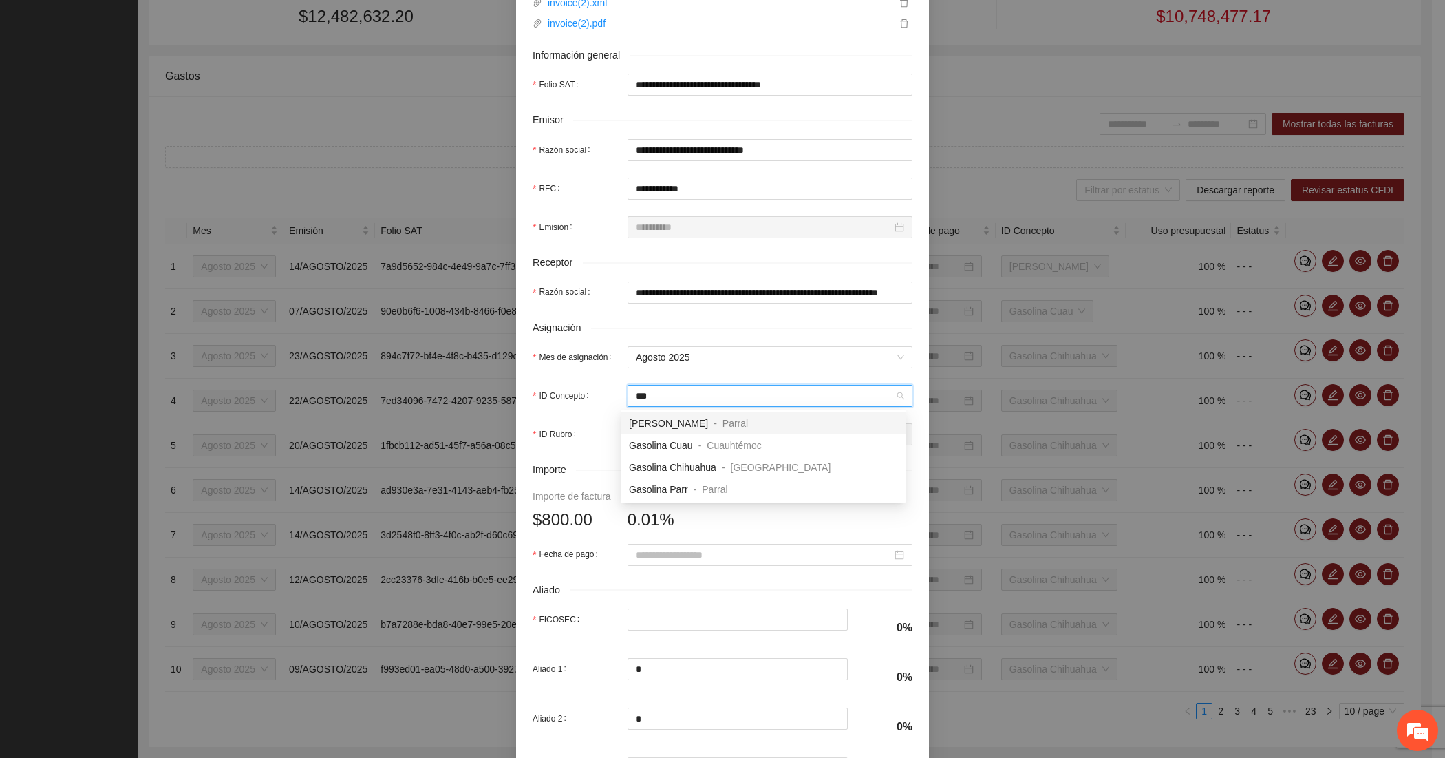
click at [665, 425] on span "[PERSON_NAME]" at bounding box center [668, 423] width 79 height 11
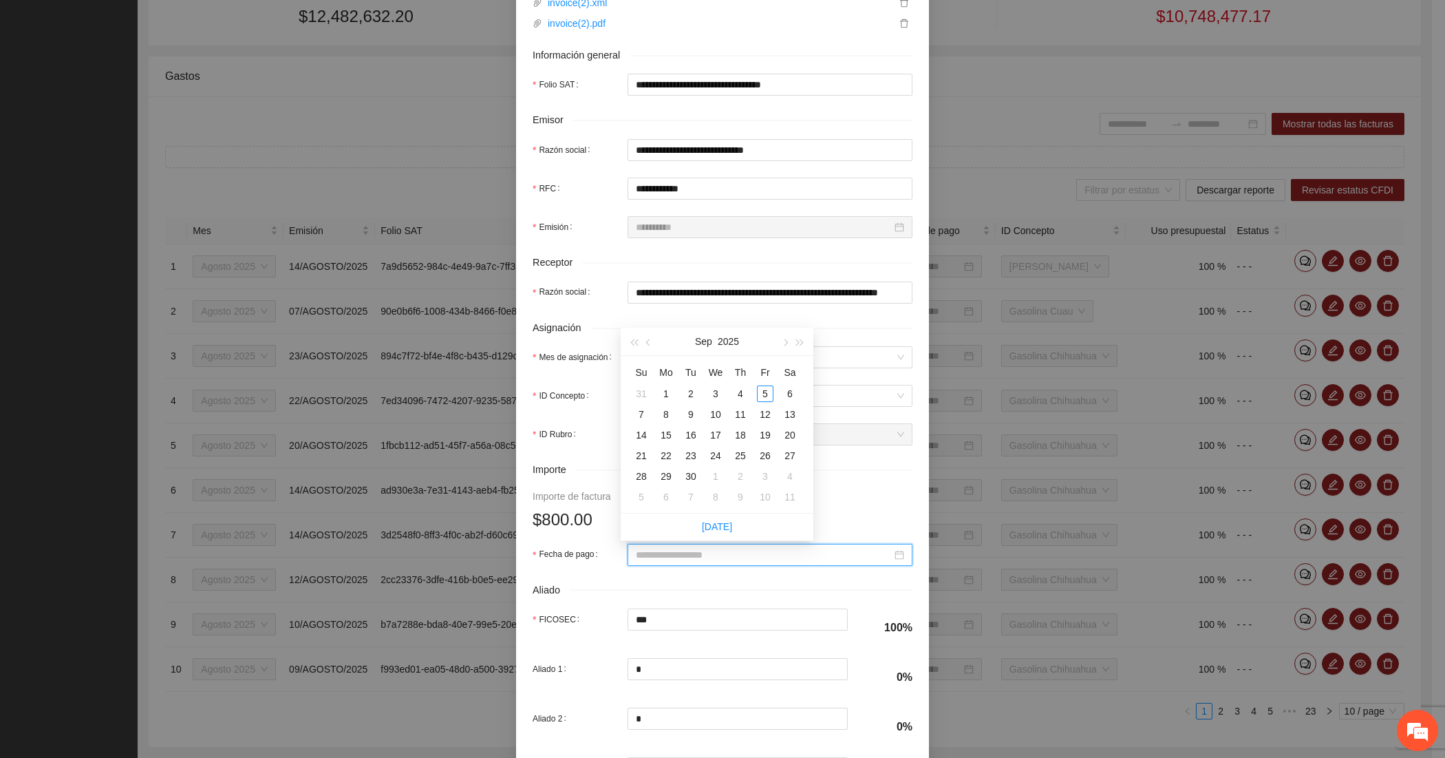
paste input "**********"
click at [771, 434] on div "15" at bounding box center [765, 435] width 17 height 17
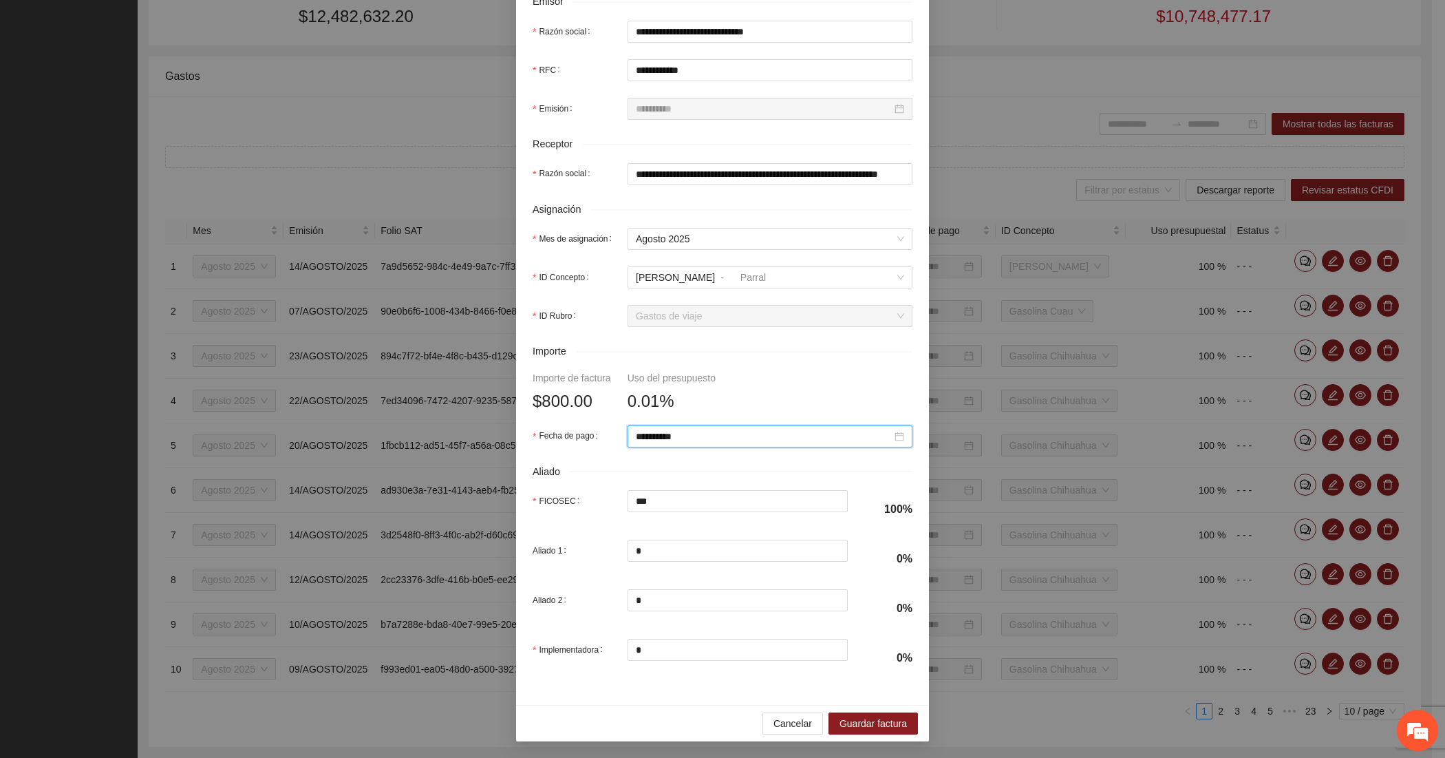
scroll to position [351, 0]
click at [855, 720] on span "Guardar factura" at bounding box center [873, 723] width 67 height 15
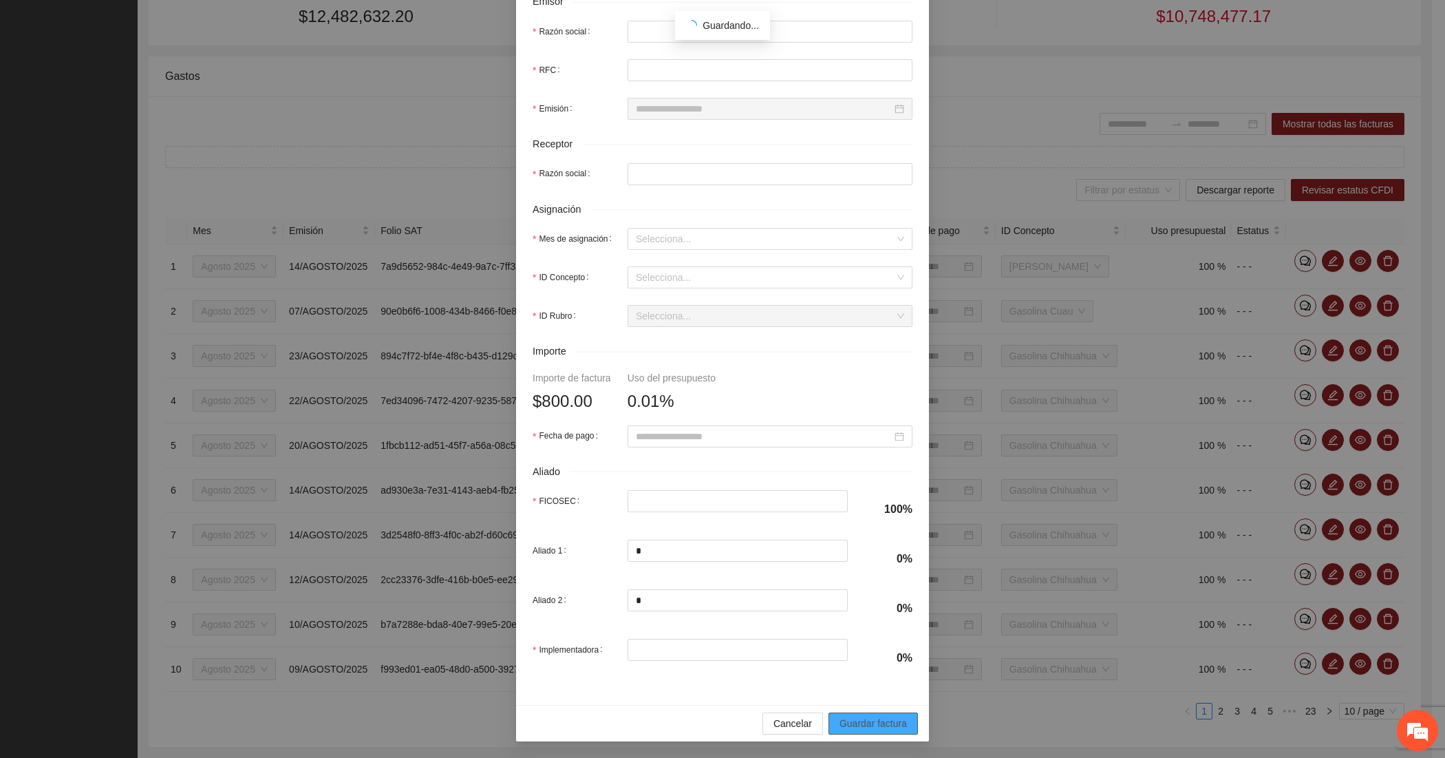
scroll to position [241, 0]
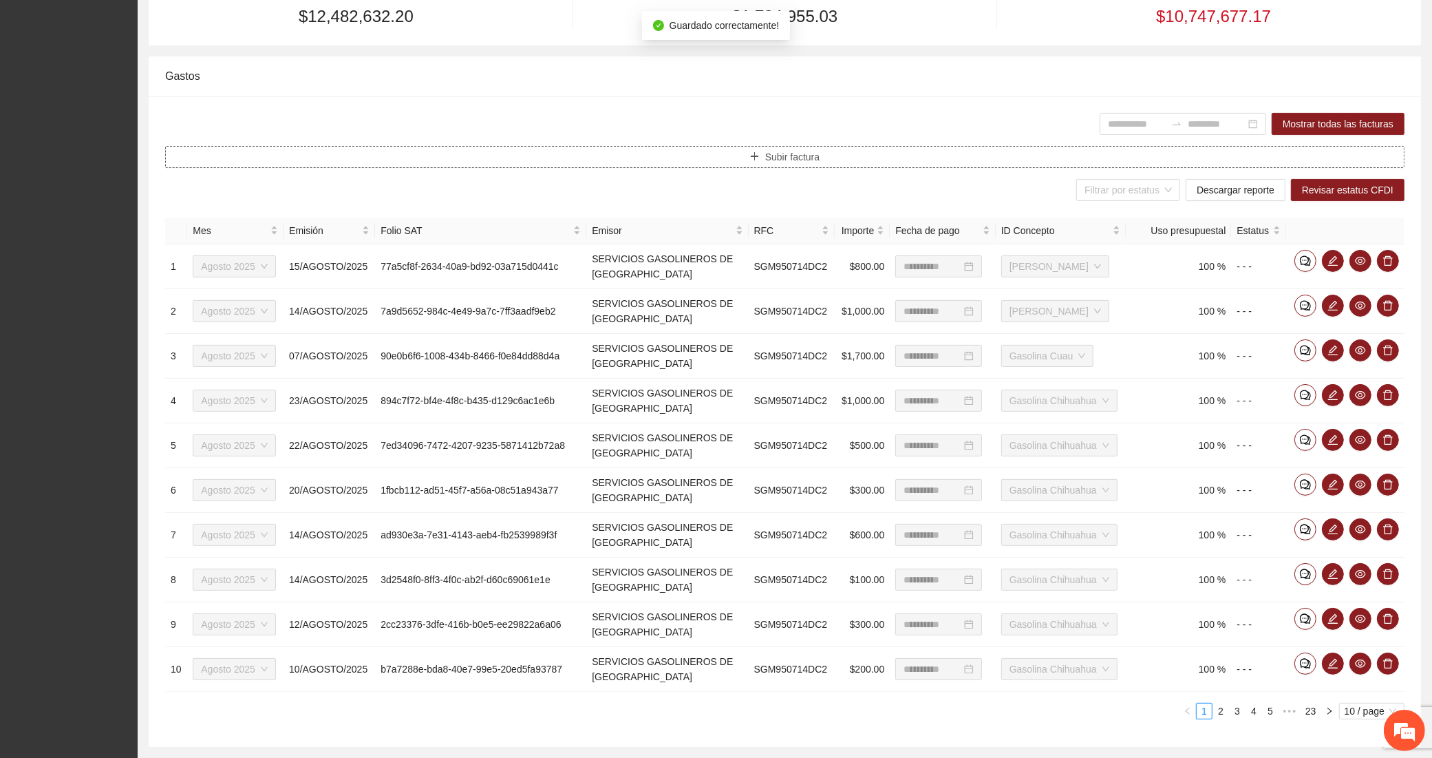
click at [526, 151] on button "Subir factura" at bounding box center [784, 157] width 1239 height 22
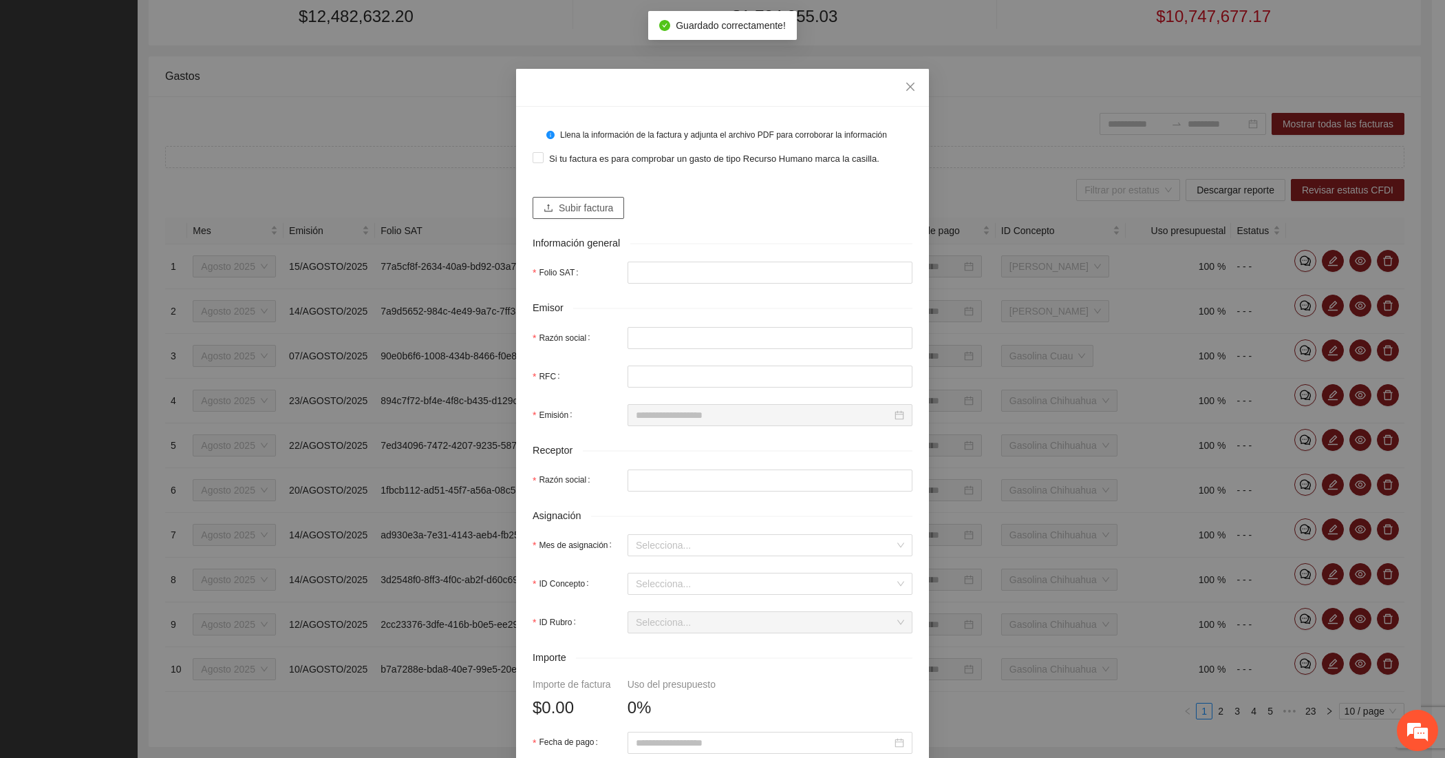
click at [592, 205] on span "Subir factura" at bounding box center [586, 207] width 54 height 15
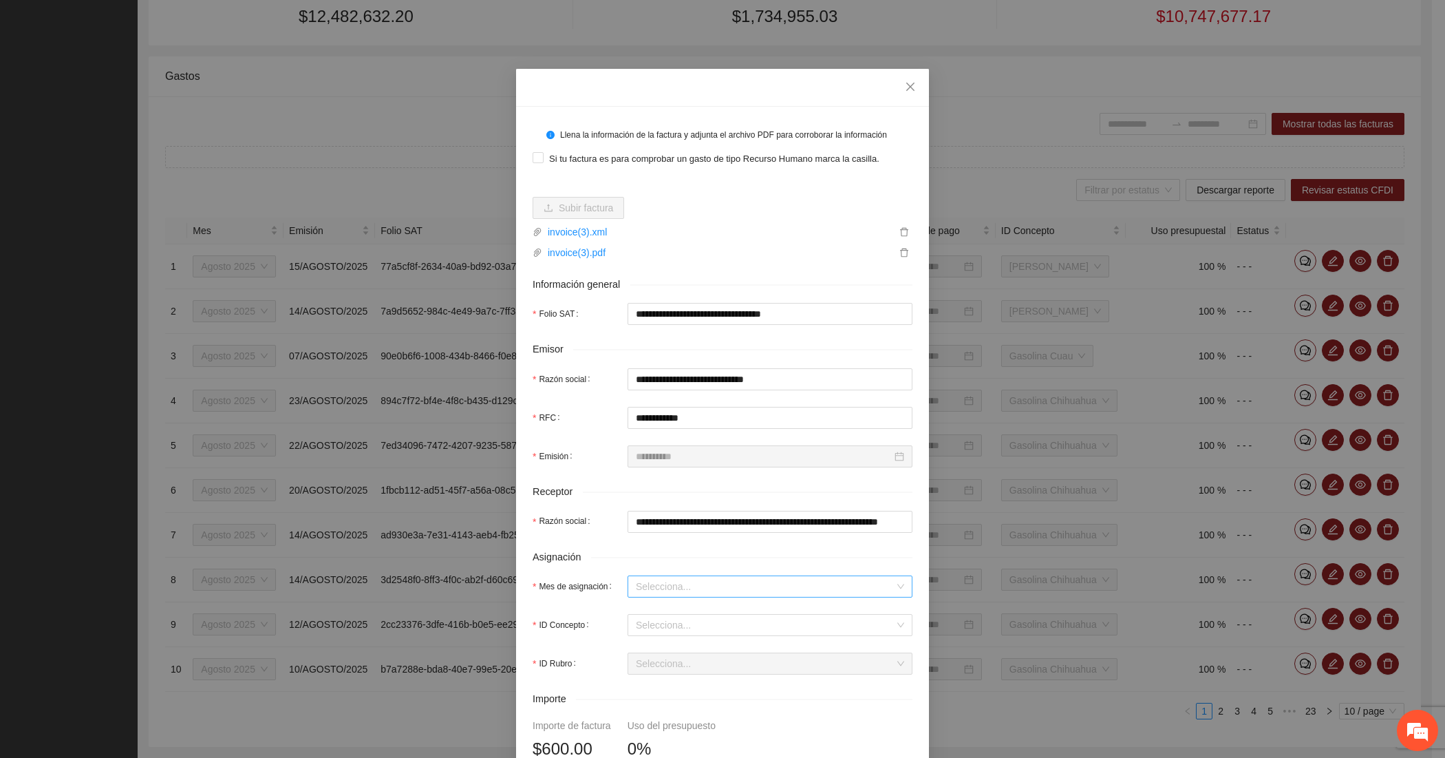
click at [704, 586] on input "Mes de asignación" at bounding box center [765, 586] width 259 height 21
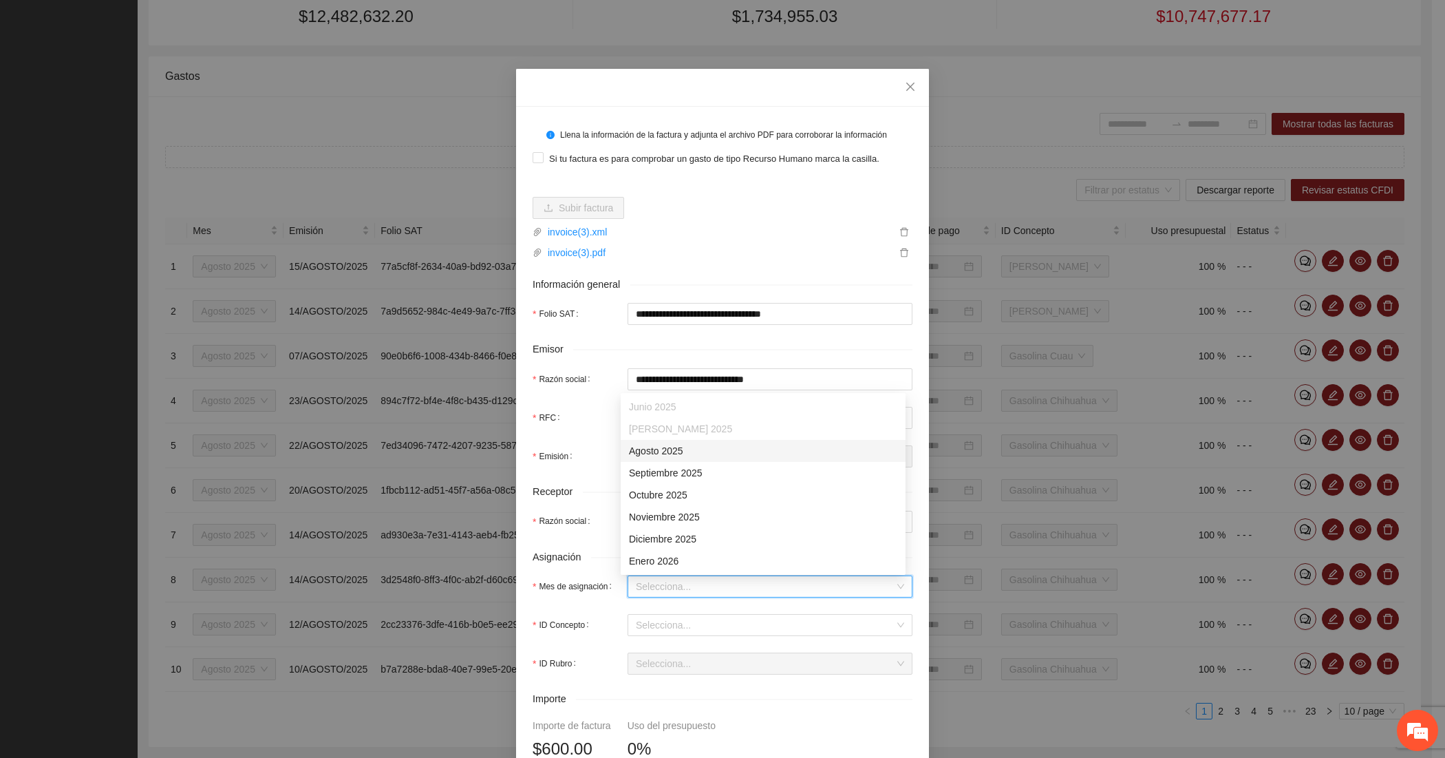
click at [659, 452] on div "Agosto 2025" at bounding box center [763, 450] width 268 height 15
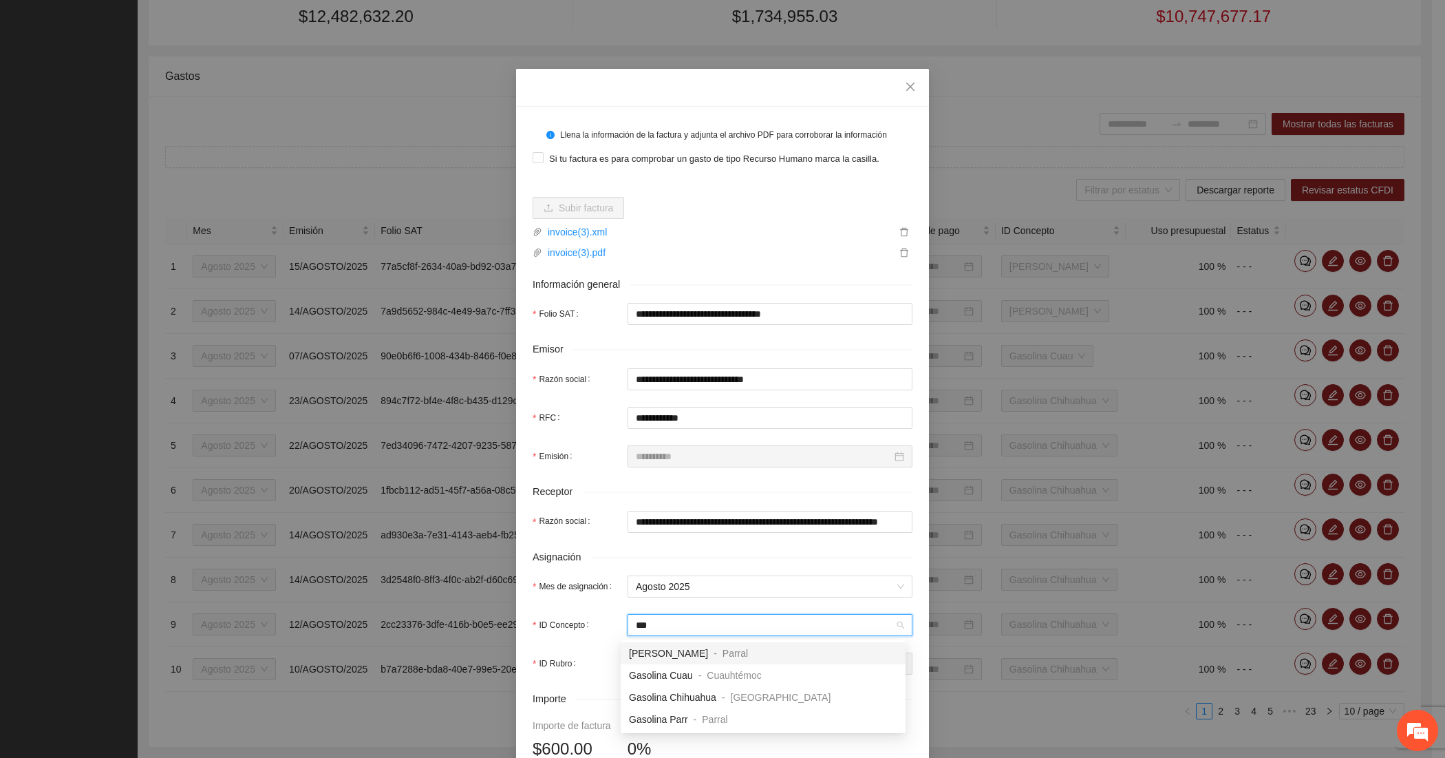
click at [668, 652] on span "[PERSON_NAME]" at bounding box center [668, 653] width 79 height 11
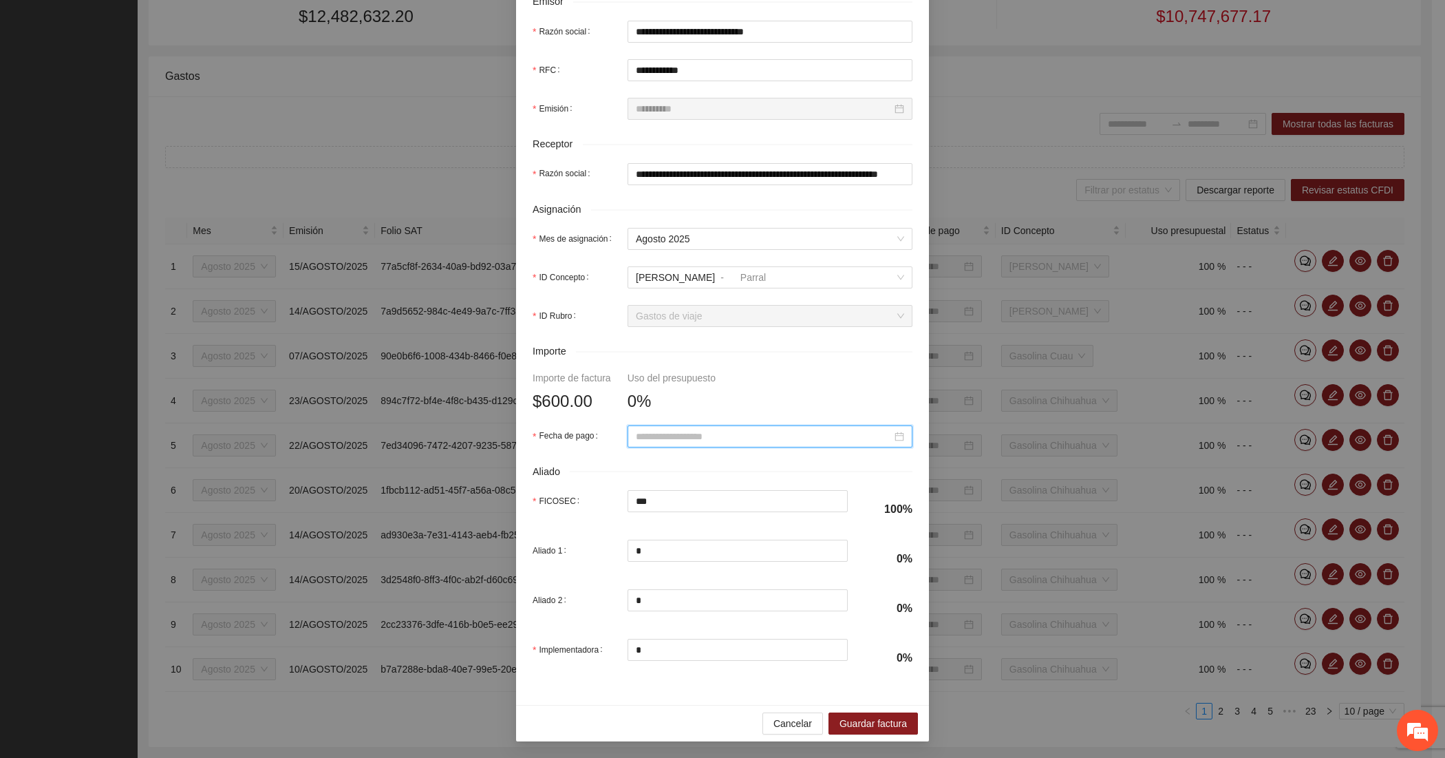
paste input "**********"
click at [764, 571] on div "22" at bounding box center [765, 575] width 17 height 17
click at [852, 714] on button "Guardar factura" at bounding box center [873, 723] width 89 height 22
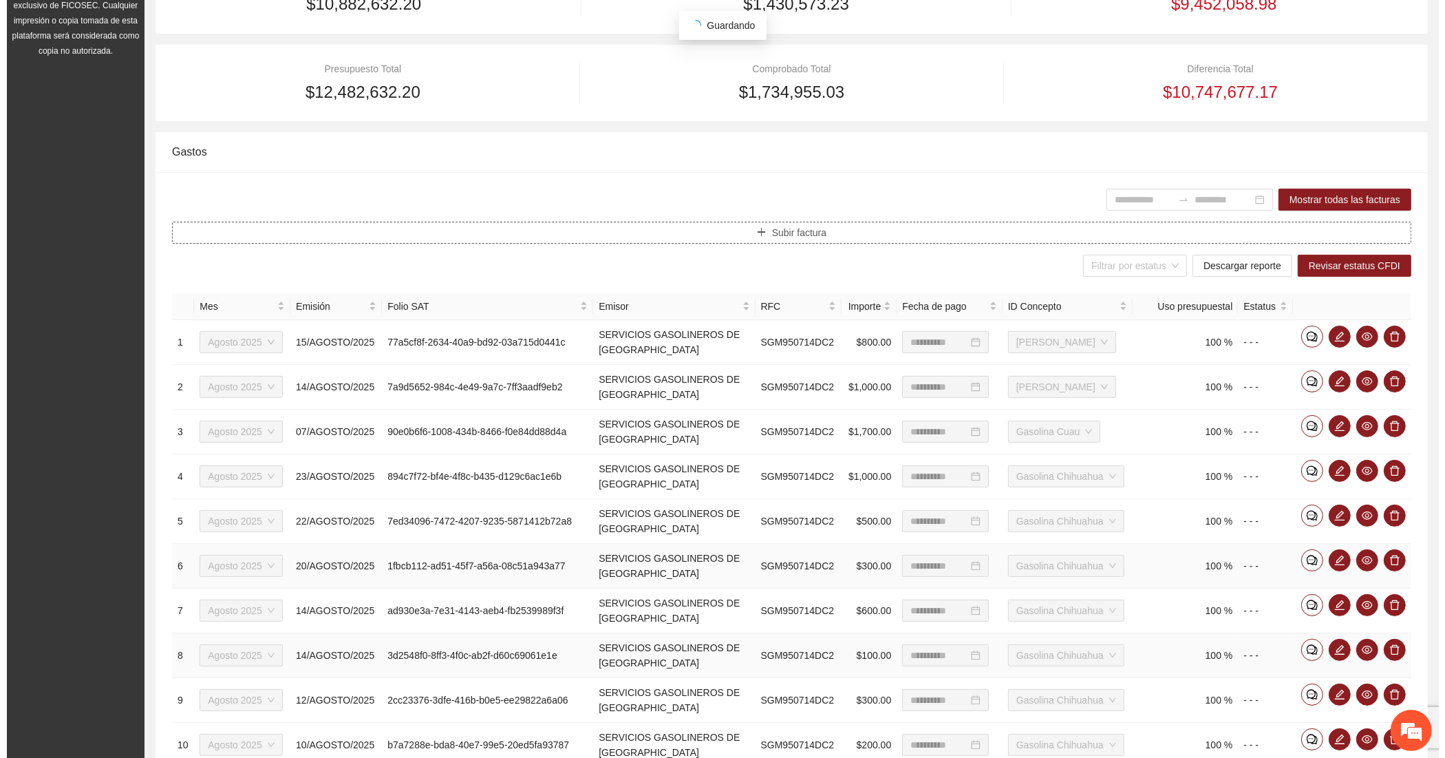
scroll to position [229, 0]
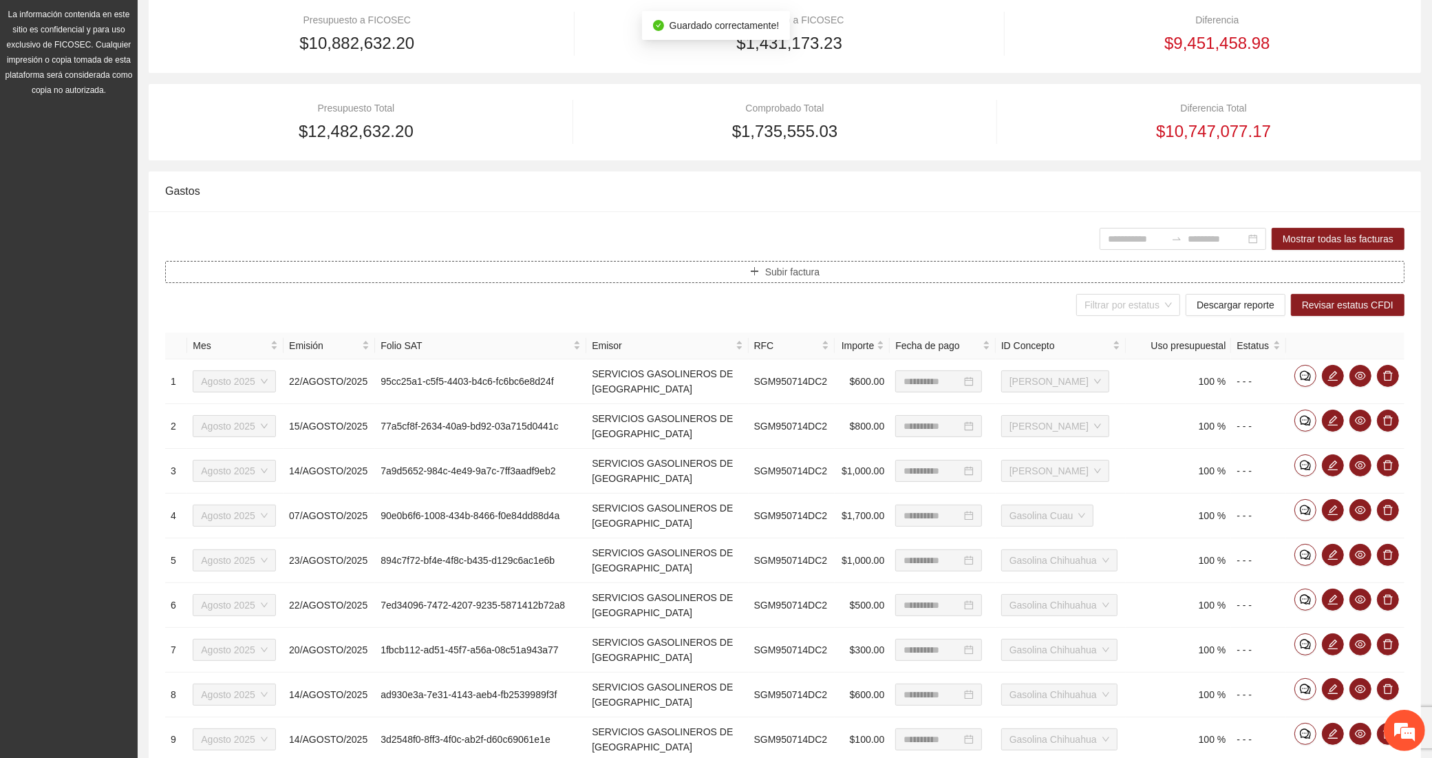
click at [524, 268] on button "Subir factura" at bounding box center [784, 272] width 1239 height 22
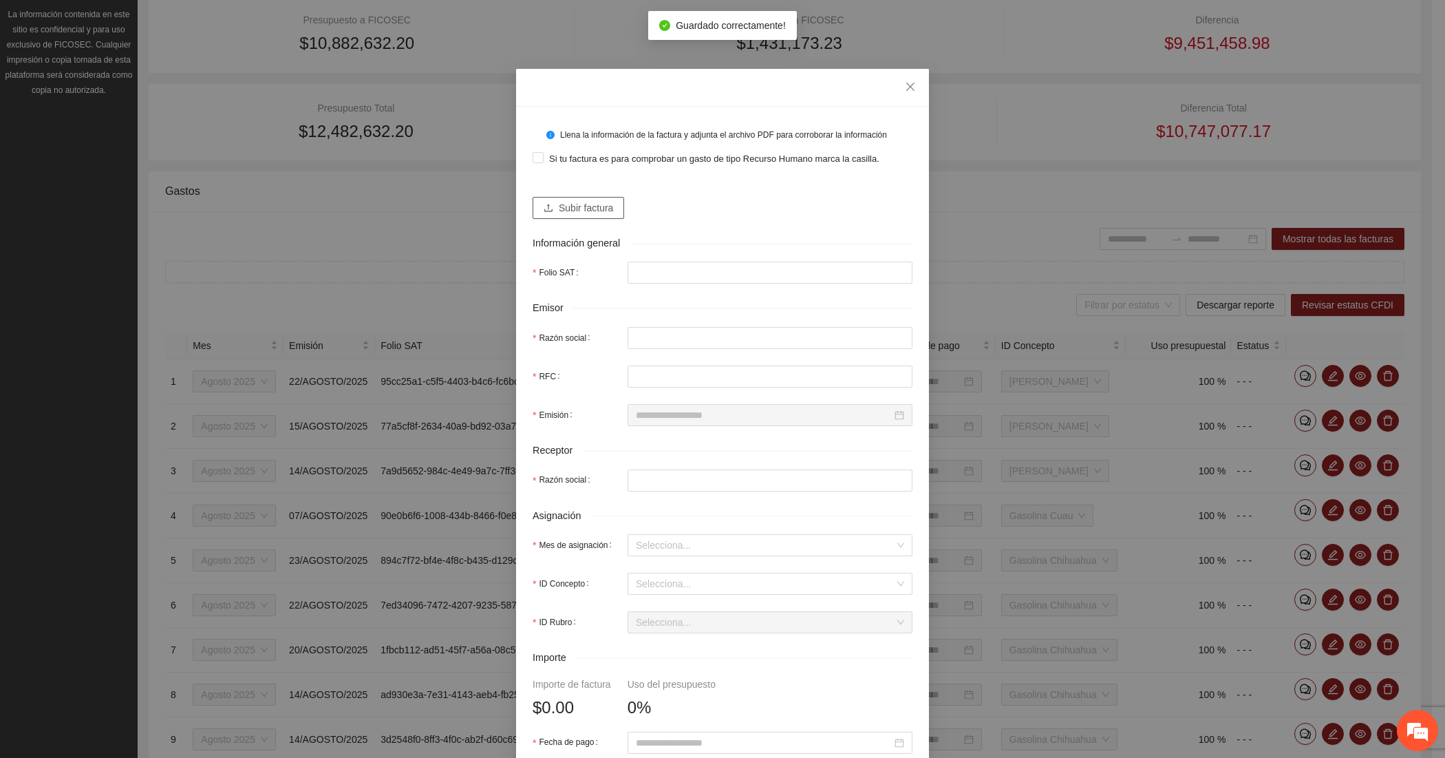
click at [566, 205] on span "Subir factura" at bounding box center [586, 207] width 54 height 15
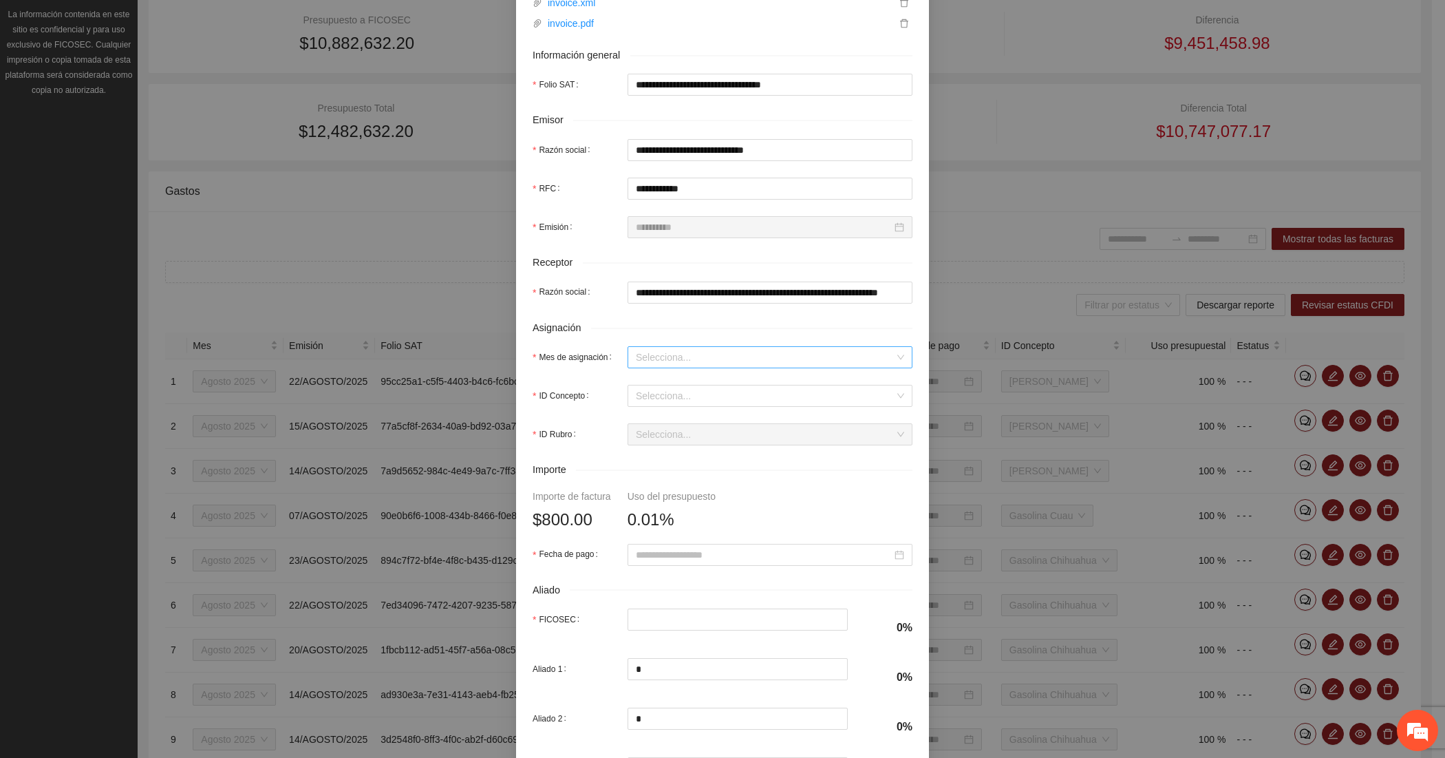
click at [662, 360] on input "Mes de asignación" at bounding box center [765, 357] width 259 height 21
click at [649, 428] on div "Agosto 2025" at bounding box center [763, 429] width 268 height 15
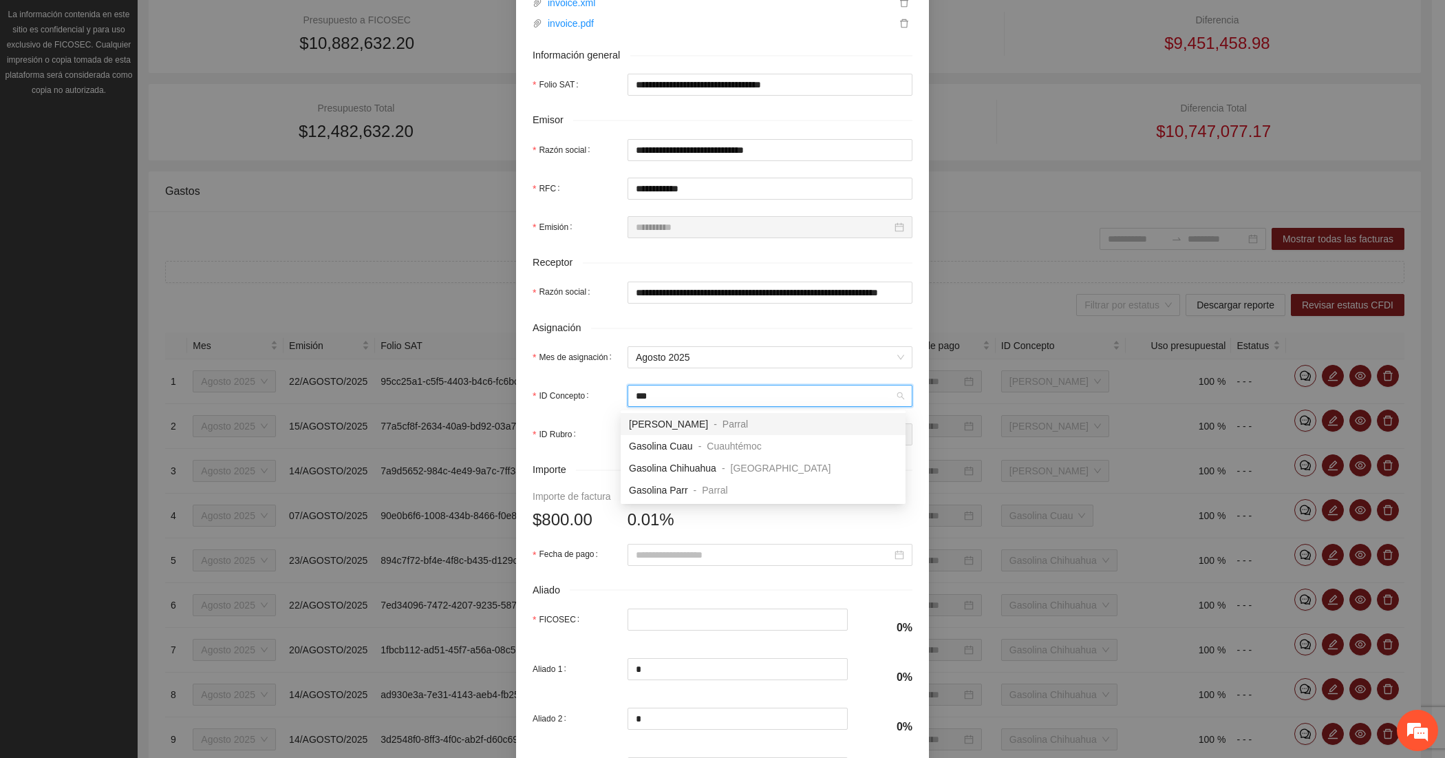
click at [652, 427] on span "[PERSON_NAME]" at bounding box center [668, 423] width 79 height 11
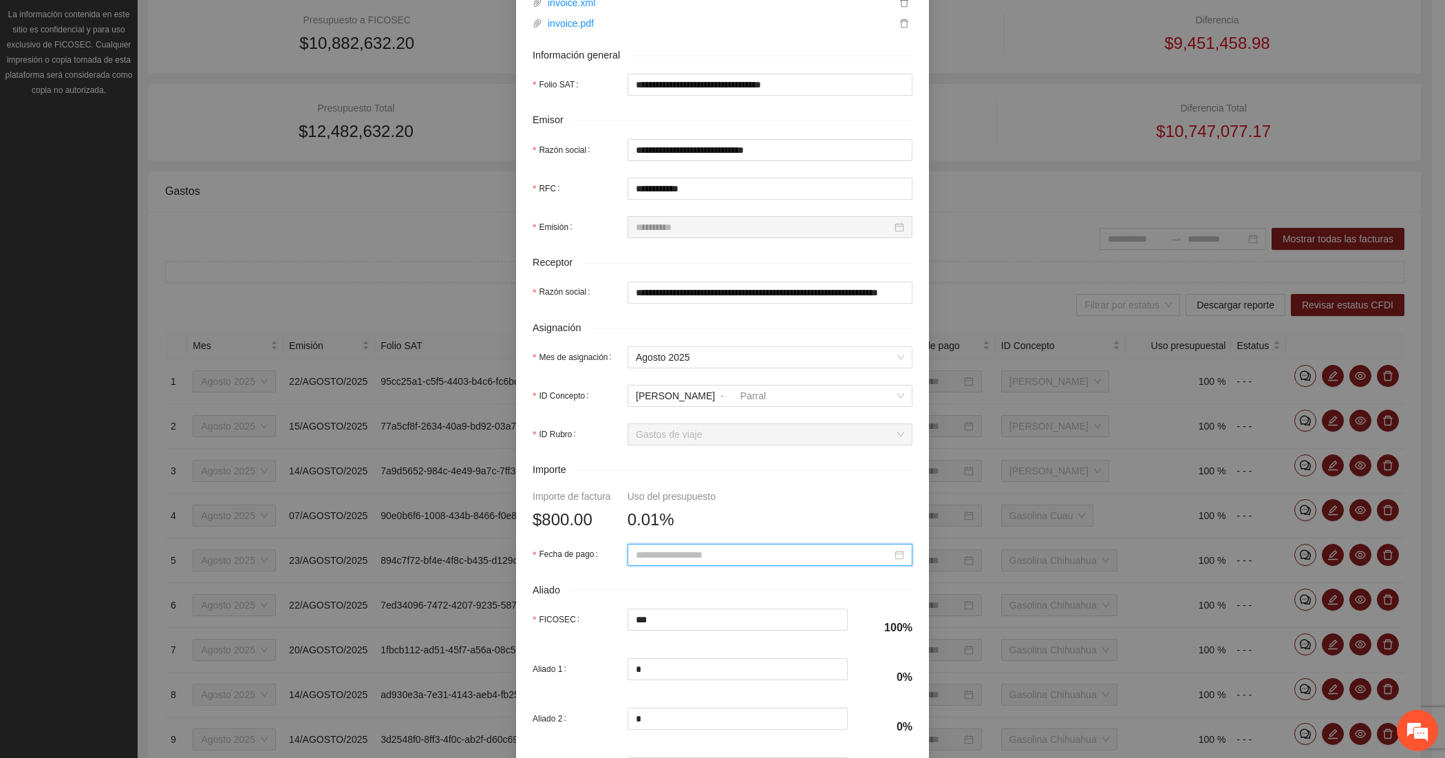
paste input "**********"
click at [645, 429] on div "10" at bounding box center [641, 435] width 17 height 17
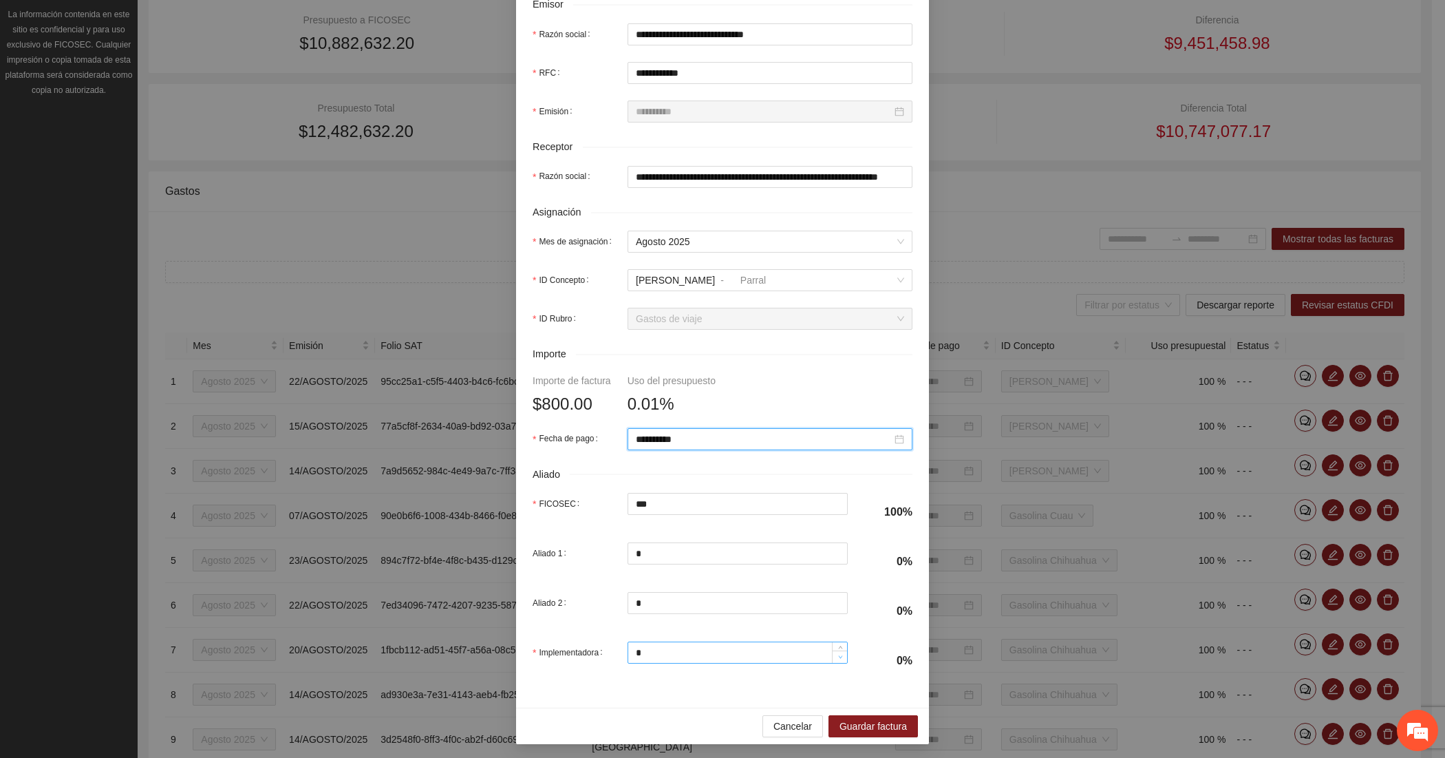
scroll to position [351, 0]
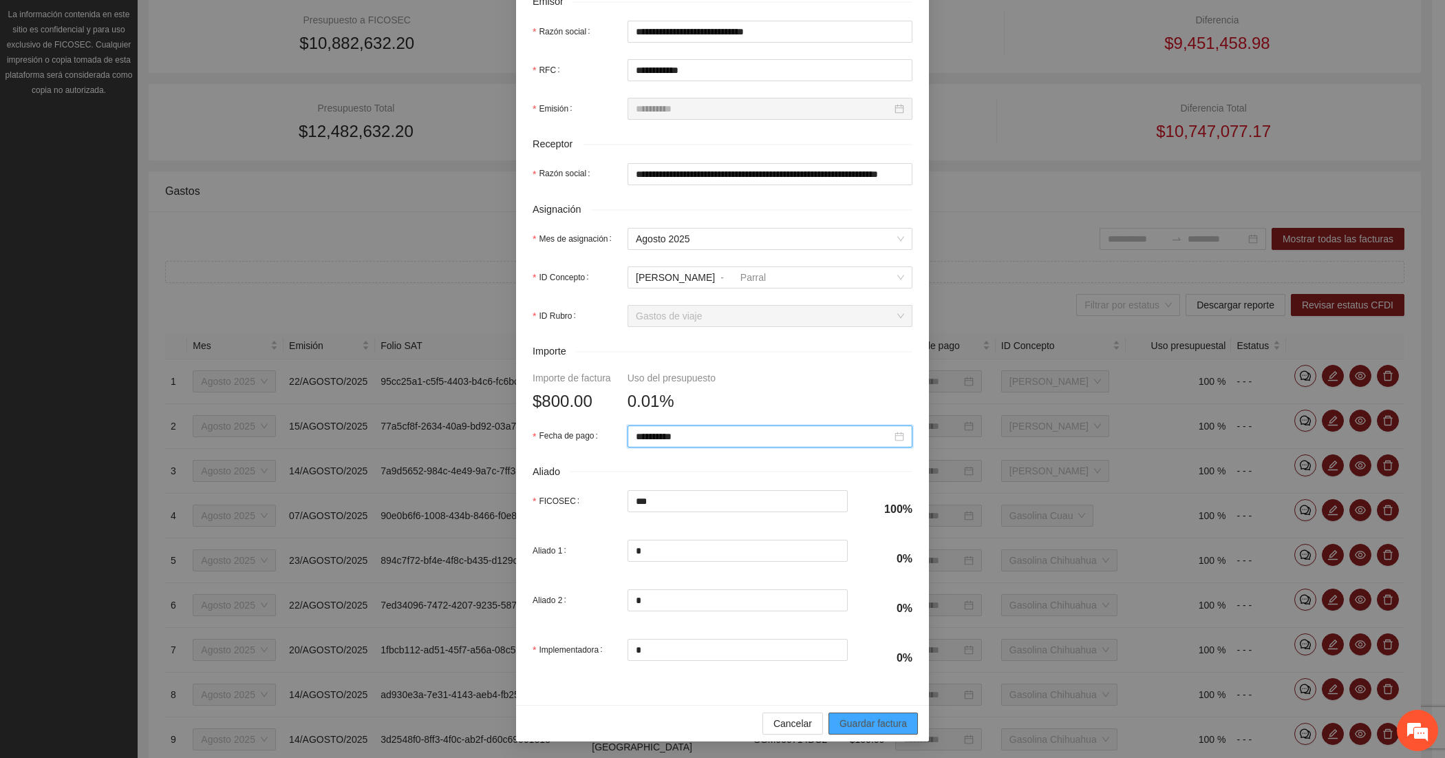
click at [857, 721] on span "Guardar factura" at bounding box center [873, 723] width 67 height 15
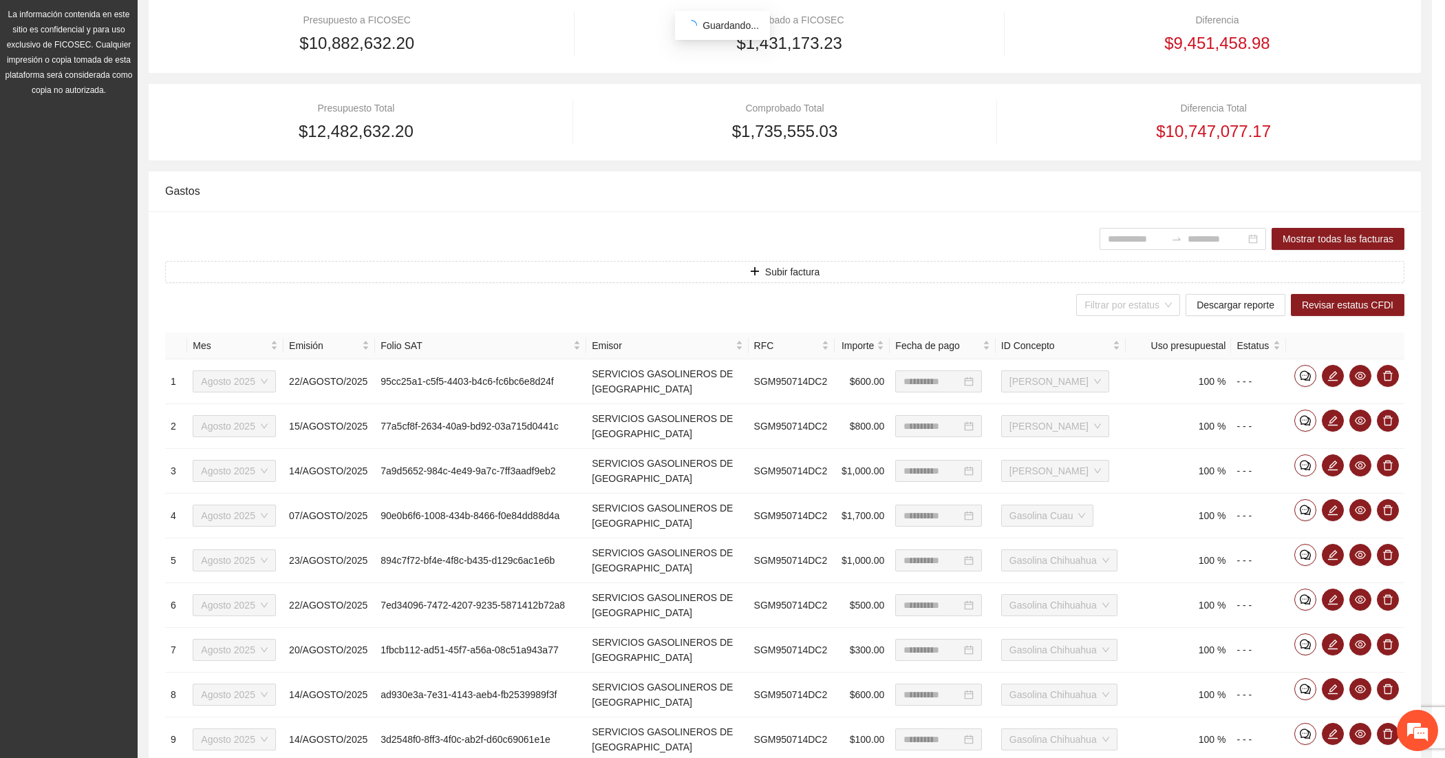
scroll to position [241, 0]
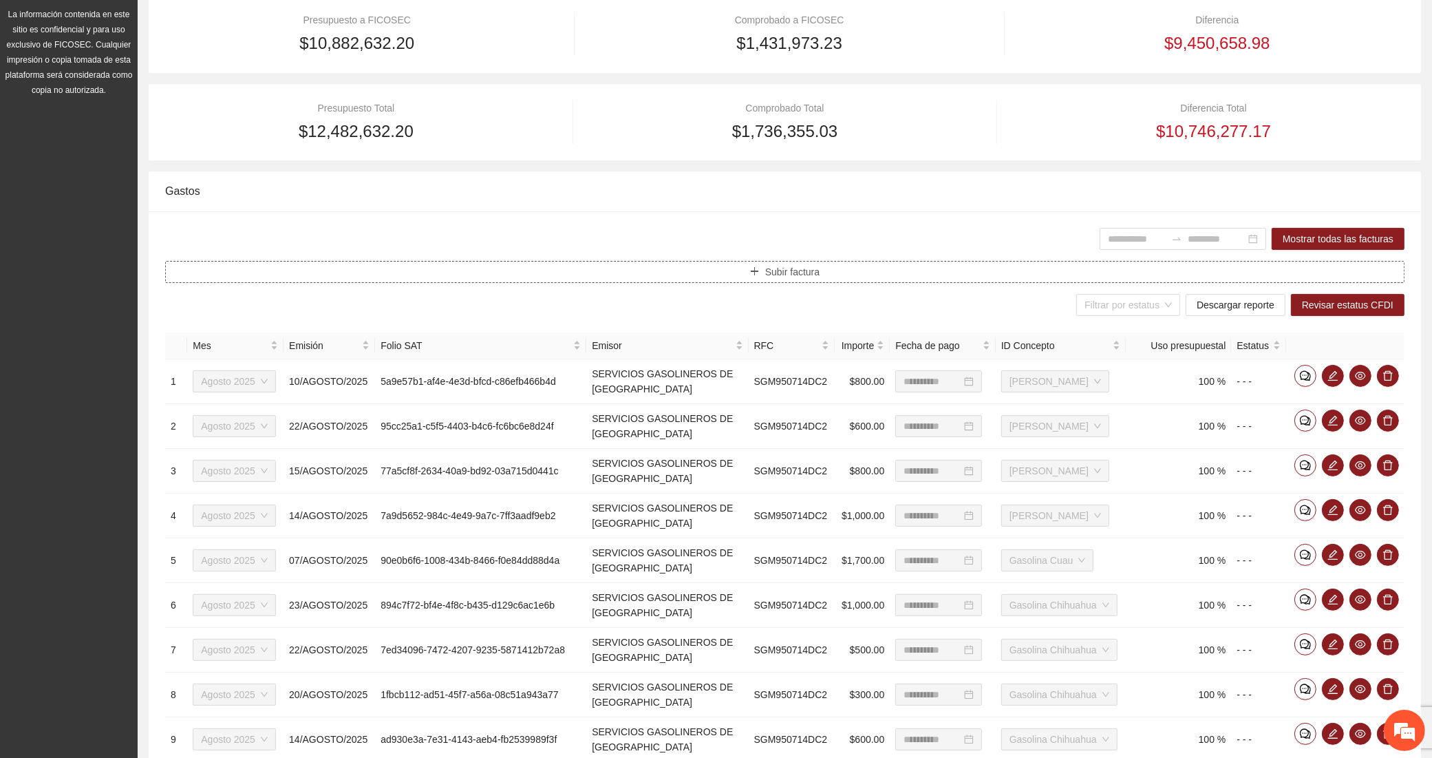
click at [513, 274] on button "Subir factura" at bounding box center [784, 272] width 1239 height 22
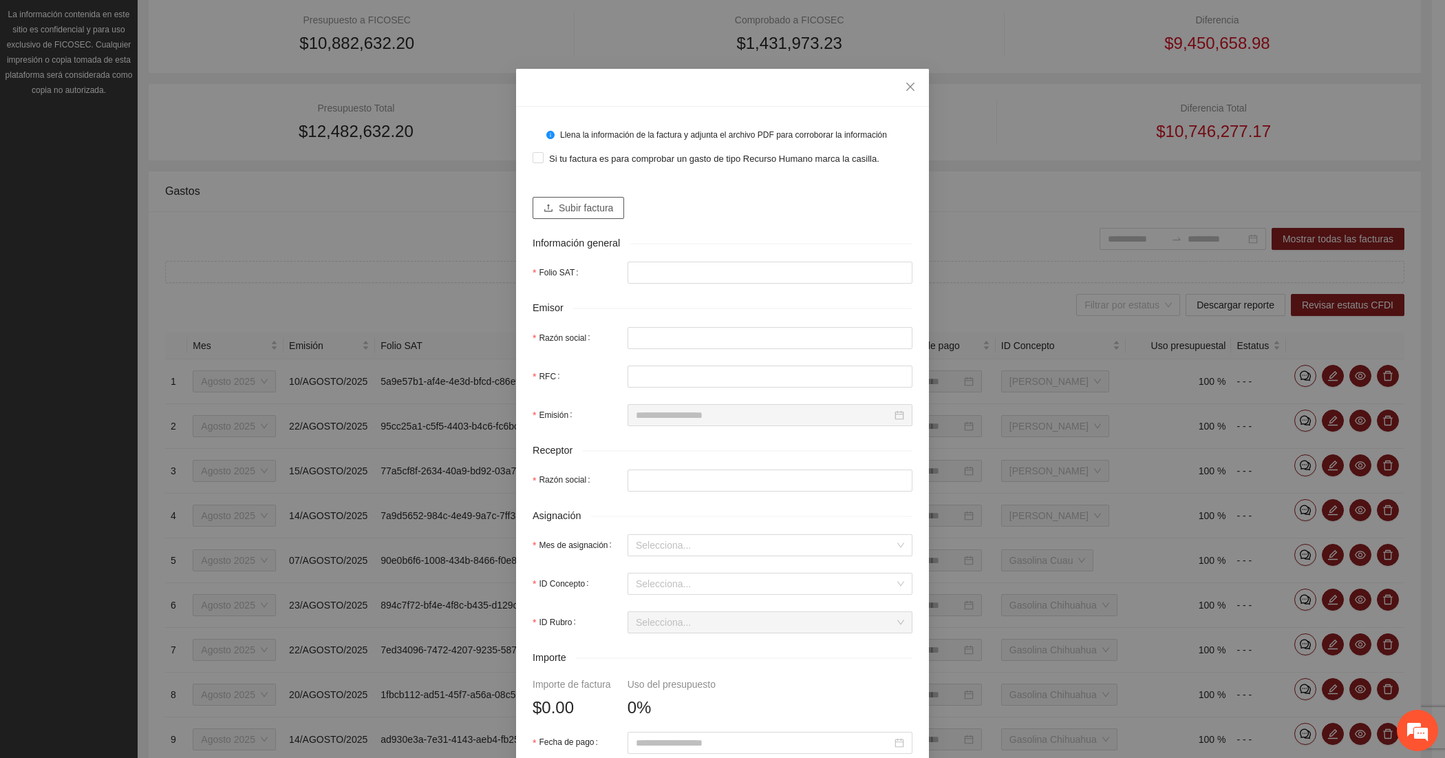
click at [577, 208] on span "Subir factura" at bounding box center [586, 207] width 54 height 15
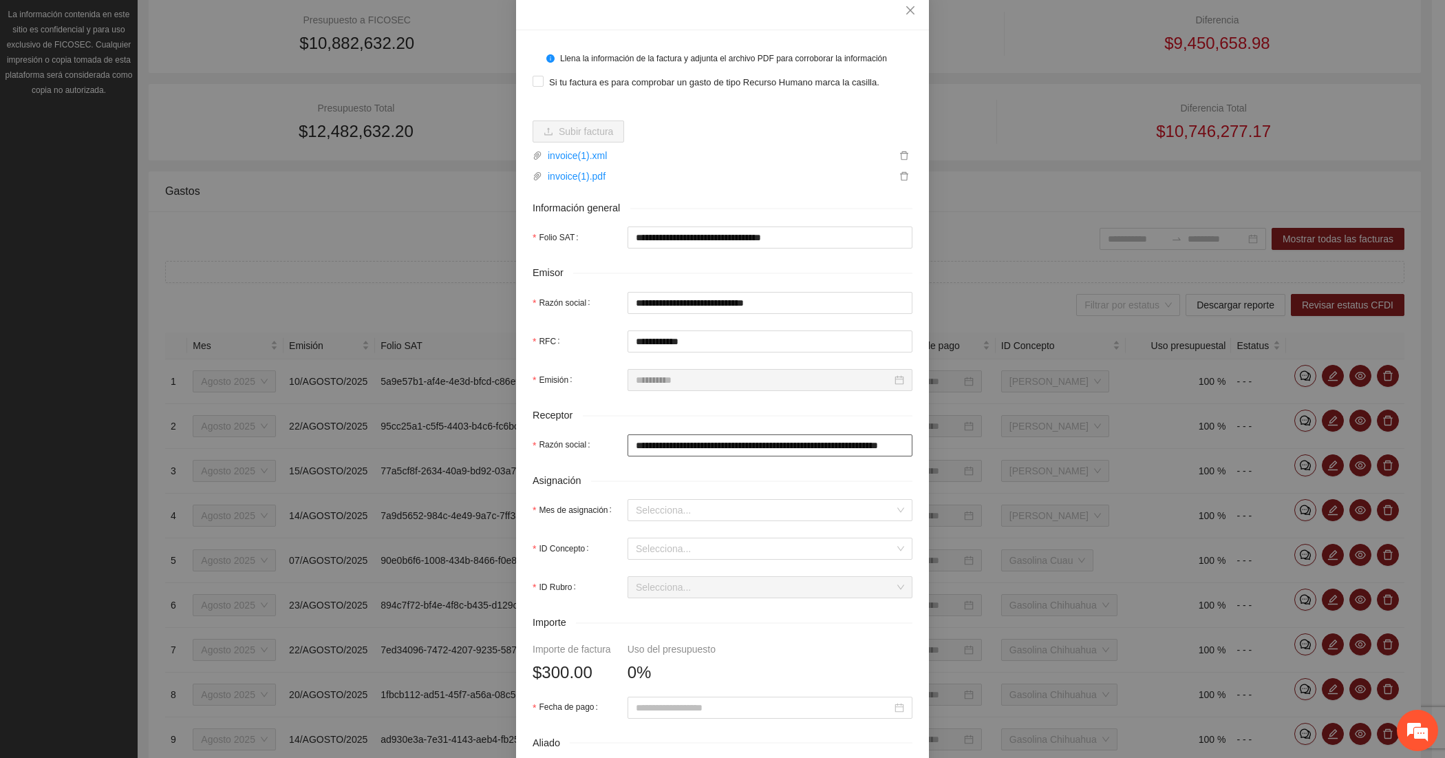
scroll to position [114, 0]
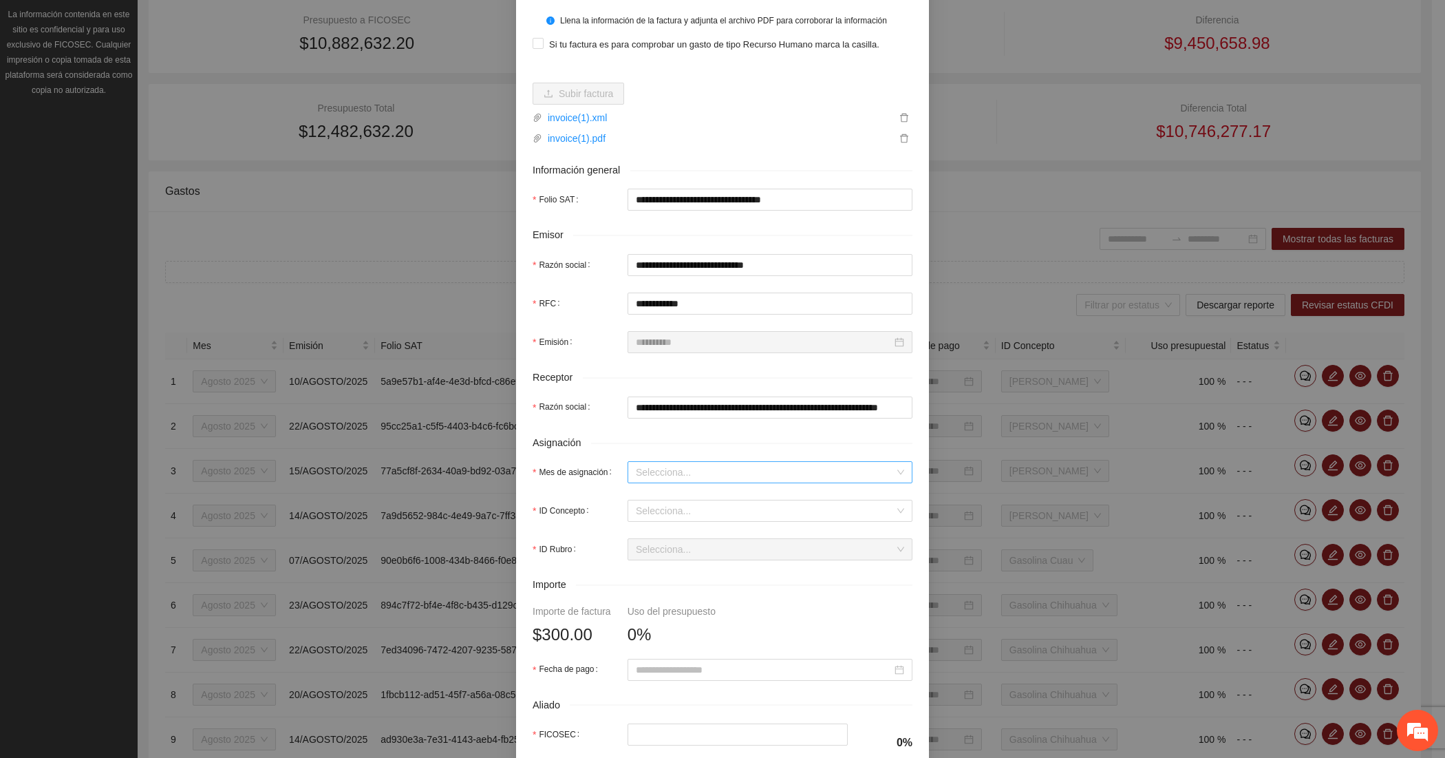
click at [651, 469] on input "Mes de asignación" at bounding box center [765, 472] width 259 height 21
click at [645, 537] on div "Agosto 2025" at bounding box center [763, 544] width 268 height 15
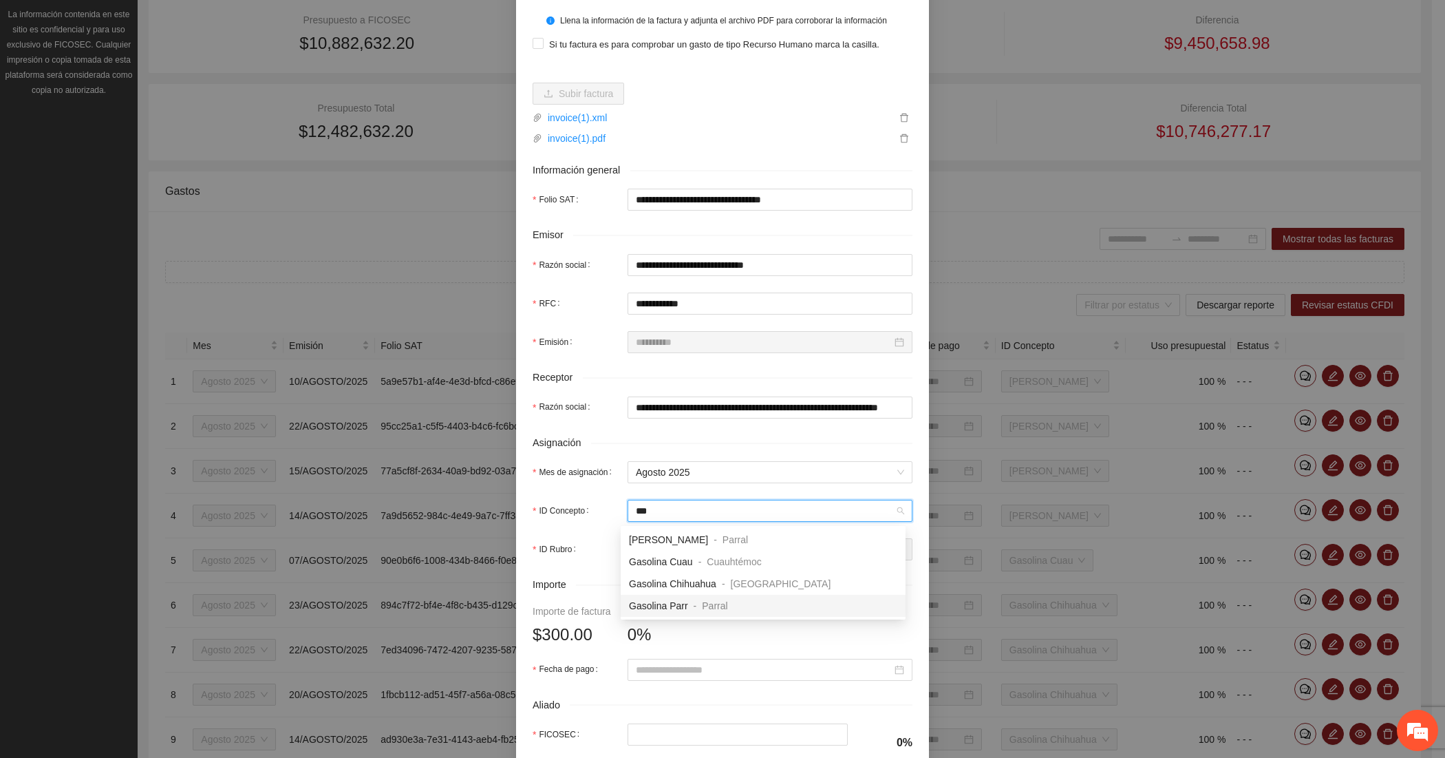
click at [688, 608] on div "Gasolina Parr - Parral" at bounding box center [678, 605] width 99 height 15
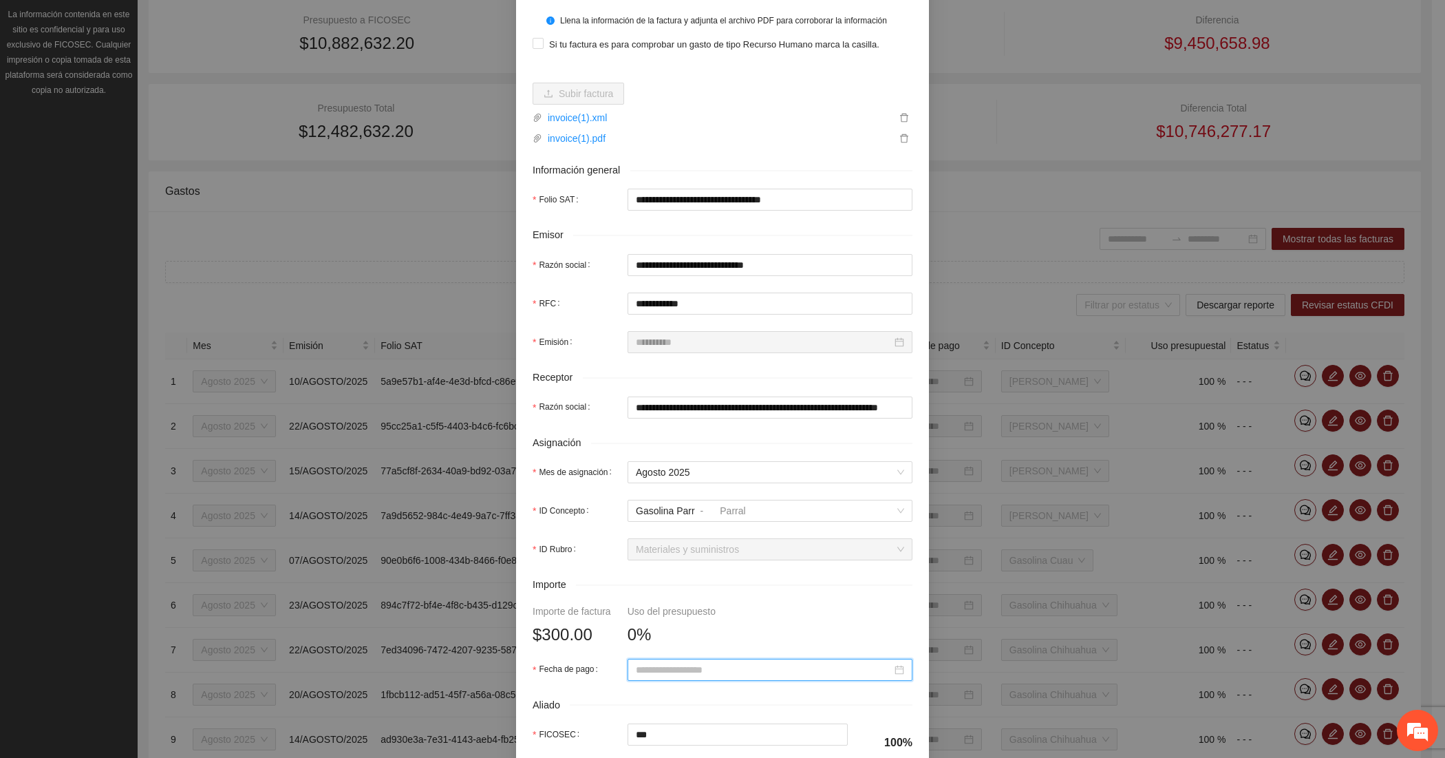
paste input "**********"
click at [762, 528] on div "8" at bounding box center [765, 530] width 17 height 17
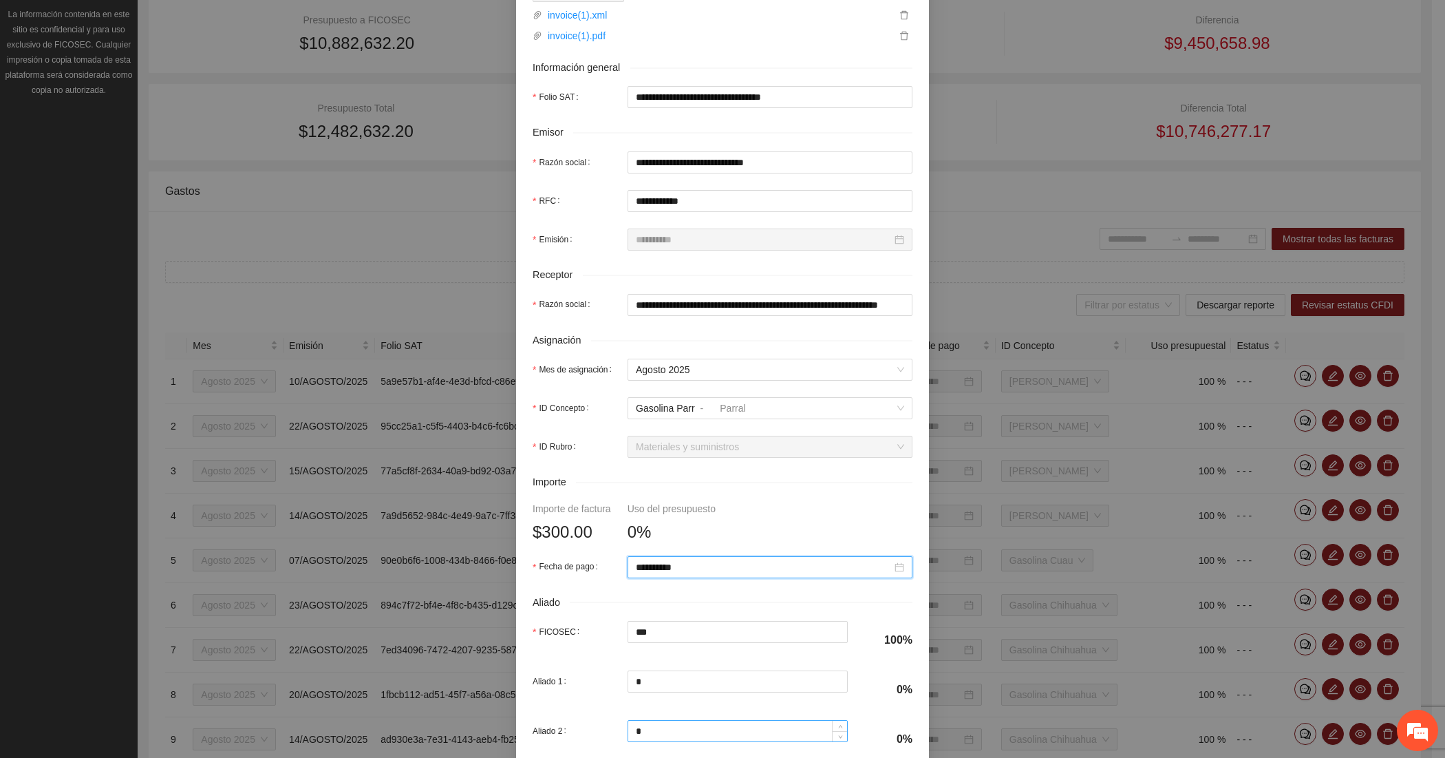
scroll to position [351, 0]
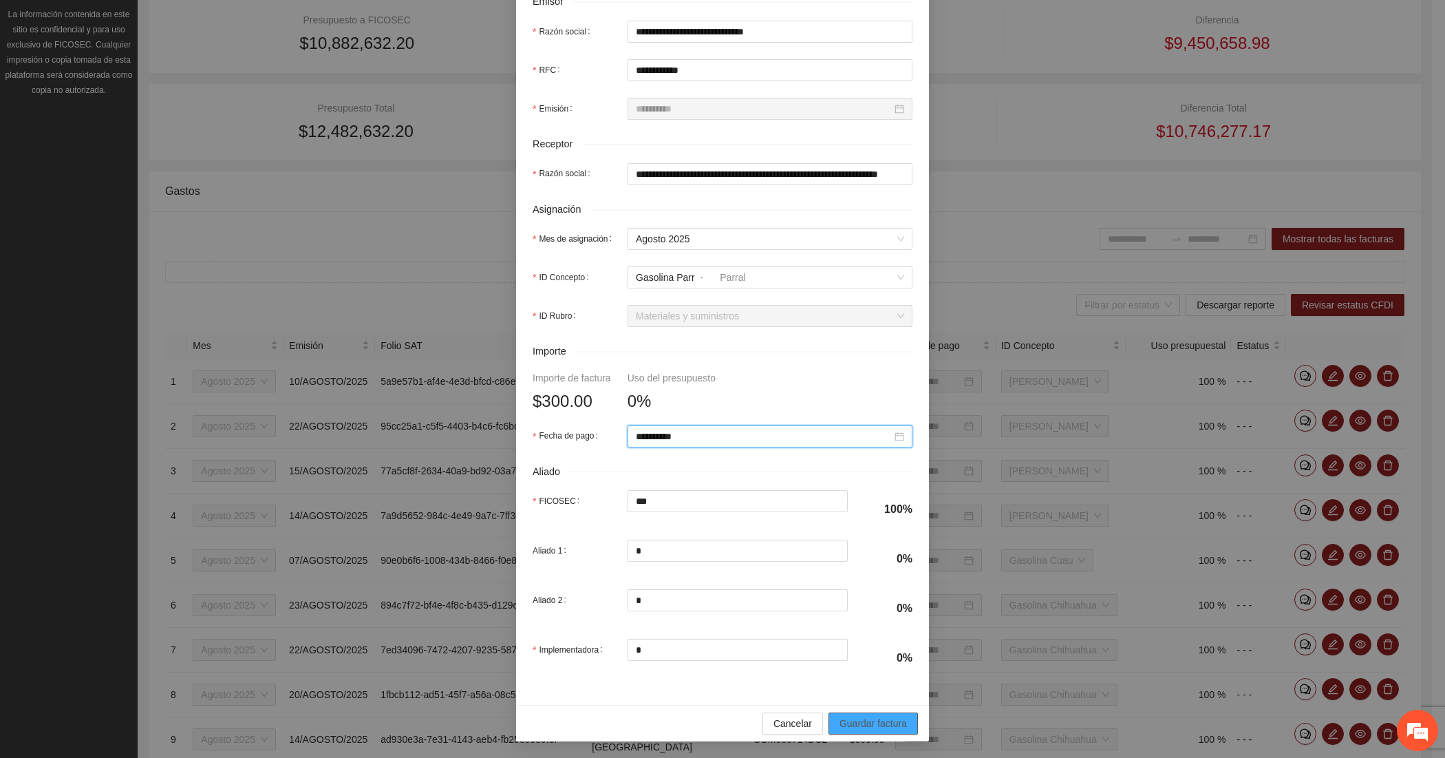
click at [840, 720] on span "Guardar factura" at bounding box center [873, 723] width 67 height 15
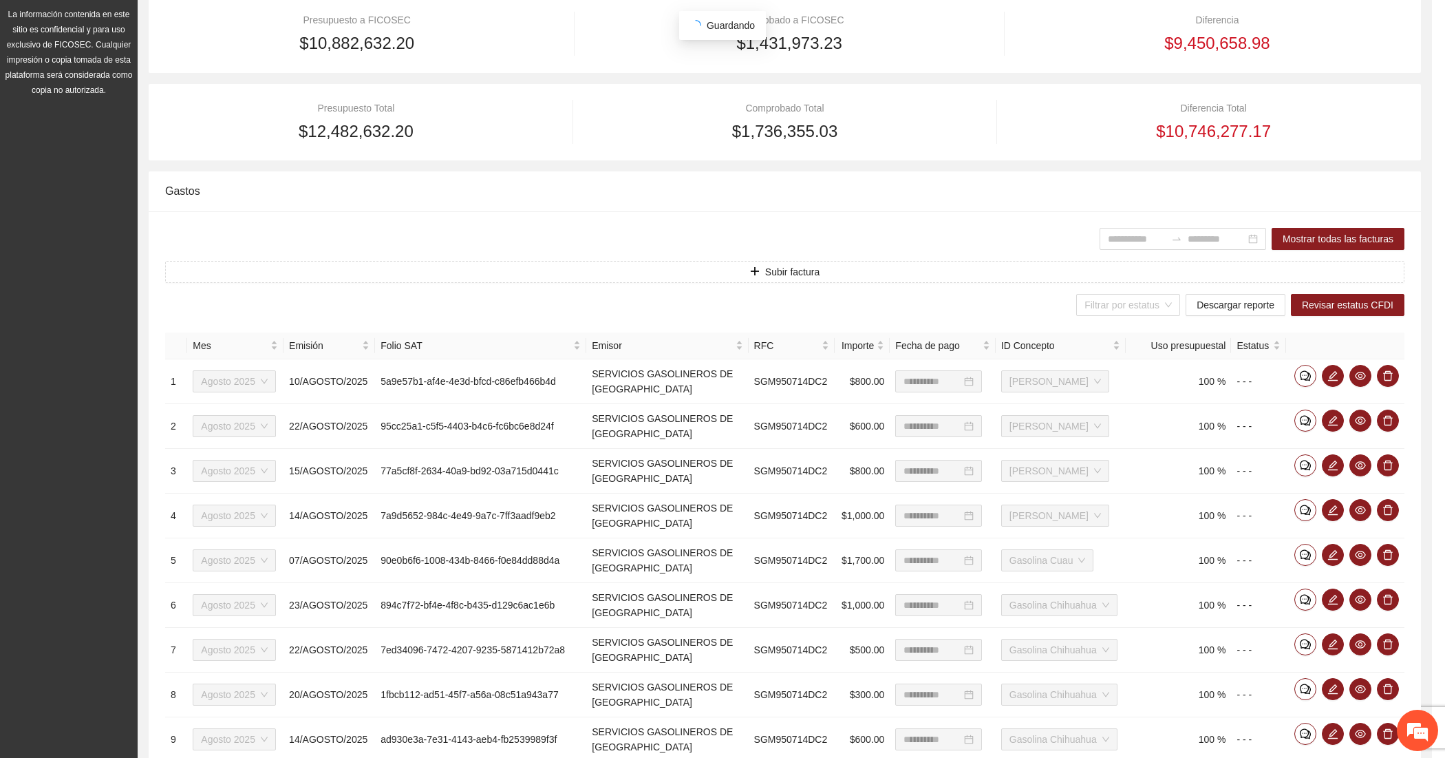
scroll to position [241, 0]
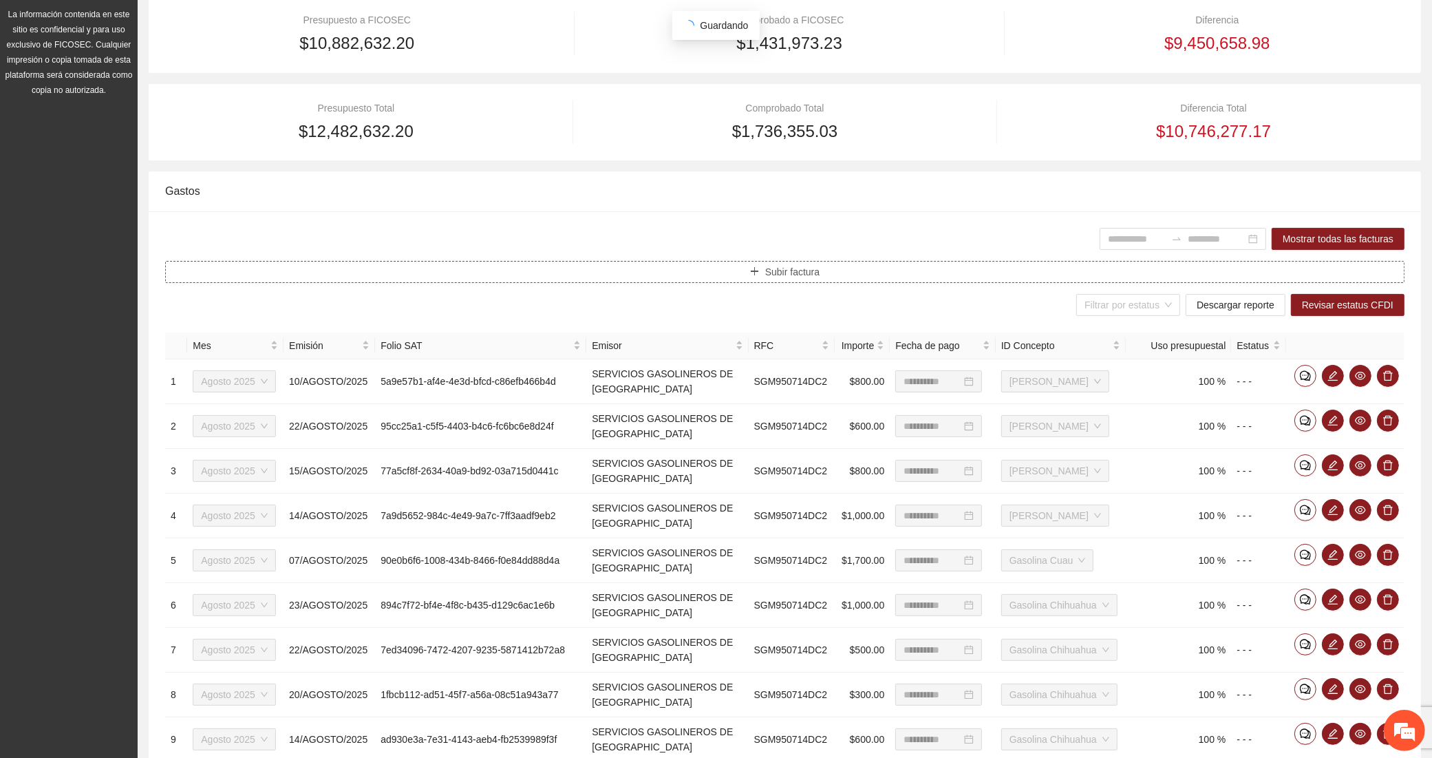
click at [449, 272] on button "Subir factura" at bounding box center [784, 272] width 1239 height 22
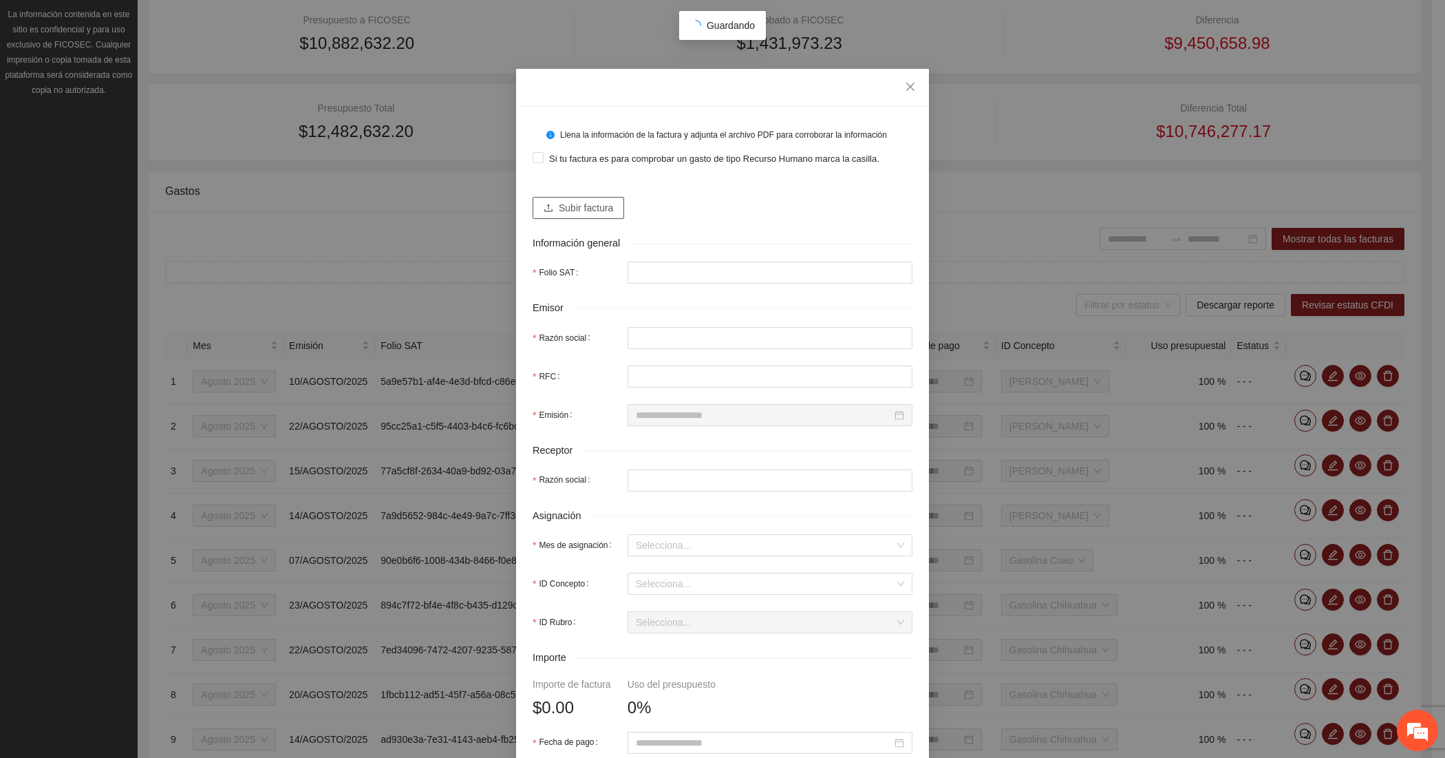
click at [593, 213] on span "Subir factura" at bounding box center [586, 207] width 54 height 15
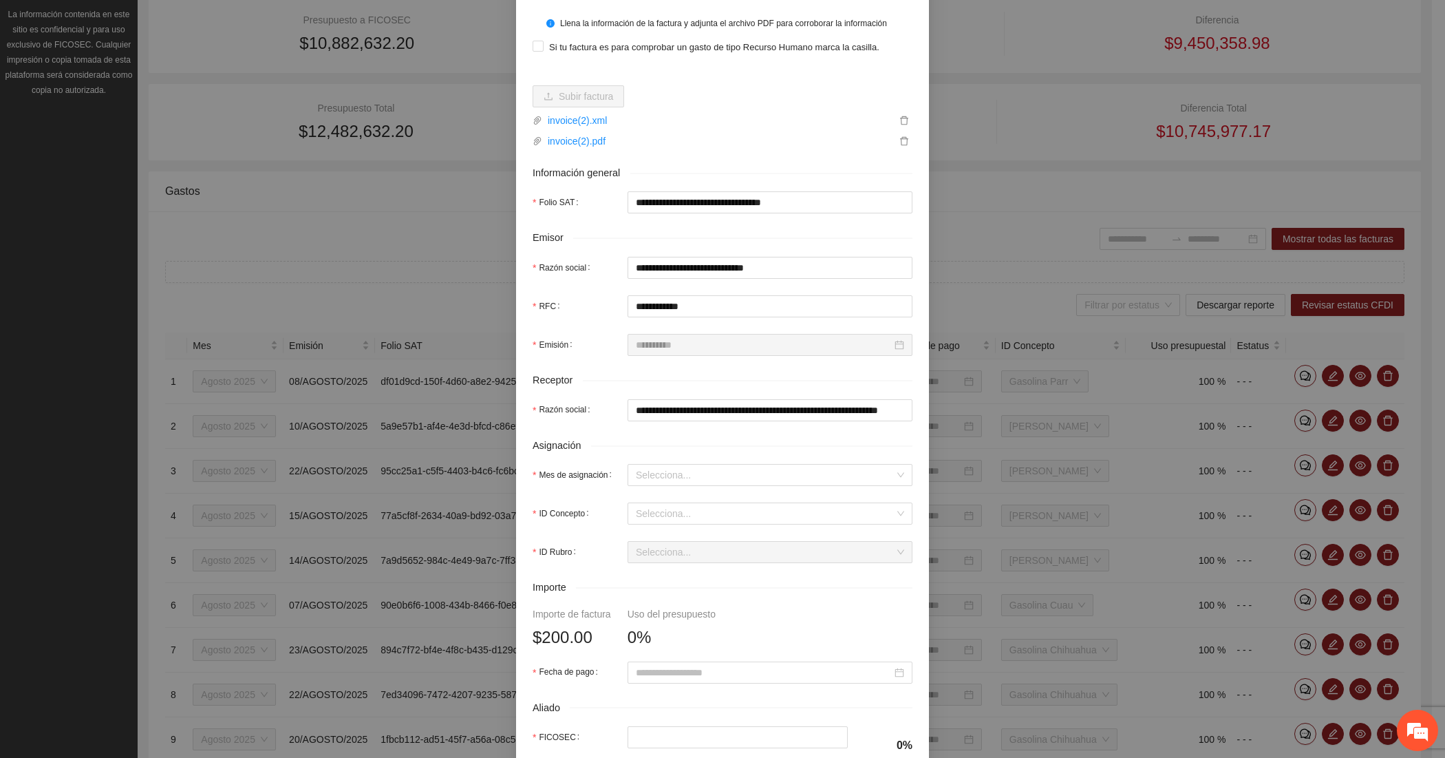
scroll to position [229, 0]
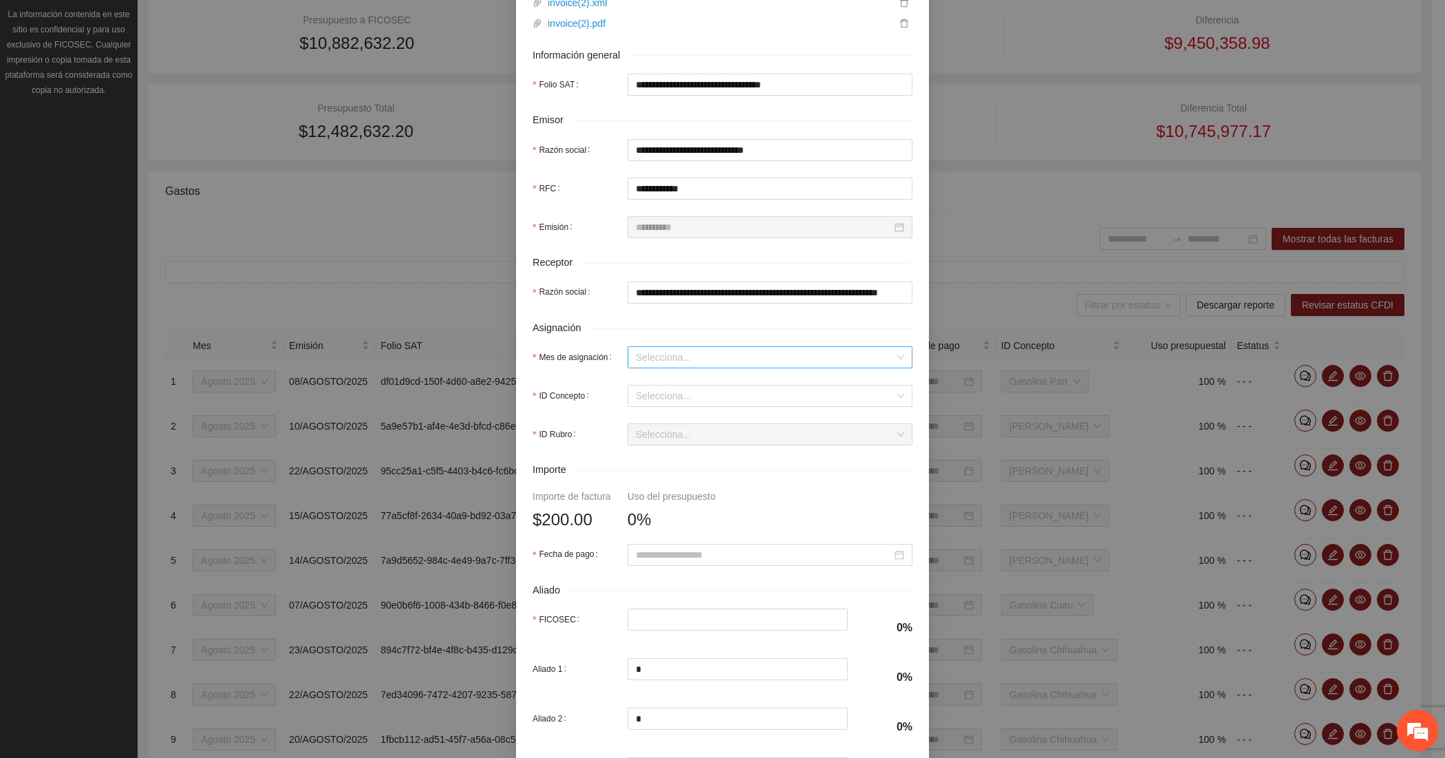
click at [681, 355] on input "Mes de asignación" at bounding box center [765, 357] width 259 height 21
click at [676, 428] on div "Agosto 2025" at bounding box center [763, 429] width 268 height 15
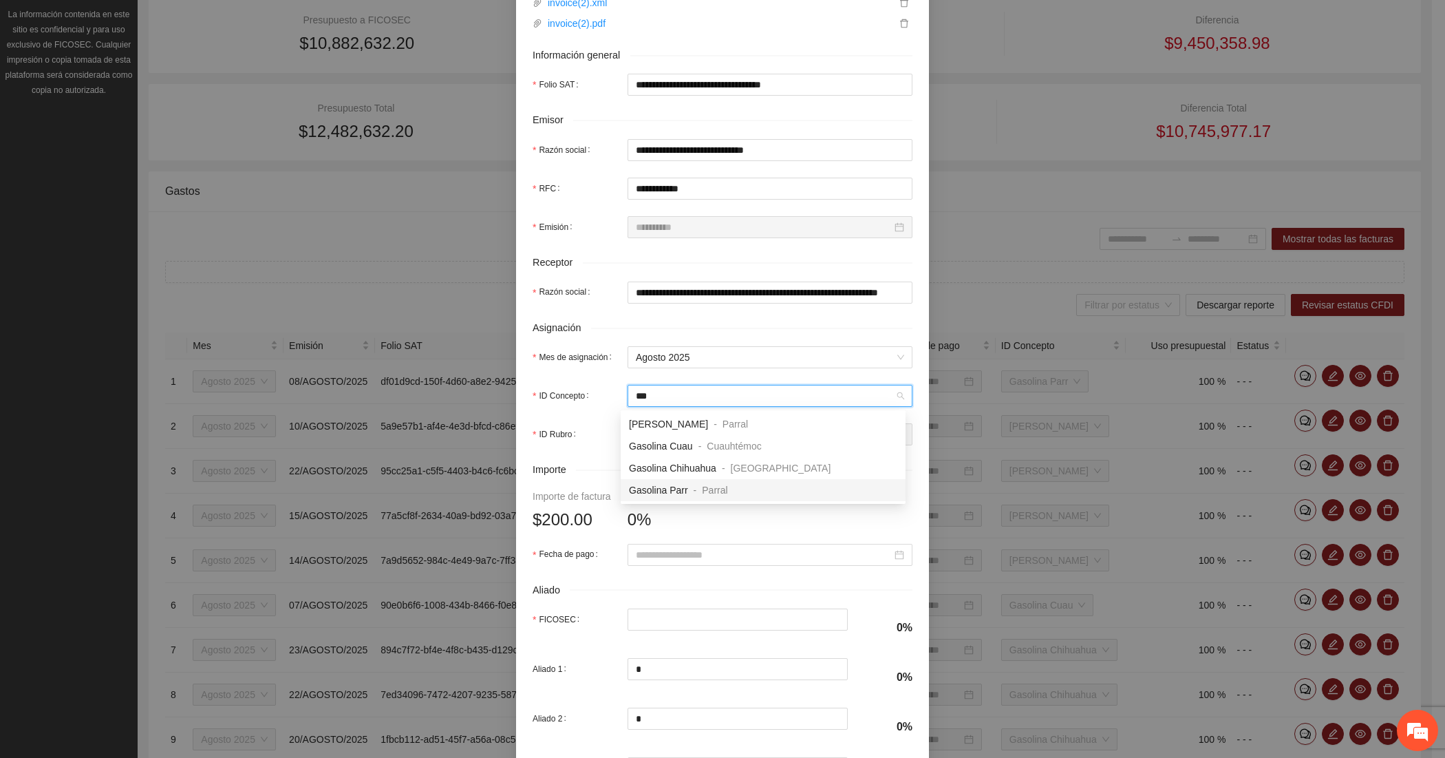
click at [680, 491] on span "Gasolina Parr" at bounding box center [658, 489] width 59 height 11
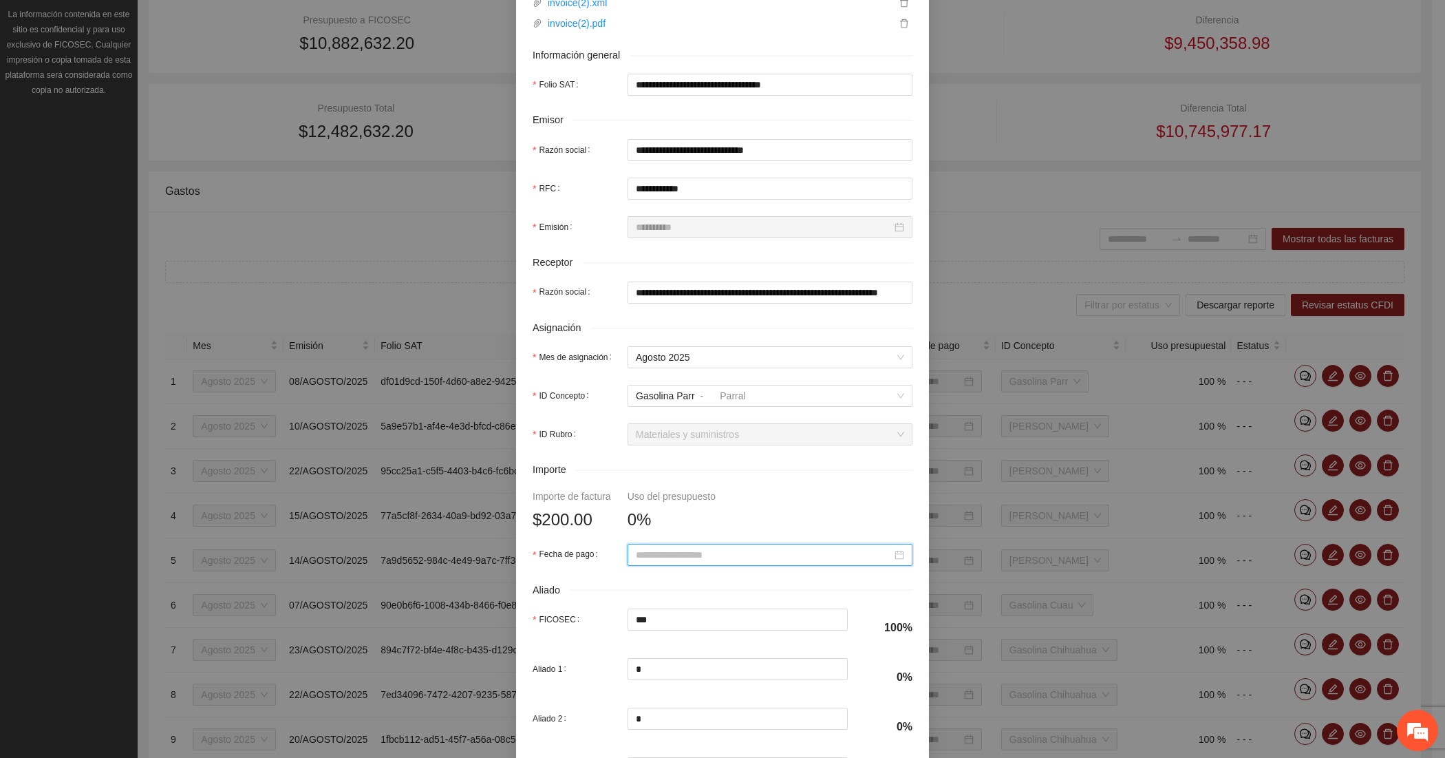
paste input "**********"
click at [745, 431] on div "14" at bounding box center [740, 435] width 17 height 17
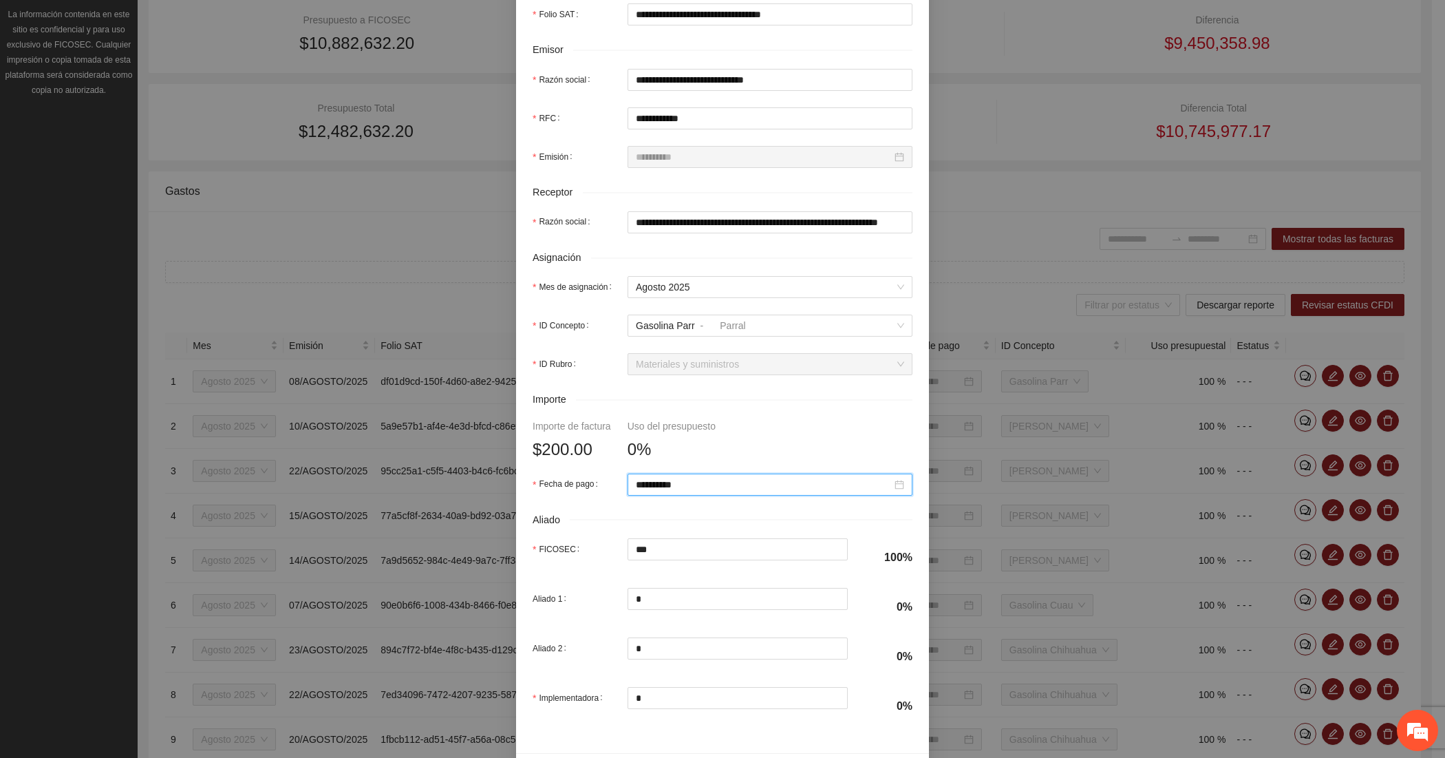
scroll to position [351, 0]
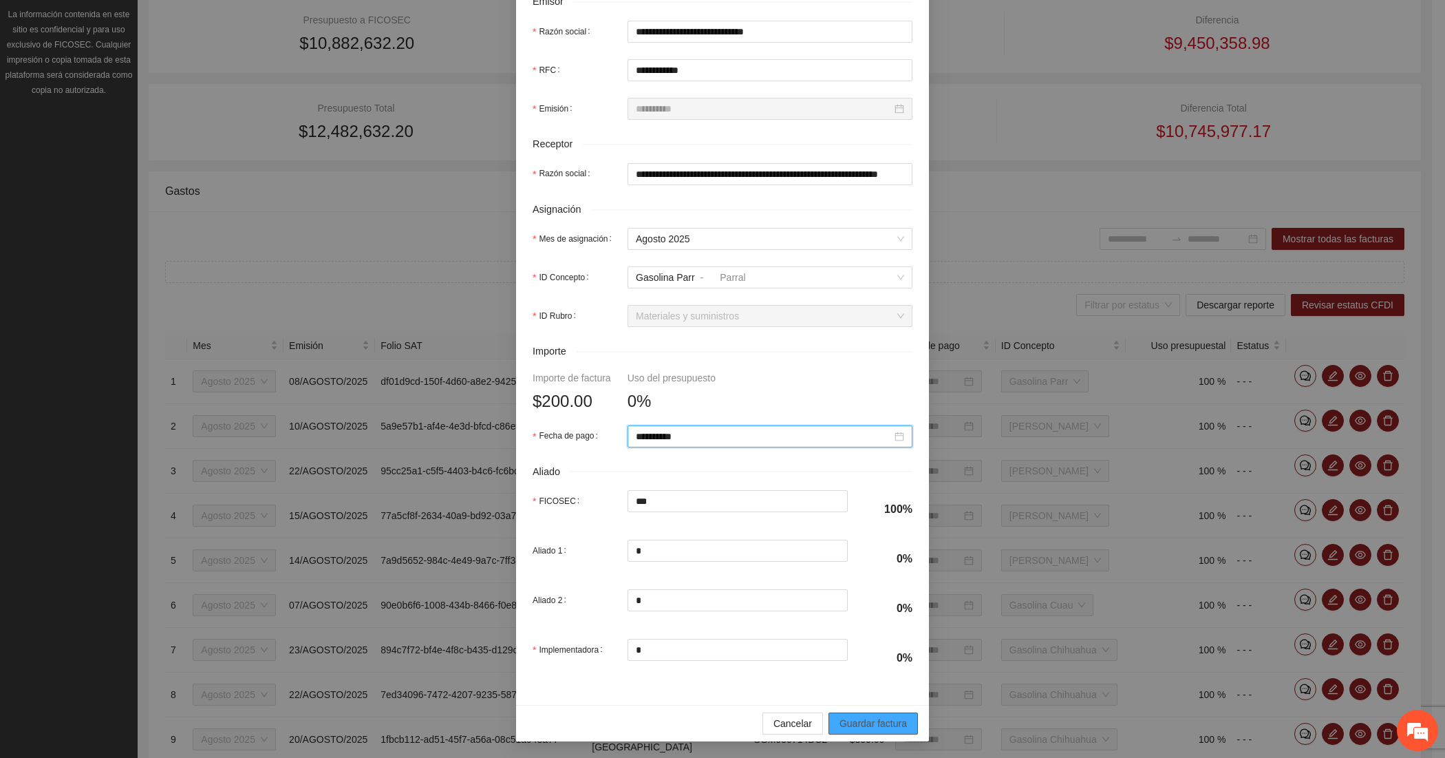
click at [879, 720] on span "Guardar factura" at bounding box center [873, 723] width 67 height 15
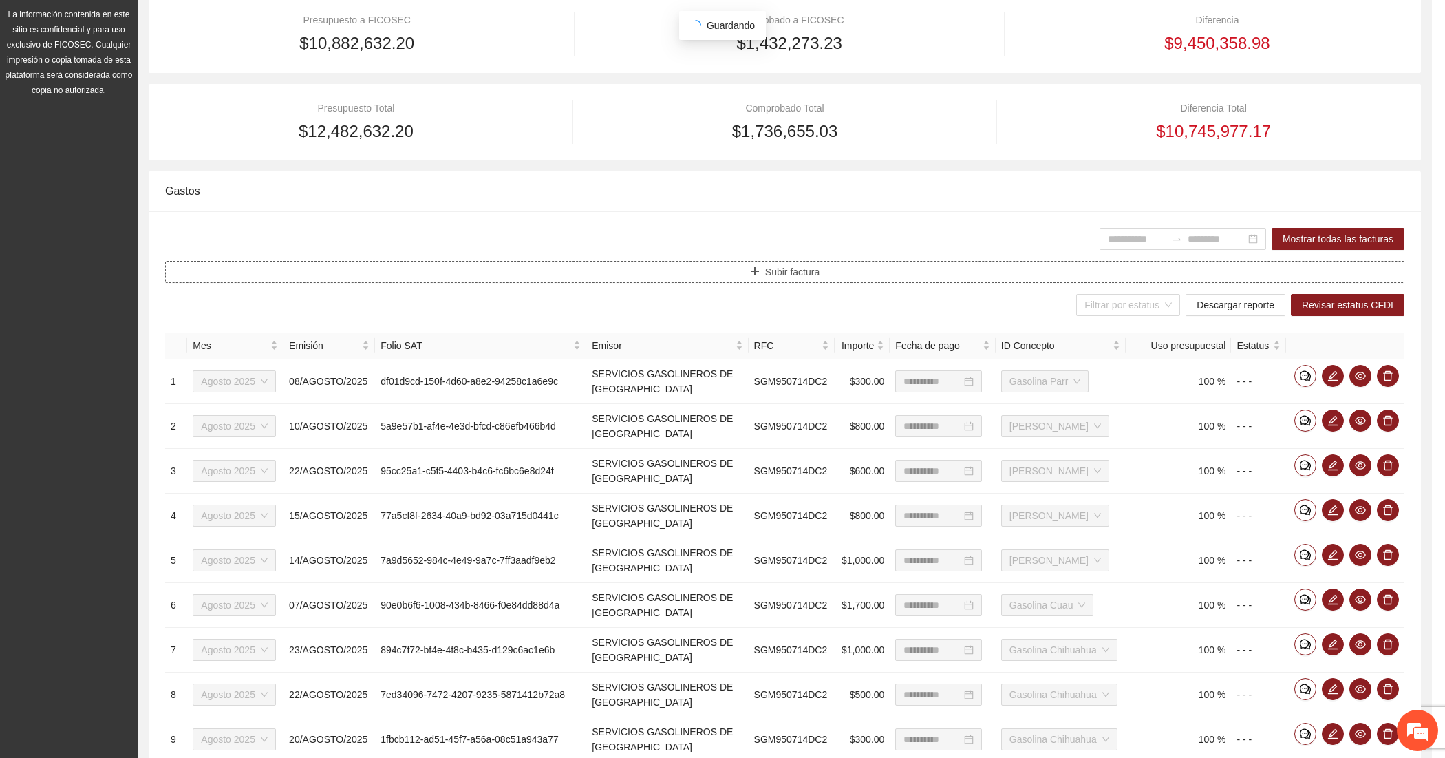
scroll to position [241, 0]
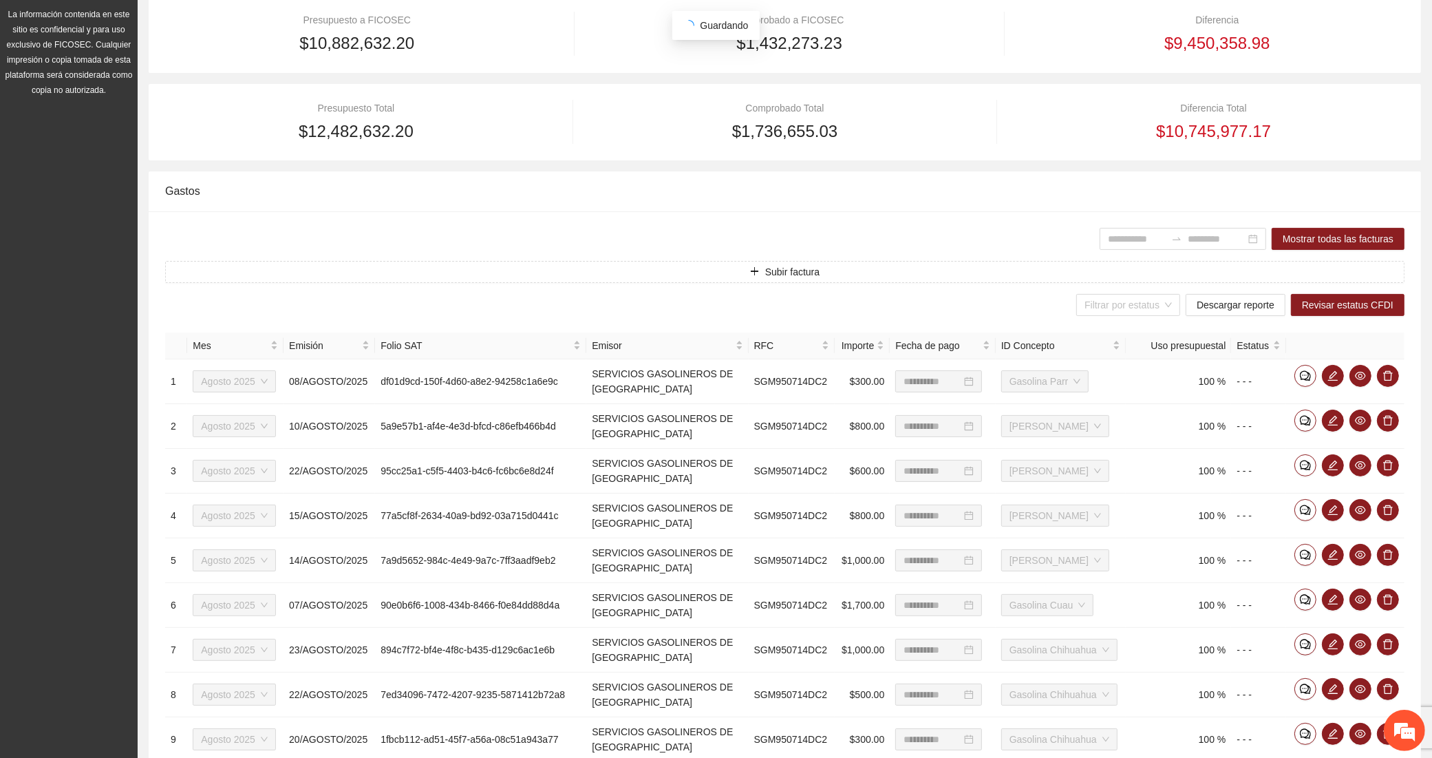
click at [470, 257] on div "**********" at bounding box center [785, 536] width 1272 height 650
click at [470, 272] on button "Subir factura" at bounding box center [784, 272] width 1239 height 22
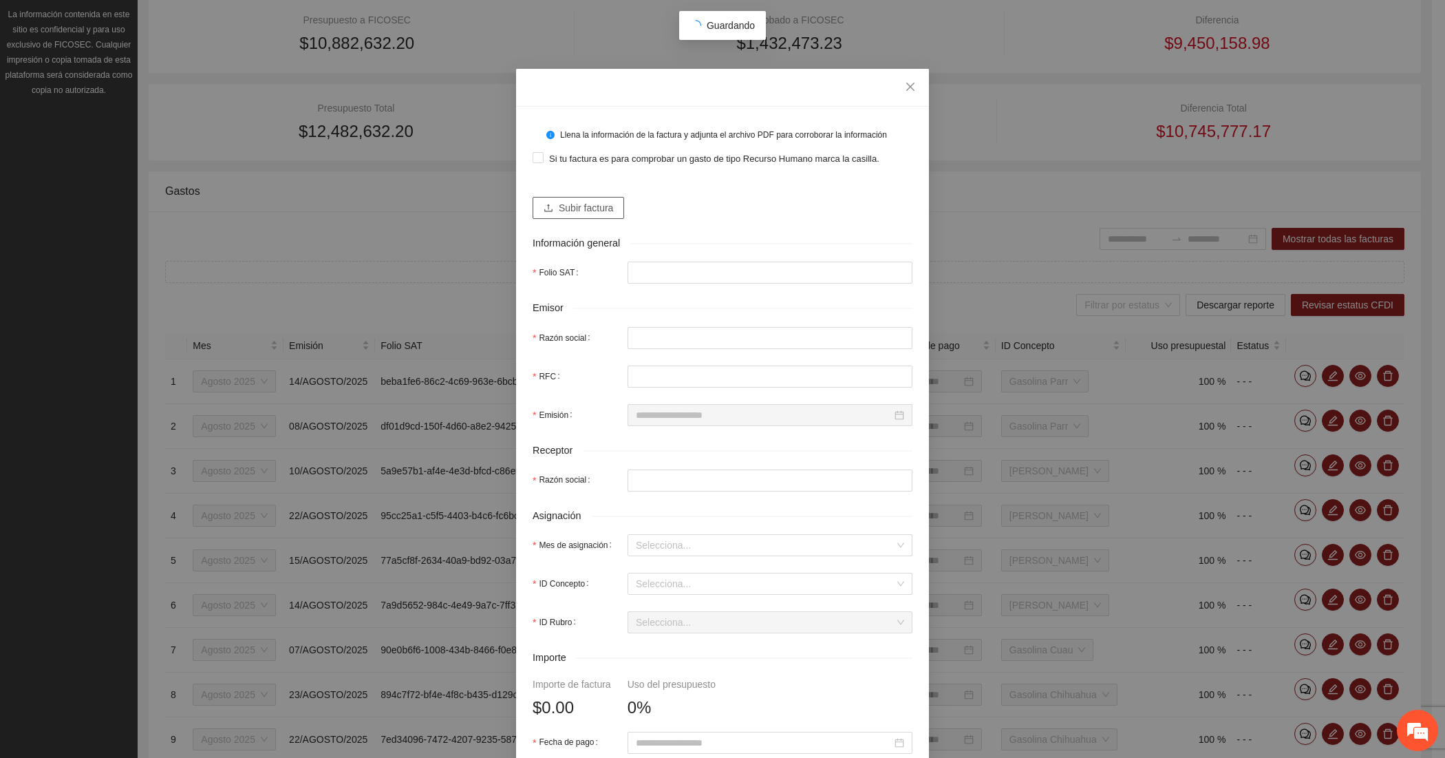
click at [573, 207] on span "Subir factura" at bounding box center [586, 207] width 54 height 15
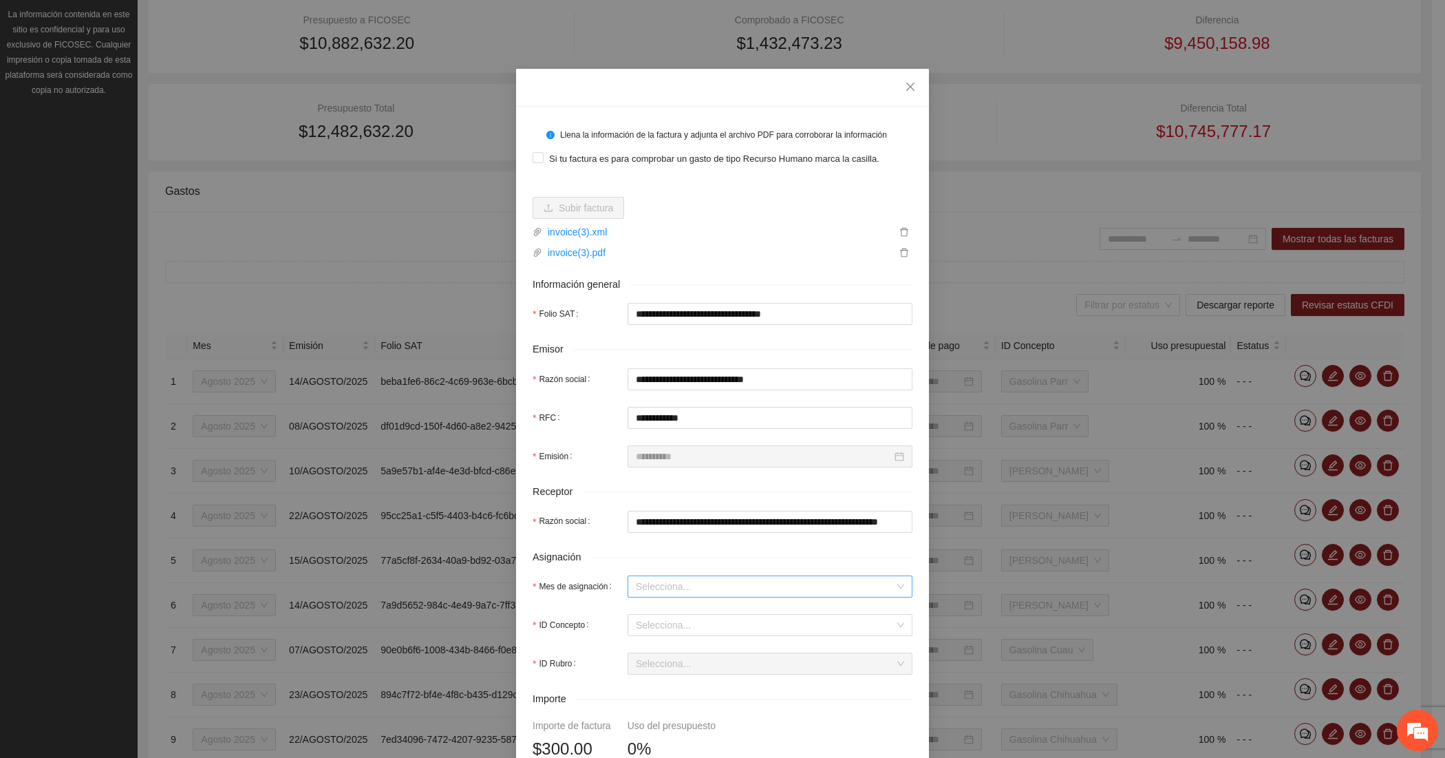
click at [644, 584] on input "Mes de asignación" at bounding box center [765, 586] width 259 height 21
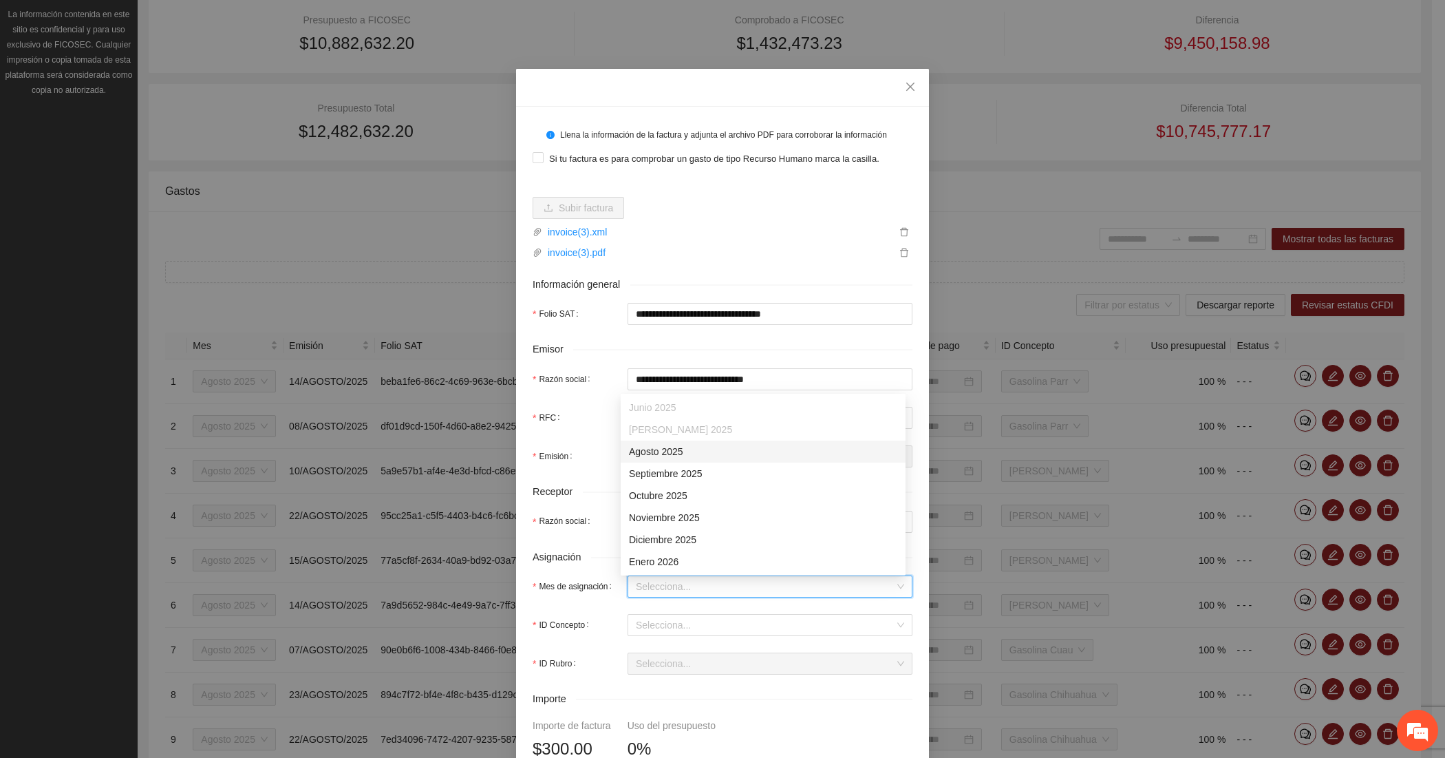
click at [659, 451] on div "Agosto 2025" at bounding box center [763, 451] width 268 height 15
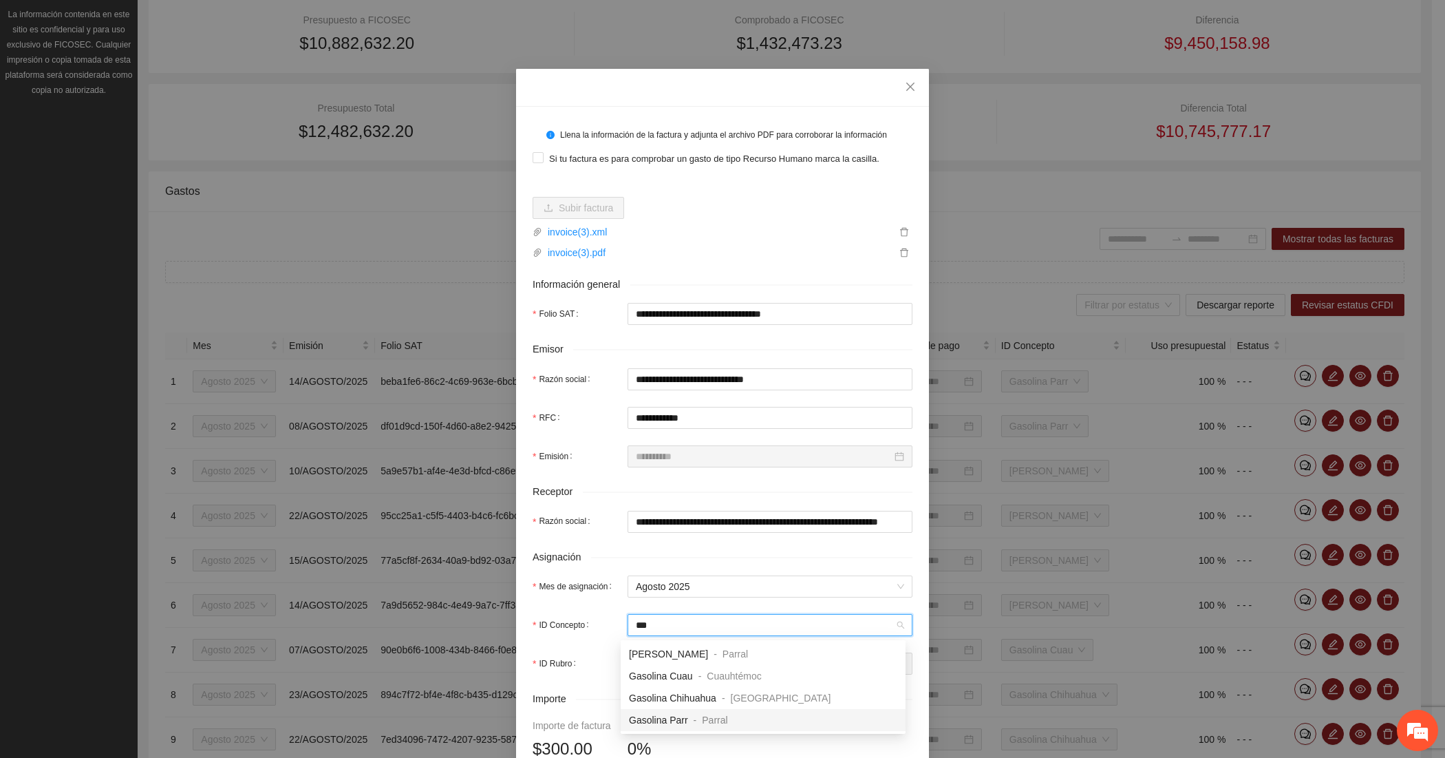
click at [662, 714] on span "Gasolina Parr" at bounding box center [658, 719] width 59 height 11
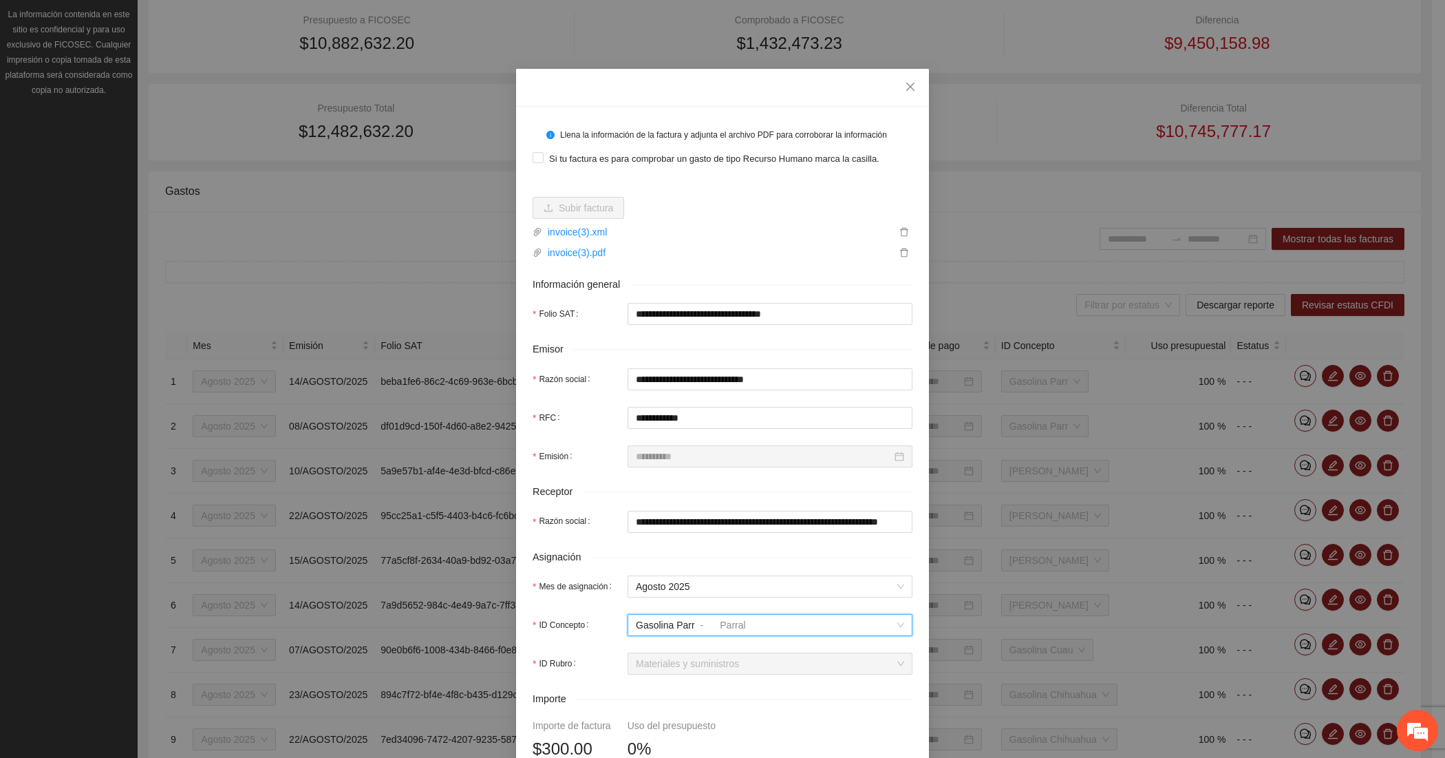
scroll to position [351, 0]
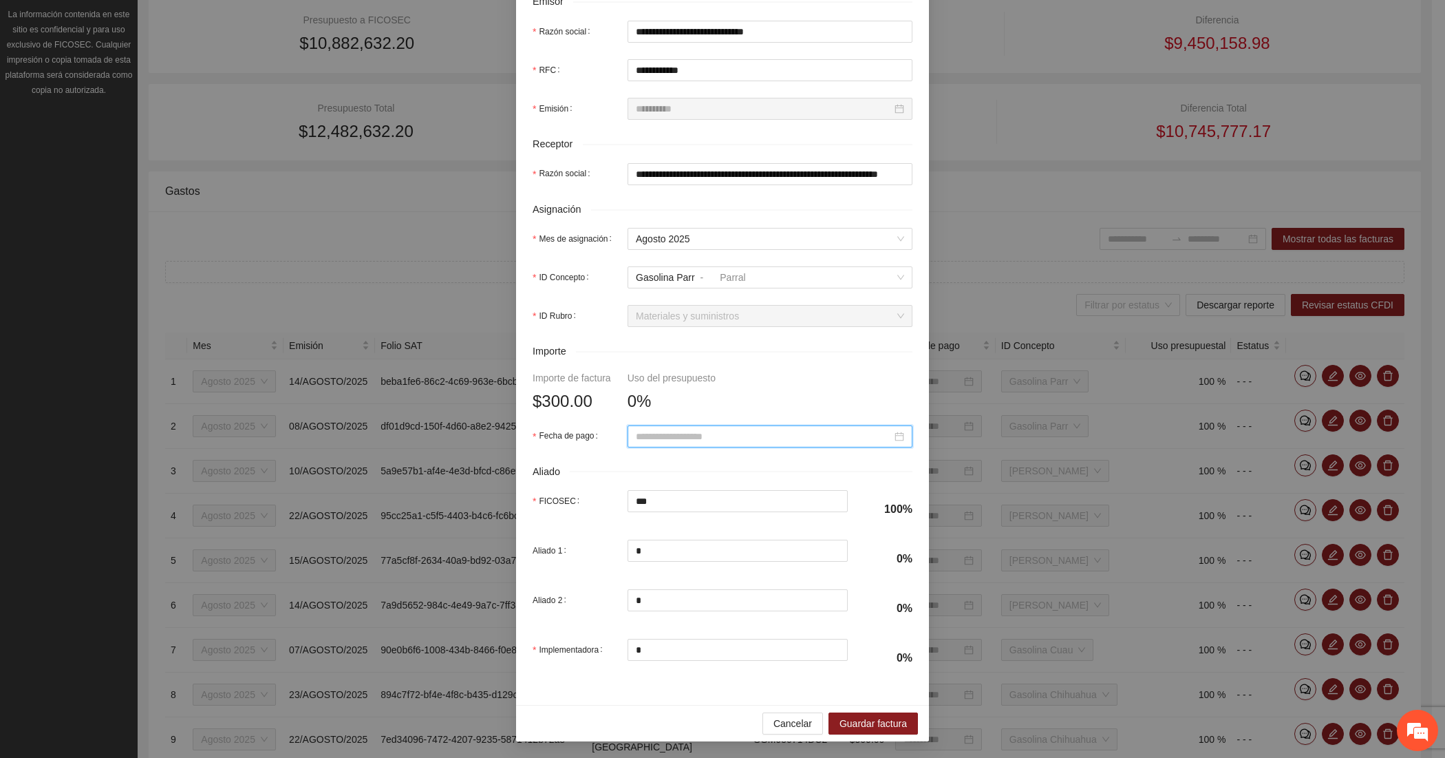
paste input "**********"
click at [769, 553] on div "15" at bounding box center [765, 555] width 17 height 17
click at [869, 719] on span "Guardar factura" at bounding box center [873, 723] width 67 height 15
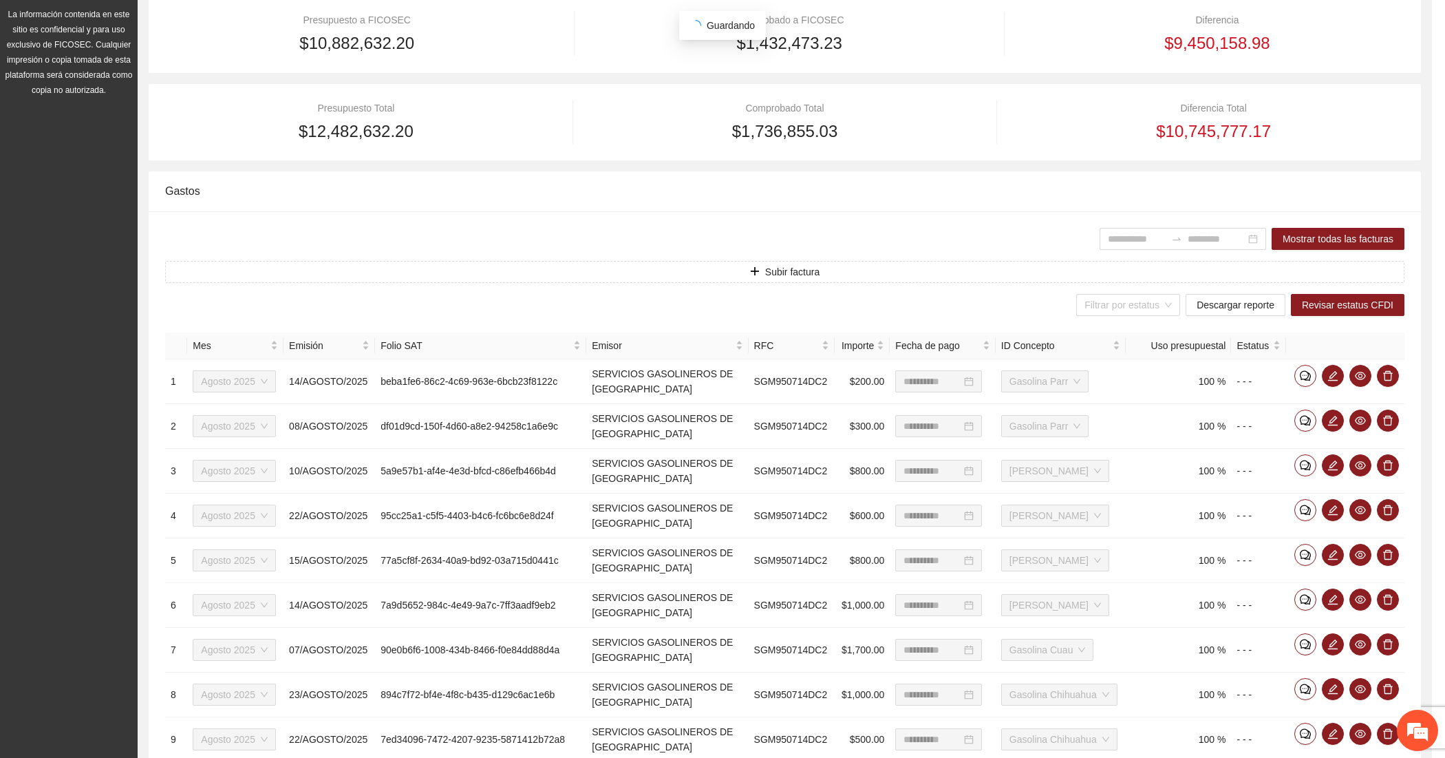
scroll to position [241, 0]
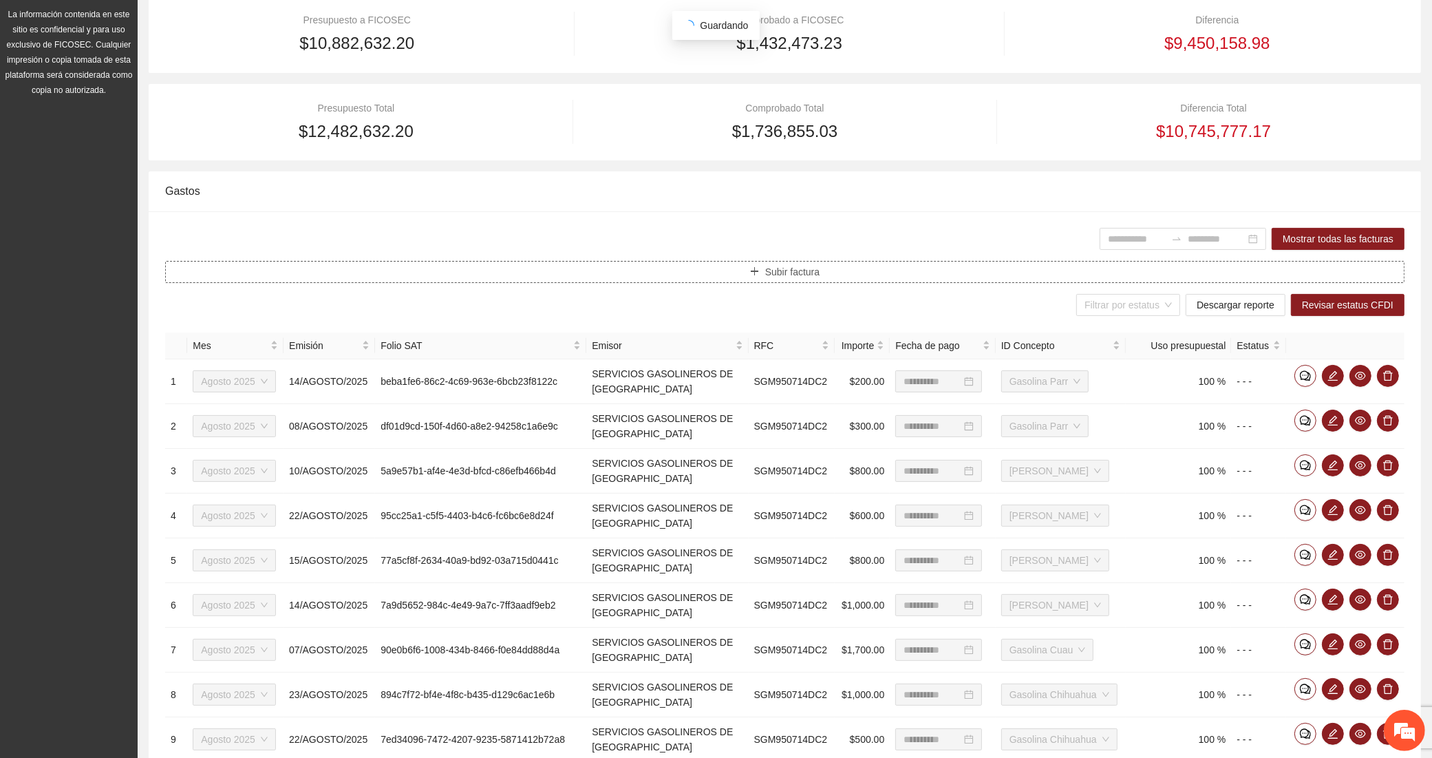
click at [456, 264] on button "Subir factura" at bounding box center [784, 272] width 1239 height 22
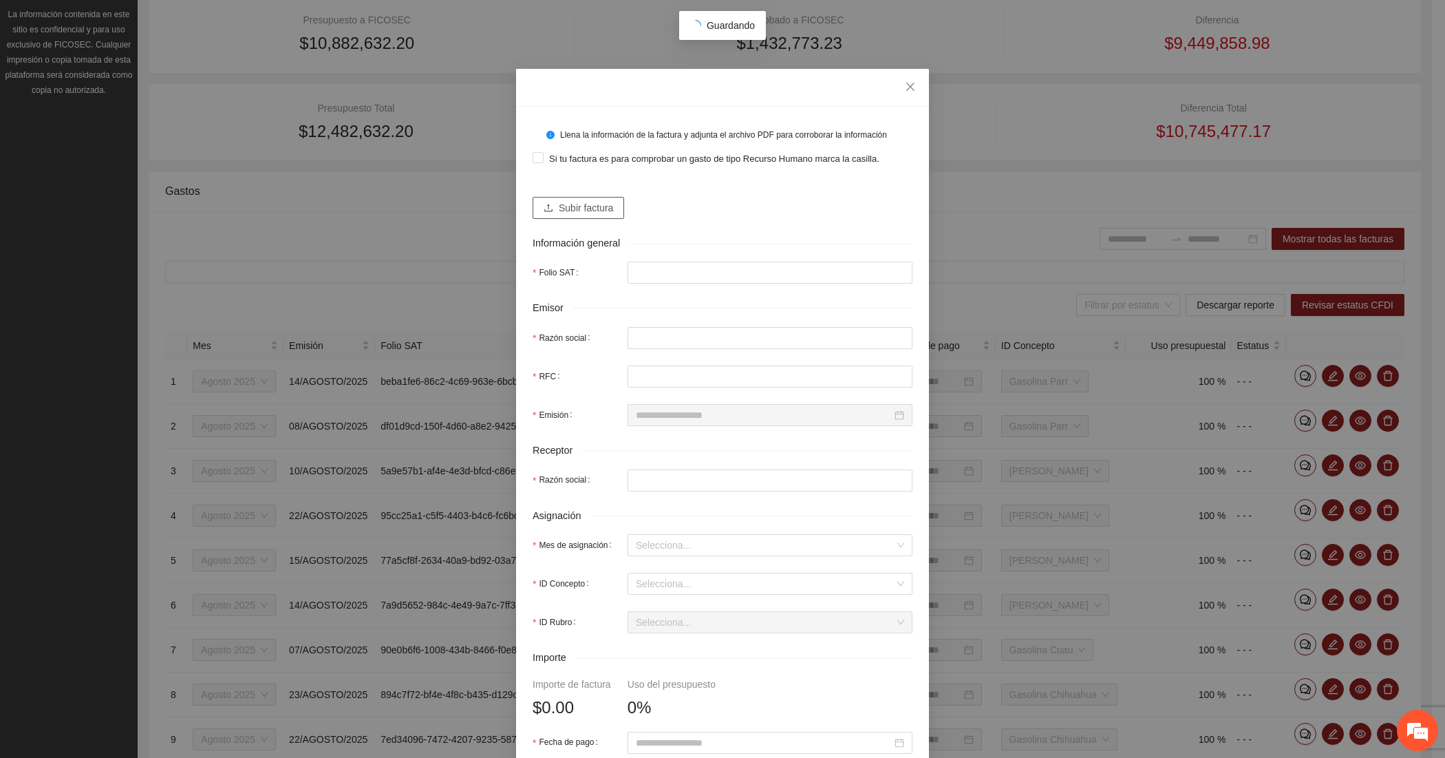
click at [602, 201] on span "Subir factura" at bounding box center [586, 207] width 54 height 15
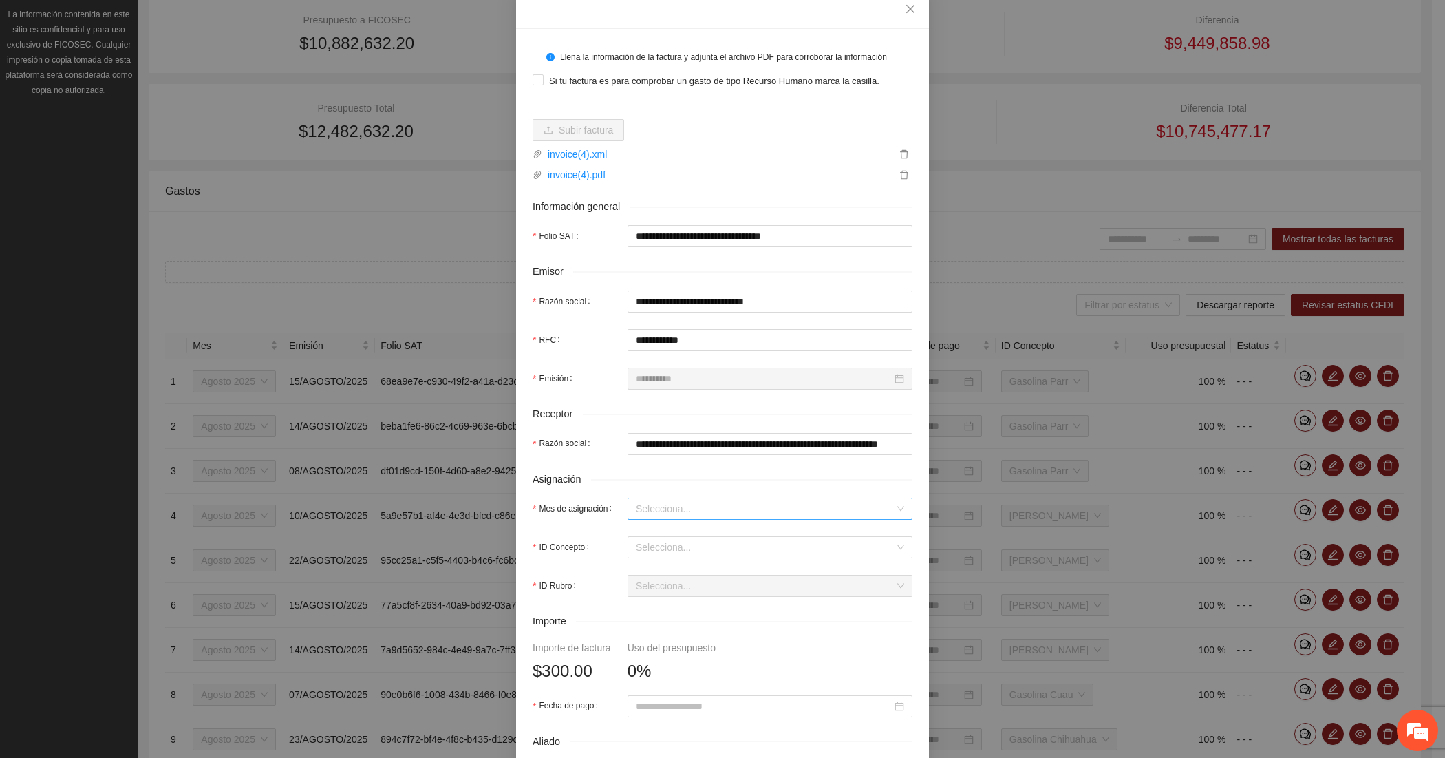
scroll to position [114, 0]
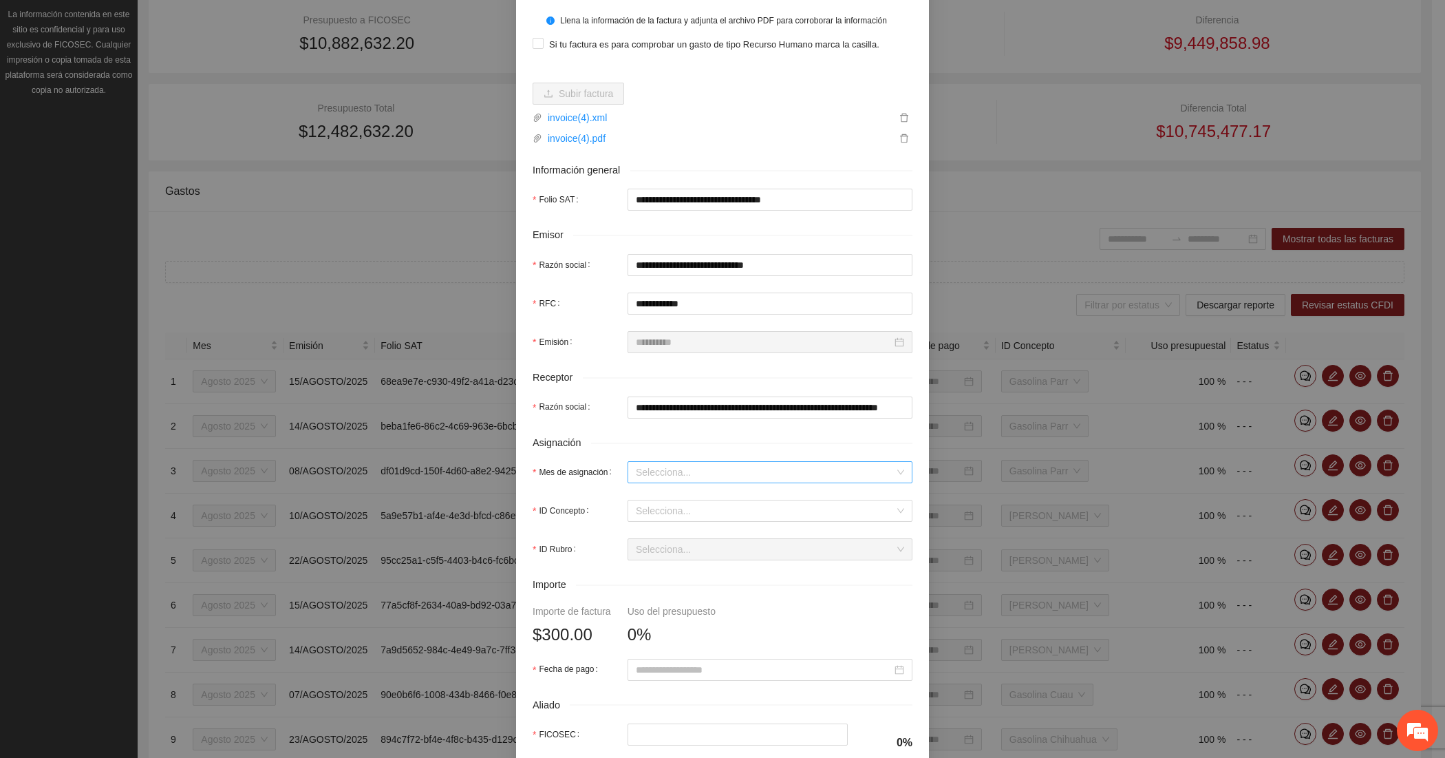
click at [664, 476] on input "Mes de asignación" at bounding box center [765, 472] width 259 height 21
click at [659, 539] on div "Agosto 2025" at bounding box center [763, 544] width 268 height 15
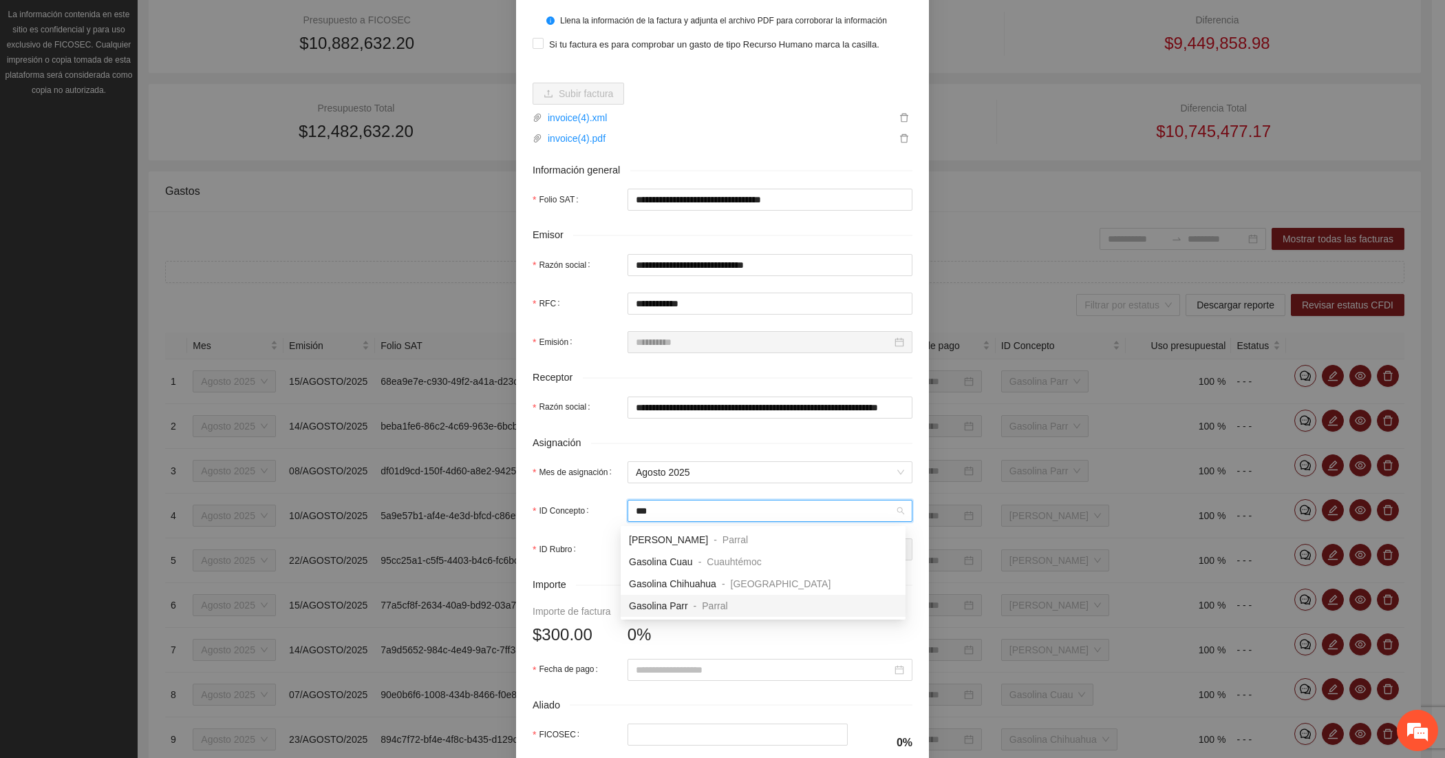
click at [654, 600] on span "Gasolina Parr" at bounding box center [658, 605] width 59 height 11
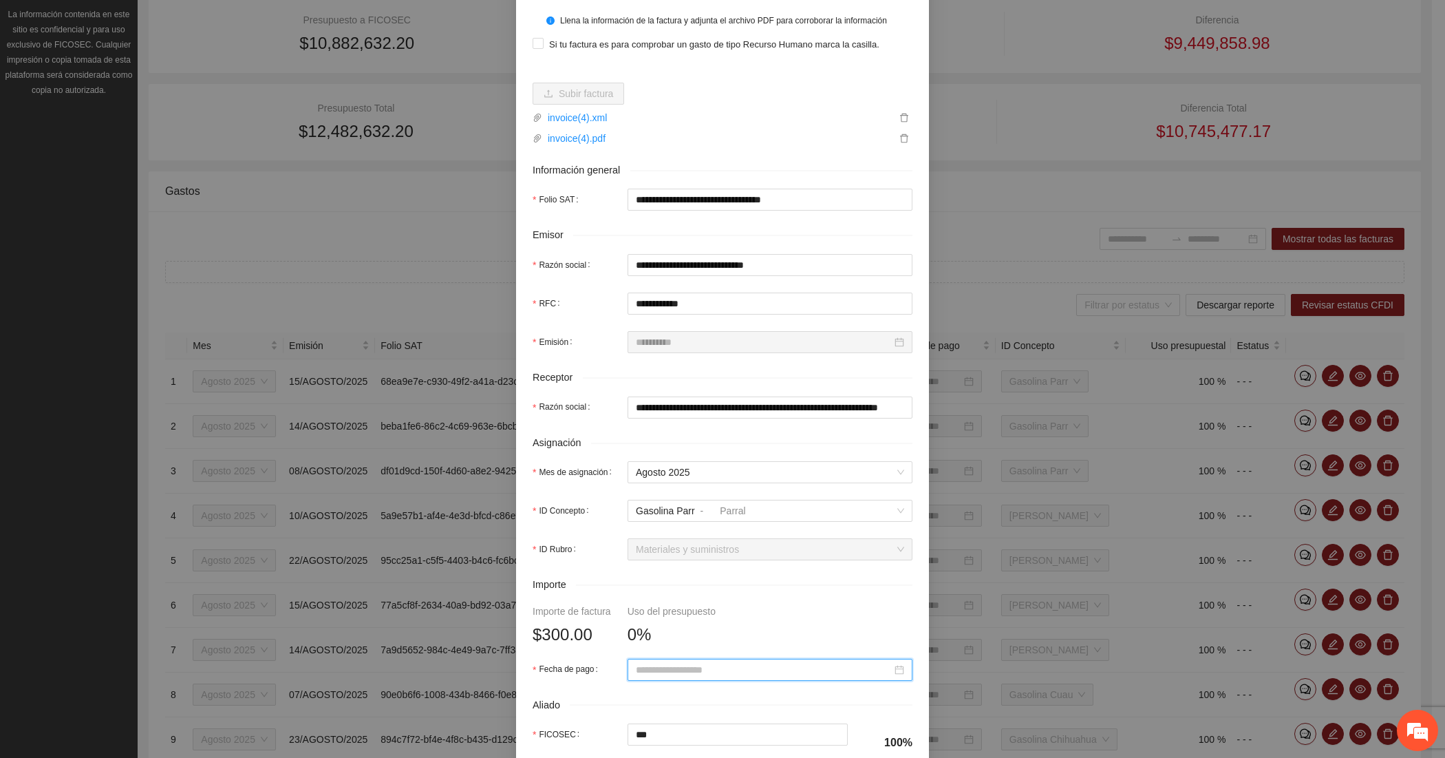
paste input "**********"
click at [665, 572] on div "18" at bounding box center [666, 572] width 17 height 17
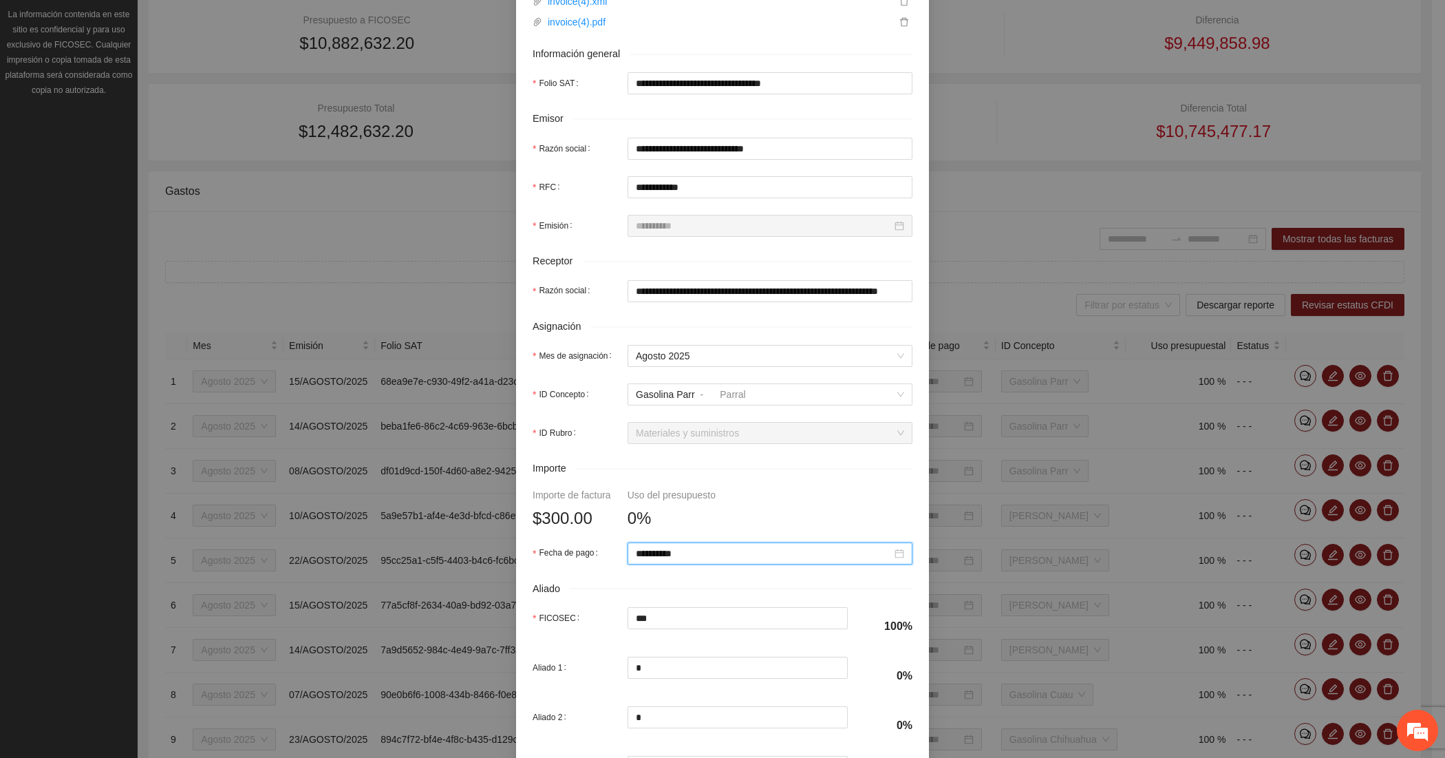
scroll to position [351, 0]
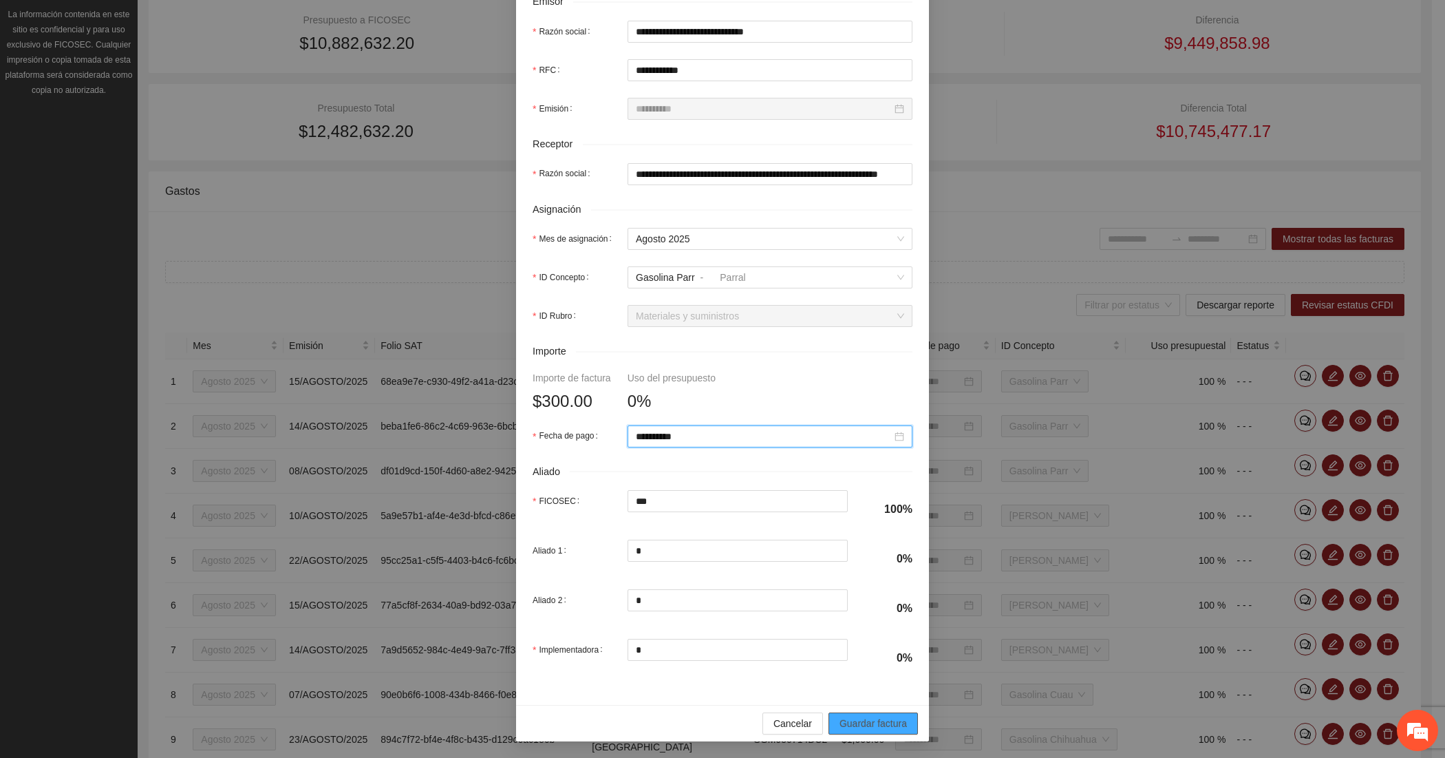
click at [857, 720] on span "Guardar factura" at bounding box center [873, 723] width 67 height 15
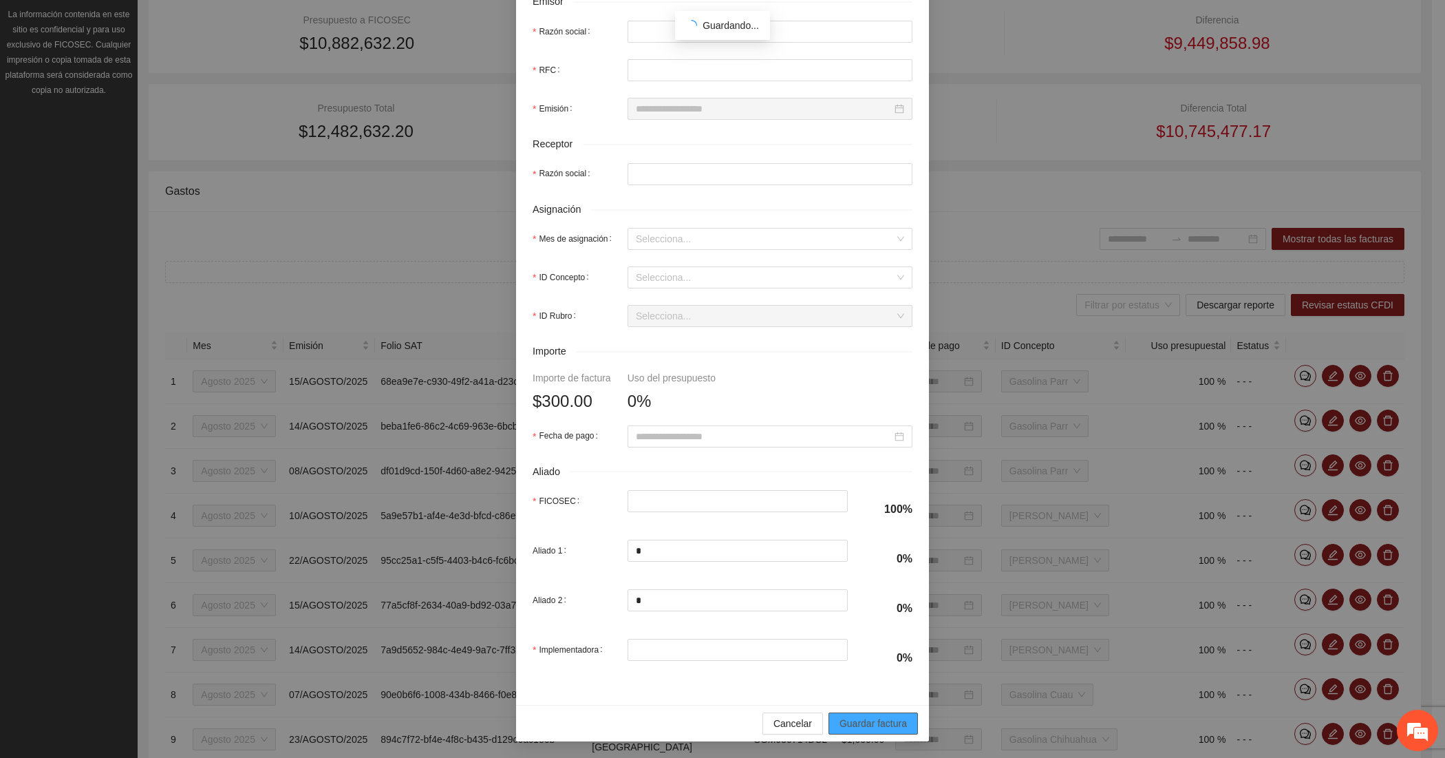
scroll to position [241, 0]
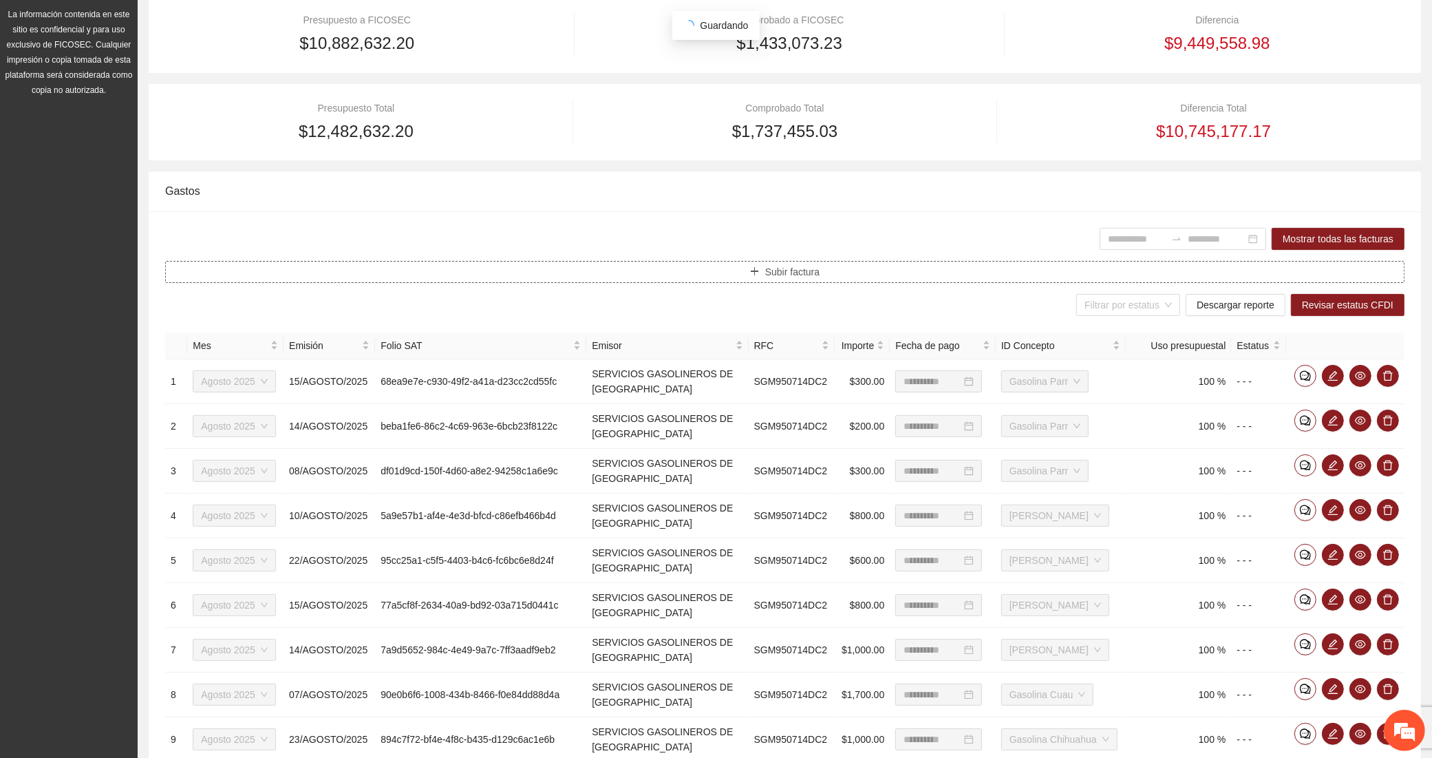
click at [462, 266] on button "Subir factura" at bounding box center [784, 272] width 1239 height 22
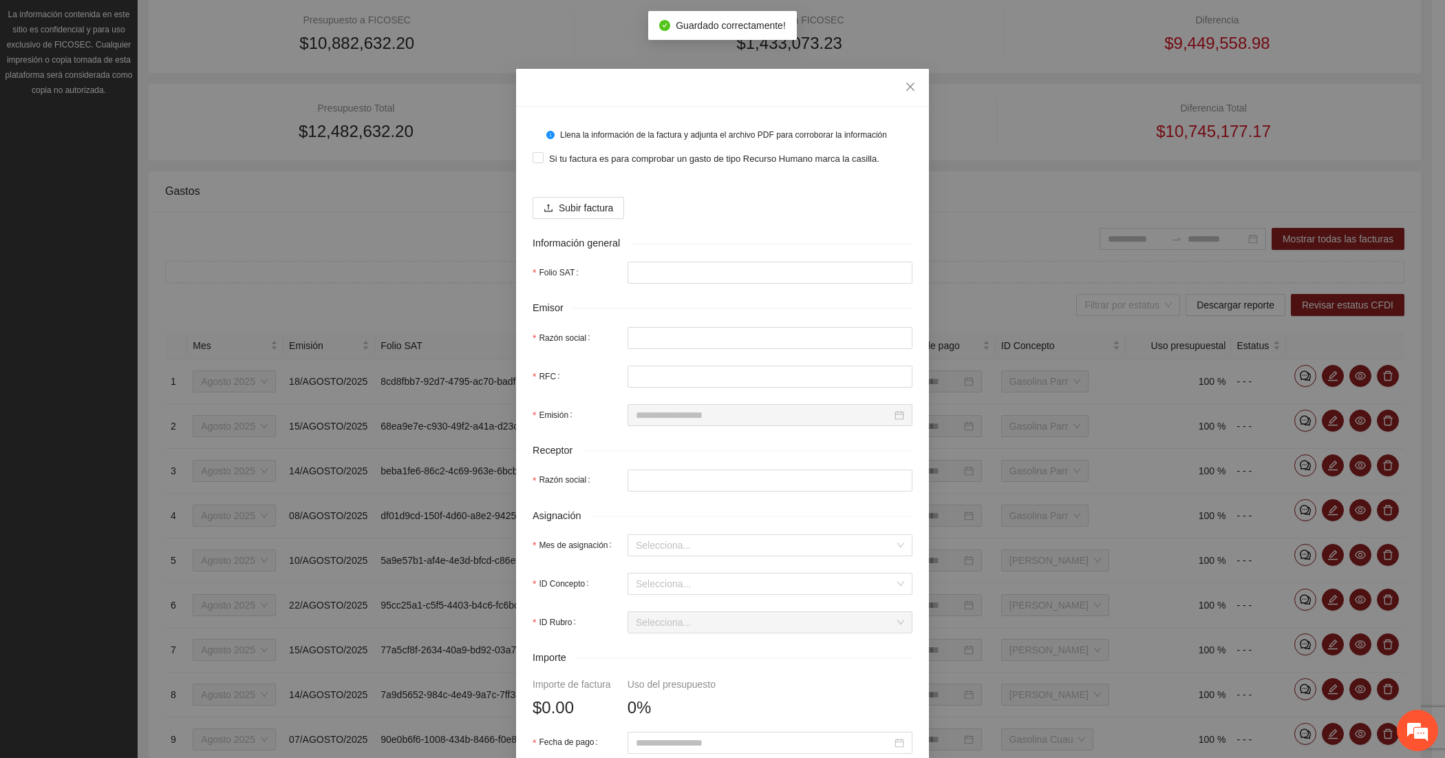
click at [619, 211] on div "Subir factura" at bounding box center [723, 202] width 380 height 33
click at [604, 212] on span "Subir factura" at bounding box center [586, 207] width 54 height 15
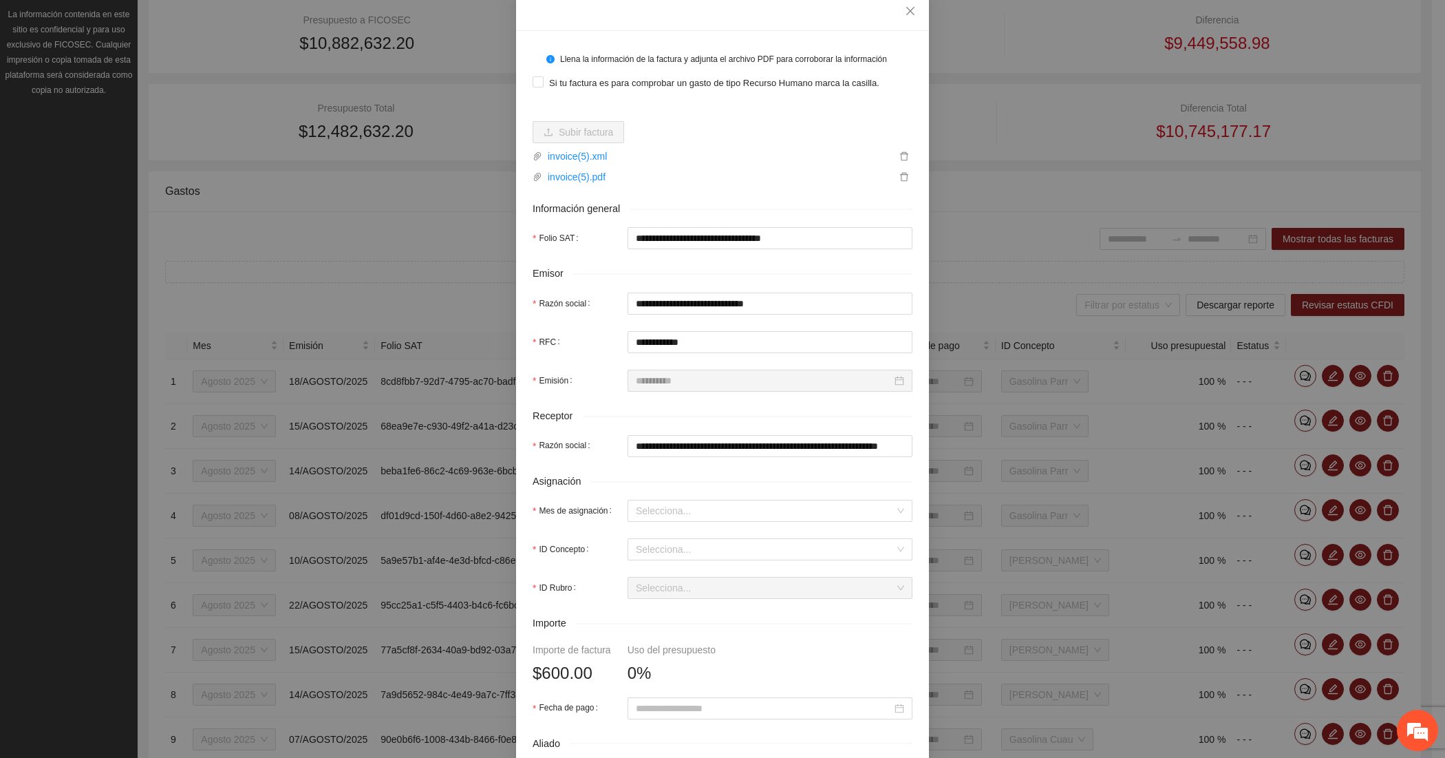
scroll to position [114, 0]
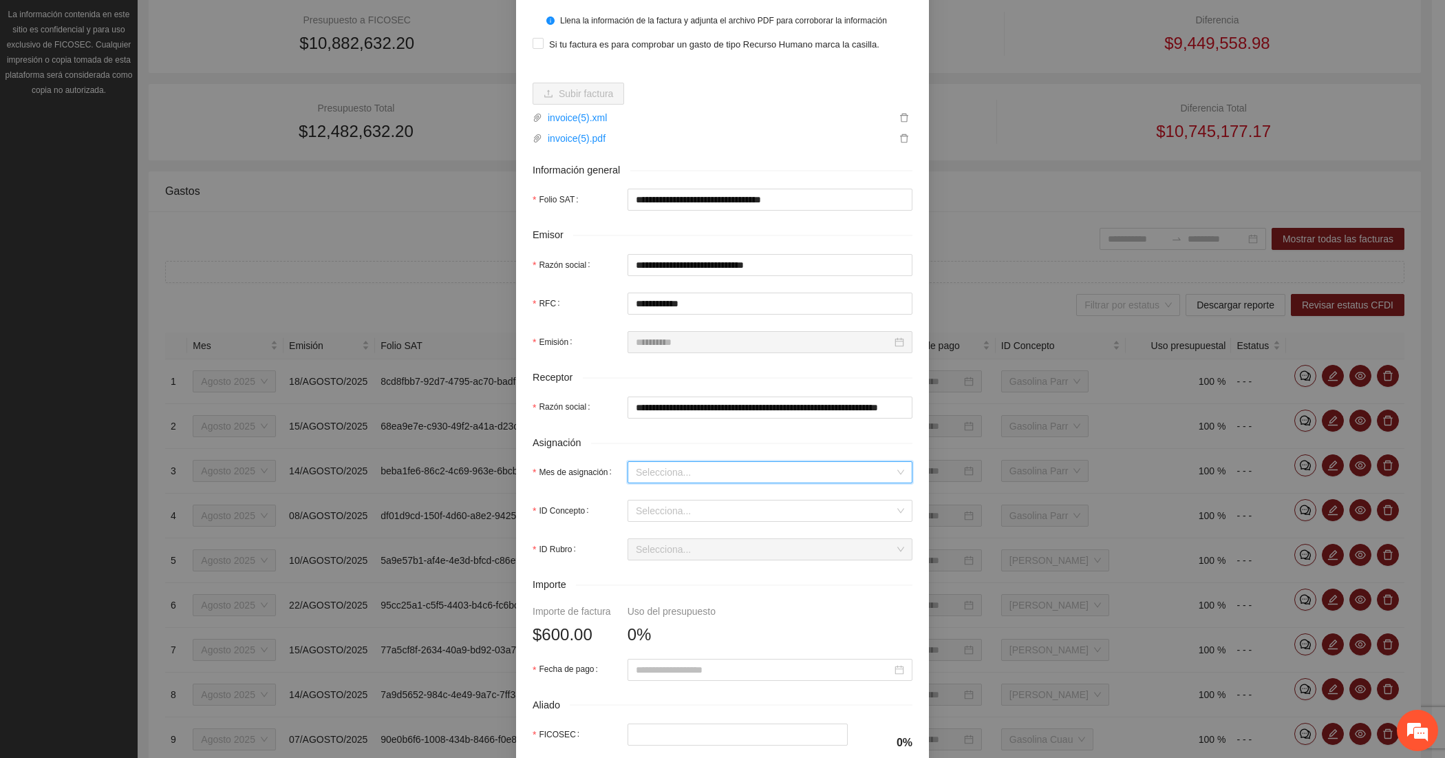
click at [652, 477] on input "Mes de asignación" at bounding box center [765, 472] width 259 height 21
click at [652, 542] on div "Agosto 2025" at bounding box center [763, 544] width 268 height 15
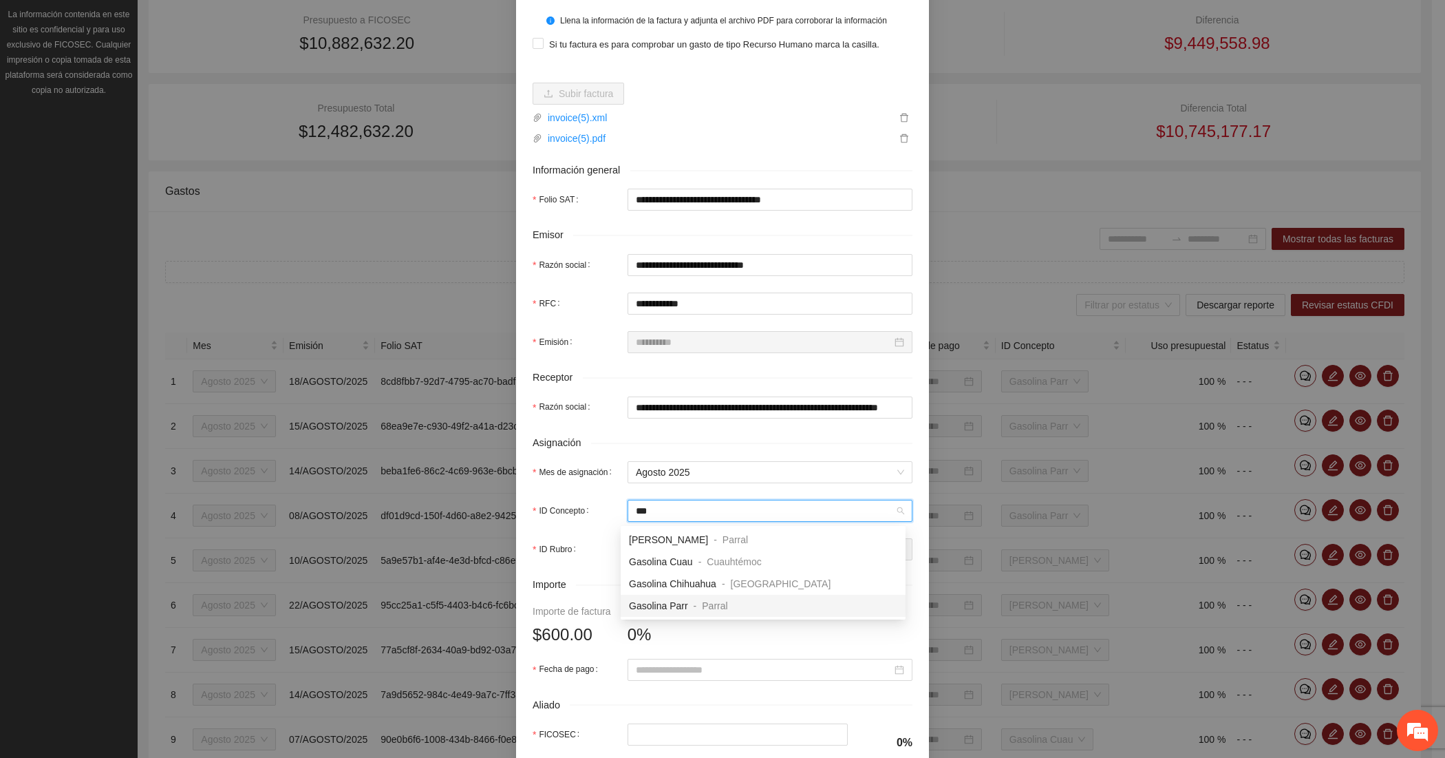
click at [683, 606] on span "Gasolina Parr" at bounding box center [658, 605] width 59 height 11
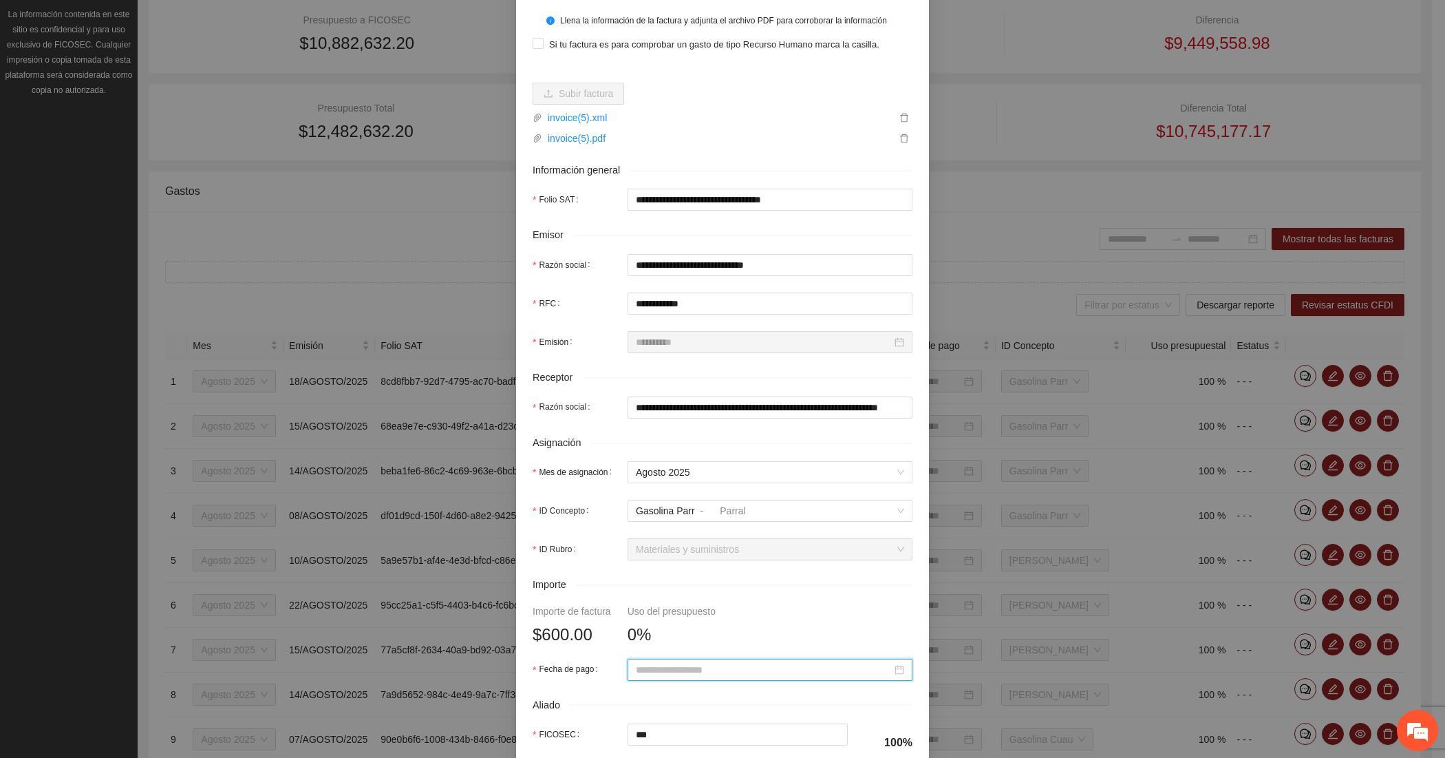
paste input "**********"
click at [714, 577] on div "20" at bounding box center [715, 572] width 17 height 17
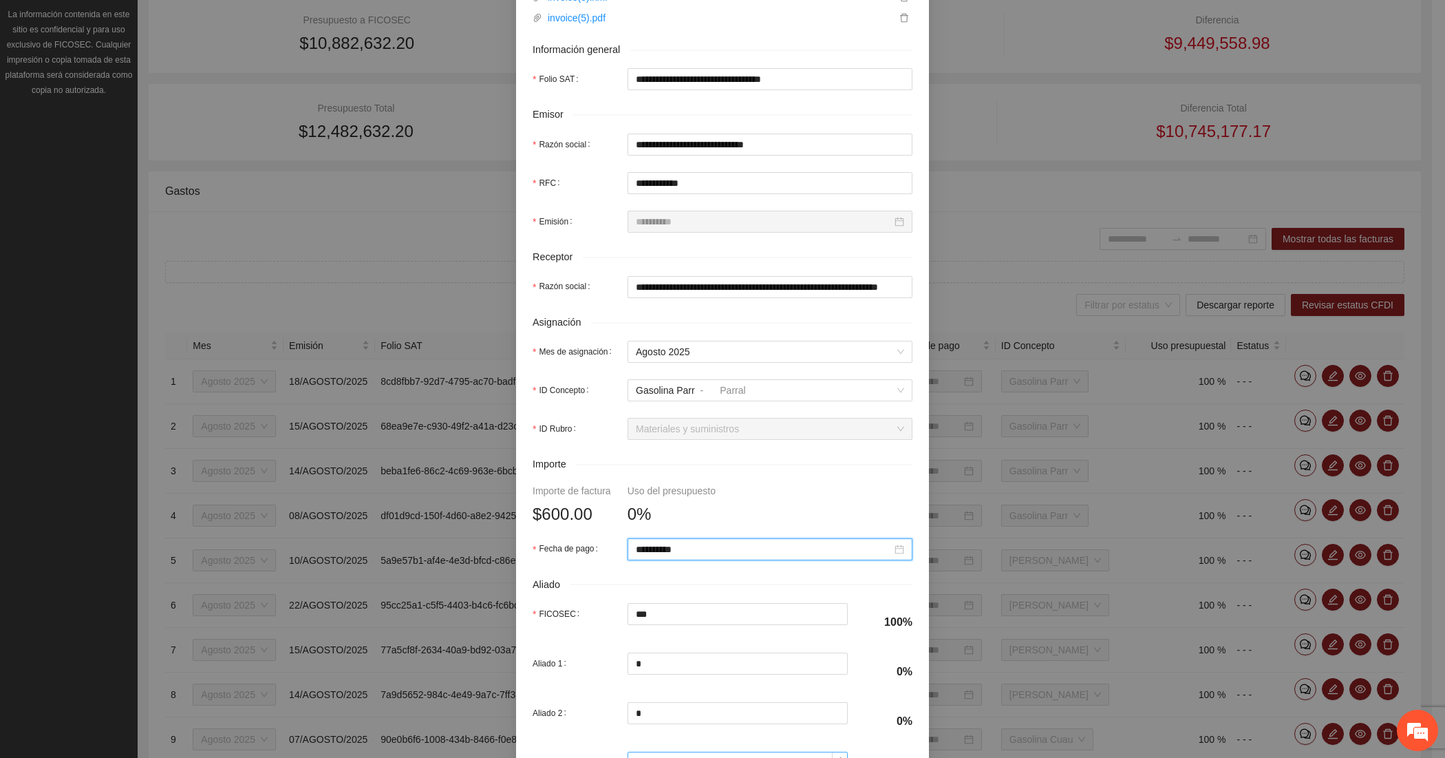
scroll to position [351, 0]
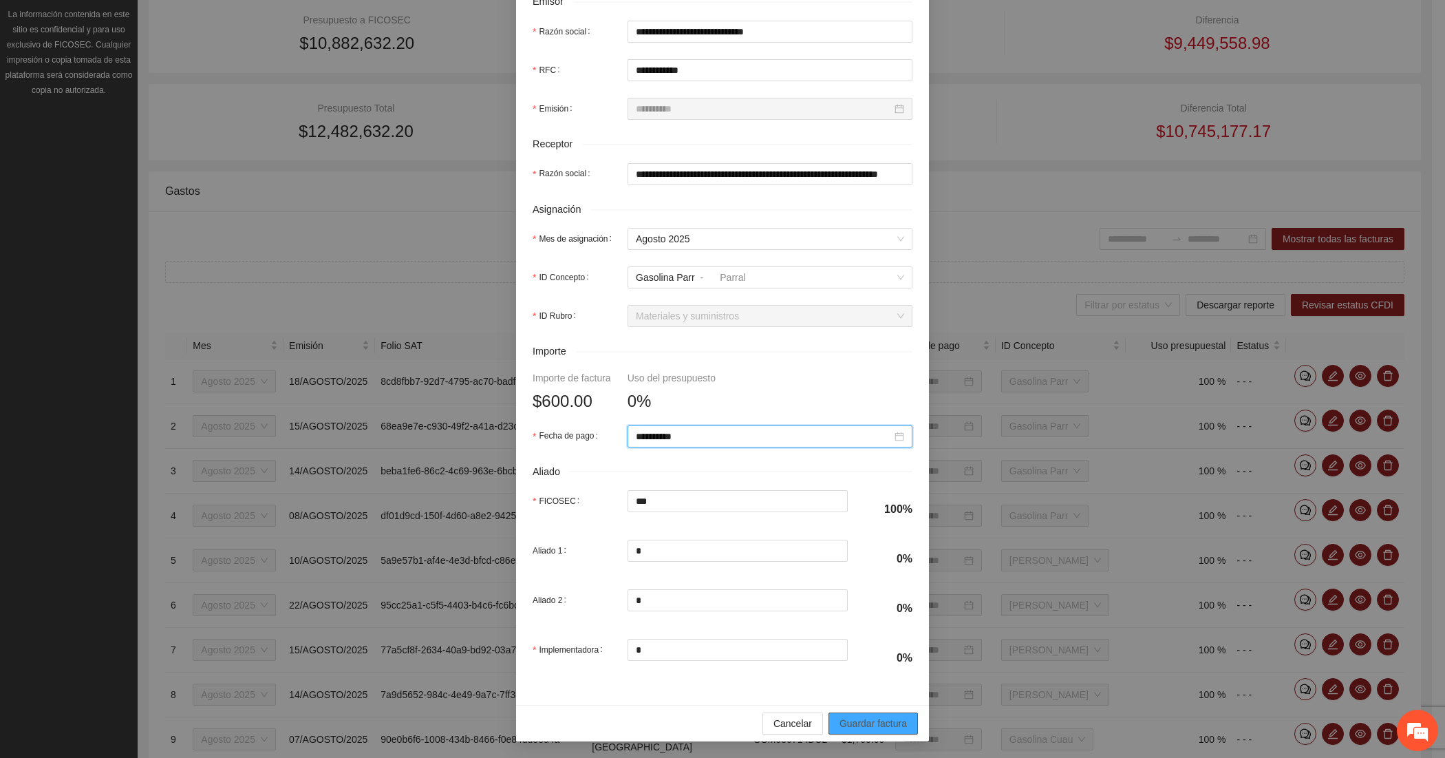
click at [844, 720] on span "Guardar factura" at bounding box center [873, 723] width 67 height 15
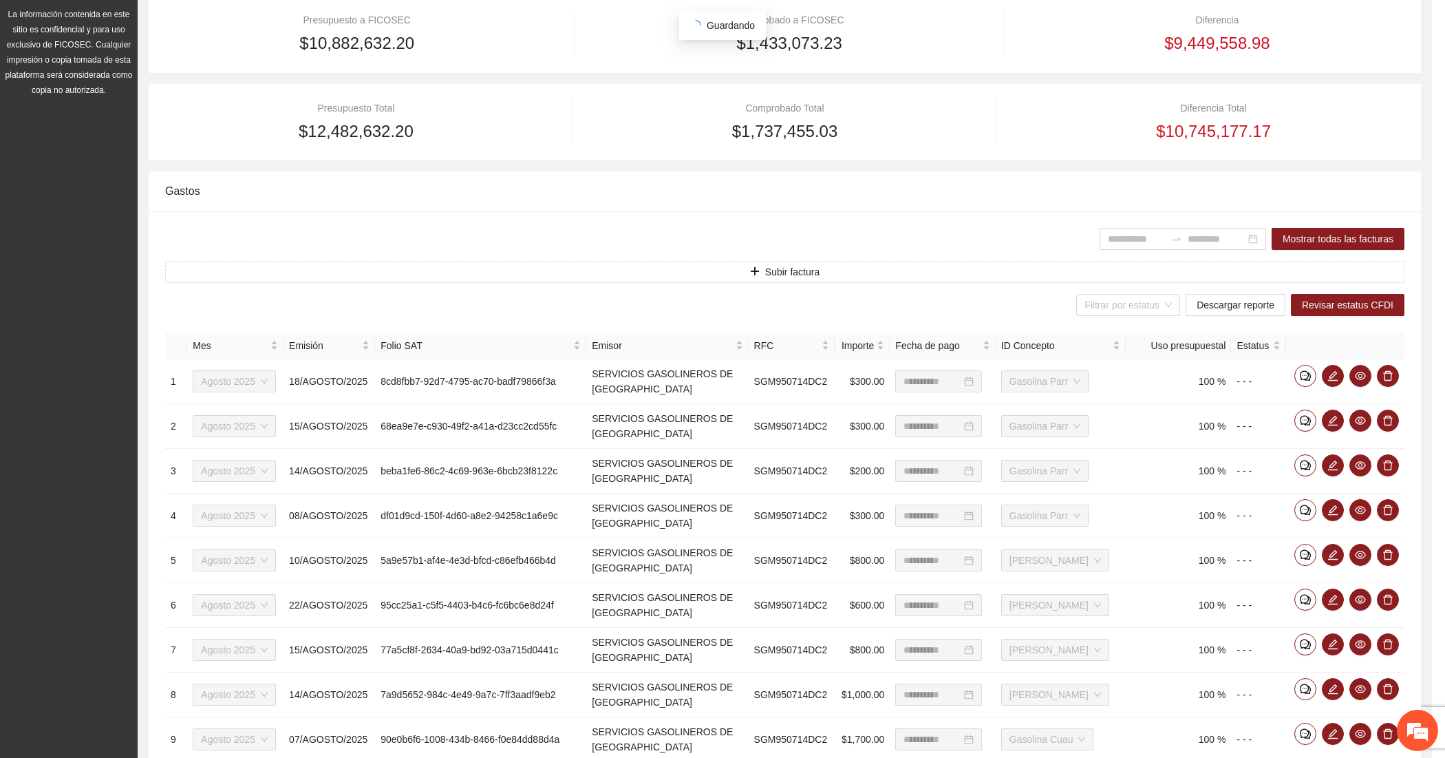
scroll to position [241, 0]
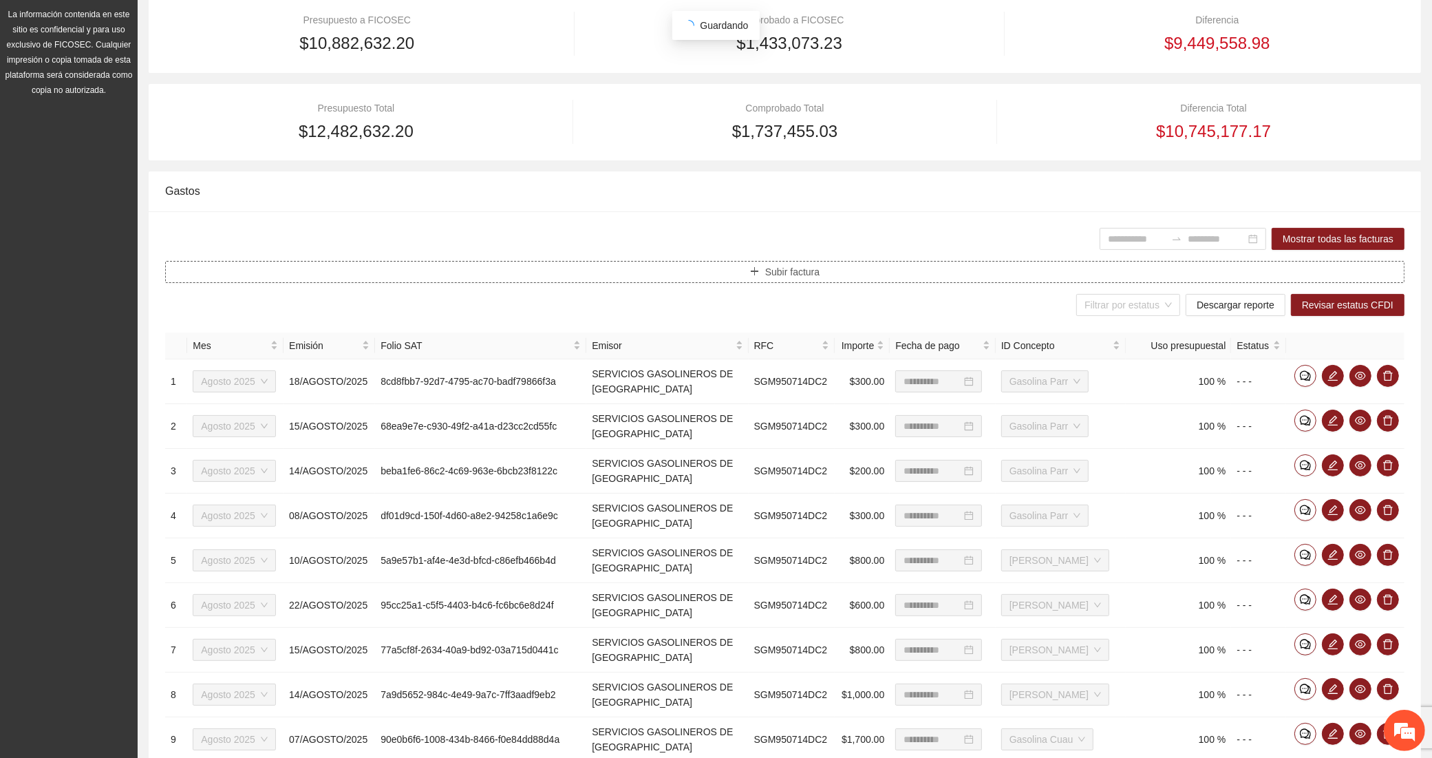
click at [365, 267] on button "Subir factura" at bounding box center [784, 272] width 1239 height 22
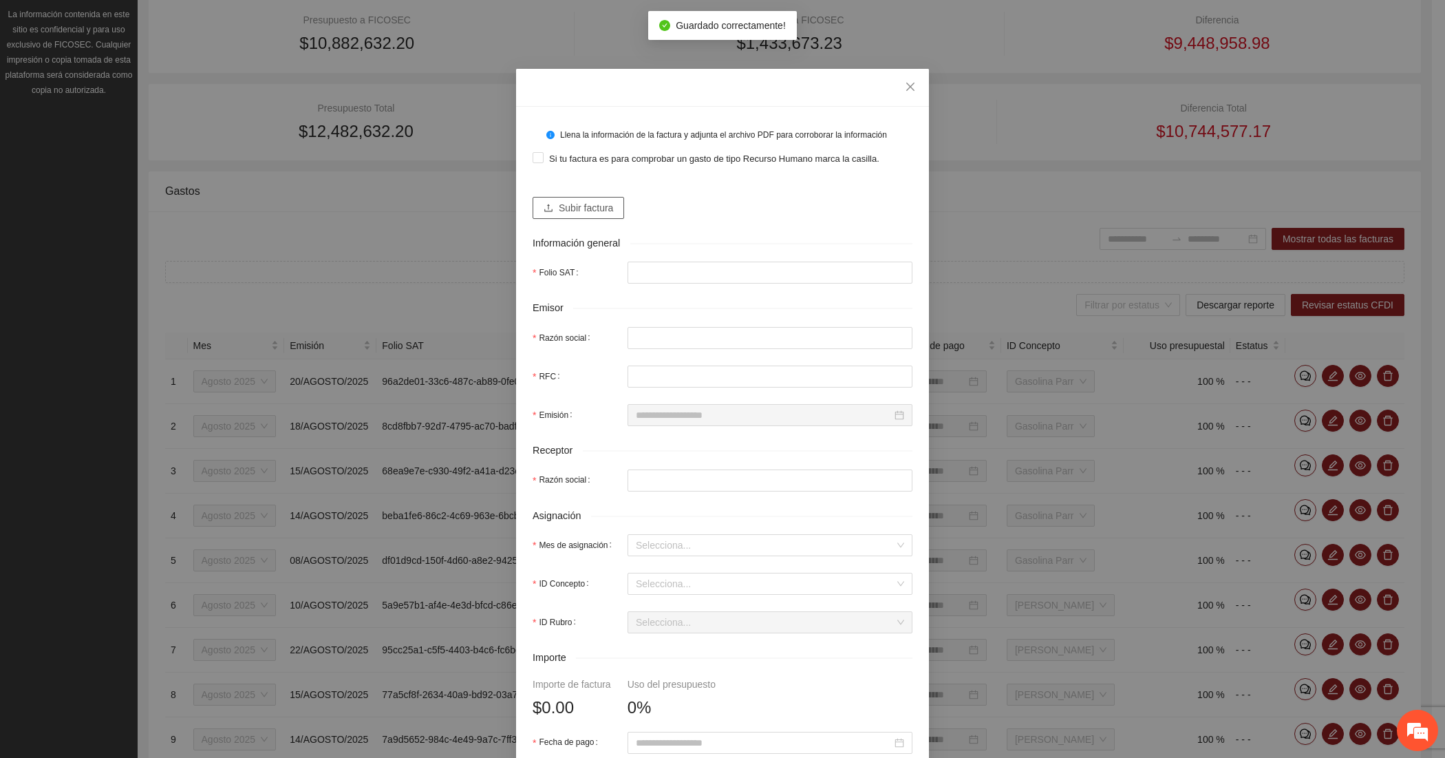
click at [559, 208] on span "Subir factura" at bounding box center [586, 207] width 54 height 15
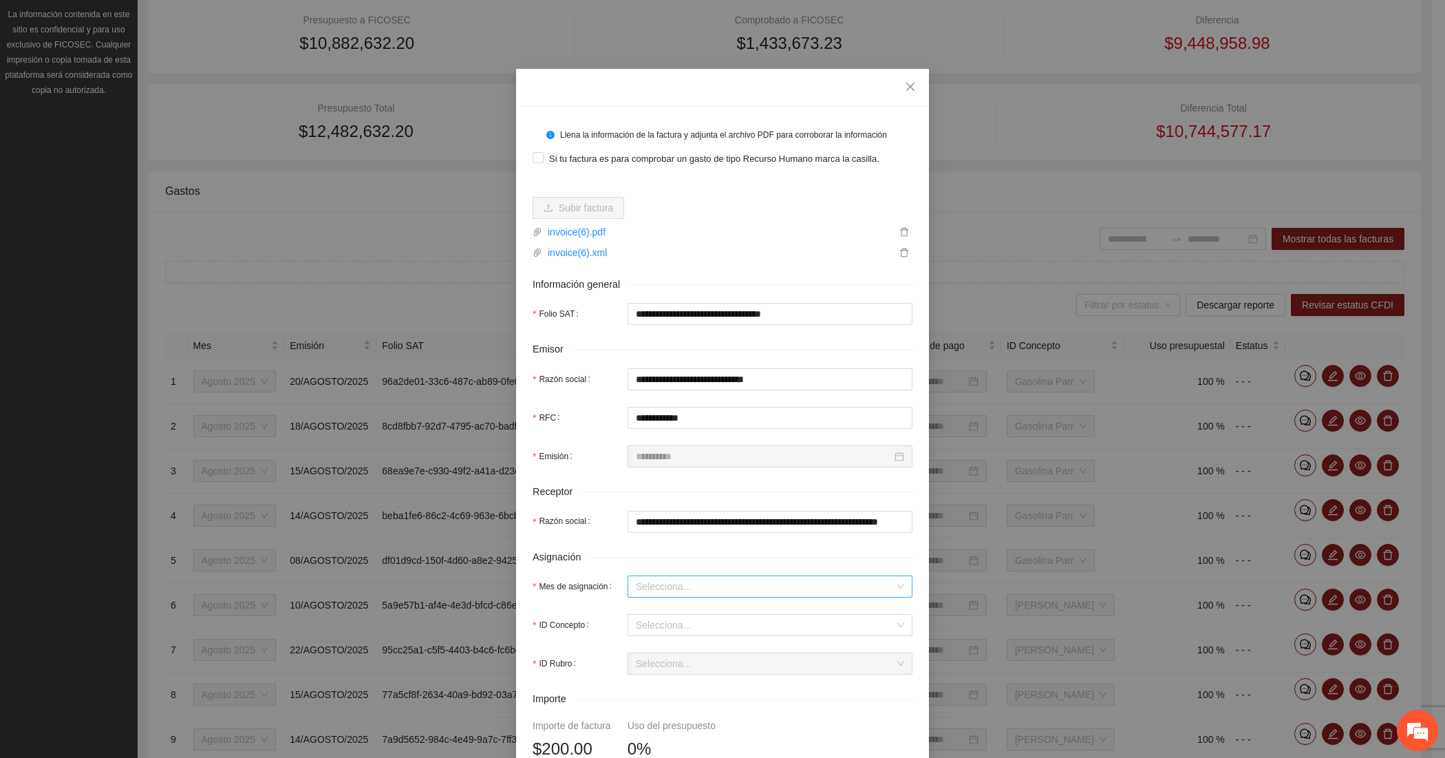
click at [652, 583] on input "Mes de asignación" at bounding box center [765, 586] width 259 height 21
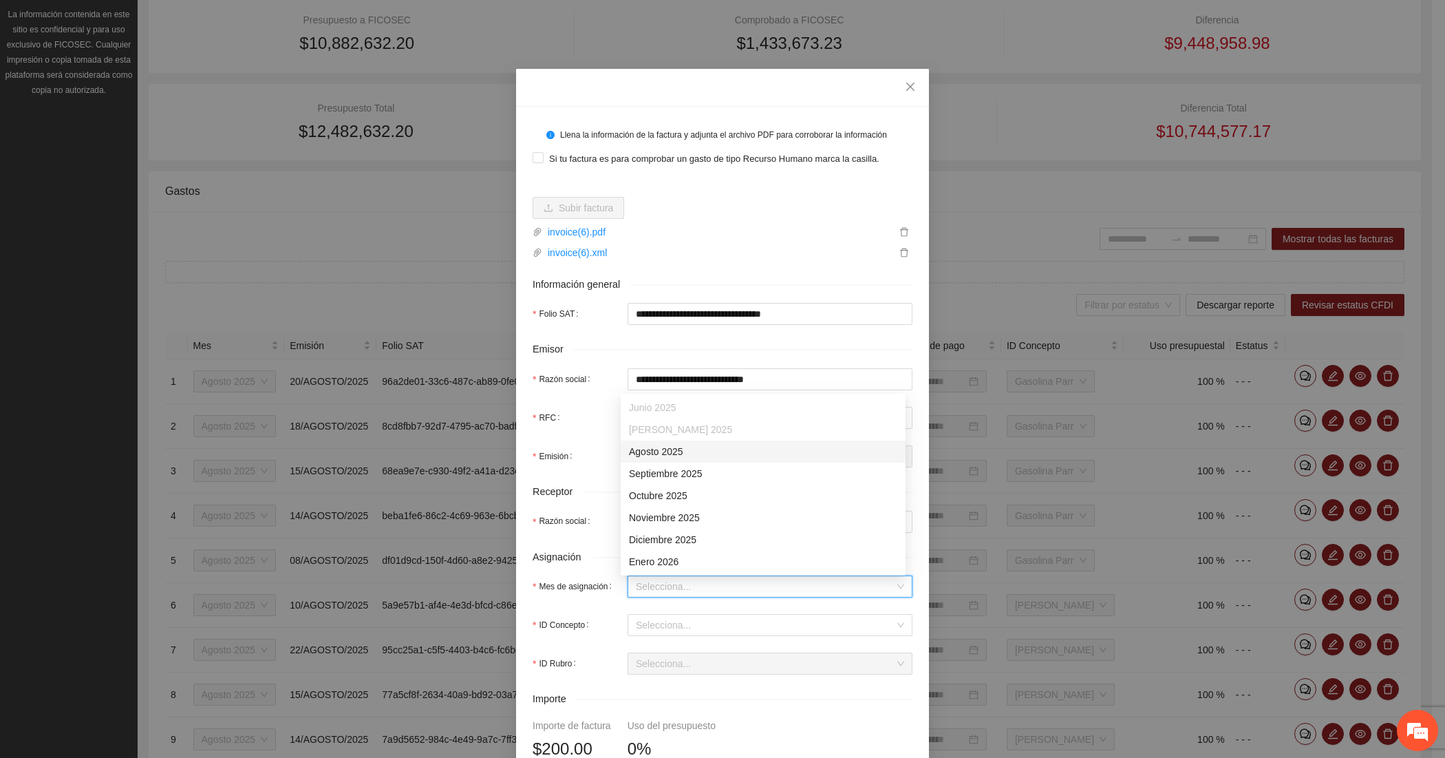
click at [657, 456] on div "Agosto 2025" at bounding box center [763, 451] width 268 height 15
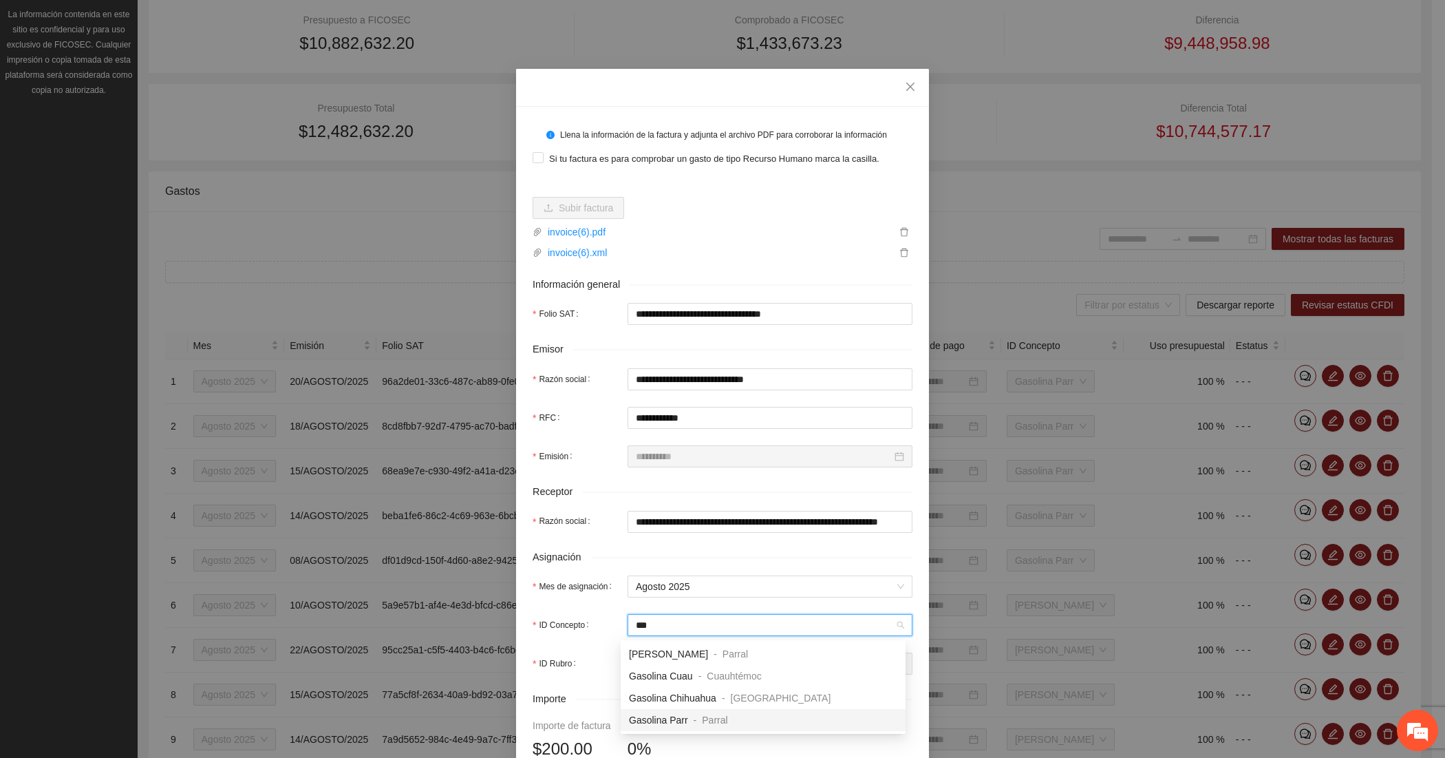
click at [648, 717] on span "Gasolina Parr" at bounding box center [658, 719] width 59 height 11
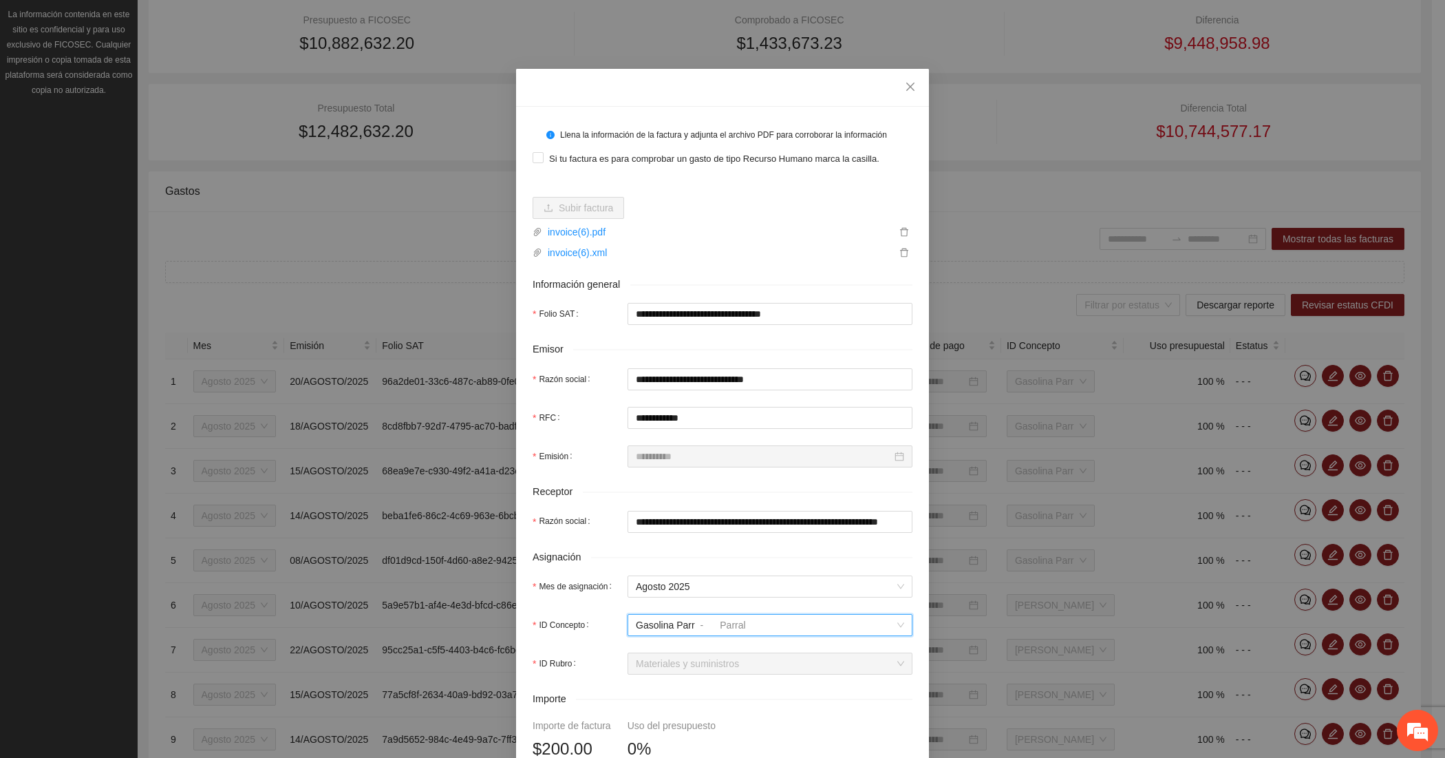
scroll to position [351, 0]
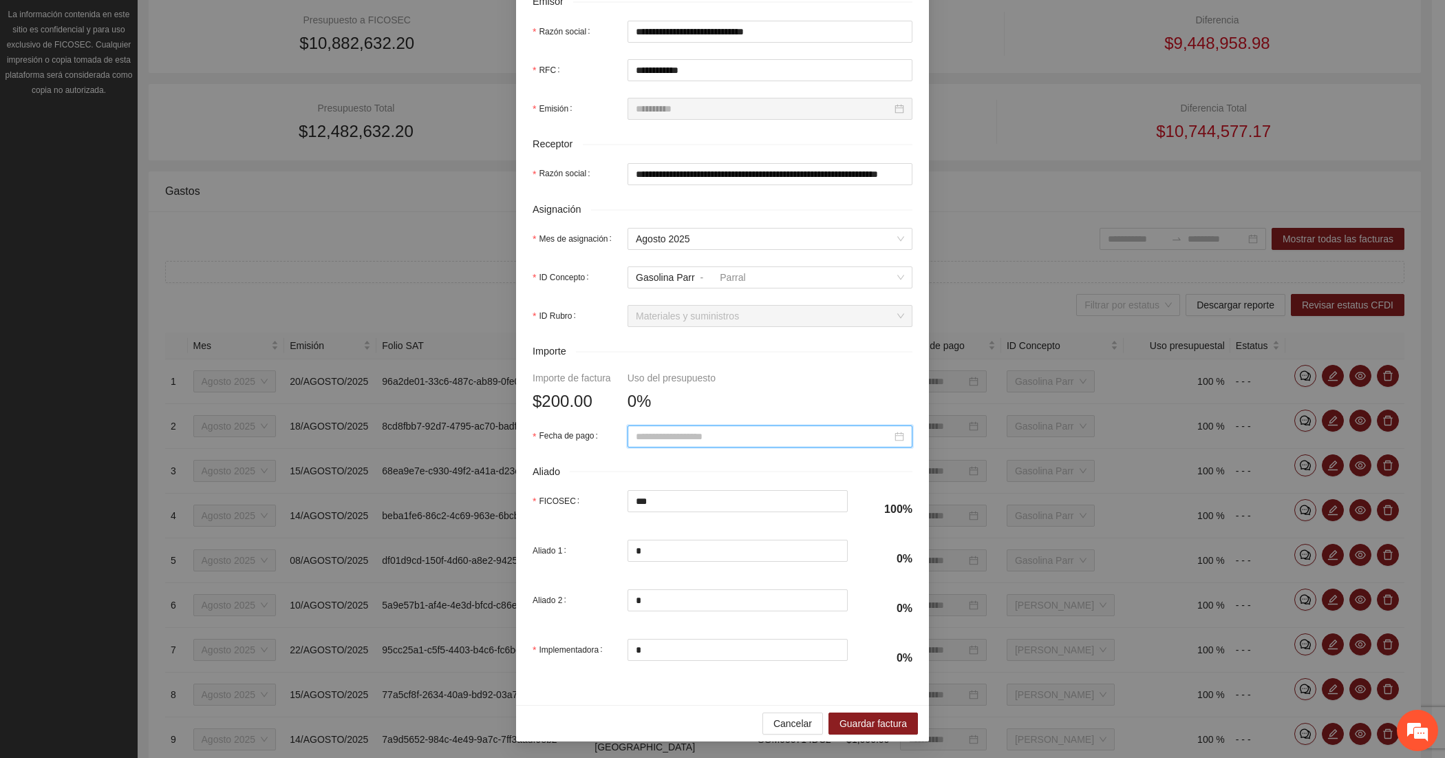
paste input "**********"
click at [721, 569] on div "20" at bounding box center [715, 576] width 17 height 17
click at [851, 724] on span "Guardar factura" at bounding box center [873, 723] width 67 height 15
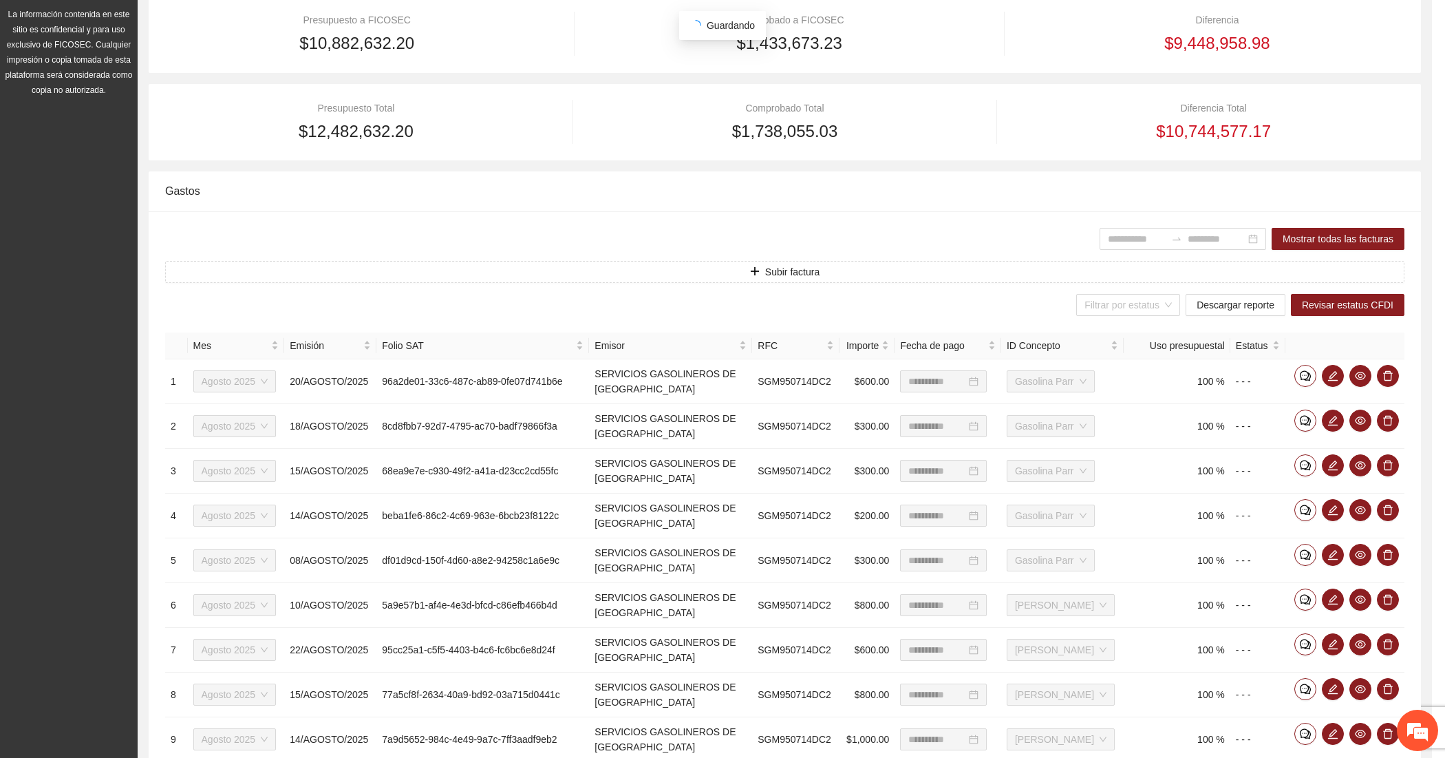
scroll to position [241, 0]
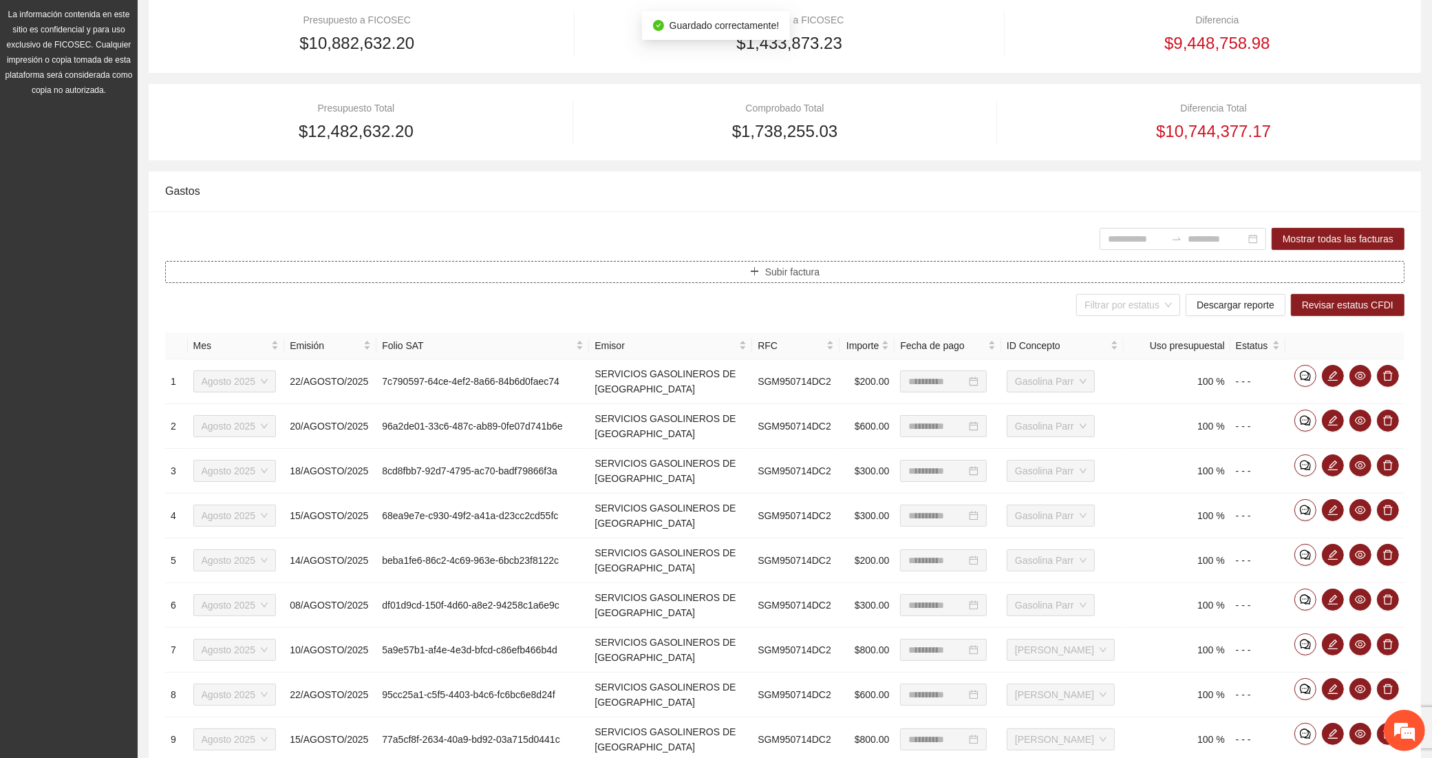
click at [475, 279] on button "Subir factura" at bounding box center [784, 272] width 1239 height 22
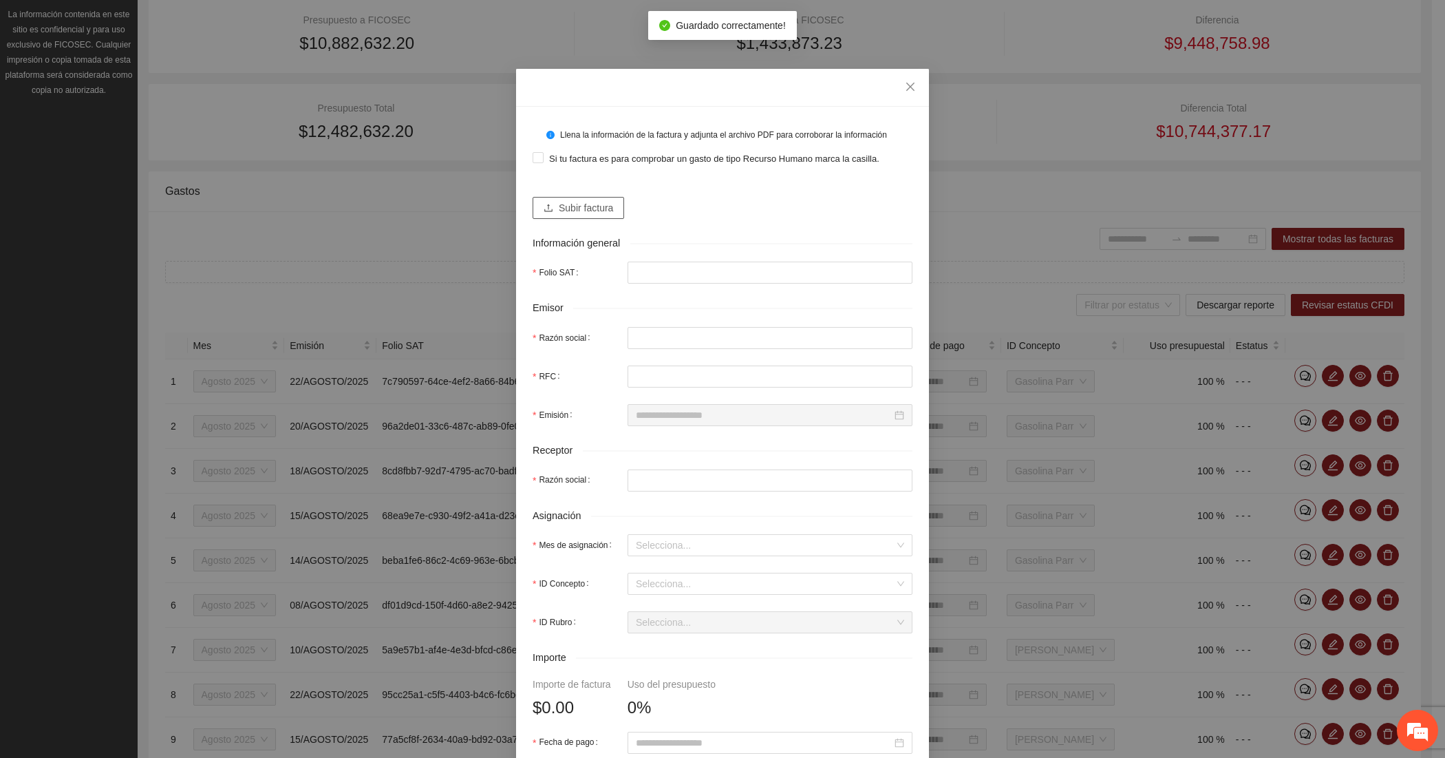
click at [575, 214] on span "Subir factura" at bounding box center [586, 207] width 54 height 15
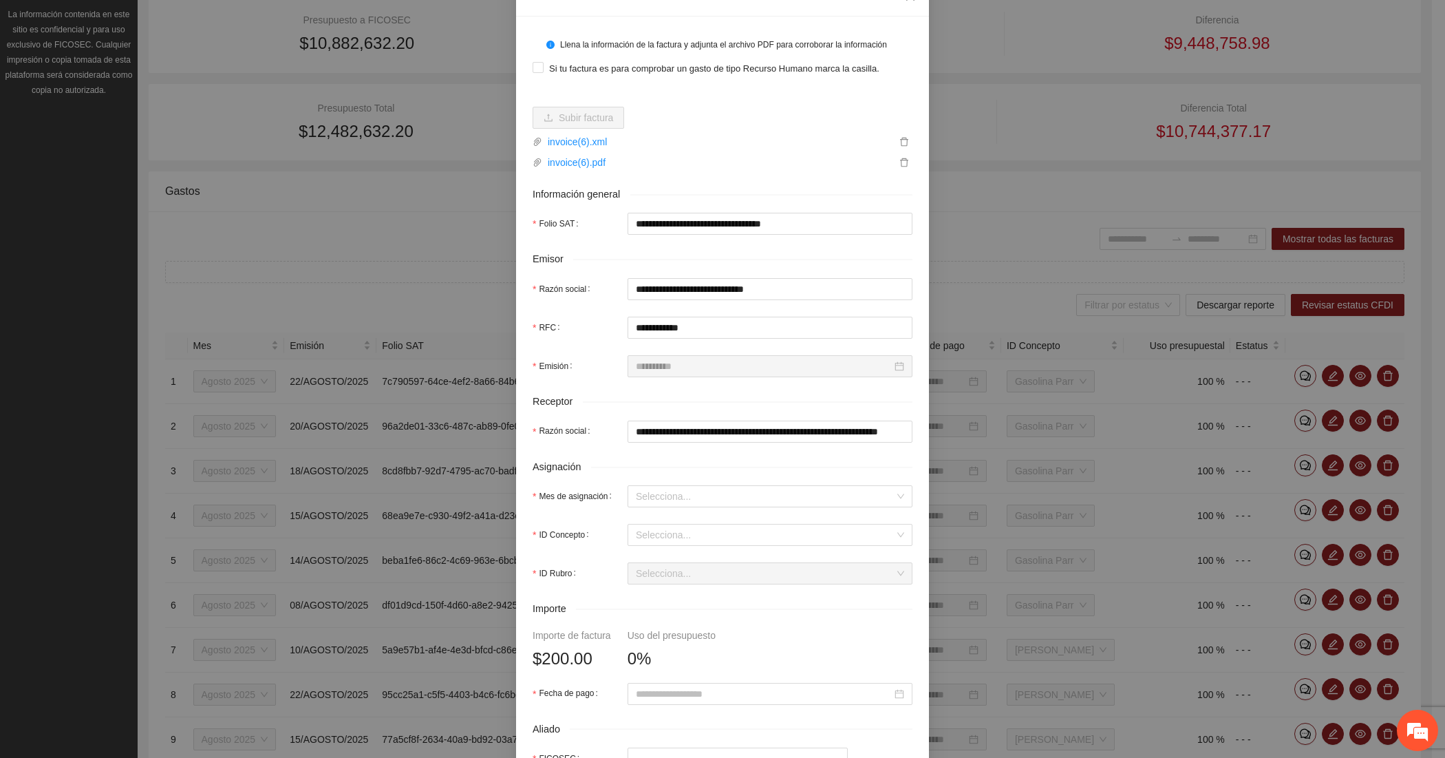
scroll to position [229, 0]
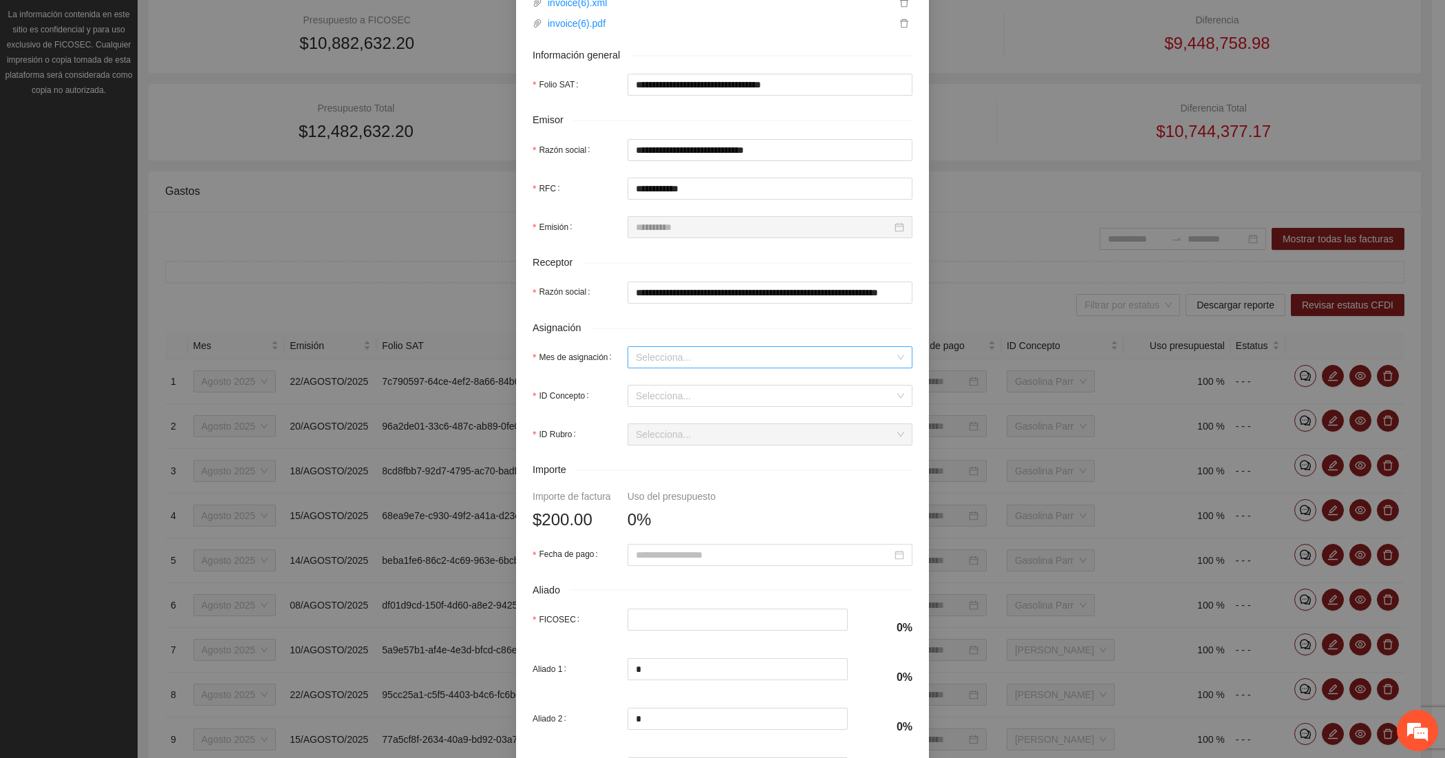
click at [641, 358] on input "Mes de asignación" at bounding box center [765, 357] width 259 height 21
click at [669, 425] on div "Agosto 2025" at bounding box center [763, 429] width 268 height 15
click at [665, 383] on form "**********" at bounding box center [723, 344] width 380 height 901
click at [661, 389] on input "ID Concepto" at bounding box center [765, 395] width 259 height 21
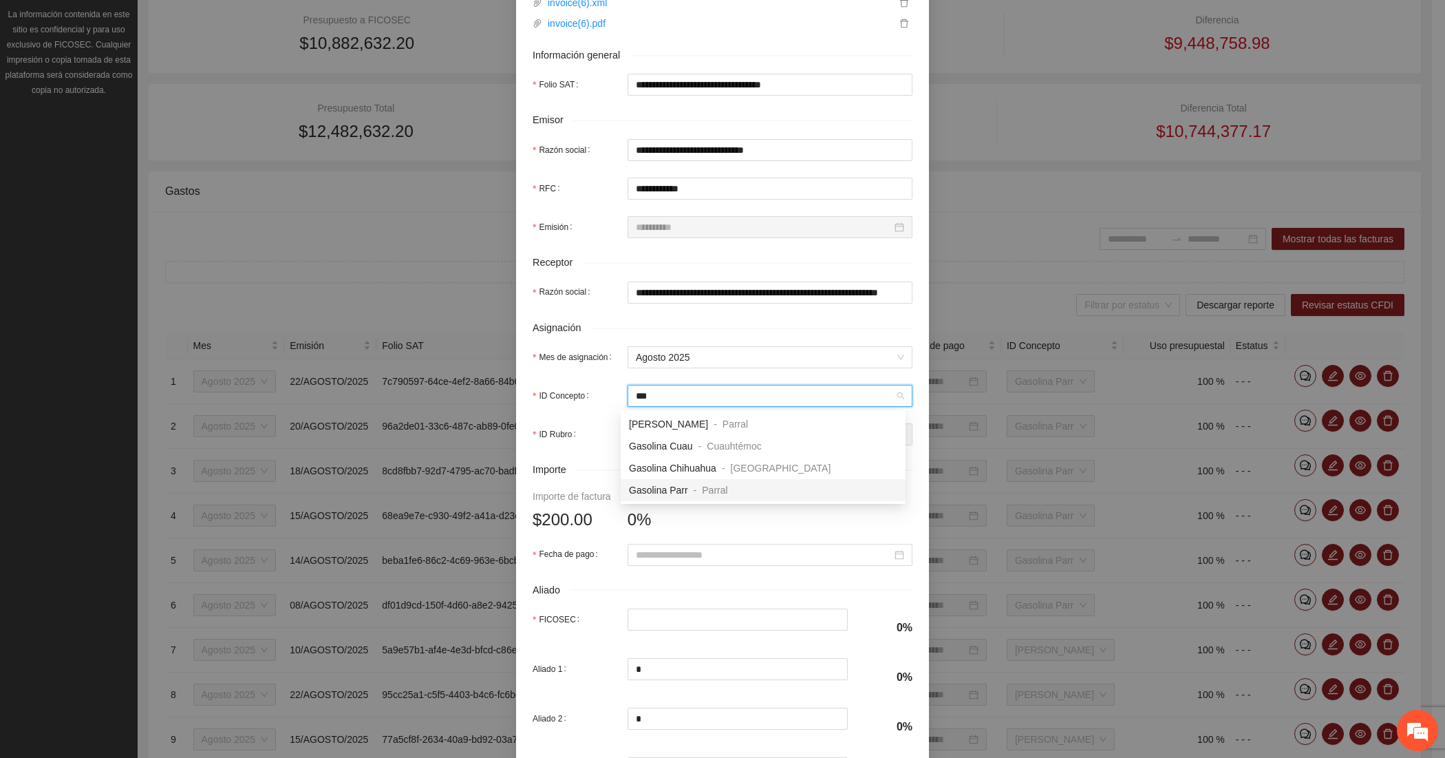
click at [661, 484] on span "Gasolina Parr" at bounding box center [658, 489] width 59 height 11
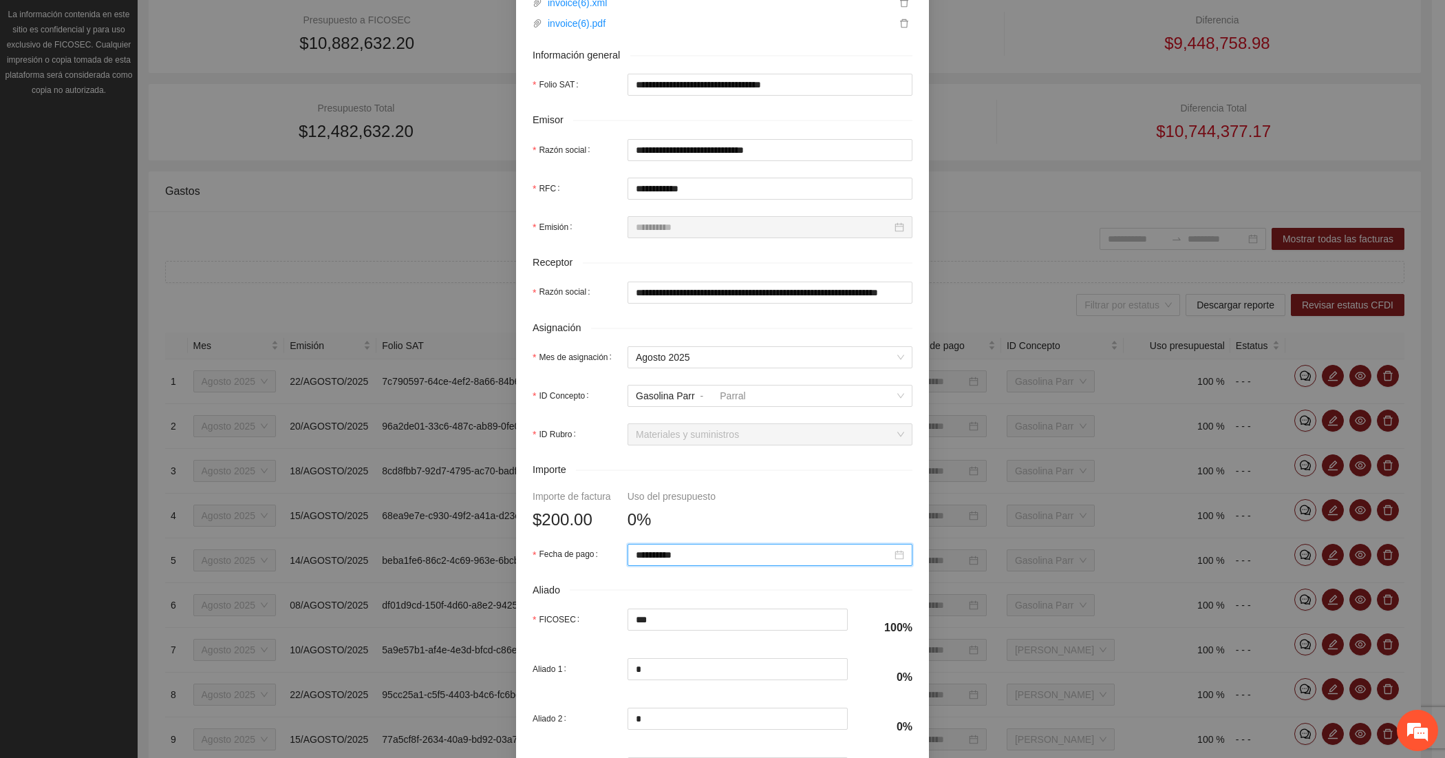
paste input
drag, startPoint x: 740, startPoint y: 559, endPoint x: 603, endPoint y: 554, distance: 137.7
click at [603, 554] on div "**********" at bounding box center [723, 555] width 380 height 22
paste input
click at [760, 453] on div "22" at bounding box center [765, 456] width 17 height 17
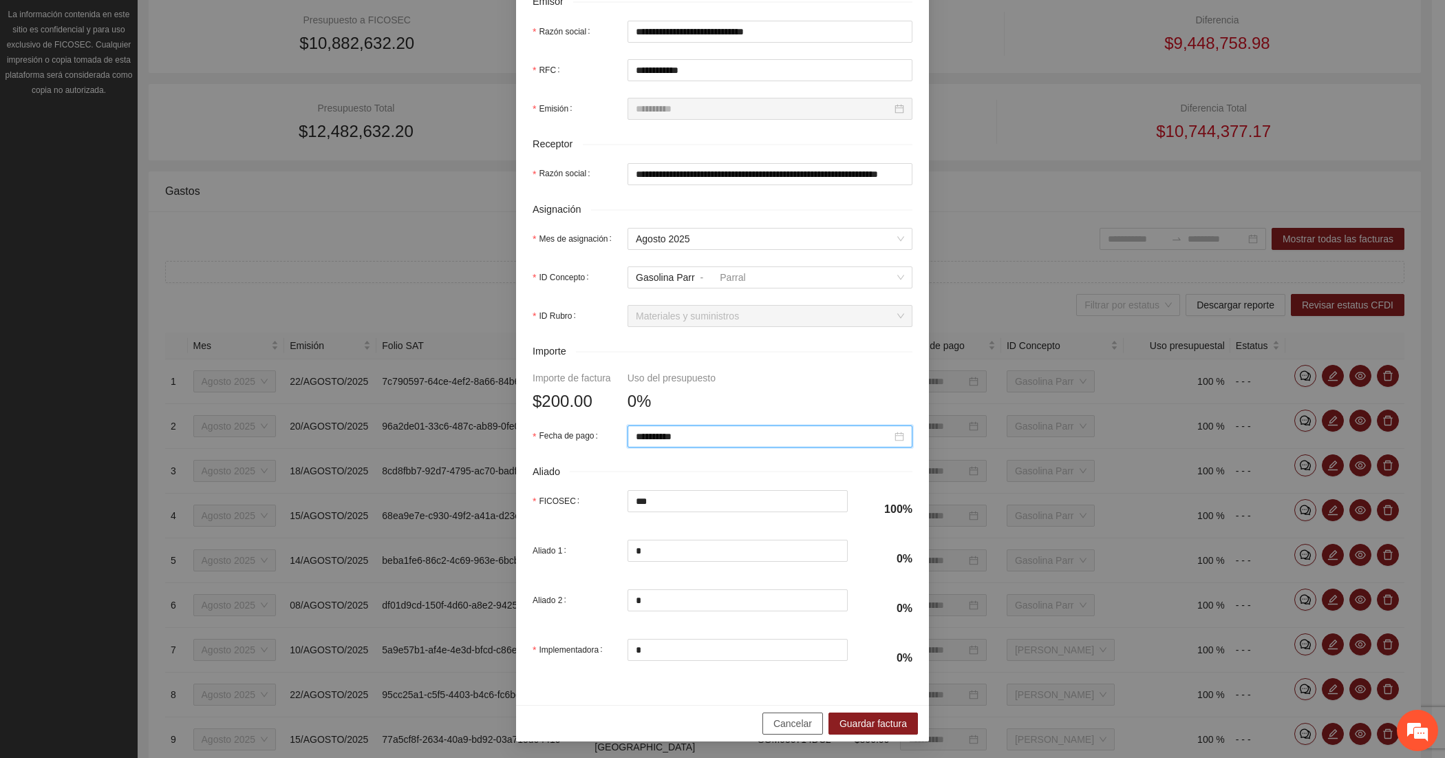
scroll to position [351, 0]
click at [847, 720] on span "Guardar factura" at bounding box center [873, 723] width 67 height 15
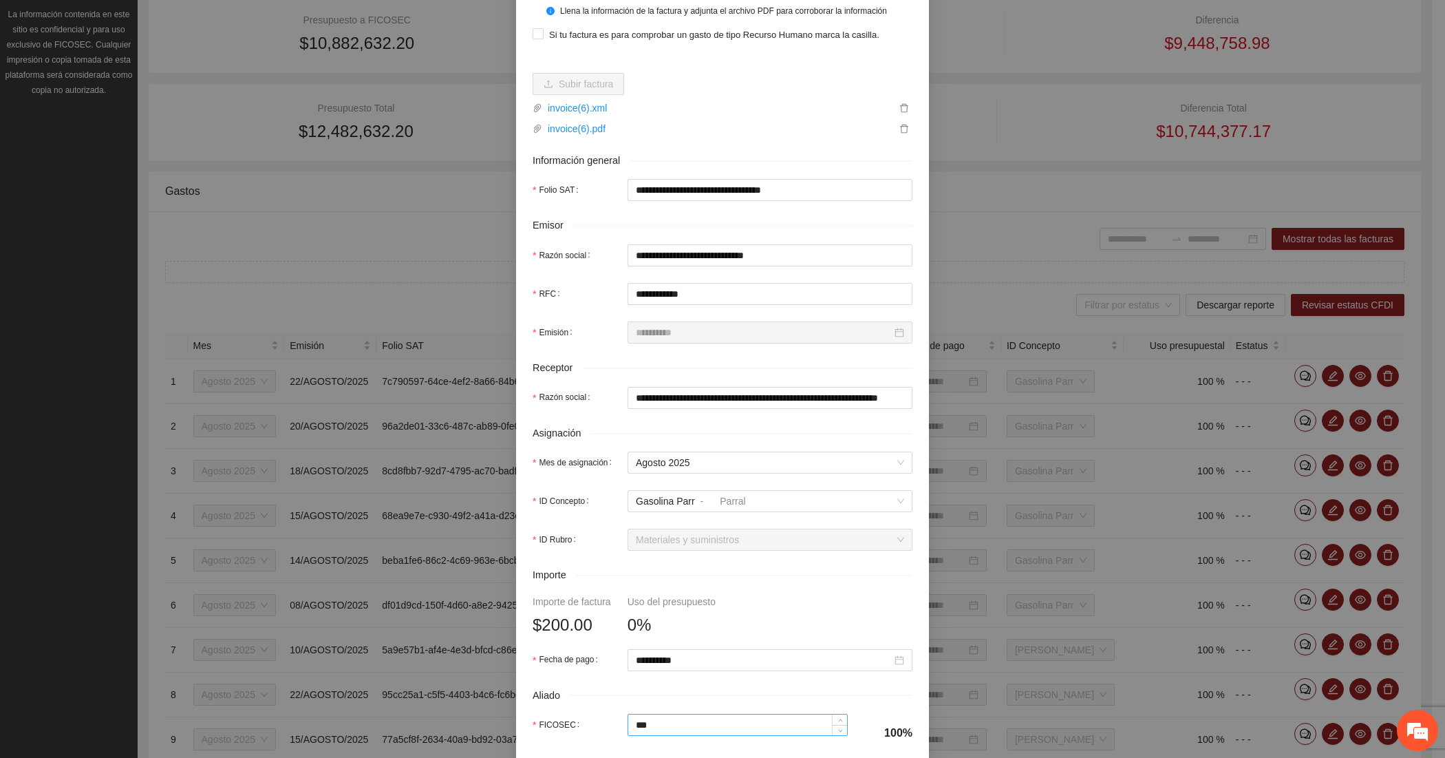
scroll to position [121, 0]
click at [703, 138] on link "invoice(6).pdf" at bounding box center [719, 131] width 354 height 15
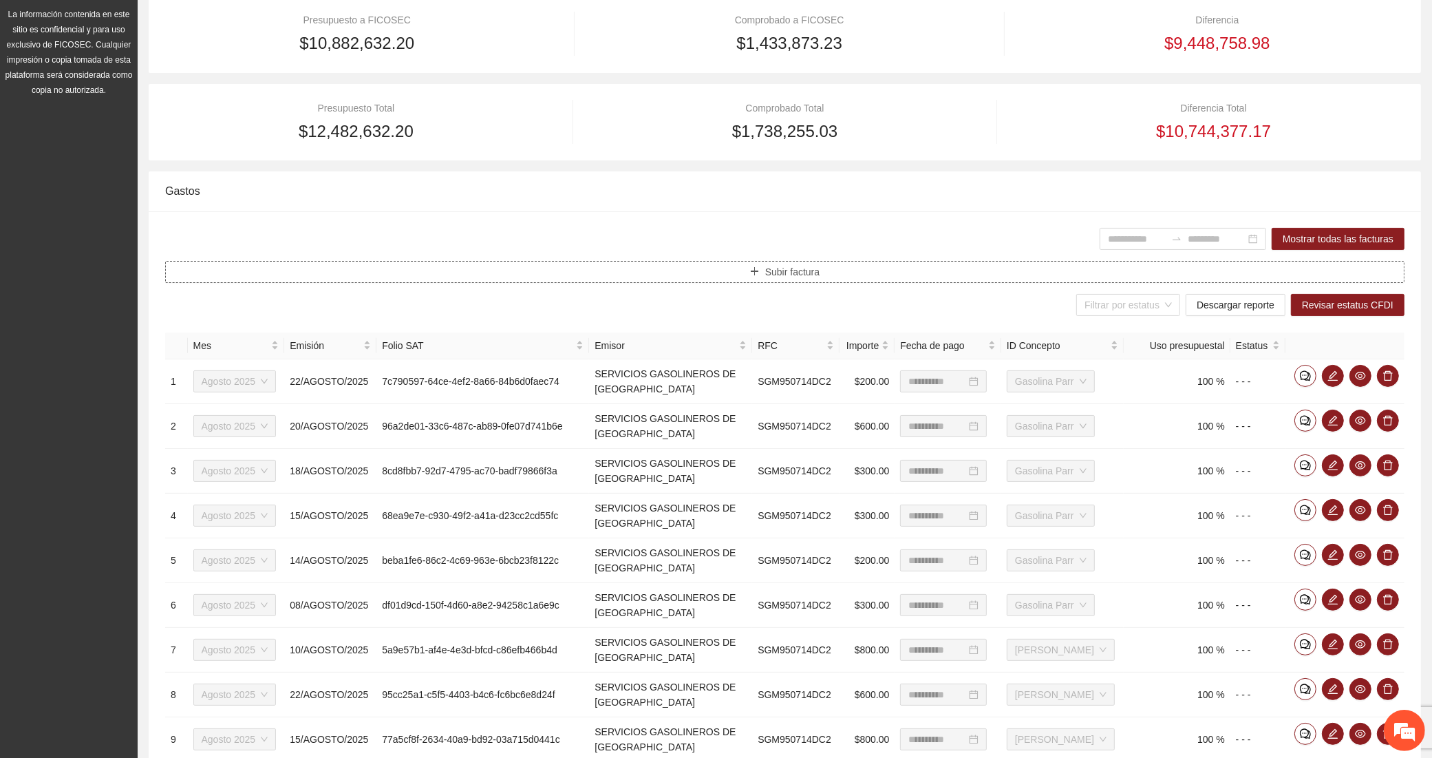
click at [475, 274] on button "Subir factura" at bounding box center [784, 272] width 1239 height 22
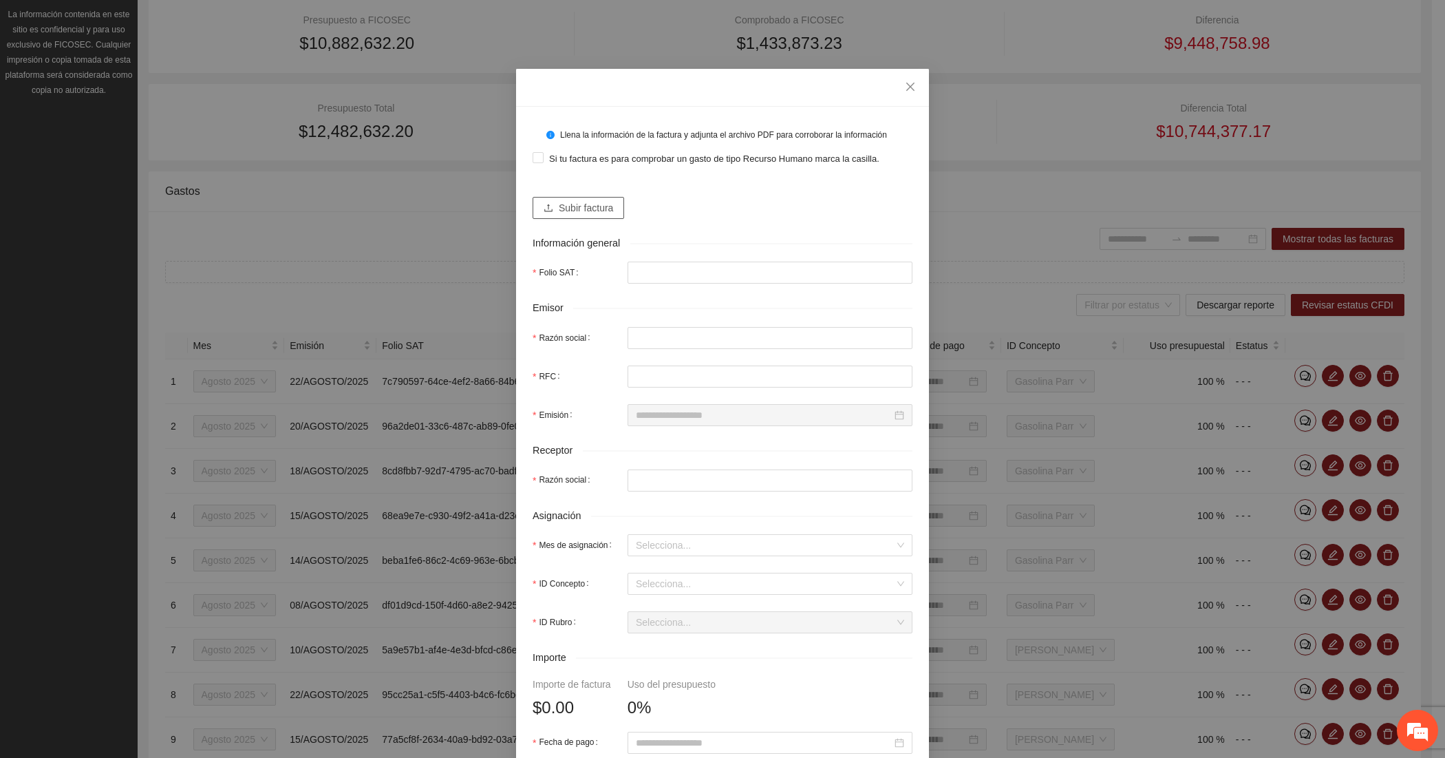
click at [571, 210] on span "Subir factura" at bounding box center [586, 207] width 54 height 15
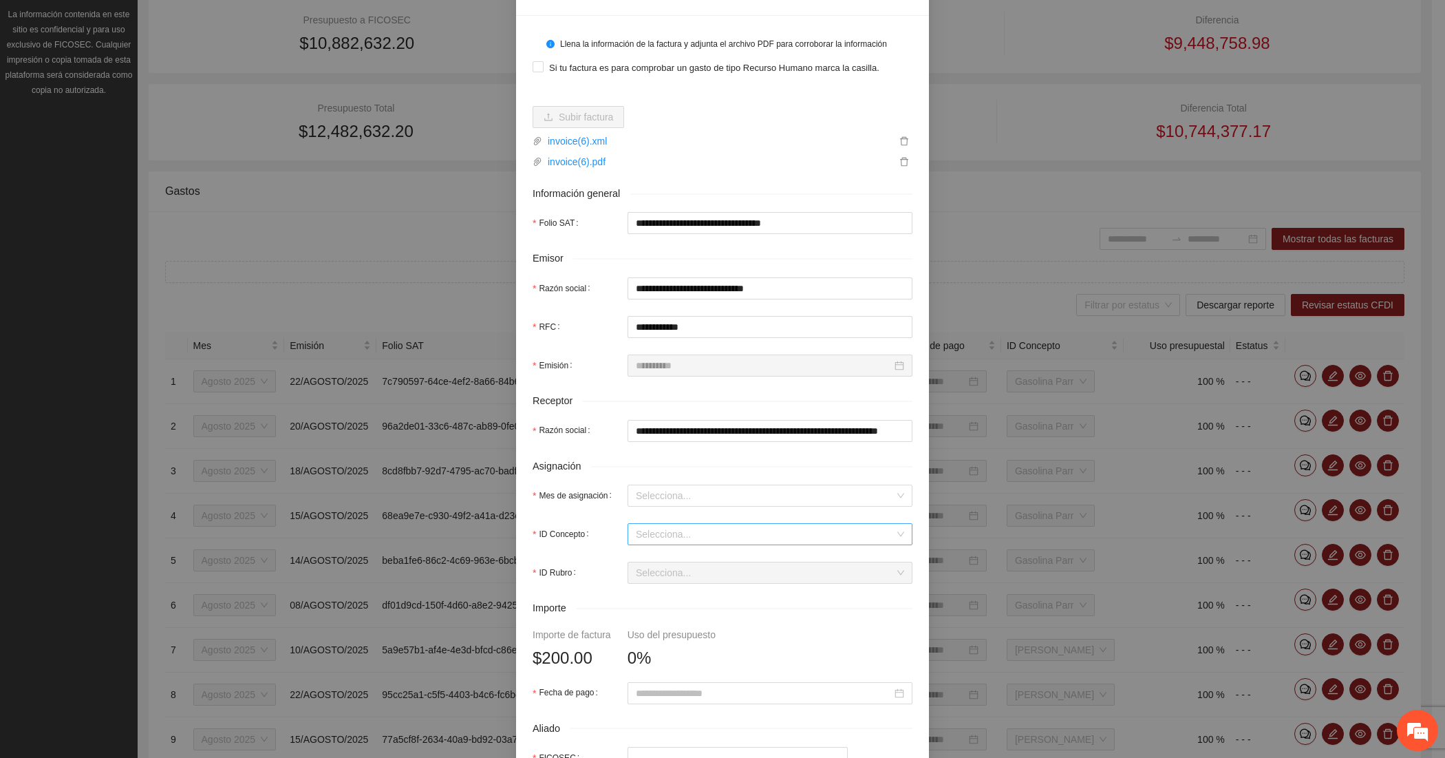
scroll to position [229, 0]
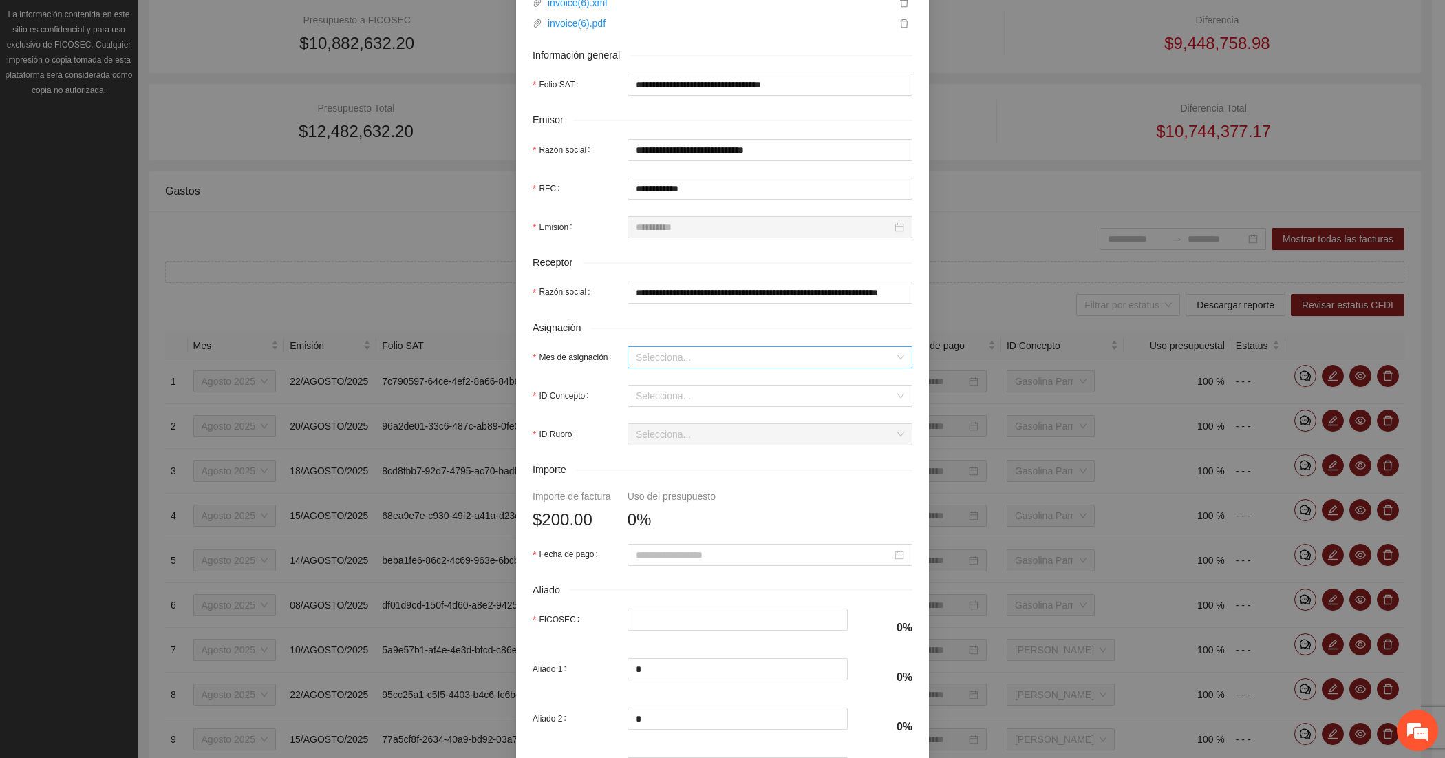
click at [654, 356] on input "Mes de asignación" at bounding box center [765, 357] width 259 height 21
click at [664, 431] on div "Agosto 2025" at bounding box center [763, 429] width 268 height 15
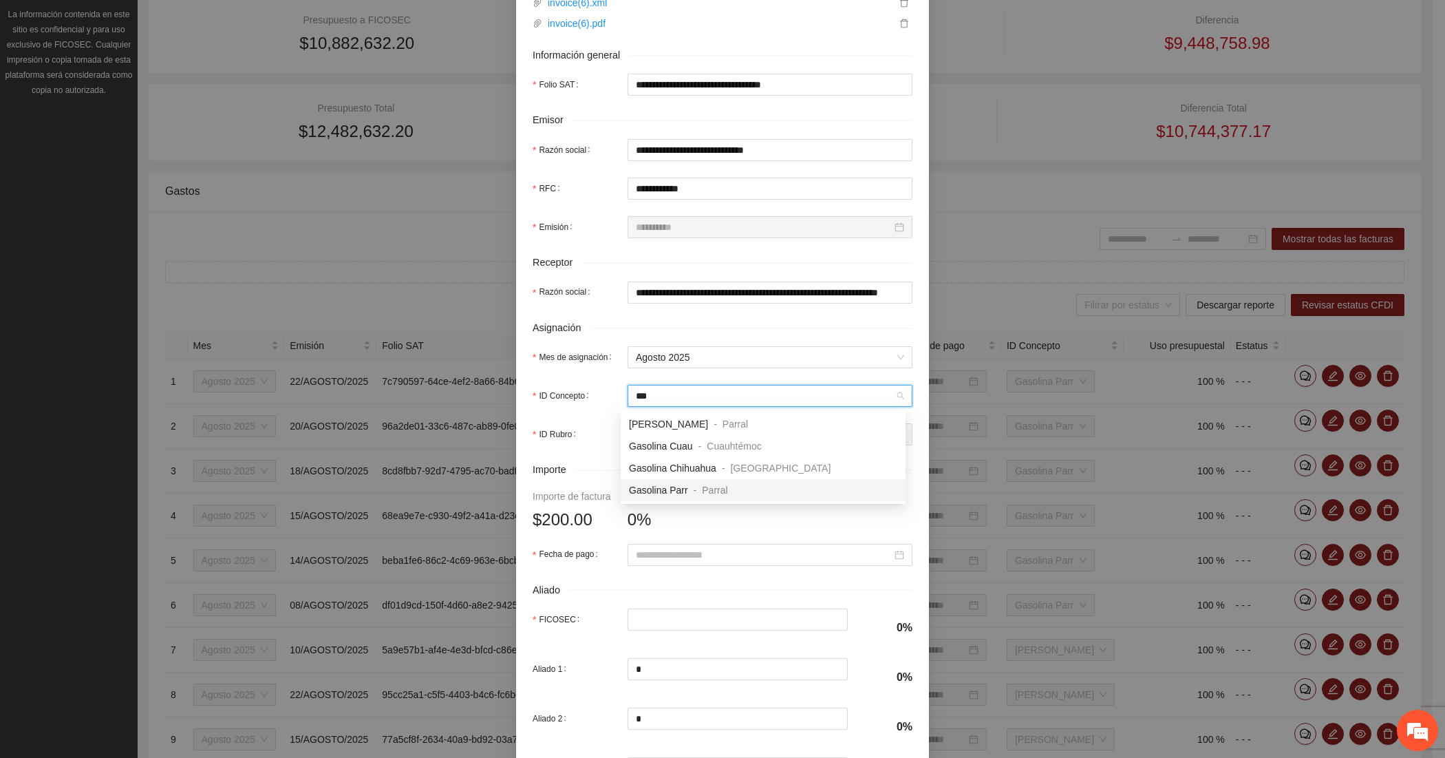
click at [651, 486] on span "Gasolina Parr" at bounding box center [658, 489] width 59 height 11
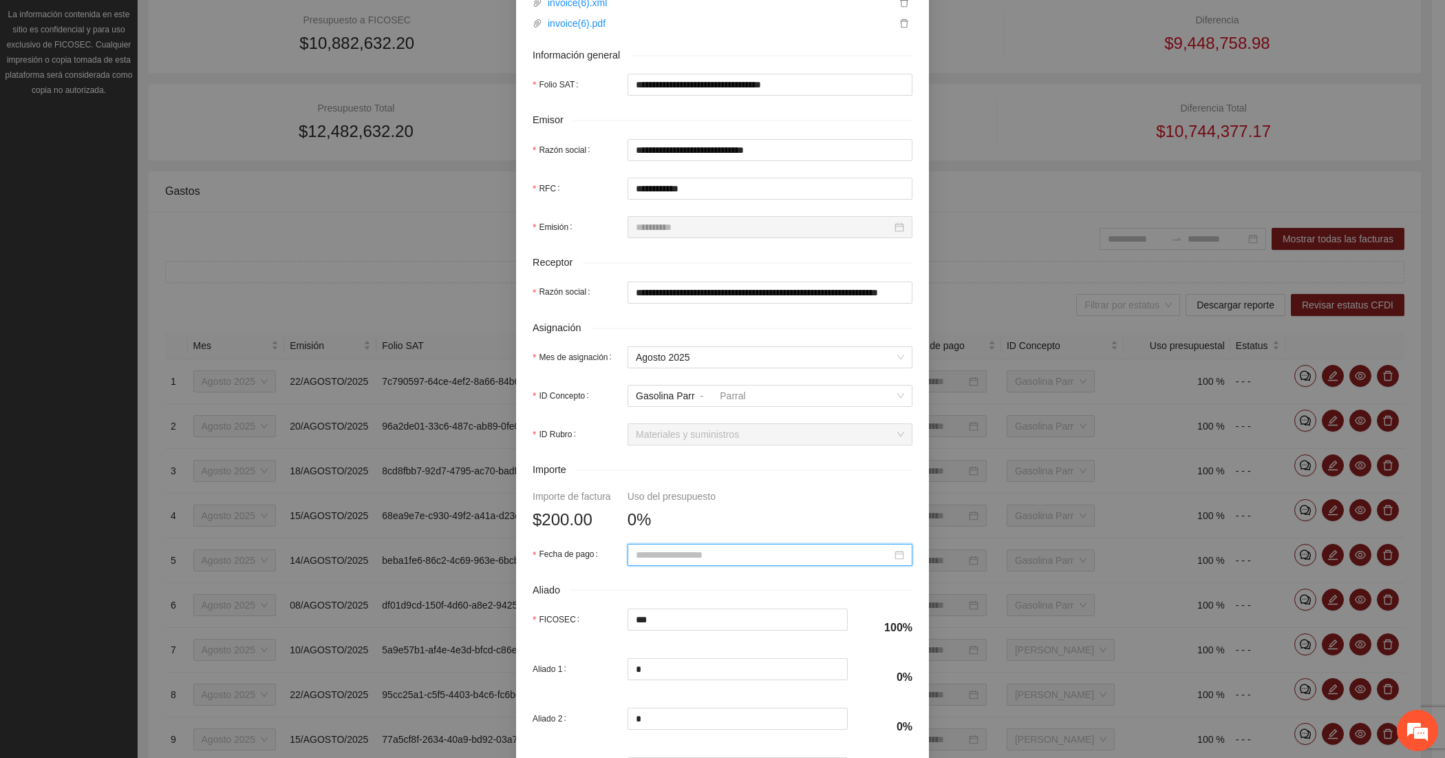
paste input "**********"
click at [765, 451] on div "22" at bounding box center [765, 456] width 17 height 17
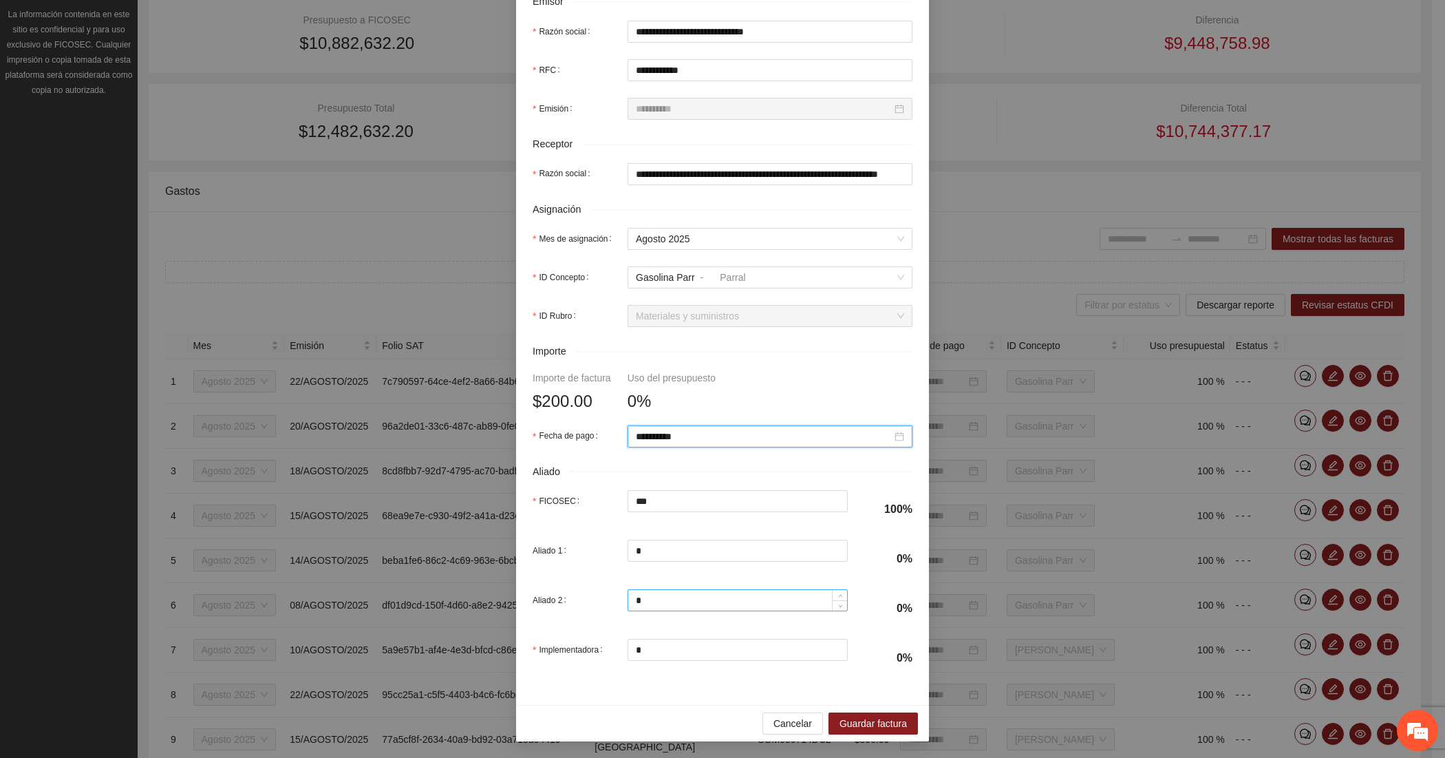
scroll to position [351, 0]
click at [862, 720] on span "Guardar factura" at bounding box center [873, 723] width 67 height 15
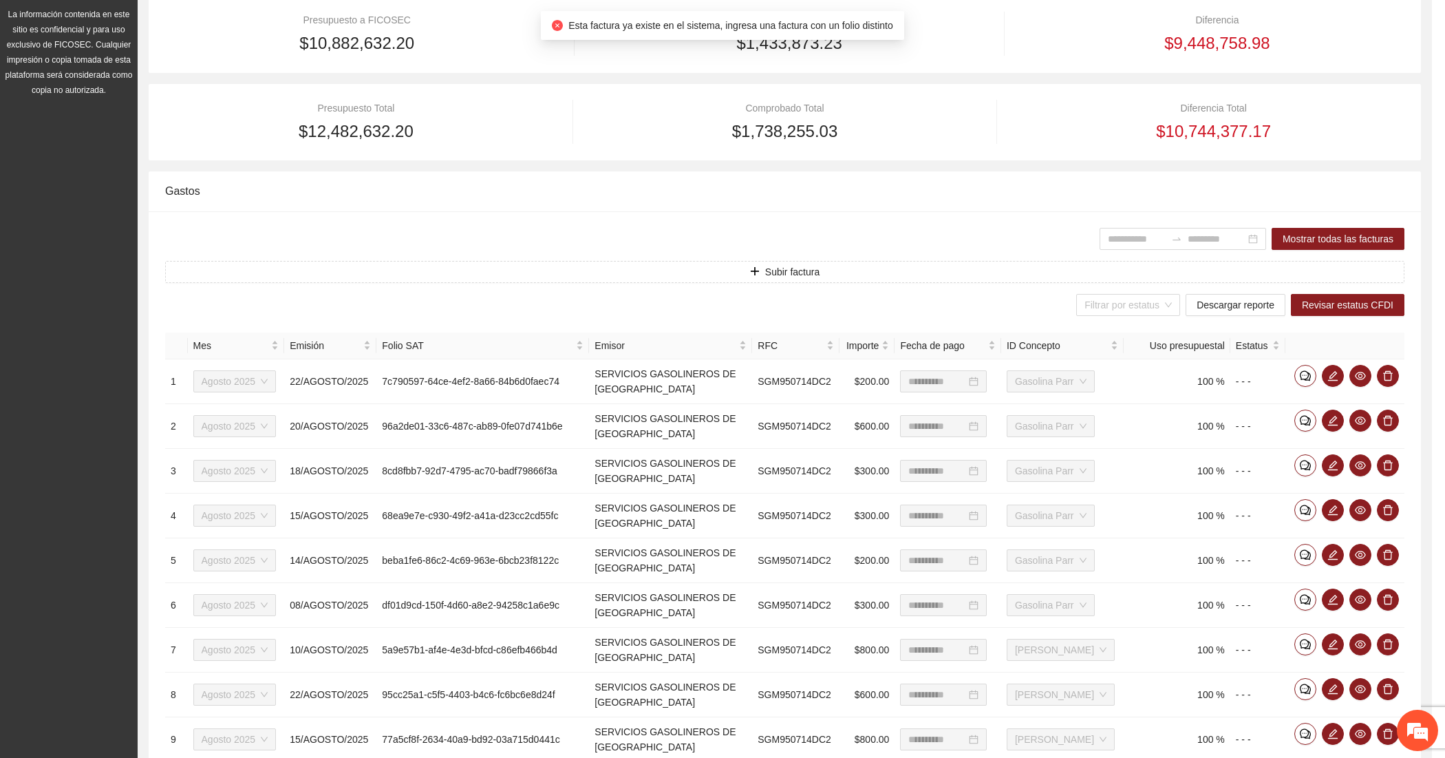
scroll to position [241, 0]
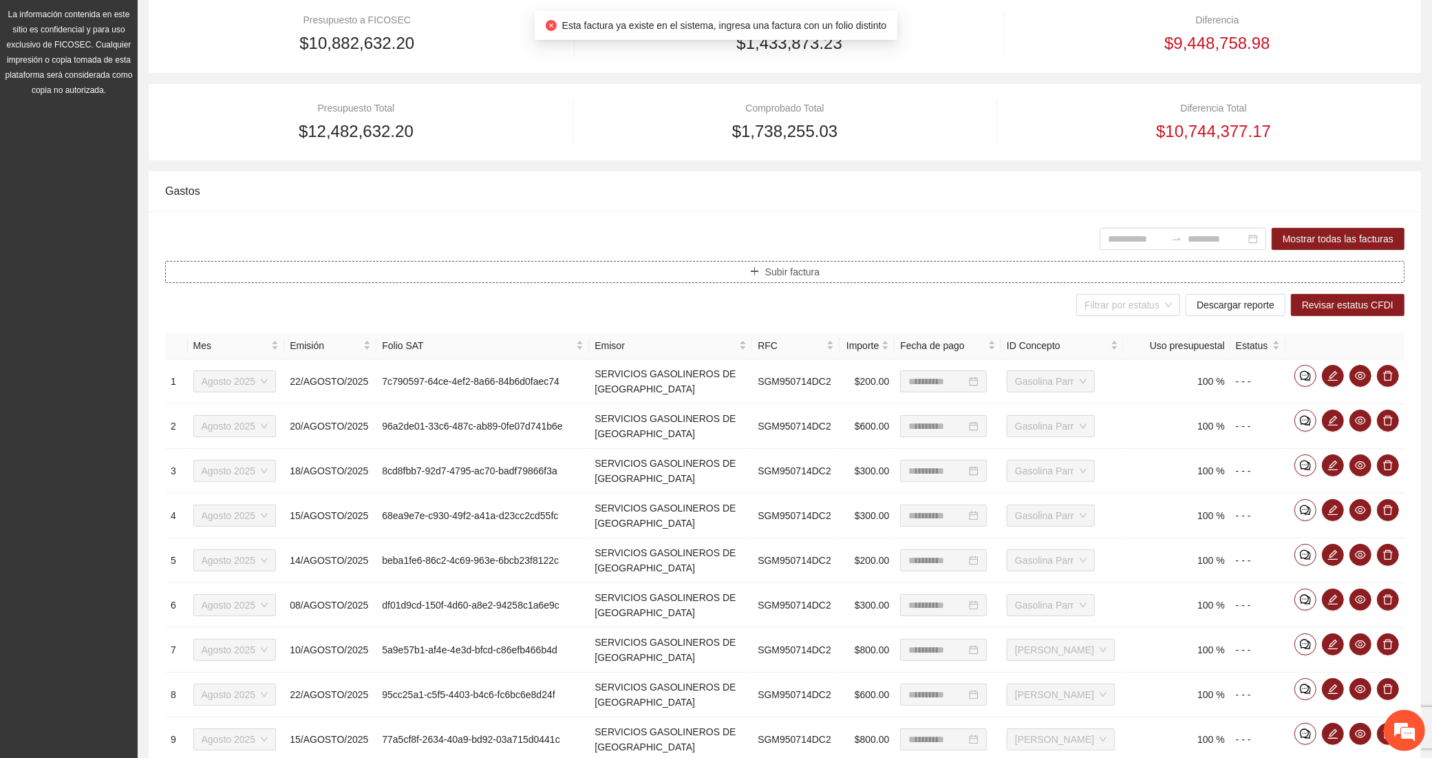
click at [445, 276] on button "Subir factura" at bounding box center [784, 272] width 1239 height 22
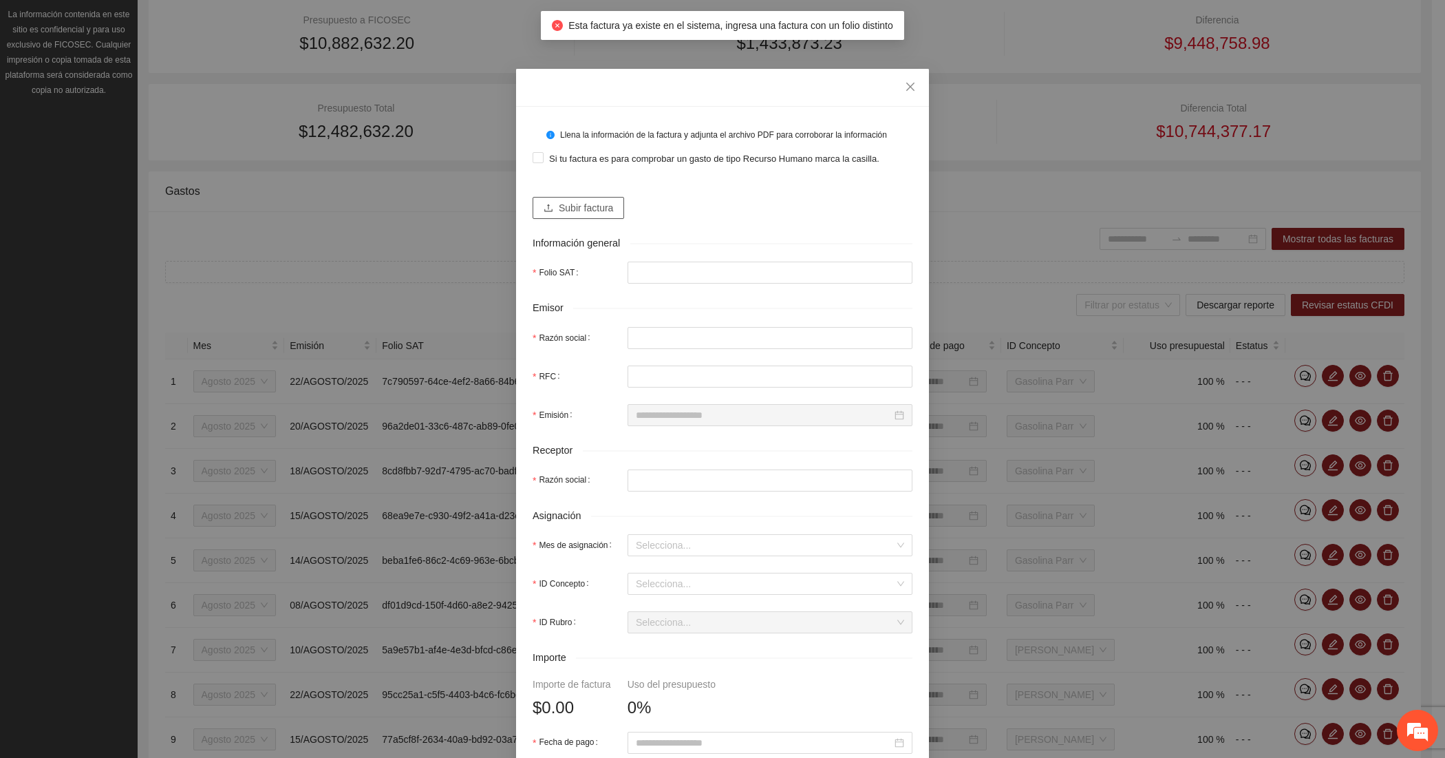
click at [559, 210] on span "Subir factura" at bounding box center [586, 207] width 54 height 15
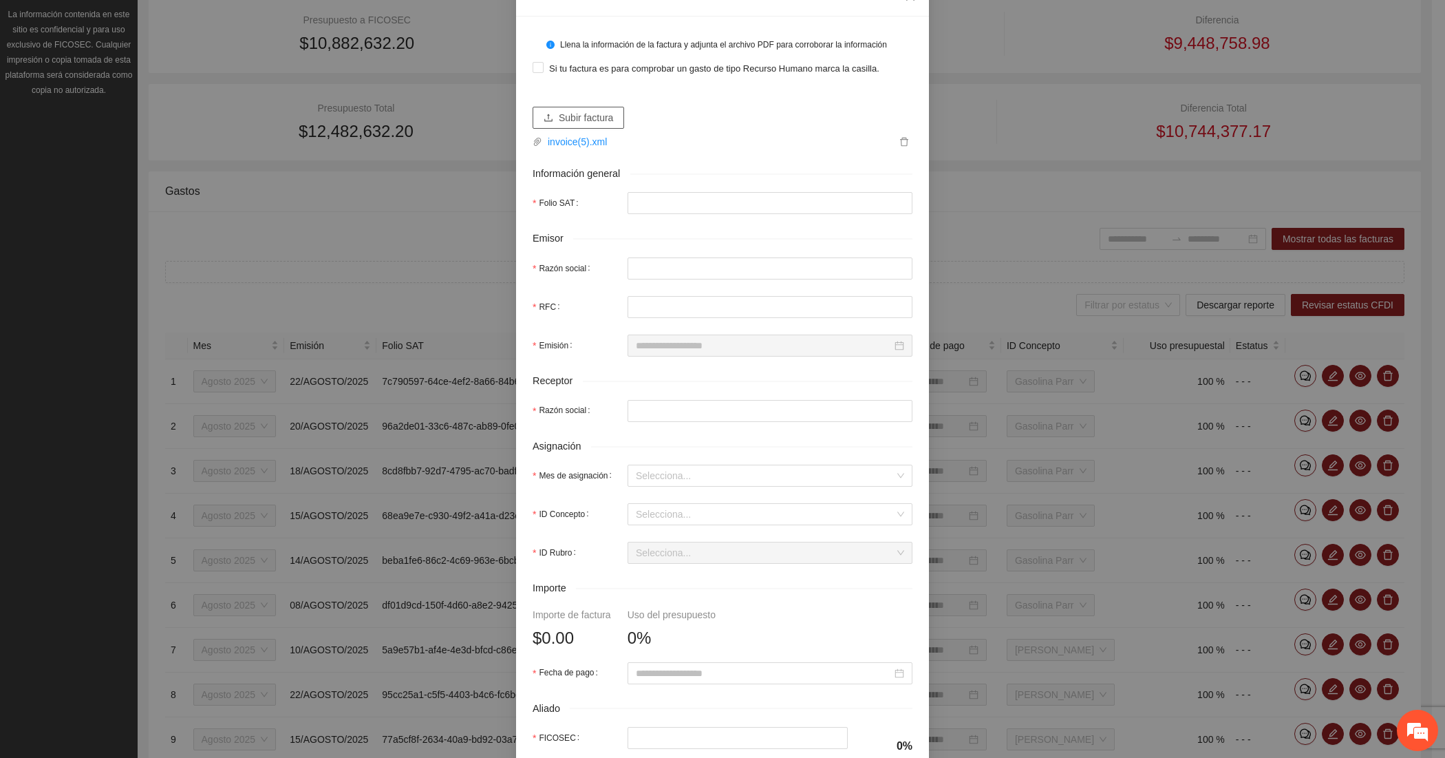
scroll to position [114, 0]
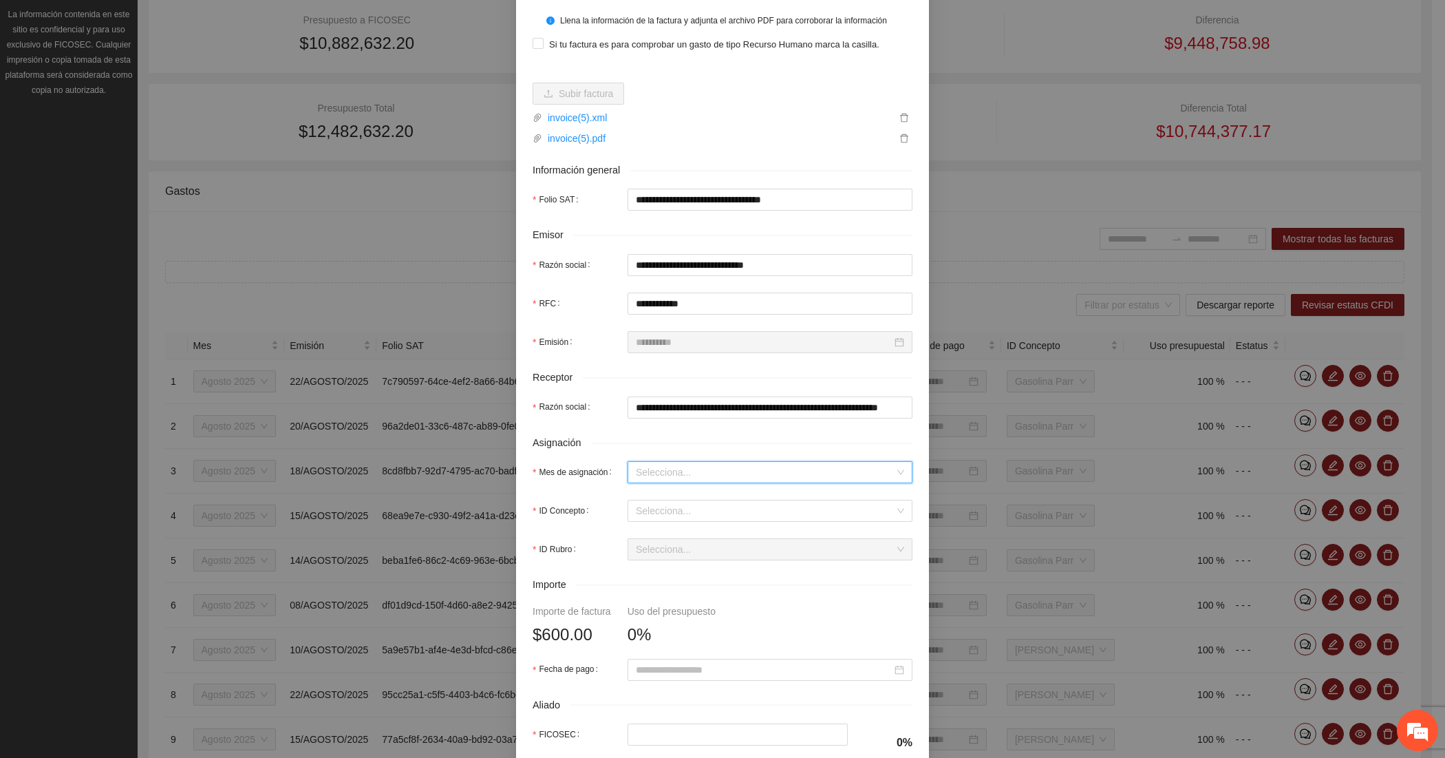
click at [637, 466] on input "Mes de asignación" at bounding box center [765, 472] width 259 height 21
click at [641, 544] on div "Agosto 2025" at bounding box center [763, 544] width 268 height 15
click at [638, 506] on input "ID Concepto" at bounding box center [765, 510] width 259 height 21
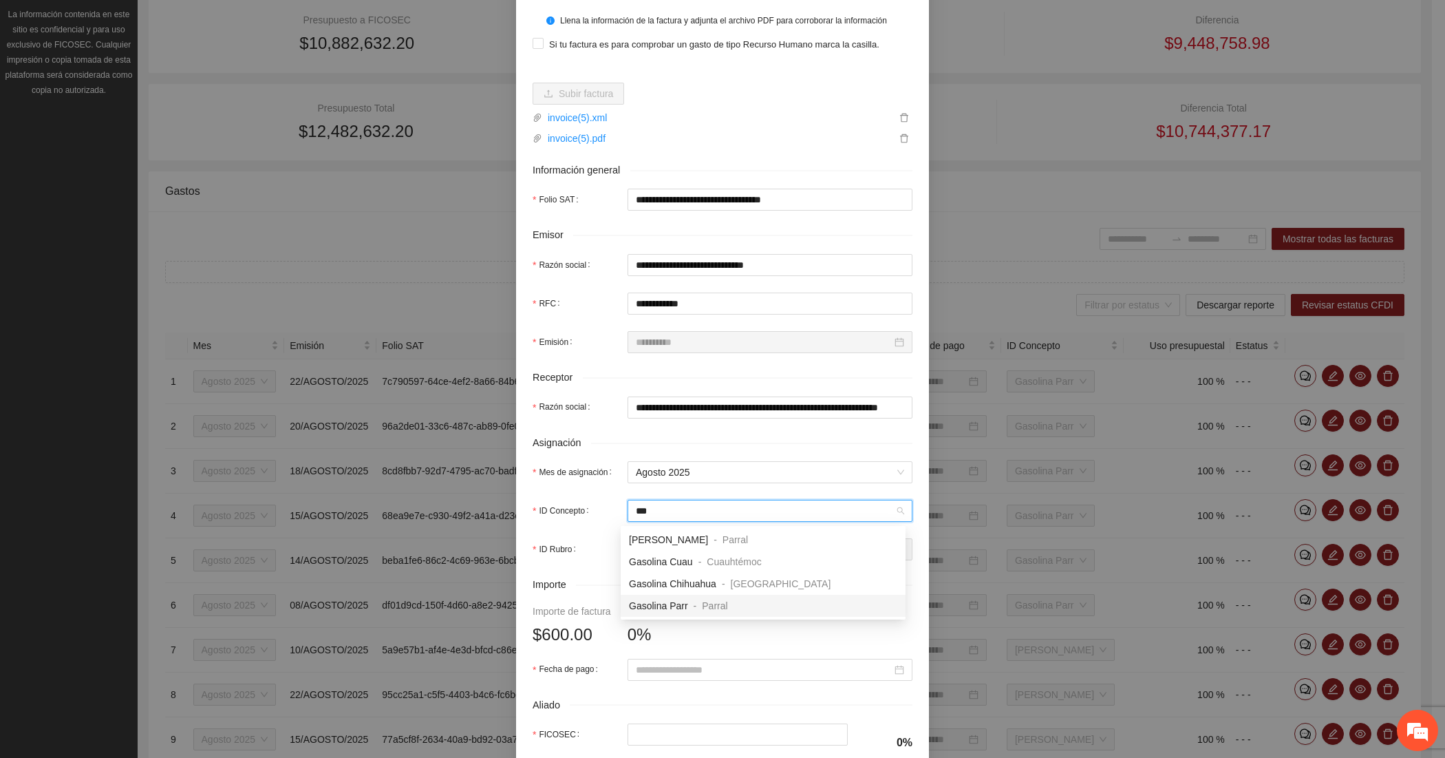
click at [652, 601] on span "Gasolina Parr" at bounding box center [658, 605] width 59 height 11
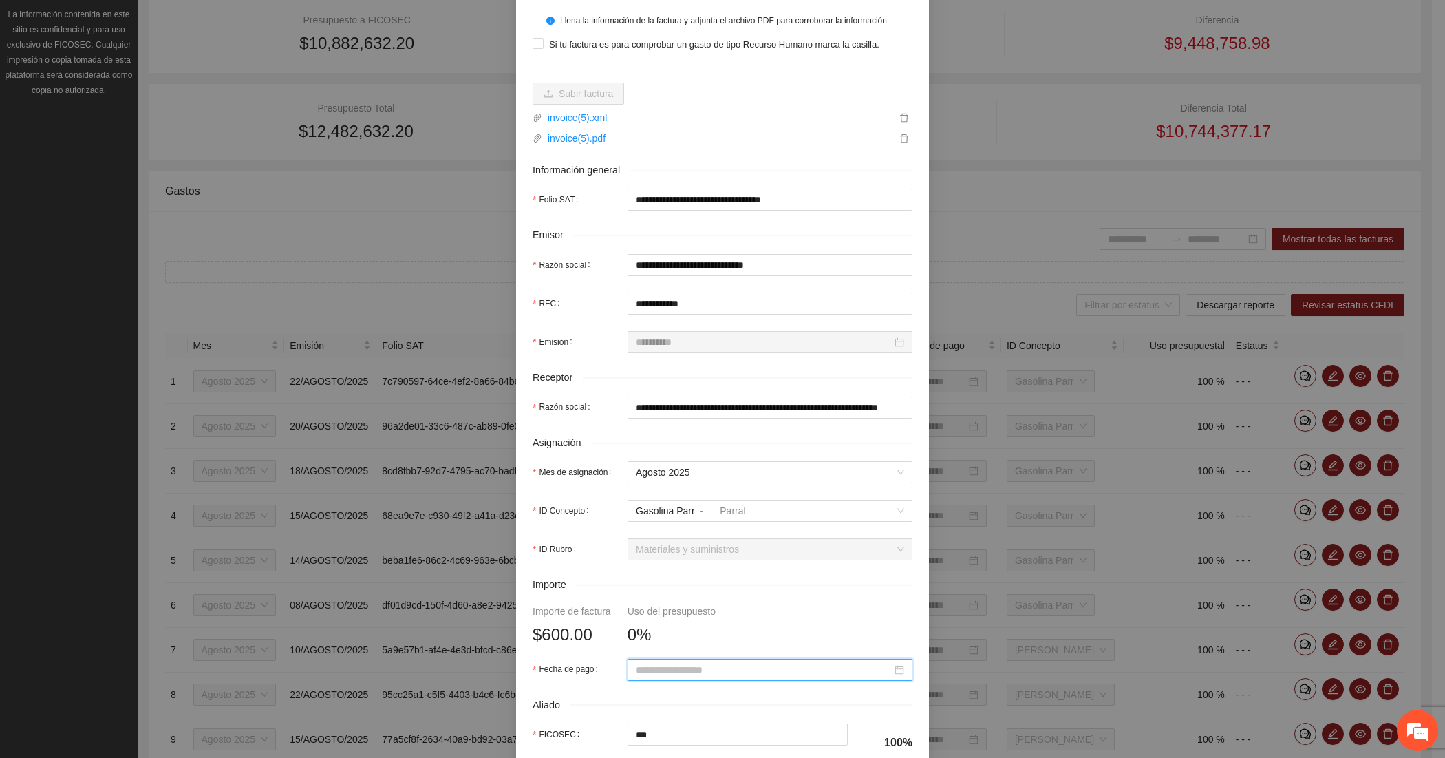
paste input "**********"
click at [762, 568] on div "22" at bounding box center [765, 572] width 17 height 17
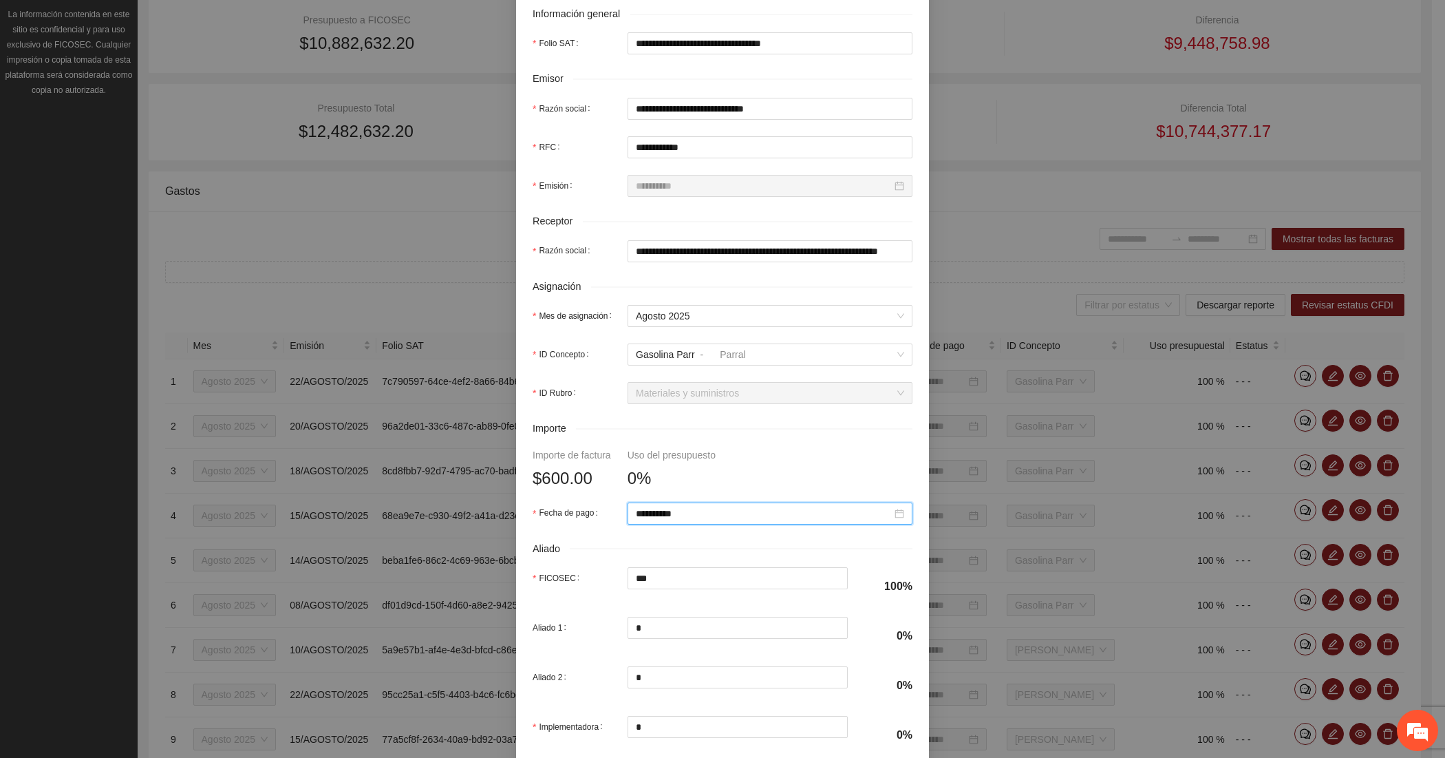
scroll to position [351, 0]
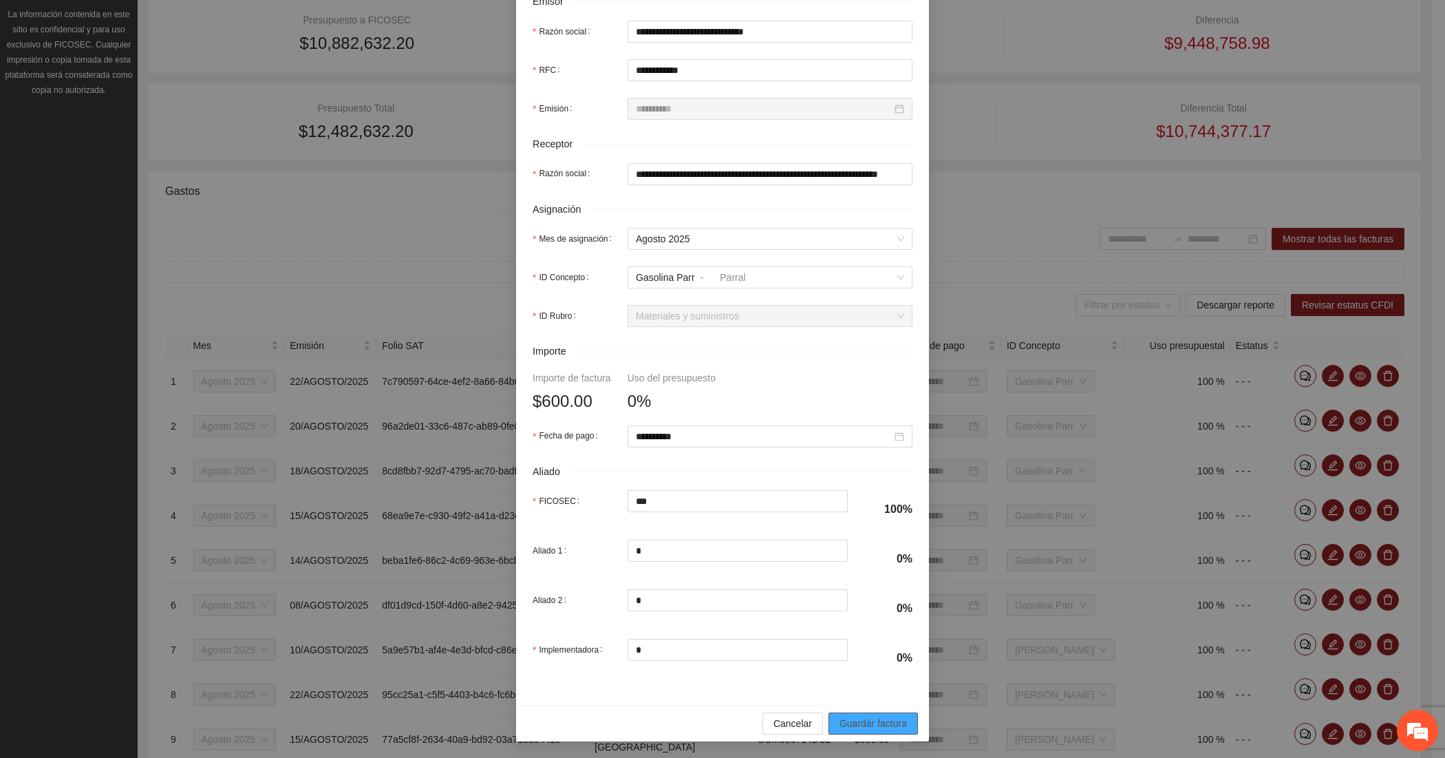
click at [855, 714] on button "Guardar factura" at bounding box center [873, 723] width 89 height 22
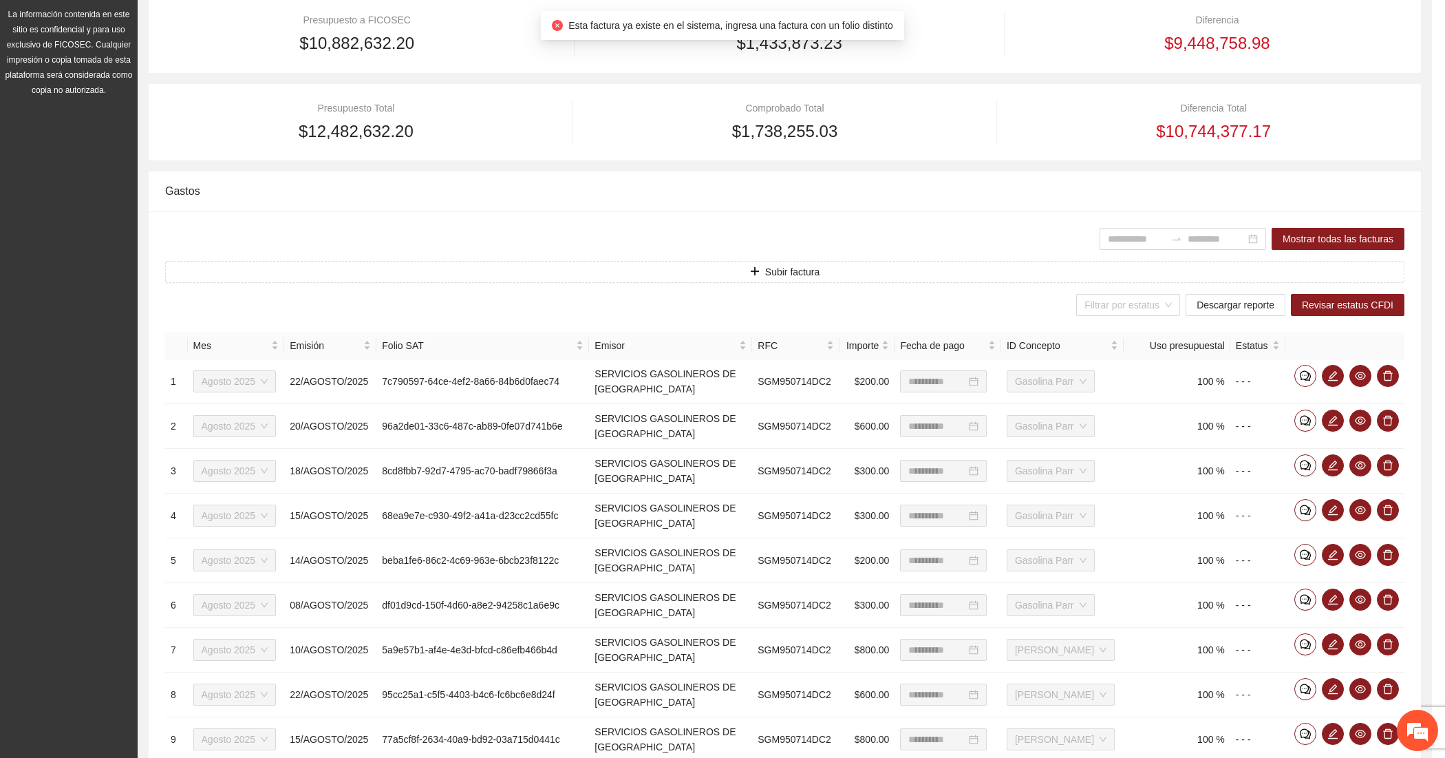
scroll to position [241, 0]
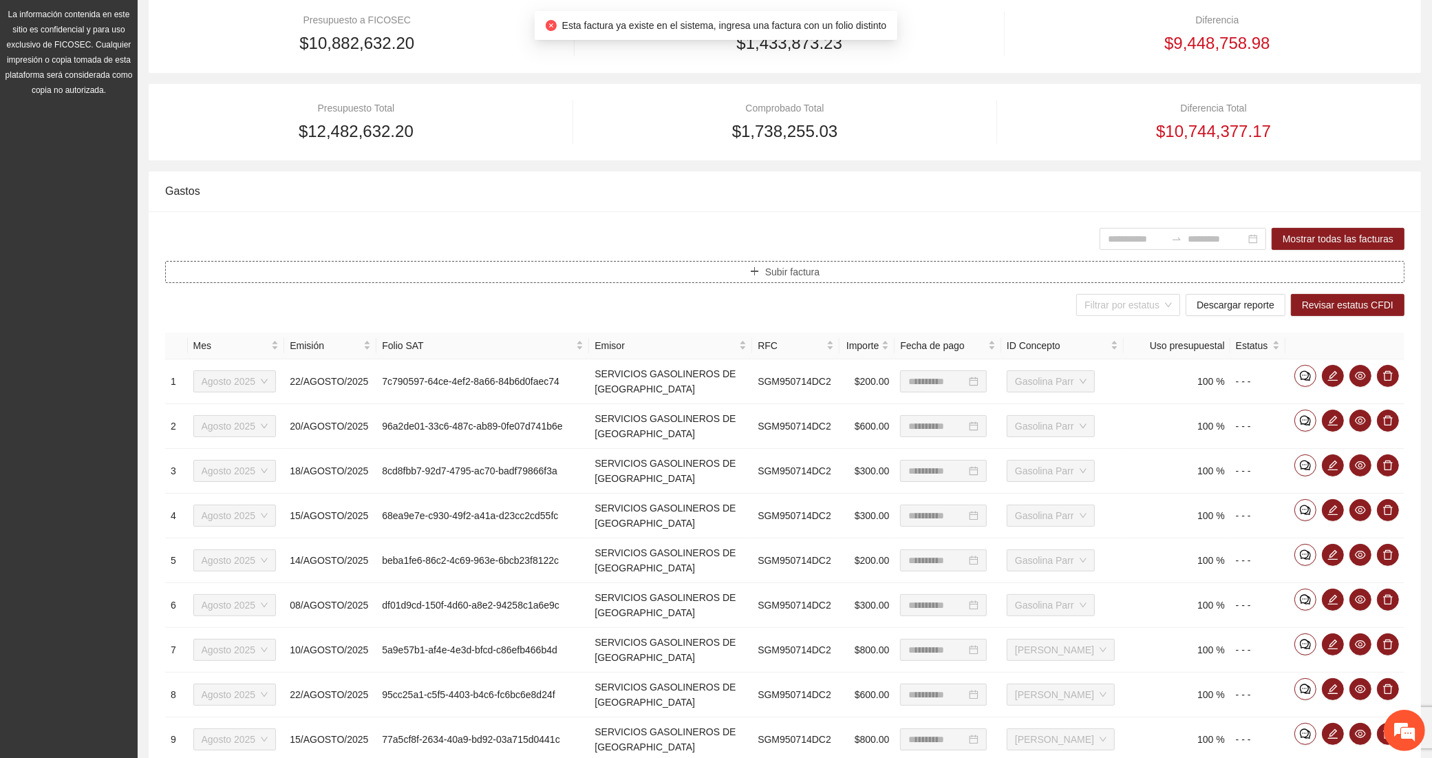
click at [509, 270] on button "Subir factura" at bounding box center [784, 272] width 1239 height 22
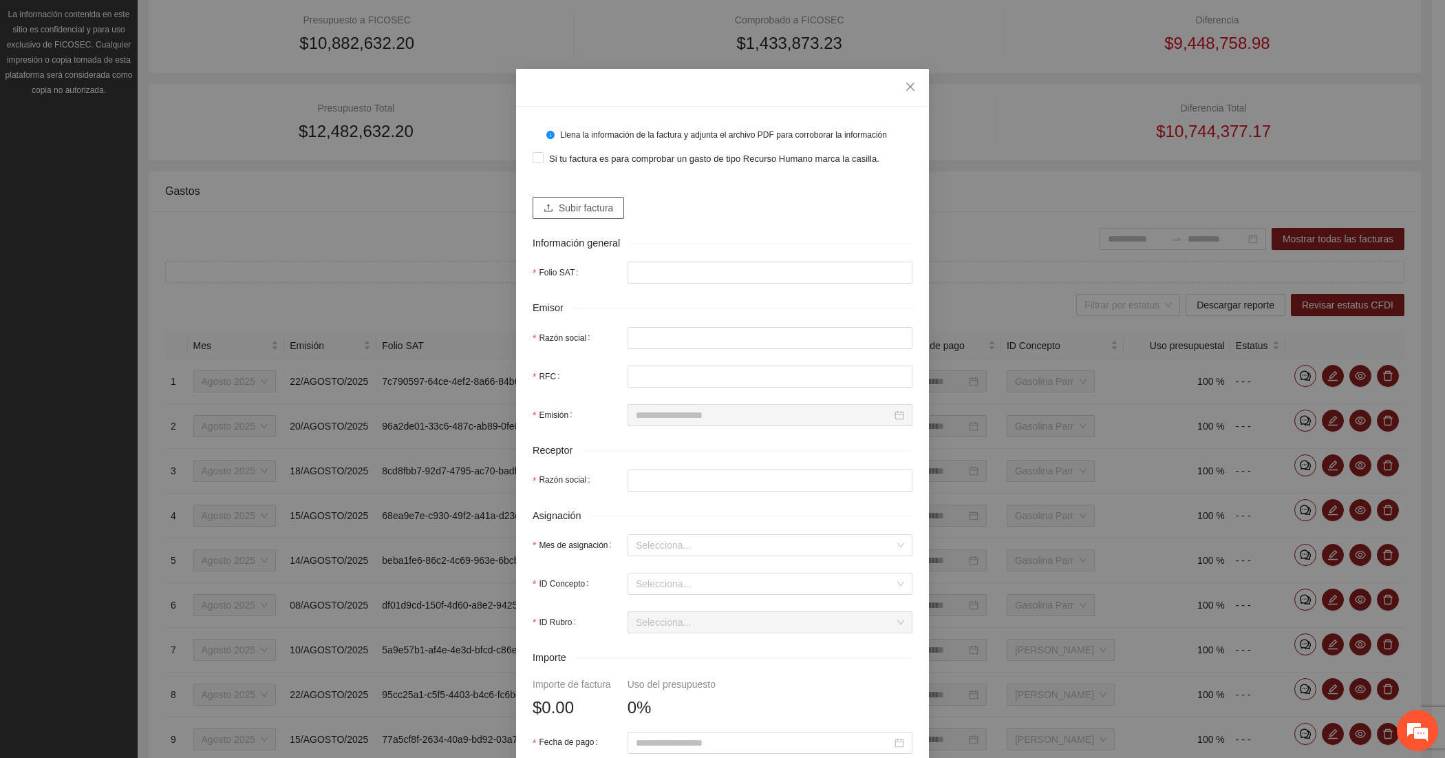
click at [559, 204] on span "Subir factura" at bounding box center [586, 207] width 54 height 15
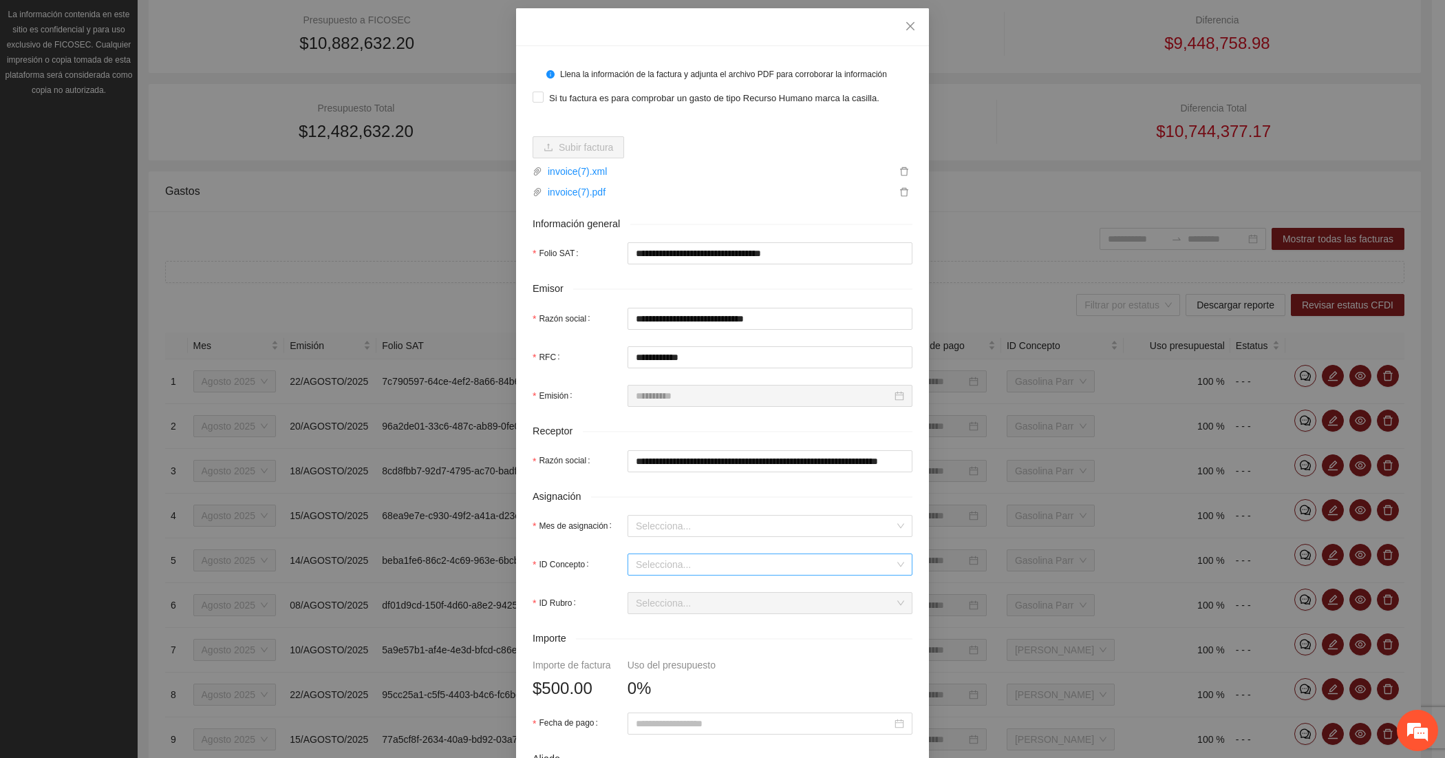
scroll to position [114, 0]
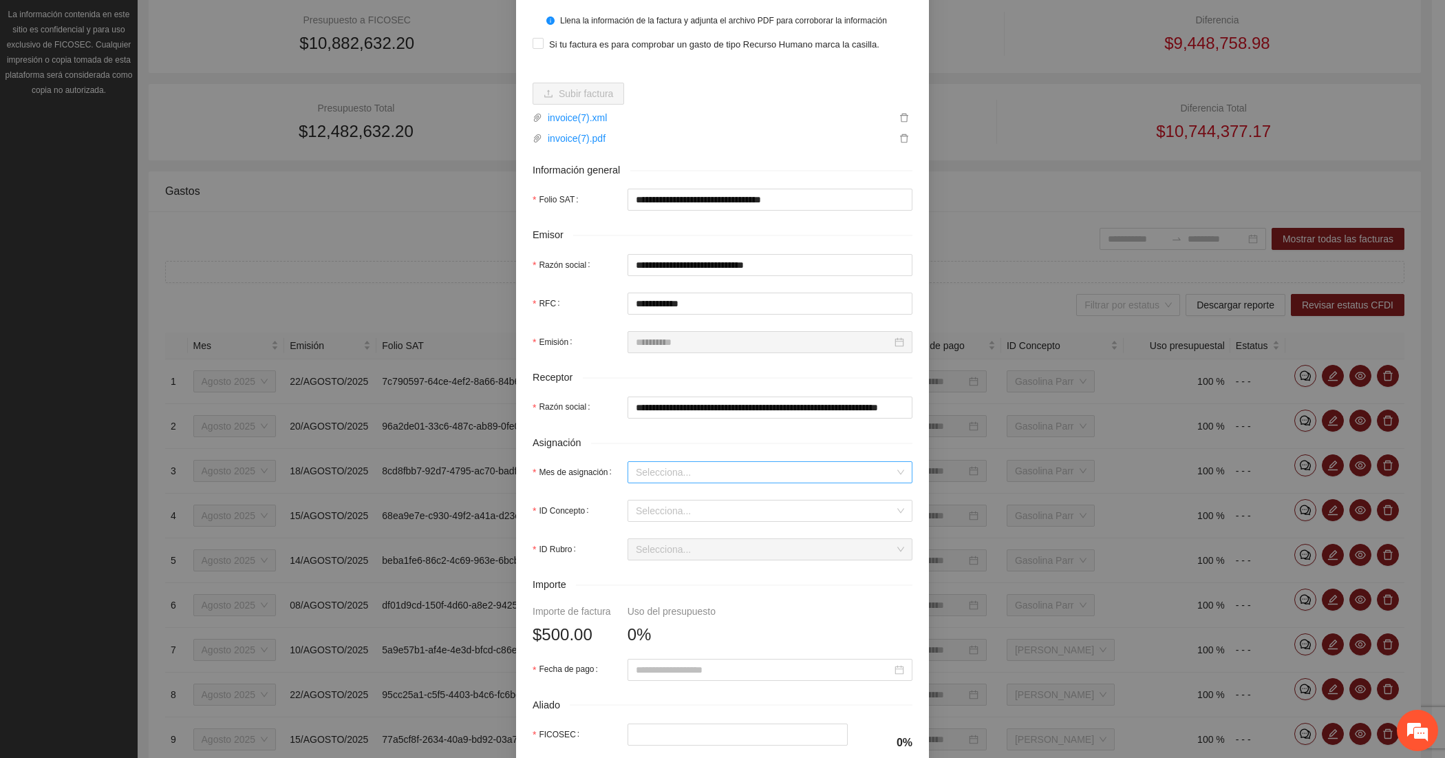
click at [667, 469] on input "Mes de asignación" at bounding box center [765, 472] width 259 height 21
click at [658, 553] on div "Agosto 2025" at bounding box center [763, 545] width 285 height 22
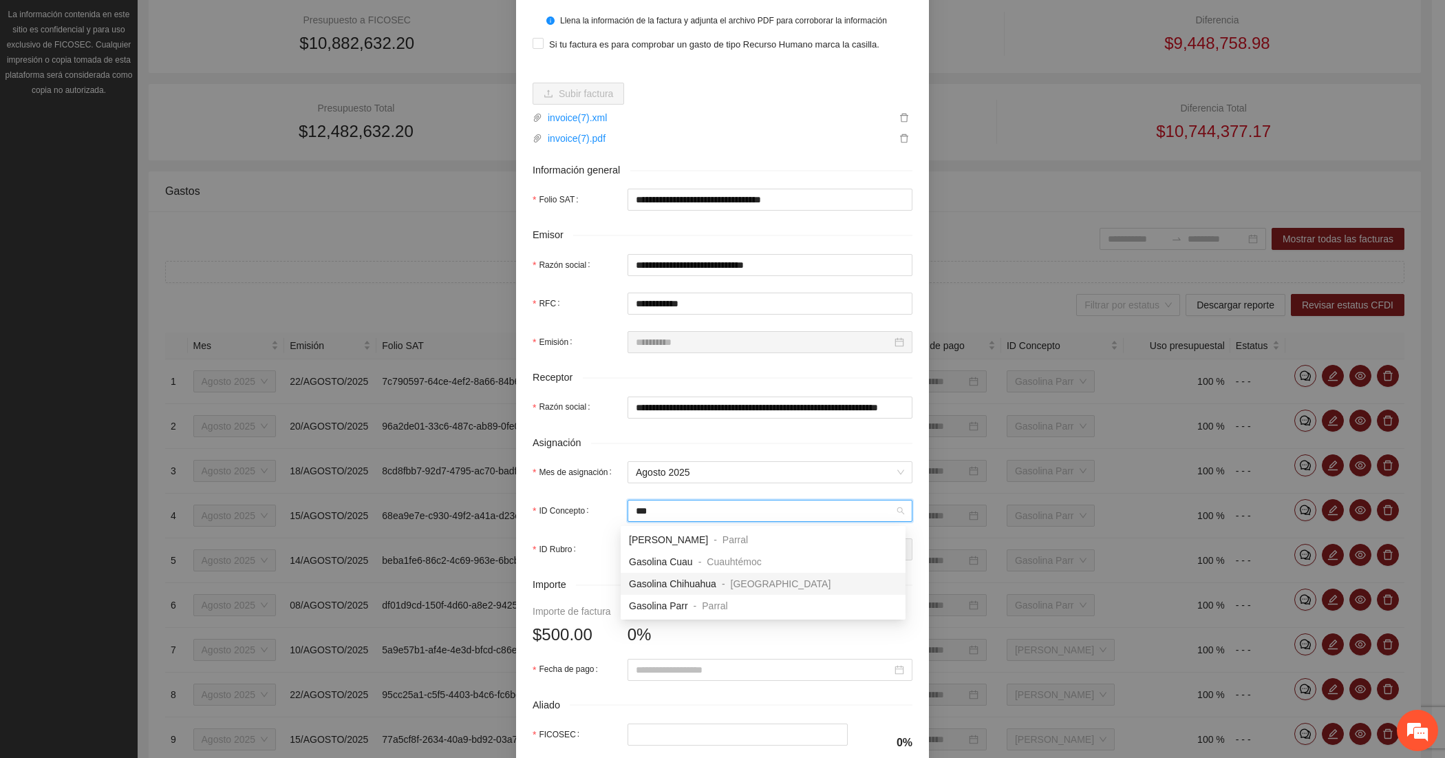
click at [664, 578] on span "Gasolina Chihuahua" at bounding box center [672, 583] width 87 height 11
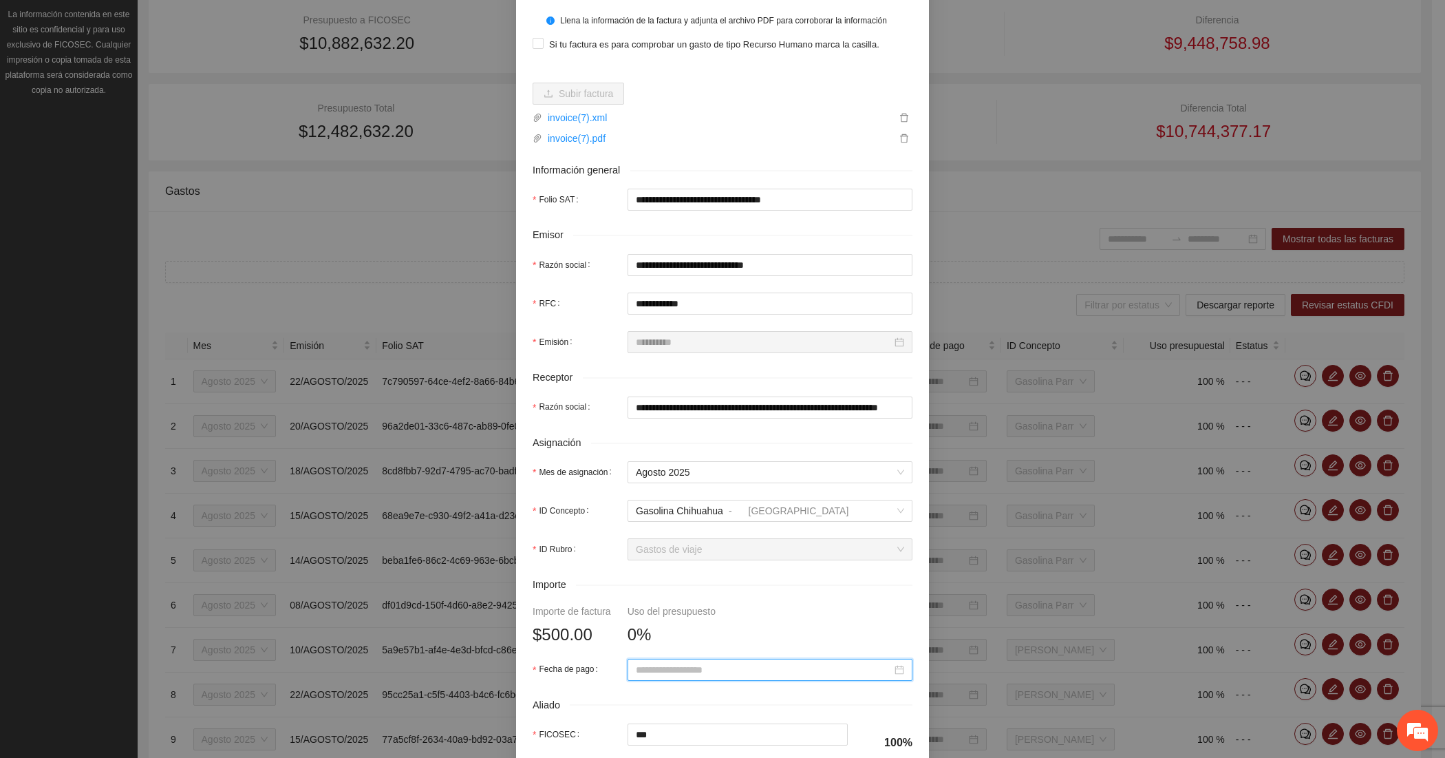
paste input "**********"
click at [716, 588] on div "27" at bounding box center [715, 592] width 17 height 17
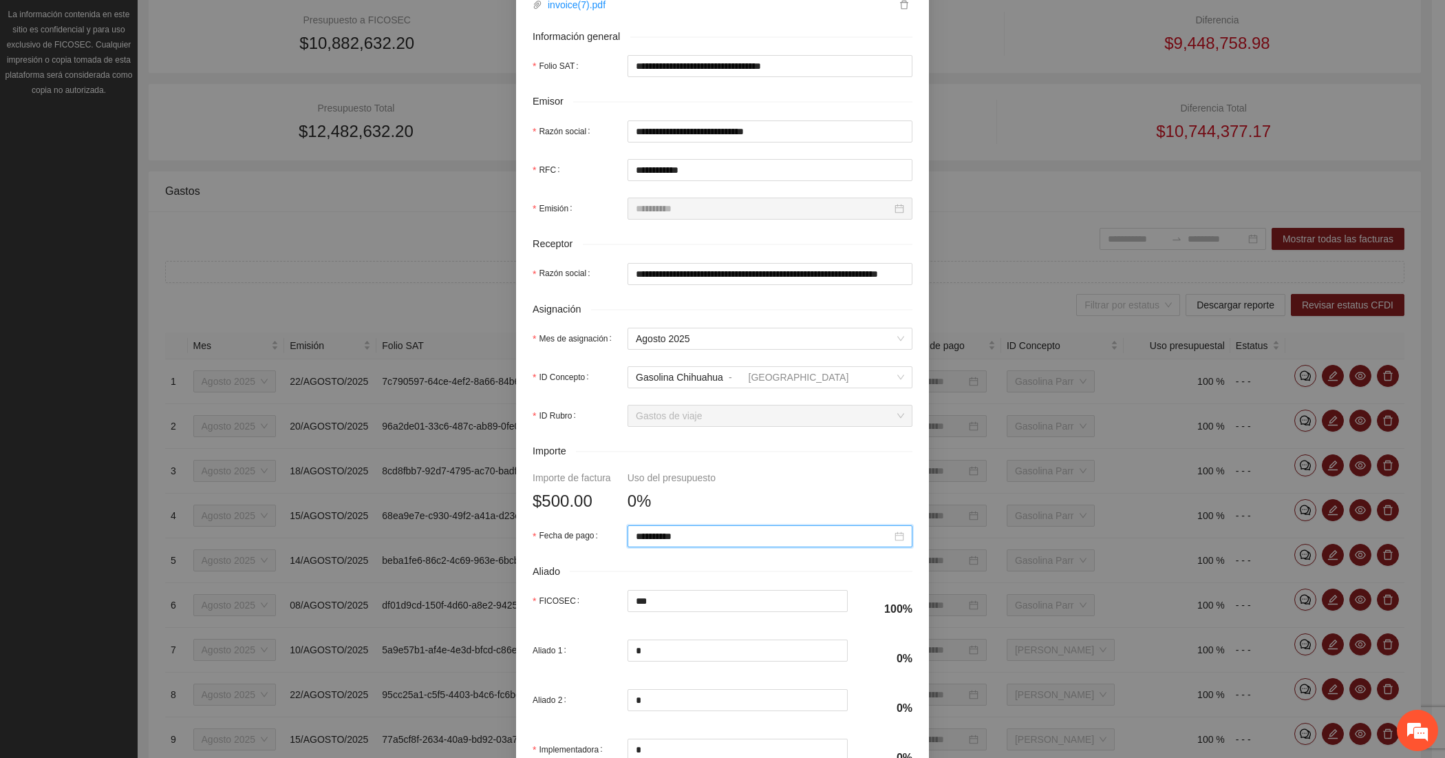
scroll to position [351, 0]
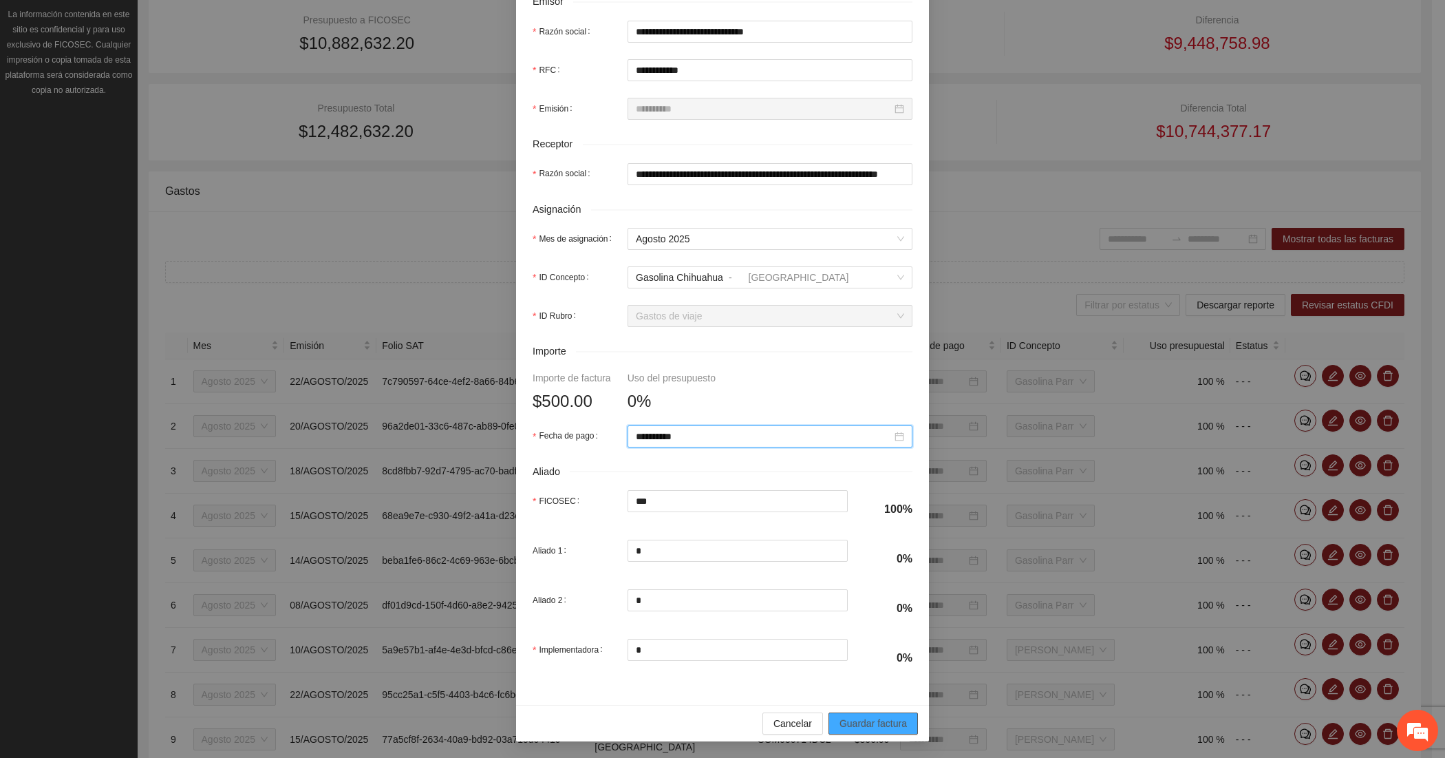
click at [844, 714] on button "Guardar factura" at bounding box center [873, 723] width 89 height 22
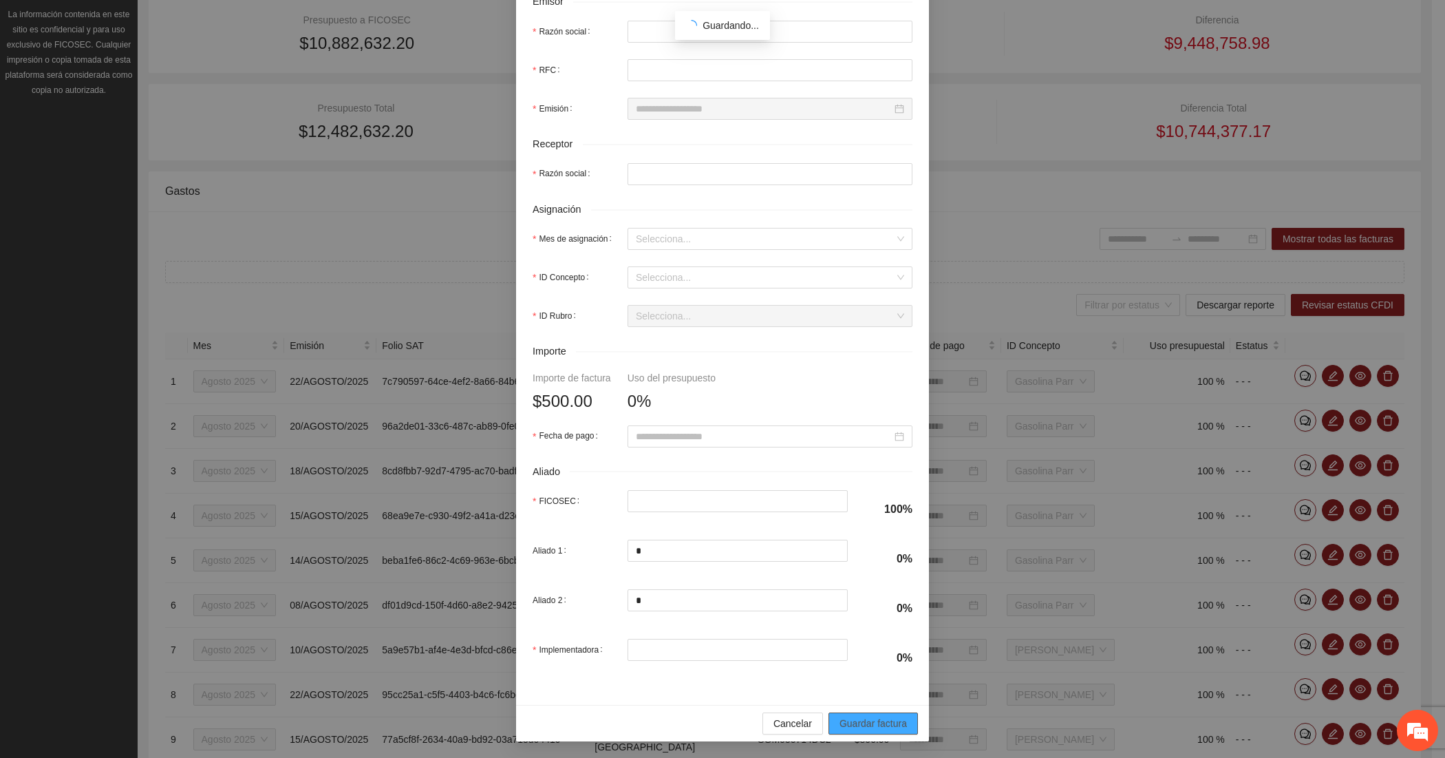
scroll to position [241, 0]
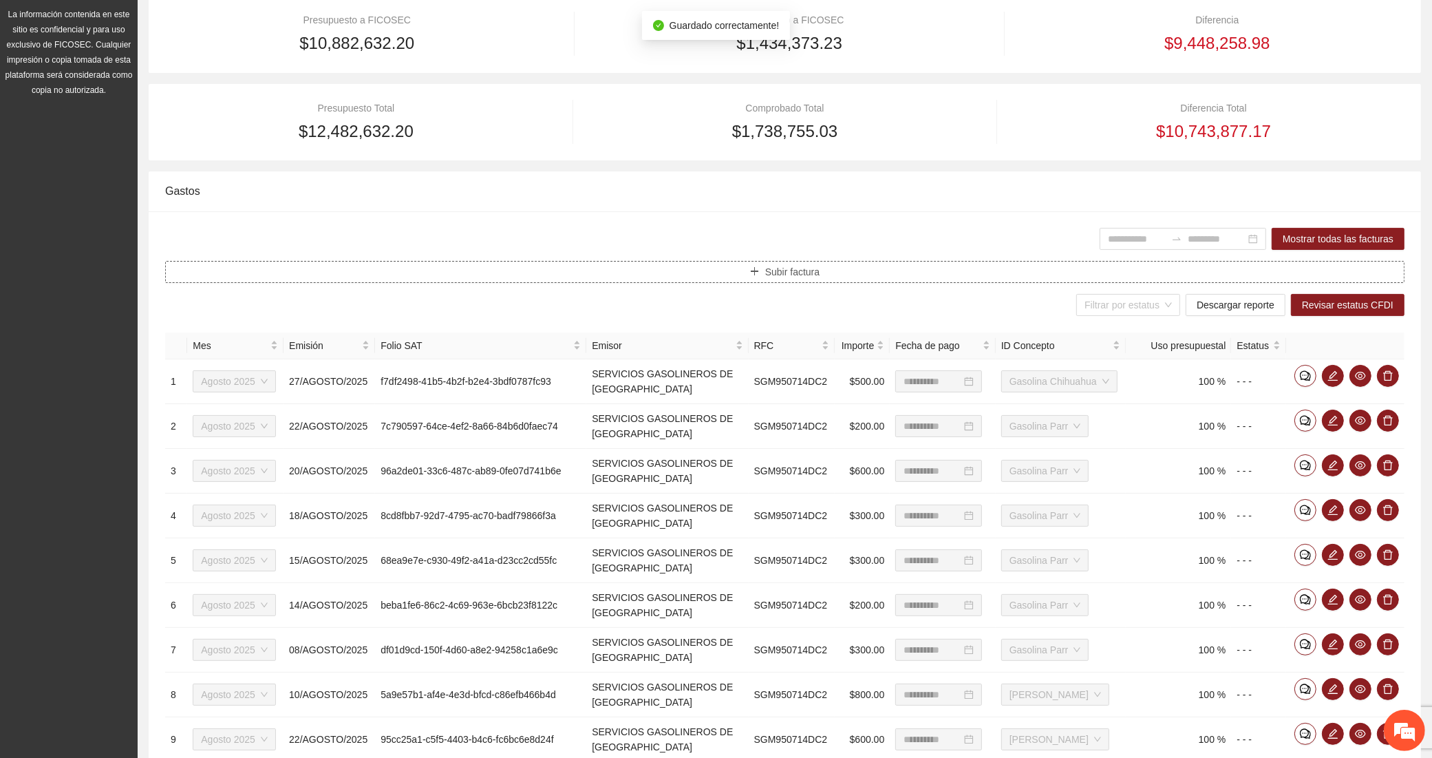
click at [578, 272] on button "Subir factura" at bounding box center [784, 272] width 1239 height 22
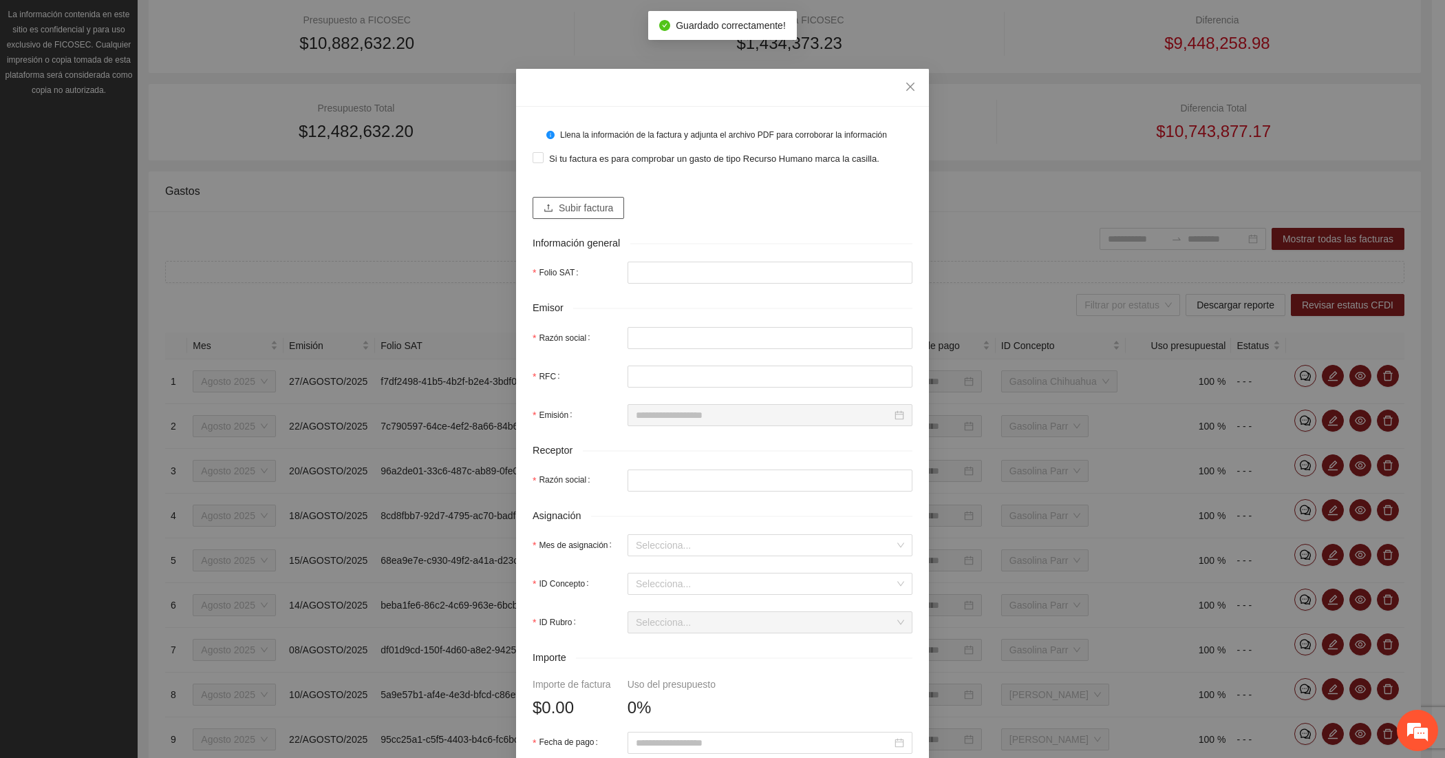
click at [565, 207] on span "Subir factura" at bounding box center [586, 207] width 54 height 15
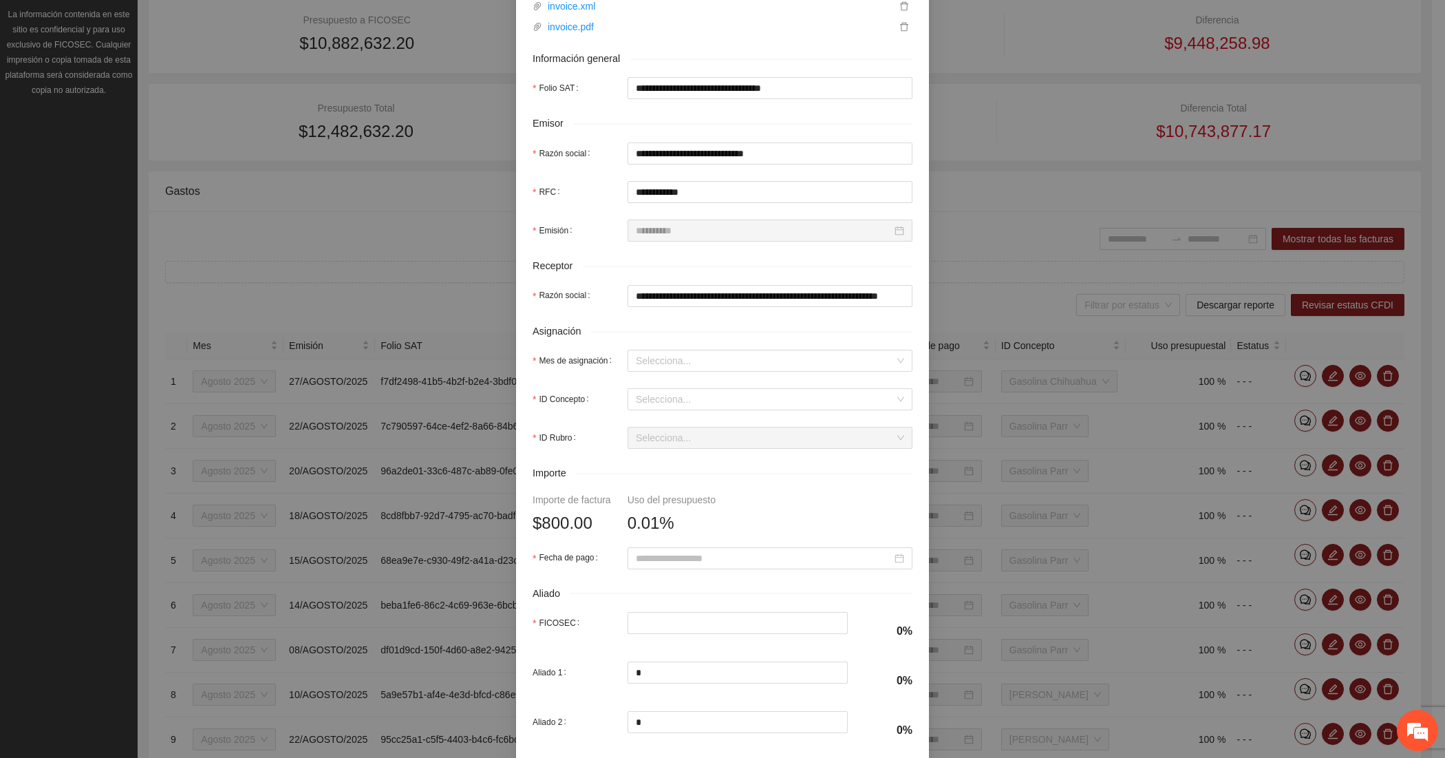
scroll to position [229, 0]
click at [654, 362] on input "Mes de asignación" at bounding box center [765, 357] width 259 height 21
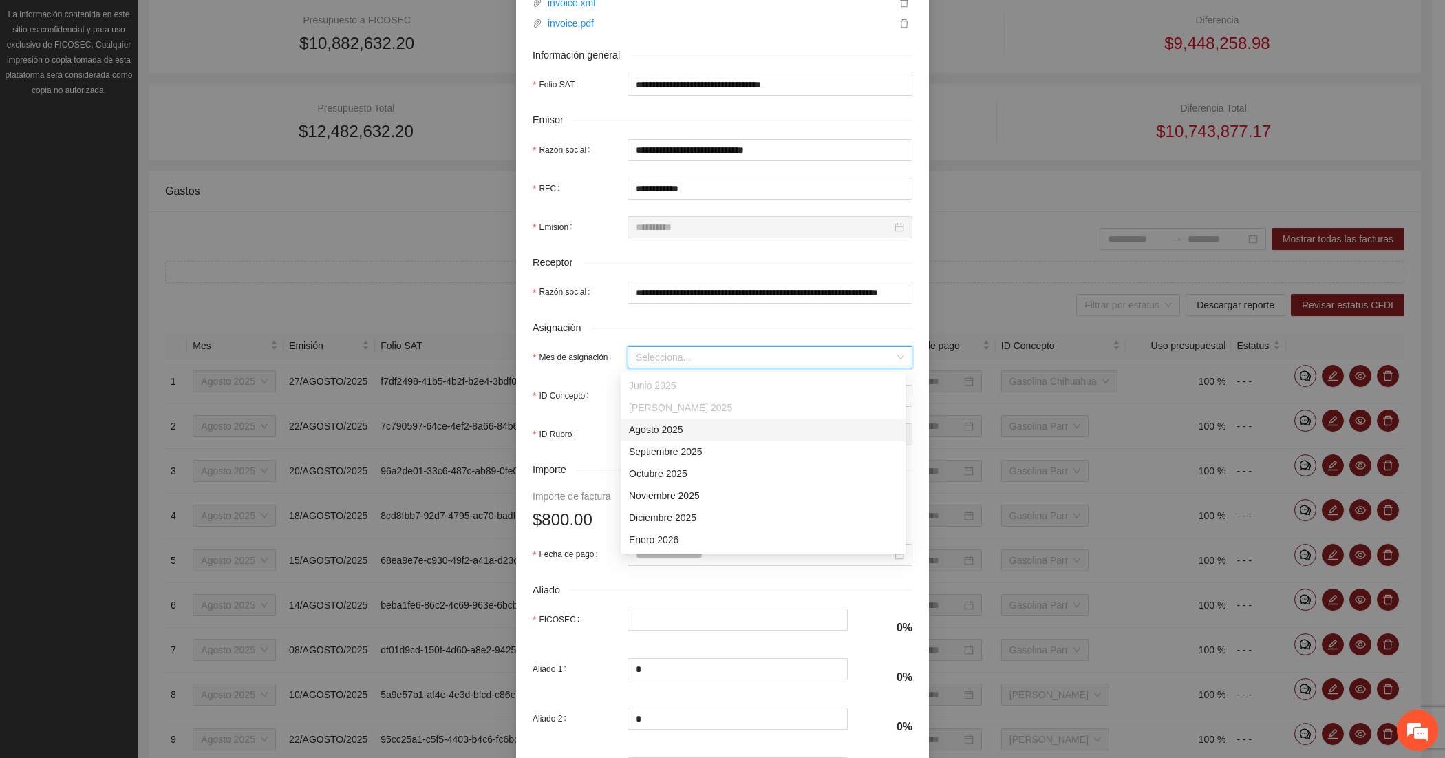
click at [650, 422] on div "Agosto 2025" at bounding box center [763, 429] width 268 height 15
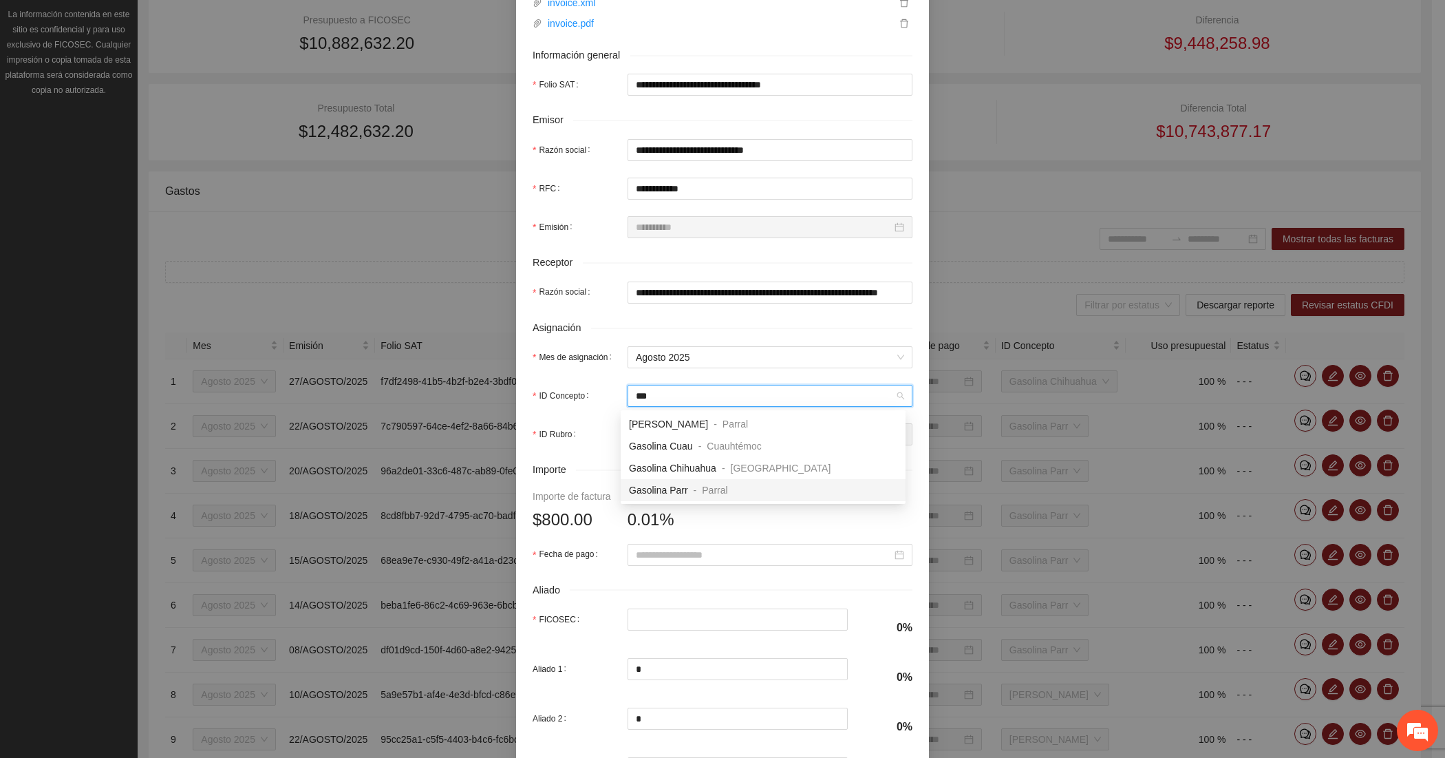
click at [644, 489] on span "Gasolina Parr" at bounding box center [658, 489] width 59 height 11
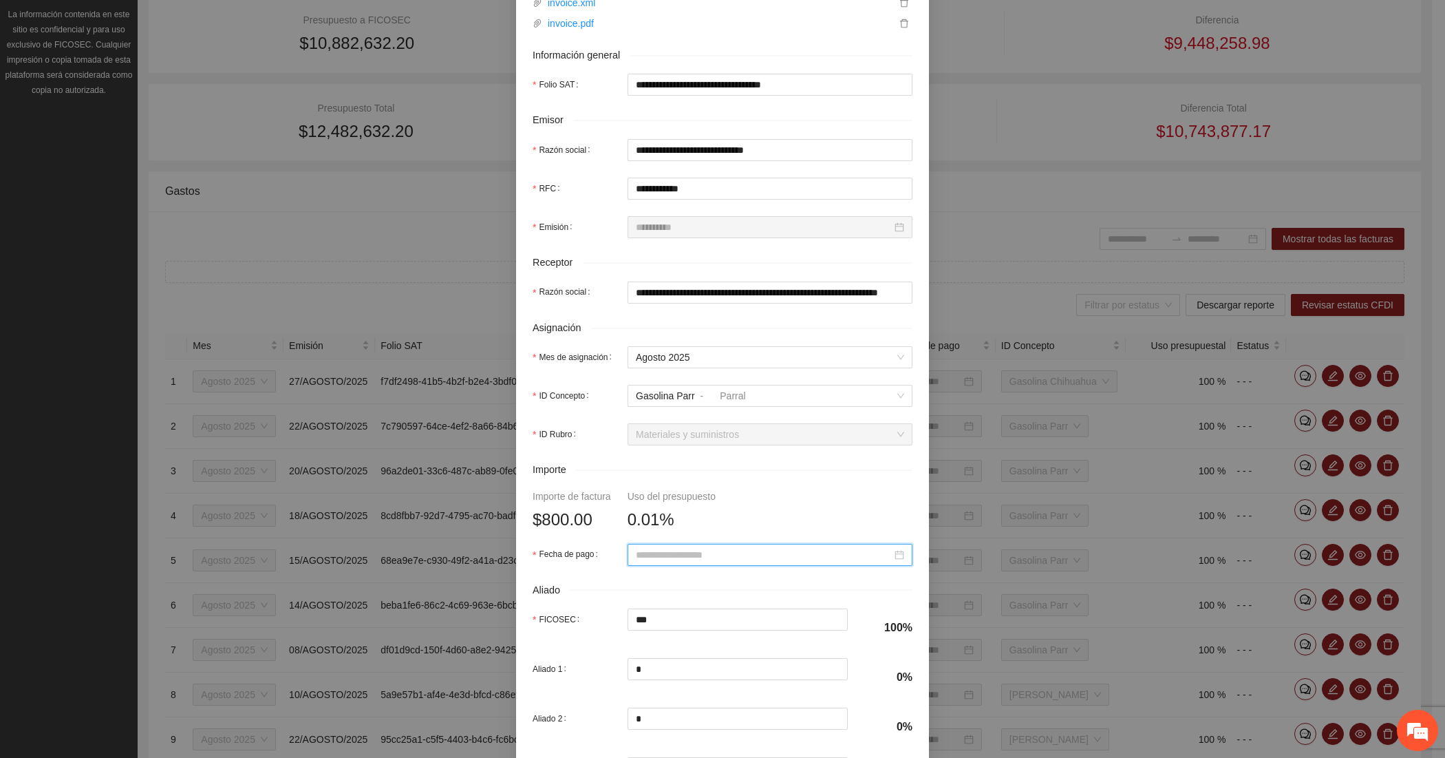
paste input "**********"
click at [744, 411] on div "7" at bounding box center [740, 415] width 17 height 17
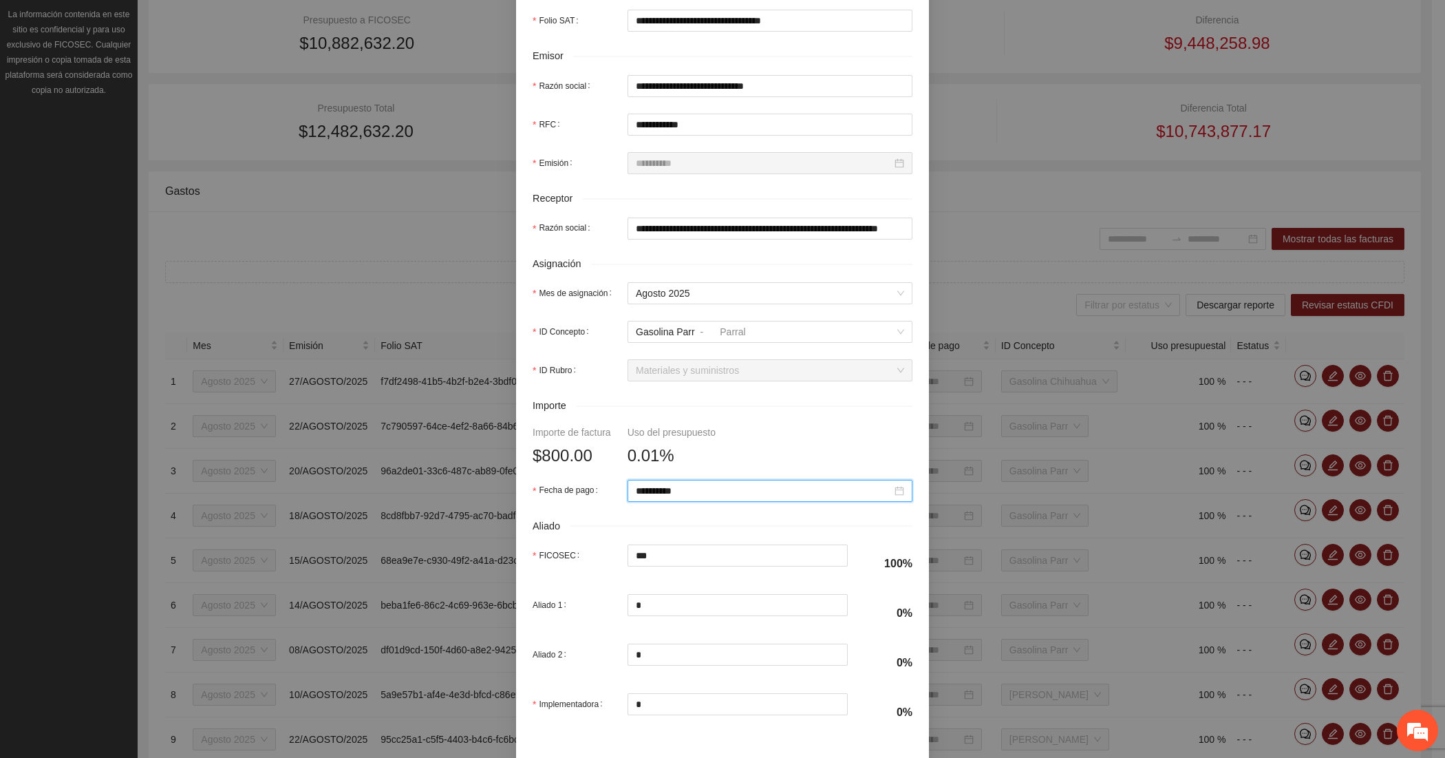
scroll to position [351, 0]
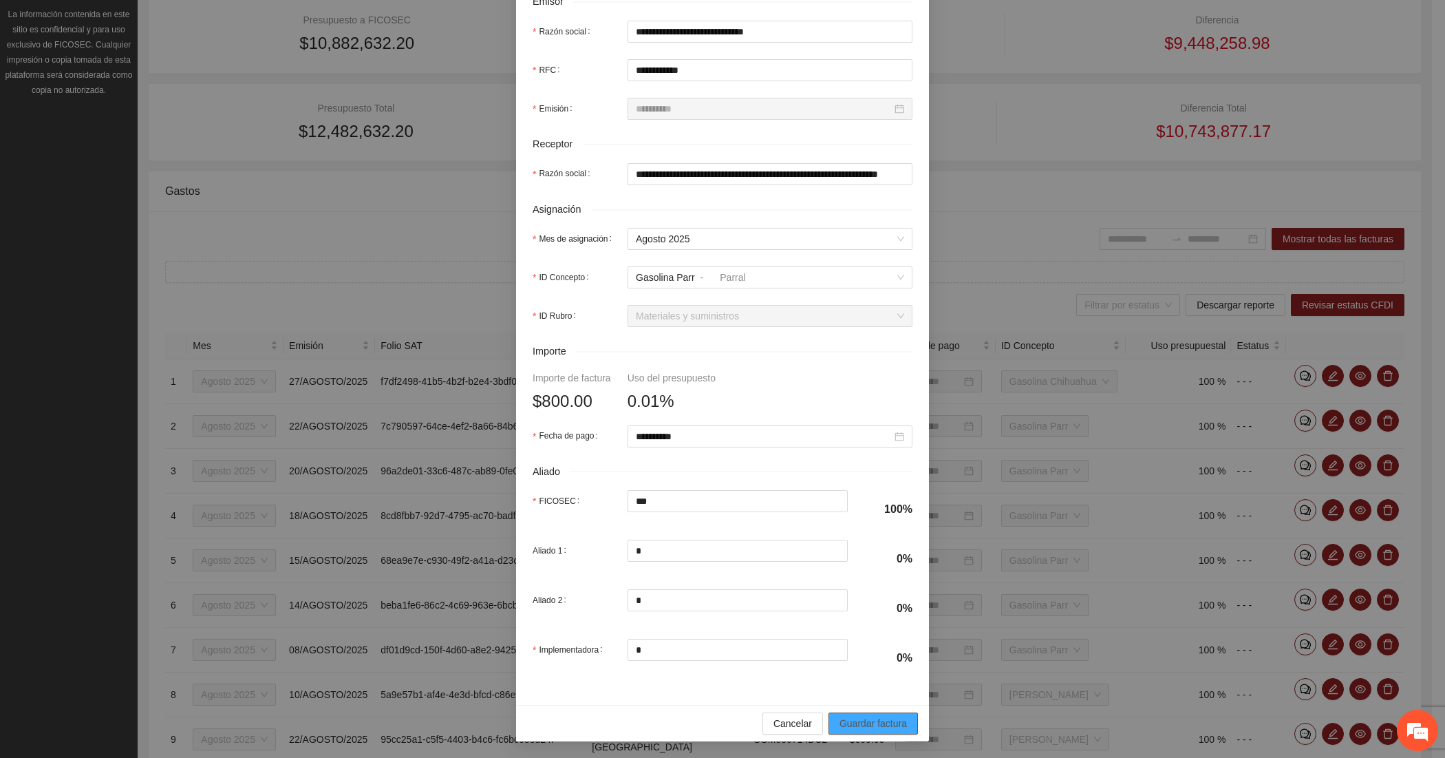
click at [851, 720] on span "Guardar factura" at bounding box center [873, 723] width 67 height 15
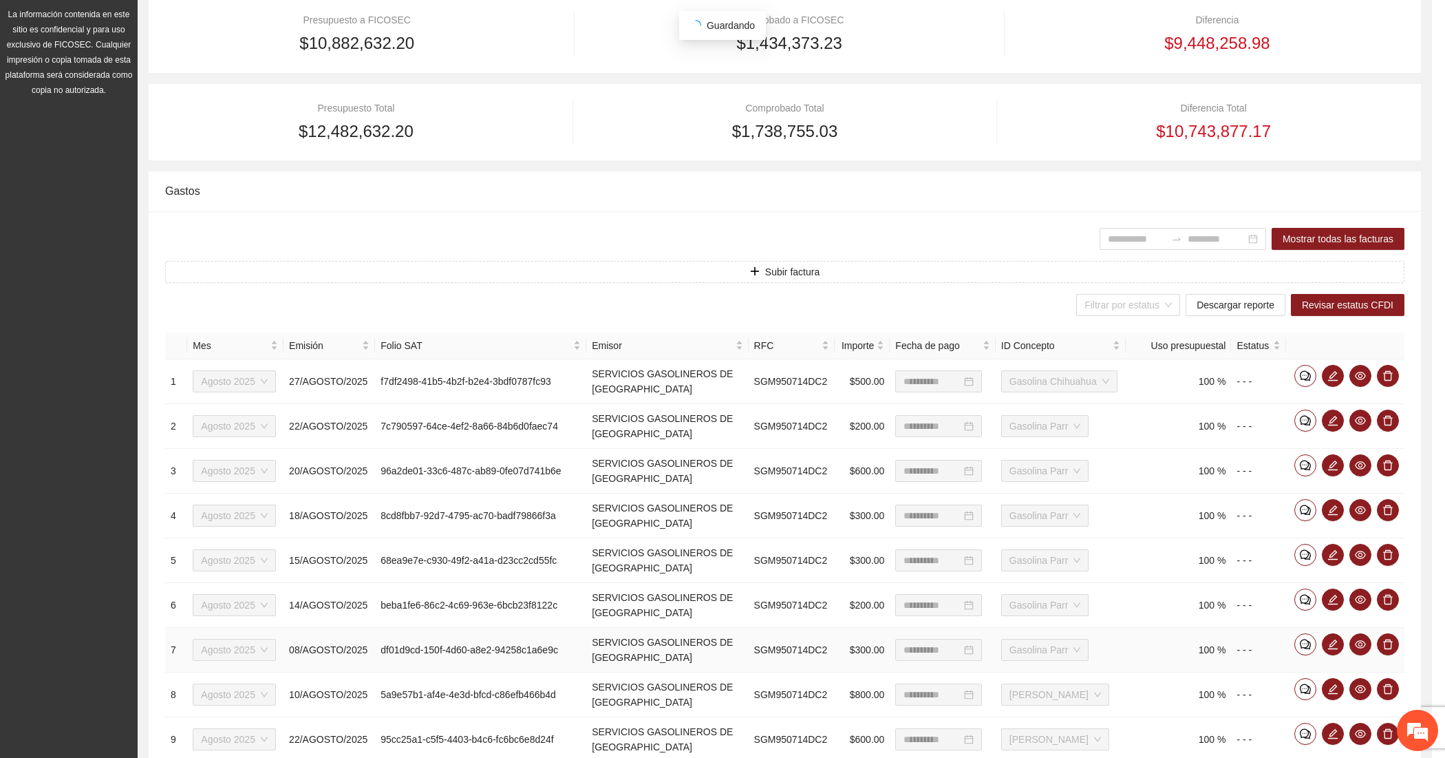
scroll to position [241, 0]
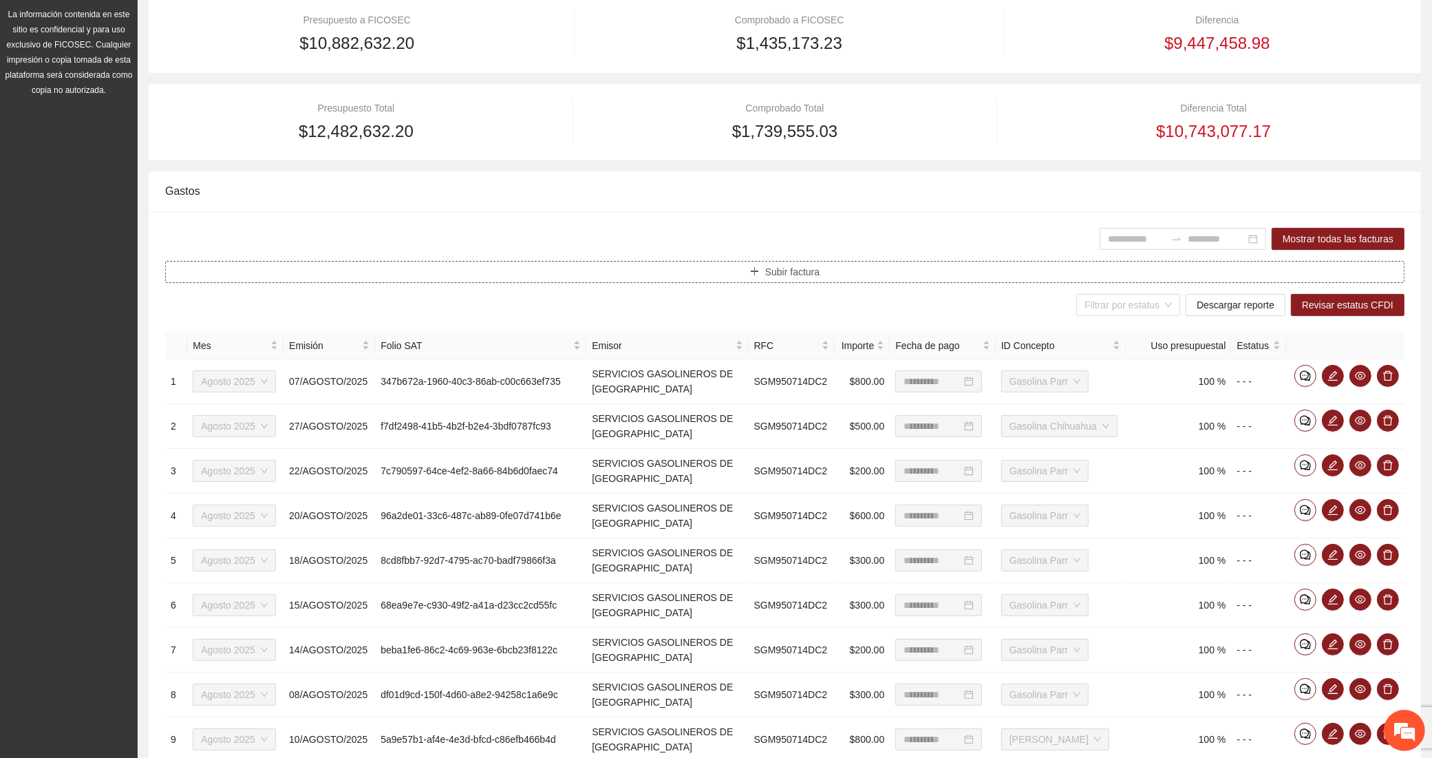
click at [525, 277] on button "Subir factura" at bounding box center [784, 272] width 1239 height 22
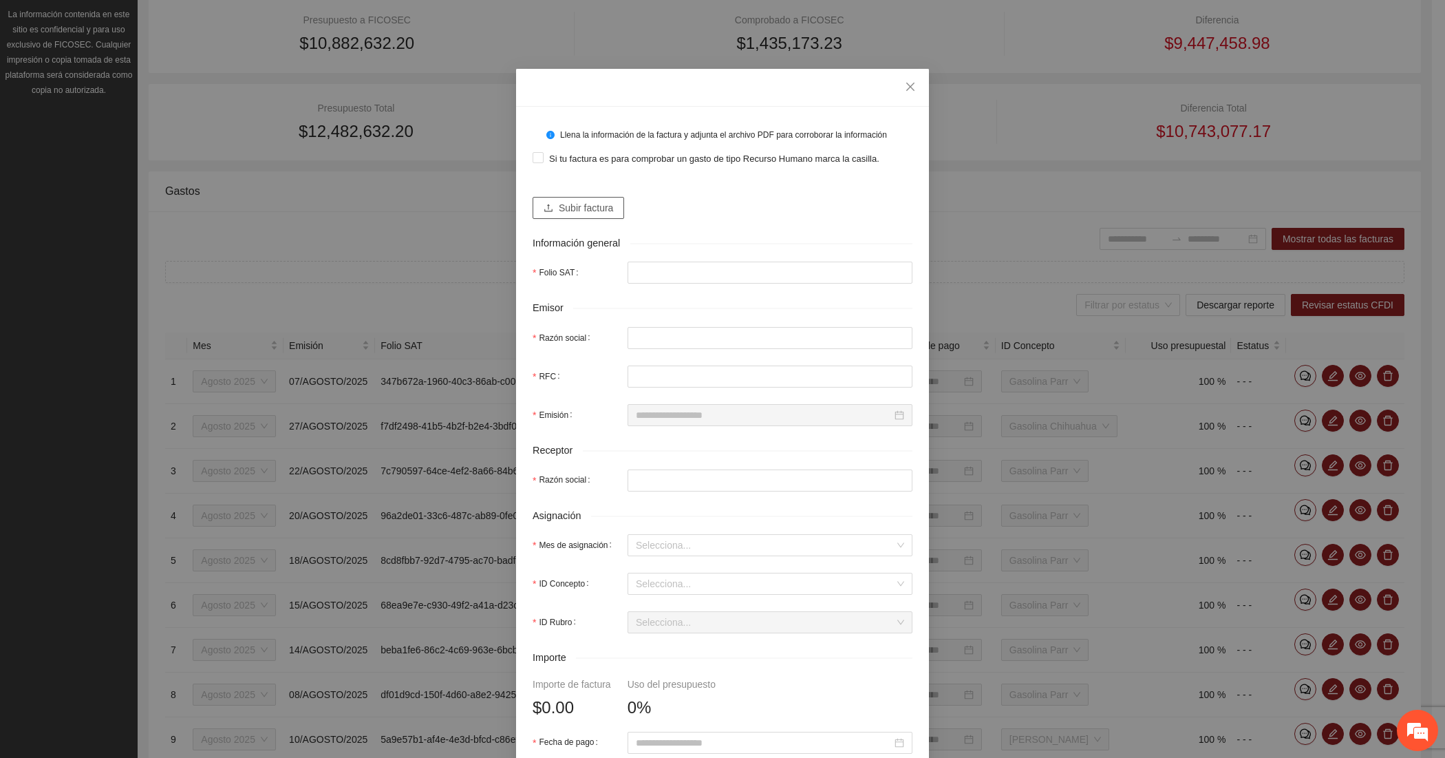
click at [589, 204] on span "Subir factura" at bounding box center [586, 207] width 54 height 15
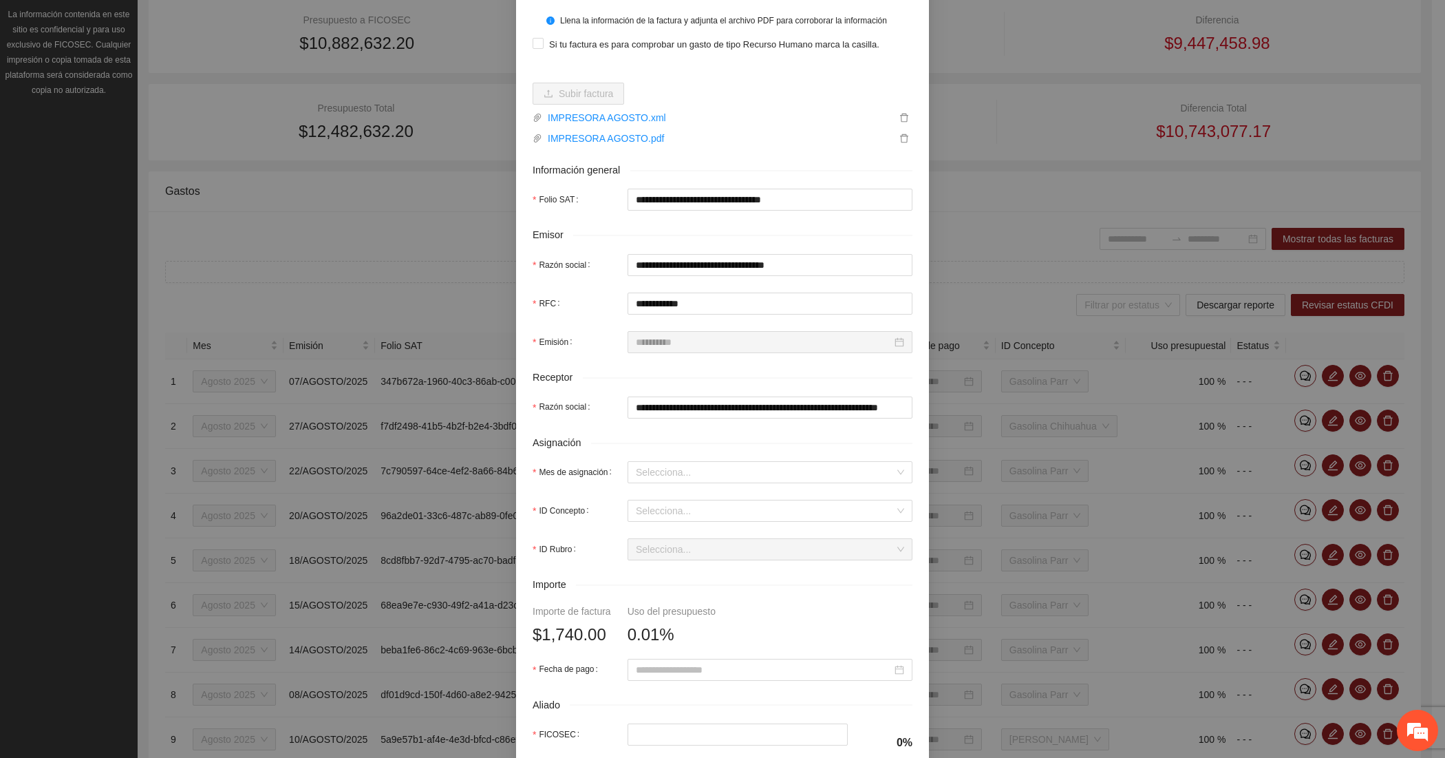
scroll to position [229, 0]
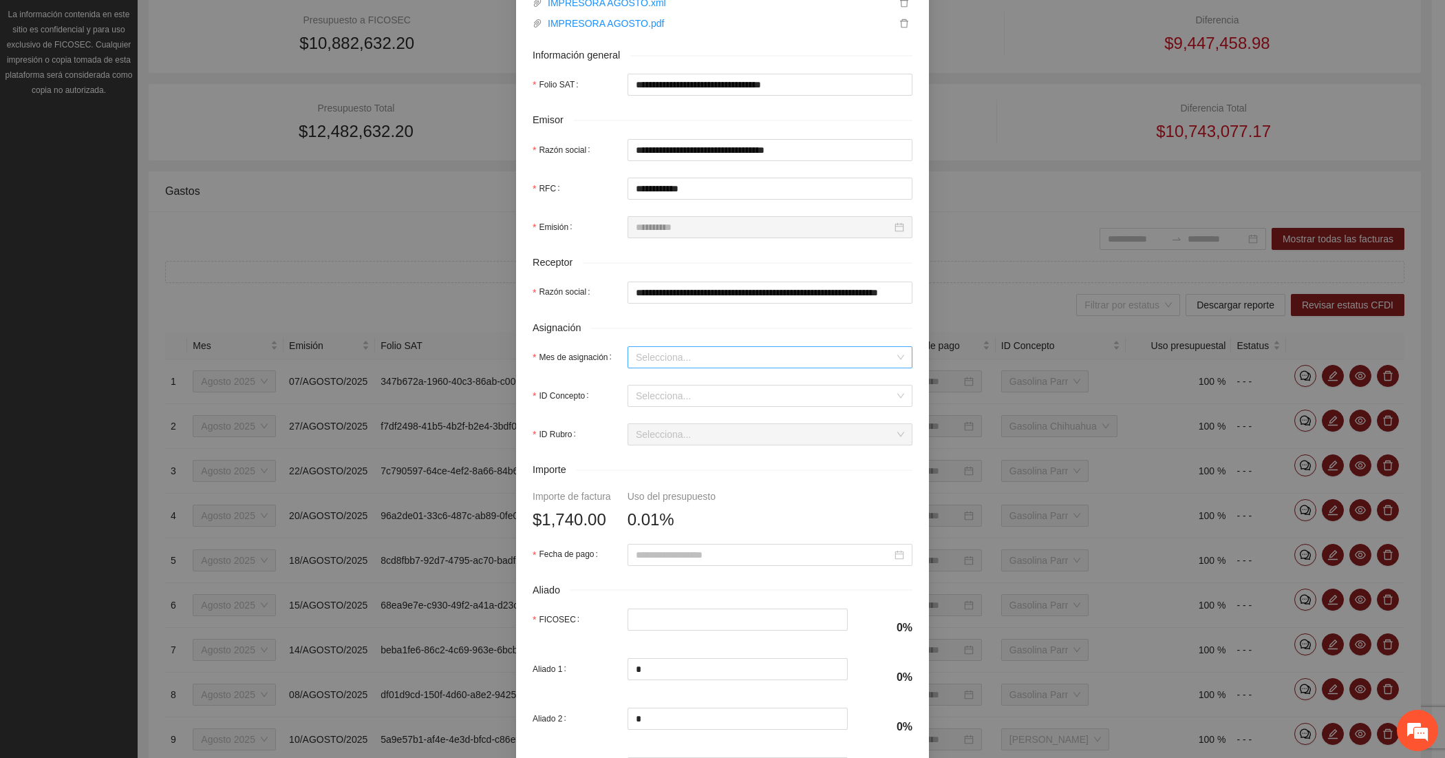
click at [636, 352] on input "Mes de asignación" at bounding box center [765, 357] width 259 height 21
click at [641, 427] on div "Agosto 2025" at bounding box center [763, 429] width 268 height 15
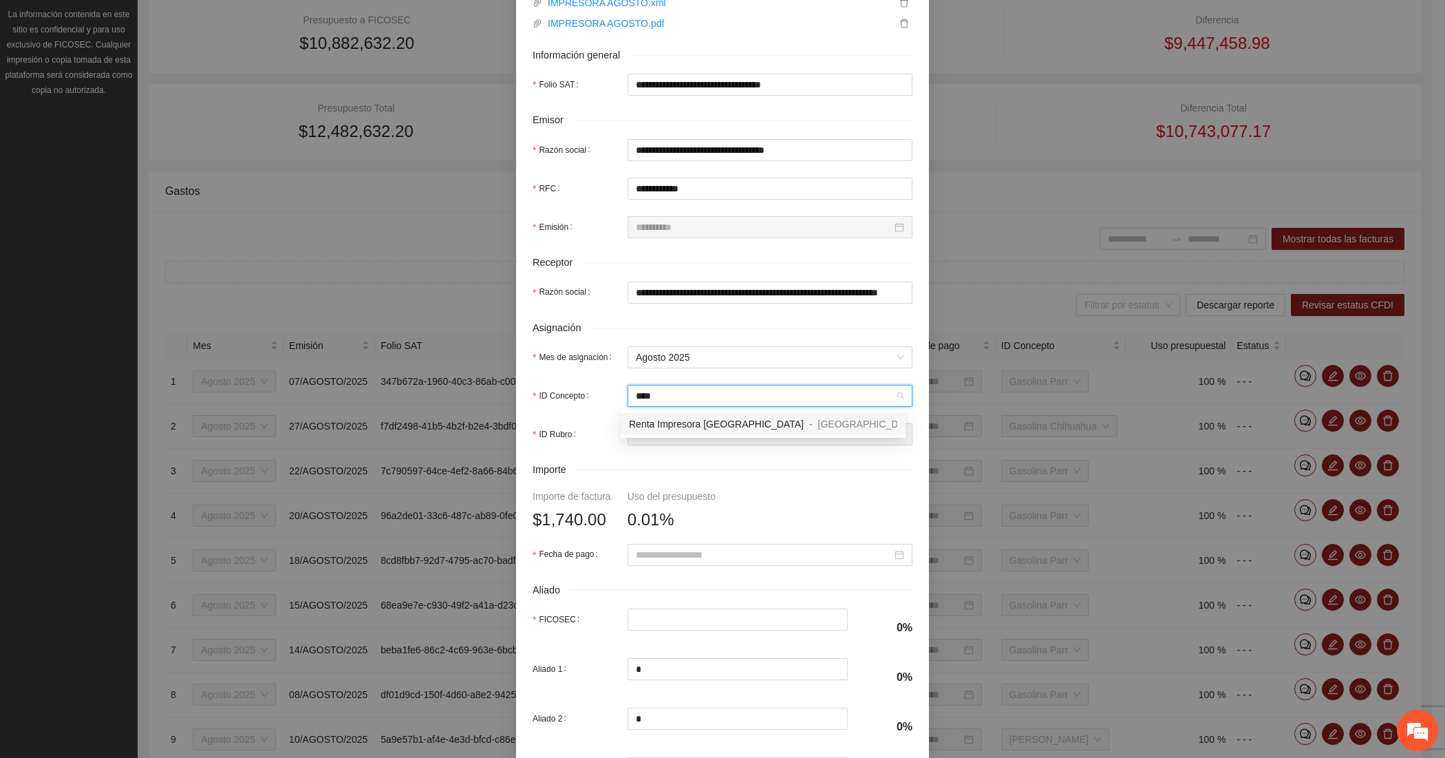
click at [662, 427] on span "Renta Impresora [GEOGRAPHIC_DATA]" at bounding box center [716, 423] width 175 height 11
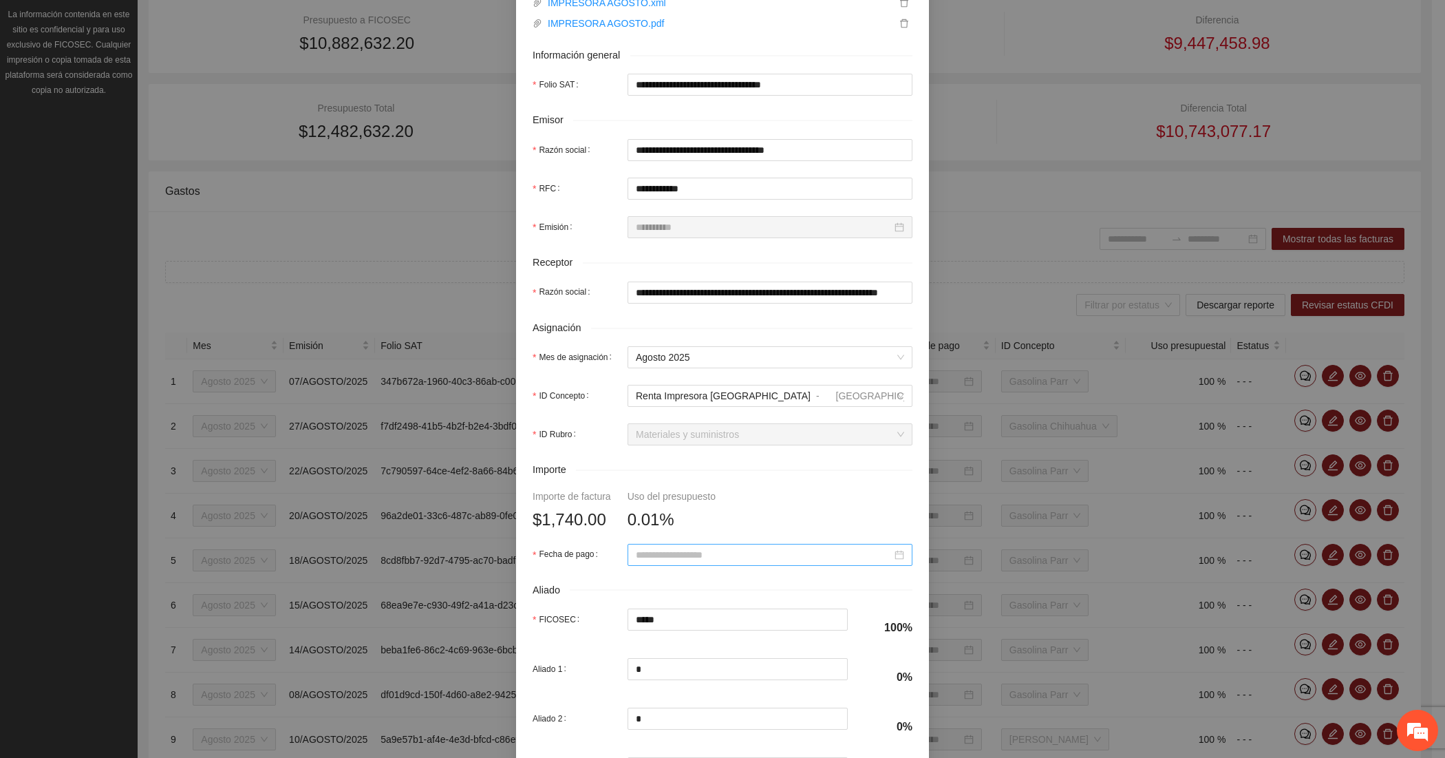
click at [671, 545] on div at bounding box center [770, 555] width 285 height 22
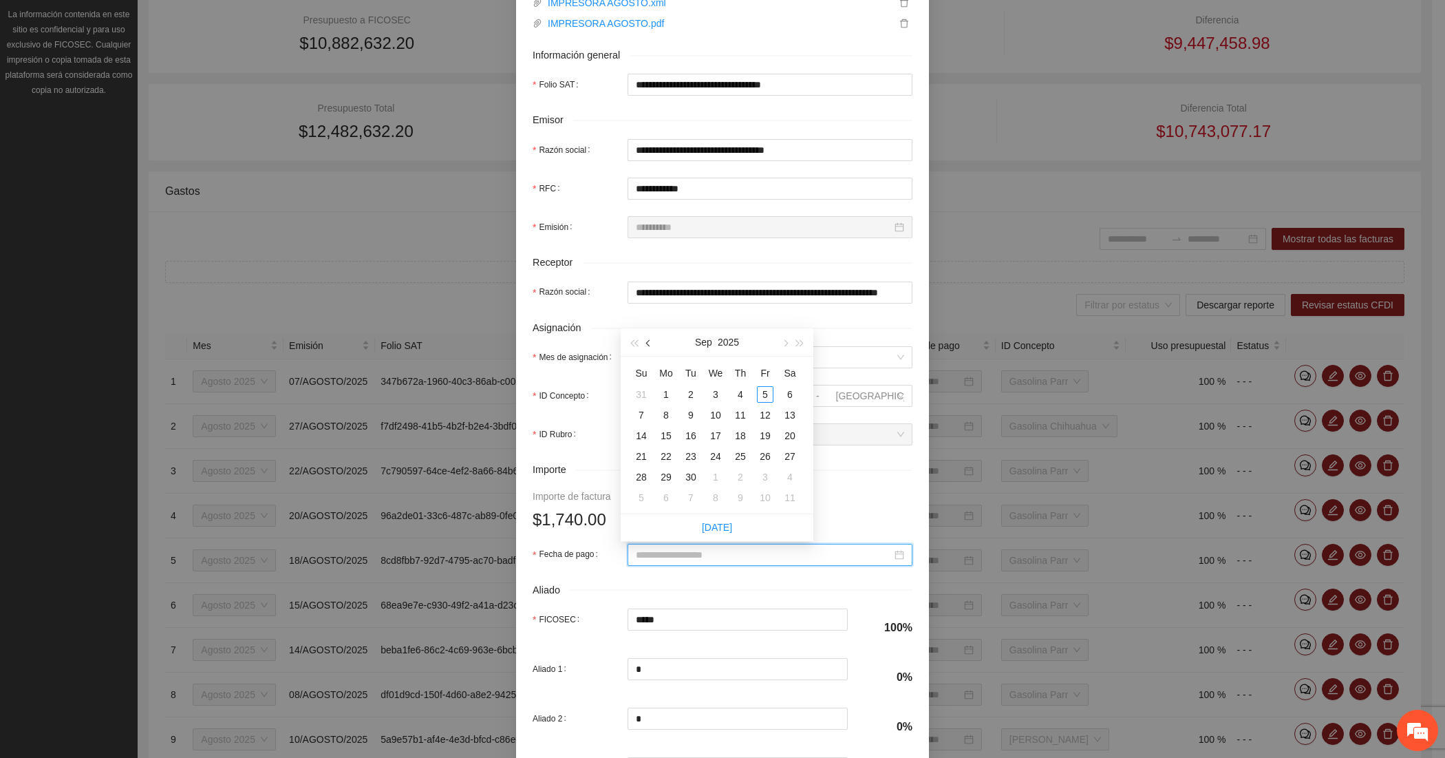
click at [650, 346] on button "button" at bounding box center [648, 342] width 15 height 28
click at [759, 391] on div "1" at bounding box center [765, 394] width 17 height 17
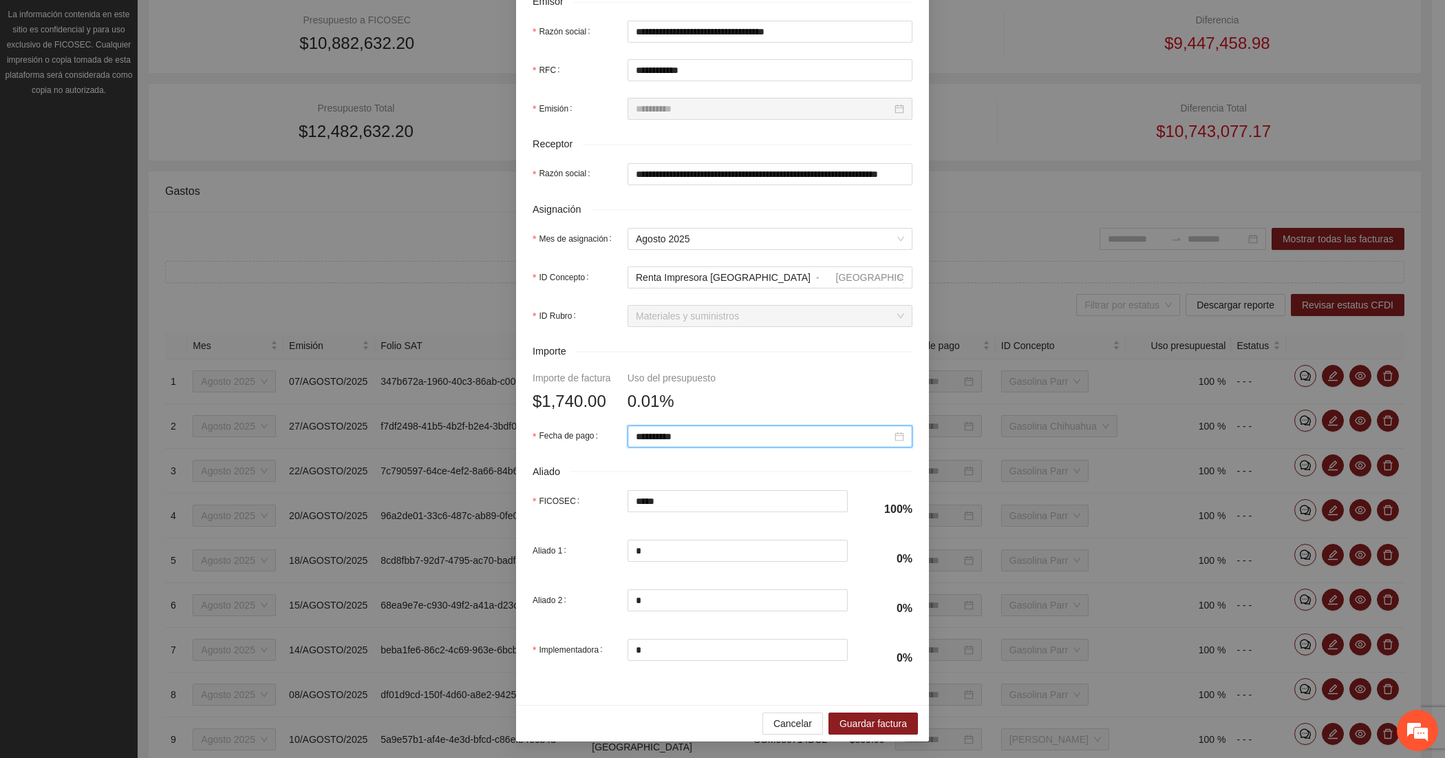
scroll to position [351, 0]
click at [841, 720] on span "Guardar factura" at bounding box center [873, 723] width 67 height 15
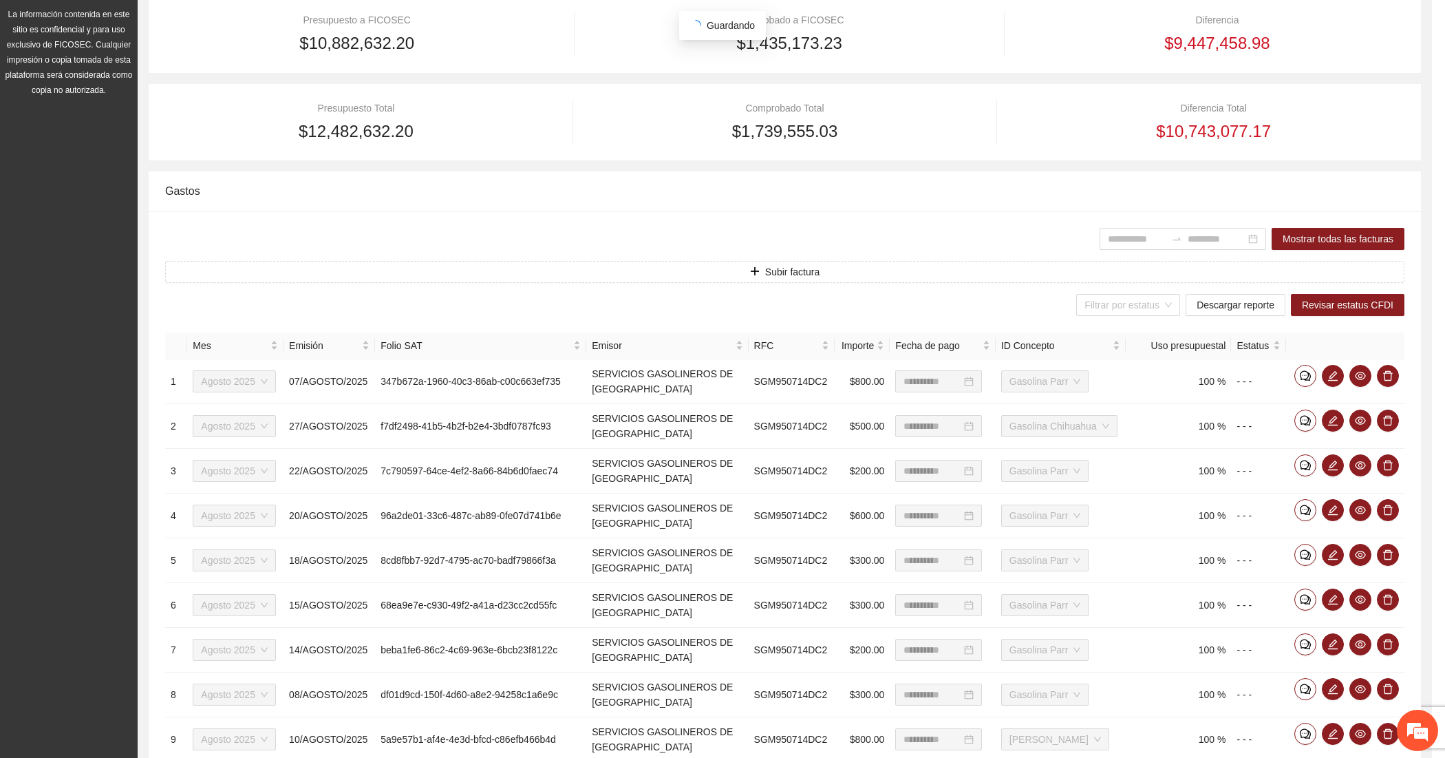
scroll to position [241, 0]
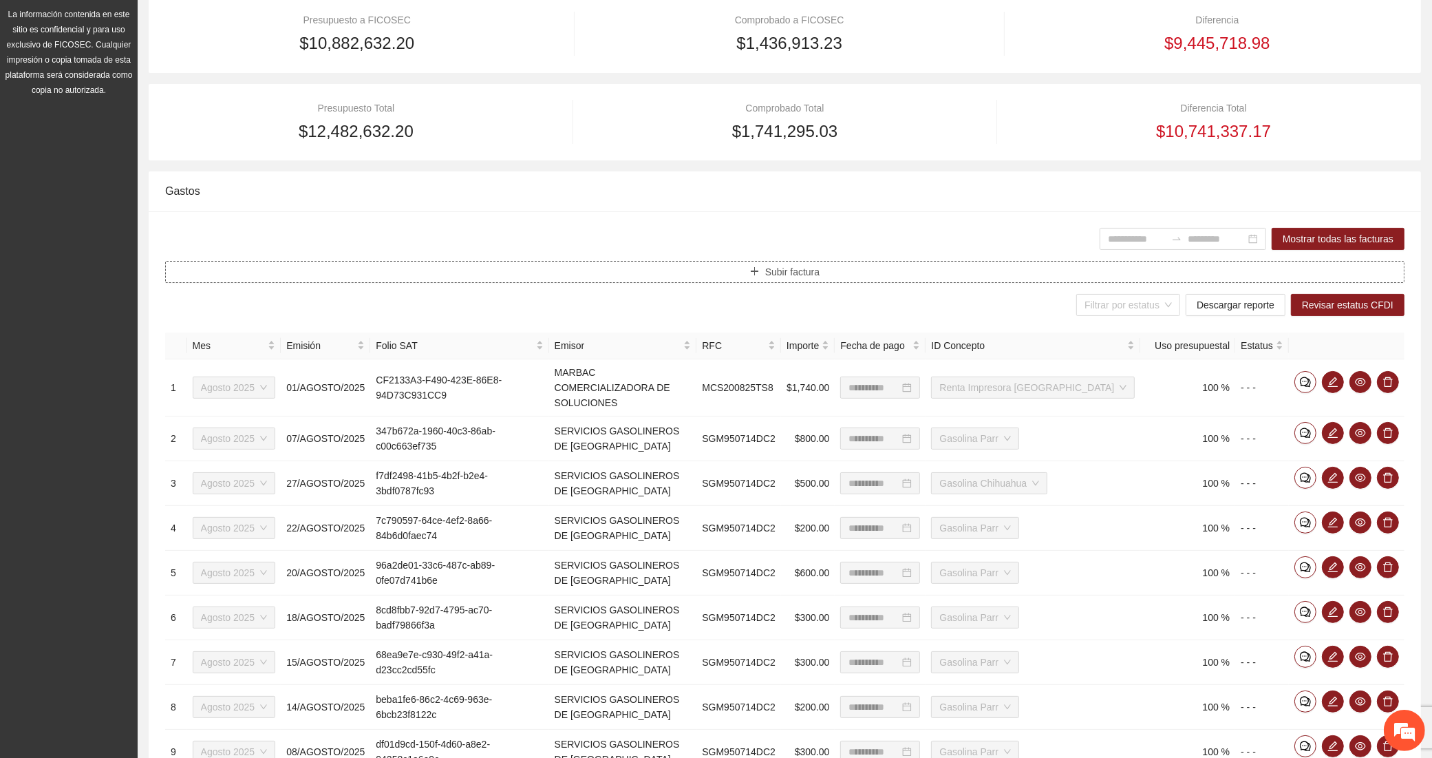
click at [549, 264] on button "Subir factura" at bounding box center [784, 272] width 1239 height 22
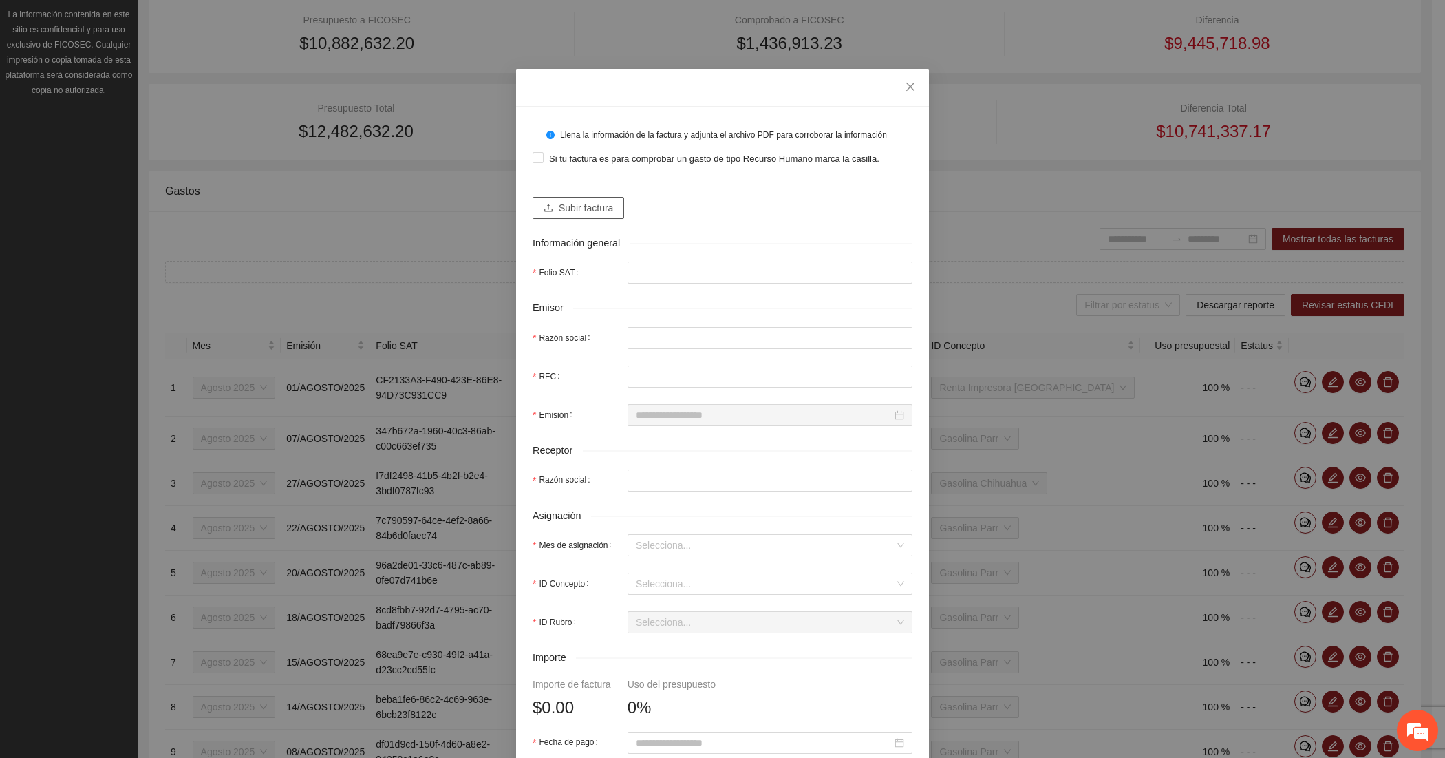
click at [573, 212] on span "Subir factura" at bounding box center [586, 207] width 54 height 15
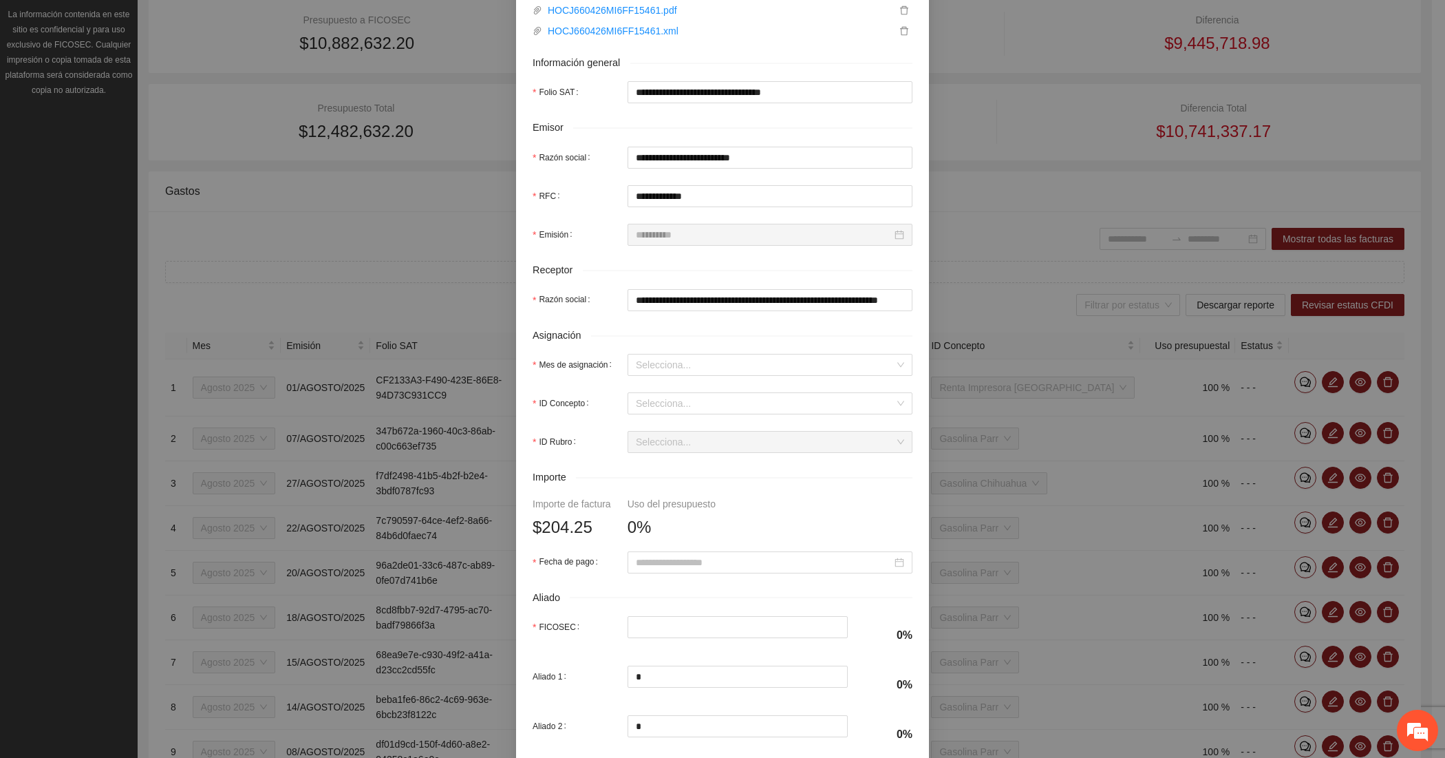
scroll to position [229, 0]
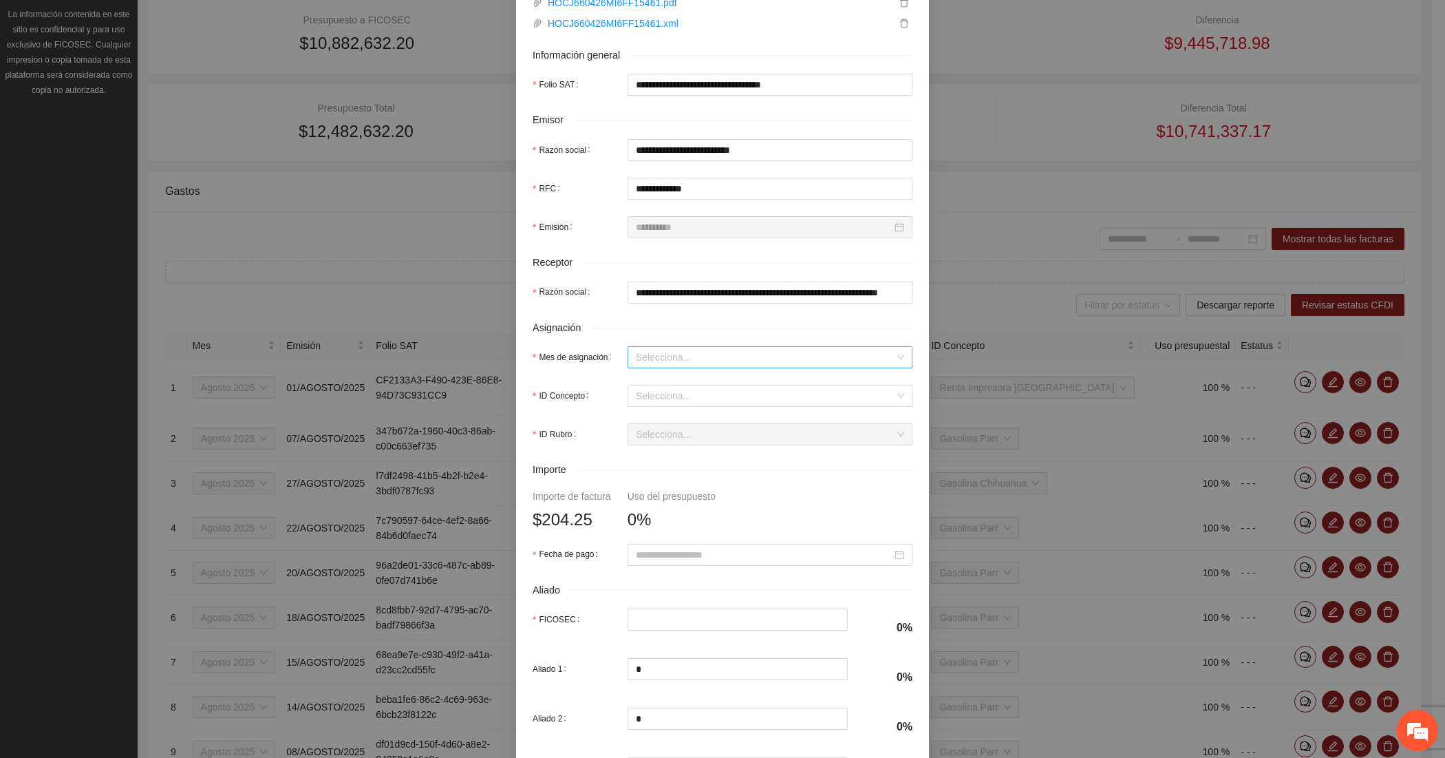
click at [643, 363] on input "Mes de asignación" at bounding box center [765, 357] width 259 height 21
click at [648, 431] on div "Agosto 2025" at bounding box center [763, 429] width 268 height 15
click at [647, 406] on input "ID Concepto" at bounding box center [765, 395] width 259 height 21
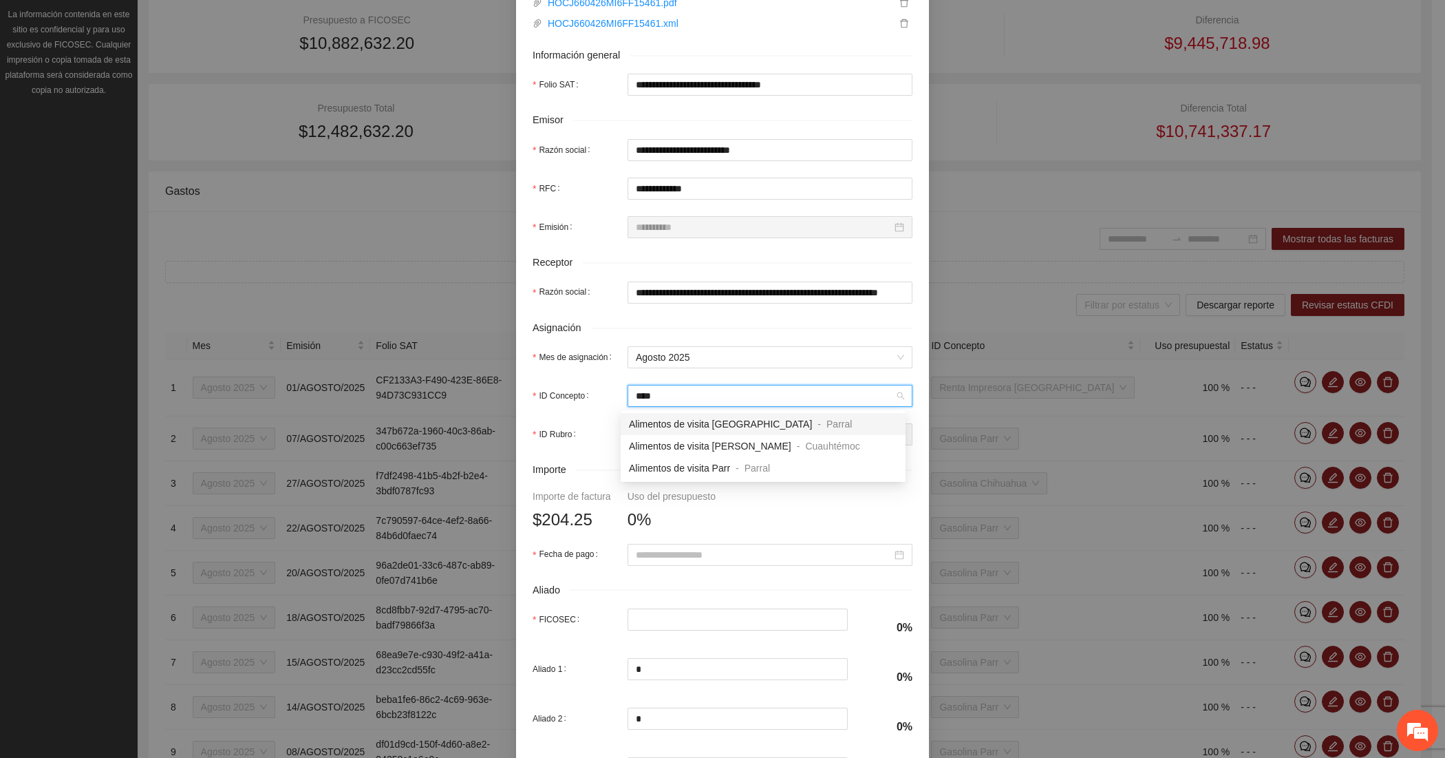
click at [657, 427] on span "Alimentos de visita [GEOGRAPHIC_DATA]" at bounding box center [720, 423] width 183 height 11
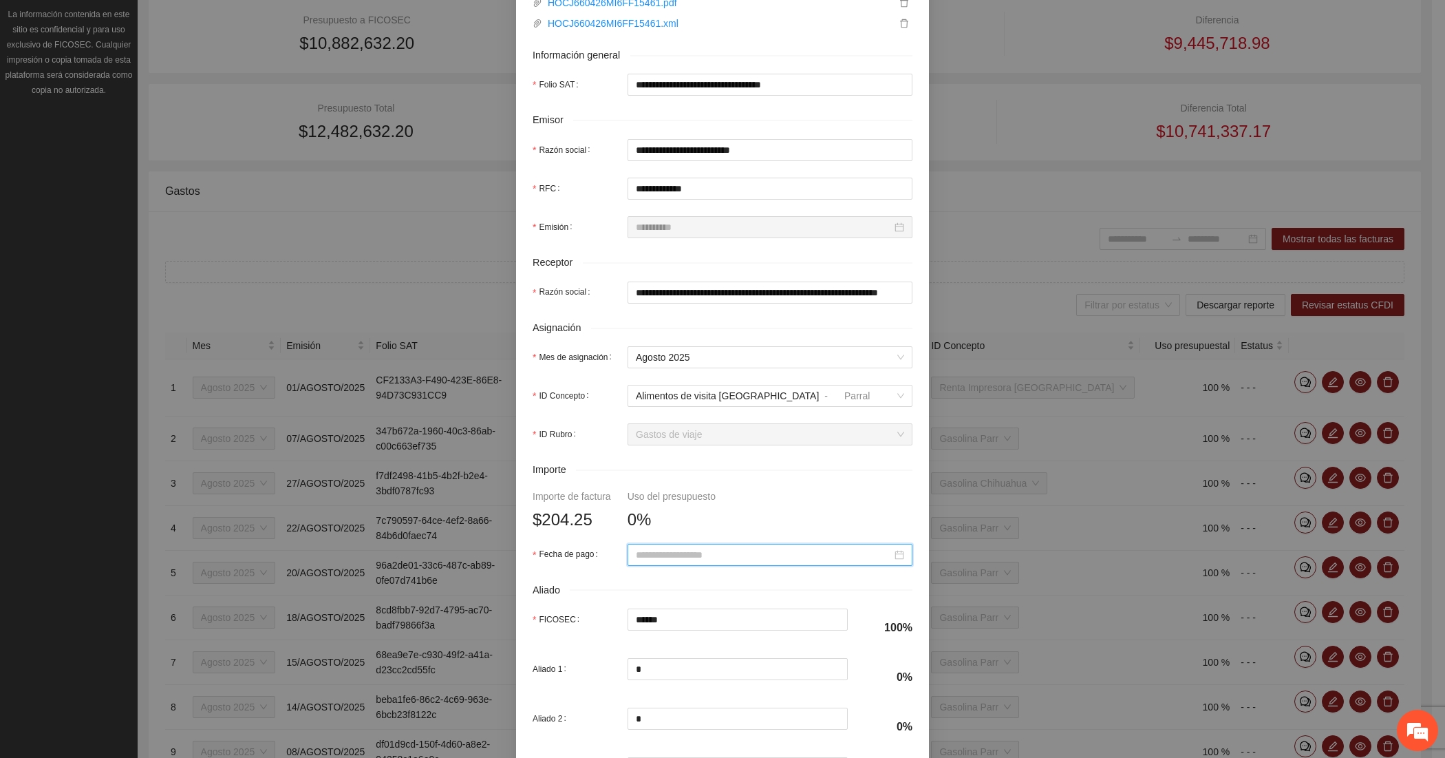
click at [637, 553] on input "Fecha de pago" at bounding box center [764, 554] width 256 height 15
click at [647, 337] on button "button" at bounding box center [648, 342] width 15 height 28
click at [719, 476] on div "27" at bounding box center [715, 477] width 17 height 17
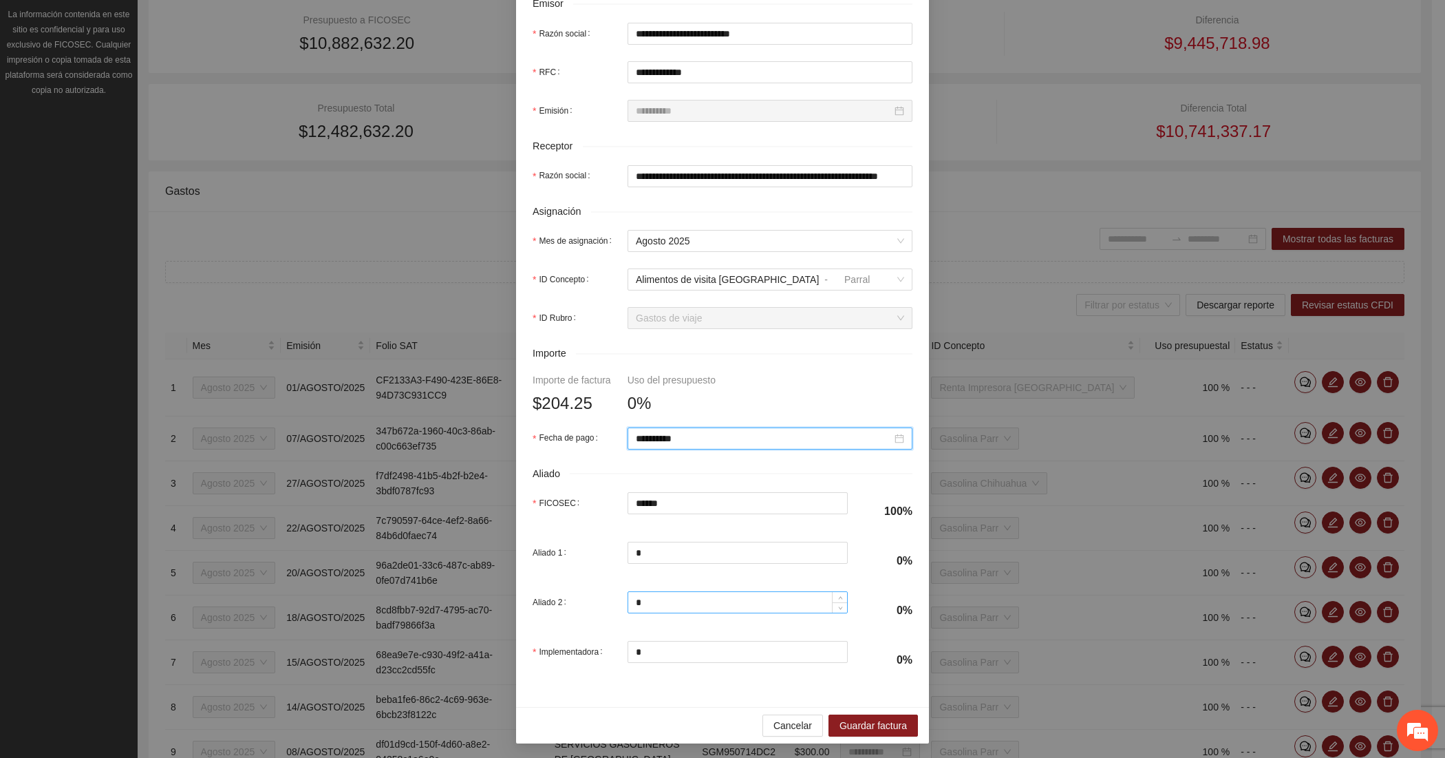
scroll to position [351, 0]
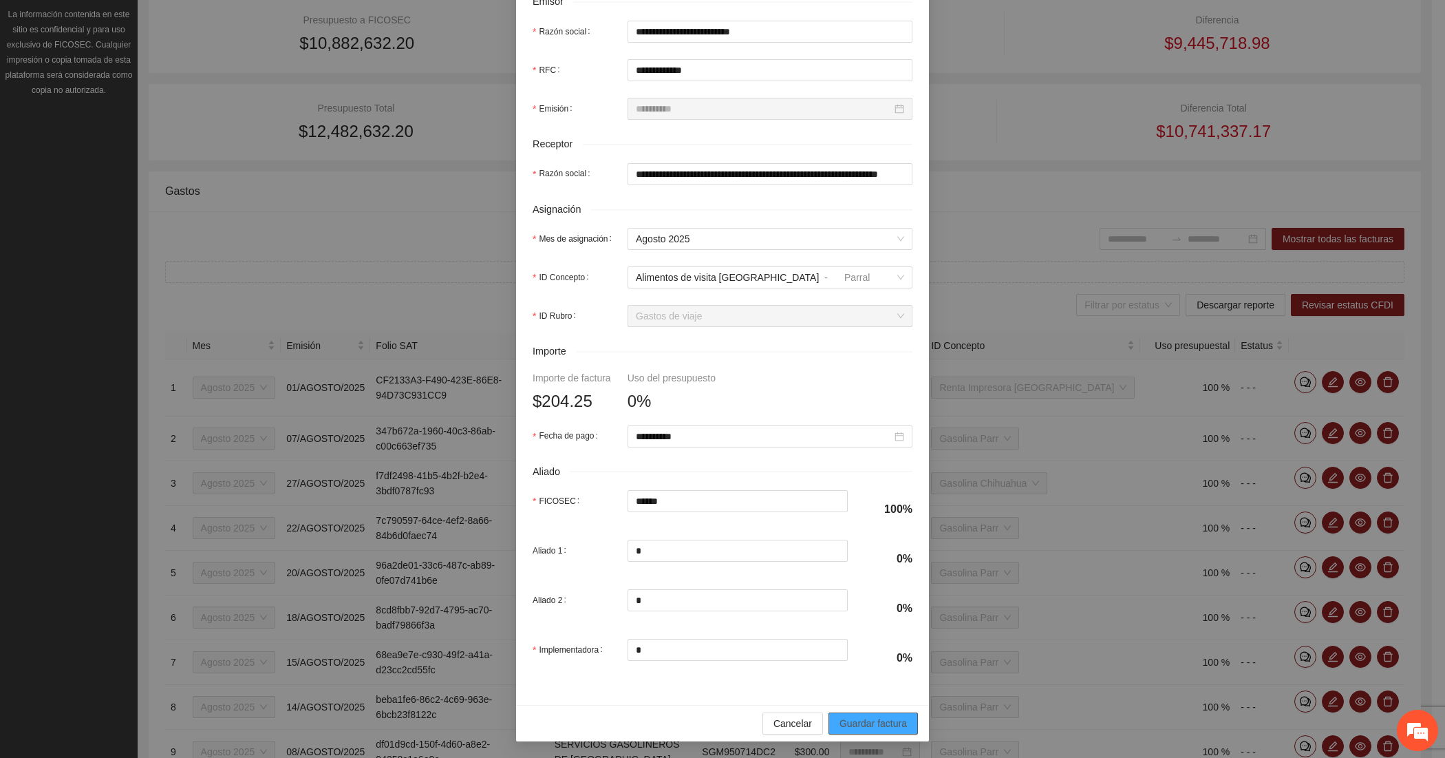
click at [876, 724] on span "Guardar factura" at bounding box center [873, 723] width 67 height 15
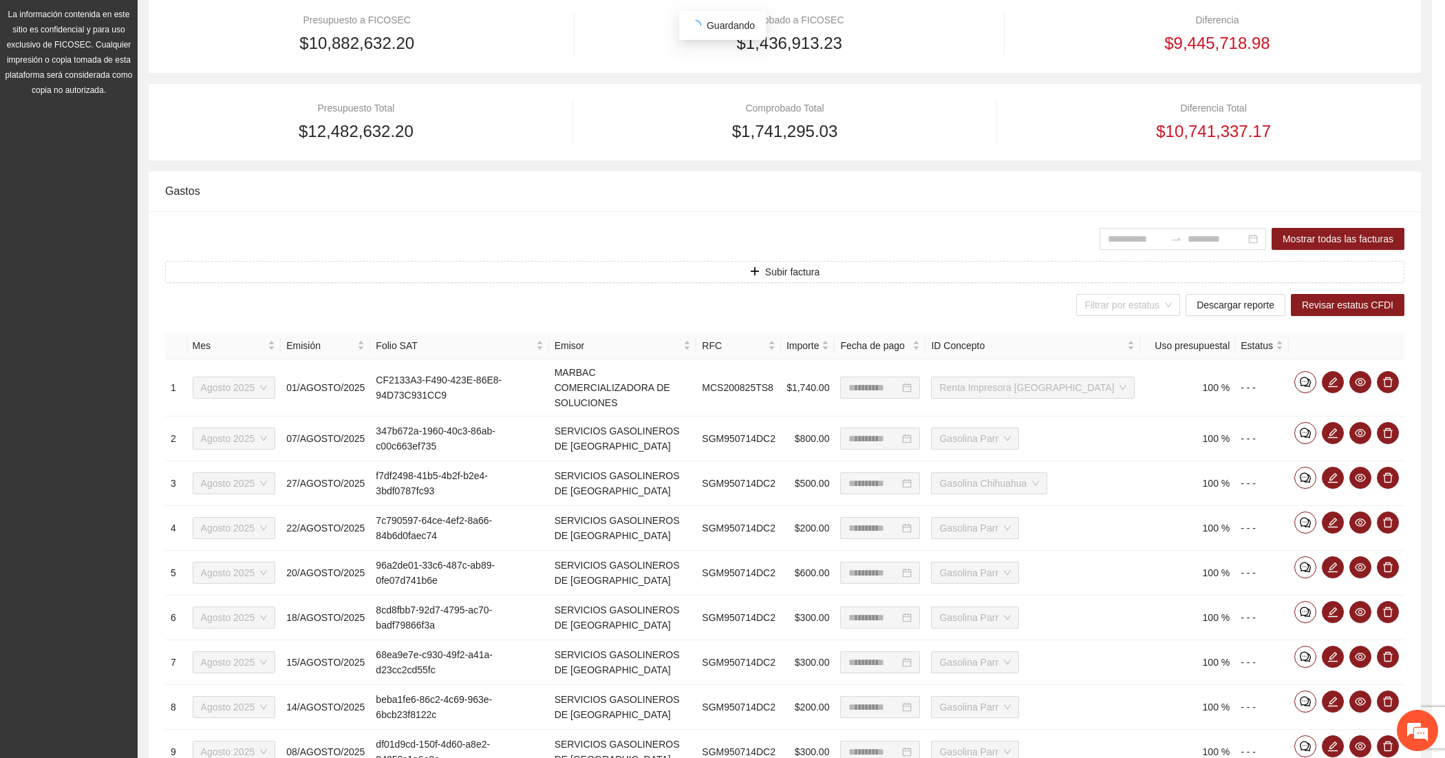
scroll to position [241, 0]
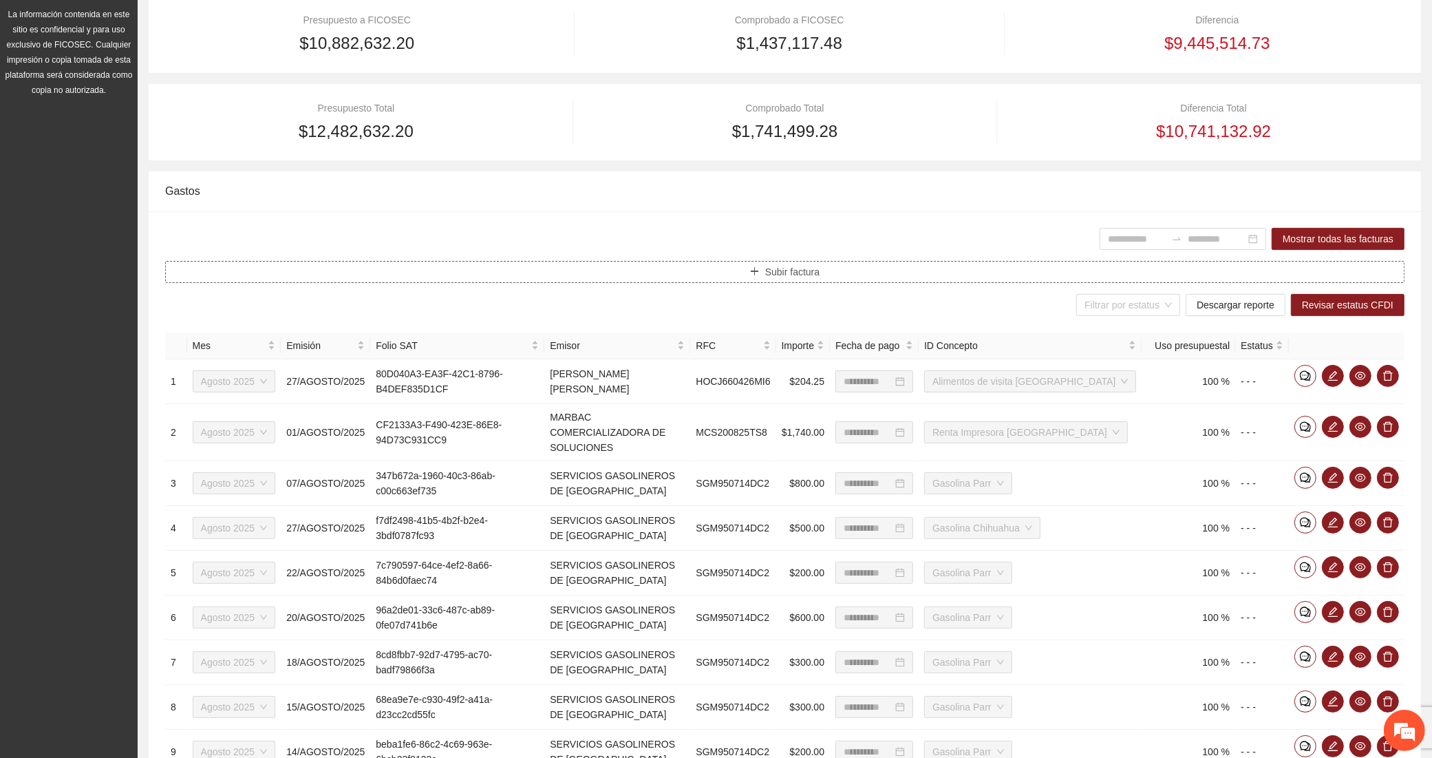
click at [639, 273] on button "Subir factura" at bounding box center [784, 272] width 1239 height 22
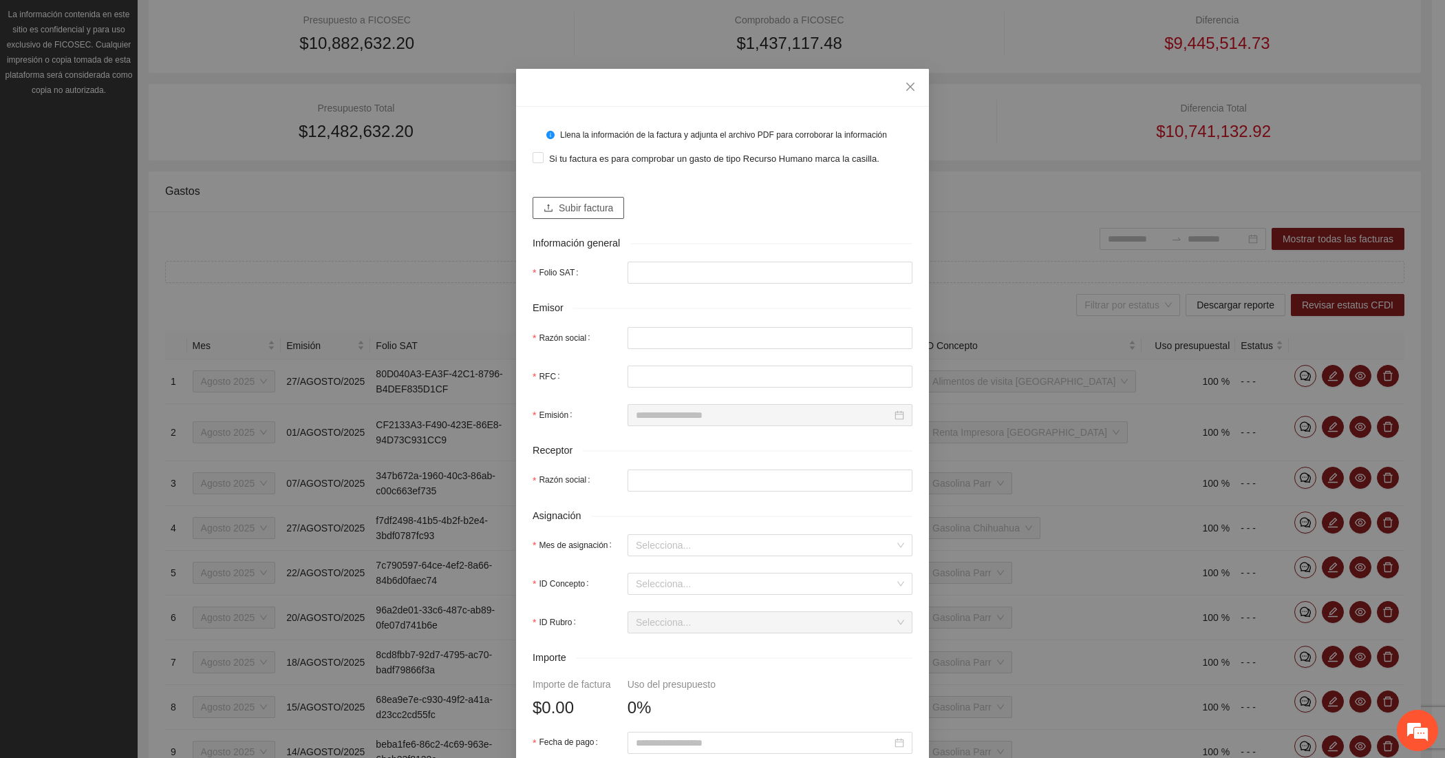
click at [587, 200] on span "Subir factura" at bounding box center [586, 207] width 54 height 15
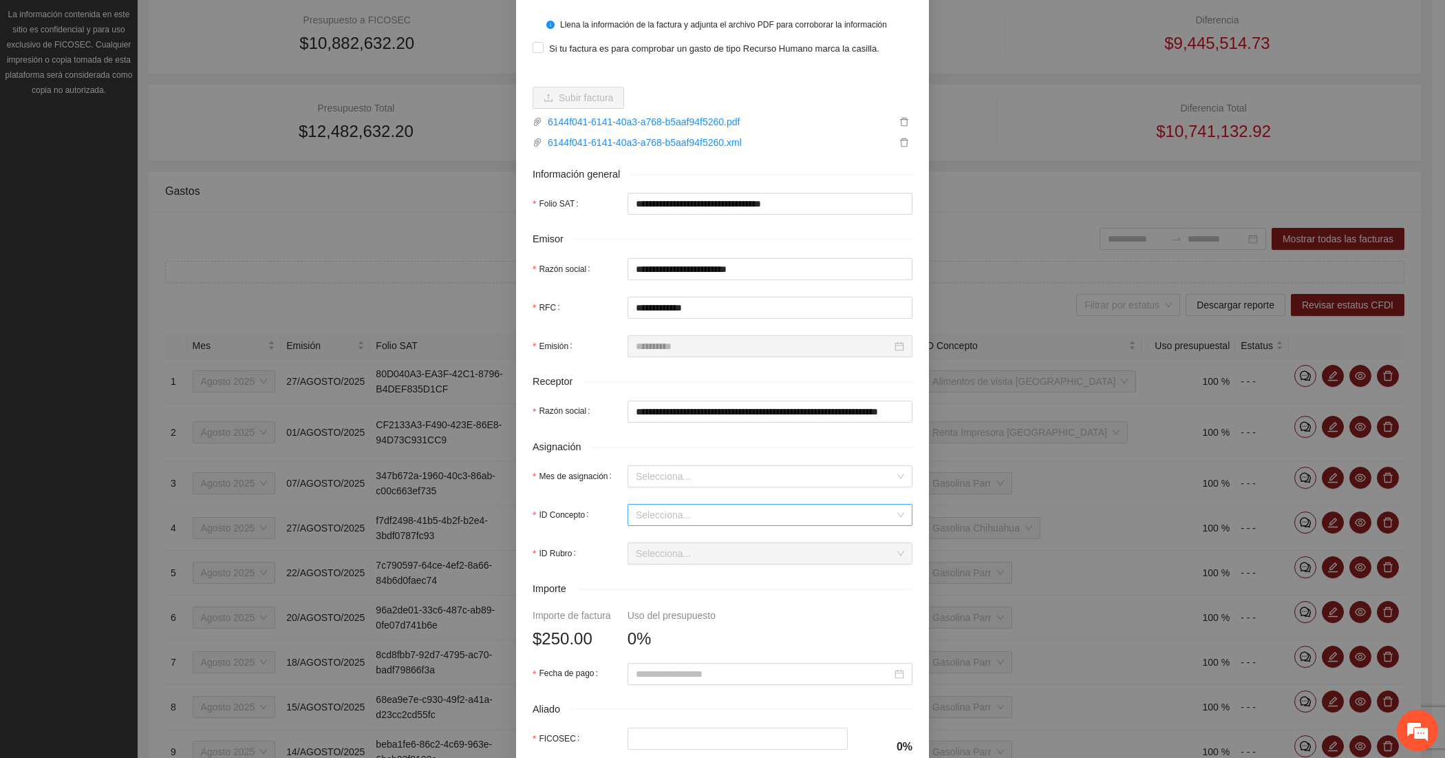
scroll to position [229, 0]
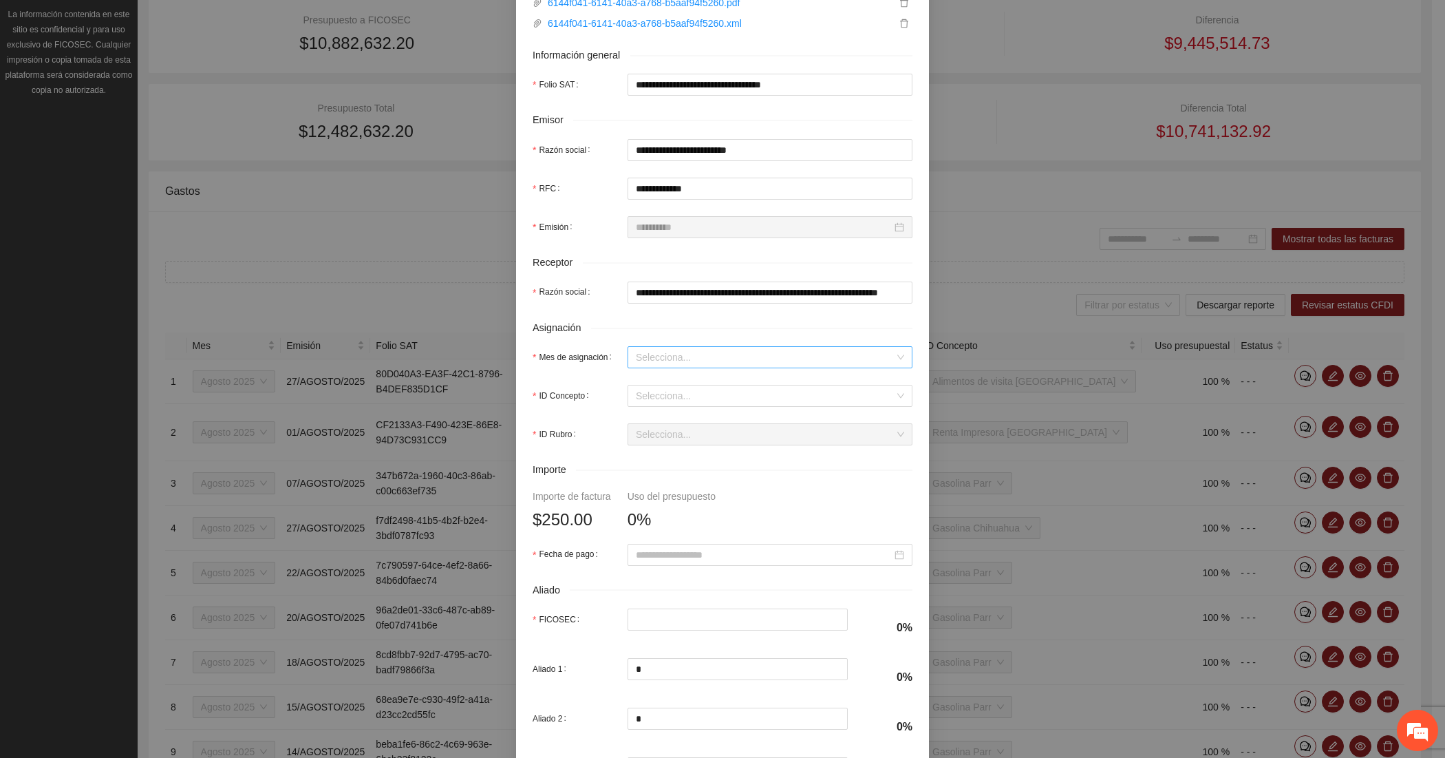
click at [640, 354] on input "Mes de asignación" at bounding box center [765, 357] width 259 height 21
click at [638, 428] on div "Agosto 2025" at bounding box center [763, 429] width 268 height 15
click at [652, 394] on input "ID Concepto" at bounding box center [765, 395] width 259 height 21
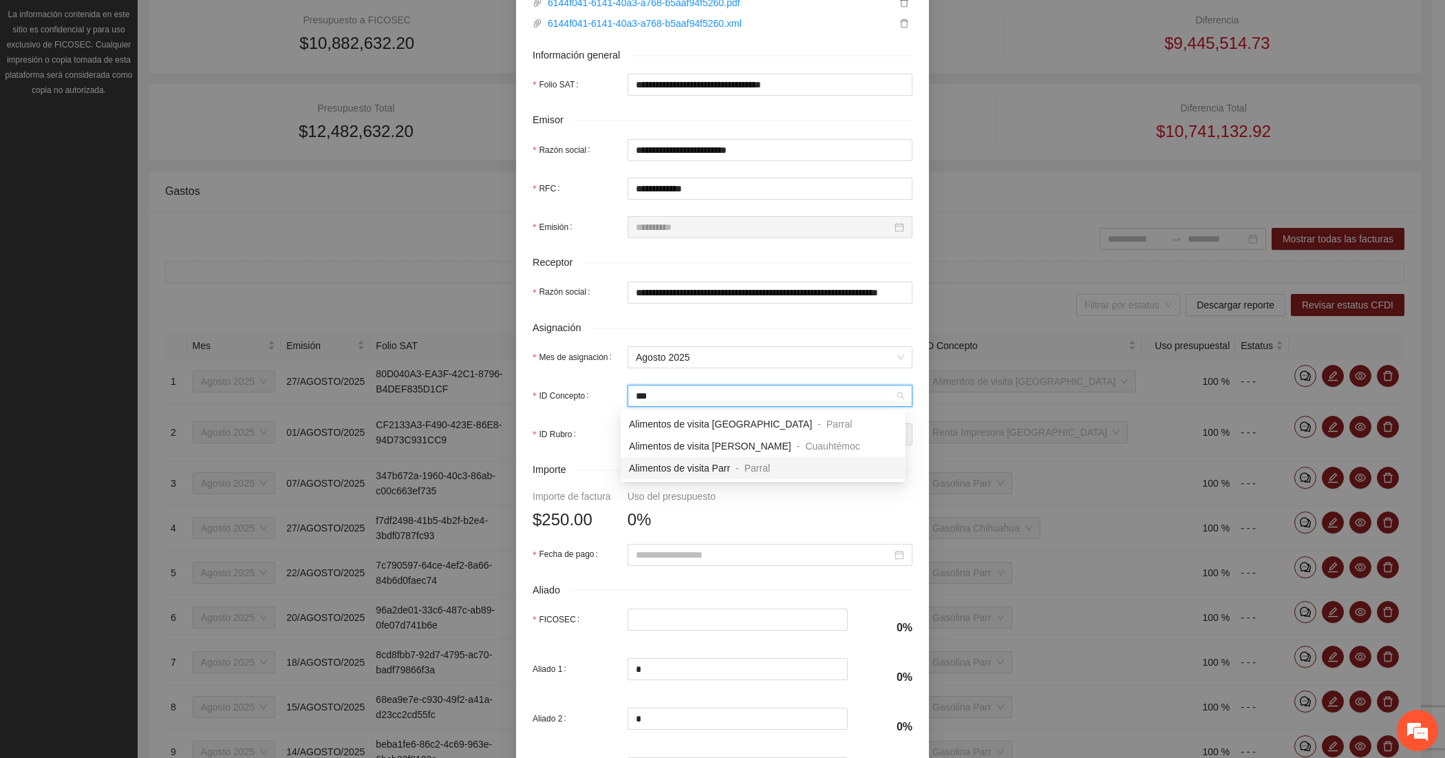
click at [690, 463] on span "Alimentos de visita Parr" at bounding box center [679, 467] width 101 height 11
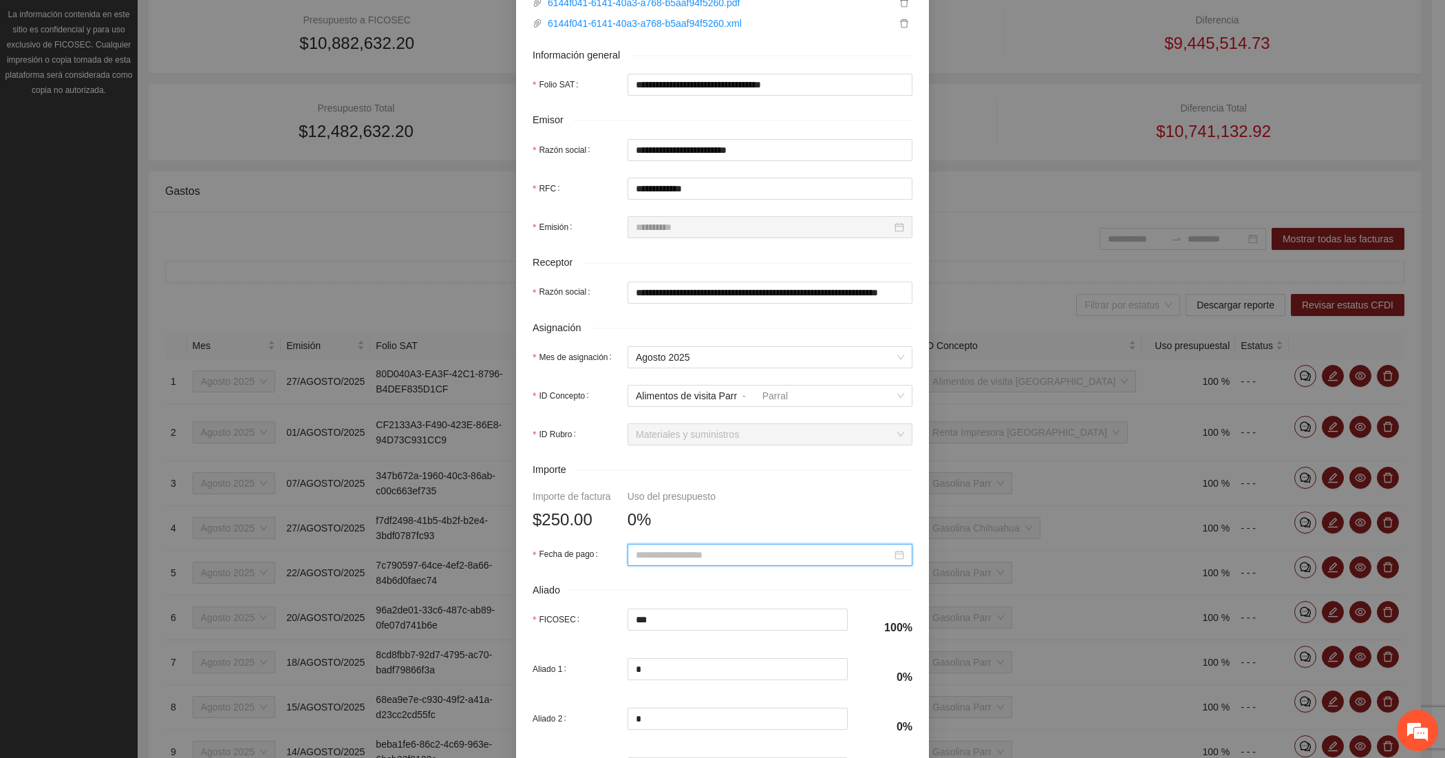
paste input "**********"
click at [712, 479] on div "27" at bounding box center [715, 477] width 17 height 17
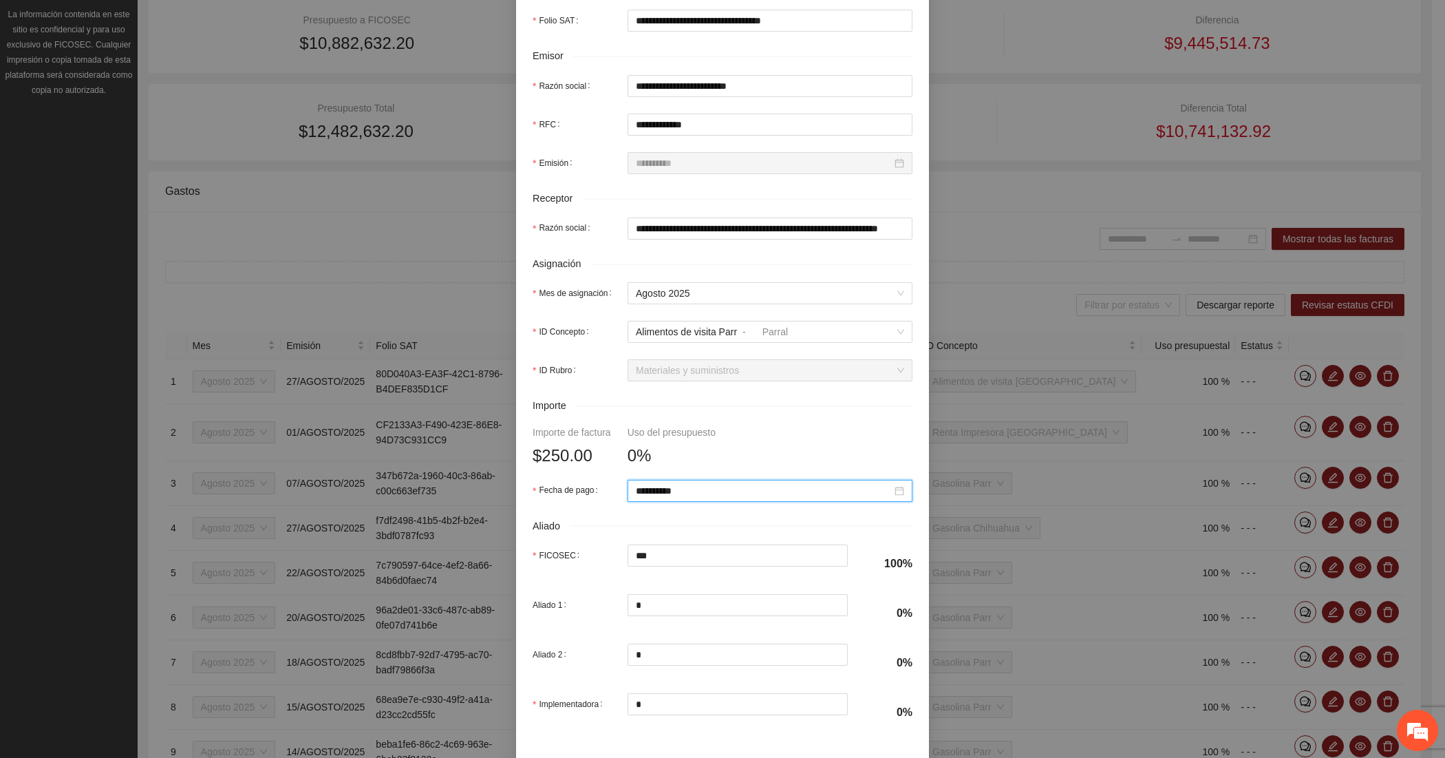
scroll to position [351, 0]
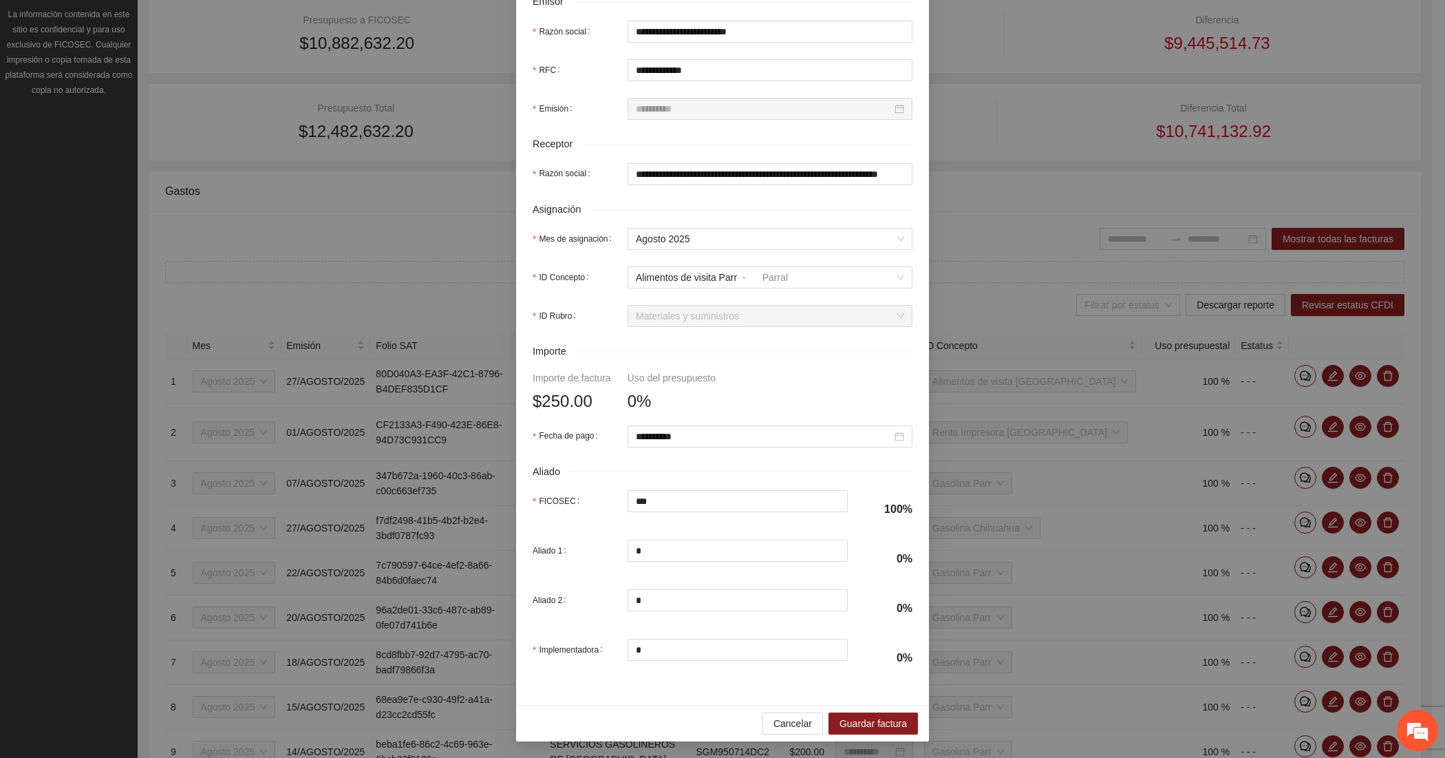
click at [862, 735] on div "Cancelar Guardar factura" at bounding box center [722, 723] width 413 height 36
click at [864, 729] on span "Guardar factura" at bounding box center [873, 723] width 67 height 15
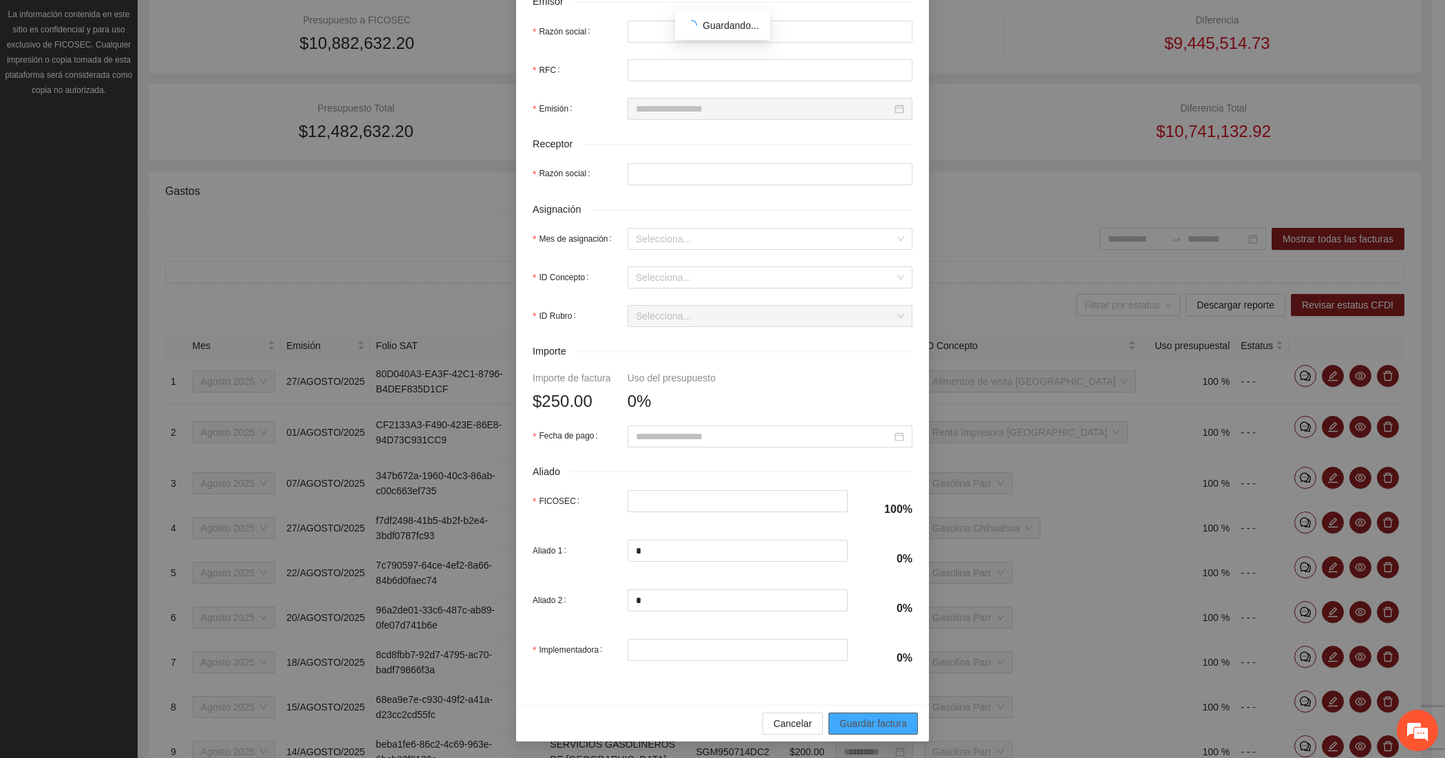
scroll to position [241, 0]
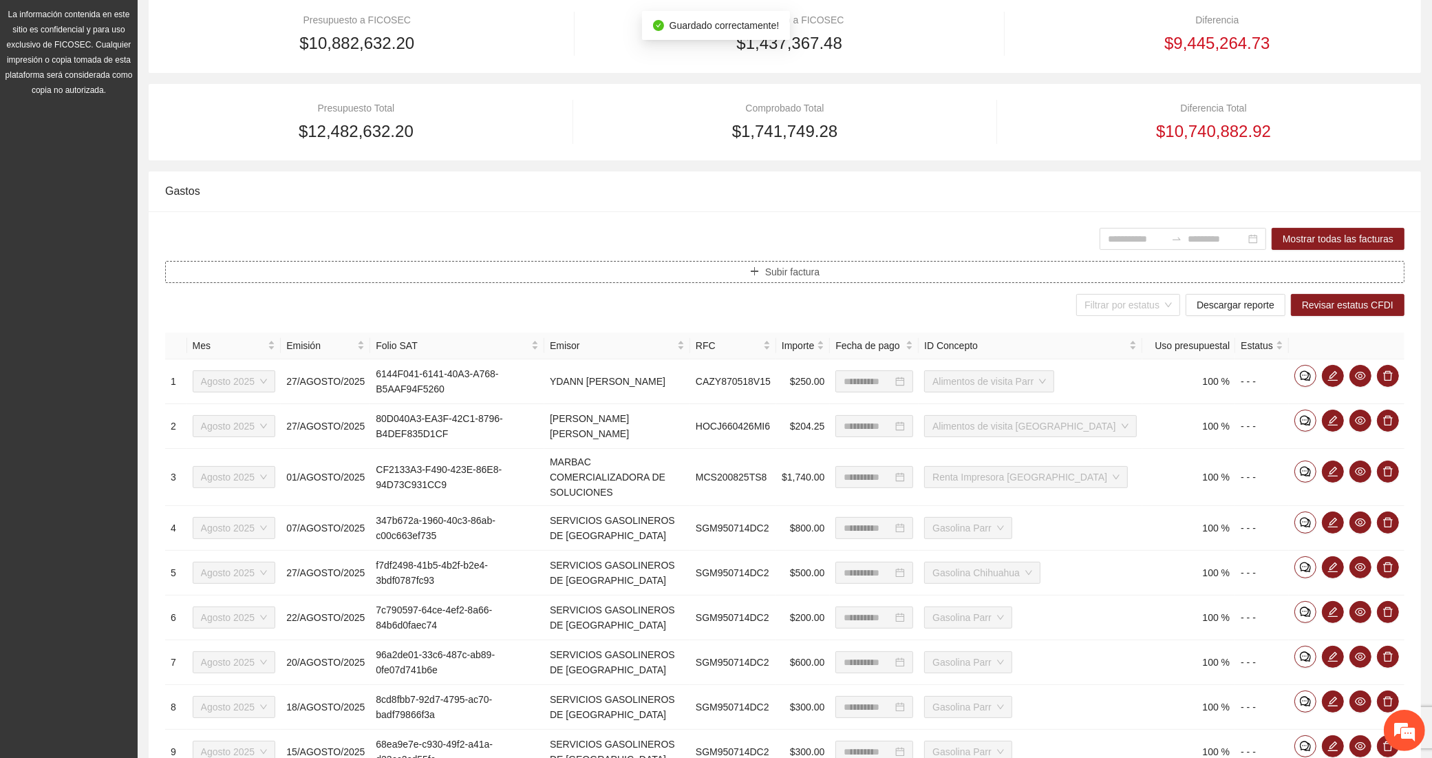
click at [597, 280] on button "Subir factura" at bounding box center [784, 272] width 1239 height 22
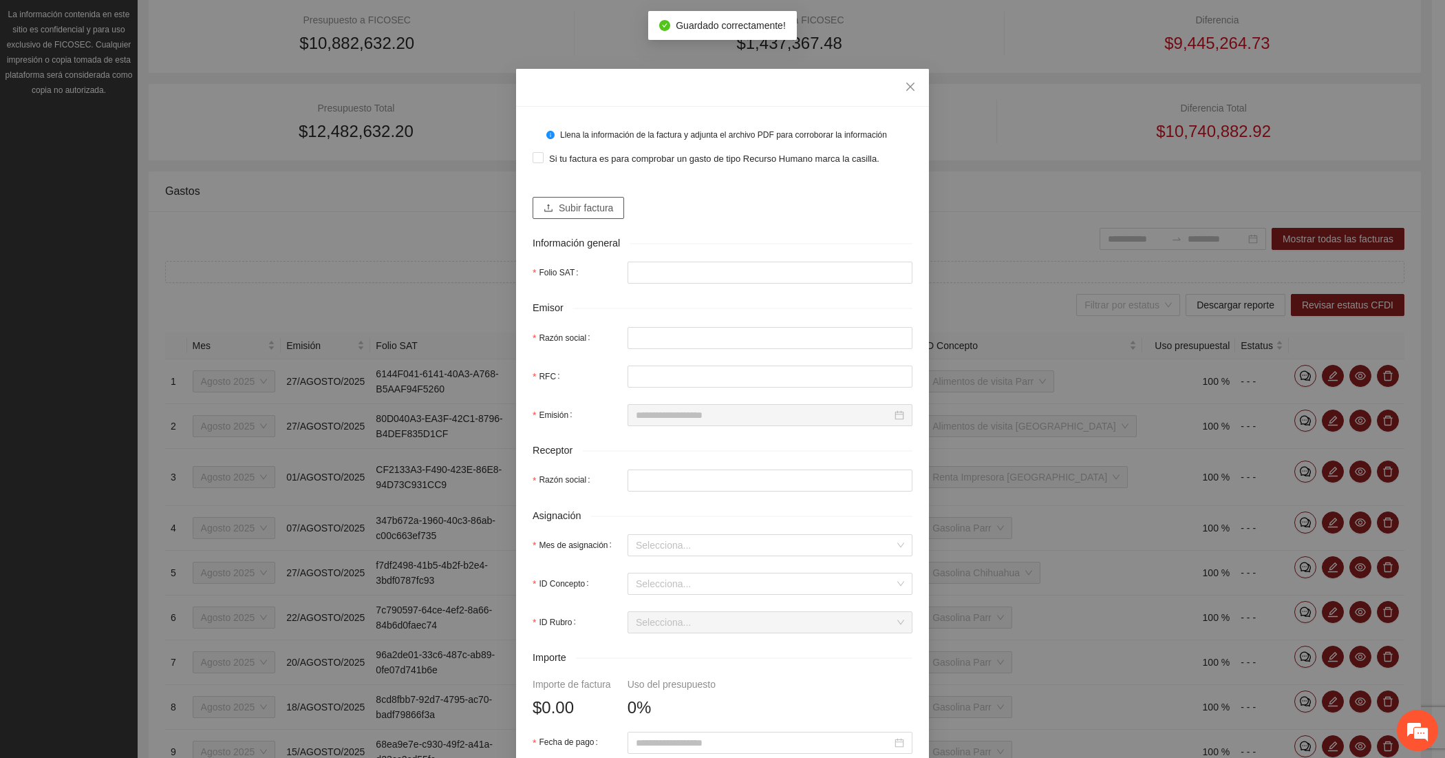
click at [590, 201] on span "Subir factura" at bounding box center [586, 207] width 54 height 15
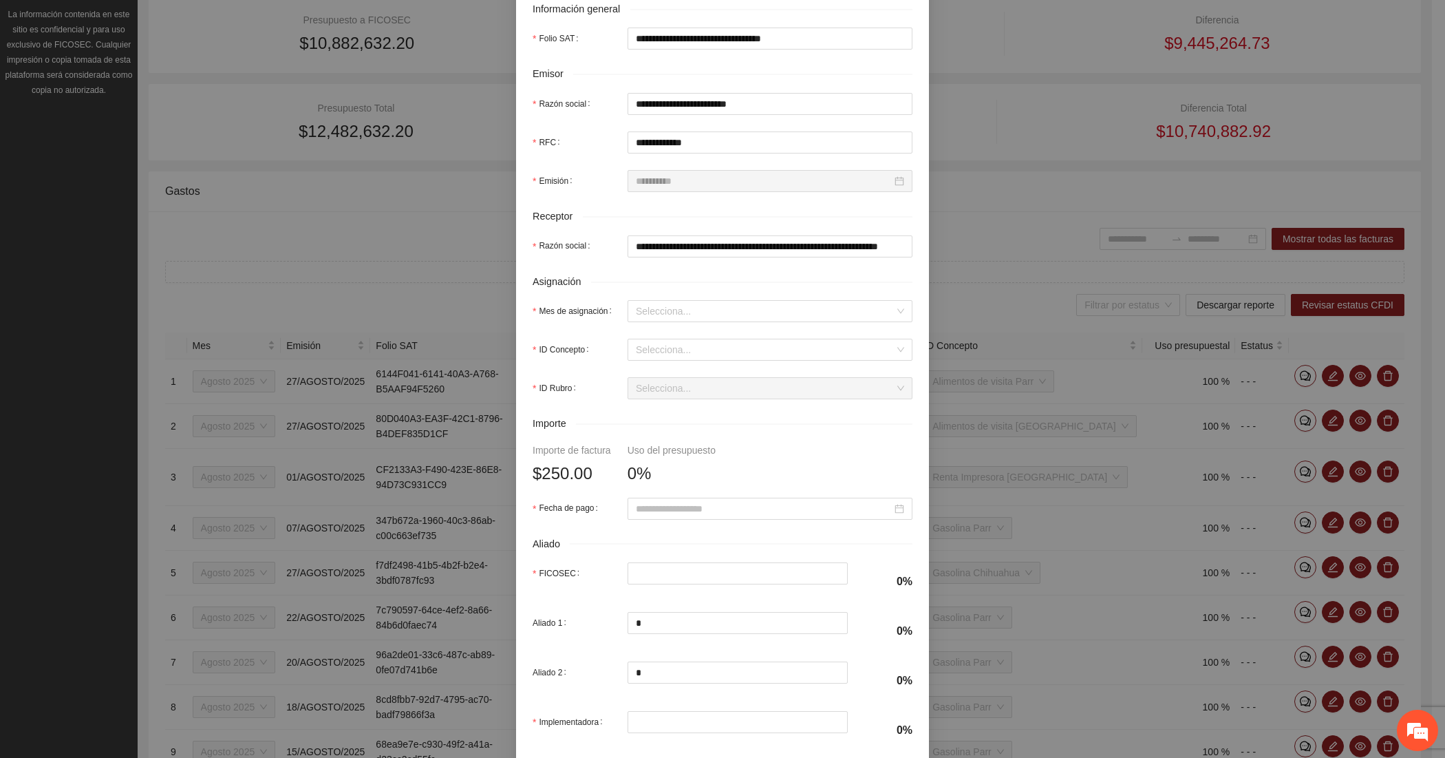
scroll to position [344, 0]
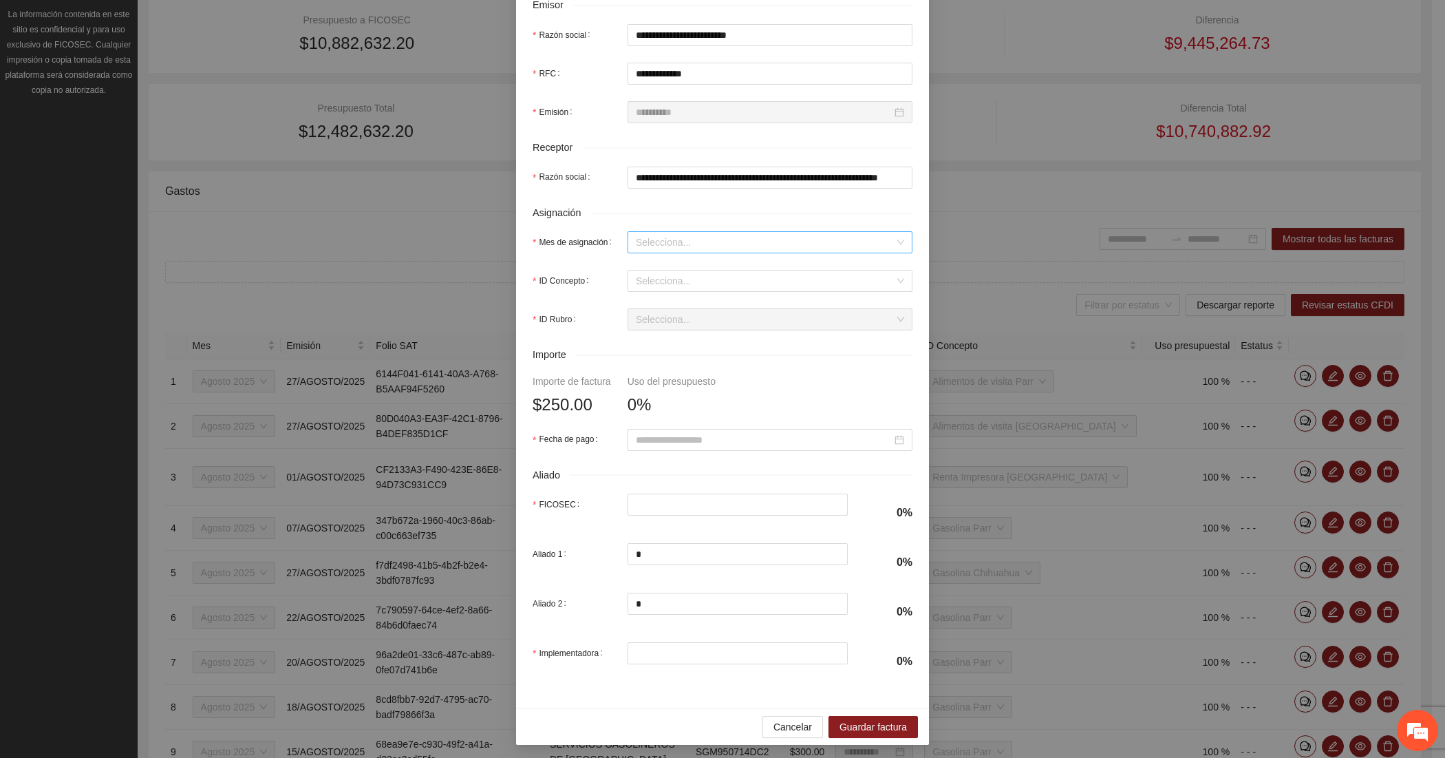
click at [671, 252] on input "Mes de asignación" at bounding box center [765, 242] width 259 height 21
click at [676, 315] on div "Agosto 2025" at bounding box center [763, 315] width 268 height 15
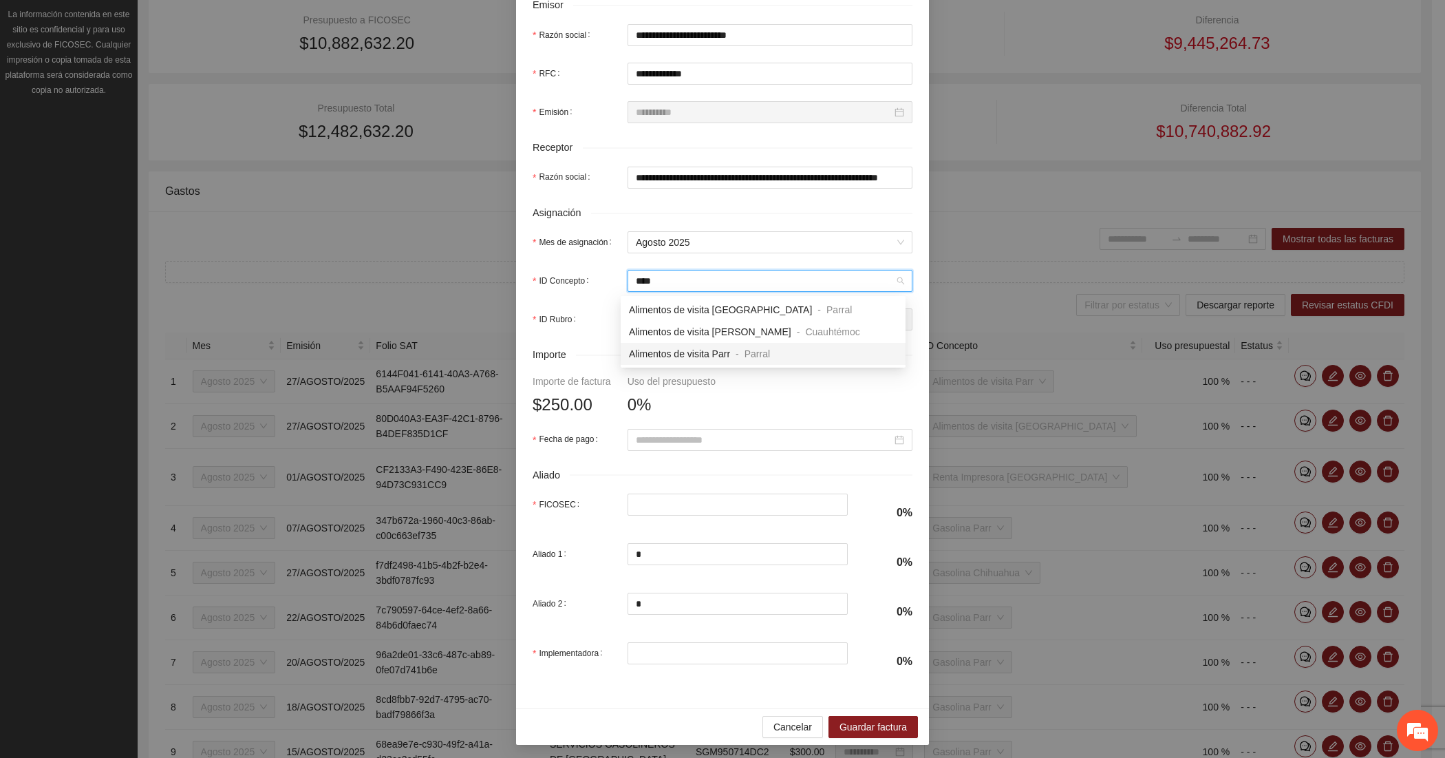
click at [678, 348] on span "Alimentos de visita Parr" at bounding box center [679, 353] width 101 height 11
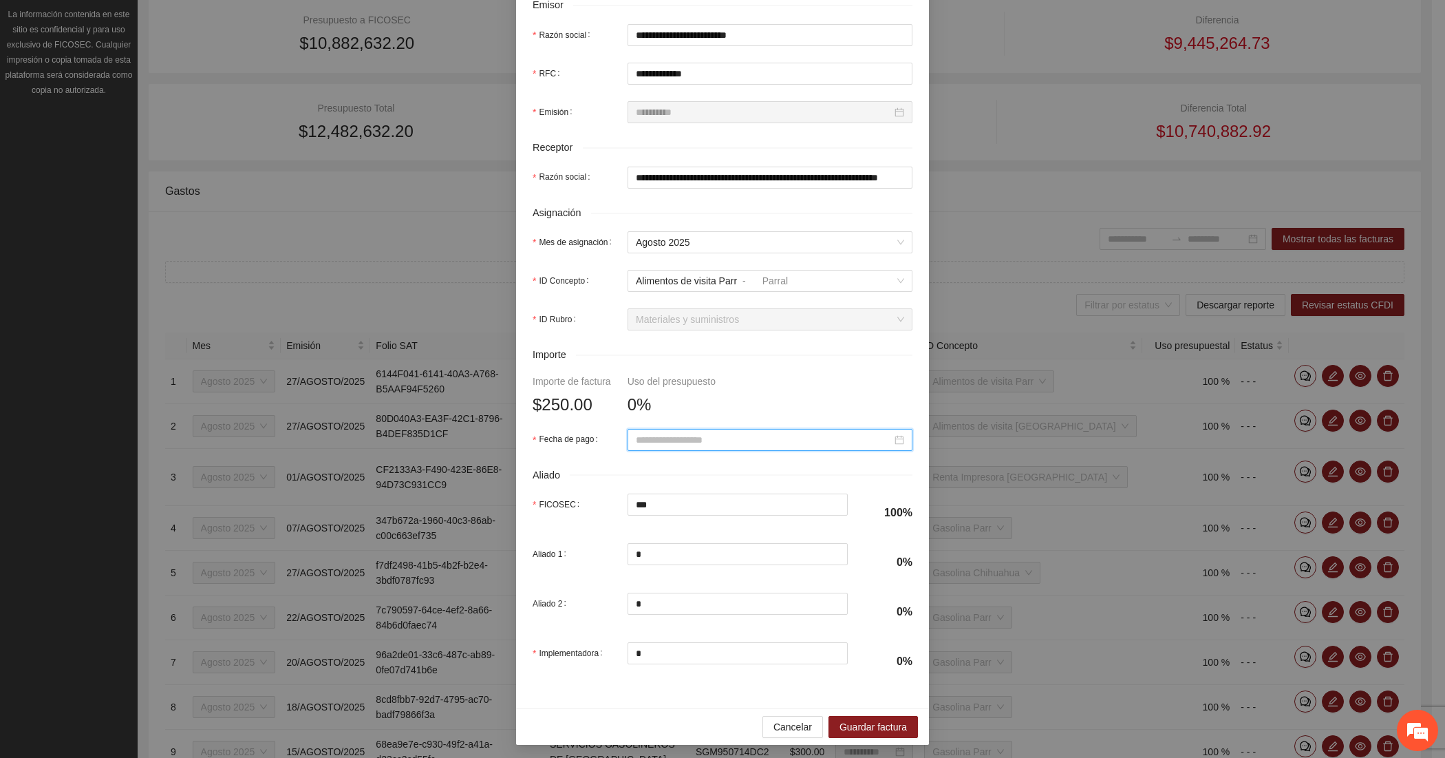
paste input "**********"
click at [716, 599] on div "27" at bounding box center [715, 603] width 17 height 17
click at [859, 734] on span "Guardar factura" at bounding box center [873, 726] width 67 height 15
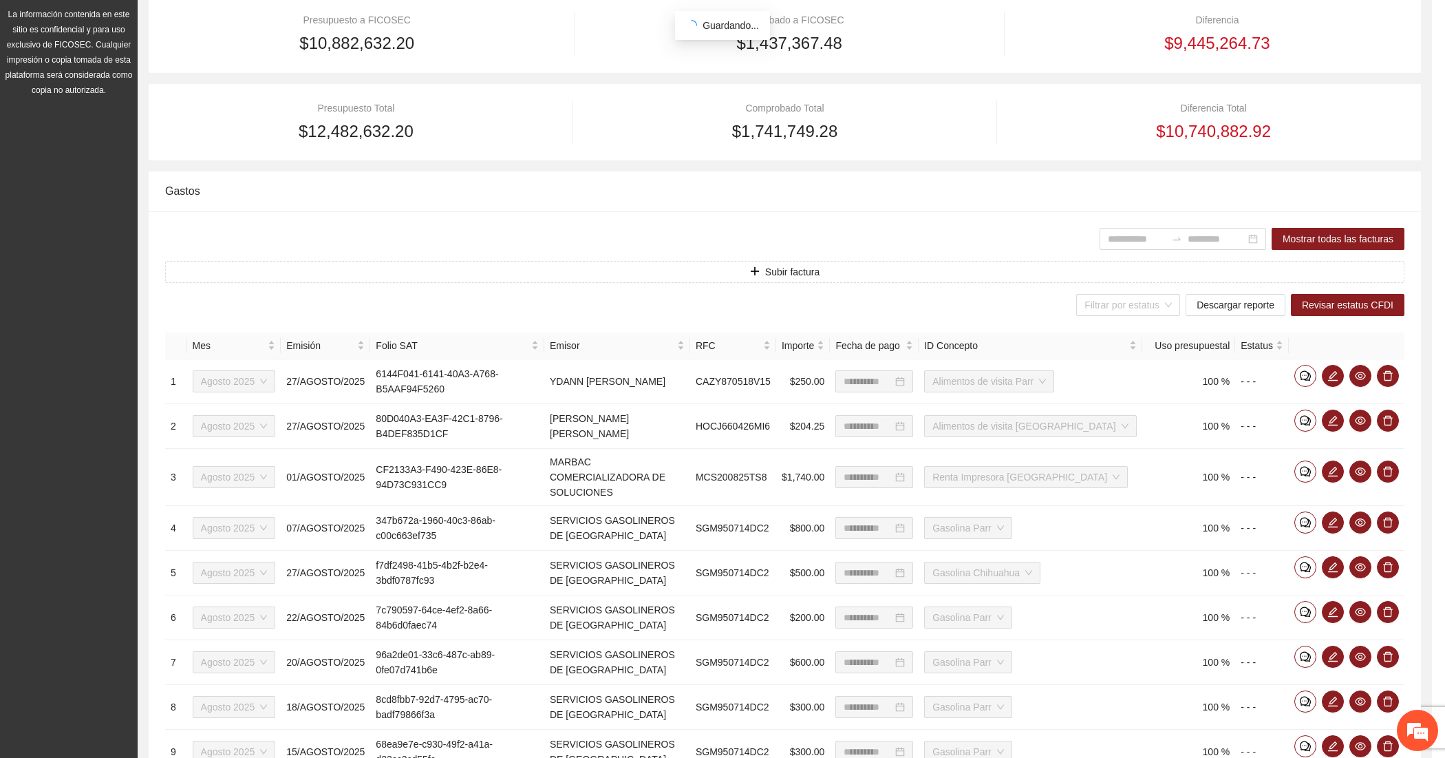
scroll to position [241, 0]
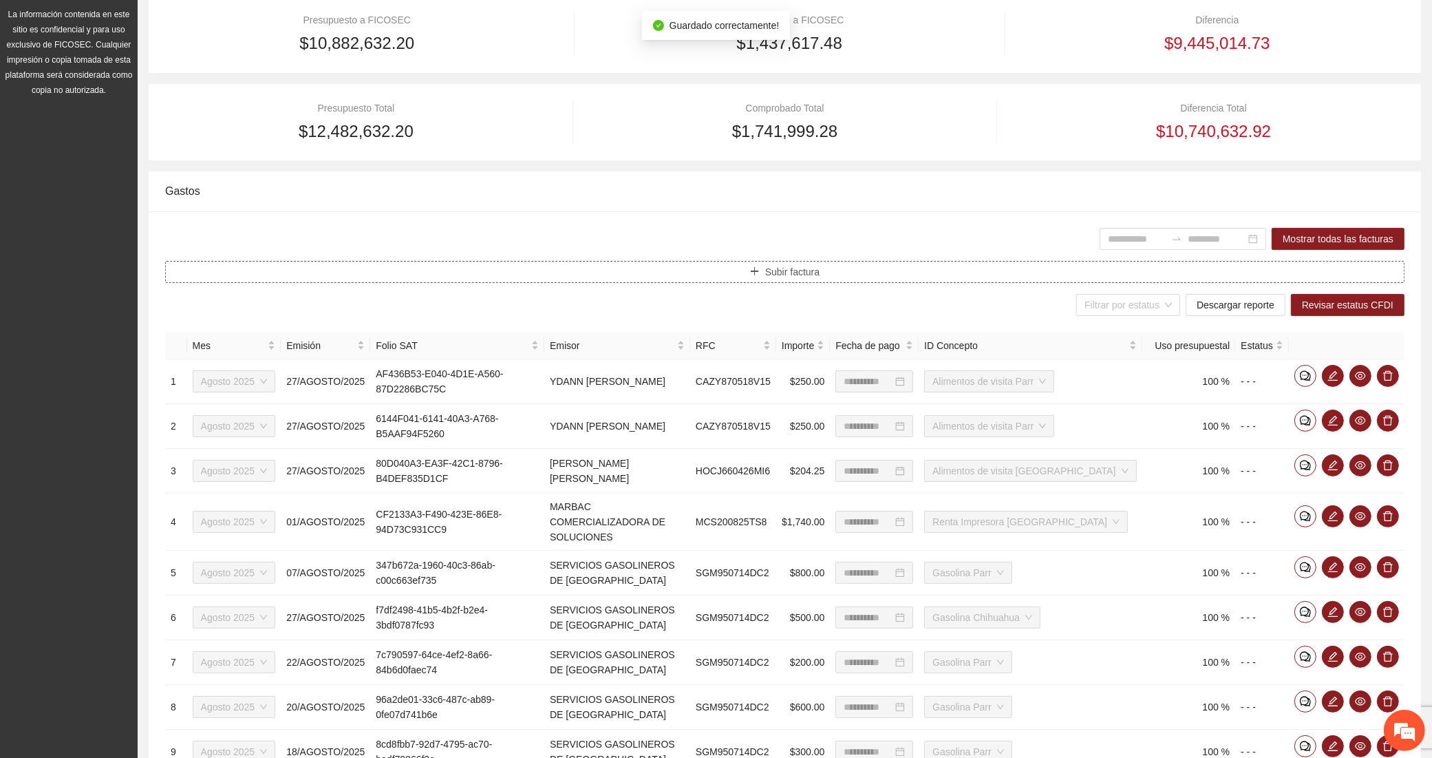
click at [341, 277] on button "Subir factura" at bounding box center [784, 272] width 1239 height 22
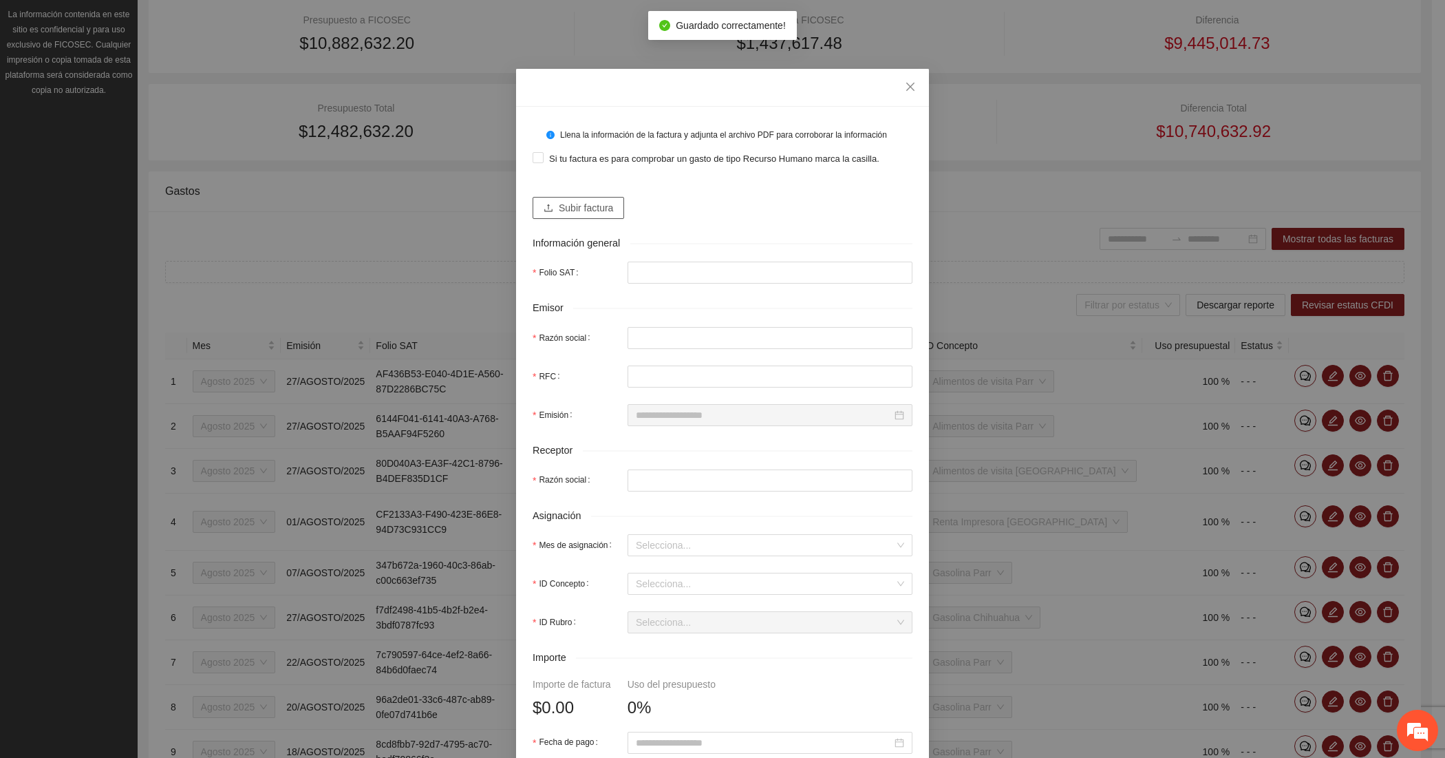
click at [566, 211] on span "Subir factura" at bounding box center [586, 207] width 54 height 15
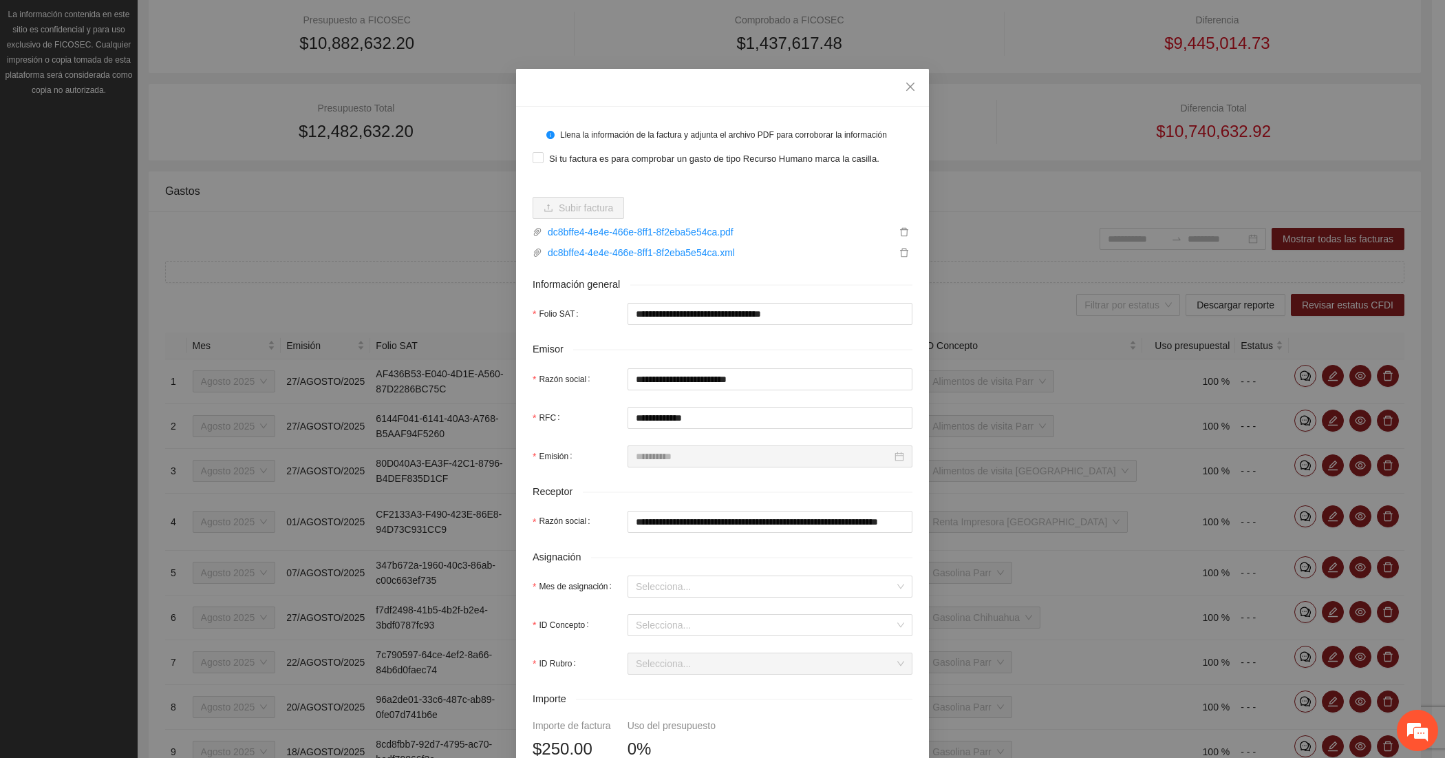
scroll to position [229, 0]
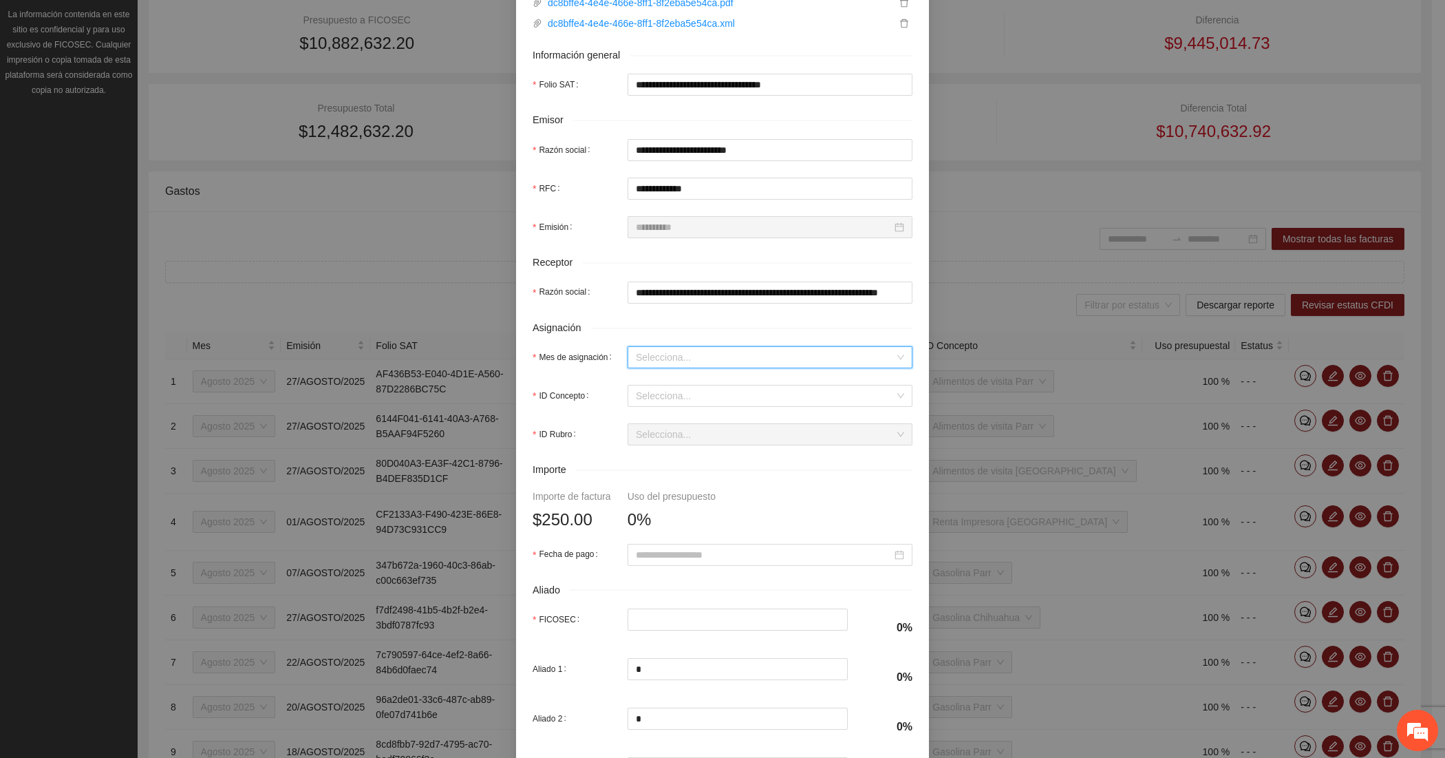
click at [664, 358] on input "Mes de asignación" at bounding box center [765, 357] width 259 height 21
click at [659, 427] on div "Agosto 2025" at bounding box center [763, 429] width 268 height 15
click at [652, 399] on input "ID Concepto" at bounding box center [765, 395] width 259 height 21
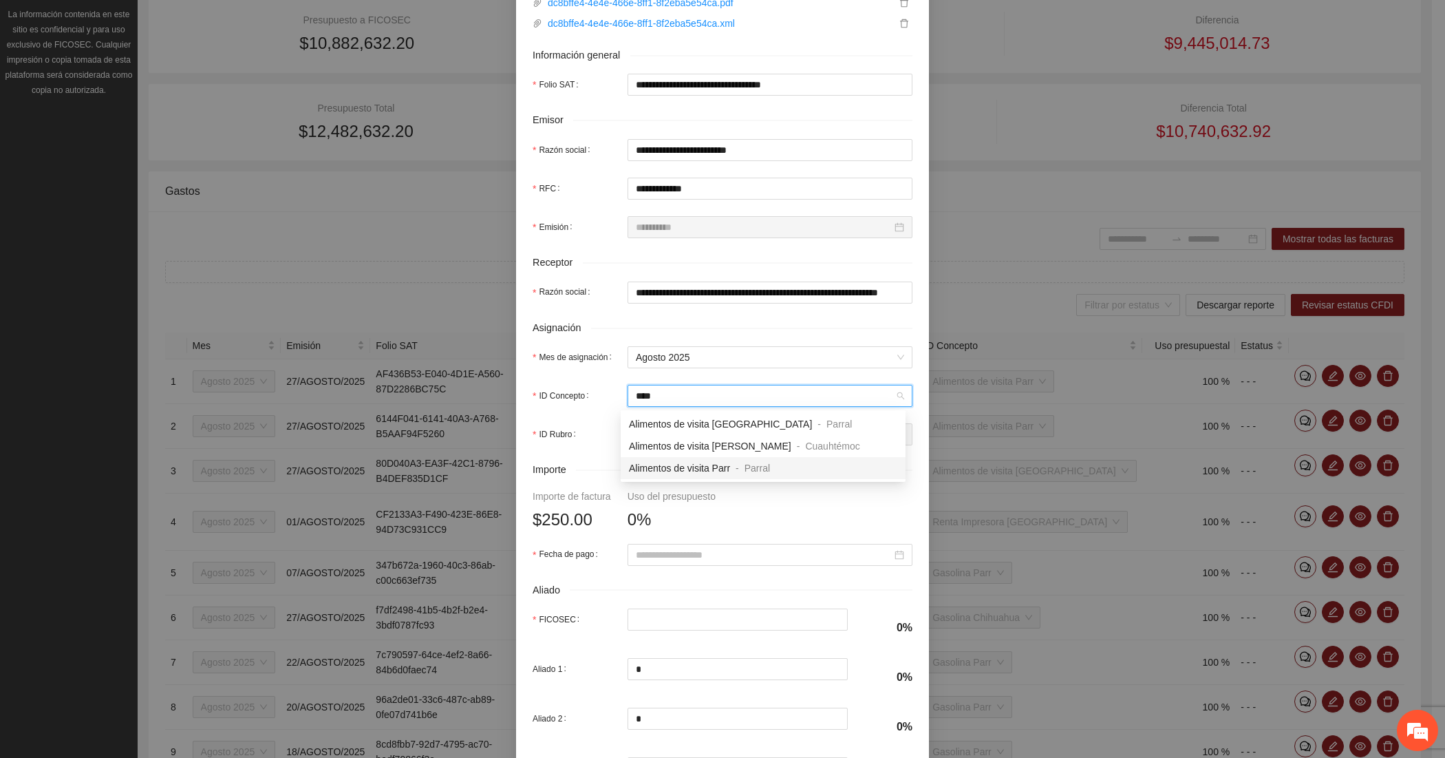
click at [709, 467] on span "Alimentos de visita Parr" at bounding box center [679, 467] width 101 height 11
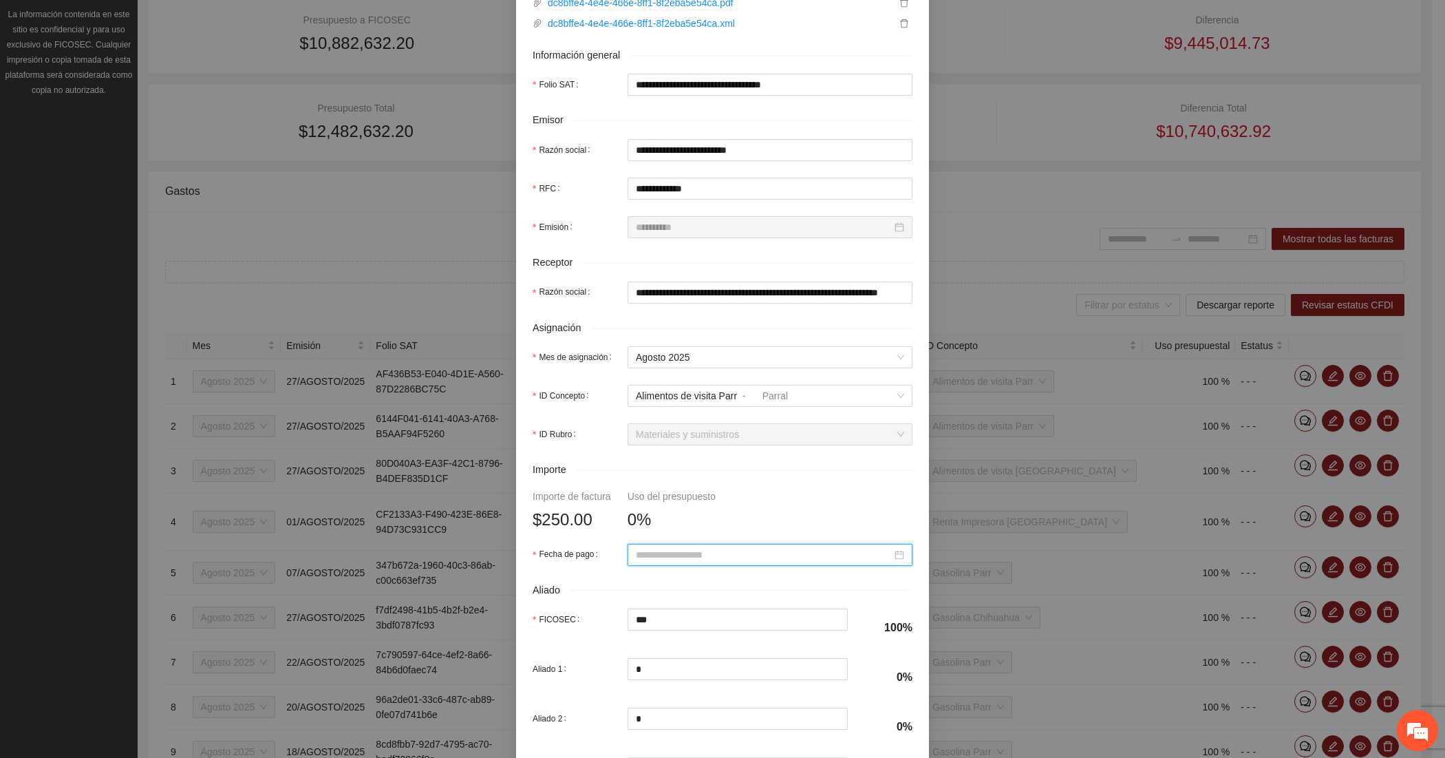
paste input "**********"
click at [710, 478] on div "27" at bounding box center [715, 477] width 17 height 17
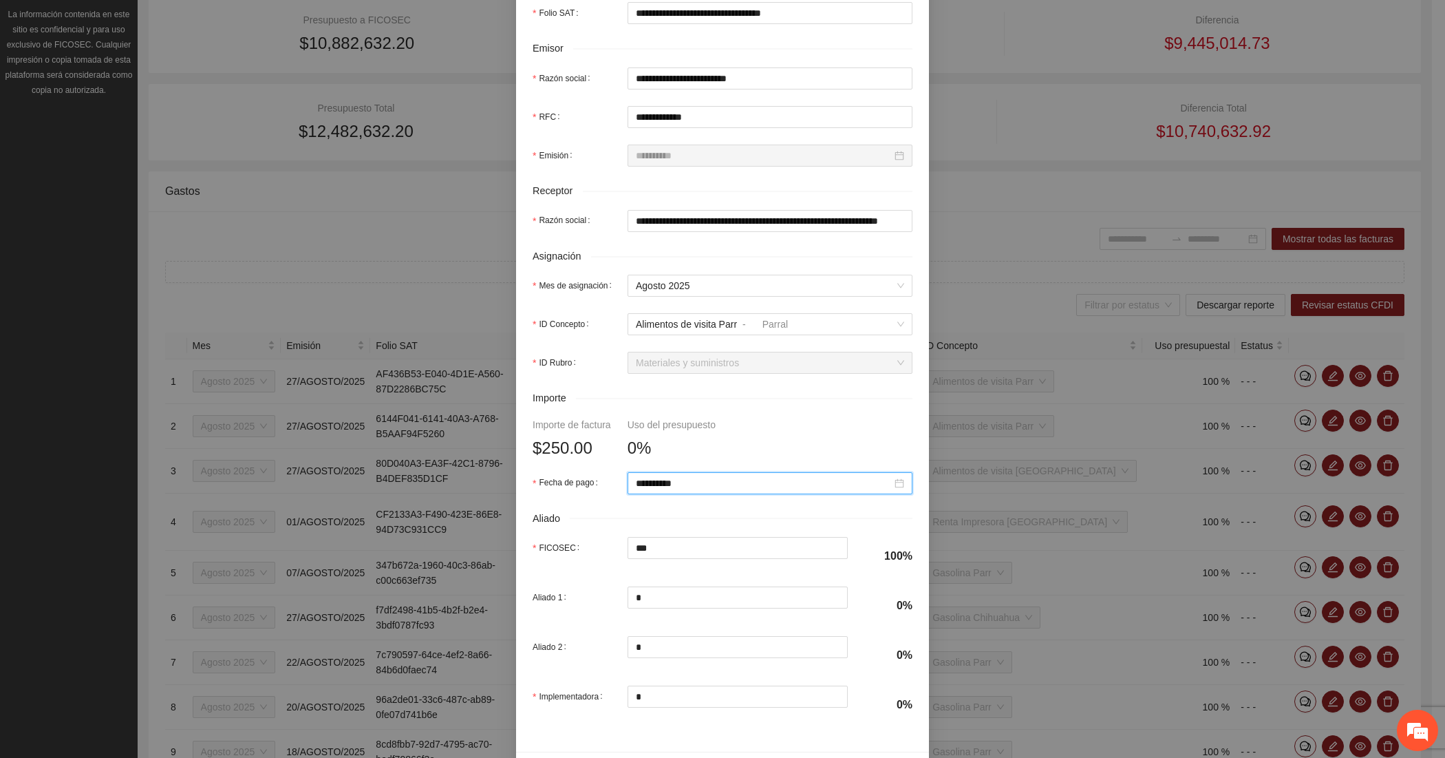
scroll to position [351, 0]
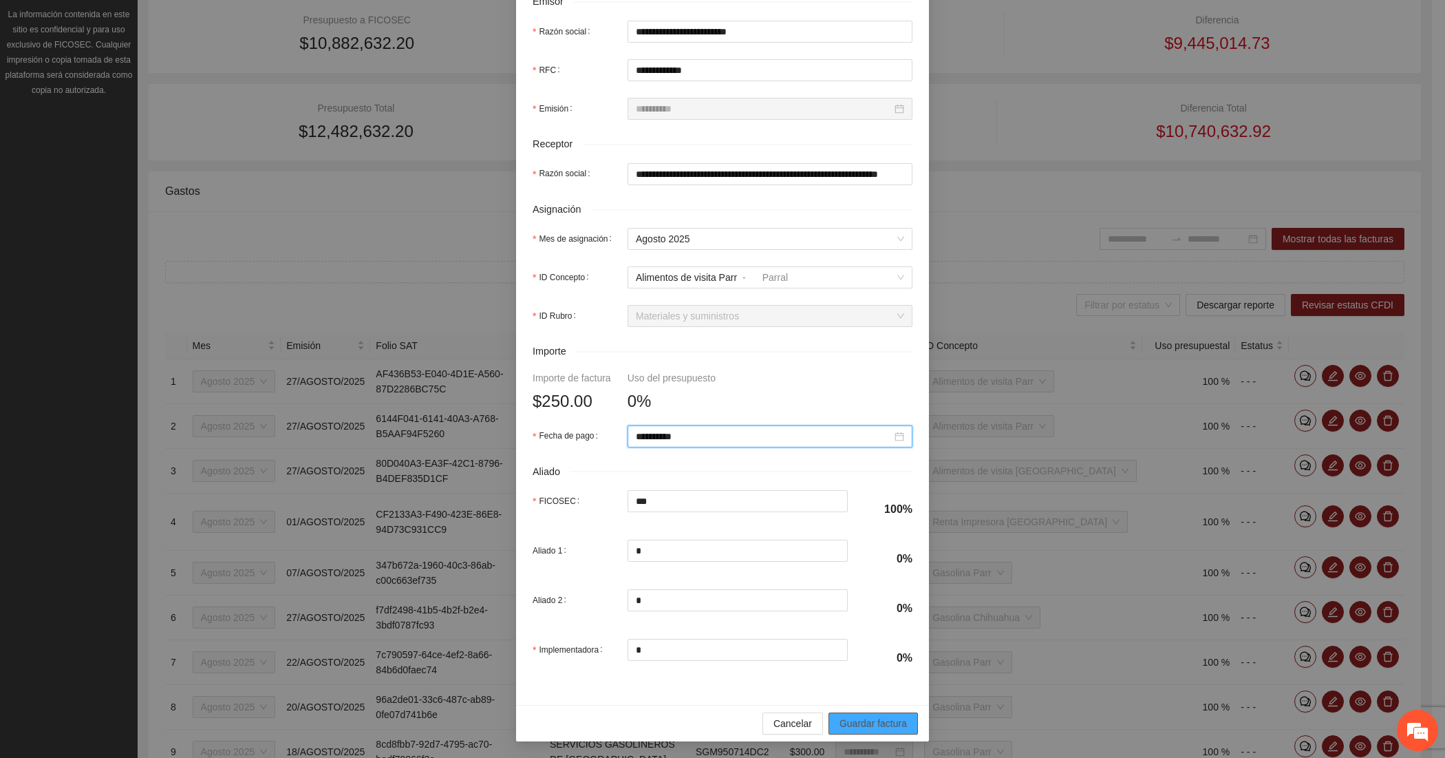
click at [848, 720] on span "Guardar factura" at bounding box center [873, 723] width 67 height 15
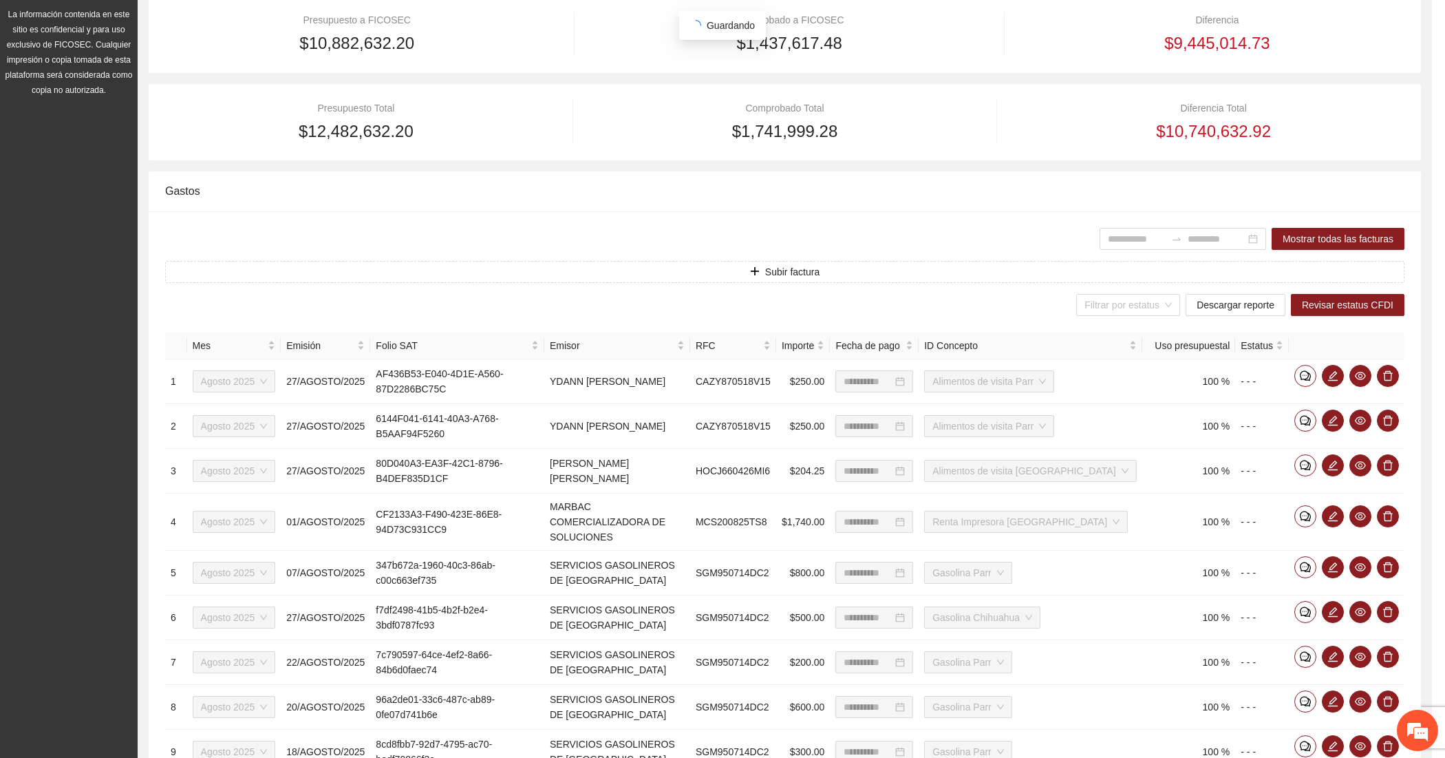
scroll to position [241, 0]
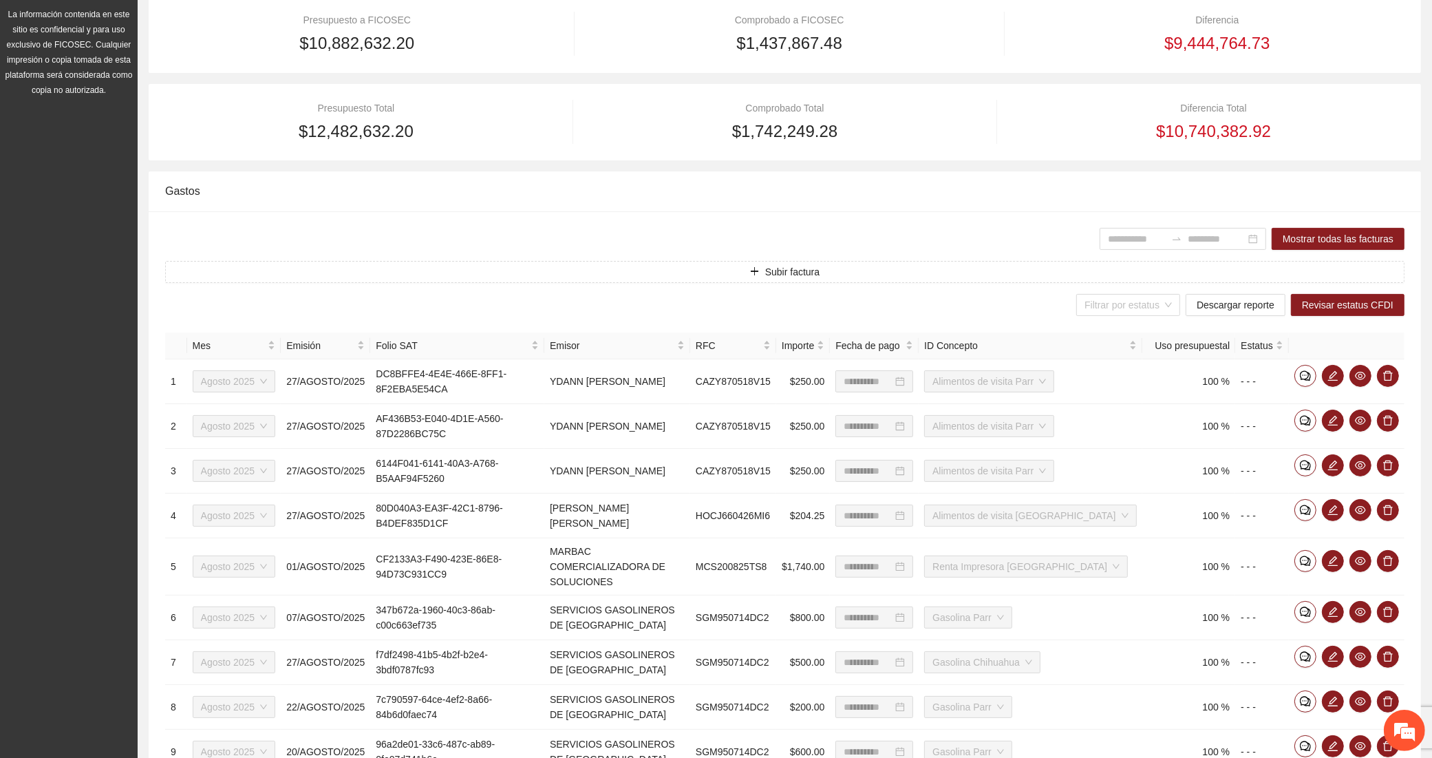
click at [424, 253] on div "**********" at bounding box center [785, 542] width 1272 height 663
click at [424, 276] on button "Subir factura" at bounding box center [784, 272] width 1239 height 22
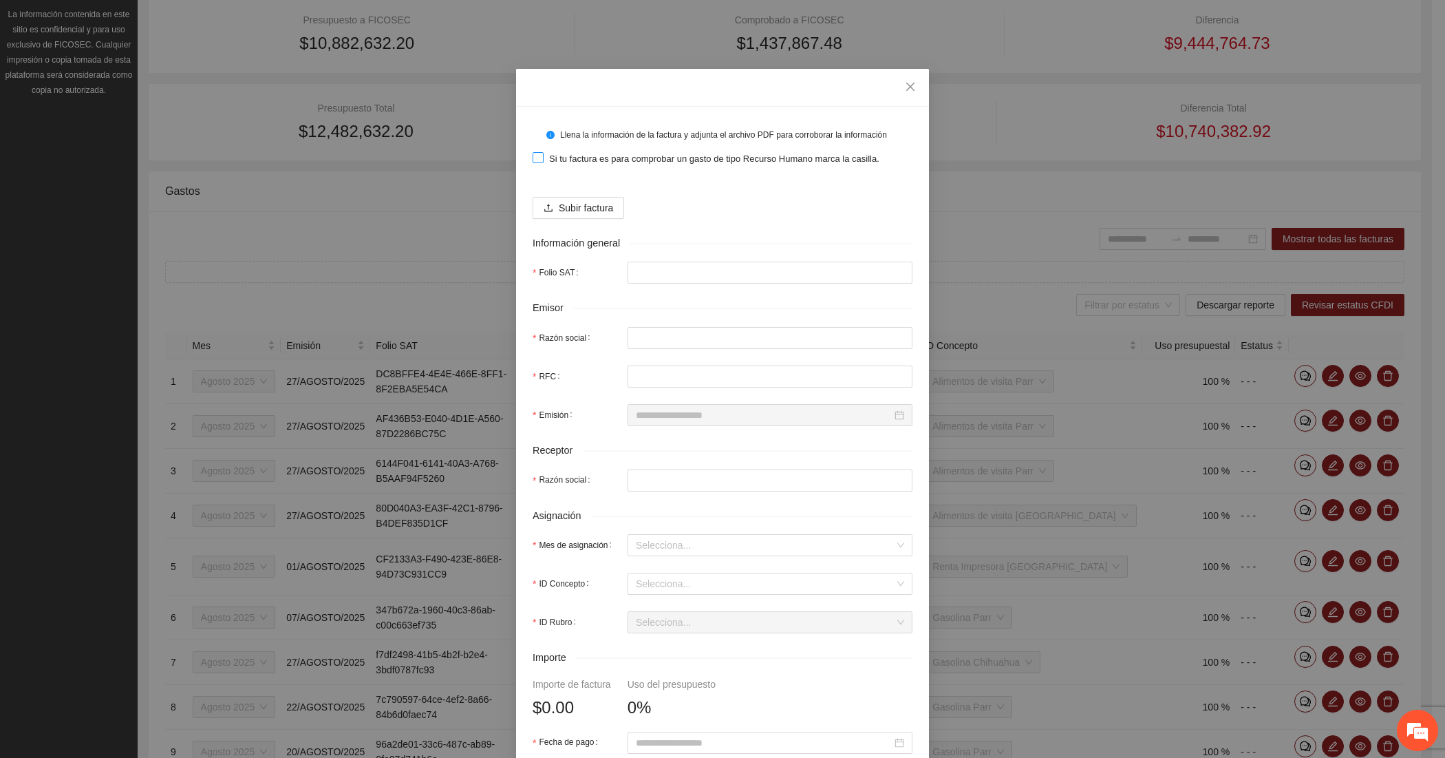
click at [553, 163] on span "Si tu factura es para comprobar un gasto de tipo Recurso Humano marca la casill…" at bounding box center [714, 159] width 341 height 14
click at [550, 201] on button "Subir factura" at bounding box center [579, 208] width 92 height 22
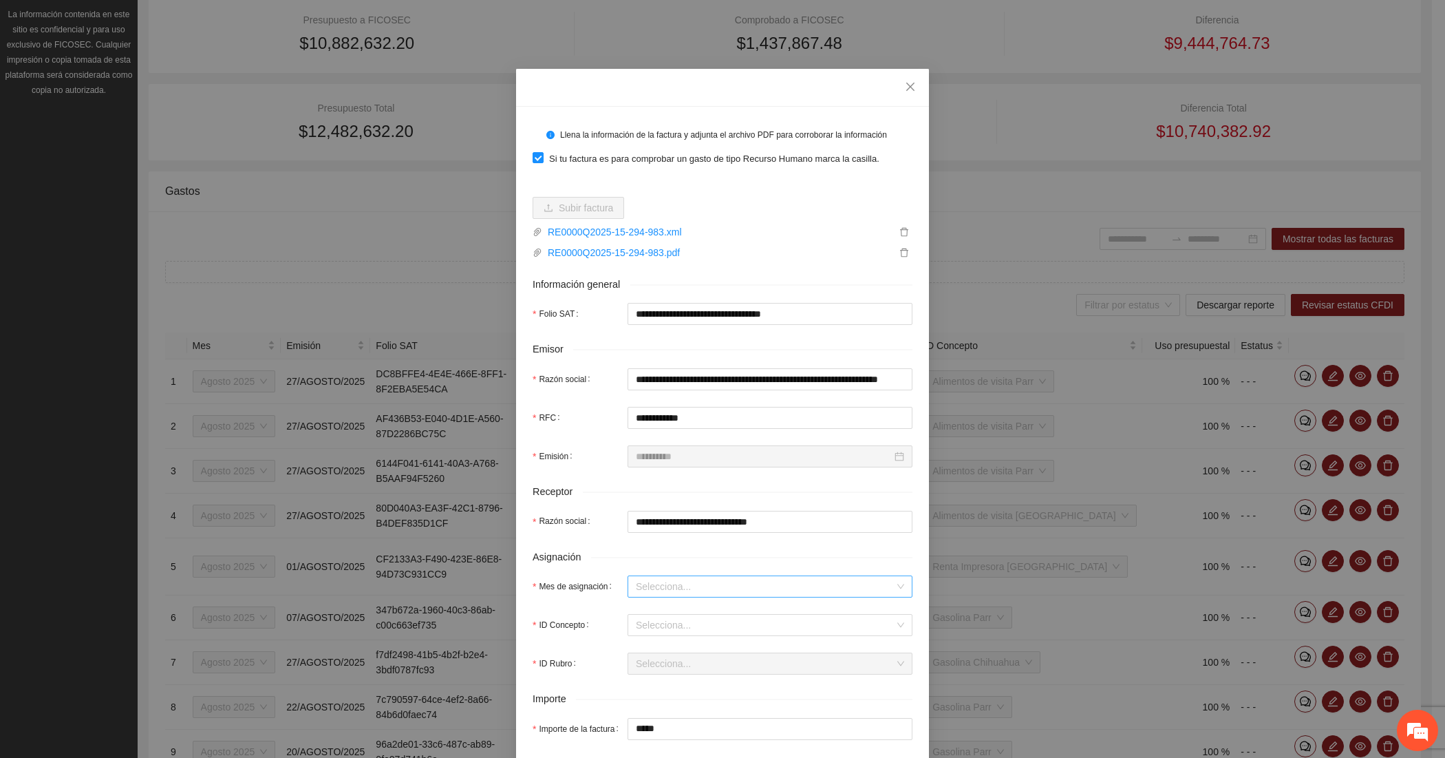
click at [650, 584] on input "Mes de asignación" at bounding box center [765, 586] width 259 height 21
click at [666, 451] on div "Agosto 2025" at bounding box center [763, 451] width 268 height 15
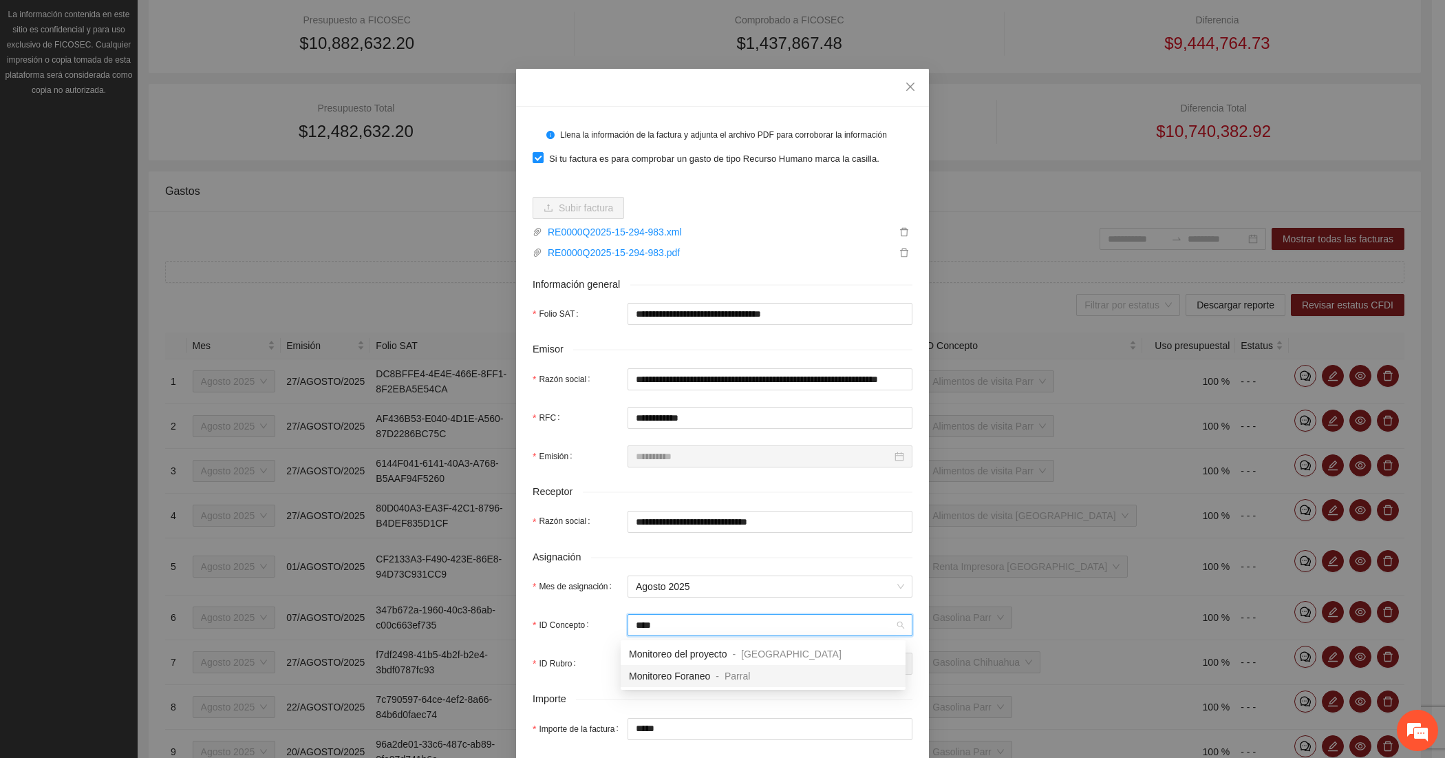
click at [644, 668] on div "Monitoreo Foraneo" at bounding box center [669, 675] width 81 height 15
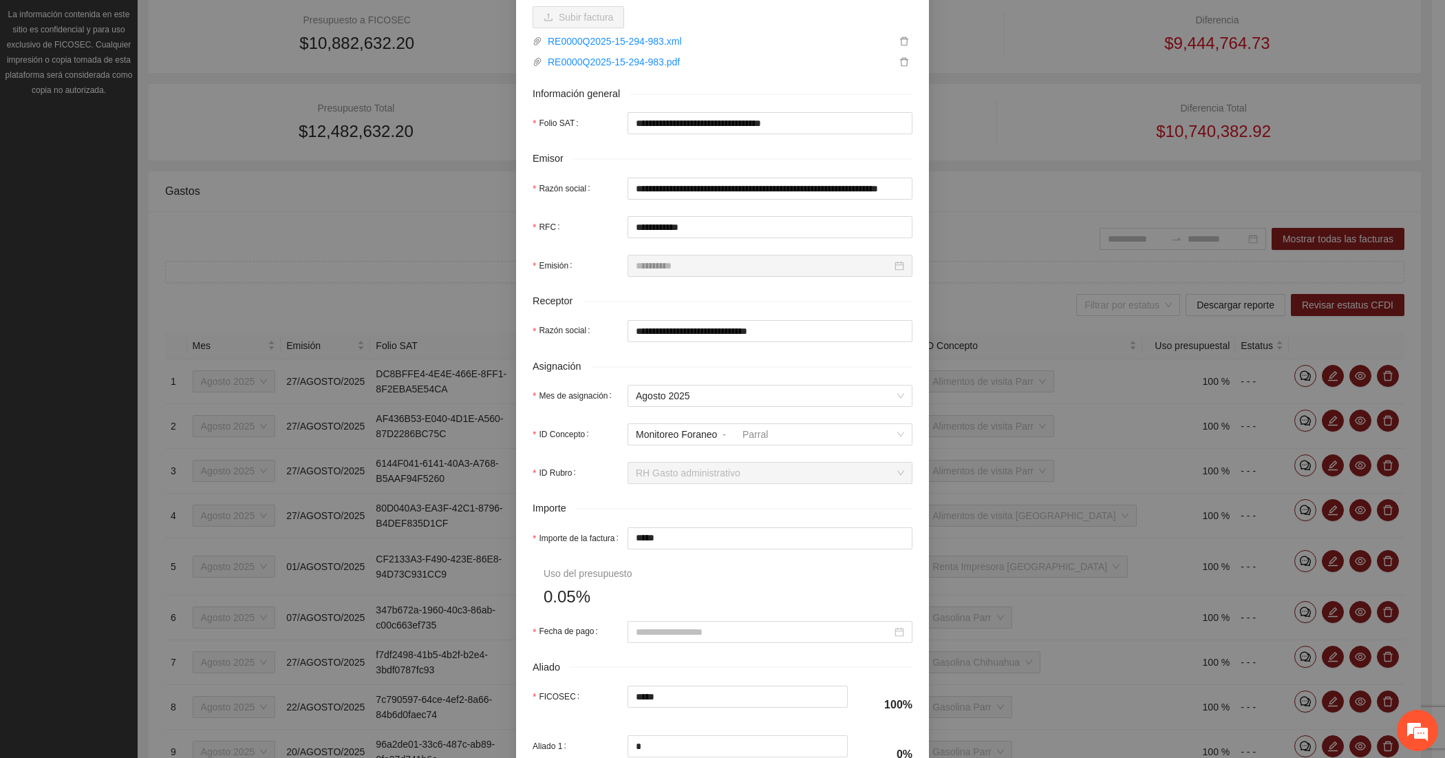
scroll to position [229, 0]
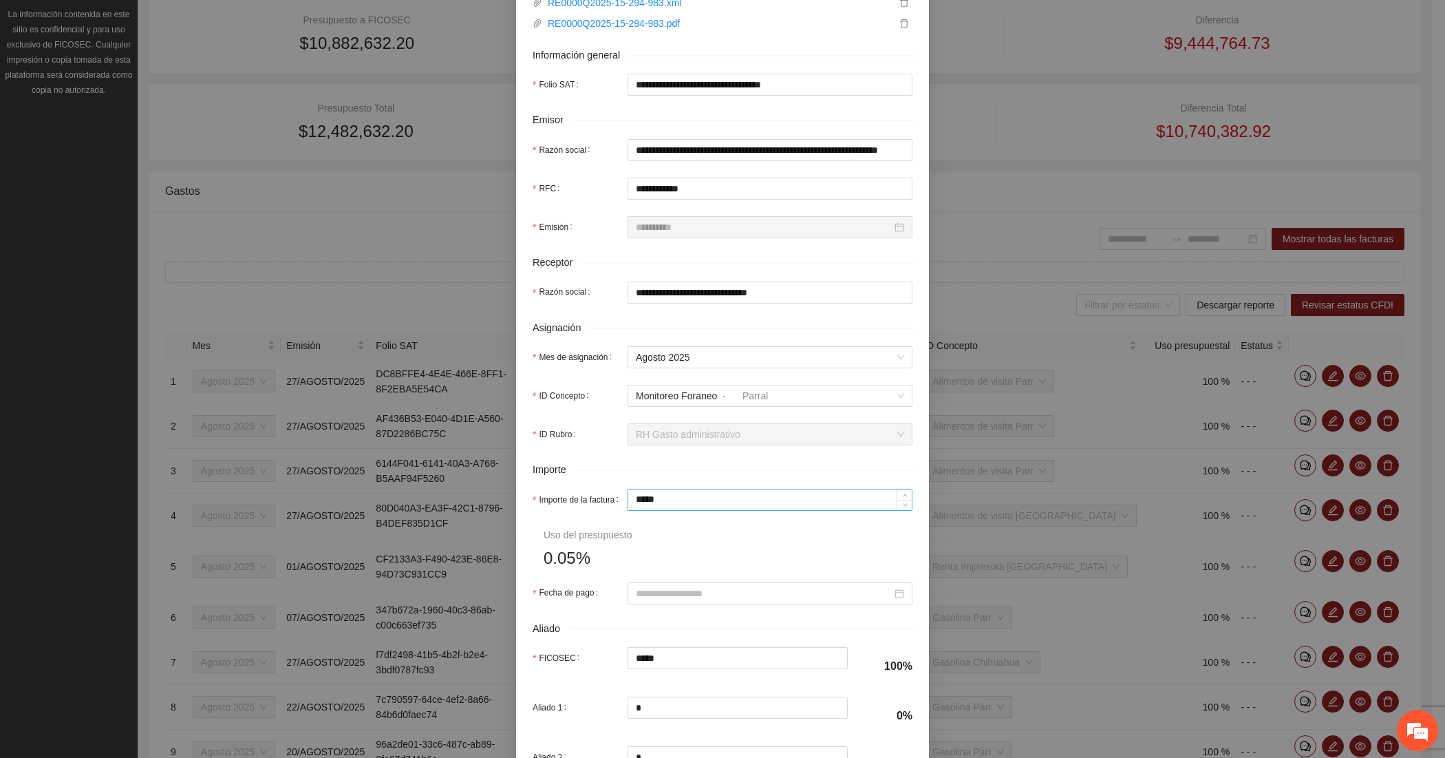
click at [683, 497] on input "*****" at bounding box center [770, 499] width 284 height 21
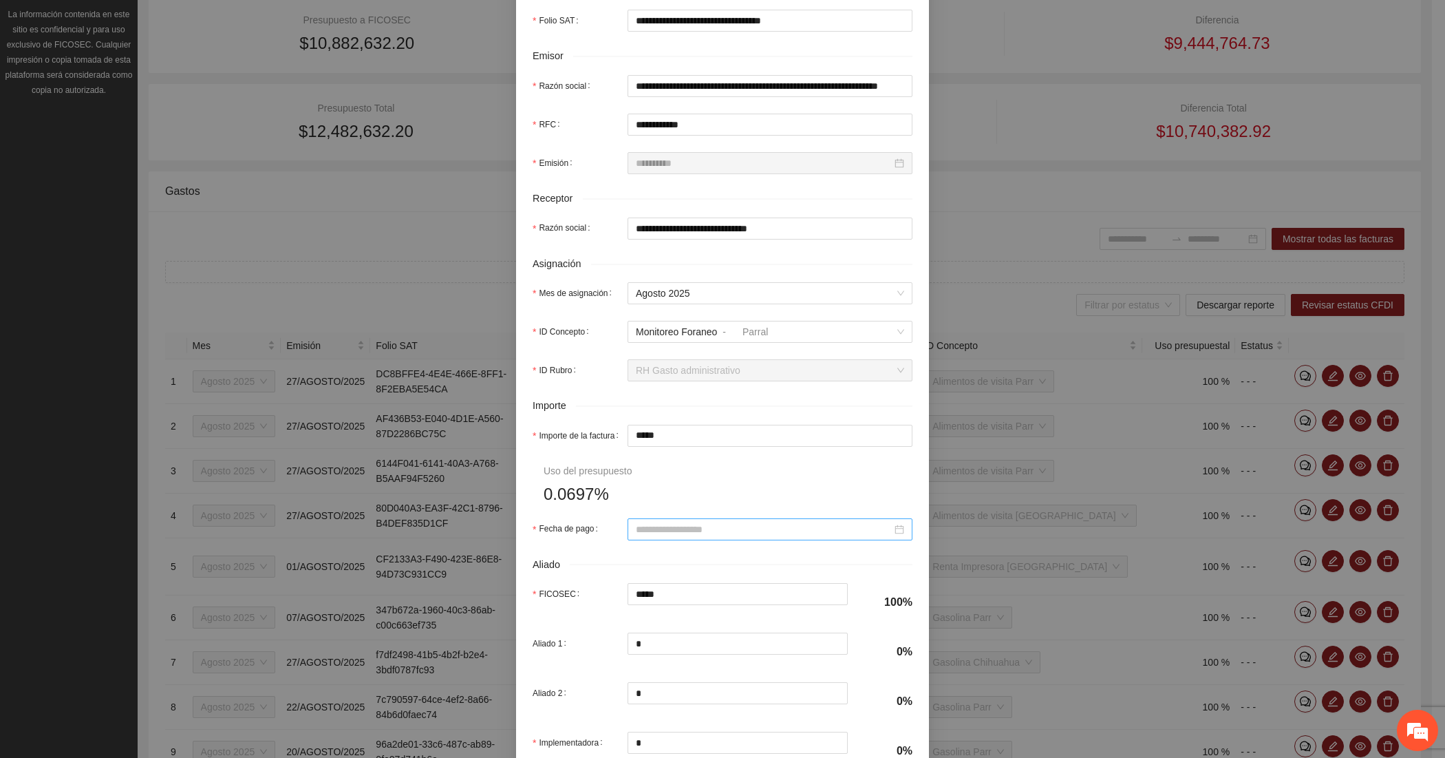
scroll to position [344, 0]
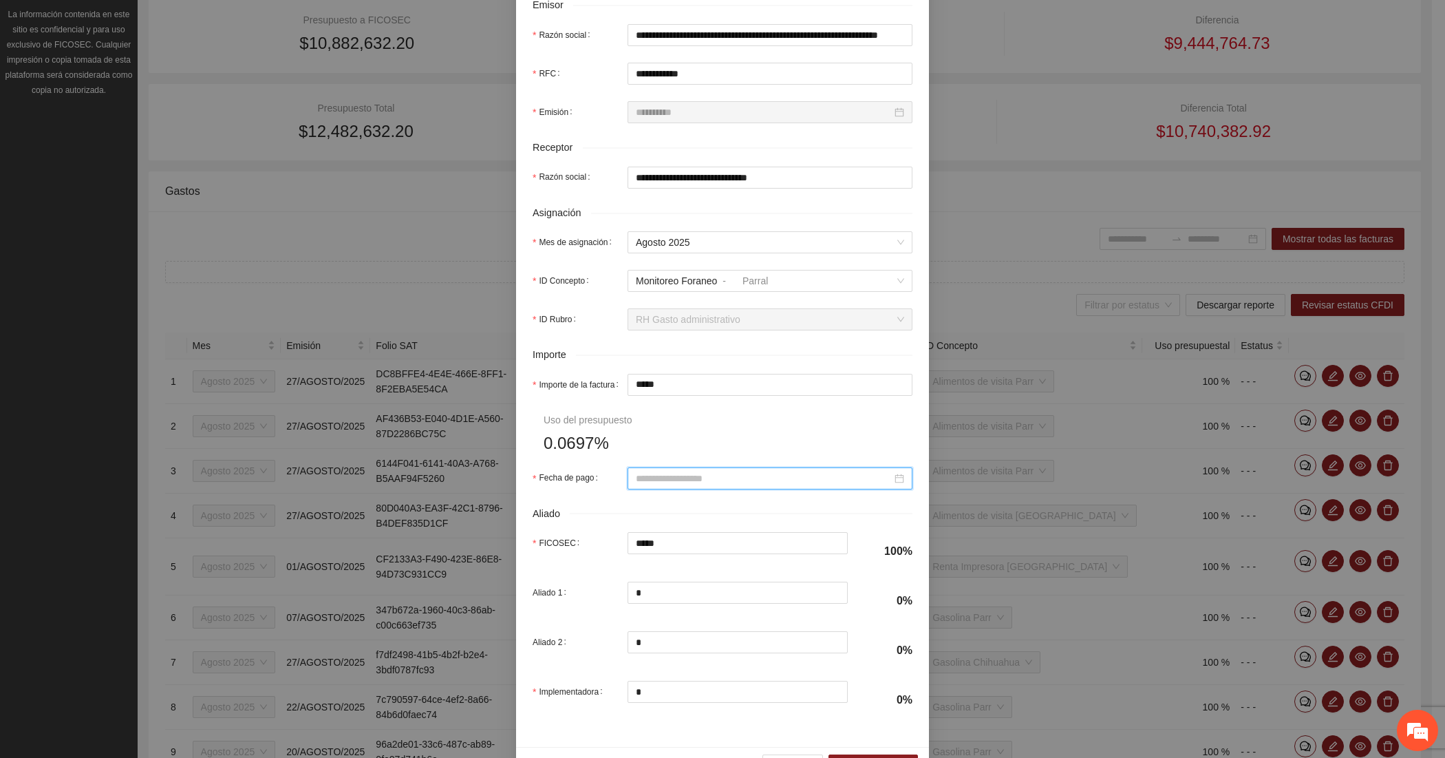
click at [701, 480] on input "Fecha de pago" at bounding box center [764, 478] width 256 height 15
click at [648, 506] on span "button" at bounding box center [649, 509] width 7 height 7
click at [768, 601] on div "15" at bounding box center [765, 601] width 17 height 17
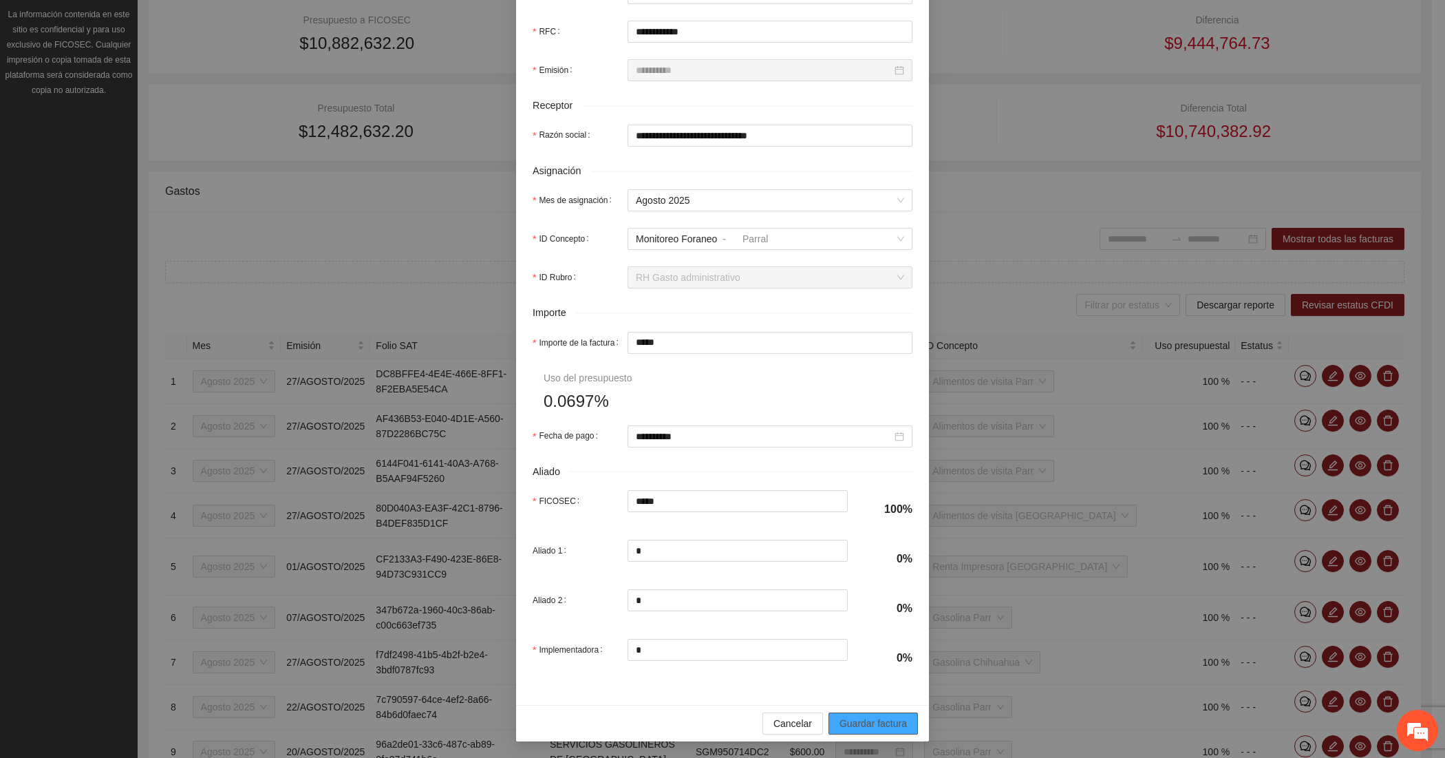
click at [855, 729] on span "Guardar factura" at bounding box center [873, 723] width 67 height 15
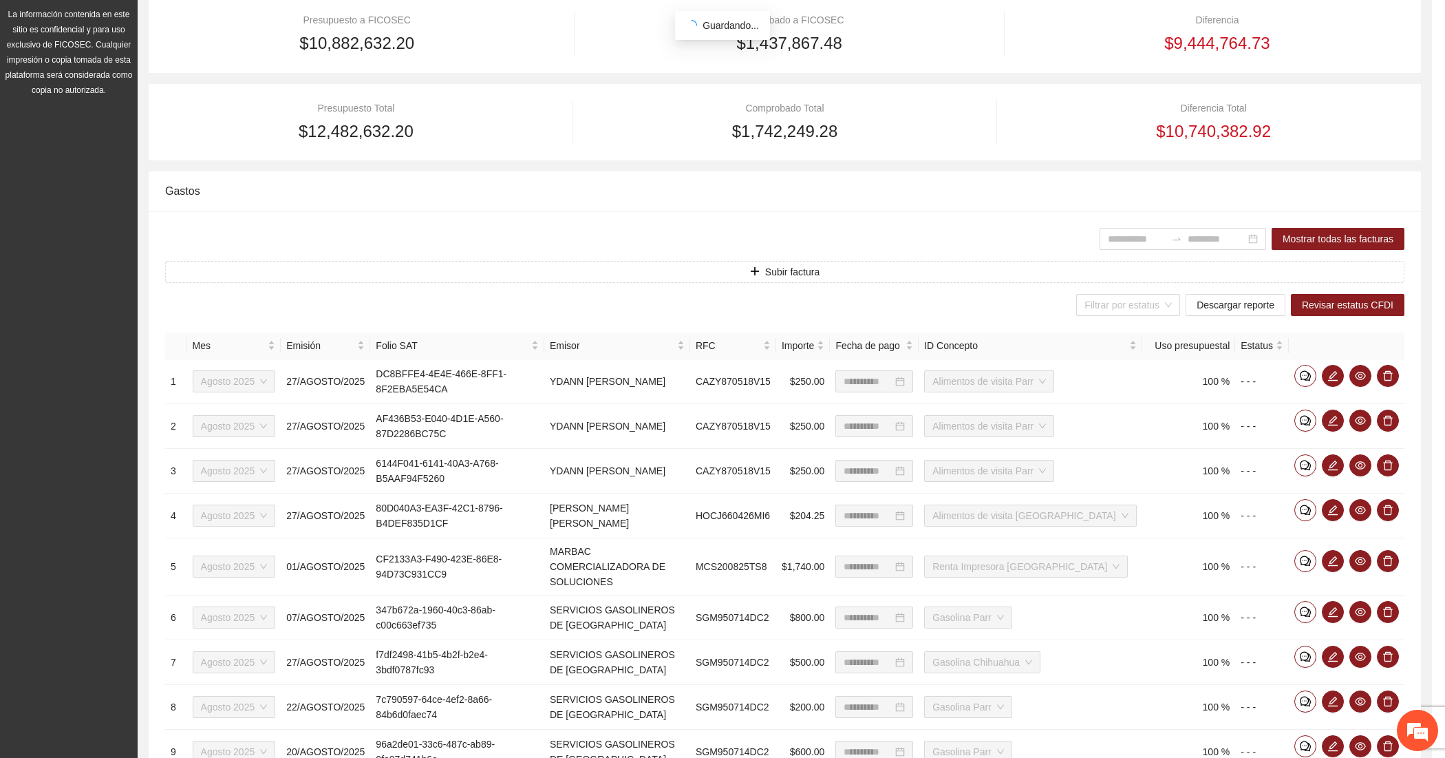
scroll to position [279, 0]
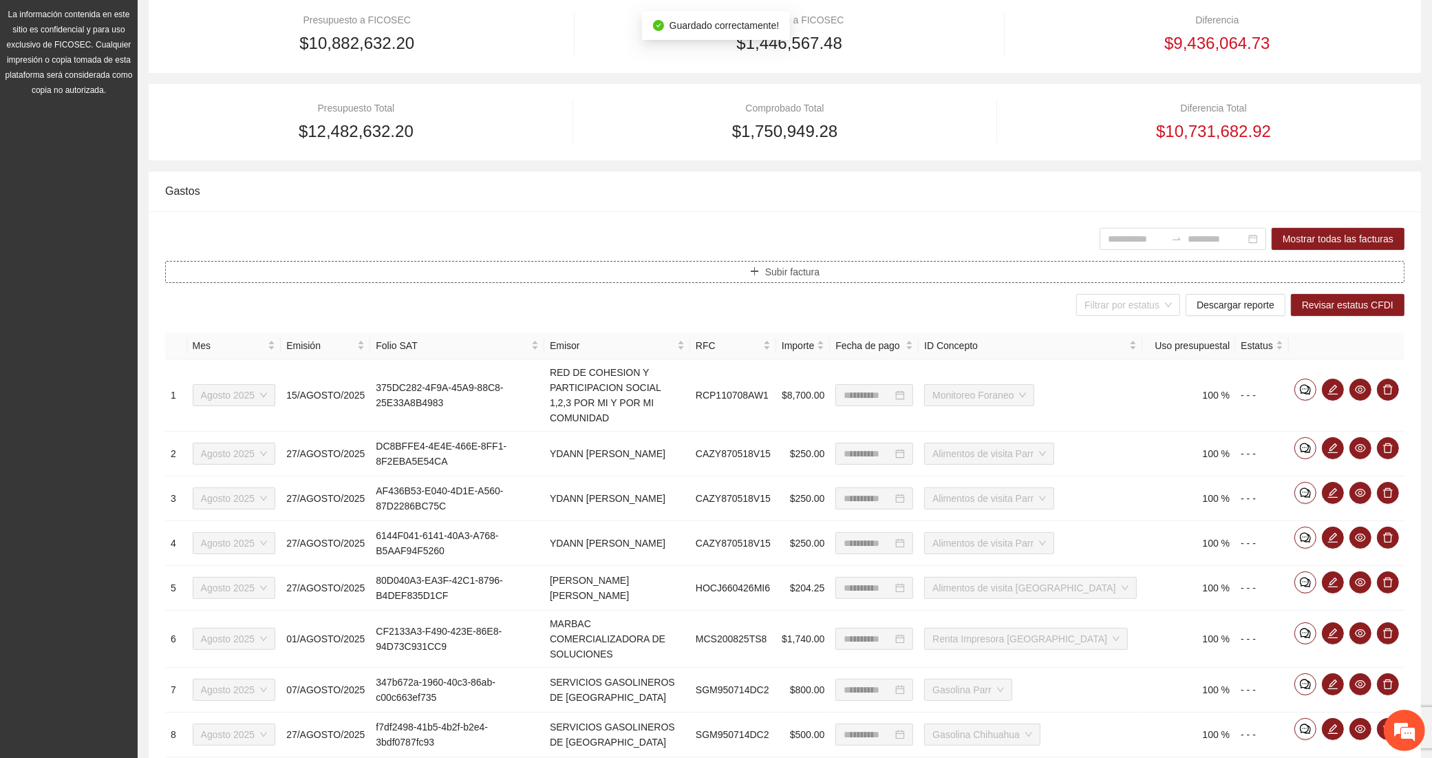
click at [506, 266] on button "Subir factura" at bounding box center [784, 272] width 1239 height 22
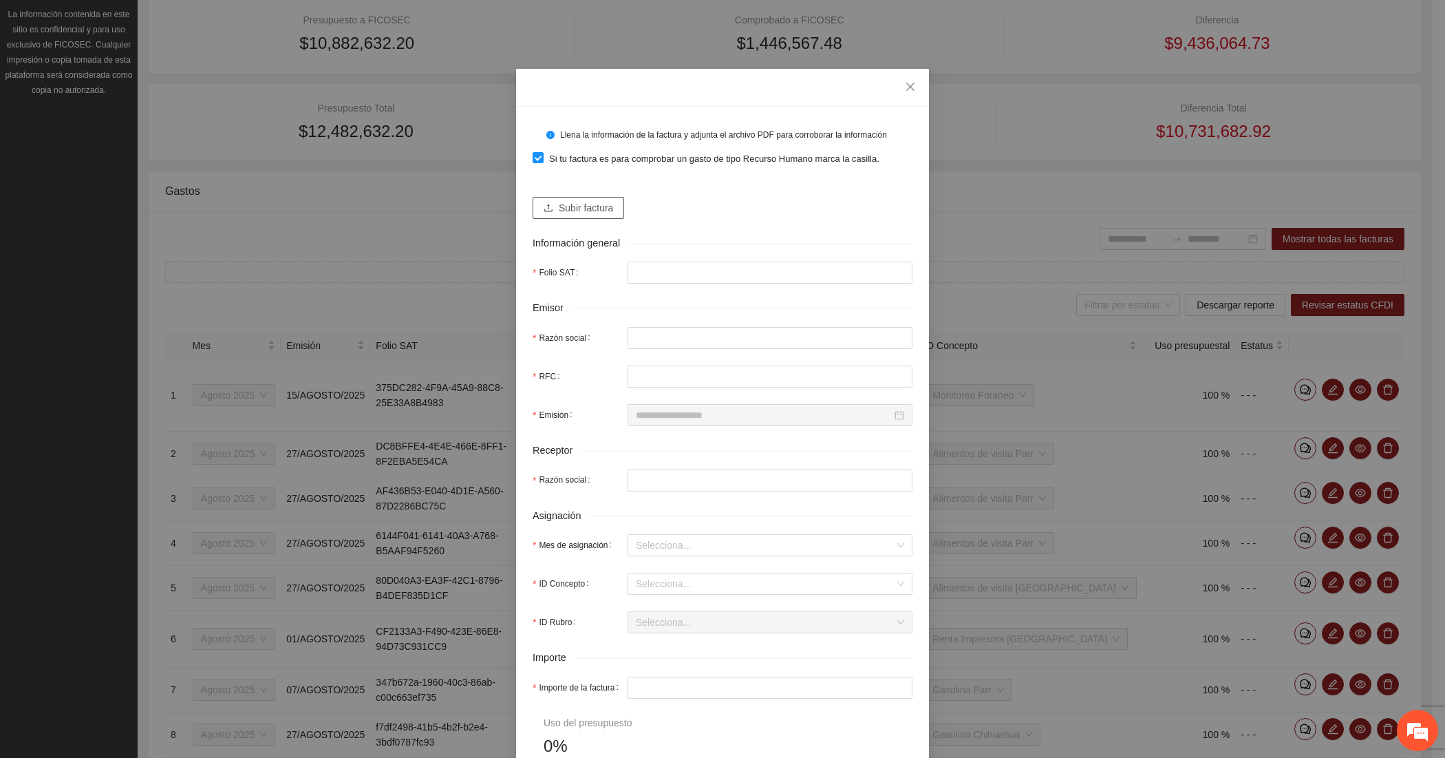
click at [563, 215] on span "Subir factura" at bounding box center [586, 207] width 54 height 15
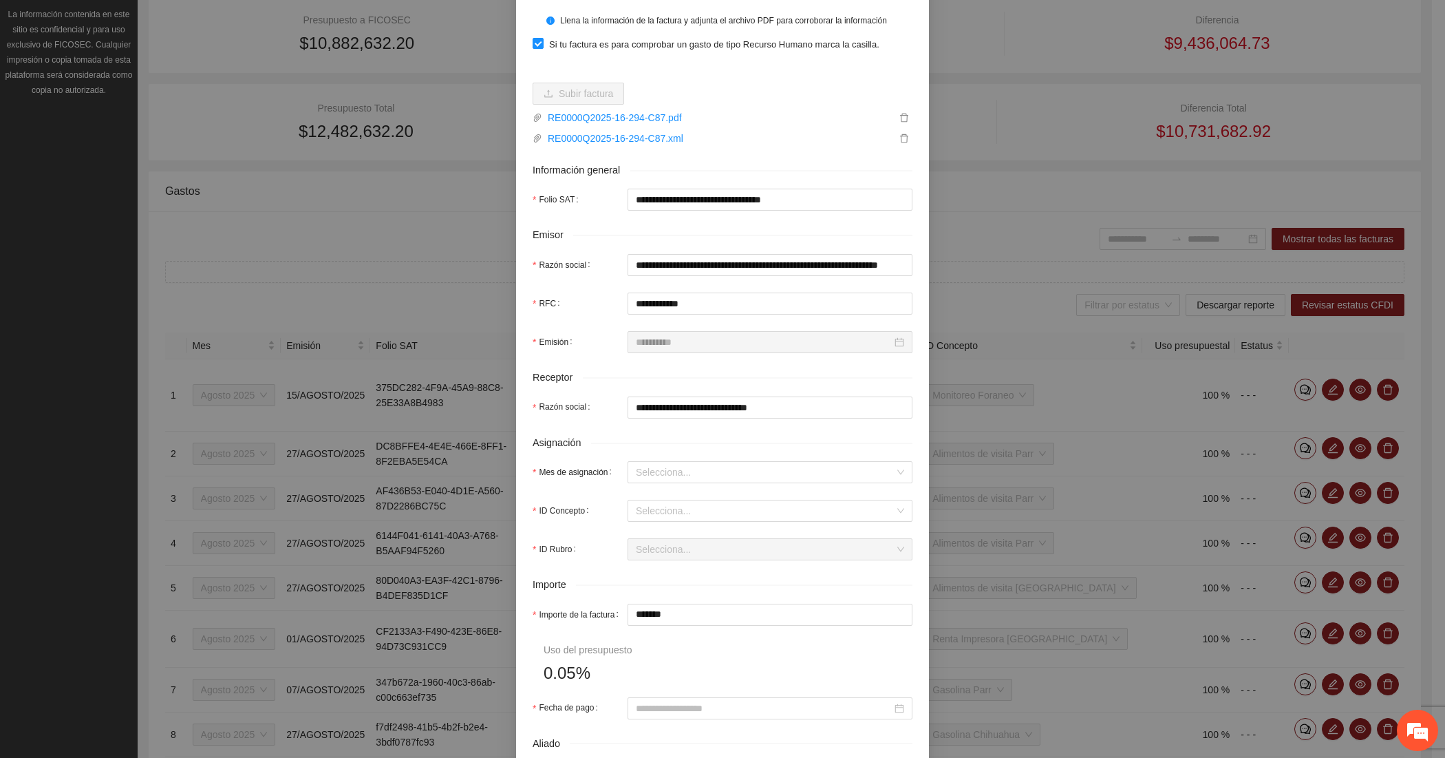
scroll to position [229, 0]
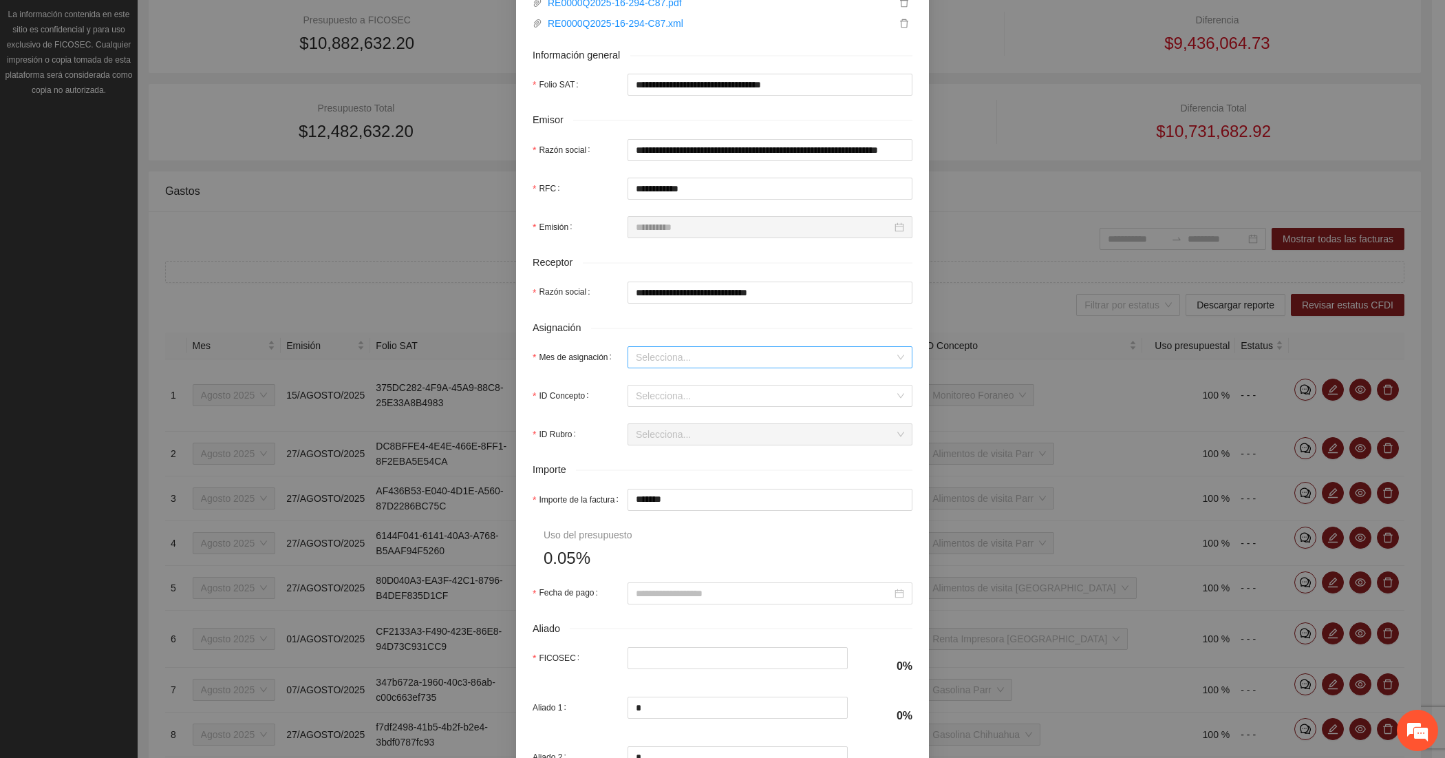
click at [661, 359] on input "Mes de asignación" at bounding box center [765, 357] width 259 height 21
click at [657, 428] on div "Agosto 2025" at bounding box center [763, 429] width 268 height 15
click at [663, 396] on input "ID Concepto" at bounding box center [765, 395] width 259 height 21
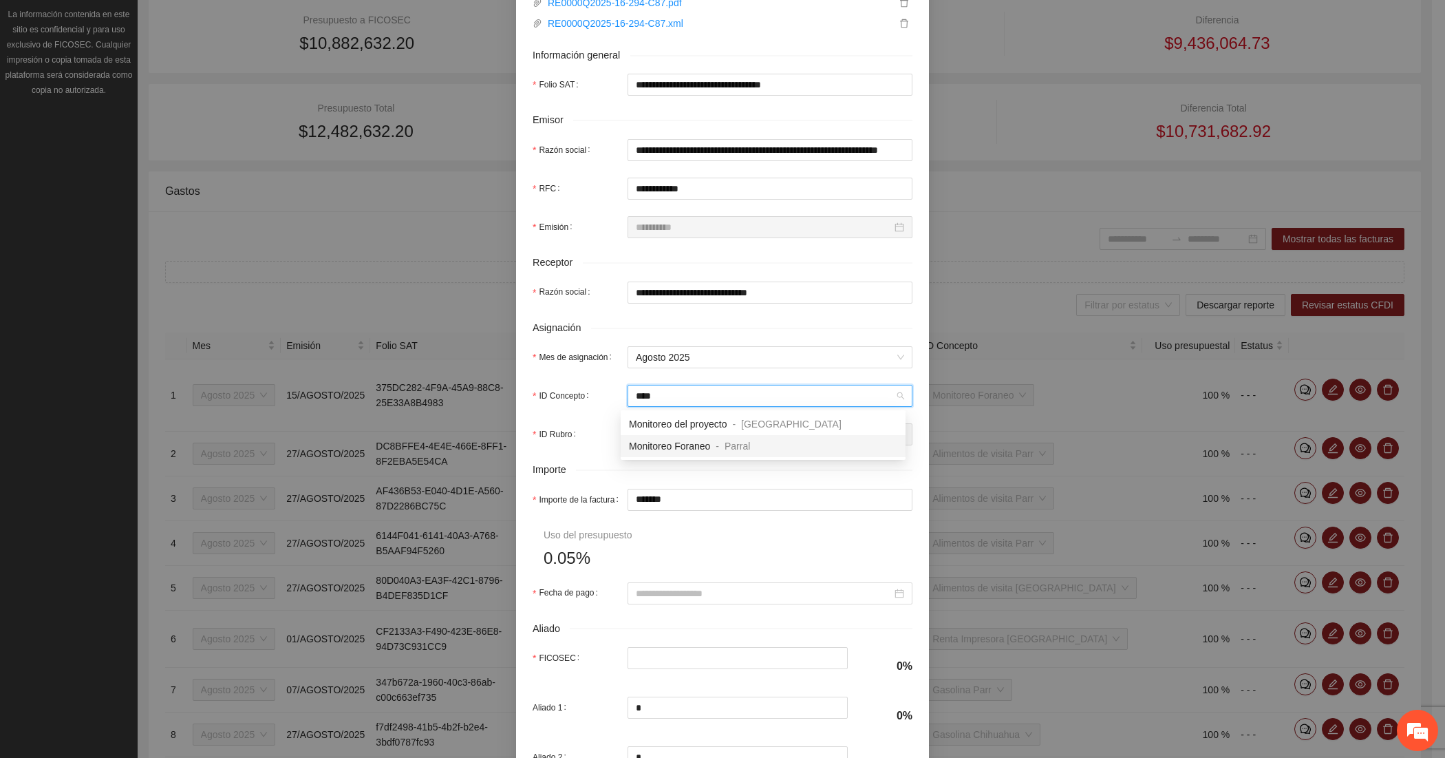
click at [642, 440] on span "Monitoreo Foraneo" at bounding box center [669, 445] width 81 height 11
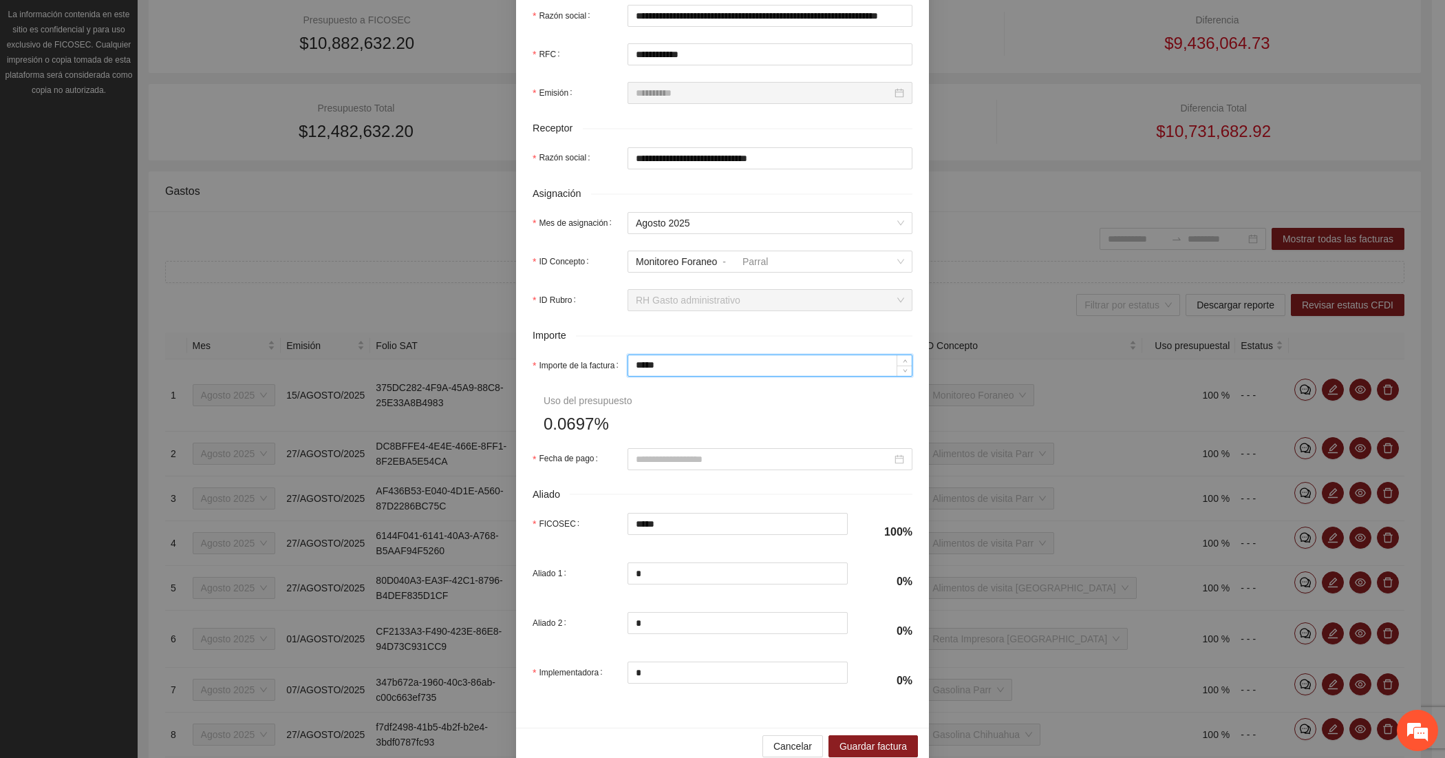
scroll to position [389, 0]
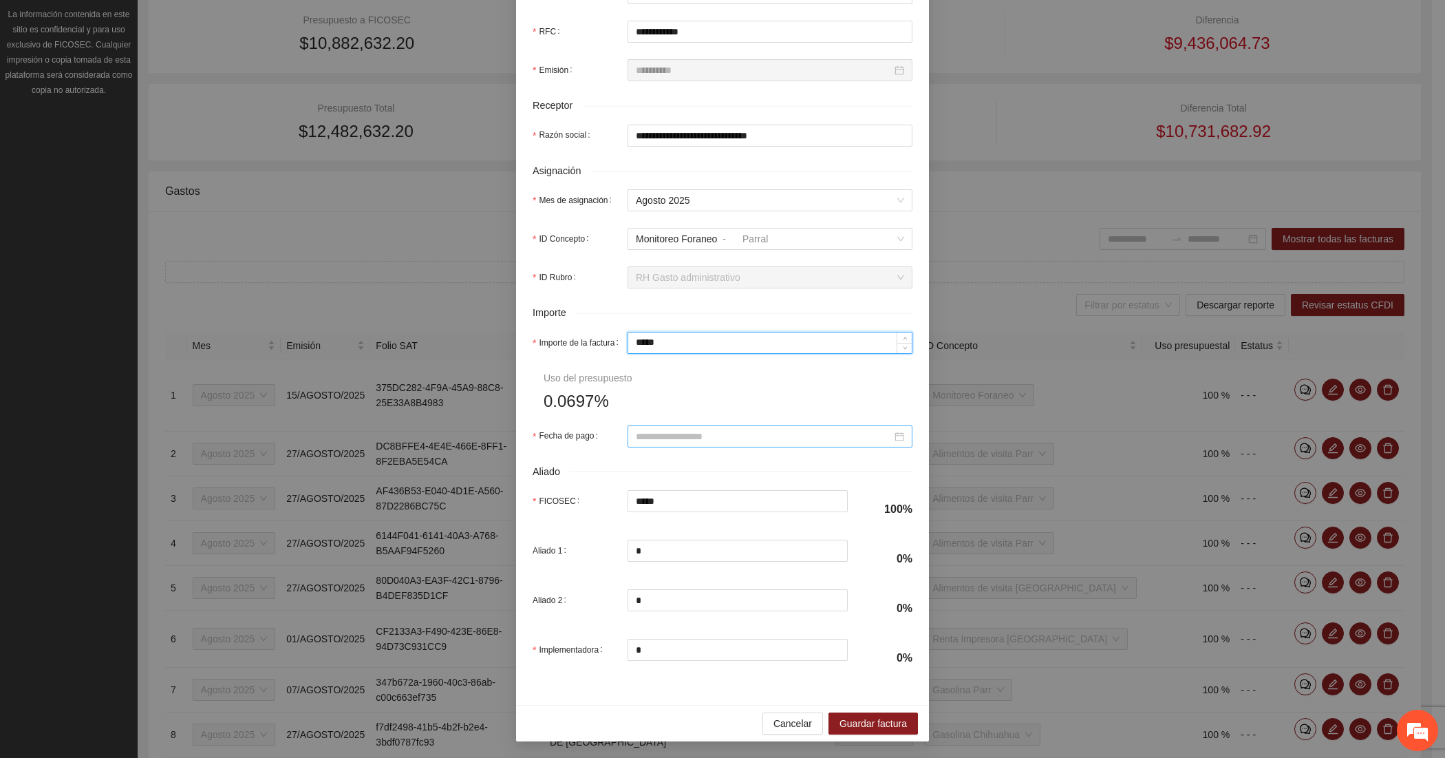
click at [658, 431] on input "Fecha de pago" at bounding box center [764, 436] width 256 height 15
click at [647, 462] on span "button" at bounding box center [649, 463] width 7 height 7
click at [758, 596] on div "29" at bounding box center [765, 596] width 17 height 17
click at [871, 726] on span "Guardar factura" at bounding box center [873, 723] width 67 height 15
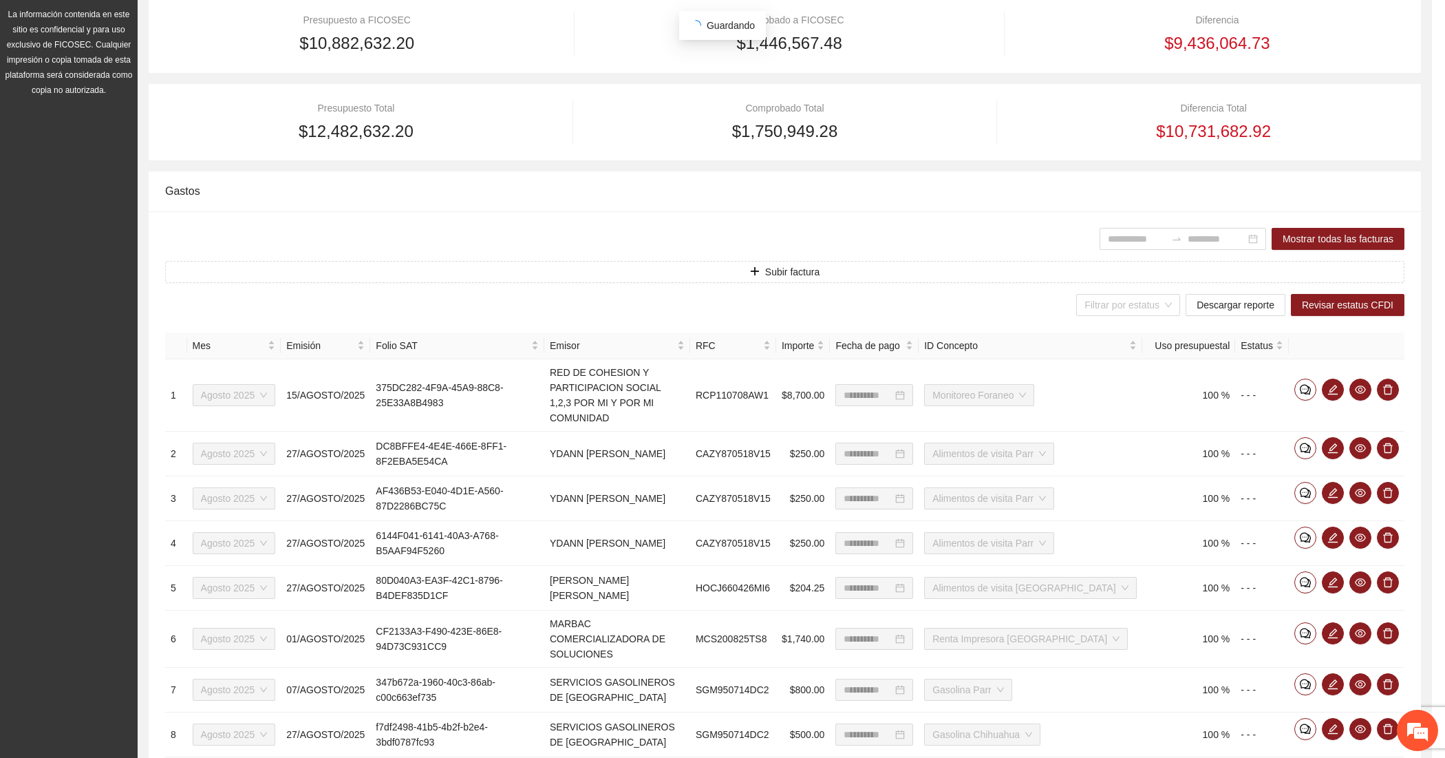
scroll to position [279, 0]
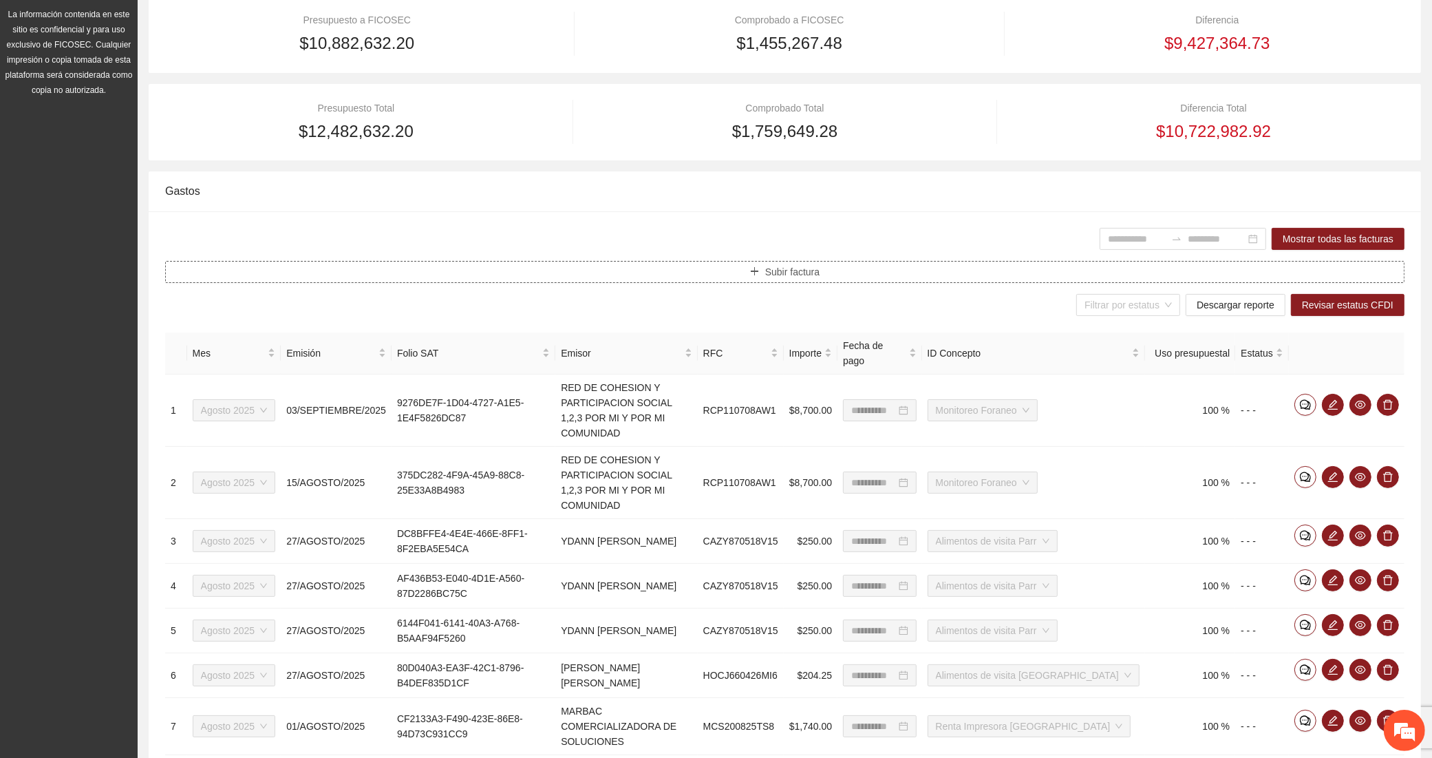
click at [504, 266] on button "Subir factura" at bounding box center [784, 272] width 1239 height 22
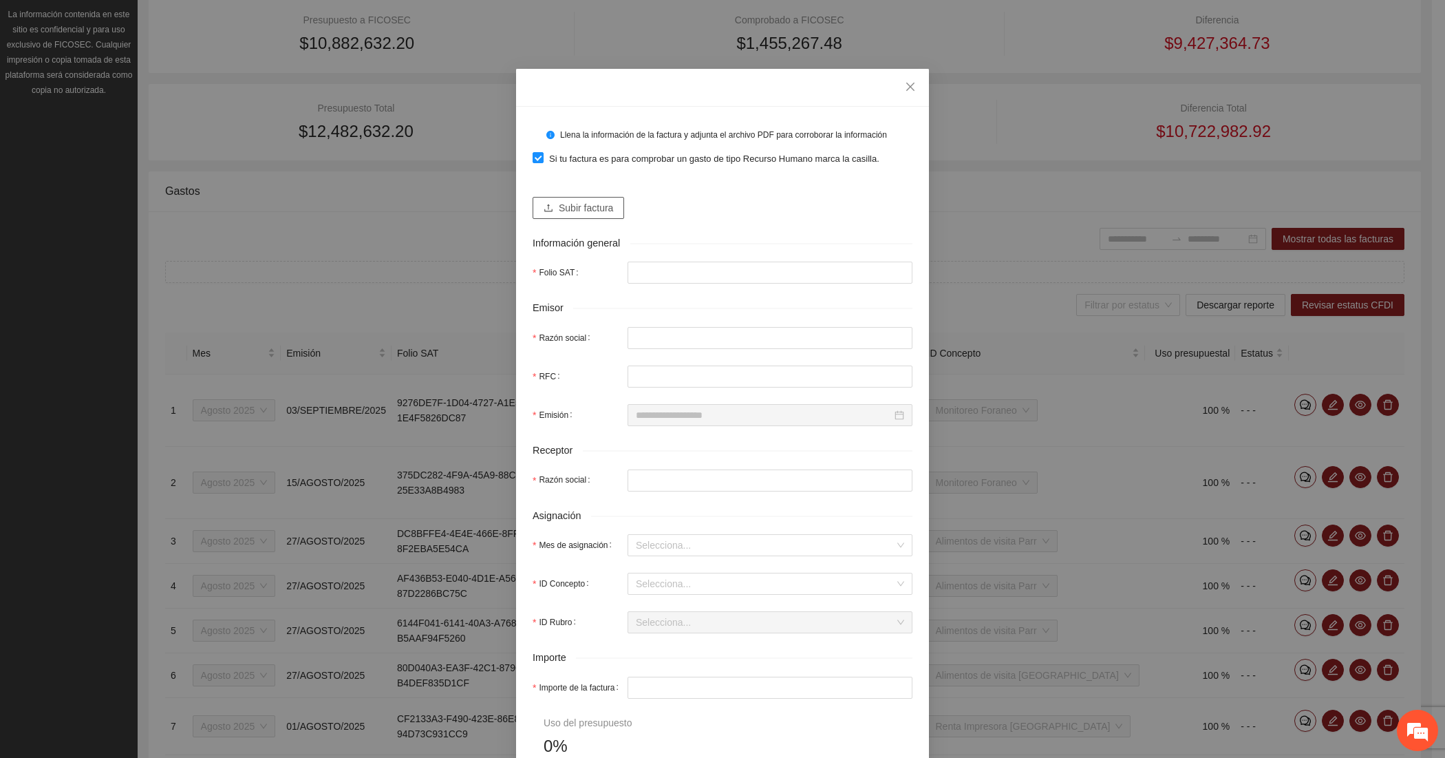
click at [535, 204] on button "Subir factura" at bounding box center [579, 208] width 92 height 22
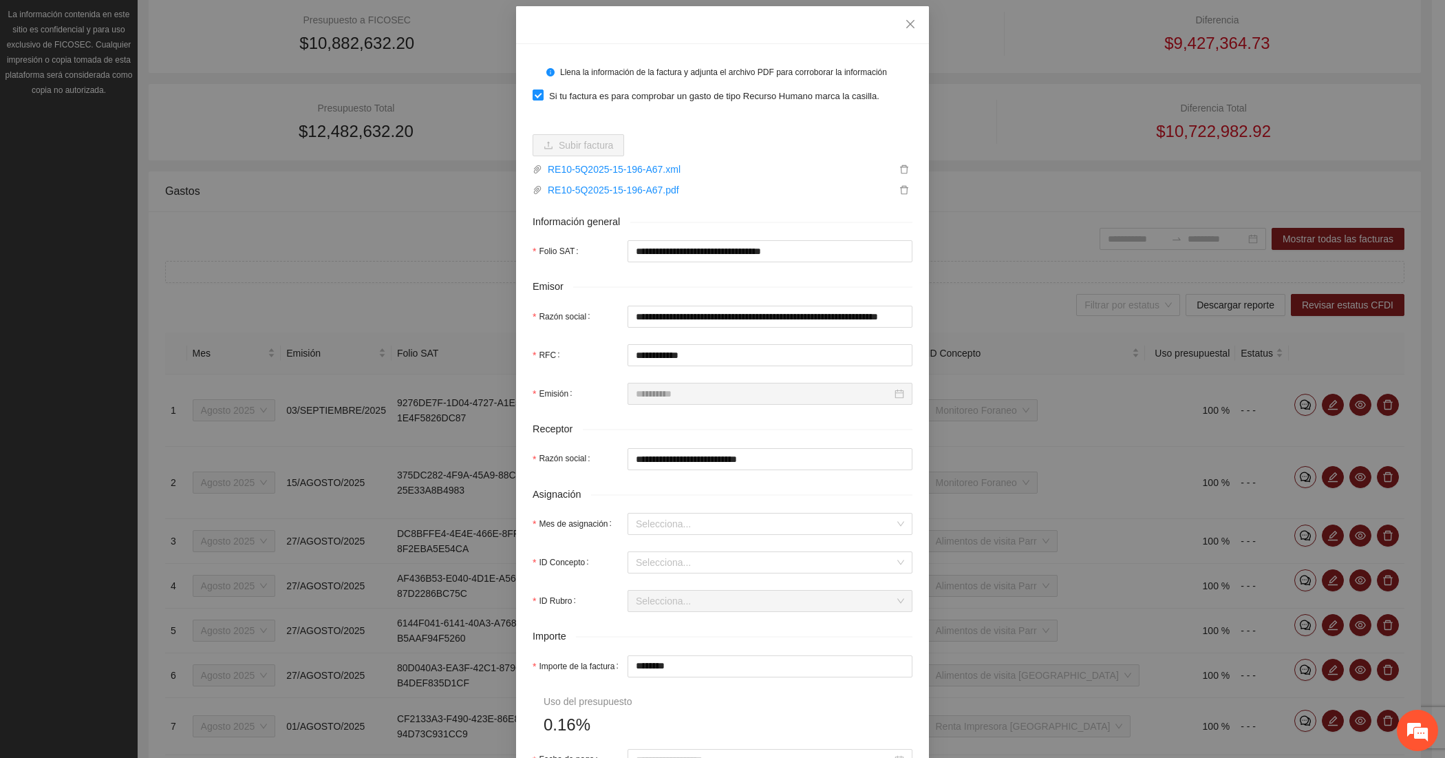
scroll to position [114, 0]
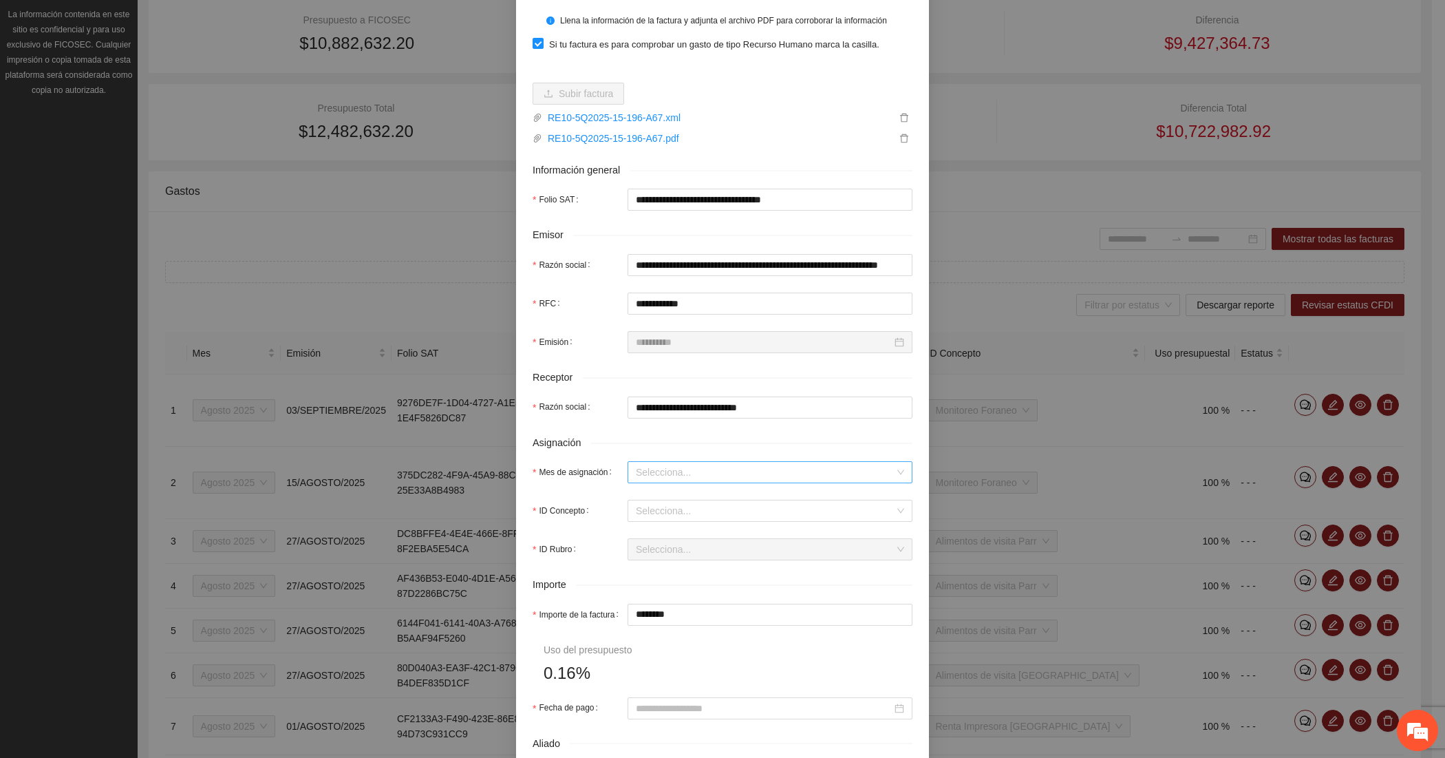
click at [658, 465] on input "Mes de asignación" at bounding box center [765, 472] width 259 height 21
click at [643, 539] on div "Agosto 2025" at bounding box center [763, 544] width 268 height 15
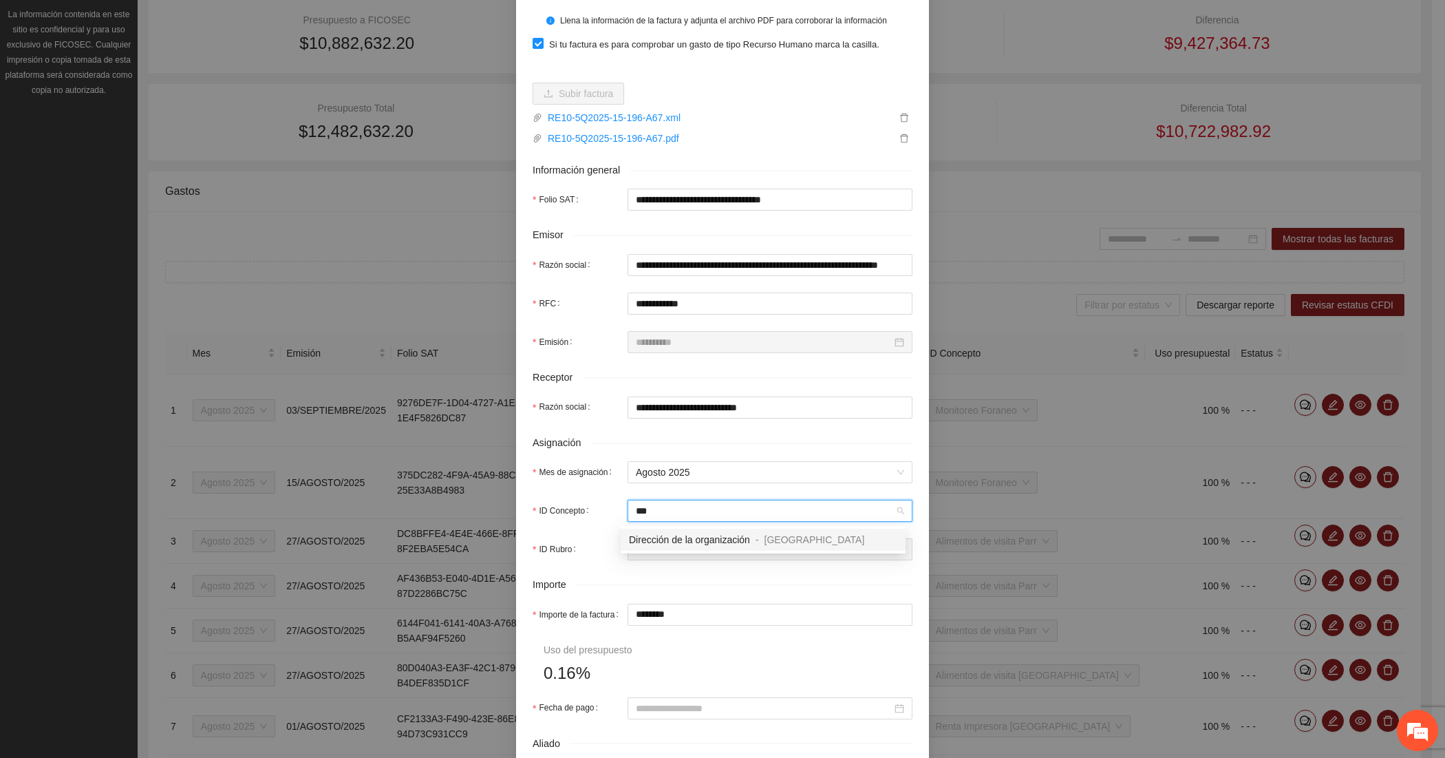
click at [649, 537] on span "Dirección de la organización" at bounding box center [689, 539] width 121 height 11
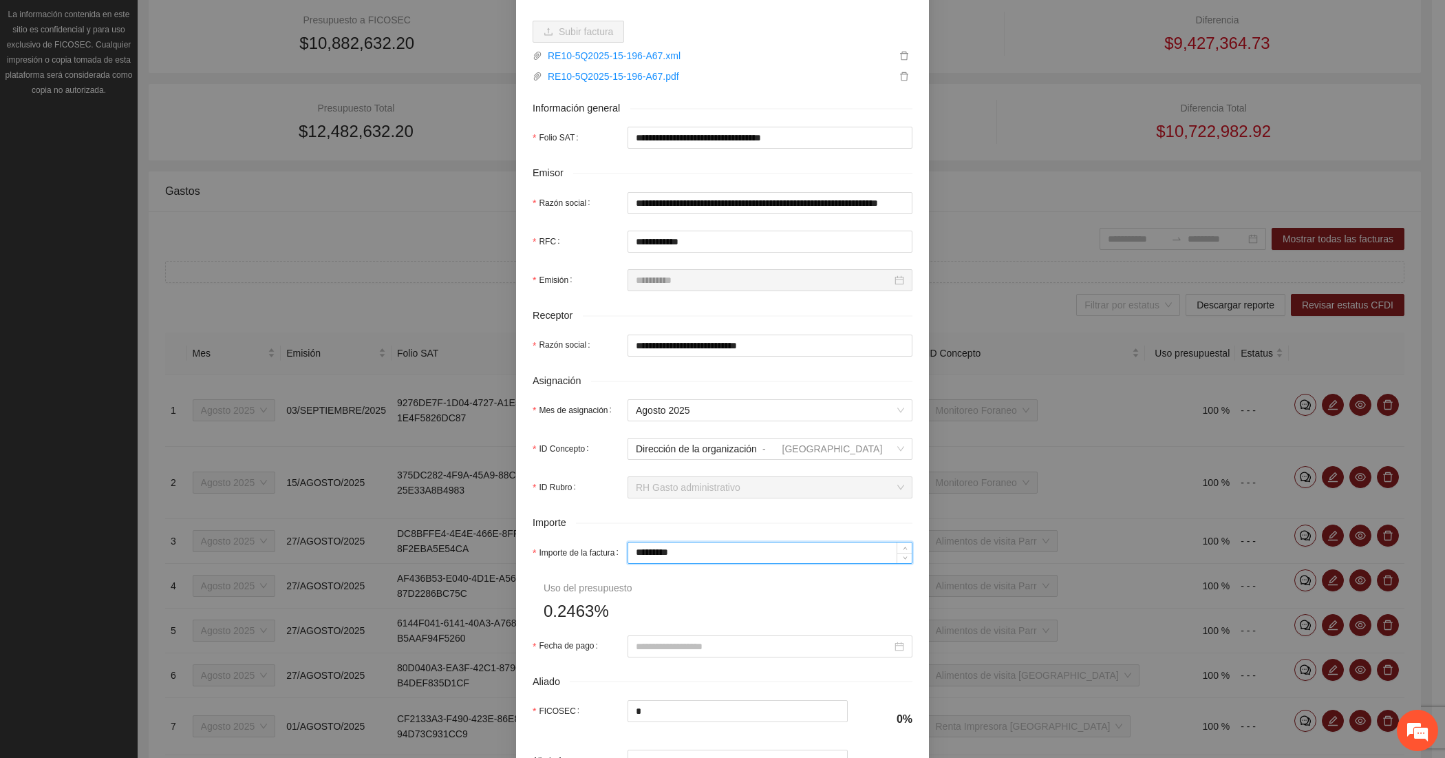
scroll to position [229, 0]
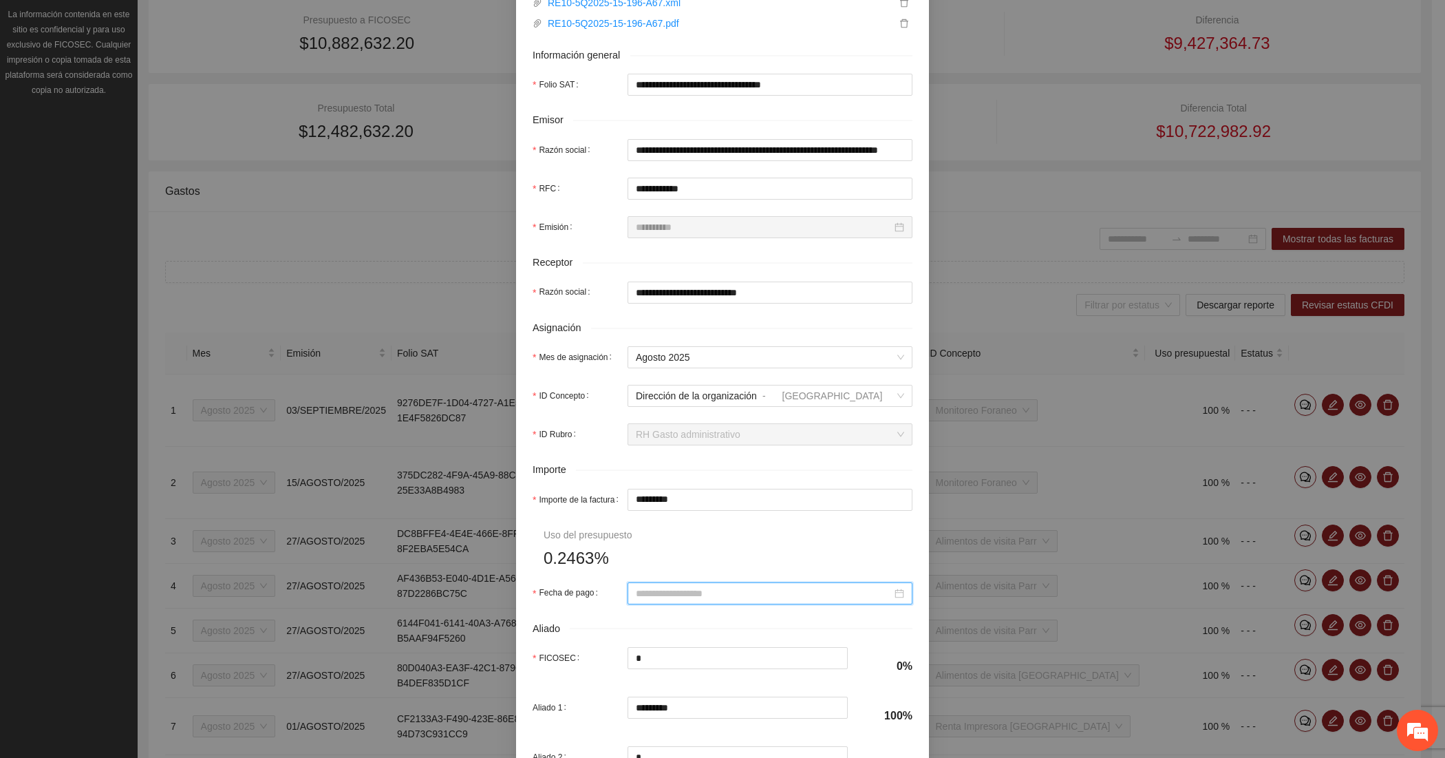
click at [693, 592] on input "Fecha de pago" at bounding box center [764, 593] width 256 height 15
click at [652, 383] on button "button" at bounding box center [648, 381] width 15 height 28
click at [762, 469] on div "15" at bounding box center [765, 475] width 17 height 17
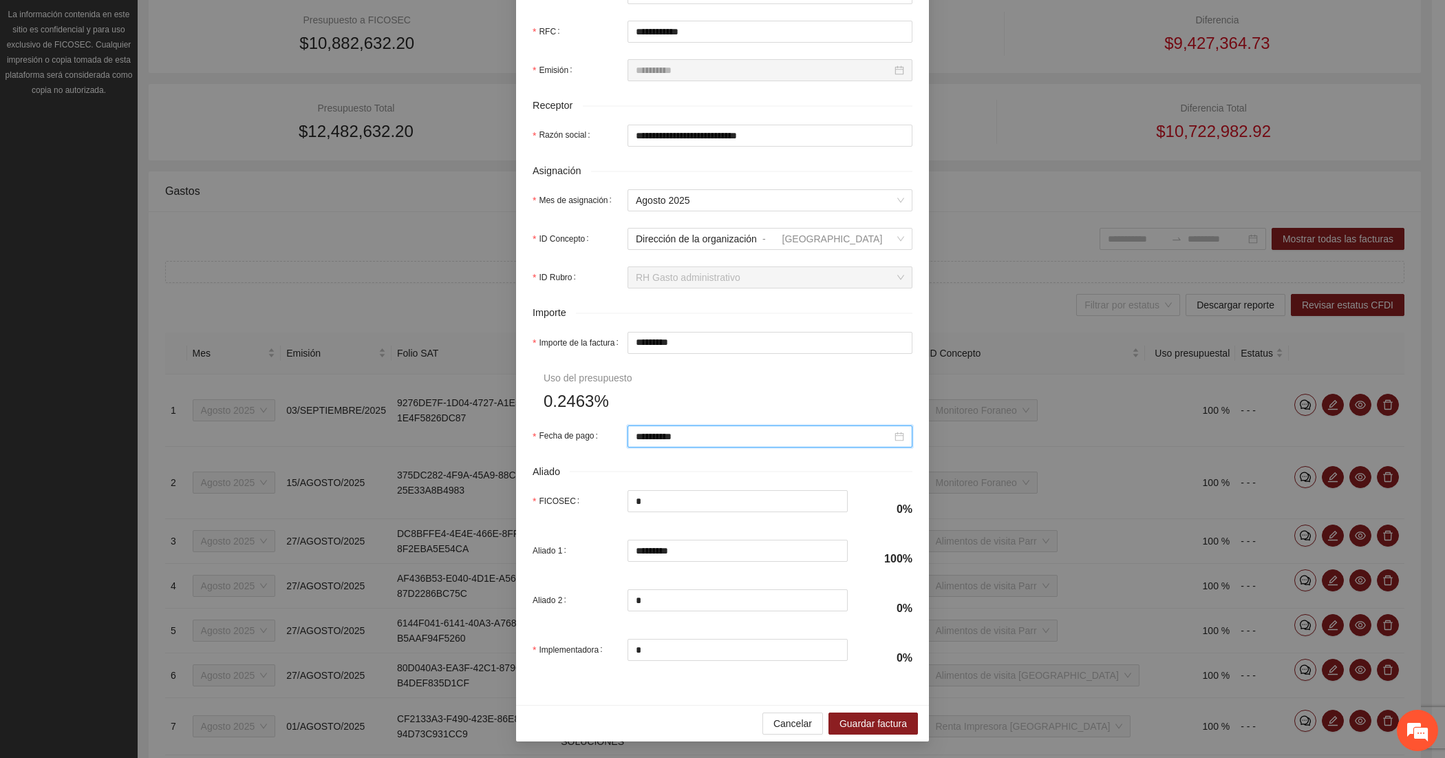
scroll to position [389, 0]
click at [848, 721] on span "Guardar factura" at bounding box center [873, 723] width 67 height 15
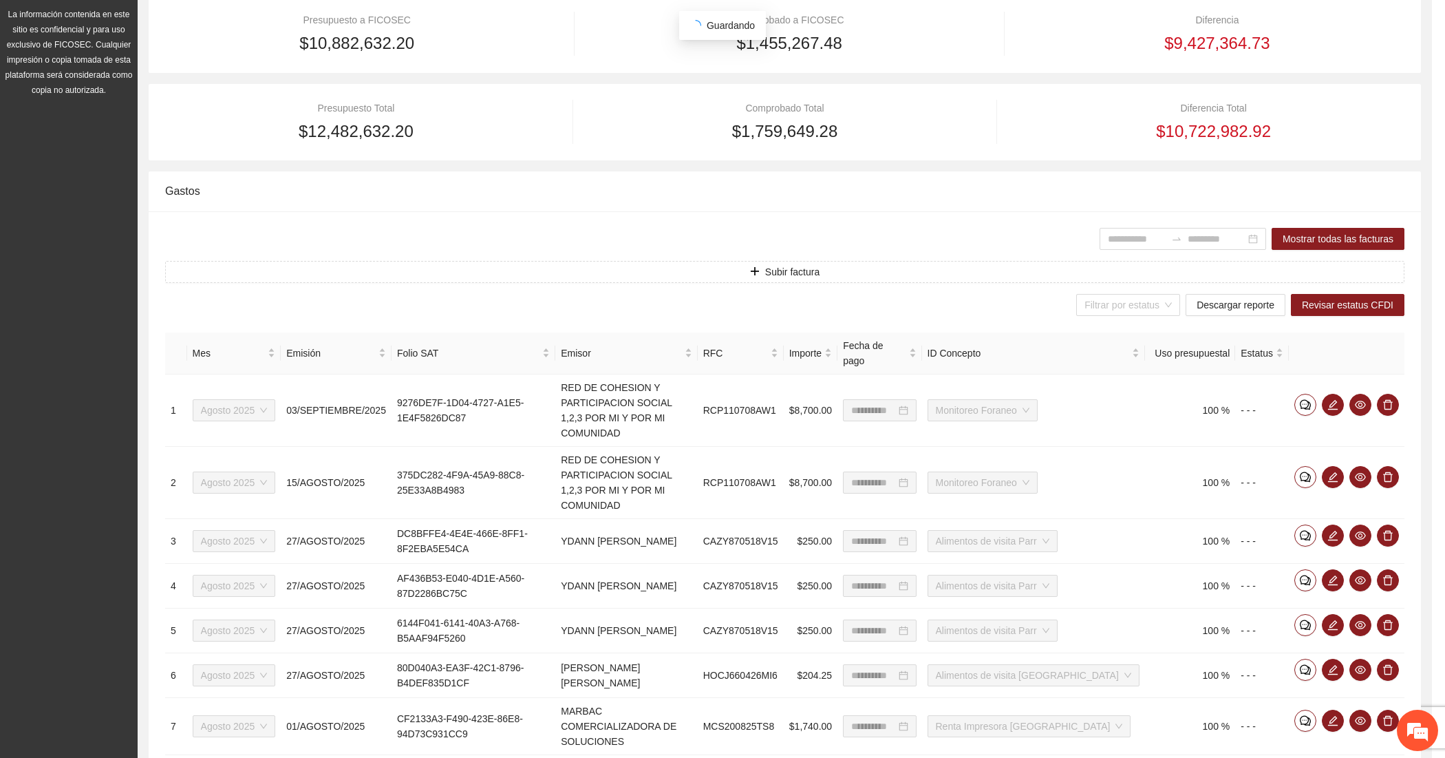
scroll to position [279, 0]
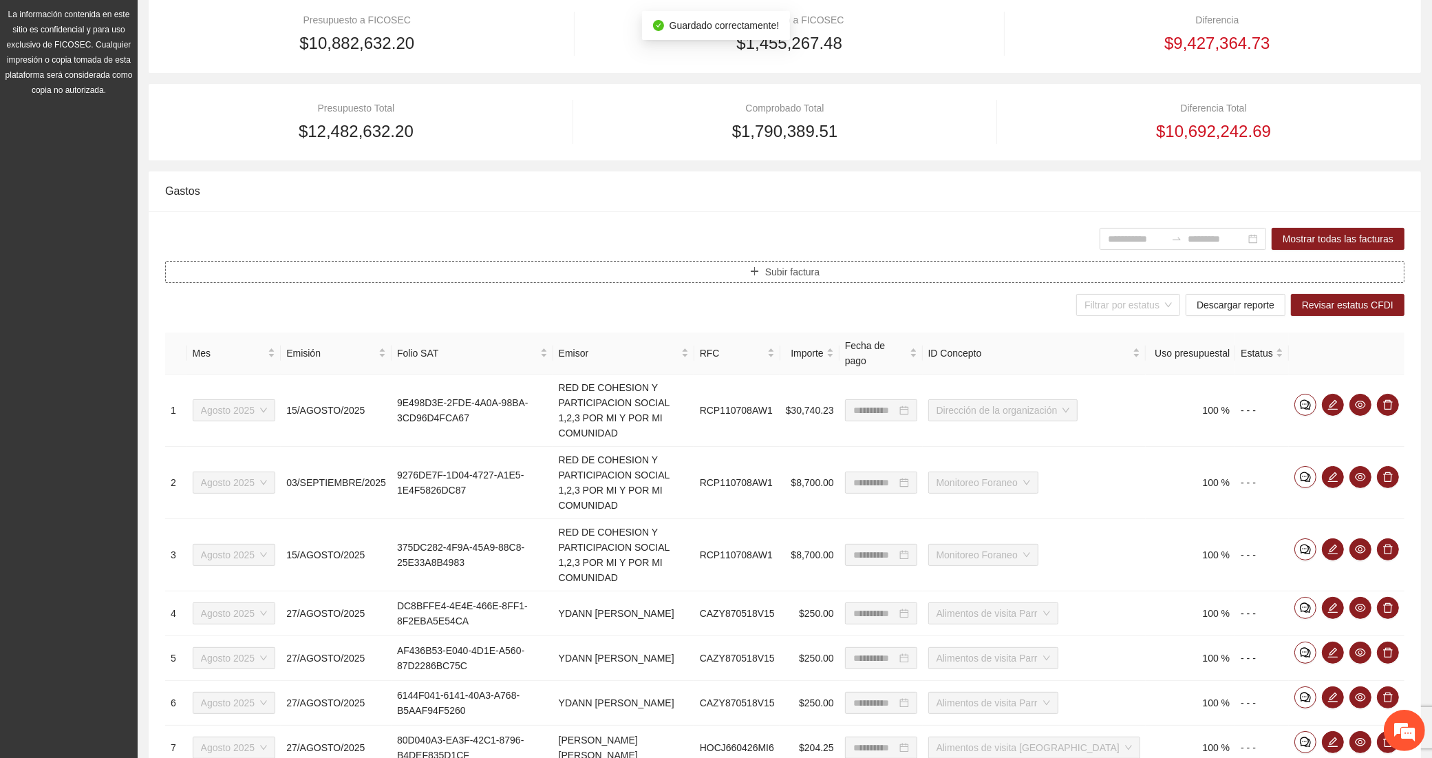
click at [575, 270] on button "Subir factura" at bounding box center [784, 272] width 1239 height 22
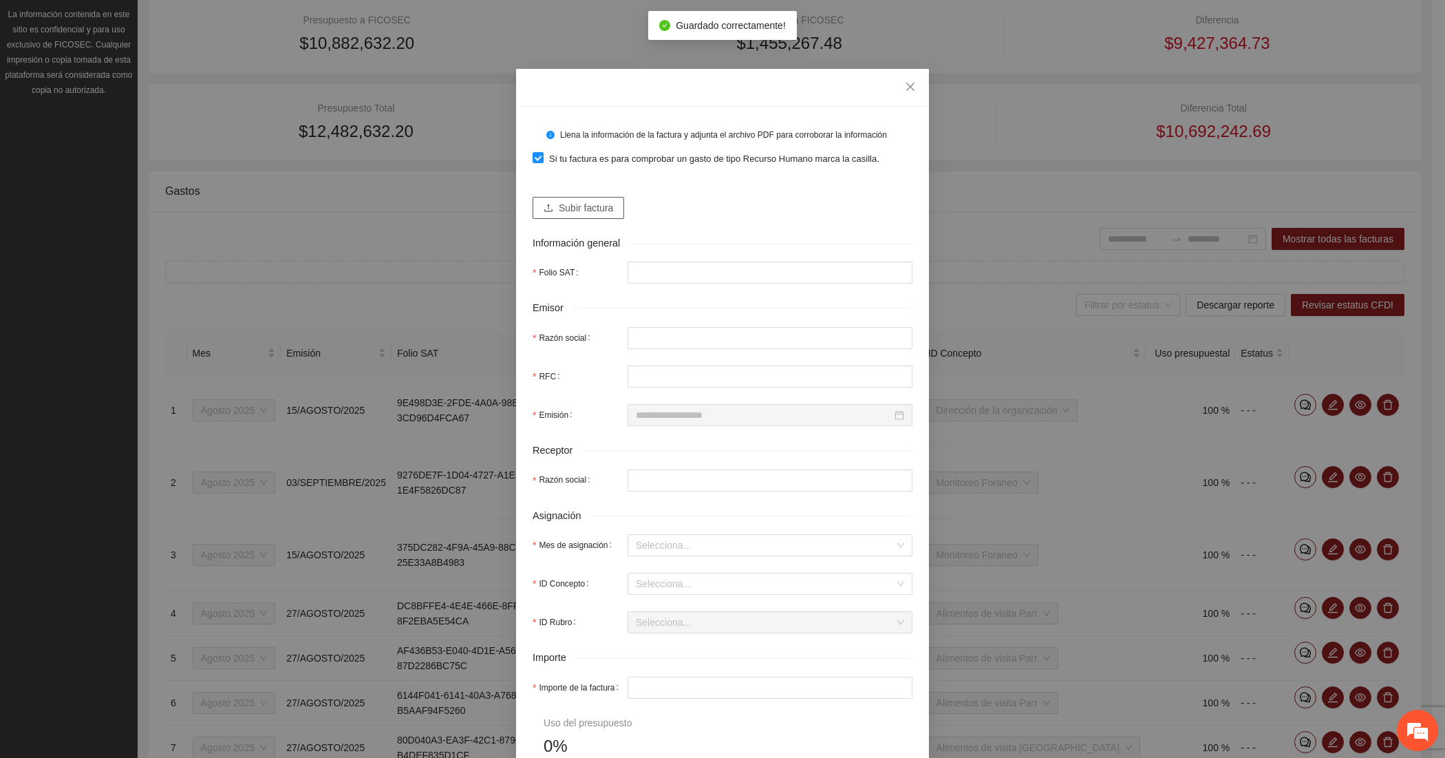
click at [563, 213] on span "Subir factura" at bounding box center [586, 207] width 54 height 15
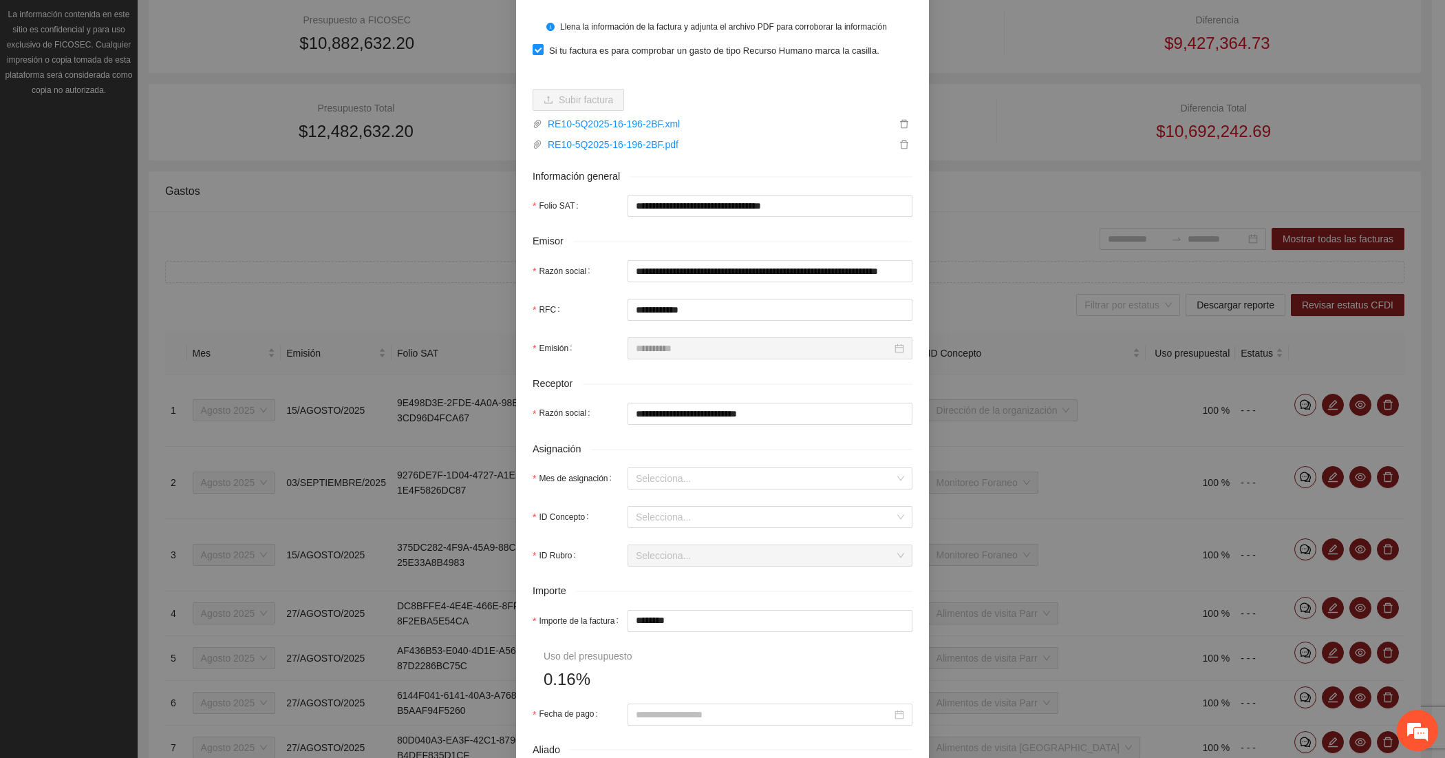
scroll to position [229, 0]
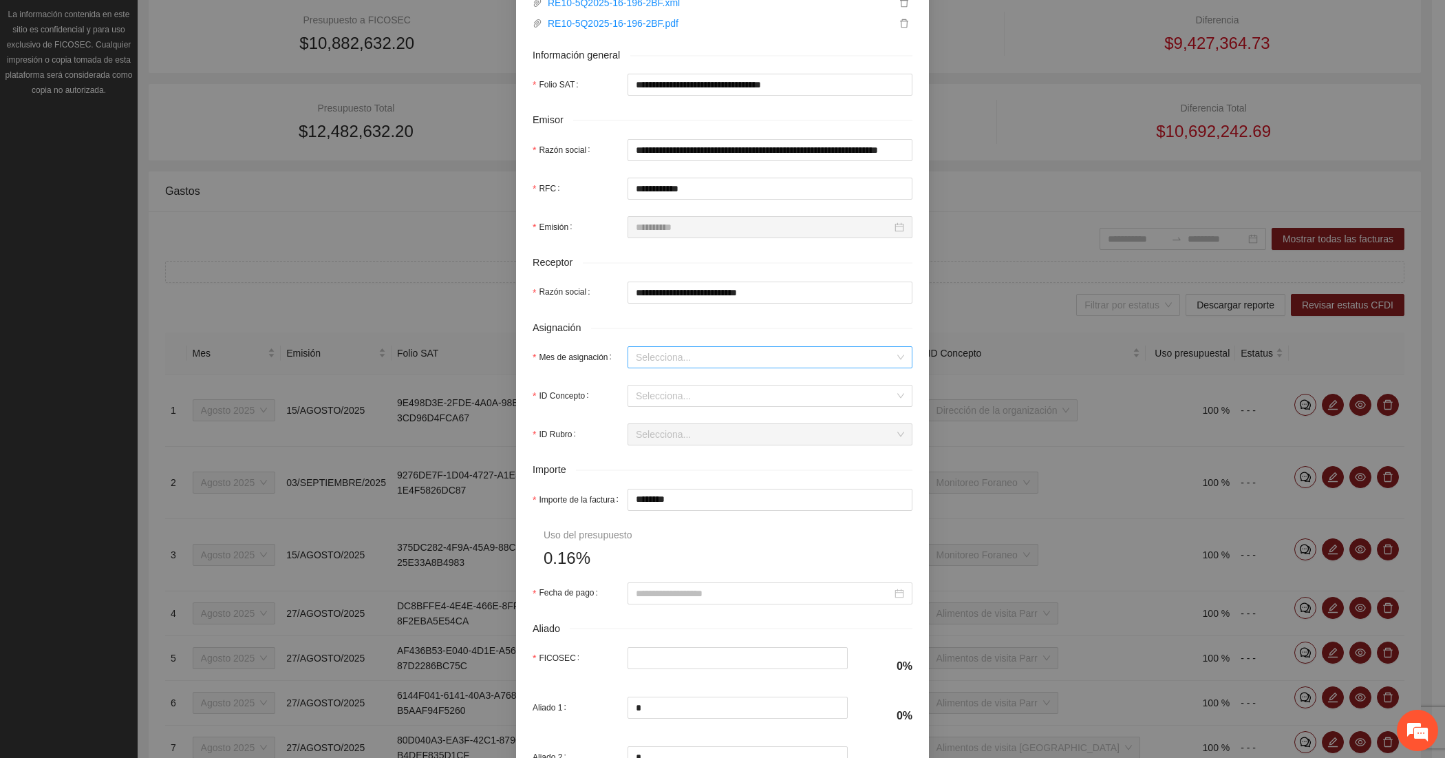
click at [657, 359] on input "Mes de asignación" at bounding box center [765, 357] width 259 height 21
click at [656, 427] on div "Agosto 2025" at bounding box center [763, 429] width 268 height 15
click at [657, 392] on input "ID Concepto" at bounding box center [765, 395] width 259 height 21
click at [639, 496] on input "*********" at bounding box center [770, 499] width 284 height 21
click at [650, 597] on input "Fecha de pago" at bounding box center [764, 593] width 256 height 15
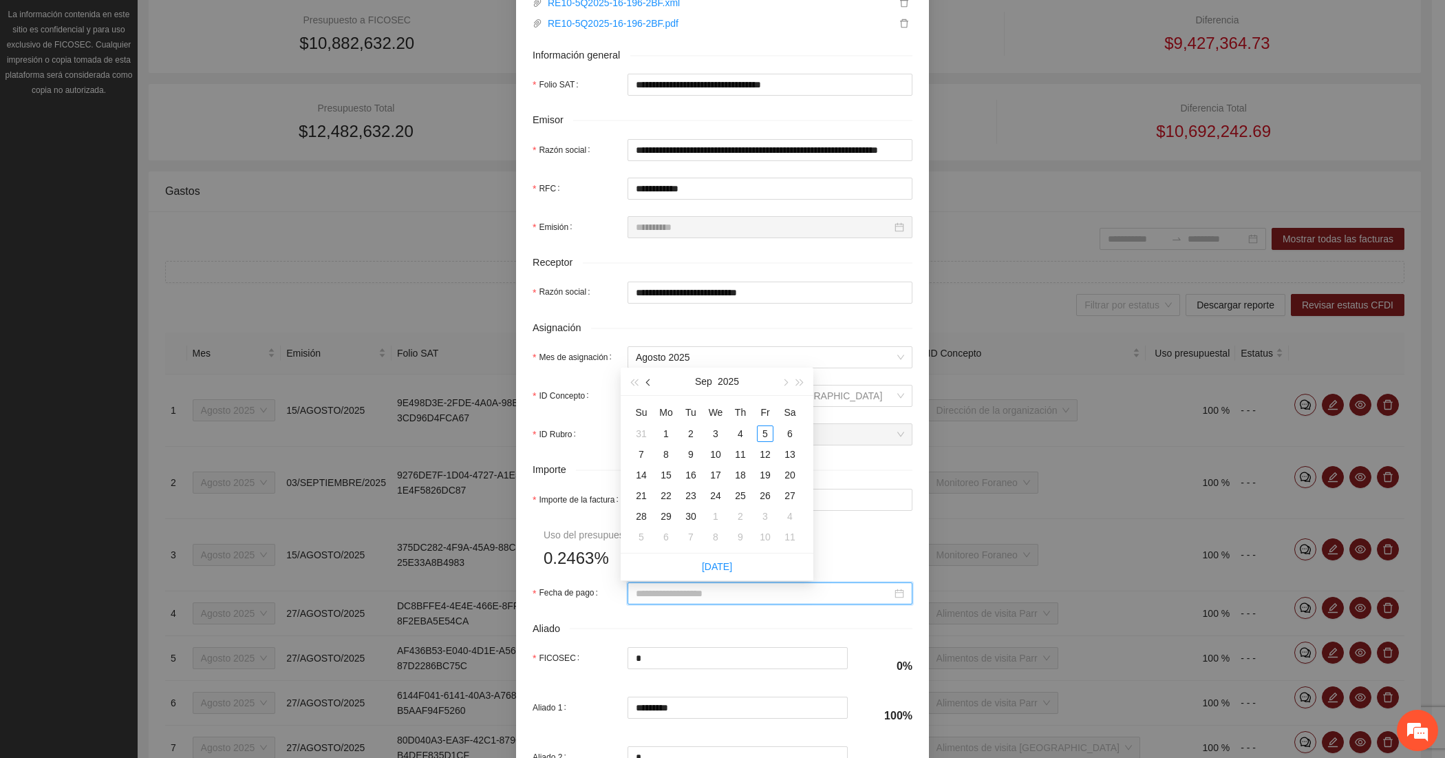
click at [654, 378] on button "button" at bounding box center [648, 381] width 15 height 28
click at [638, 542] on div "31" at bounding box center [641, 536] width 17 height 17
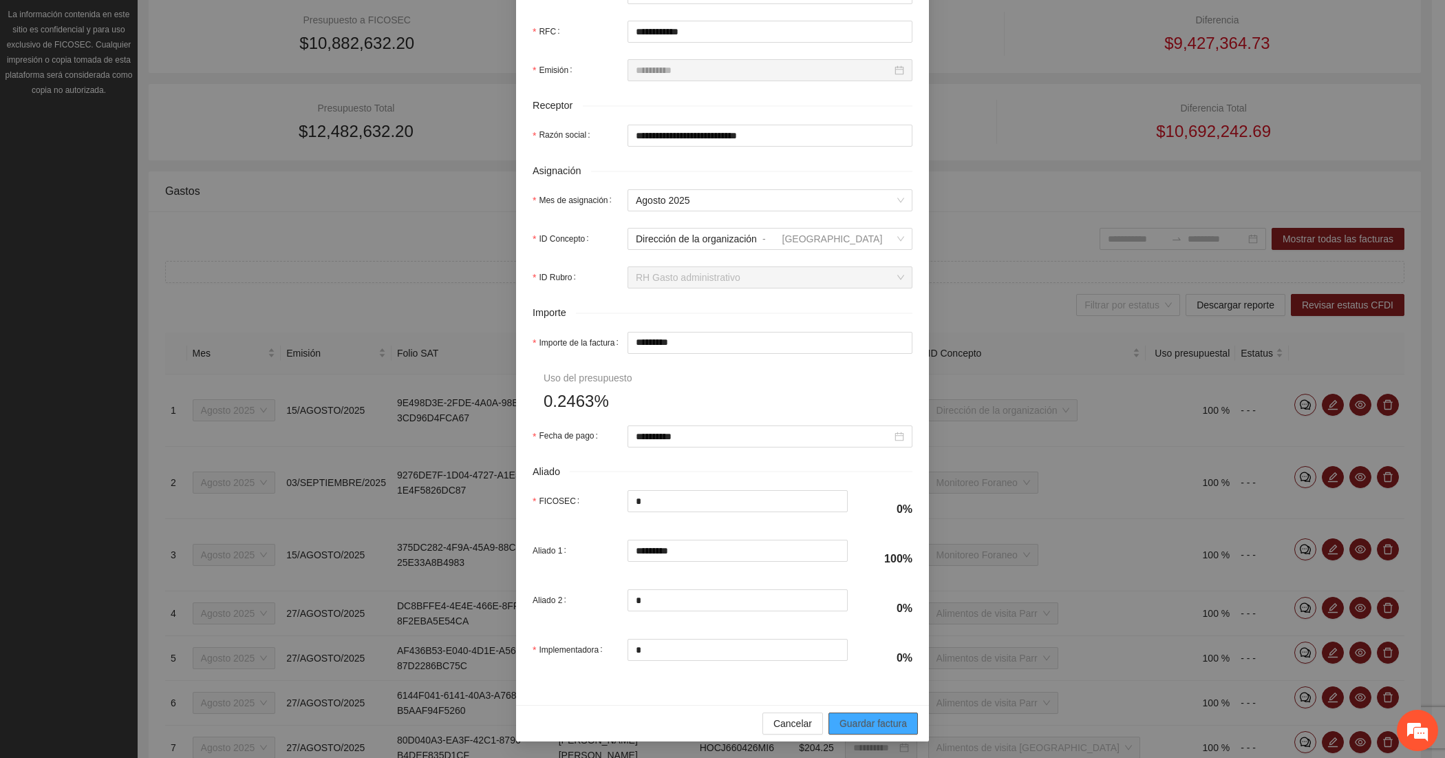
click at [858, 720] on span "Guardar factura" at bounding box center [873, 723] width 67 height 15
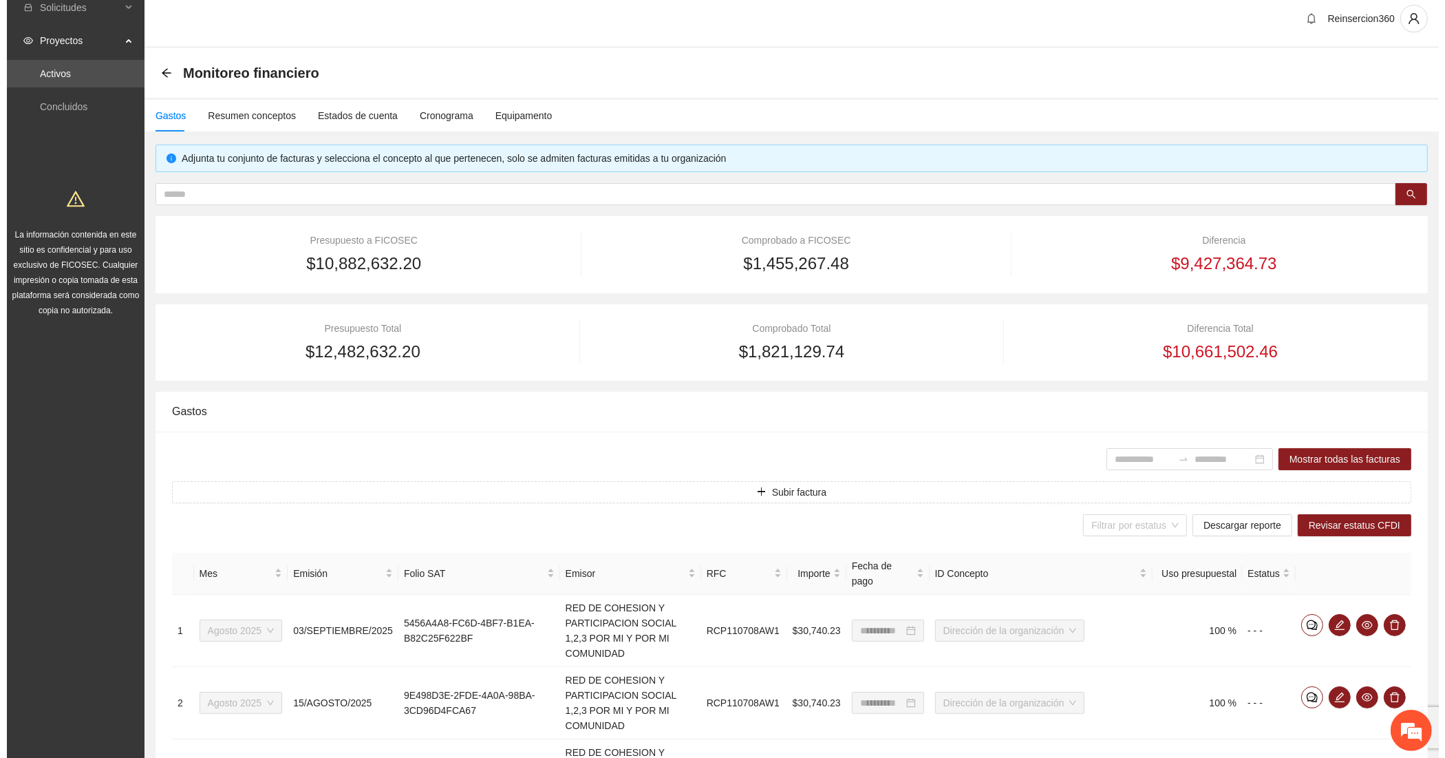
scroll to position [0, 0]
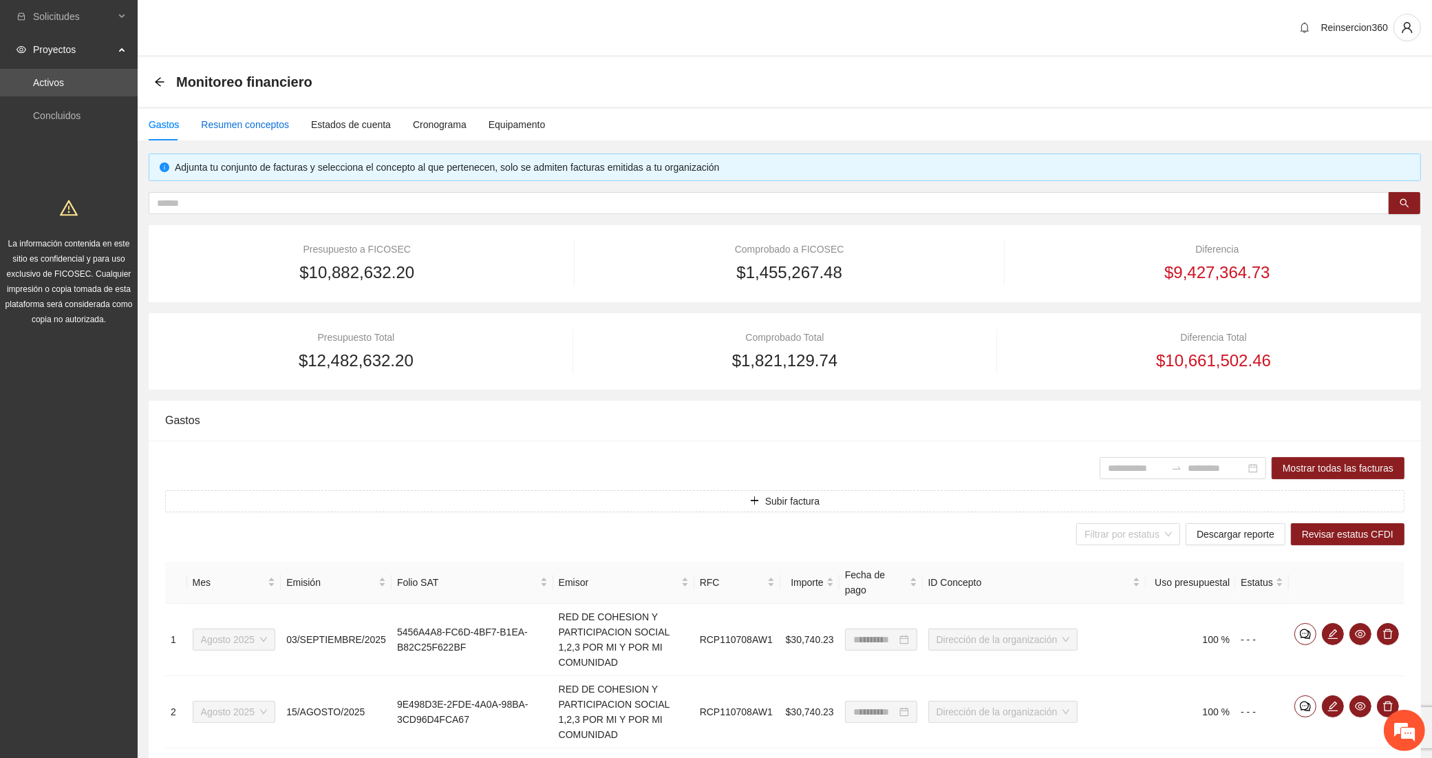
click at [232, 127] on div "Resumen conceptos" at bounding box center [245, 124] width 88 height 15
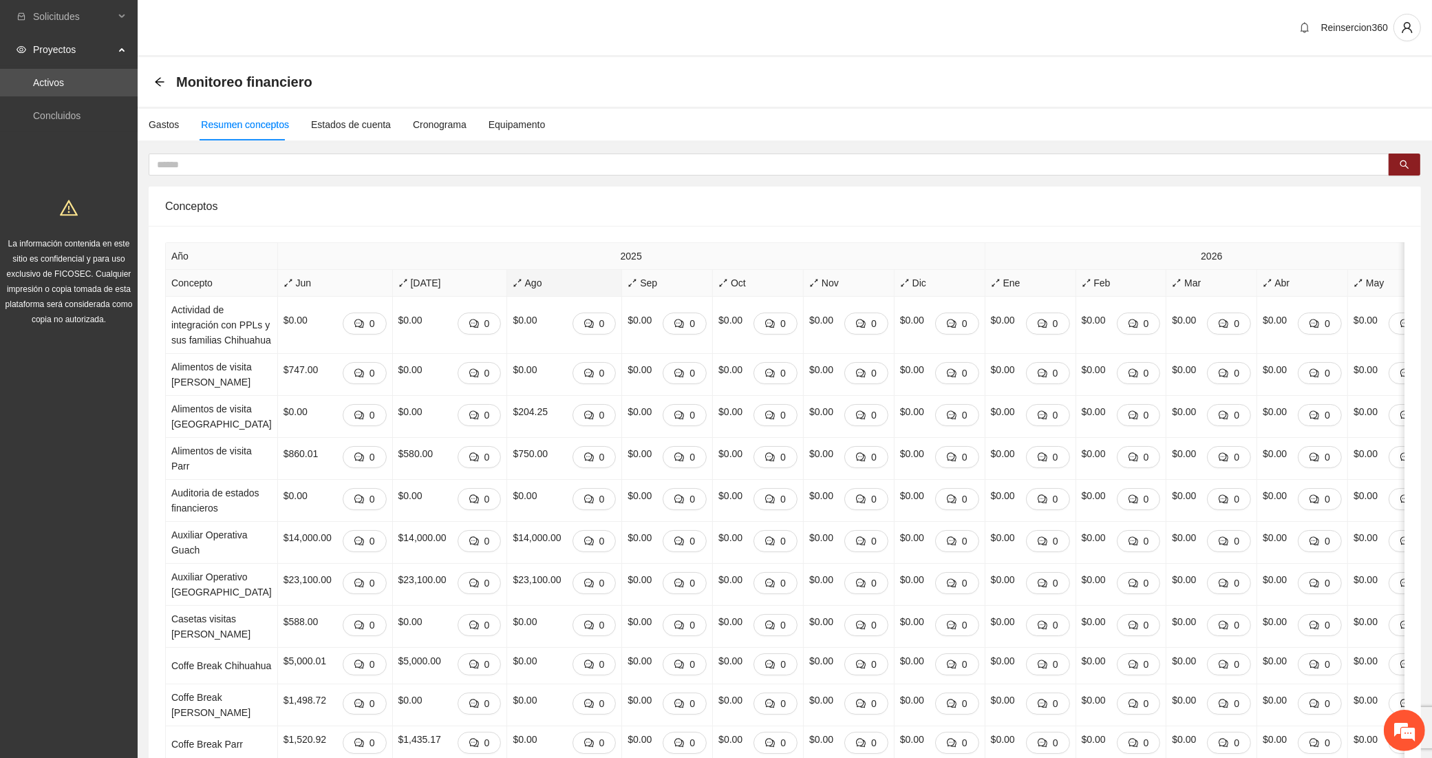
click at [513, 281] on icon "arrows-alt" at bounding box center [518, 283] width 10 height 10
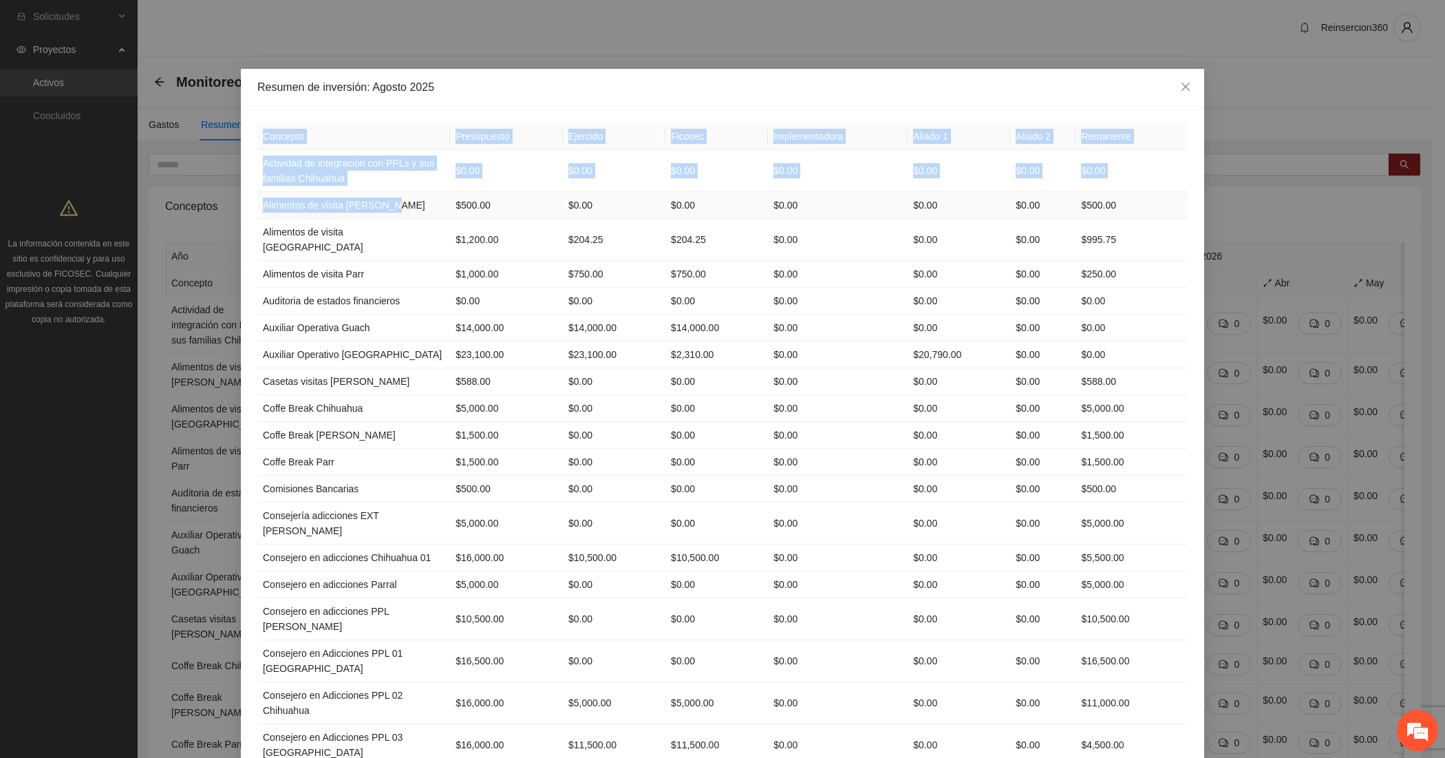
drag, startPoint x: 248, startPoint y: 206, endPoint x: 389, endPoint y: 207, distance: 141.1
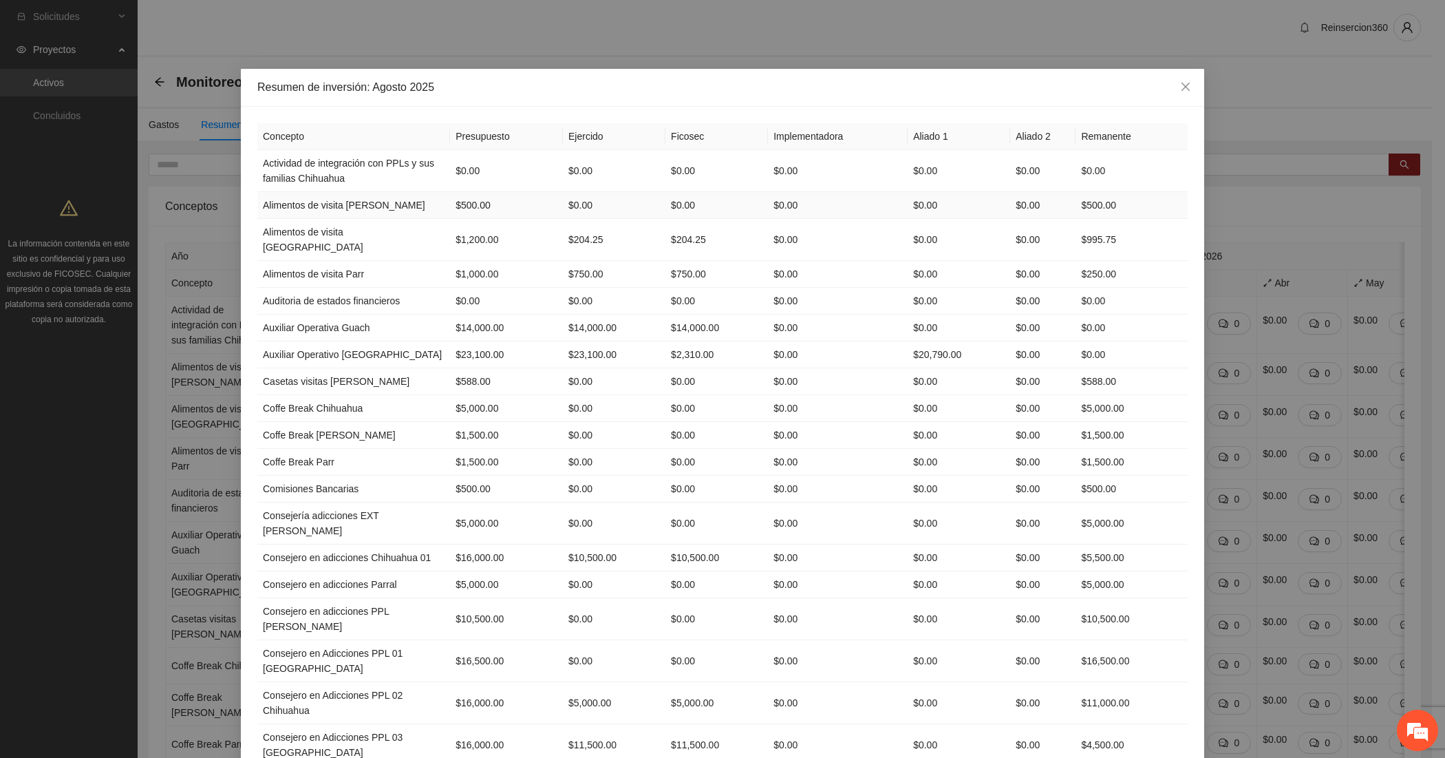
click at [391, 207] on td "Alimentos de visita [PERSON_NAME]" at bounding box center [353, 205] width 193 height 27
drag, startPoint x: 257, startPoint y: 207, endPoint x: 470, endPoint y: 211, distance: 213.3
click at [470, 211] on tr "Alimentos de visita Cuauhtémoc $500.00 $0.00 $0.00 $0.00 $0.00 $0.00 $500.00" at bounding box center [722, 205] width 930 height 27
copy tr "Alimentos de visita Cuauhtémoc $500.00"
drag, startPoint x: 369, startPoint y: 231, endPoint x: 257, endPoint y: 235, distance: 112.2
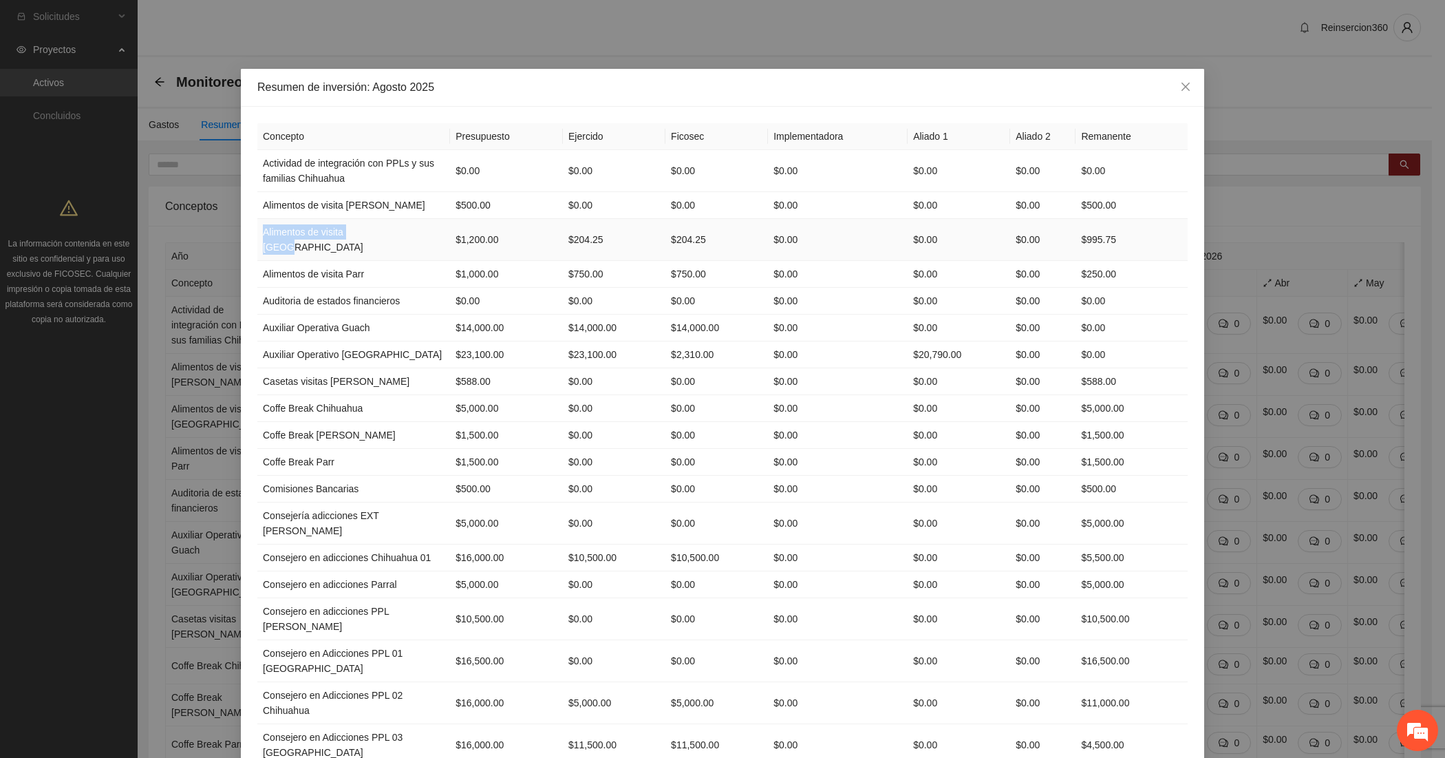
click at [257, 235] on td "Alimentos de visita [GEOGRAPHIC_DATA]" at bounding box center [353, 240] width 193 height 42
copy td "Alimentos de visita [GEOGRAPHIC_DATA]"
drag, startPoint x: 359, startPoint y: 256, endPoint x: 255, endPoint y: 258, distance: 103.9
click at [257, 261] on td "Alimentos de visita Parr" at bounding box center [353, 274] width 193 height 27
copy td "Alimentos de visita Parr"
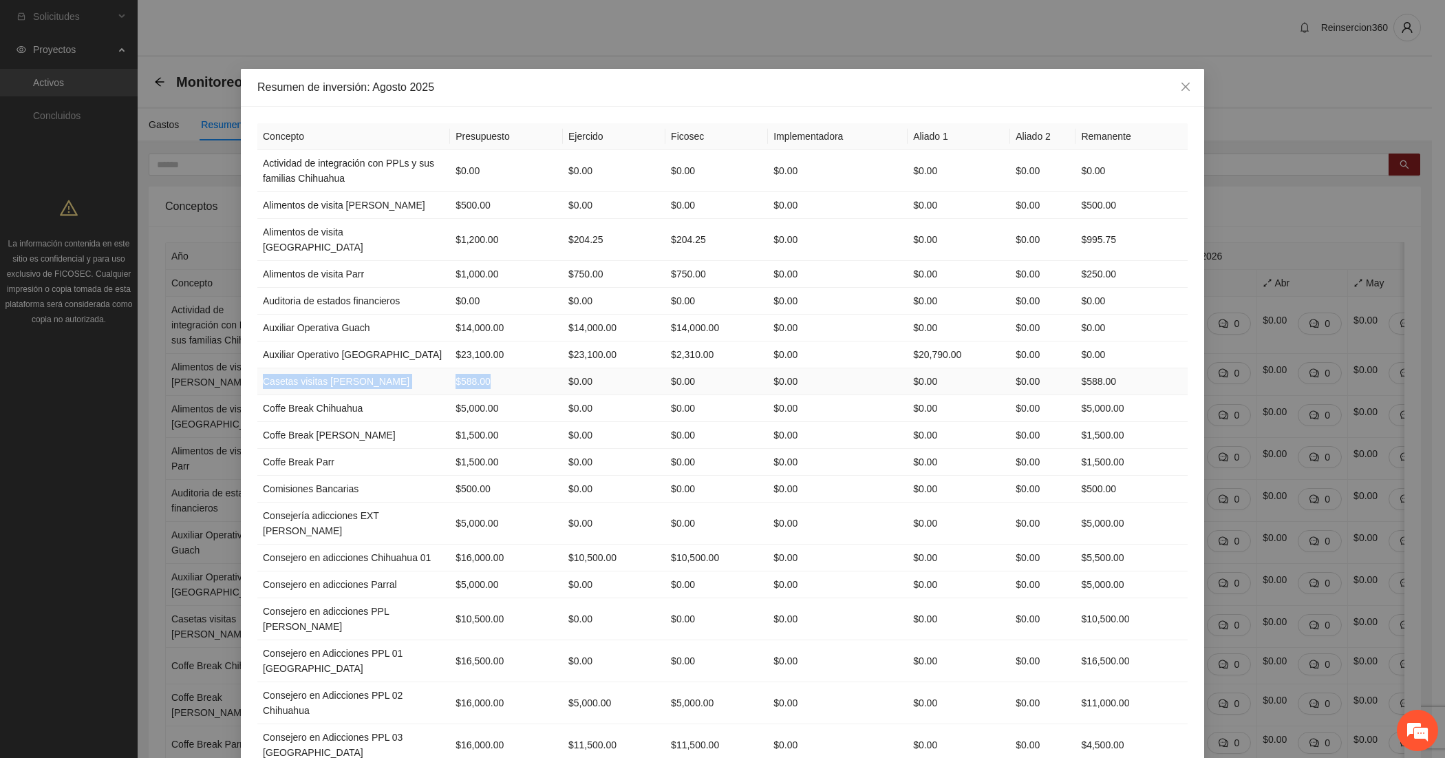
drag, startPoint x: 251, startPoint y: 368, endPoint x: 456, endPoint y: 372, distance: 204.4
click at [456, 372] on tr "Casetas visitas Cuauhtémoc $588.00 $0.00 $0.00 $0.00 $0.00 $0.00 $588.00" at bounding box center [722, 381] width 930 height 27
copy tr "Casetas visitas Cuauhtémoc $588.00"
drag, startPoint x: 252, startPoint y: 393, endPoint x: 462, endPoint y: 396, distance: 209.9
click at [462, 396] on tr "Coffe Break Chihuahua $5,000.00 $0.00 $0.00 $0.00 $0.00 $0.00 $5,000.00" at bounding box center [722, 408] width 930 height 27
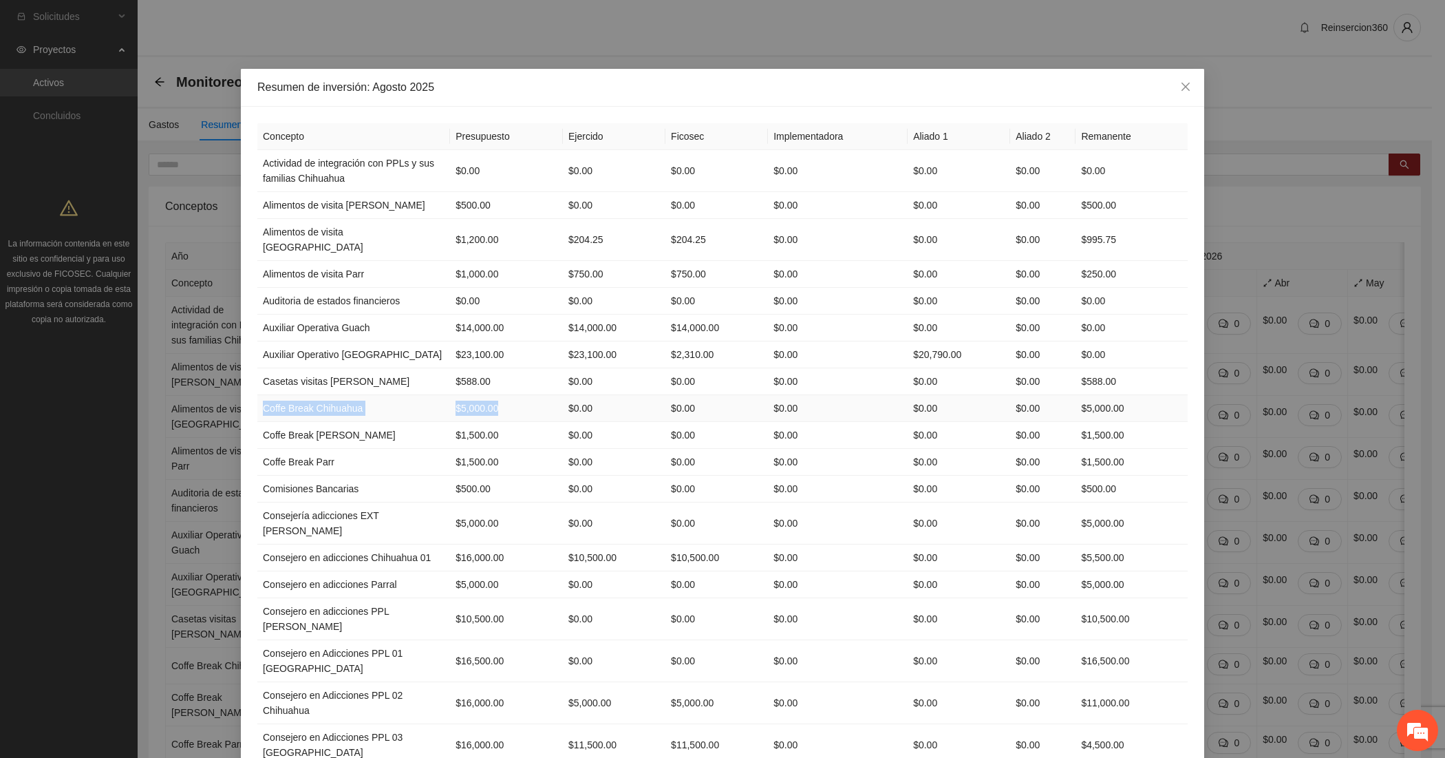
copy tr "Coffe Break Chihuahua $5,000.00"
drag, startPoint x: 257, startPoint y: 417, endPoint x: 447, endPoint y: 418, distance: 190.6
click at [447, 422] on tr "Coffe Break Cuauhtémoc $1,500.00 $0.00 $0.00 $0.00 $0.00 $0.00 $1,500.00" at bounding box center [722, 435] width 930 height 27
copy tr "Coffe Break Cuauhtémoc $1,500.00"
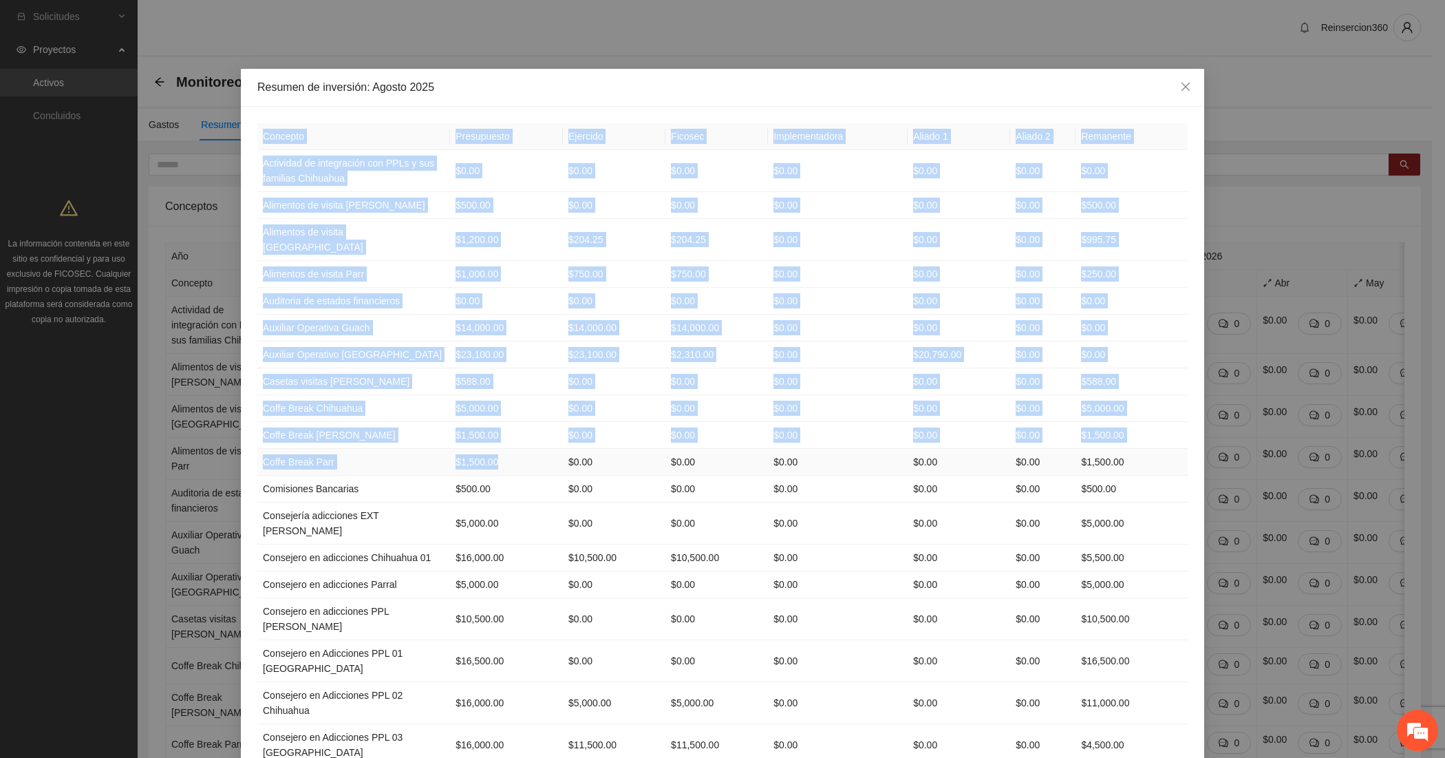
drag, startPoint x: 248, startPoint y: 444, endPoint x: 448, endPoint y: 454, distance: 200.5
click at [450, 454] on td "$1,500.00" at bounding box center [506, 462] width 113 height 27
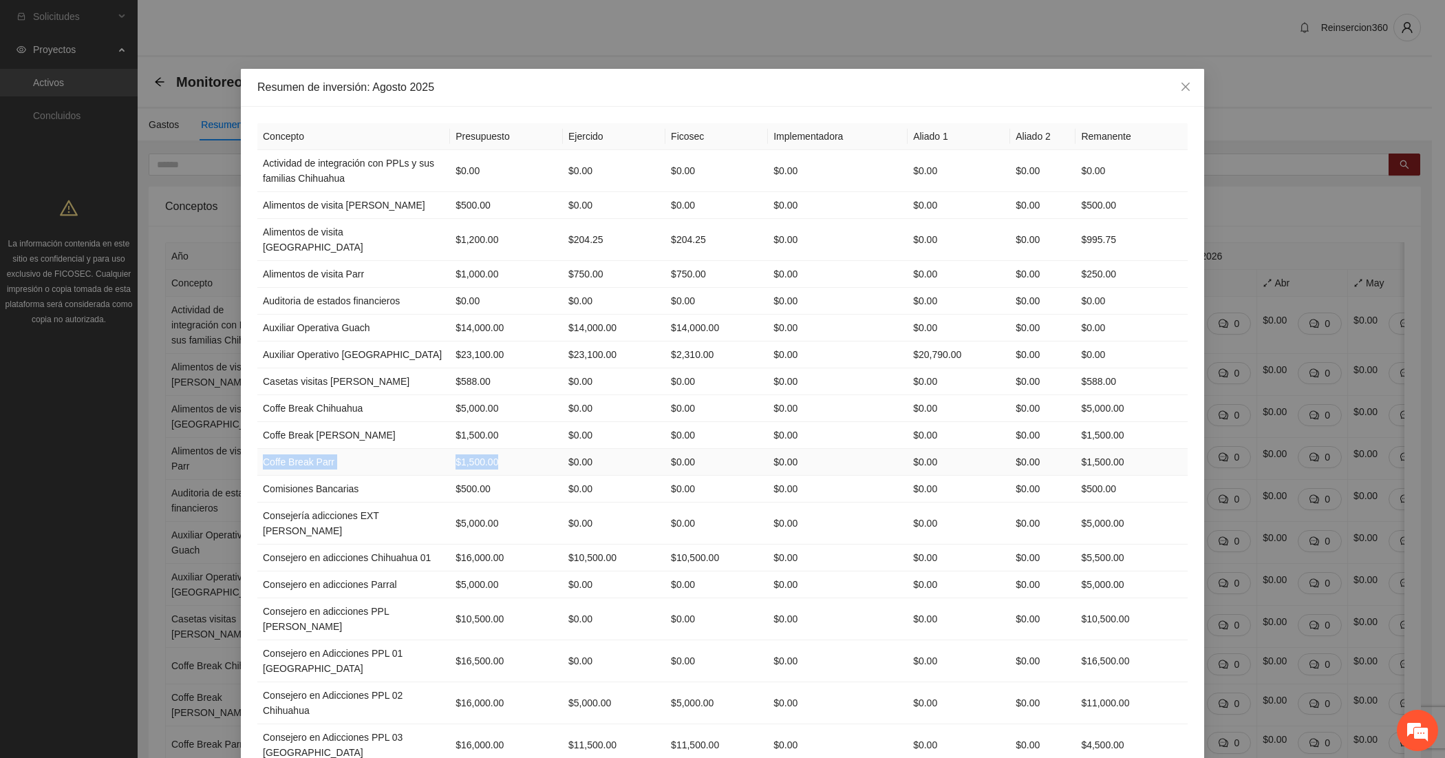
drag, startPoint x: 255, startPoint y: 449, endPoint x: 453, endPoint y: 458, distance: 198.4
click at [453, 458] on tr "Coffe Break Parr $1,500.00 $0.00 $0.00 $0.00 $0.00 $0.00 $1,500.00" at bounding box center [722, 462] width 930 height 27
copy tr "Coffe Break Parr $1,500.00"
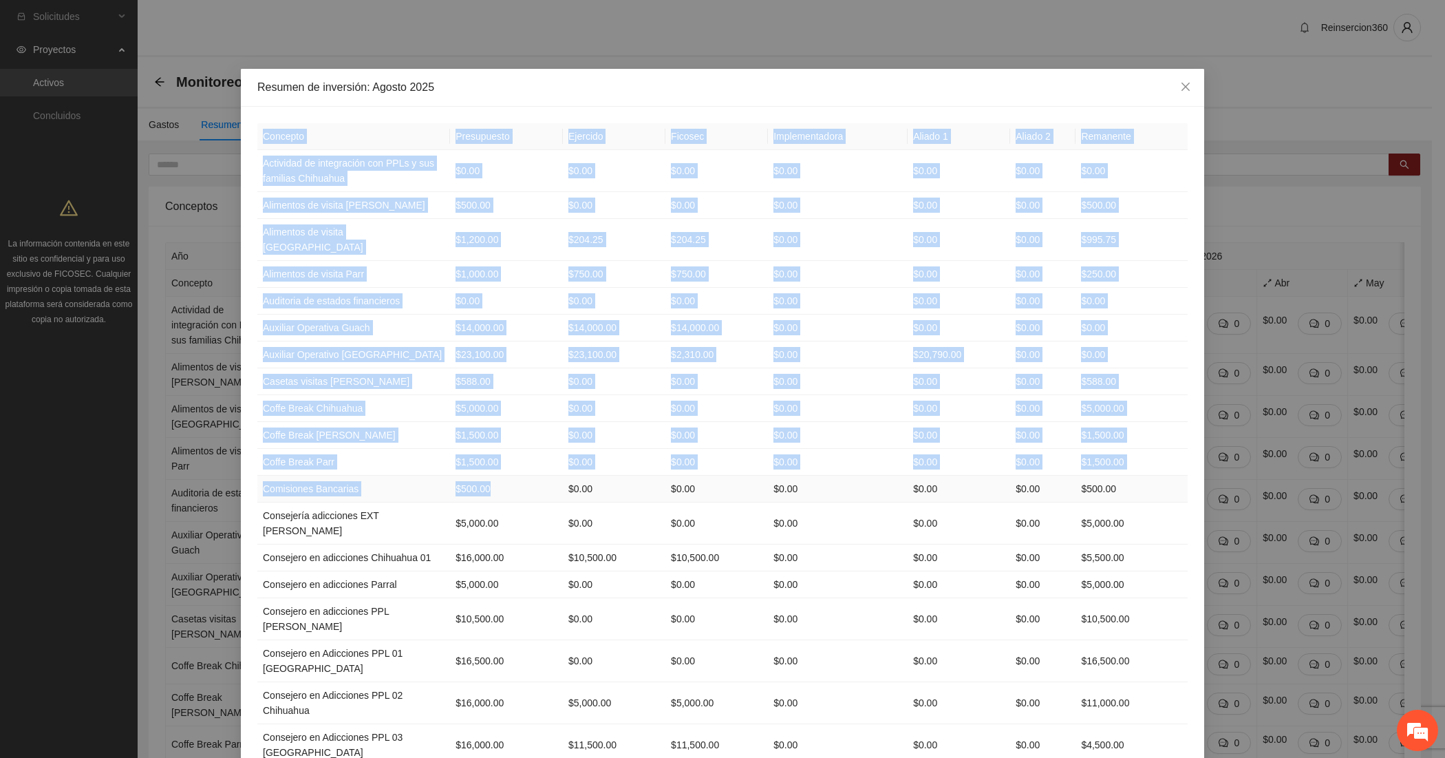
drag, startPoint x: 246, startPoint y: 480, endPoint x: 445, endPoint y: 477, distance: 198.9
click at [450, 477] on td "$500.00" at bounding box center [506, 488] width 113 height 27
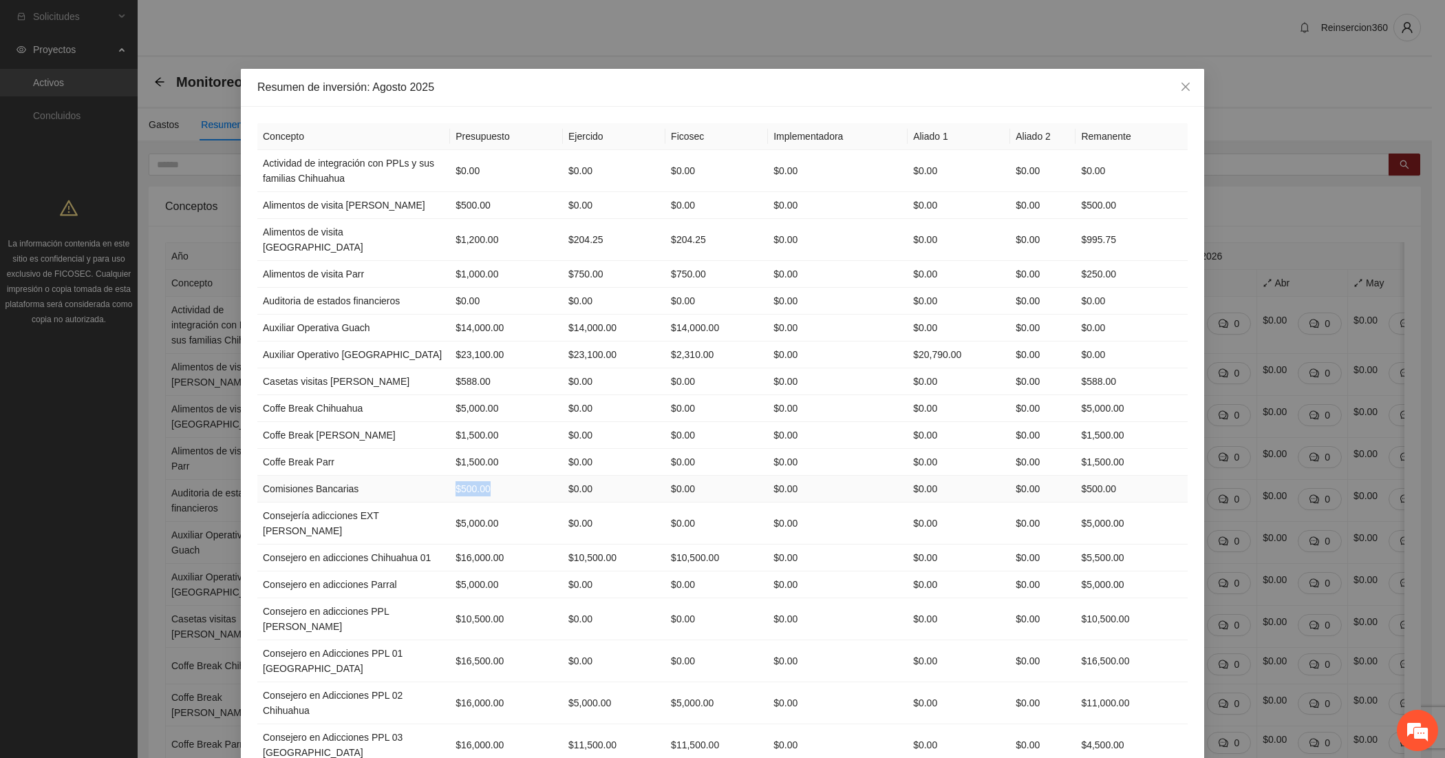
drag, startPoint x: 445, startPoint y: 477, endPoint x: 383, endPoint y: 477, distance: 61.2
click at [383, 477] on tr "Comisiones Bancarias $500.00 $0.00 $0.00 $0.00 $0.00 $0.00 $500.00" at bounding box center [722, 488] width 930 height 27
drag, startPoint x: 256, startPoint y: 475, endPoint x: 458, endPoint y: 478, distance: 201.6
click at [458, 478] on tr "Comisiones Bancarias $500.00 $0.00 $0.00 $0.00 $0.00 $0.00 $500.00" at bounding box center [722, 488] width 930 height 27
copy tr "Comisiones Bancarias $500.00"
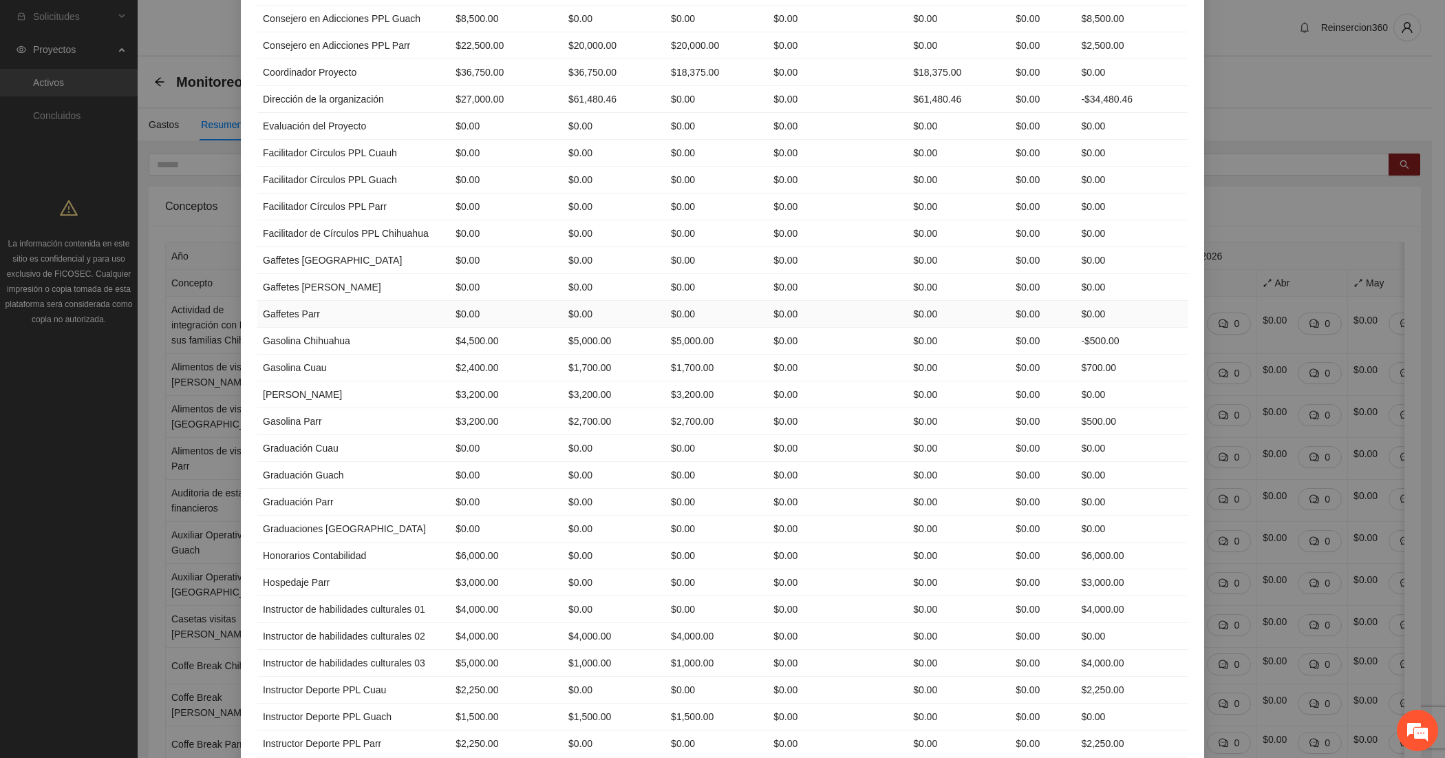
scroll to position [917, 0]
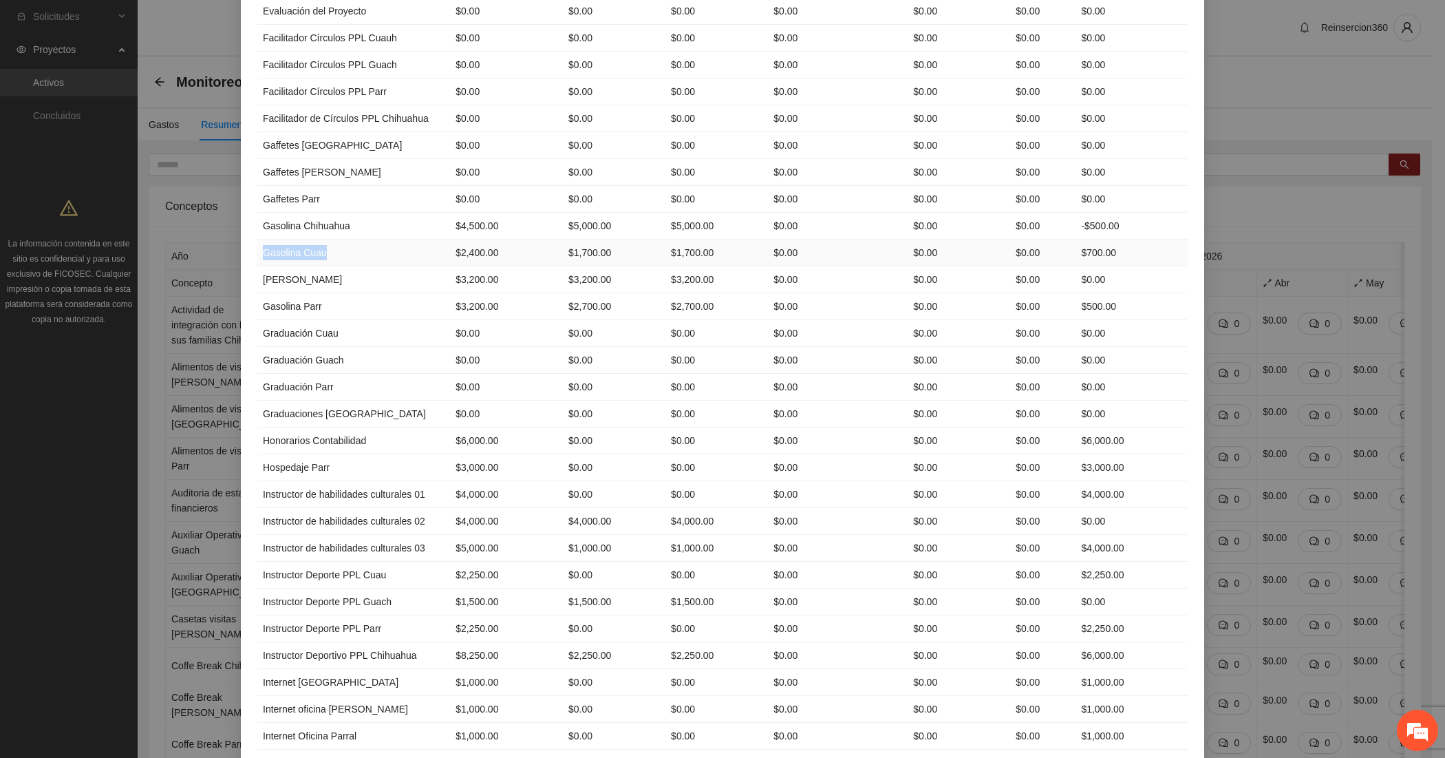
drag, startPoint x: 256, startPoint y: 301, endPoint x: 351, endPoint y: 305, distance: 95.1
click at [351, 266] on td "Gasolina Cuau" at bounding box center [353, 252] width 193 height 27
copy td "Gasolina Cuau"
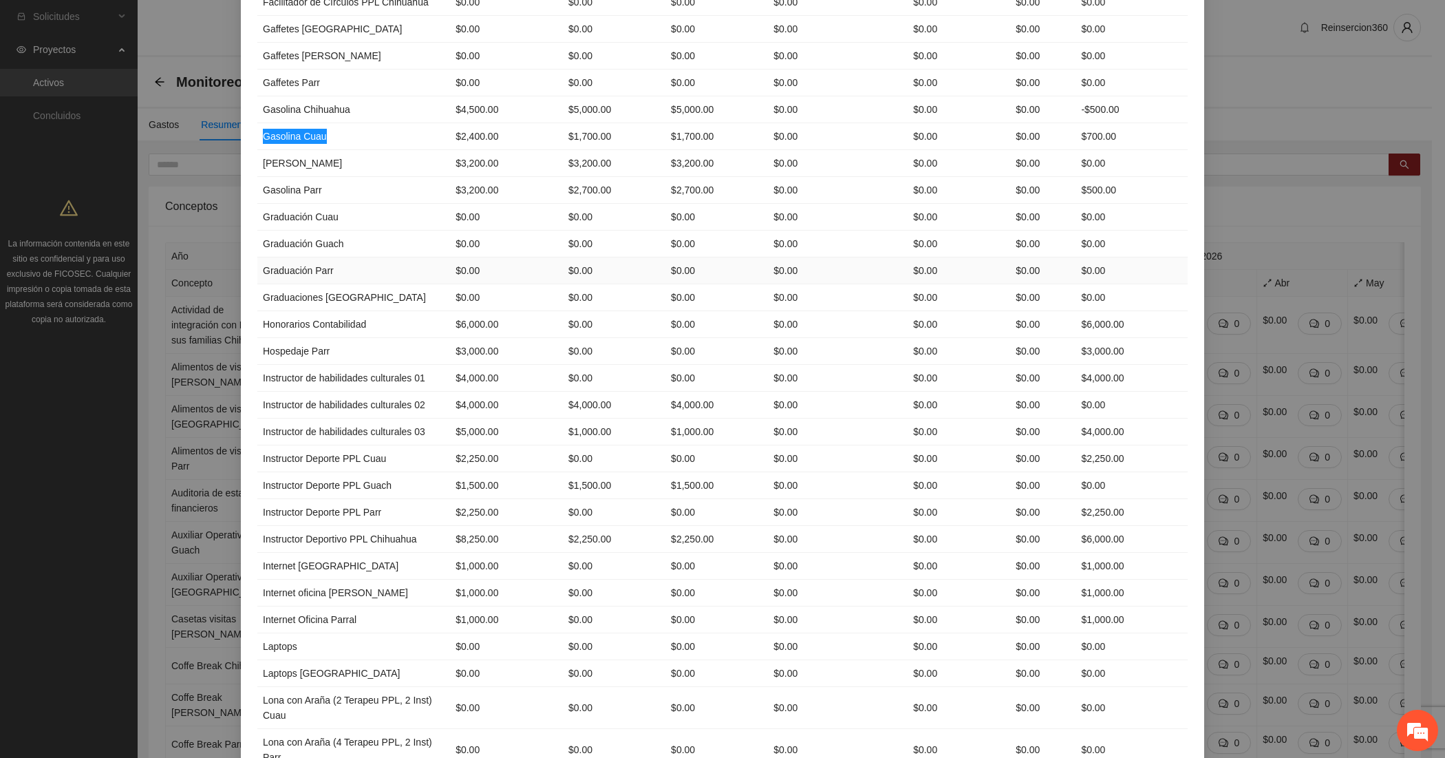
scroll to position [1146, 0]
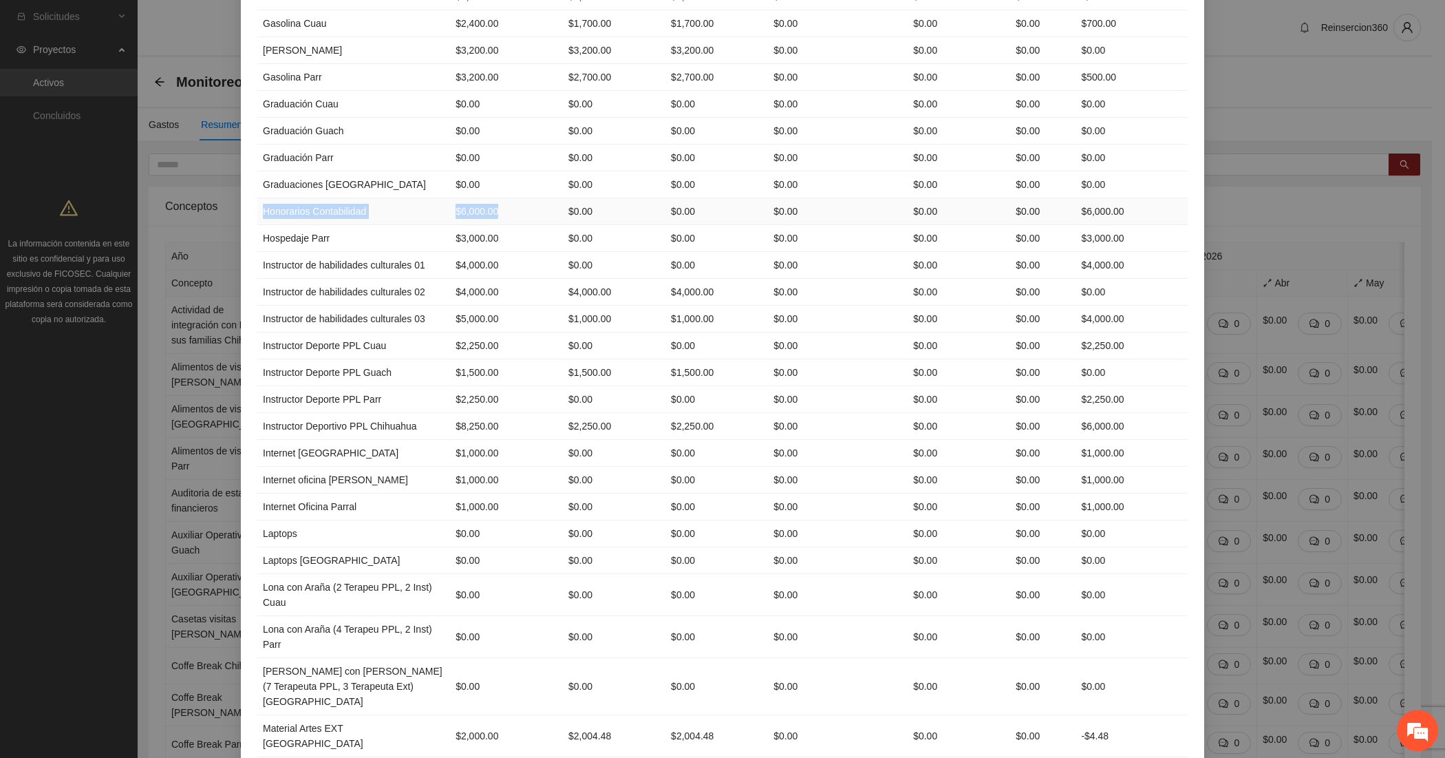
drag, startPoint x: 251, startPoint y: 264, endPoint x: 449, endPoint y: 265, distance: 197.5
click at [449, 225] on tr "Honorarios Contabilidad $6,000.00 $0.00 $0.00 $0.00 $0.00 $0.00 $6,000.00" at bounding box center [722, 211] width 930 height 27
copy tr "Honorarios Contabilidad $6,000.00"
drag, startPoint x: 253, startPoint y: 290, endPoint x: 451, endPoint y: 290, distance: 198.9
click at [451, 252] on tr "Hospedaje Parr $3,000.00 $0.00 $0.00 $0.00 $0.00 $0.00 $3,000.00" at bounding box center [722, 238] width 930 height 27
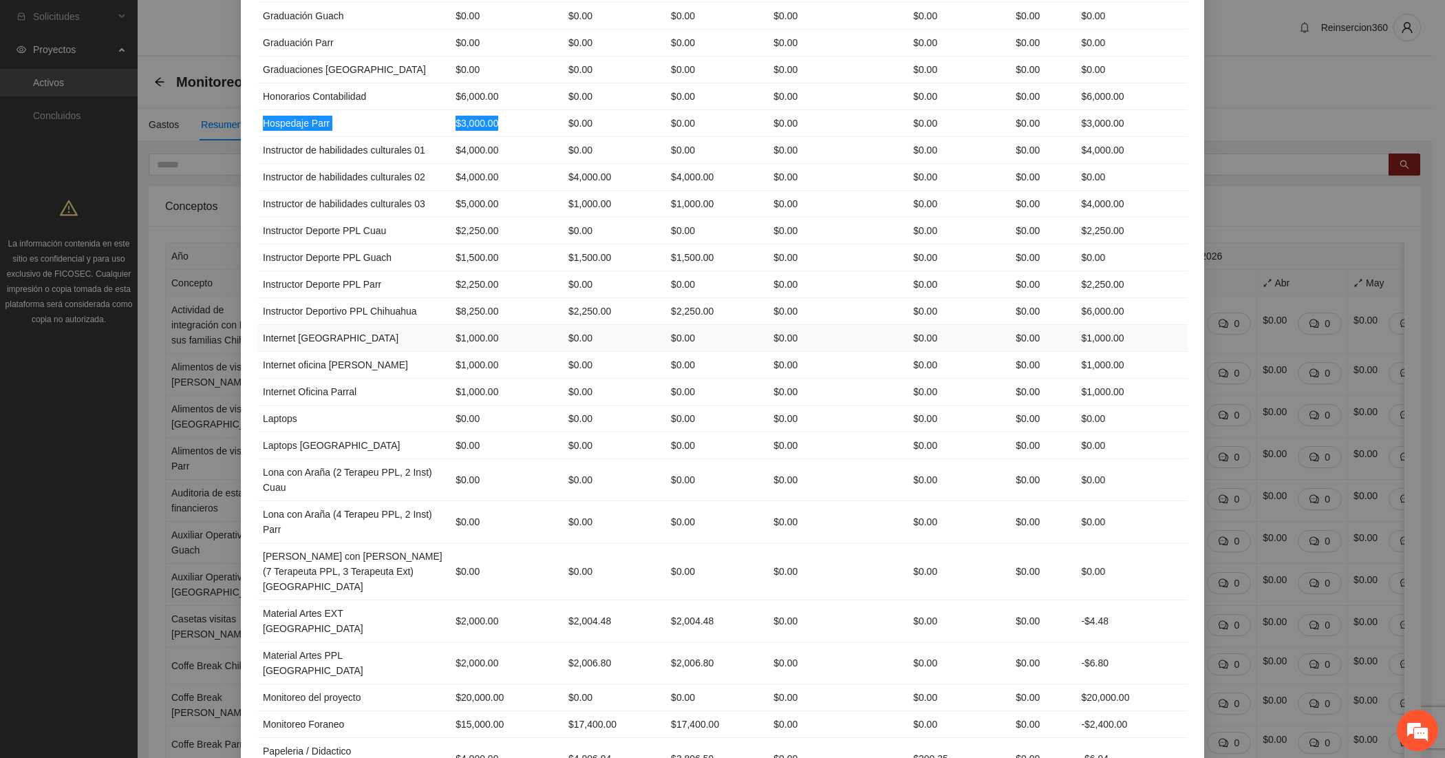
scroll to position [1376, 0]
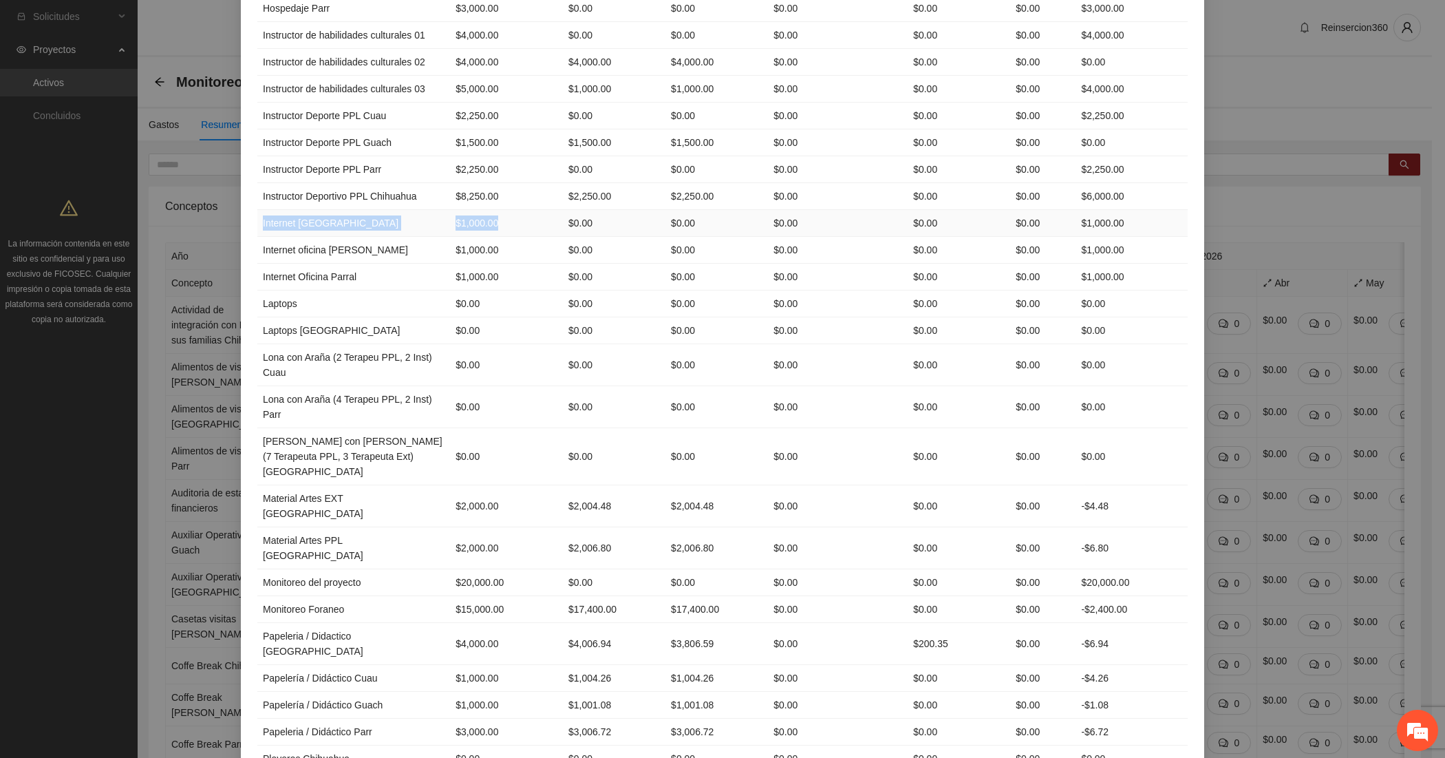
drag, startPoint x: 252, startPoint y: 339, endPoint x: 451, endPoint y: 337, distance: 199.6
click at [451, 237] on tr "Internet Chihuahua $1,000.00 $0.00 $0.00 $0.00 $0.00 $0.00 $1,000.00" at bounding box center [722, 223] width 930 height 27
drag, startPoint x: 252, startPoint y: 365, endPoint x: 451, endPoint y: 362, distance: 199.6
click at [451, 264] on tr "Internet oficina Cuauhtémoc $1,000.00 $0.00 $0.00 $0.00 $0.00 $0.00 $1,000.00" at bounding box center [722, 250] width 930 height 27
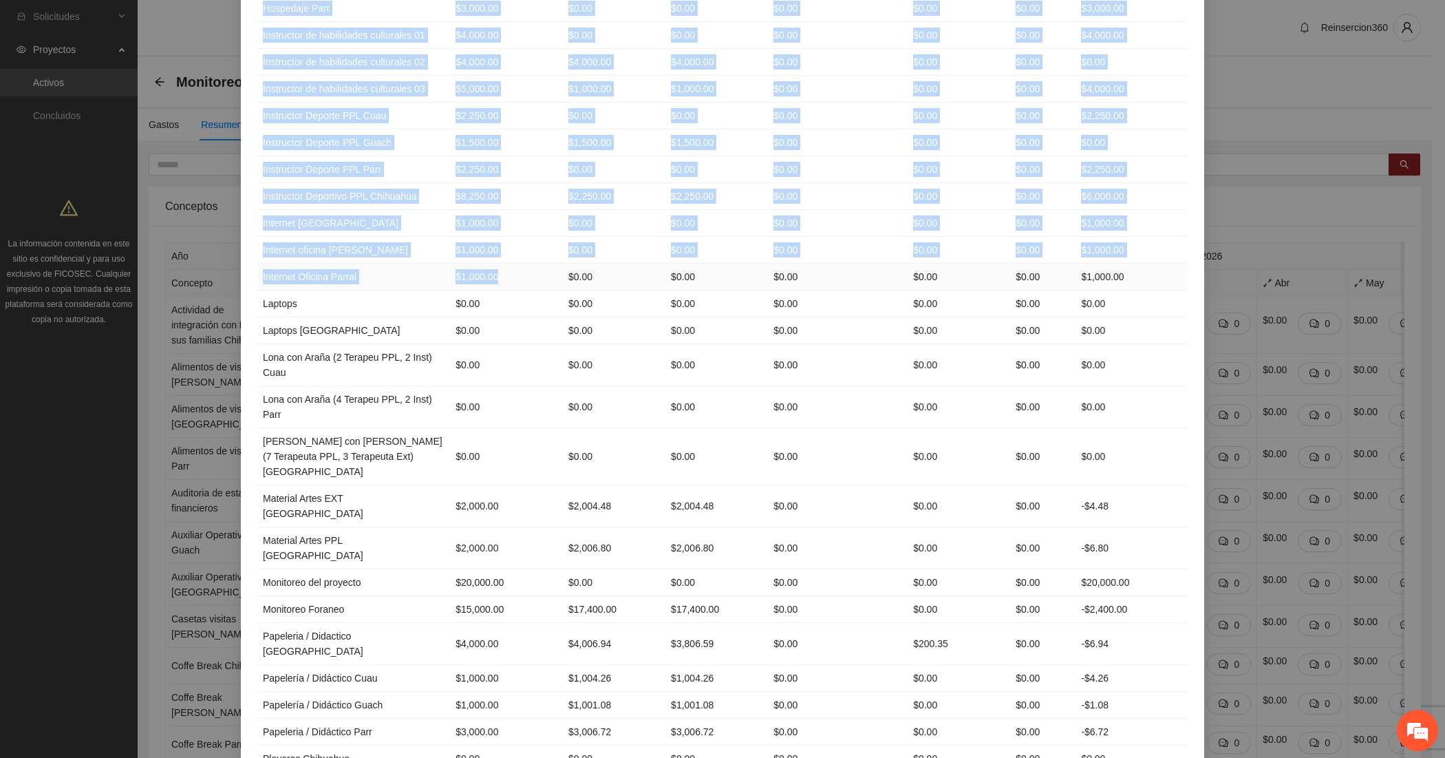
drag, startPoint x: 249, startPoint y: 386, endPoint x: 451, endPoint y: 389, distance: 202.3
click at [451, 290] on td "$1,000.00" at bounding box center [506, 277] width 113 height 27
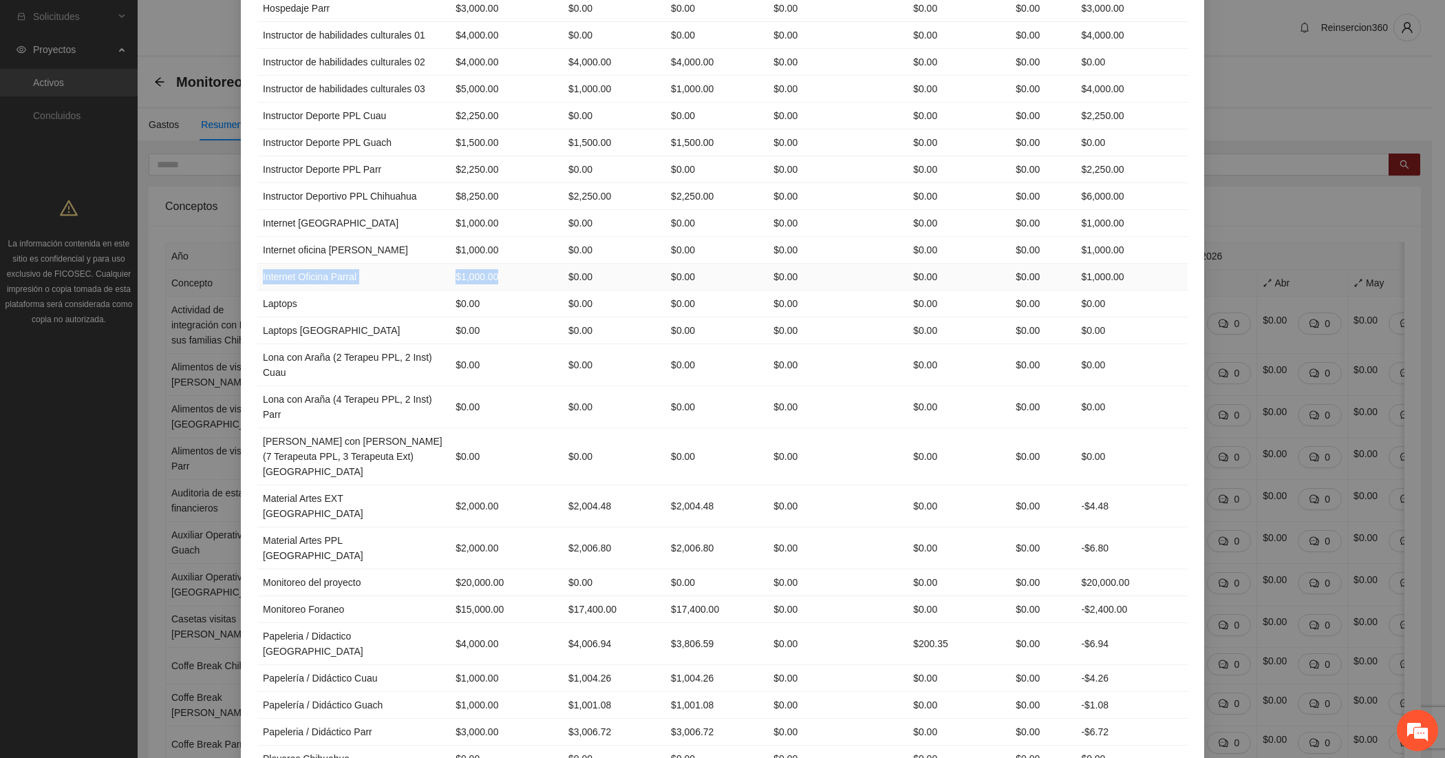
drag, startPoint x: 257, startPoint y: 387, endPoint x: 448, endPoint y: 393, distance: 191.4
click at [448, 290] on tr "Internet Oficina Parral $1,000.00 $0.00 $0.00 $0.00 $0.00 $0.00 $1,000.00" at bounding box center [722, 277] width 930 height 27
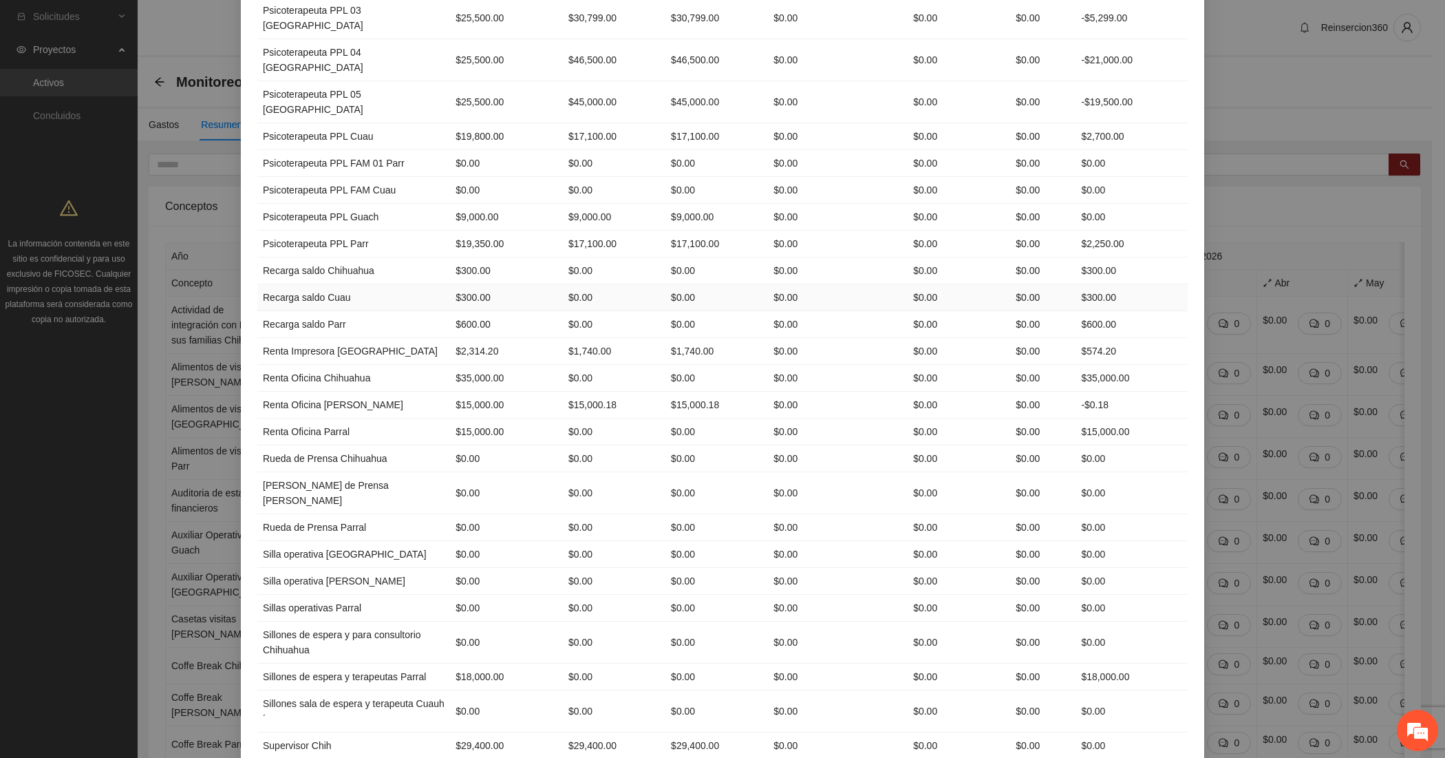
scroll to position [2752, 0]
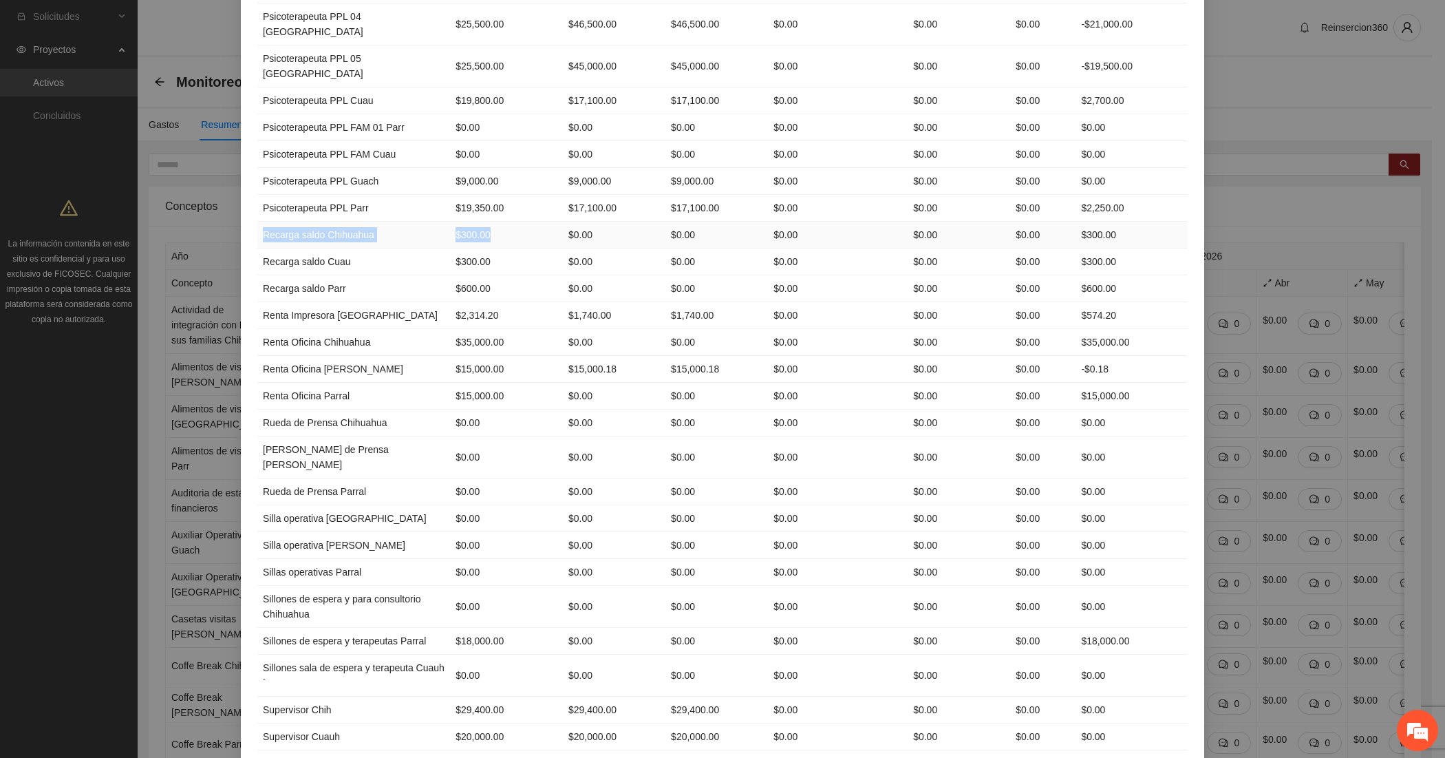
drag, startPoint x: 256, startPoint y: 310, endPoint x: 480, endPoint y: 305, distance: 223.7
click at [480, 248] on tr "Recarga saldo Chihuahua $300.00 $0.00 $0.00 $0.00 $0.00 $0.00 $300.00" at bounding box center [722, 235] width 930 height 27
drag, startPoint x: 258, startPoint y: 334, endPoint x: 444, endPoint y: 338, distance: 185.8
click at [444, 275] on tr "Recarga saldo Cuau $300.00 $0.00 $0.00 $0.00 $0.00 $0.00 $300.00" at bounding box center [722, 261] width 930 height 27
drag, startPoint x: 255, startPoint y: 358, endPoint x: 444, endPoint y: 356, distance: 189.2
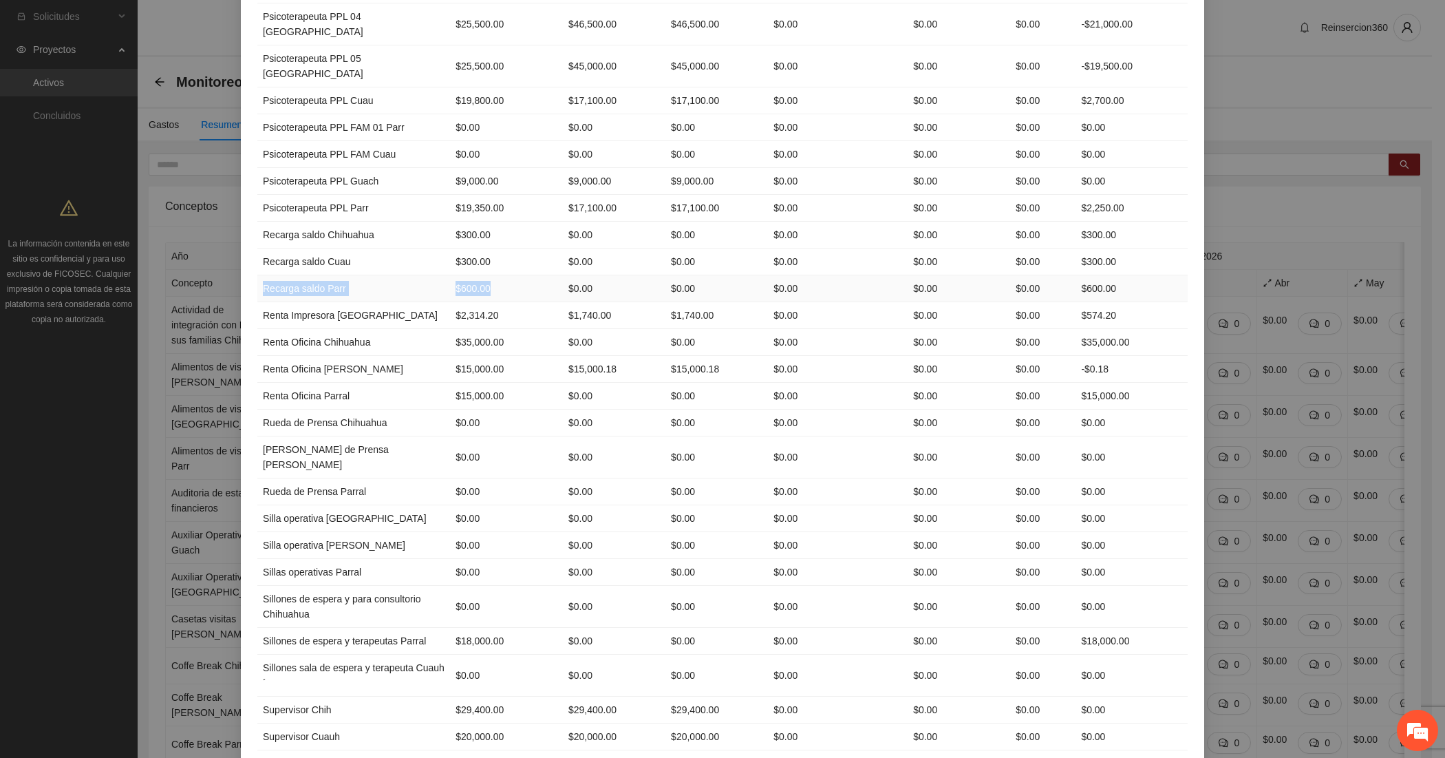
click at [444, 302] on tr "Recarga saldo Parr $600.00 $0.00 $0.00 $0.00 $0.00 $0.00 $600.00" at bounding box center [722, 288] width 930 height 27
drag, startPoint x: 256, startPoint y: 387, endPoint x: 313, endPoint y: 387, distance: 57.1
click at [313, 329] on td "Renta Impresora [GEOGRAPHIC_DATA]" at bounding box center [353, 315] width 193 height 27
drag, startPoint x: 253, startPoint y: 418, endPoint x: 452, endPoint y: 411, distance: 199.7
click at [452, 356] on tr "Renta Oficina Chihuahua $35,000.00 $0.00 $0.00 $0.00 $0.00 $0.00 $35,000.00" at bounding box center [722, 342] width 930 height 27
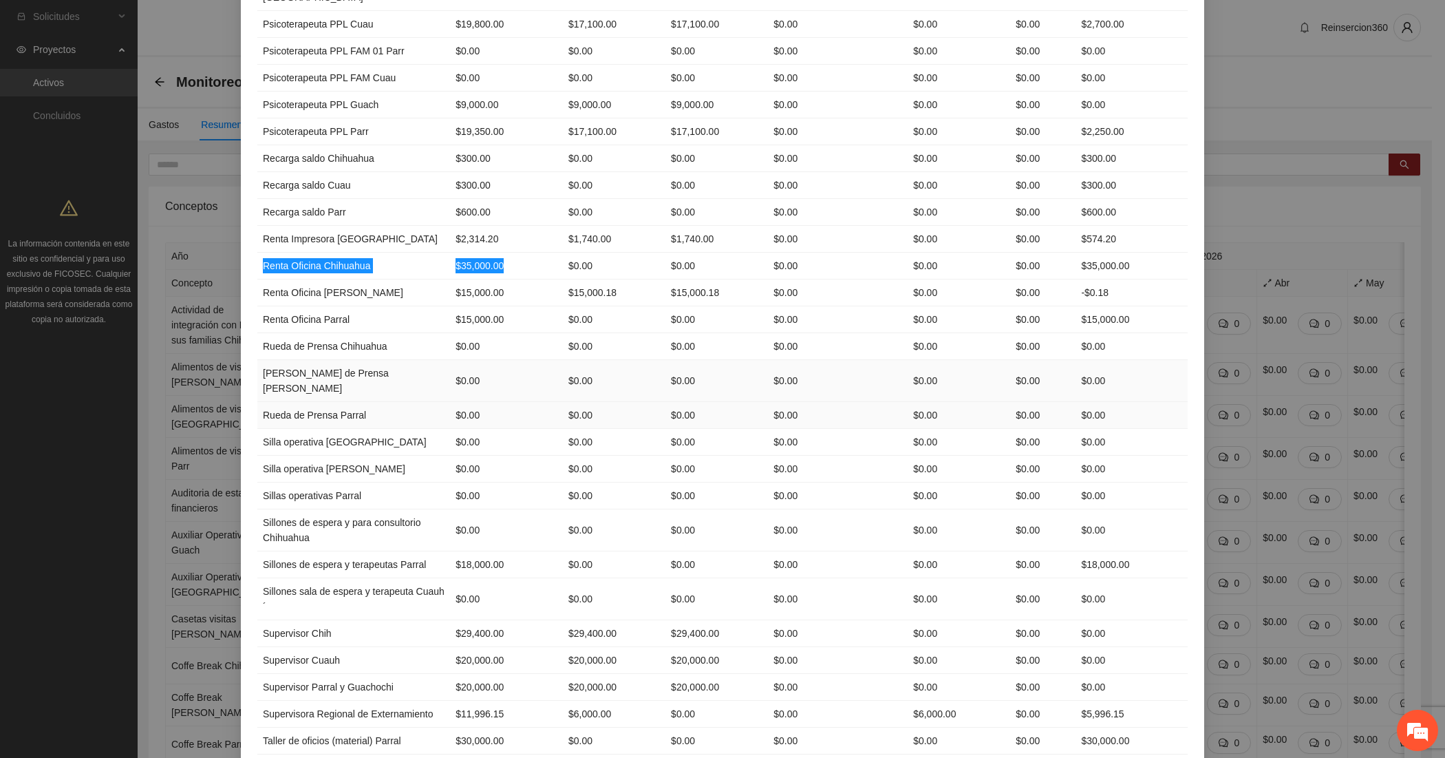
scroll to position [2867, 0]
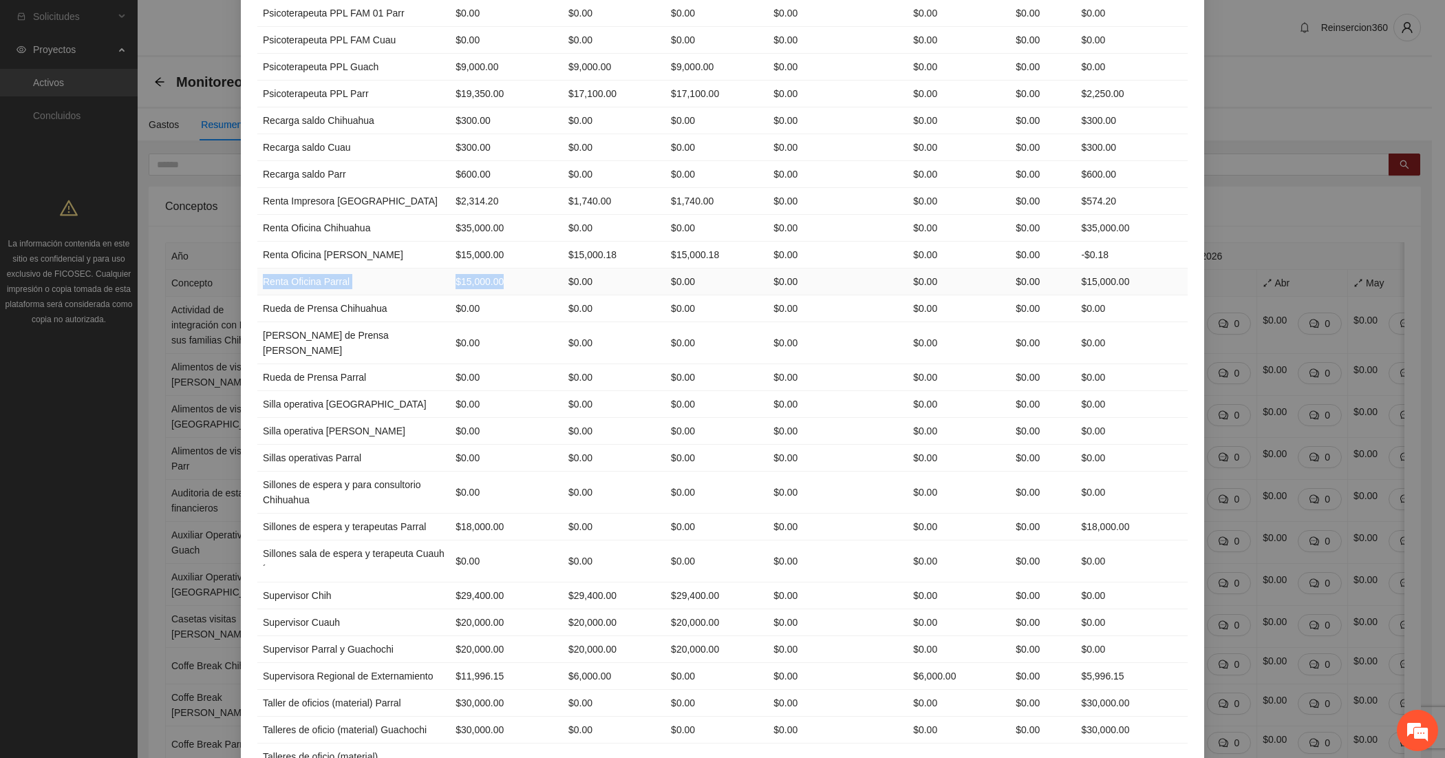
drag, startPoint x: 256, startPoint y: 359, endPoint x: 456, endPoint y: 358, distance: 200.2
click at [456, 295] on tr "Renta Oficina Parral $15,000.00 $0.00 $0.00 $0.00 $0.00 $0.00 $15,000.00" at bounding box center [722, 281] width 930 height 27
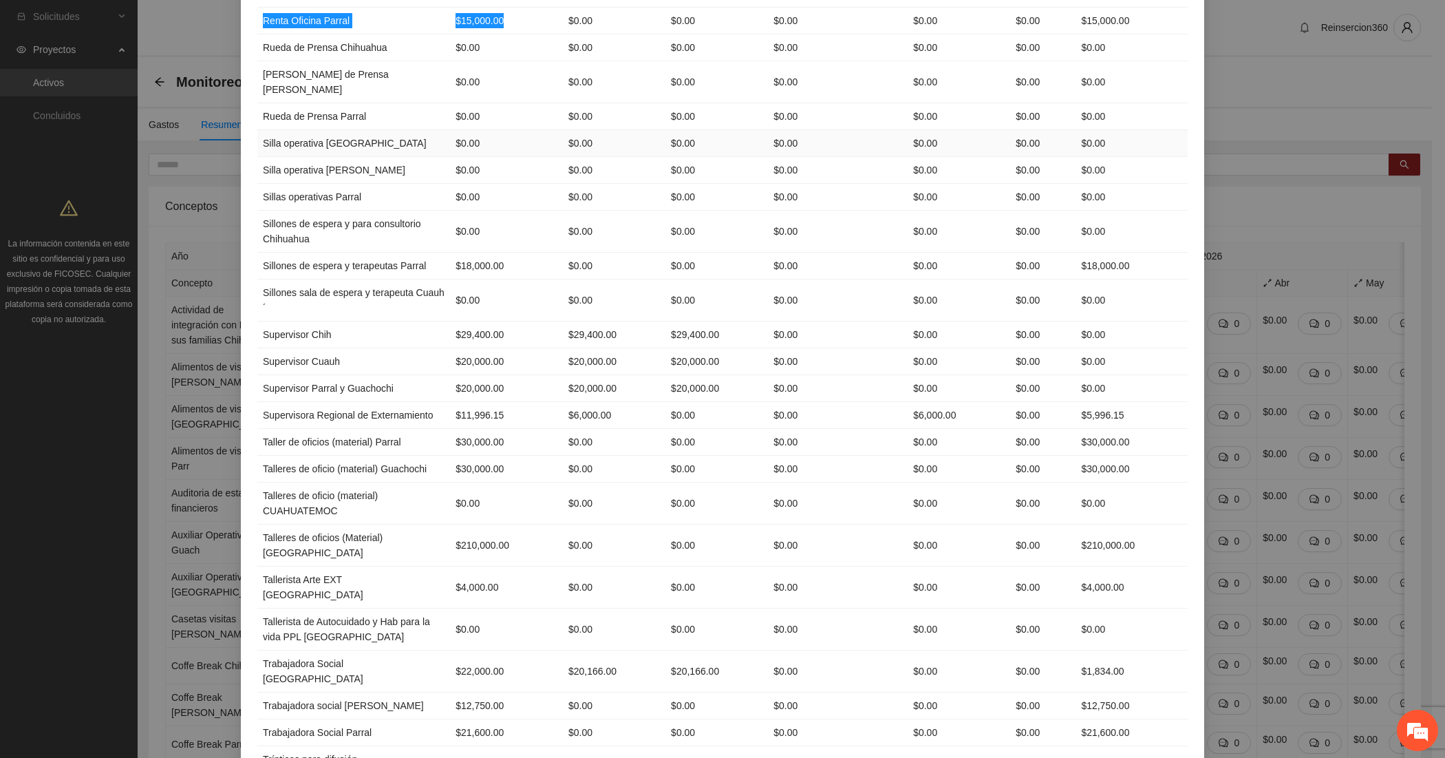
scroll to position [3211, 0]
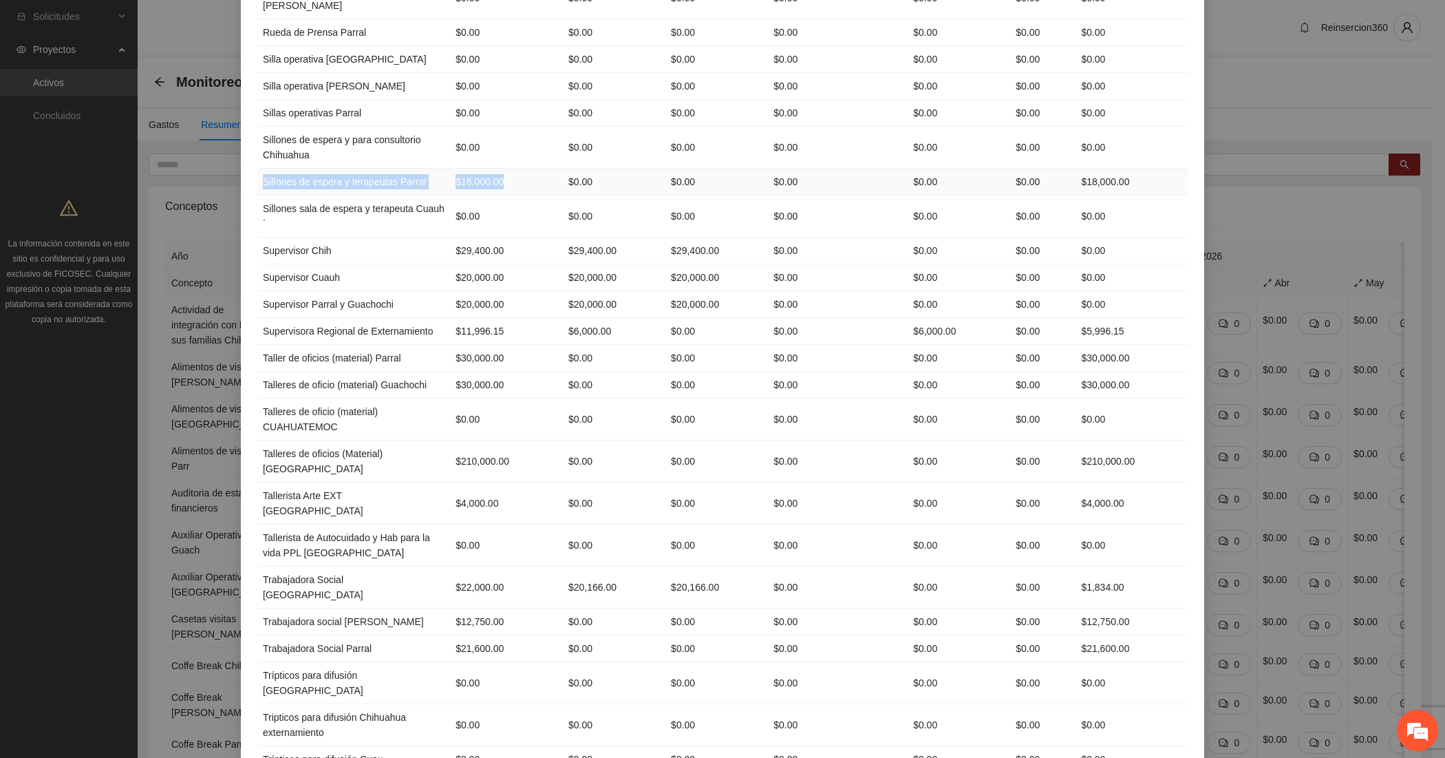
drag, startPoint x: 372, startPoint y: 248, endPoint x: 451, endPoint y: 257, distance: 79.0
click at [451, 195] on tr "Sillones de espera y terapeutas Parral $18,000.00 $0.00 $0.00 $0.00 $0.00 $0.00…" at bounding box center [722, 182] width 930 height 27
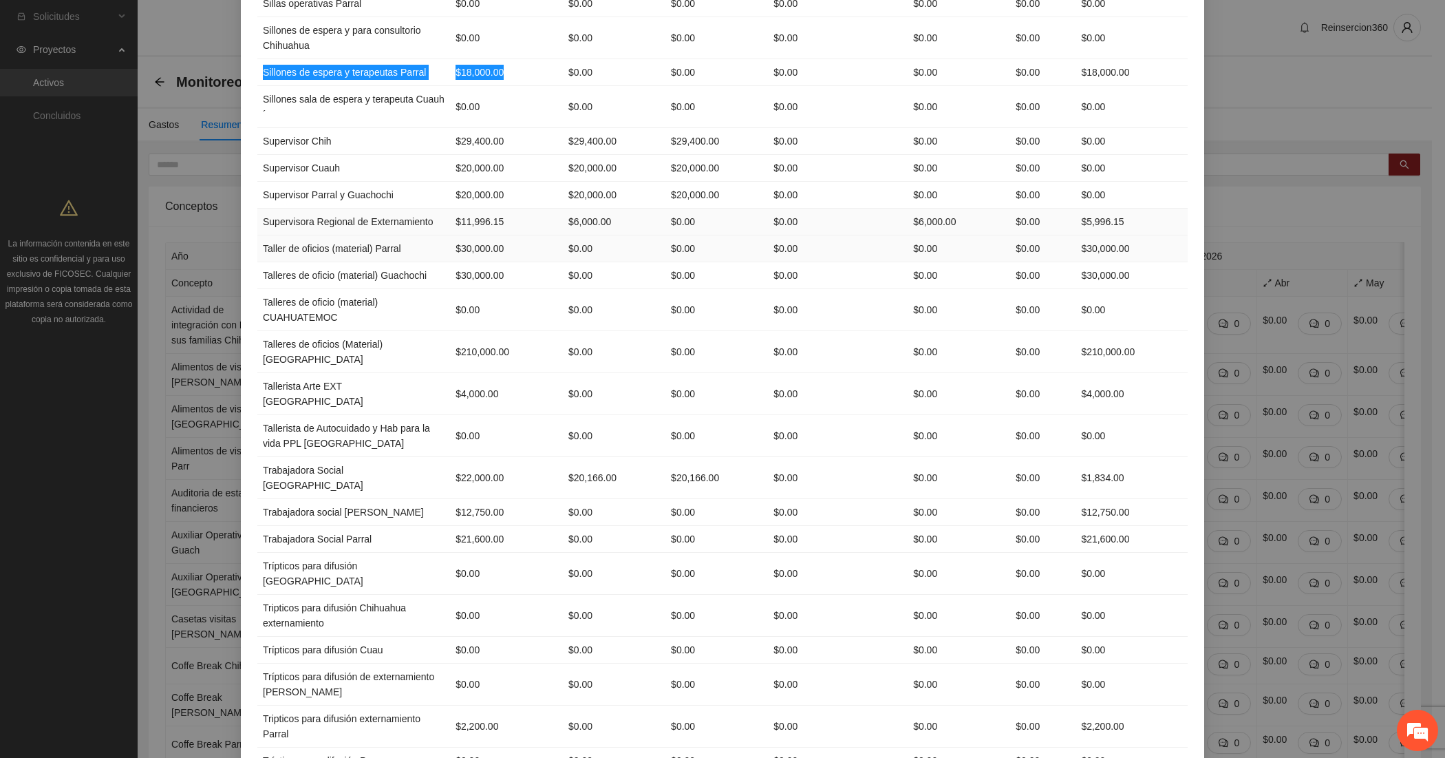
scroll to position [3441, 0]
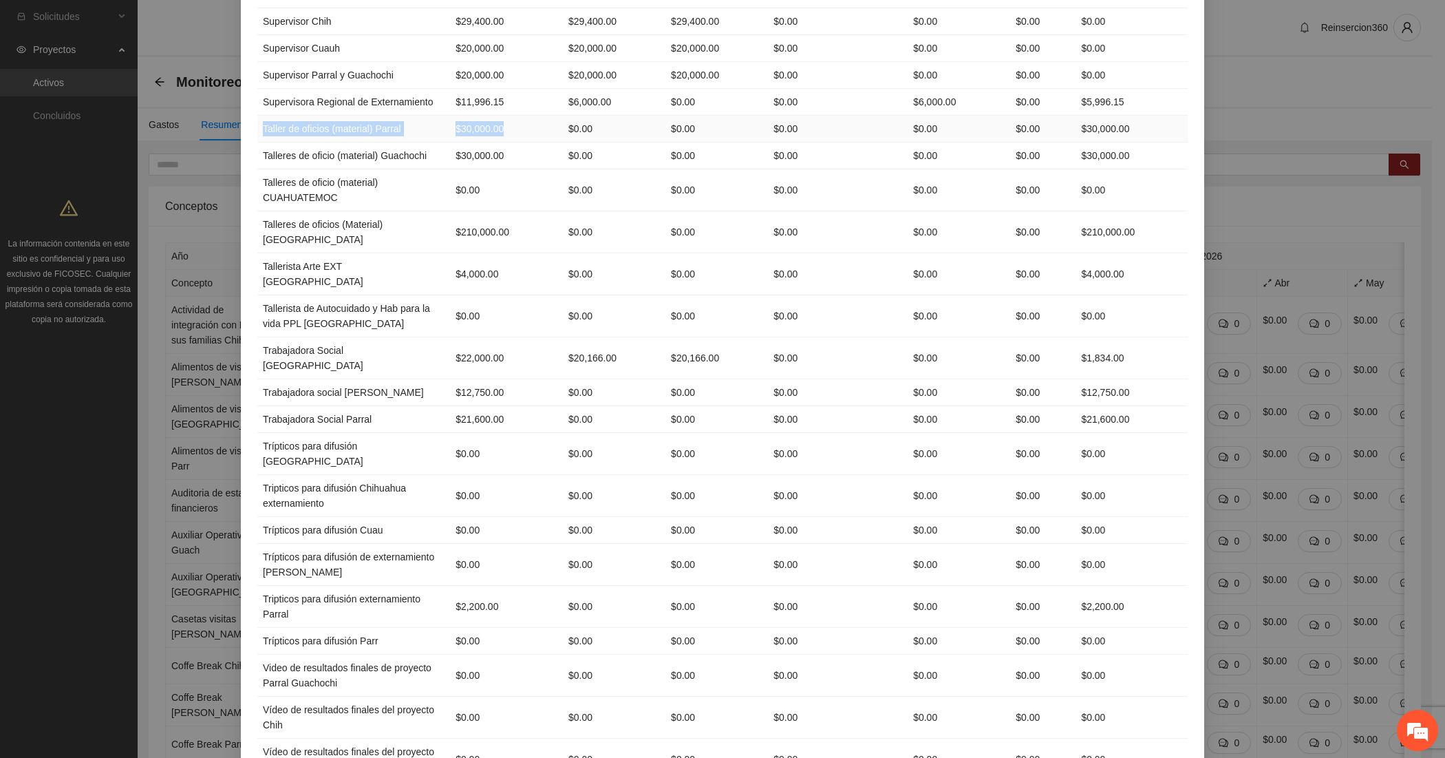
drag, startPoint x: 256, startPoint y: 221, endPoint x: 459, endPoint y: 226, distance: 203.1
click at [459, 142] on tr "Taller de oficios (material) Parral $30,000.00 $0.00 $0.00 $0.00 $0.00 $0.00 $3…" at bounding box center [722, 129] width 930 height 27
drag, startPoint x: 255, startPoint y: 246, endPoint x: 459, endPoint y: 264, distance: 205.1
click at [459, 169] on tr "Talleres de oficio (material) Guachochi $30,000.00 $0.00 $0.00 $0.00 $0.00 $0.0…" at bounding box center [722, 155] width 930 height 27
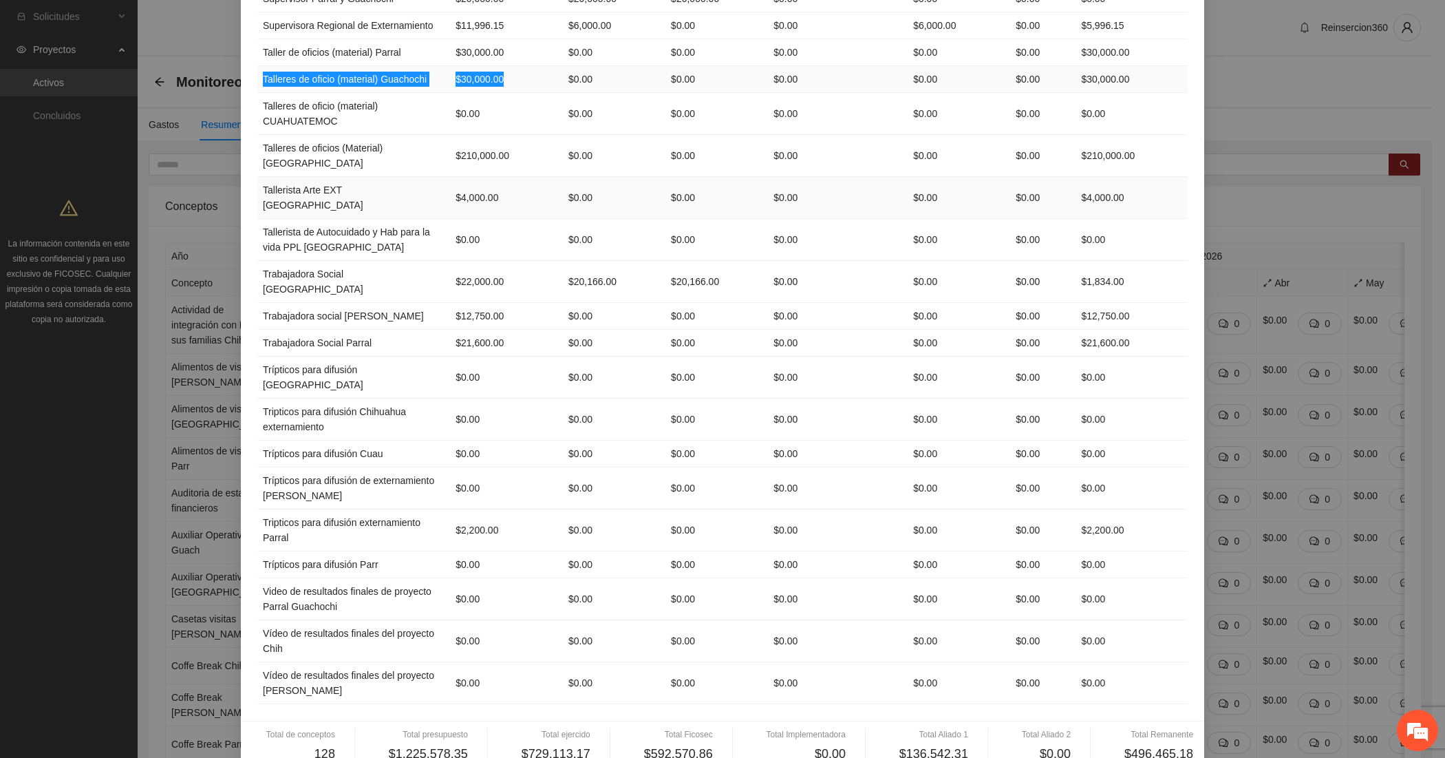
scroll to position [3556, 0]
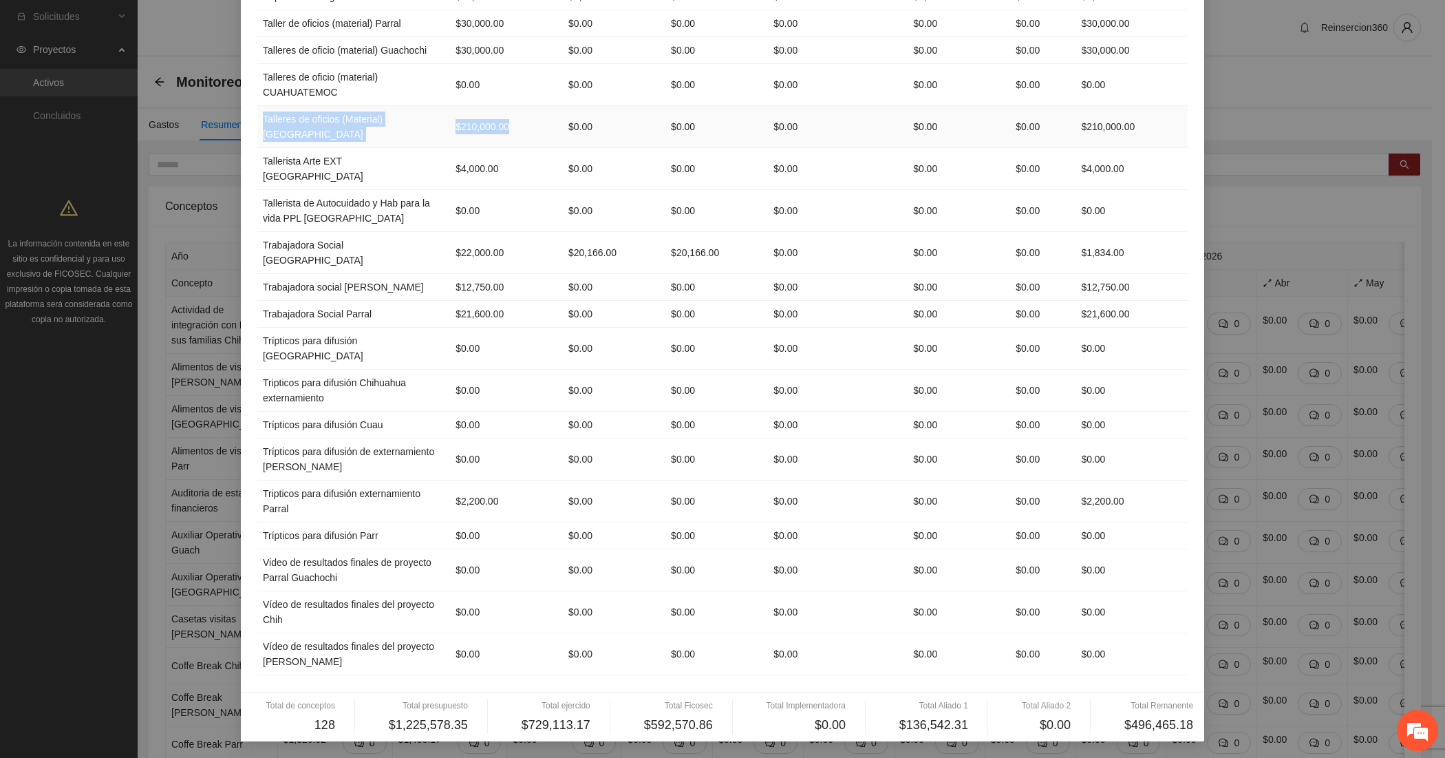
drag, startPoint x: 255, startPoint y: 214, endPoint x: 491, endPoint y: 225, distance: 235.6
click at [491, 148] on tr "Talleres de oficios (Material) Chihuahua $210,000.00 $0.00 $0.00 $0.00 $0.00 $0…" at bounding box center [722, 127] width 930 height 42
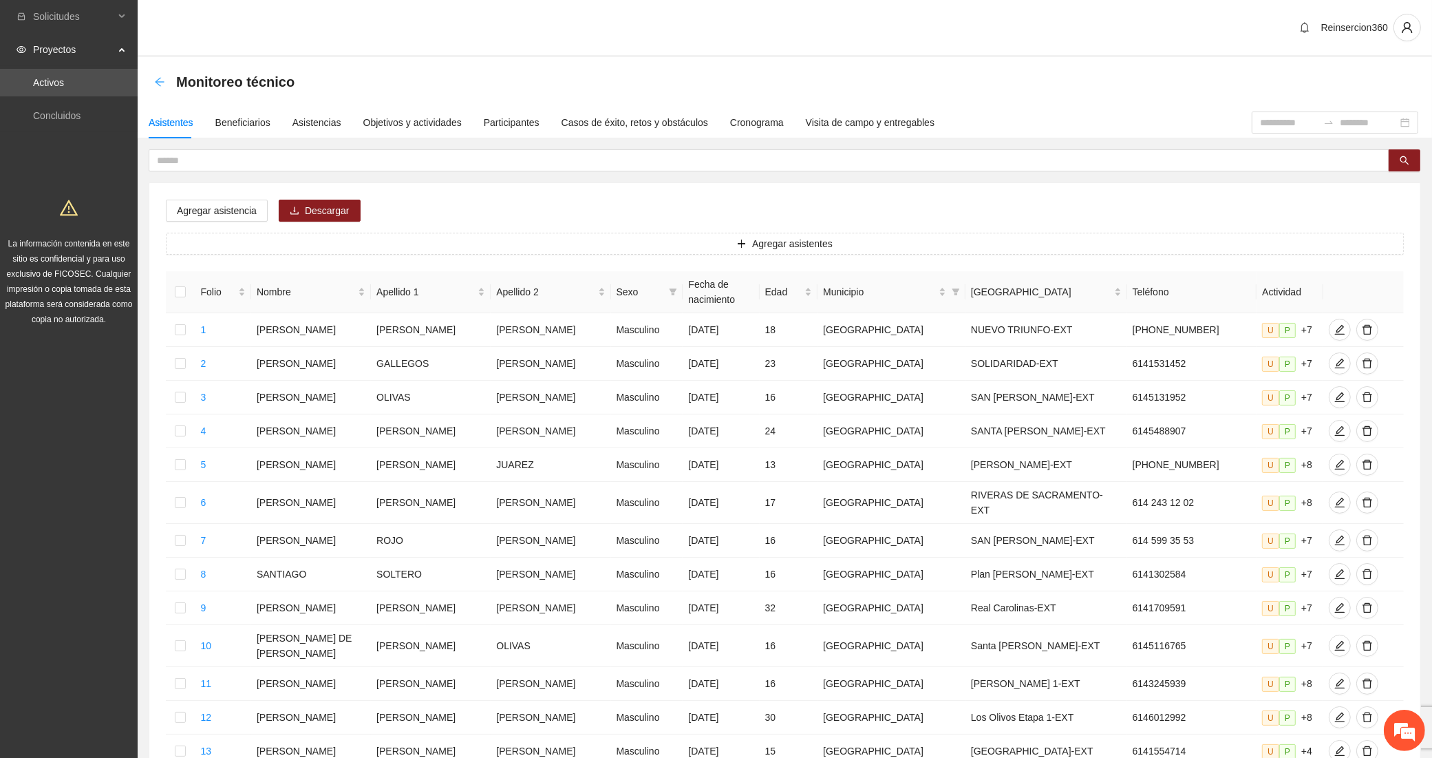
click at [163, 79] on icon "arrow-left" at bounding box center [159, 81] width 11 height 11
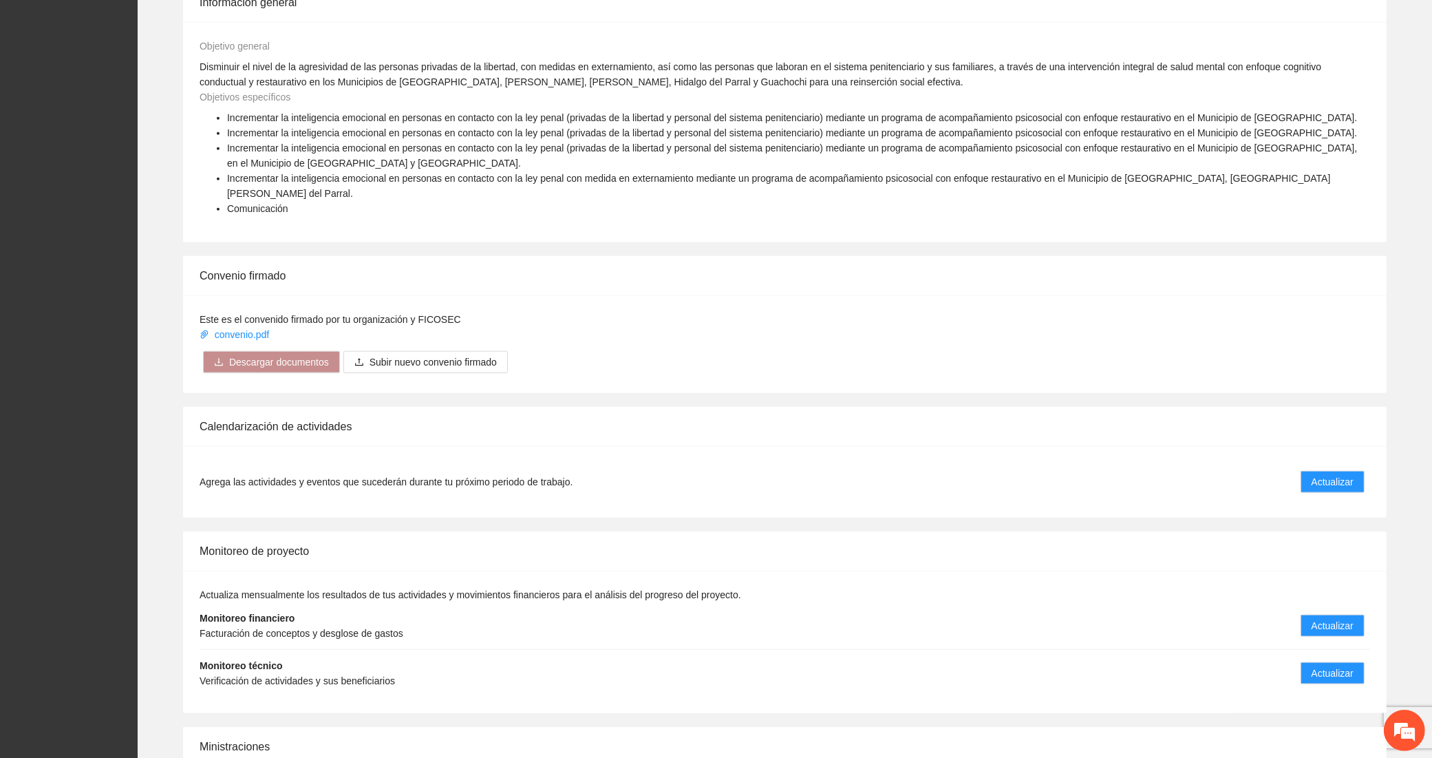
scroll to position [1605, 0]
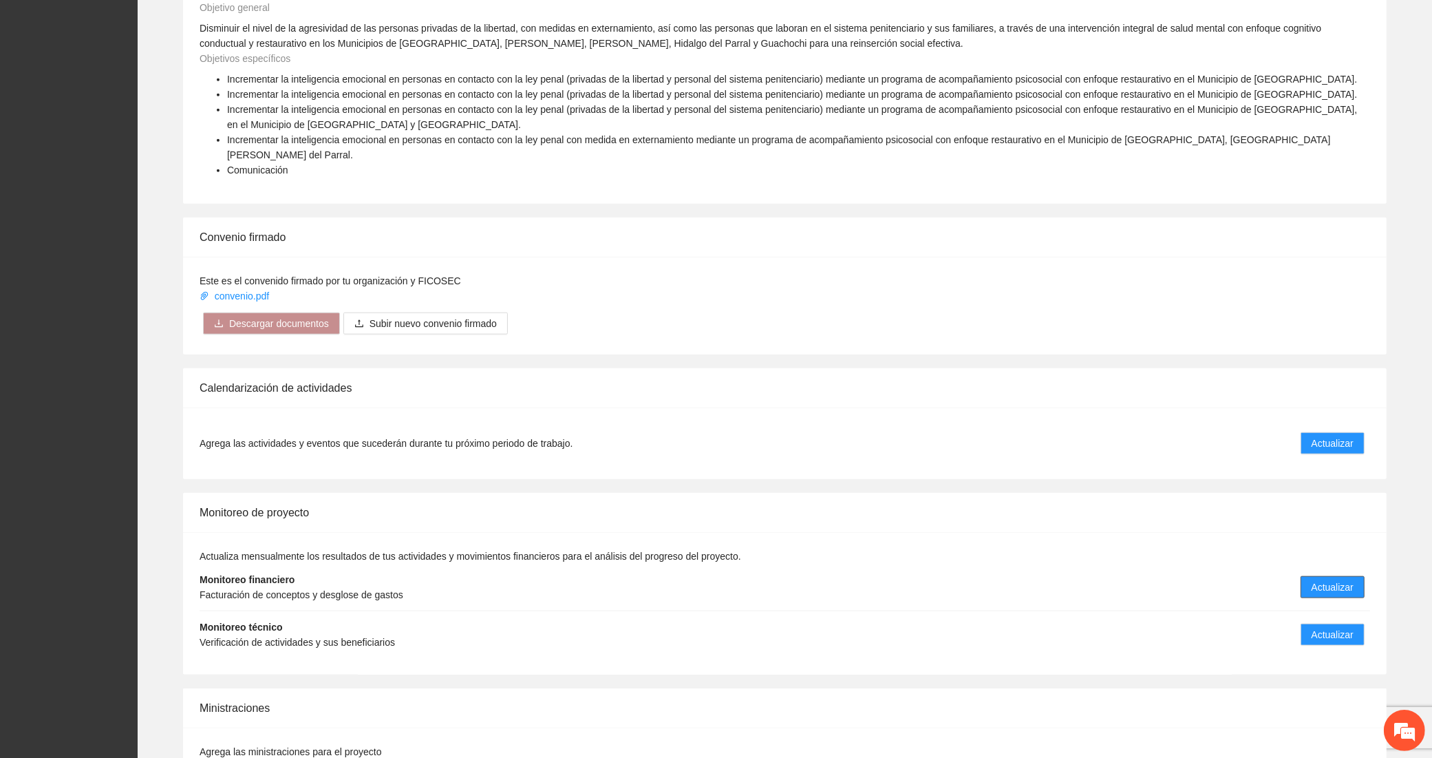
click at [1325, 579] on span "Actualizar" at bounding box center [1333, 586] width 42 height 15
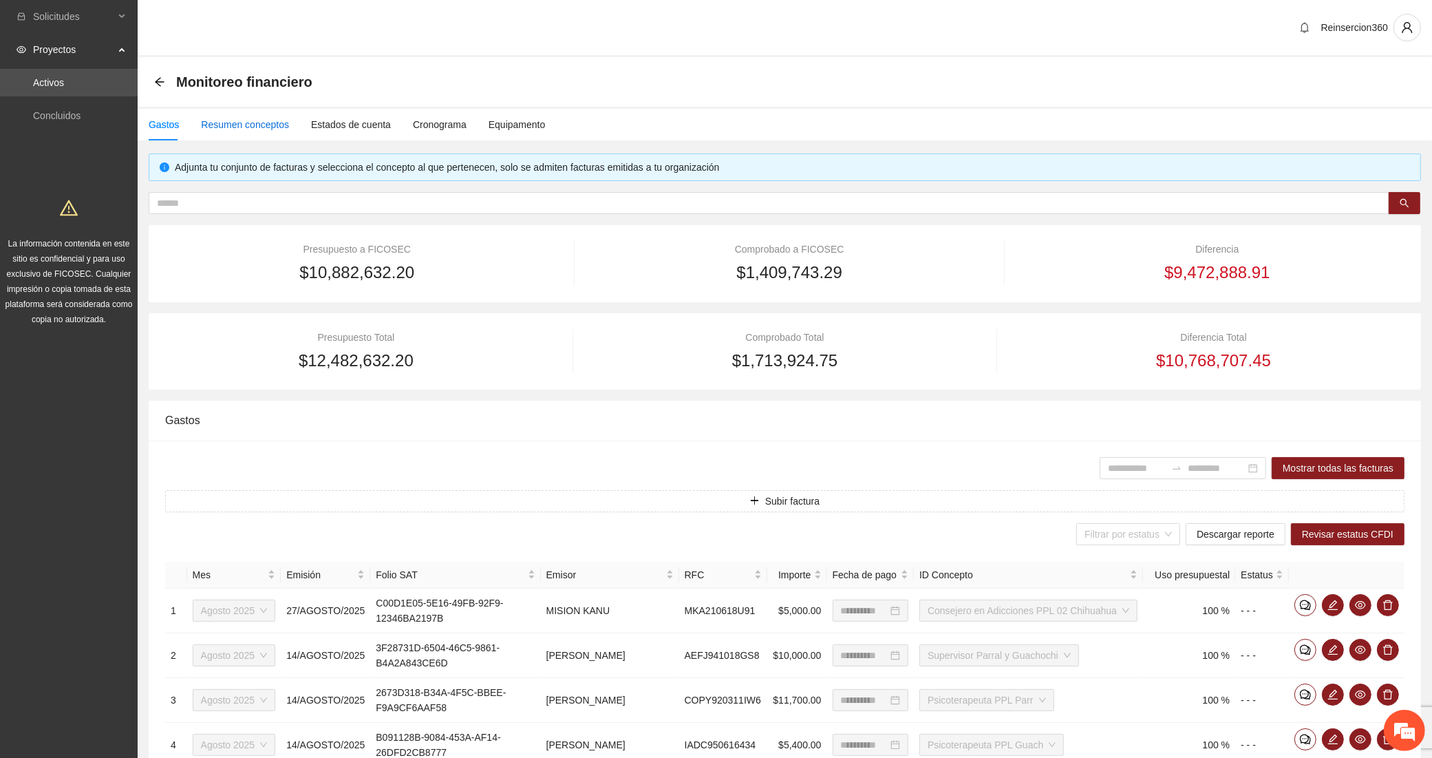
click at [210, 124] on div "Resumen conceptos" at bounding box center [245, 124] width 88 height 15
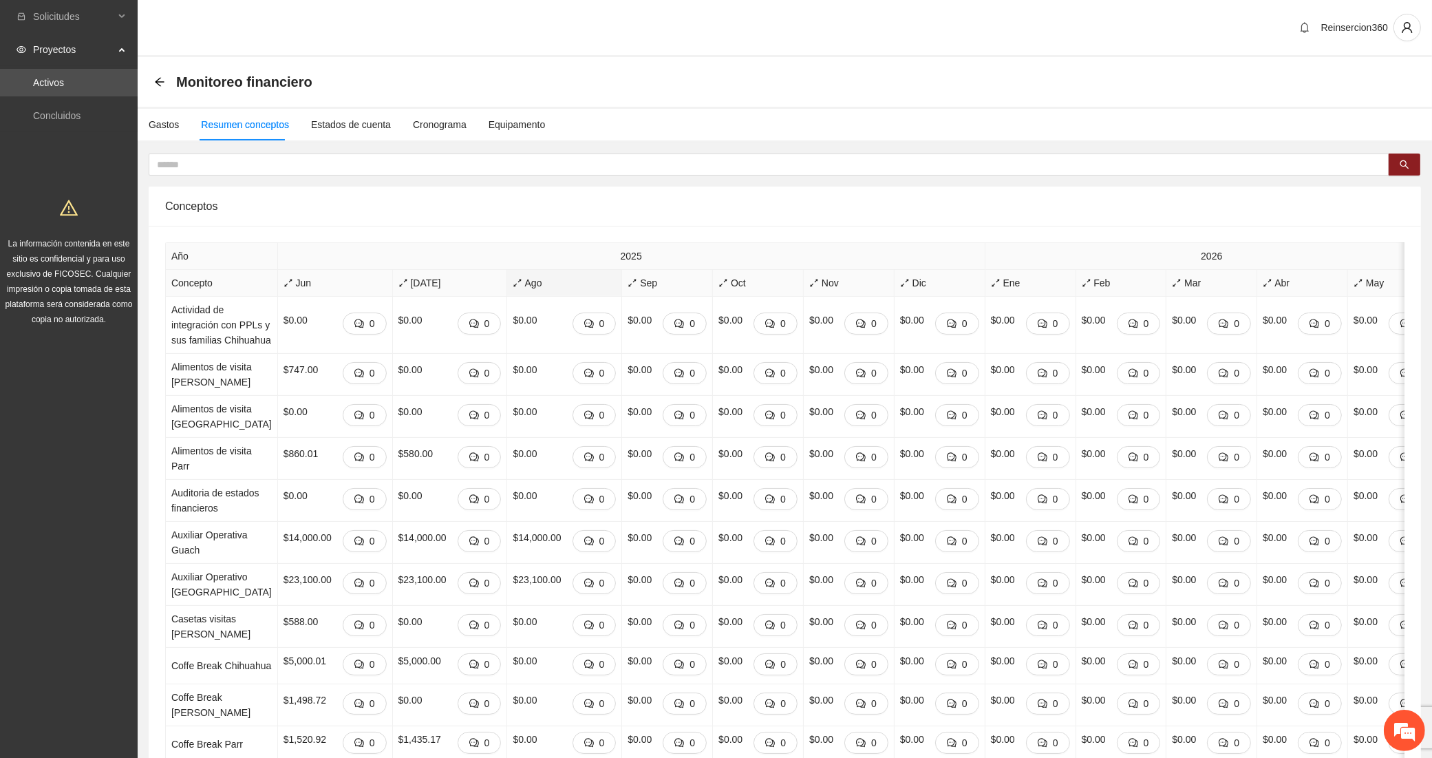
click at [514, 280] on icon "arrows-alt" at bounding box center [518, 283] width 8 height 8
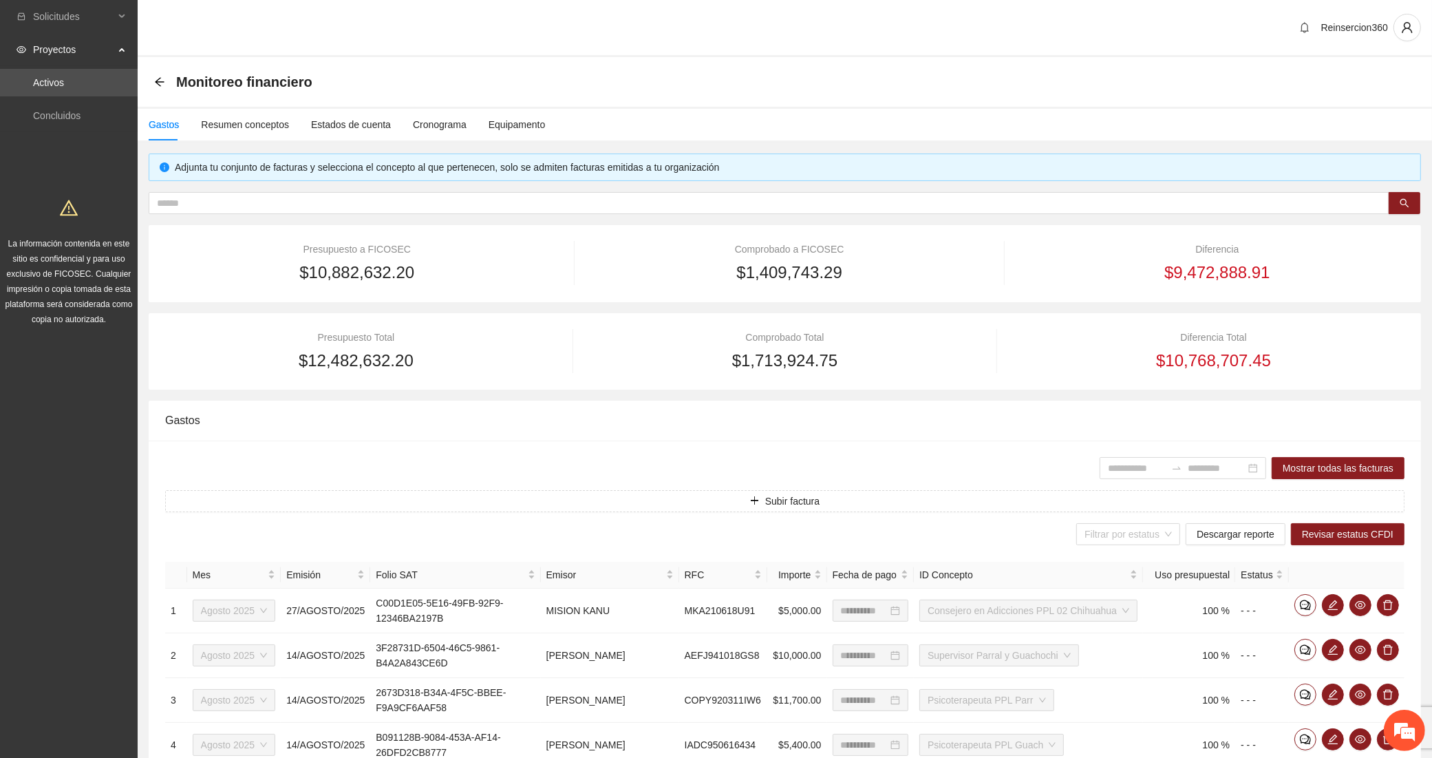
click at [165, 81] on div "Monitoreo financiero" at bounding box center [237, 82] width 167 height 22
click at [104, 96] on ul "Activos Concluidos" at bounding box center [69, 99] width 138 height 66
click at [64, 87] on link "Activos" at bounding box center [48, 82] width 31 height 11
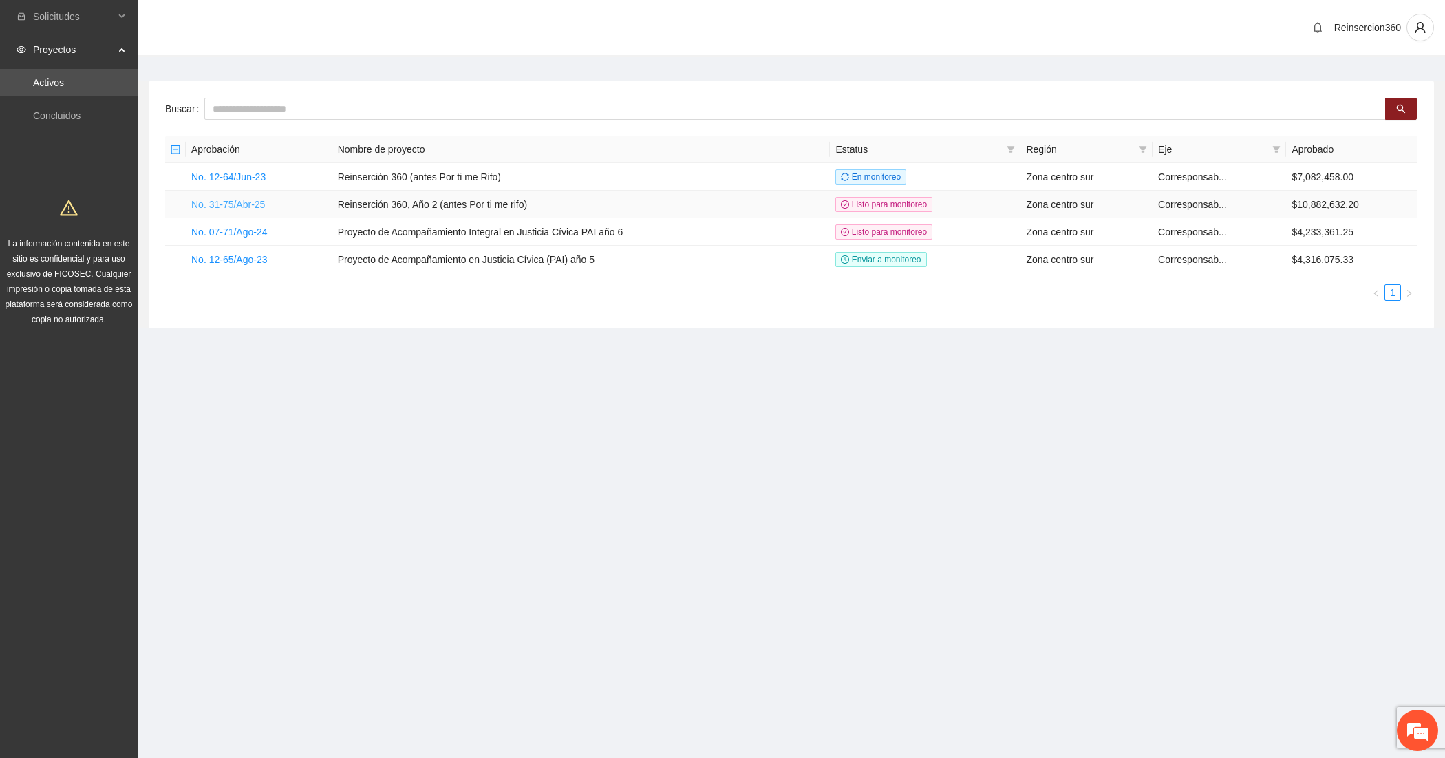
click at [260, 204] on link "No. 31-75/Abr-25" at bounding box center [228, 204] width 74 height 11
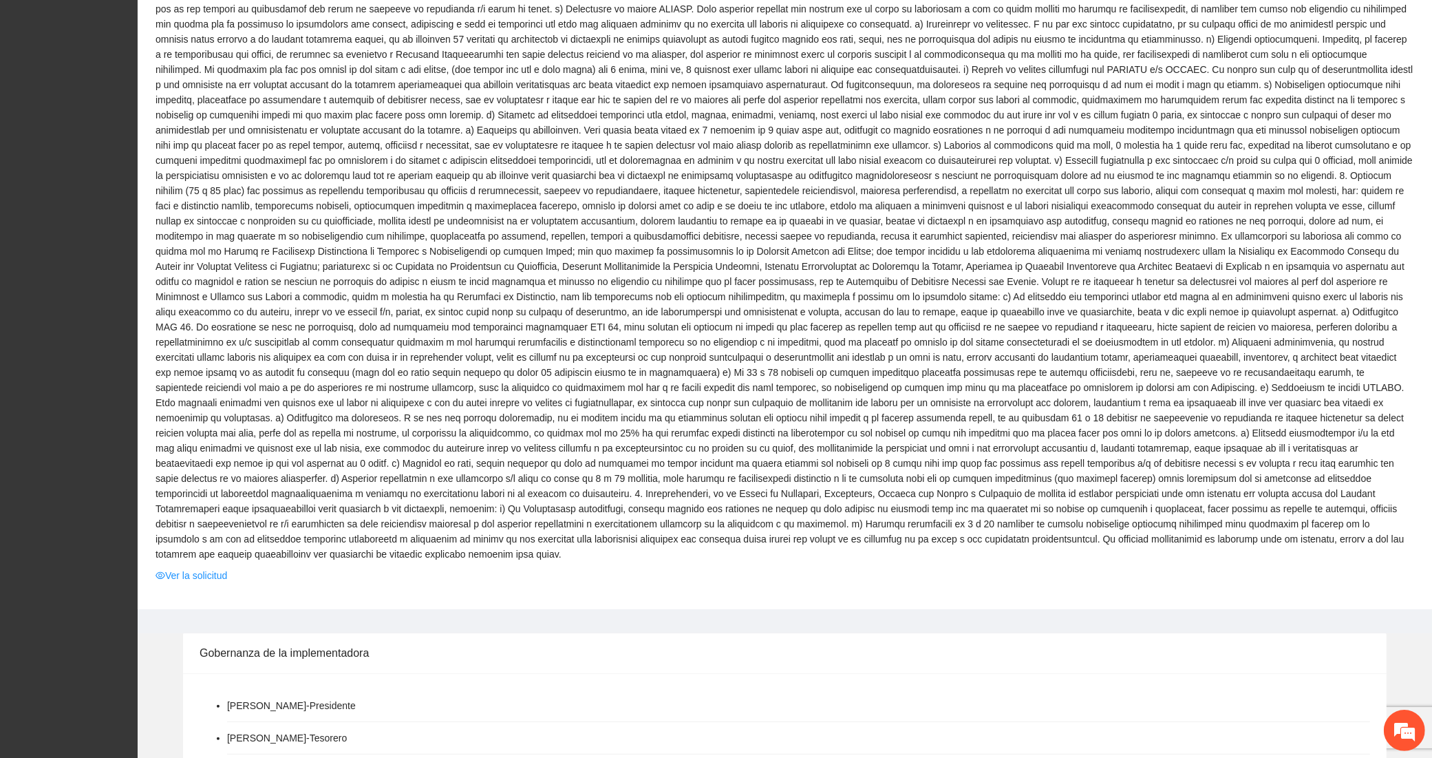
scroll to position [1032, 0]
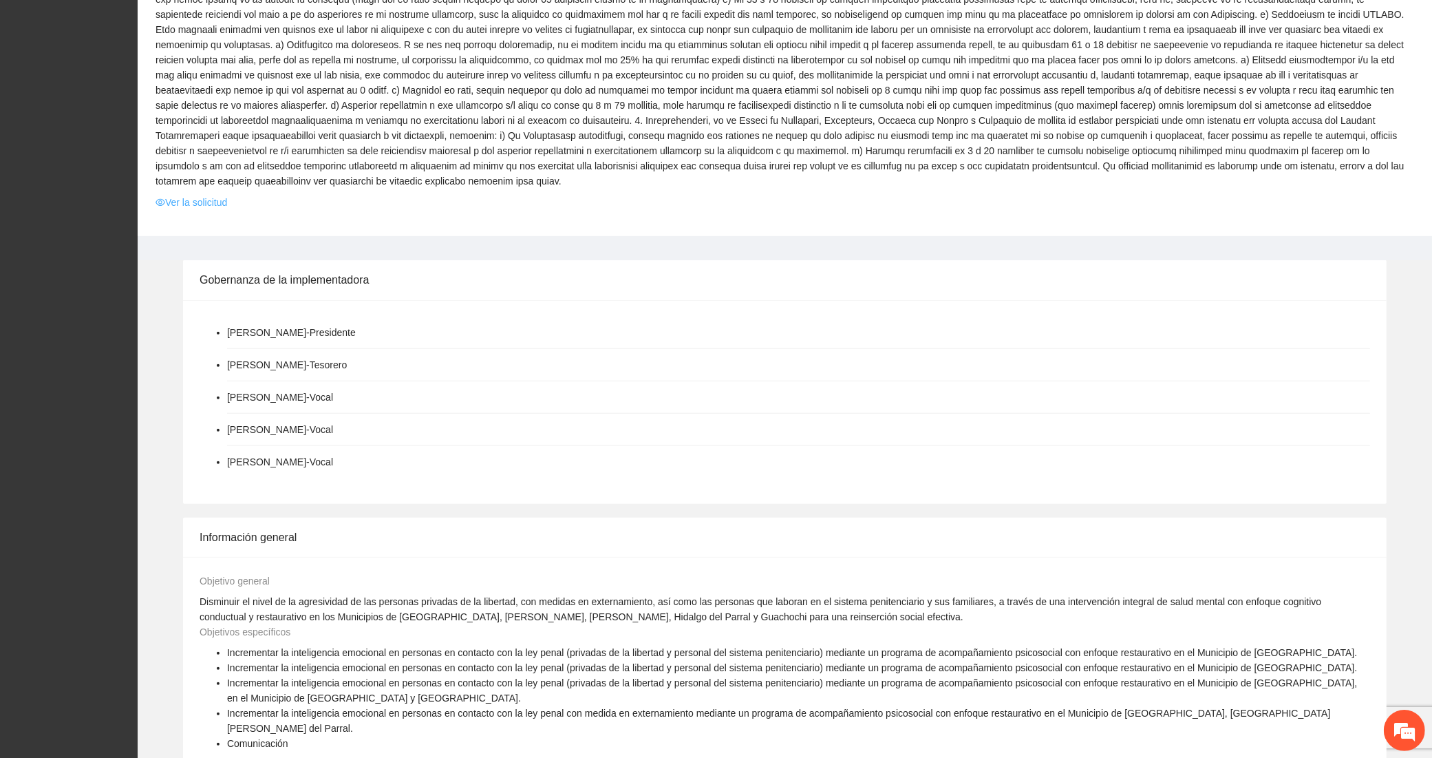
click at [193, 195] on link "Ver la solicitud" at bounding box center [192, 202] width 72 height 15
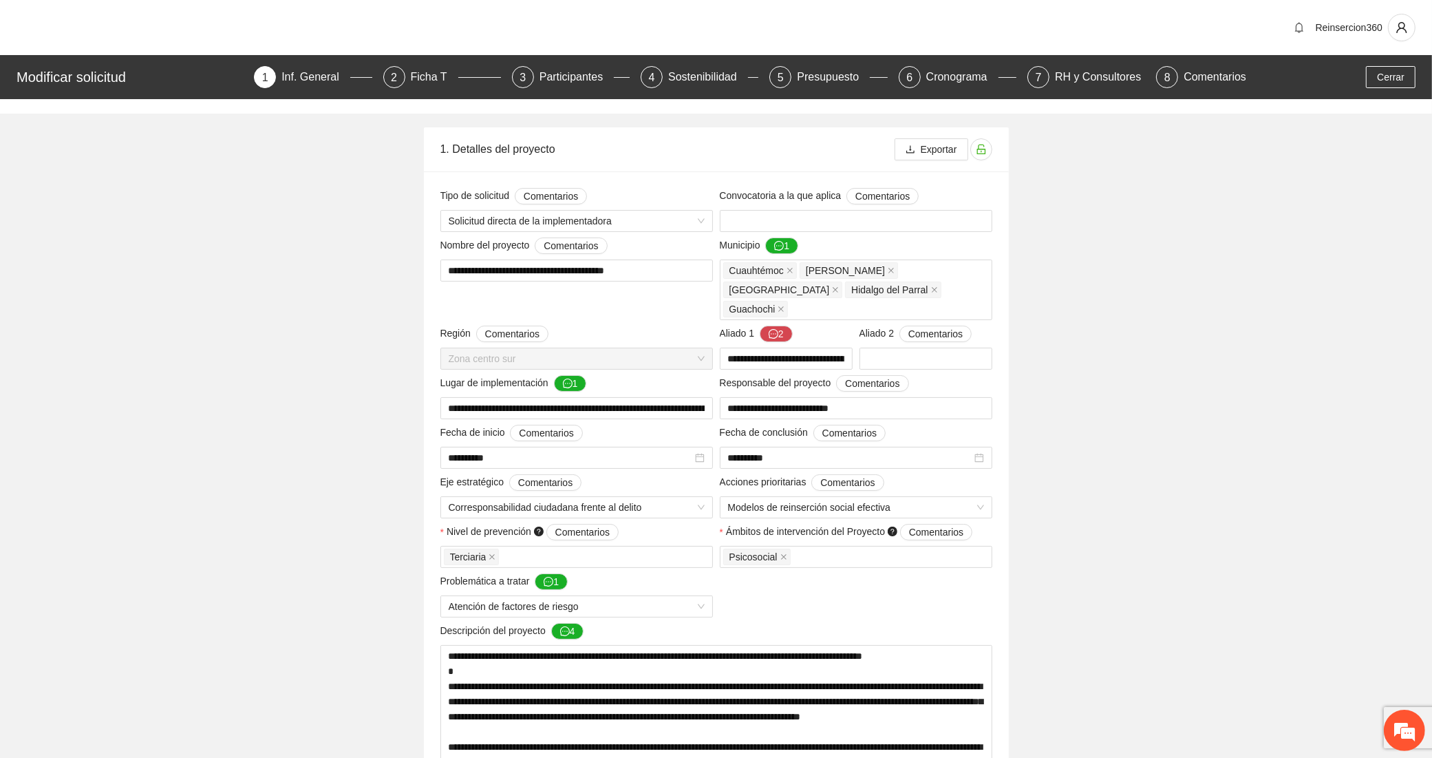
click at [810, 88] on div "Modificar solicitud 1 Inf. General 2 Ficha T 3 Participantes 4 Sostenibilidad 5…" at bounding box center [716, 77] width 1432 height 44
drag, startPoint x: 810, startPoint y: 88, endPoint x: 810, endPoint y: 81, distance: 7.6
click at [810, 85] on div "Modificar solicitud 1 Inf. General 2 Ficha T 3 Participantes 4 Sostenibilidad 5…" at bounding box center [716, 77] width 1432 height 44
click at [809, 71] on div "Presupuesto" at bounding box center [833, 77] width 73 height 22
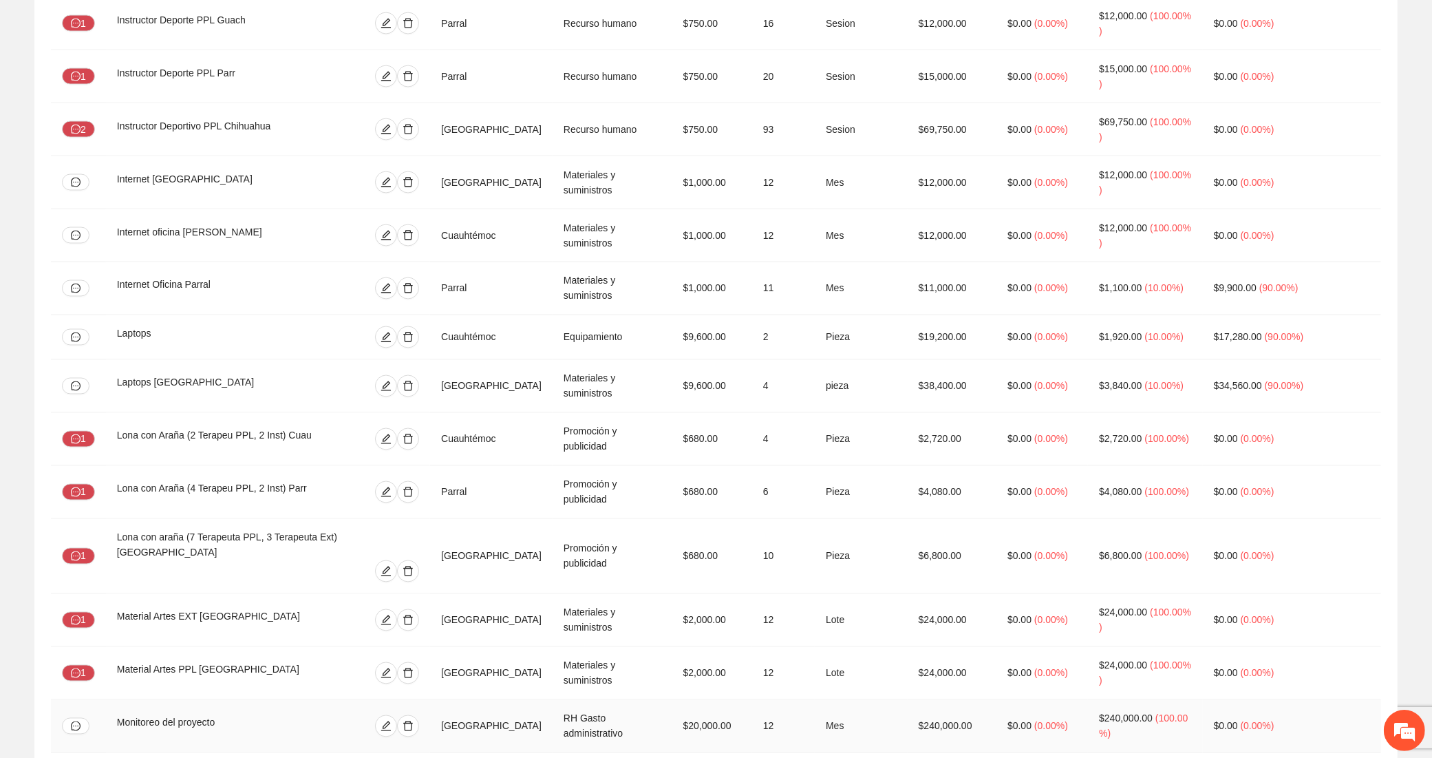
scroll to position [2638, 0]
